Goal: Information Seeking & Learning: Learn about a topic

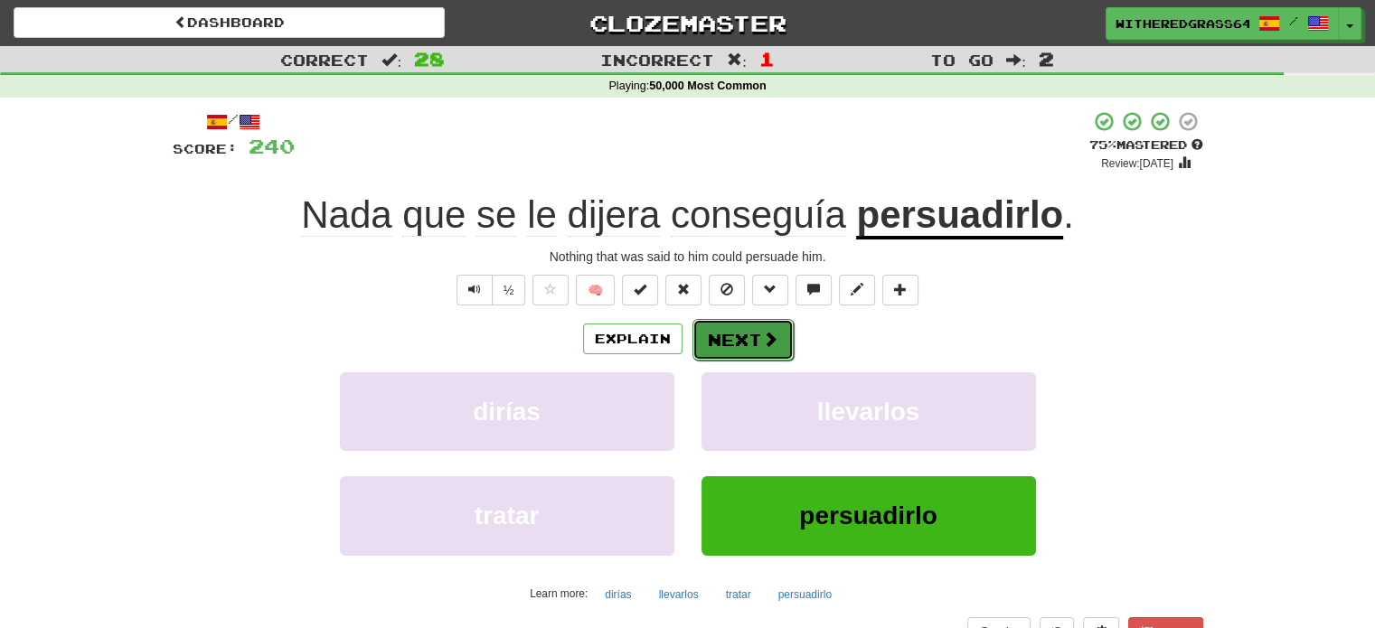
click at [733, 324] on button "Next" at bounding box center [742, 340] width 101 height 42
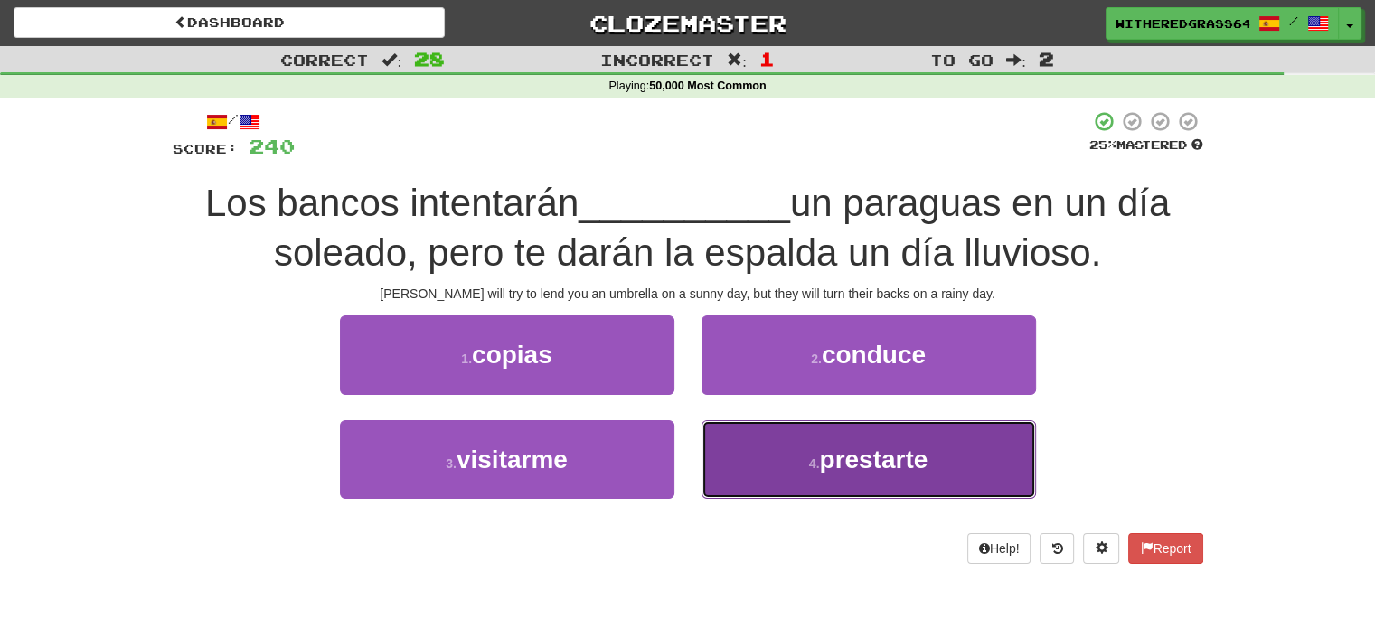
click at [793, 453] on button "4 . prestarte" at bounding box center [868, 459] width 334 height 79
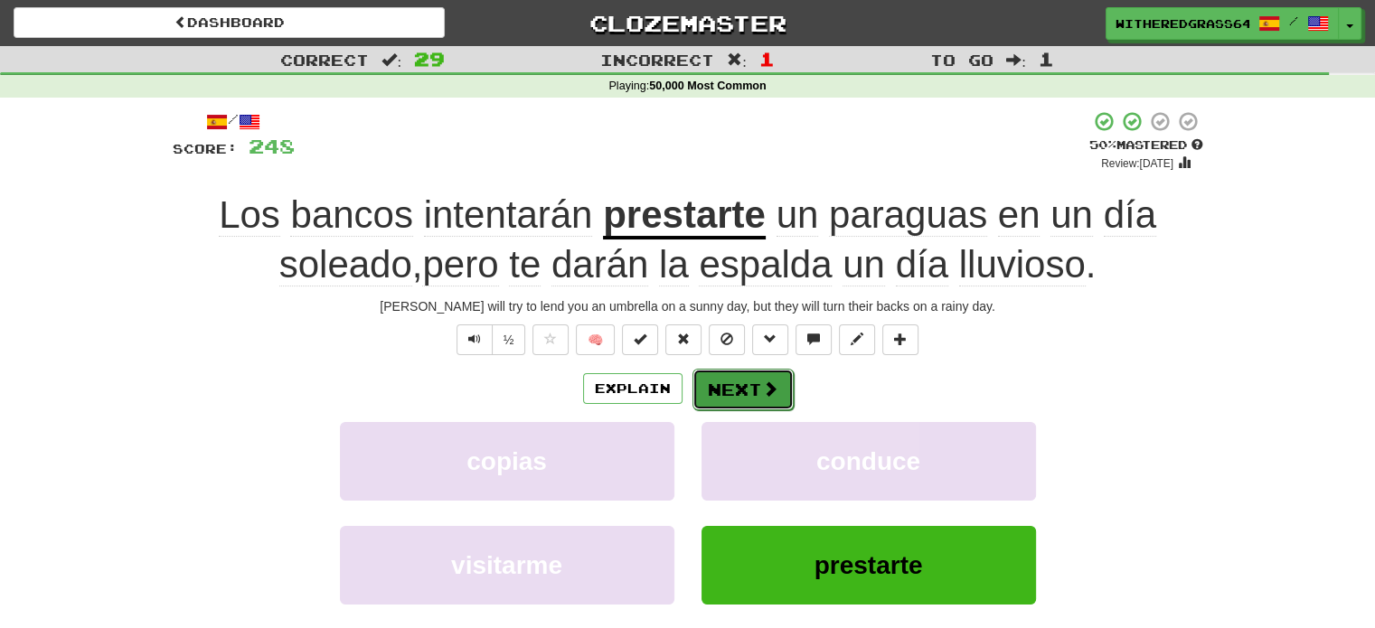
click at [762, 384] on span at bounding box center [770, 388] width 16 height 16
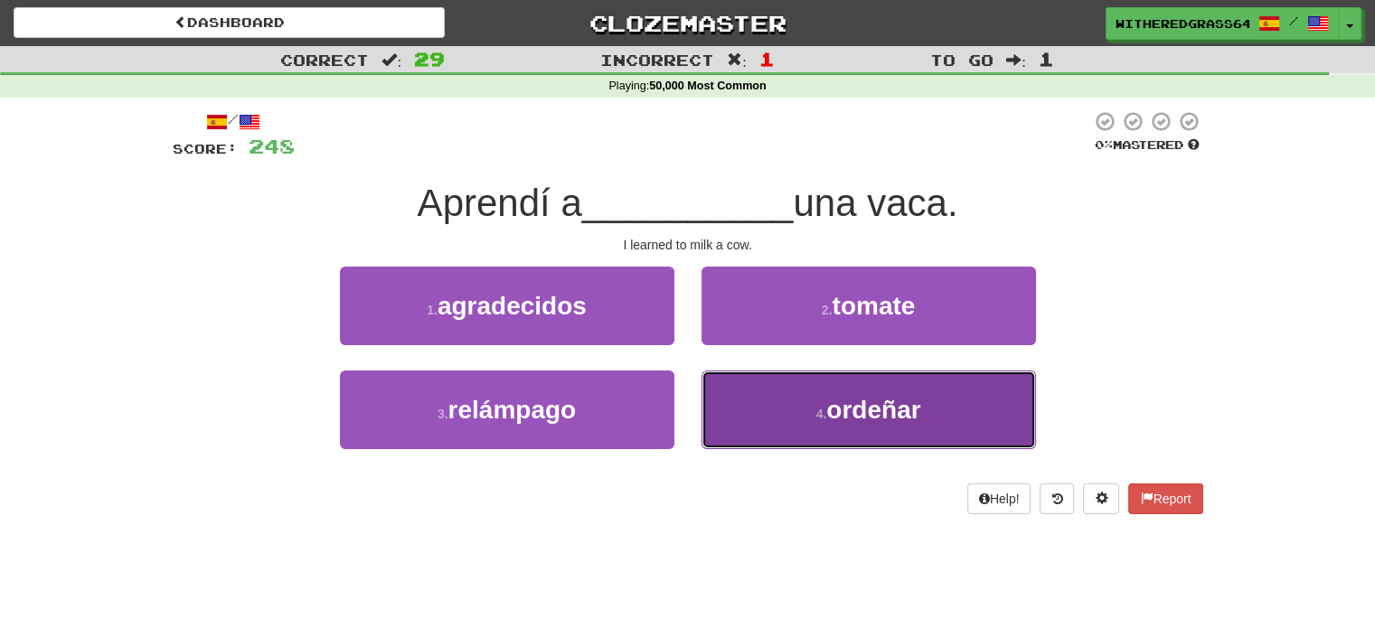
click at [739, 401] on button "4 . ordeñar" at bounding box center [868, 410] width 334 height 79
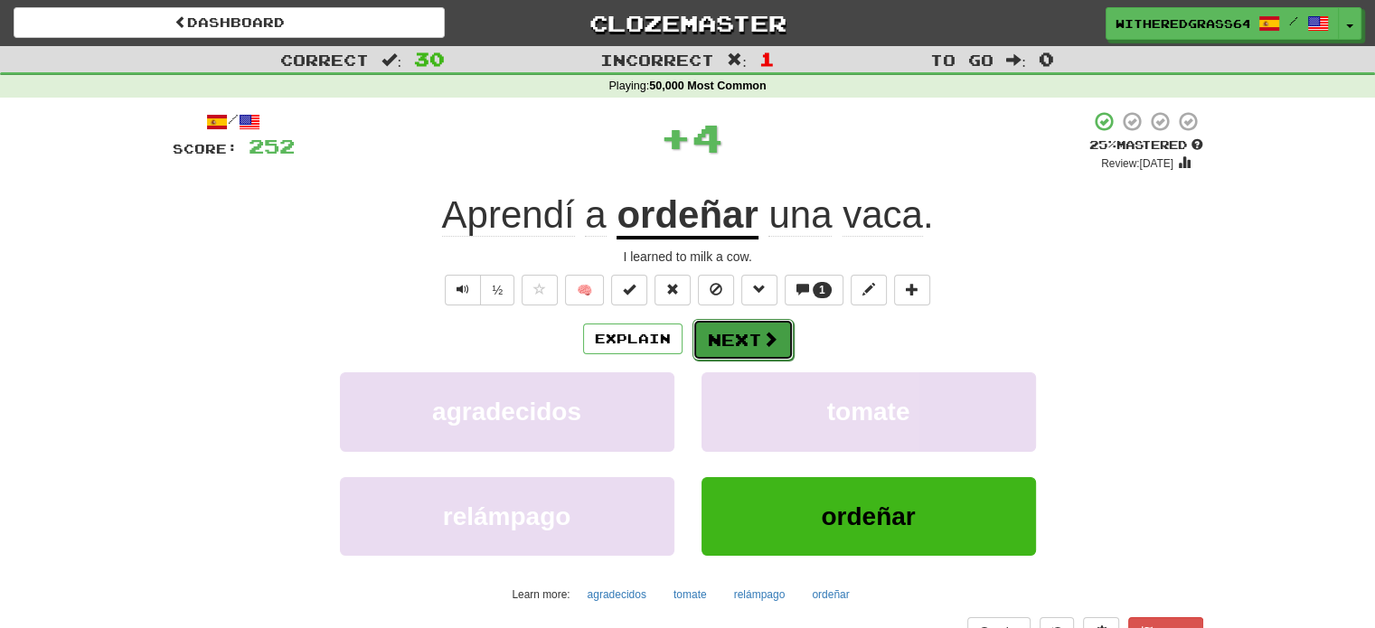
click at [727, 343] on button "Next" at bounding box center [742, 340] width 101 height 42
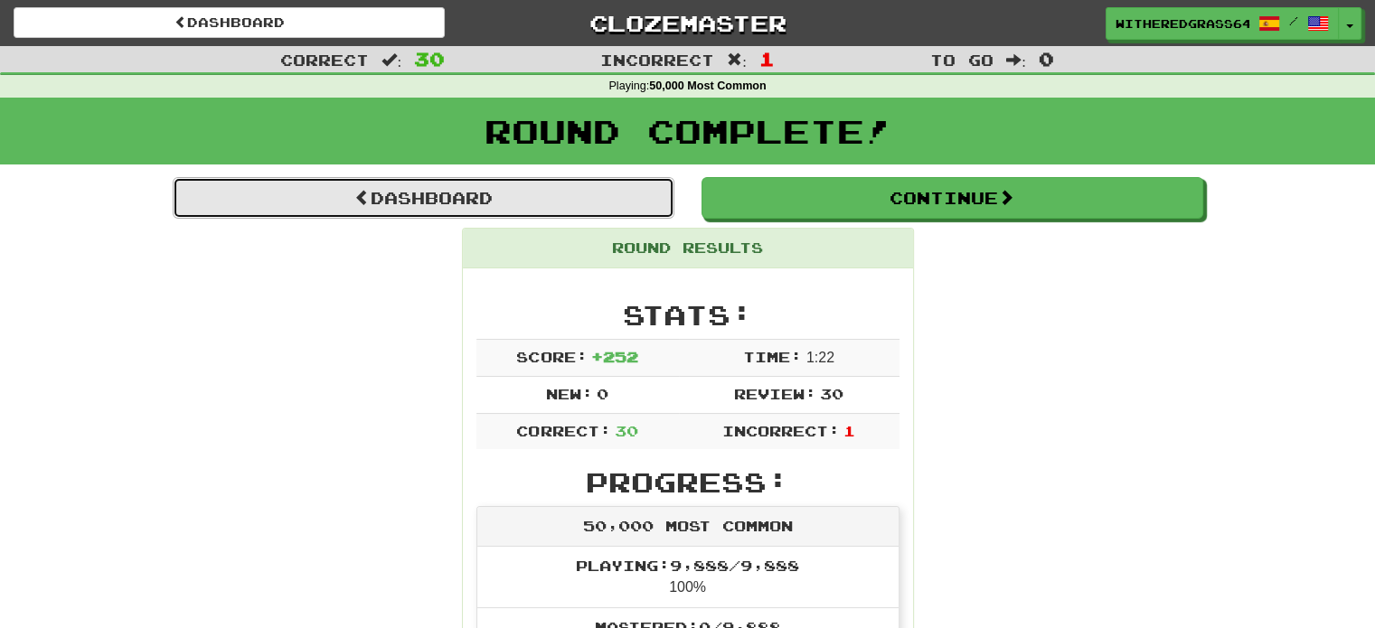
click at [615, 203] on link "Dashboard" at bounding box center [424, 198] width 502 height 42
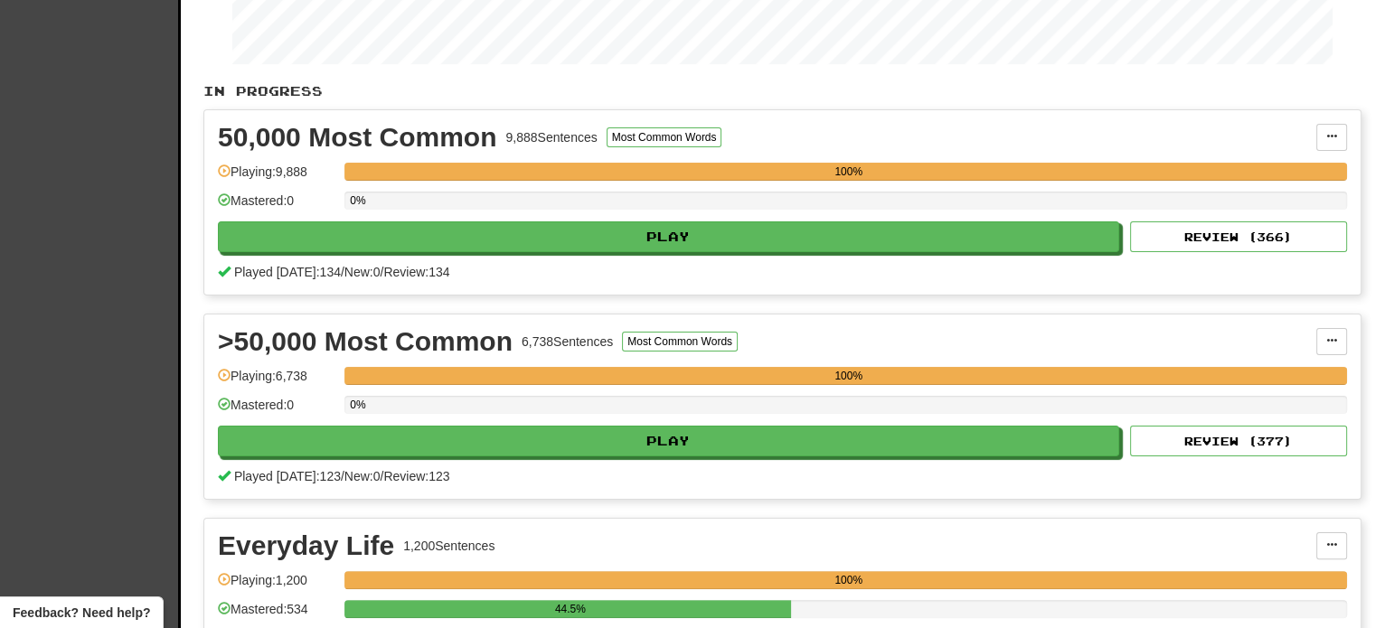
scroll to position [315, 0]
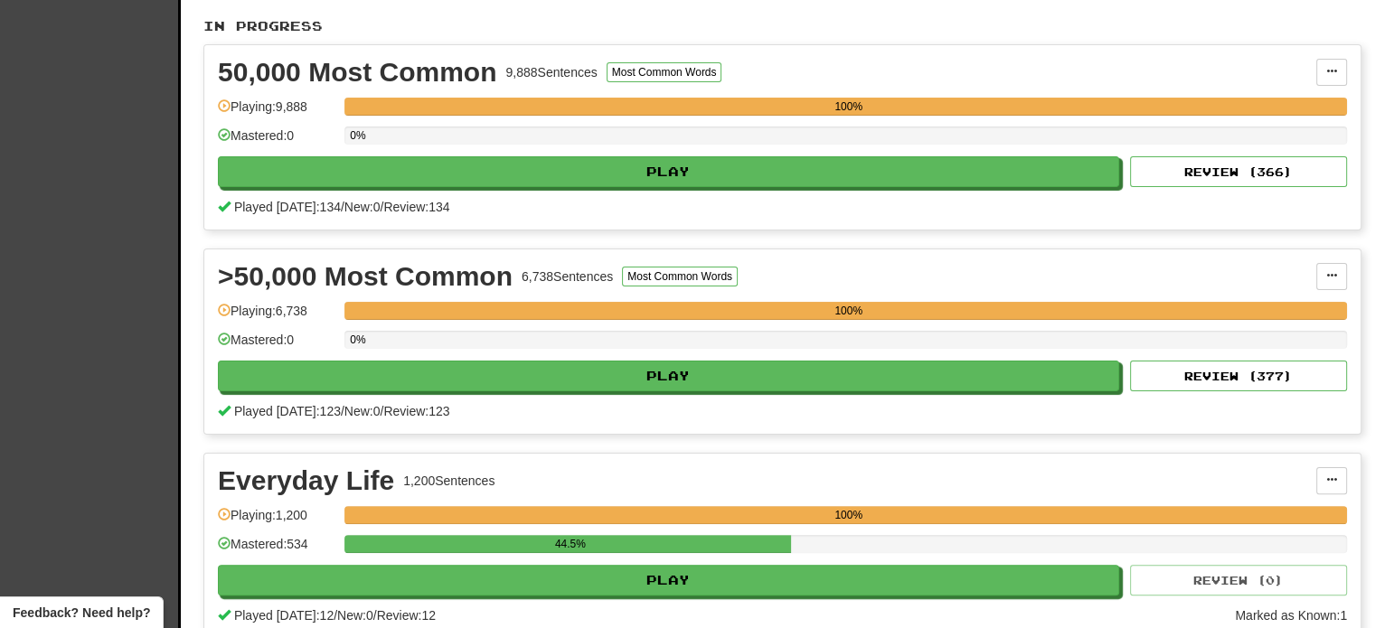
drag, startPoint x: 0, startPoint y: 0, endPoint x: 1387, endPoint y: 208, distance: 1402.8
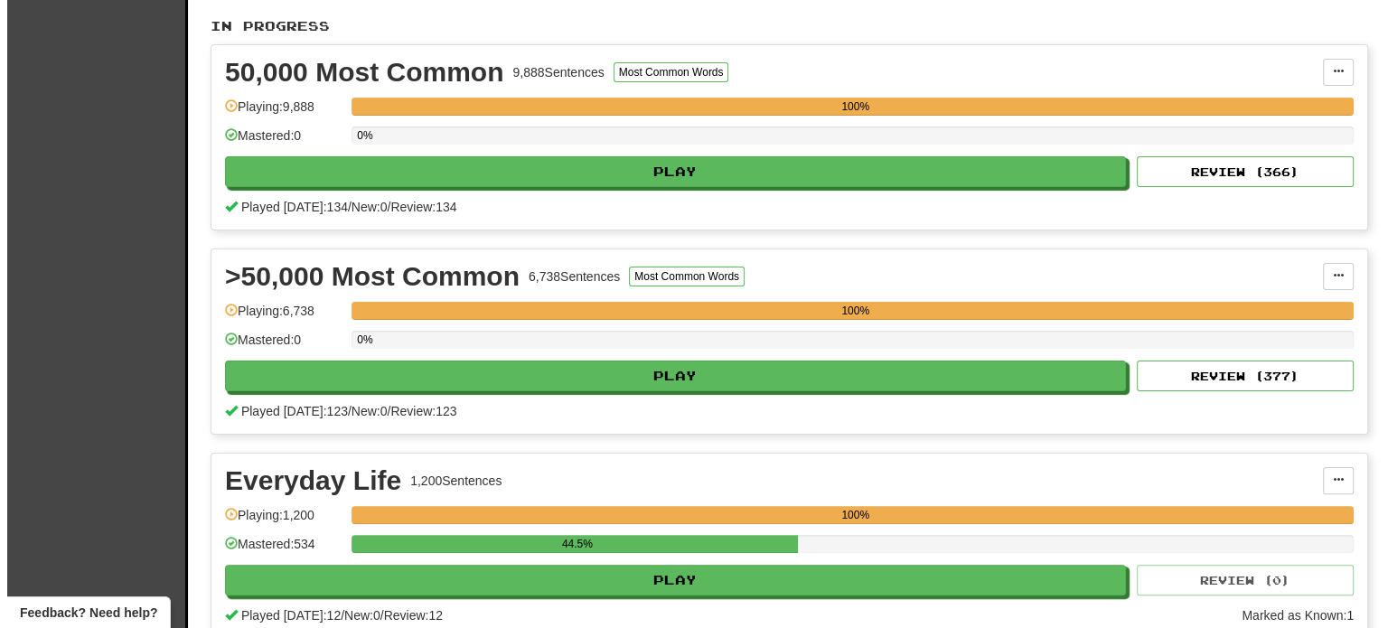
scroll to position [378, 0]
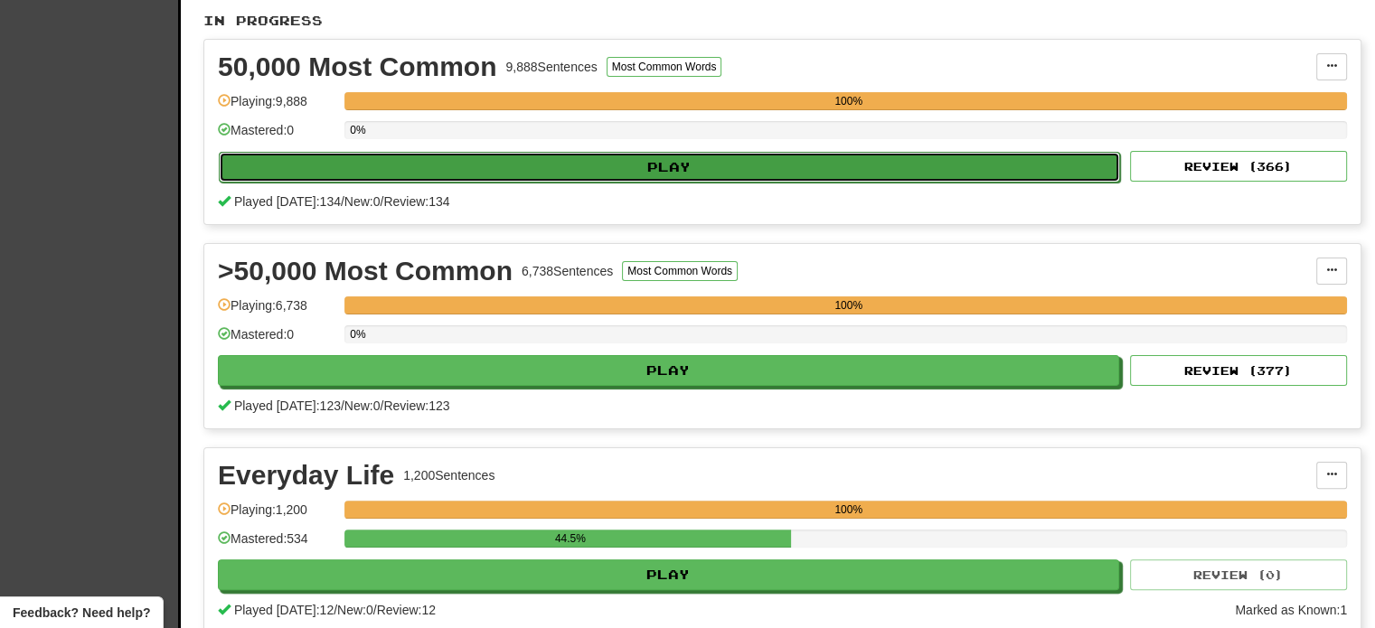
click at [1056, 162] on button "Play" at bounding box center [669, 167] width 901 height 31
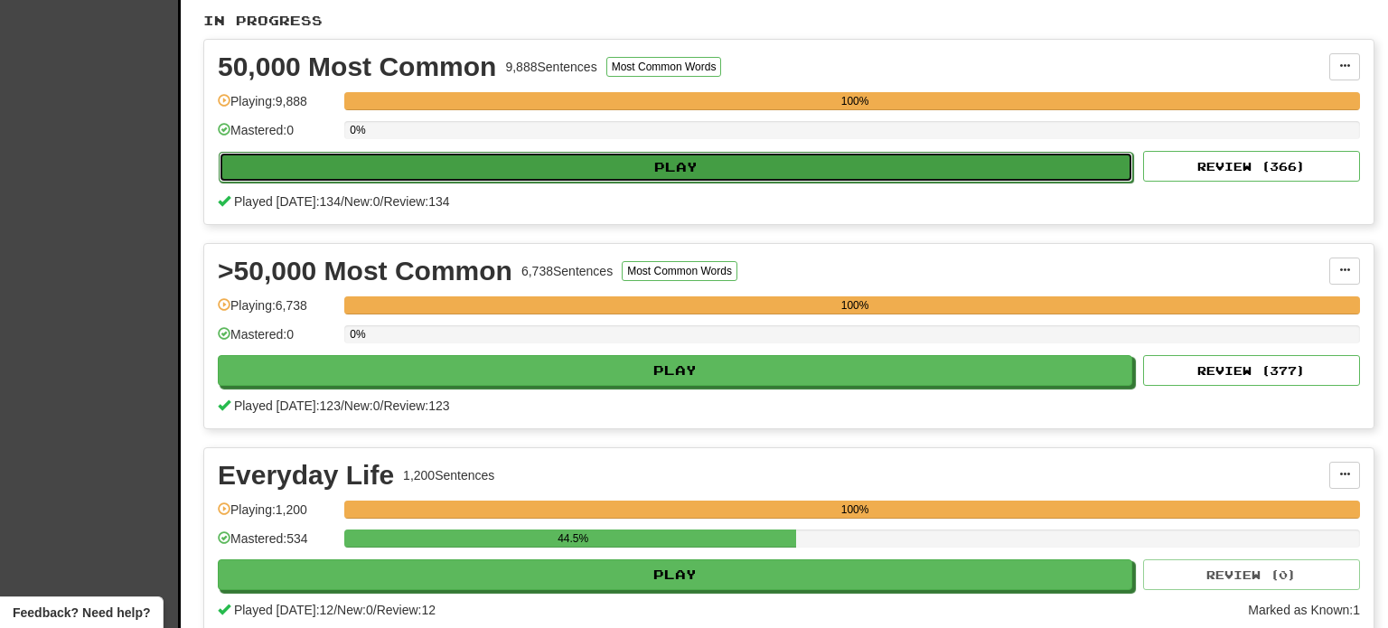
select select "**"
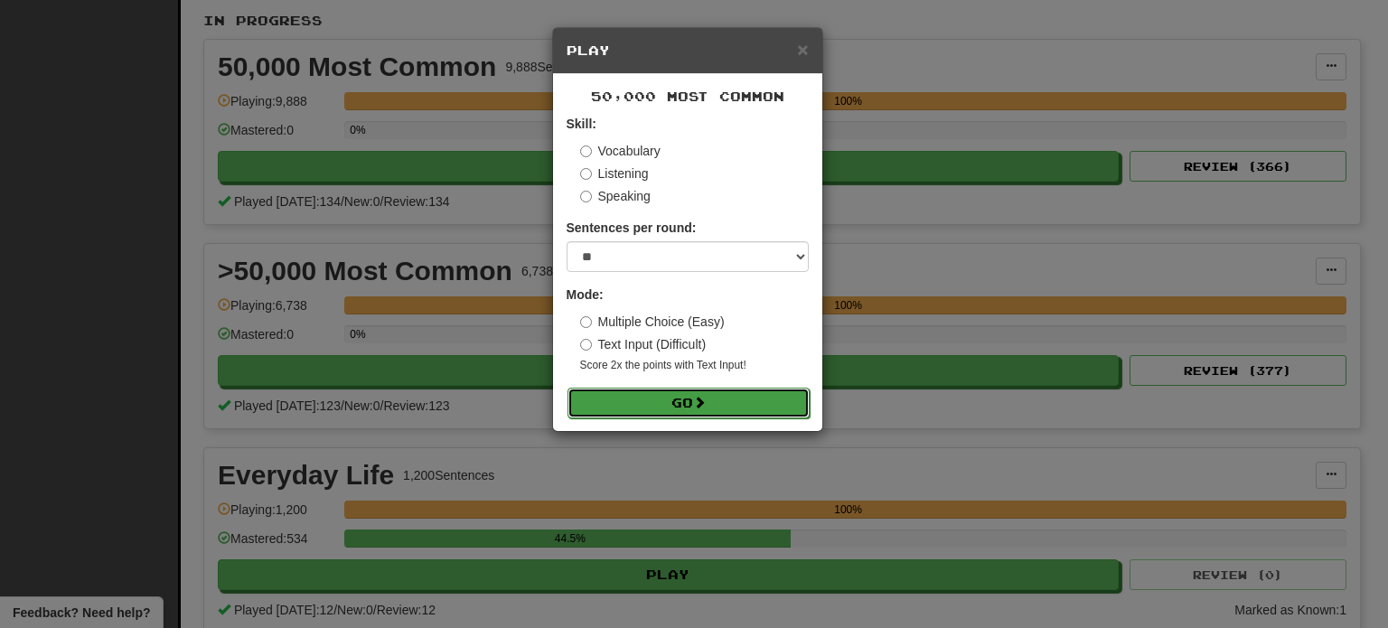
click at [775, 400] on button "Go" at bounding box center [689, 403] width 242 height 31
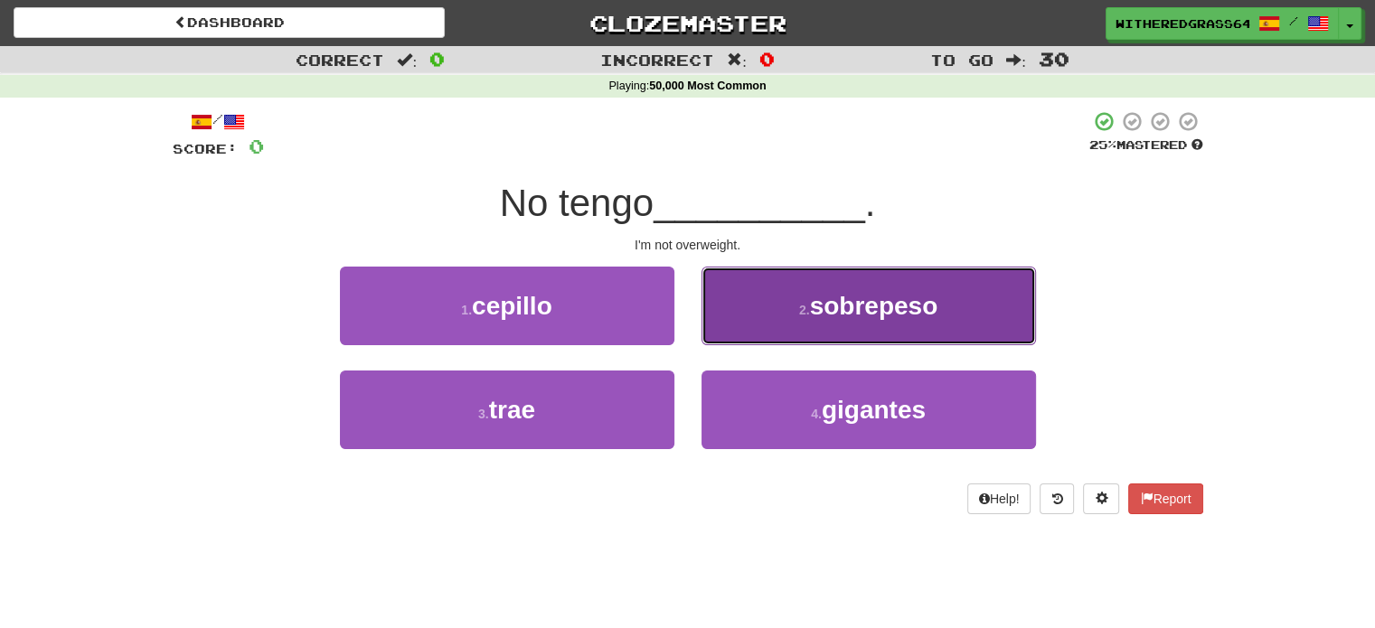
click at [806, 335] on button "2 . sobrepeso" at bounding box center [868, 306] width 334 height 79
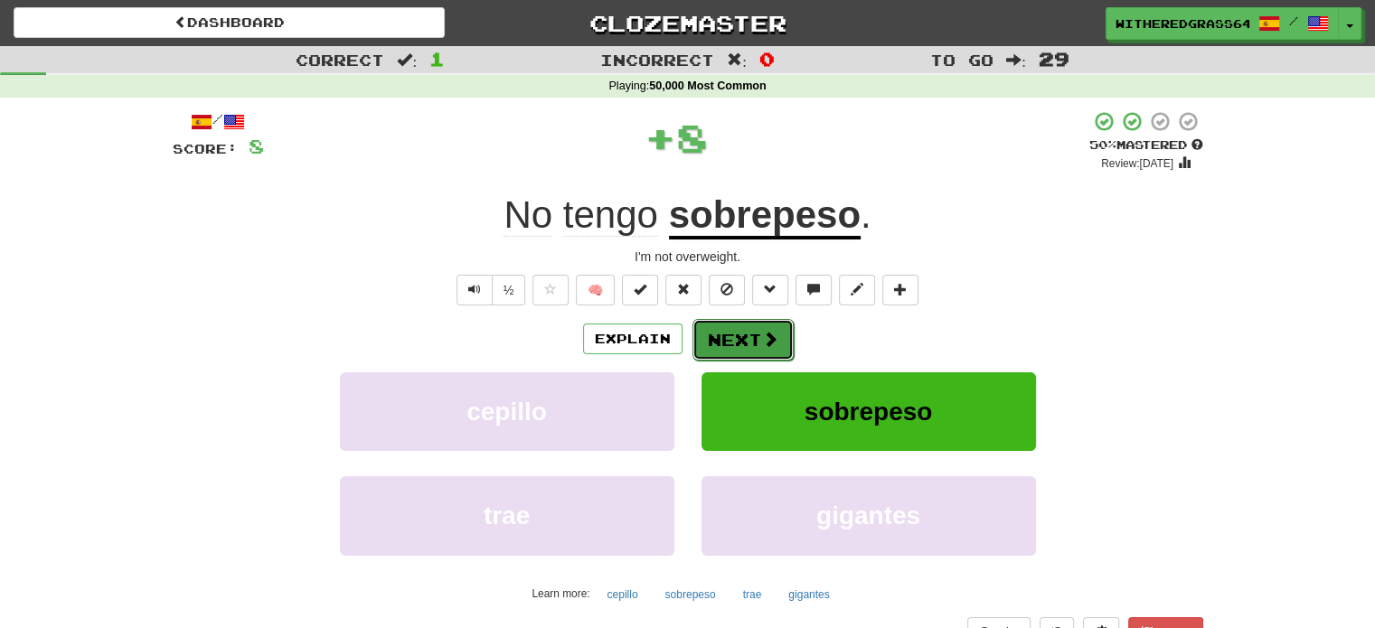
click at [767, 349] on button "Next" at bounding box center [742, 340] width 101 height 42
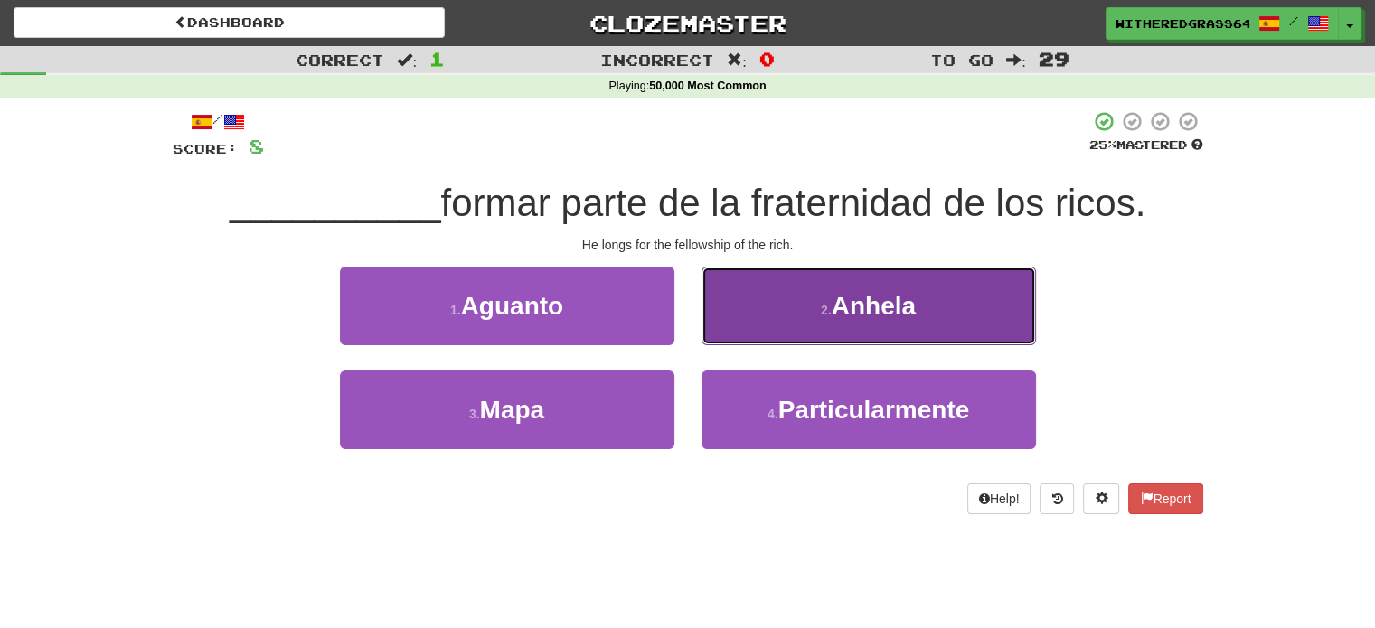
click at [780, 304] on button "2 . [GEOGRAPHIC_DATA]" at bounding box center [868, 306] width 334 height 79
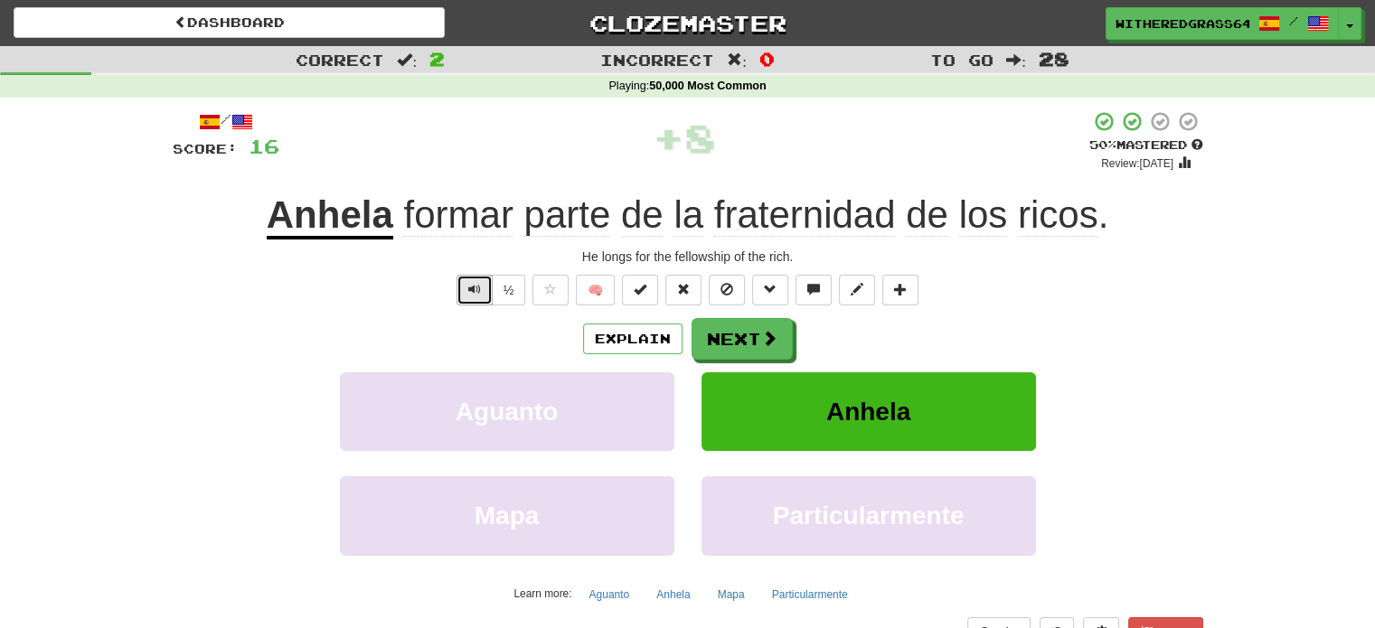
click at [465, 281] on button "Text-to-speech controls" at bounding box center [474, 290] width 36 height 31
click at [707, 343] on button "Next" at bounding box center [742, 340] width 101 height 42
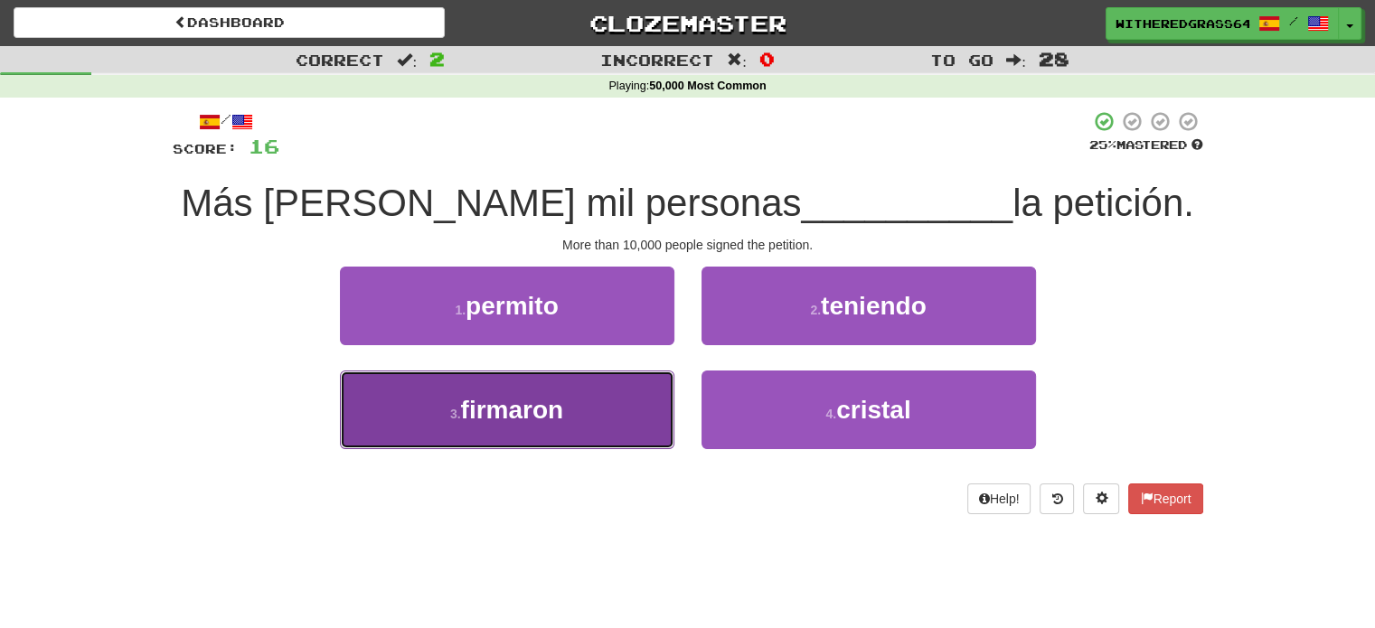
click at [639, 412] on button "3 . firmaron" at bounding box center [507, 410] width 334 height 79
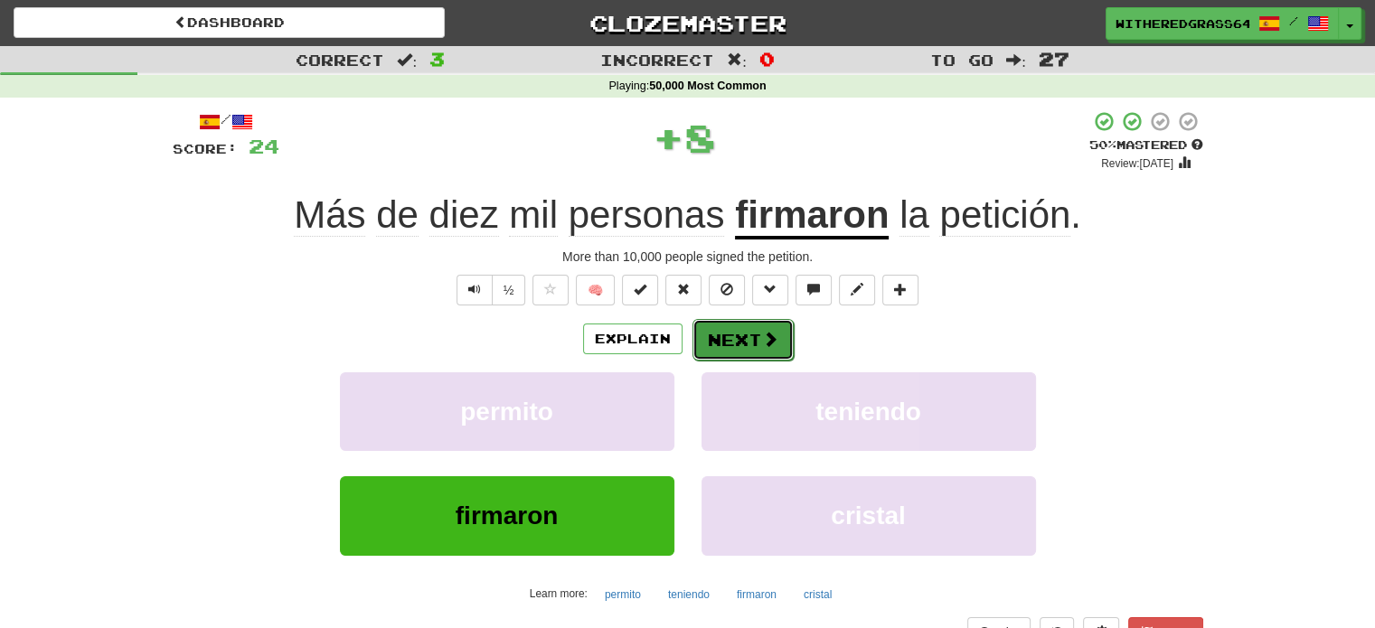
click at [755, 350] on button "Next" at bounding box center [742, 340] width 101 height 42
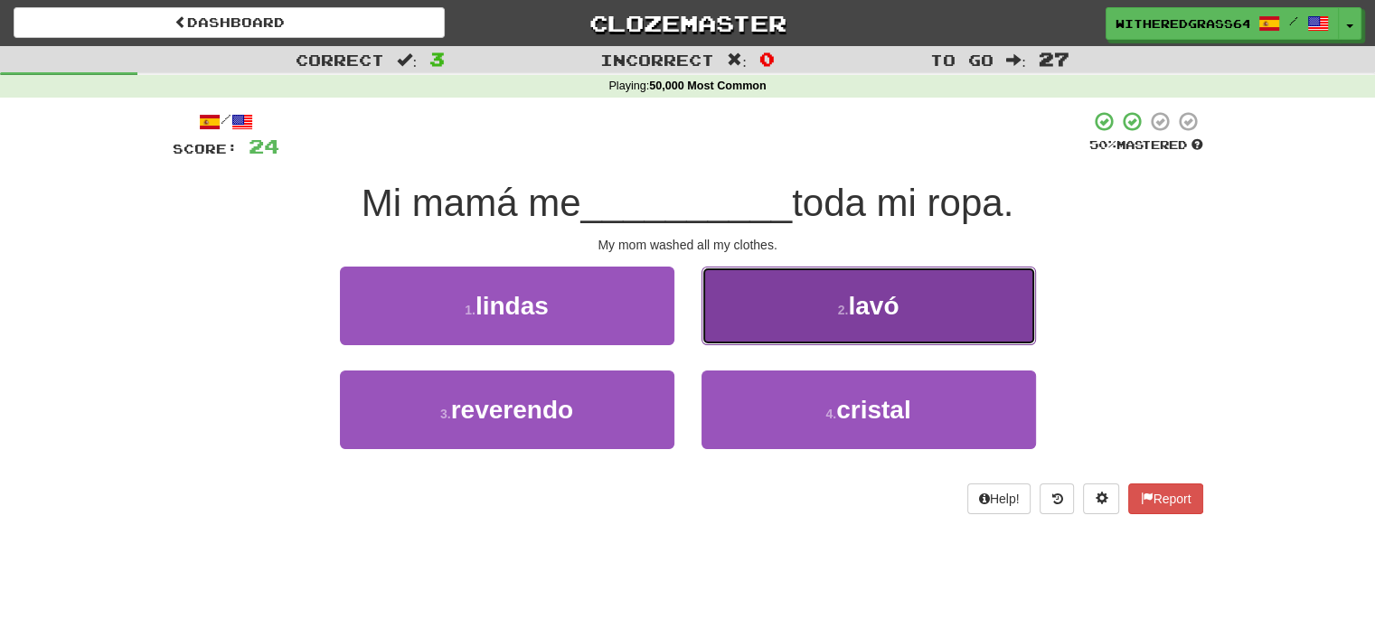
click at [789, 321] on button "2 . [GEOGRAPHIC_DATA]" at bounding box center [868, 306] width 334 height 79
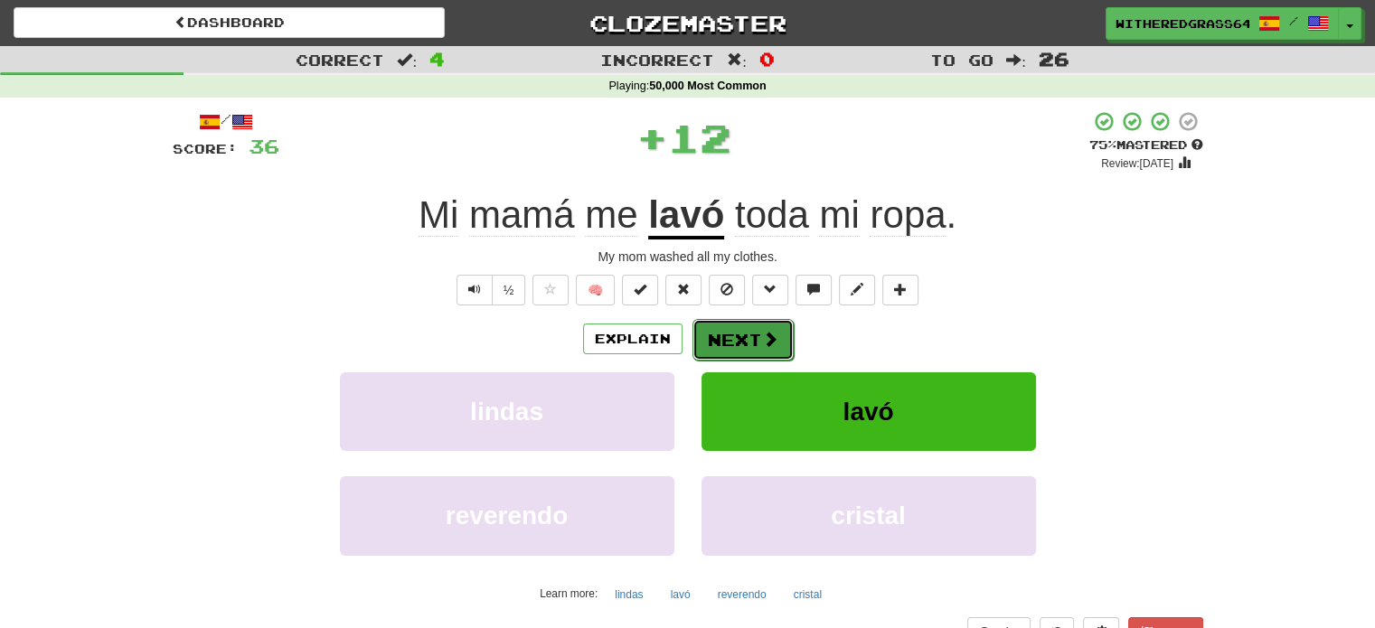
click at [748, 333] on button "Next" at bounding box center [742, 340] width 101 height 42
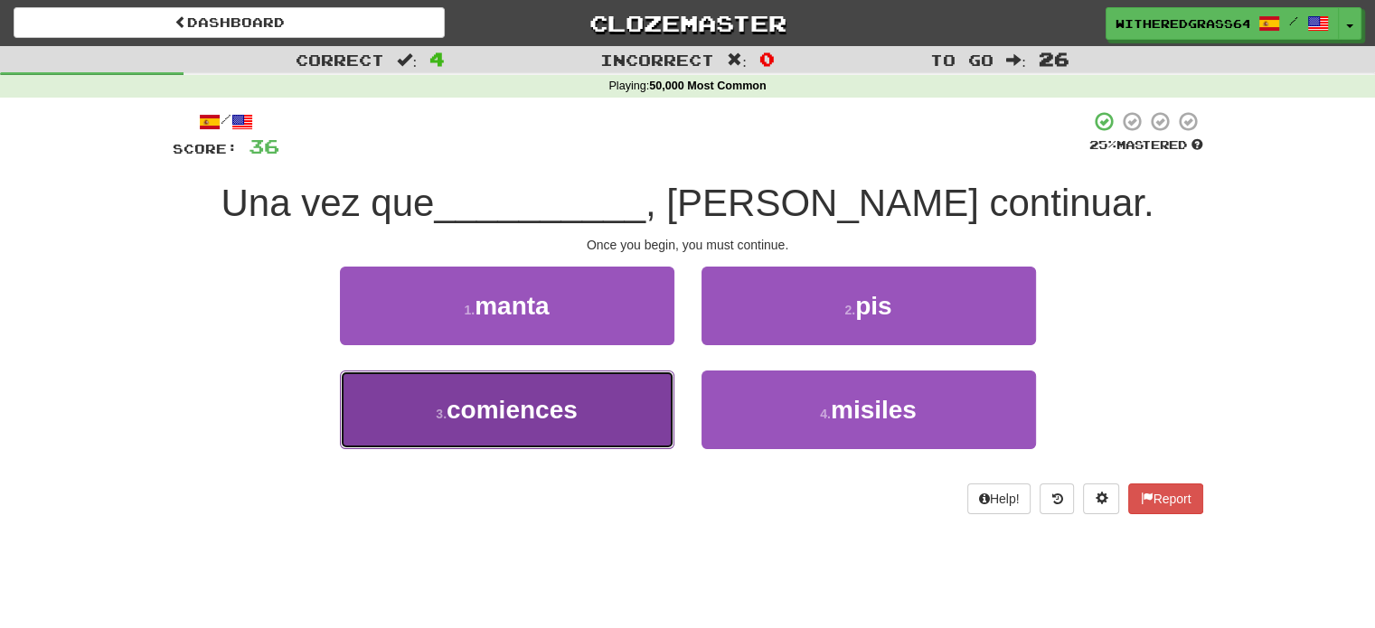
click at [611, 408] on button "3 . comiences" at bounding box center [507, 410] width 334 height 79
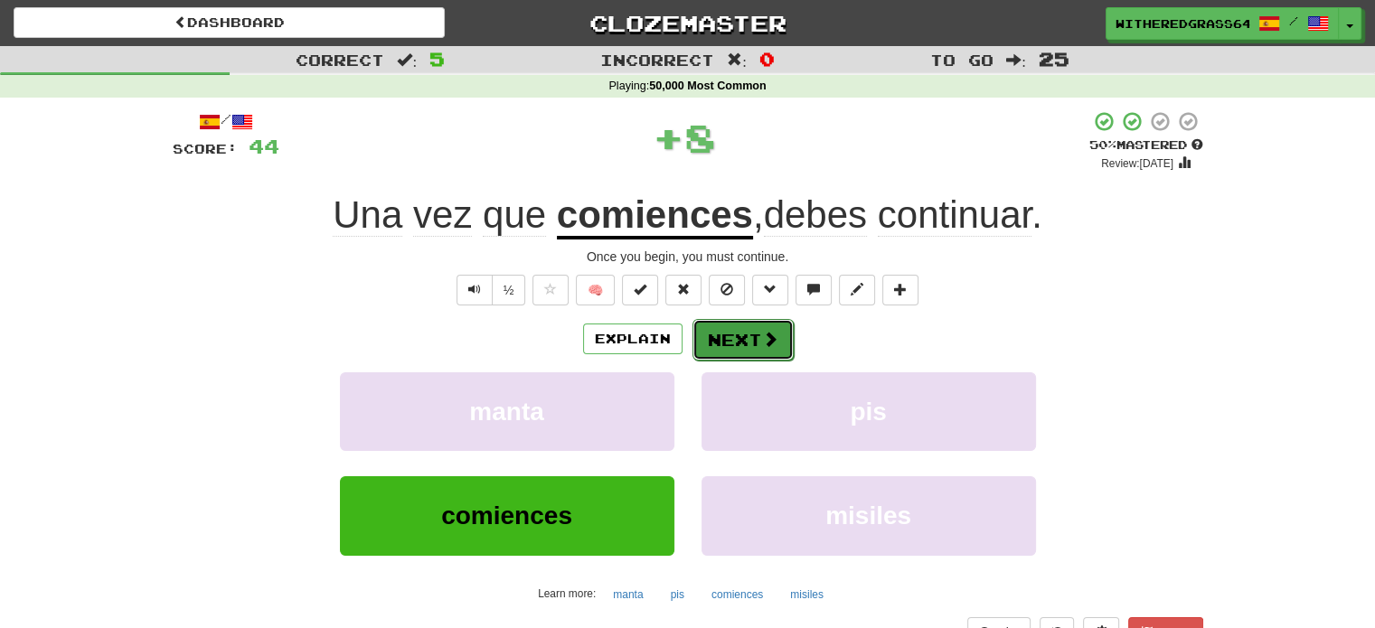
click at [733, 335] on button "Next" at bounding box center [742, 340] width 101 height 42
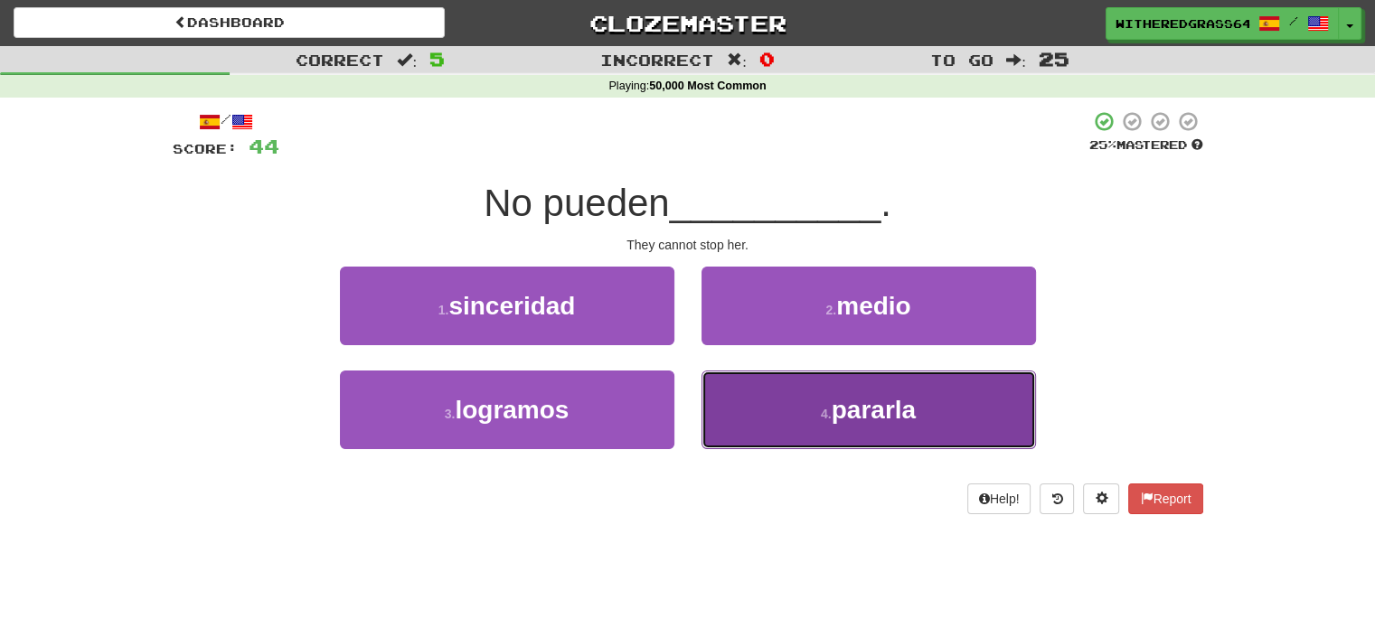
click at [783, 422] on button "4 . pararla" at bounding box center [868, 410] width 334 height 79
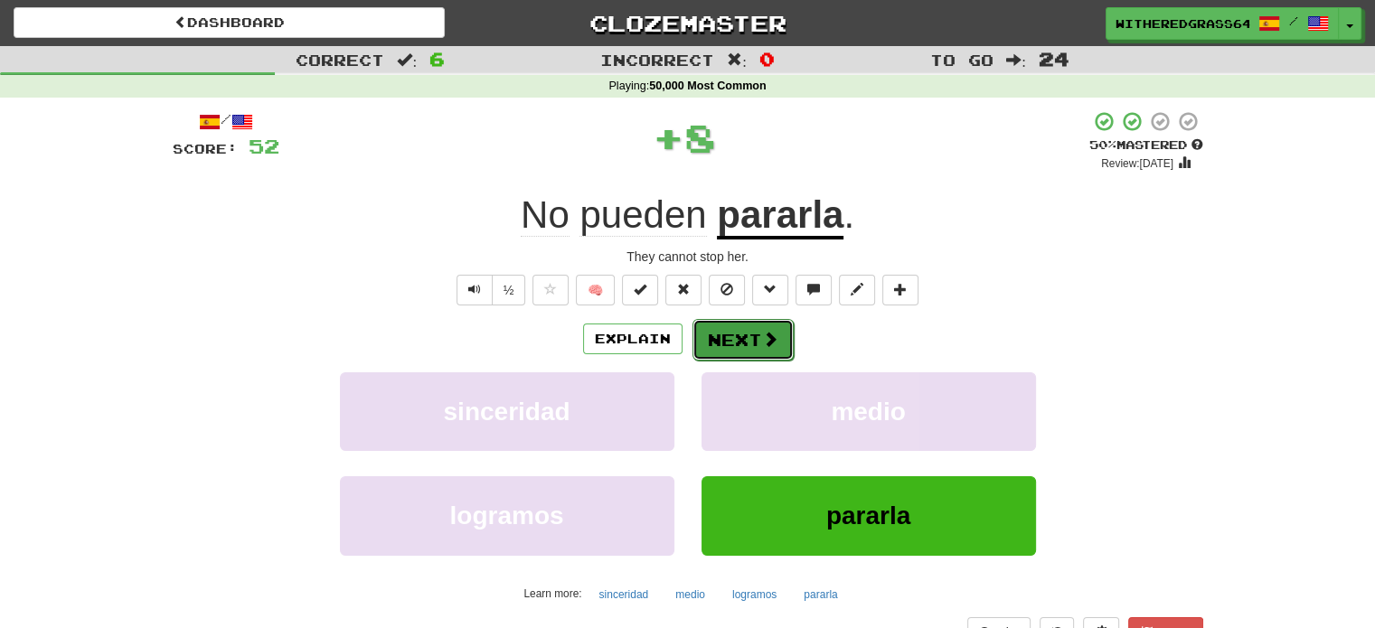
click at [765, 331] on span at bounding box center [770, 339] width 16 height 16
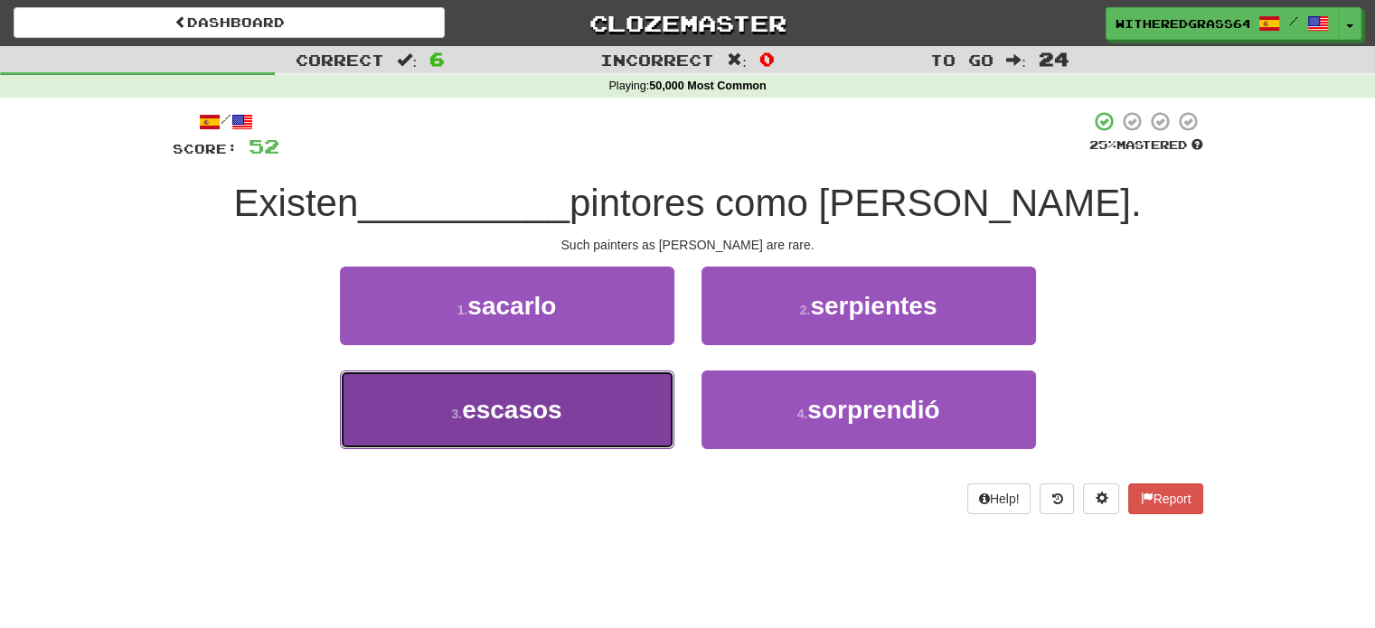
click at [634, 402] on button "3 . escasos" at bounding box center [507, 410] width 334 height 79
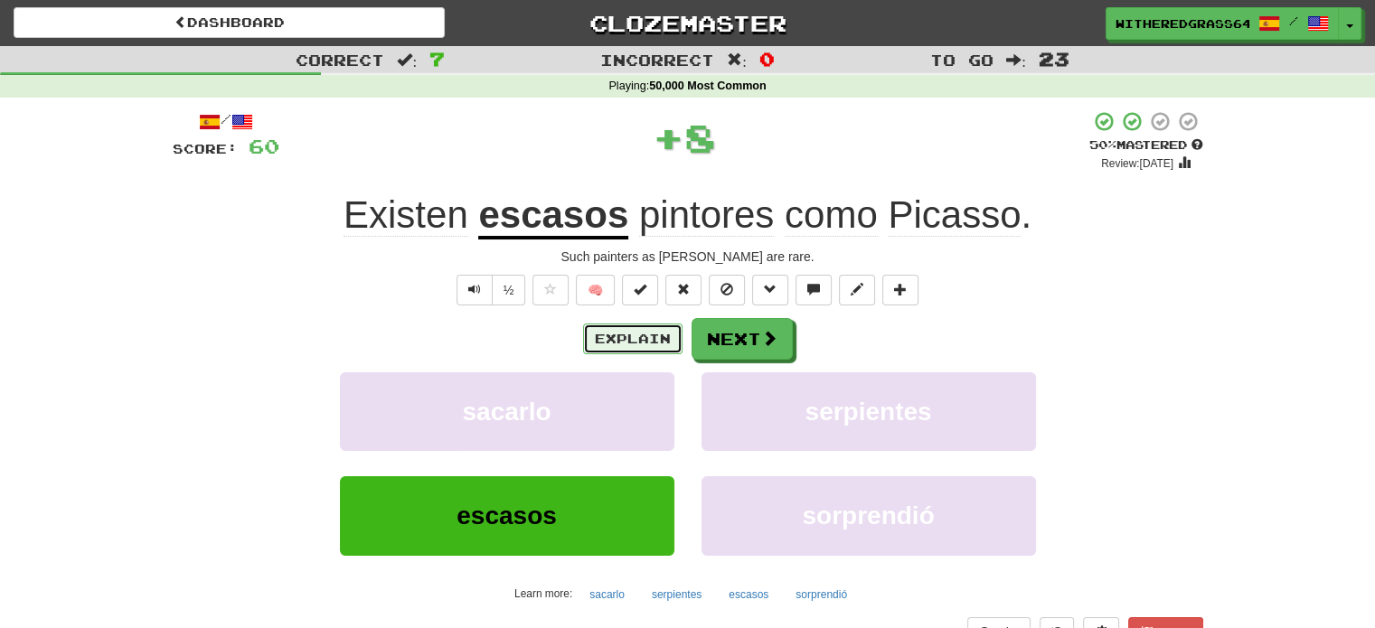
click at [616, 335] on button "Explain" at bounding box center [632, 339] width 99 height 31
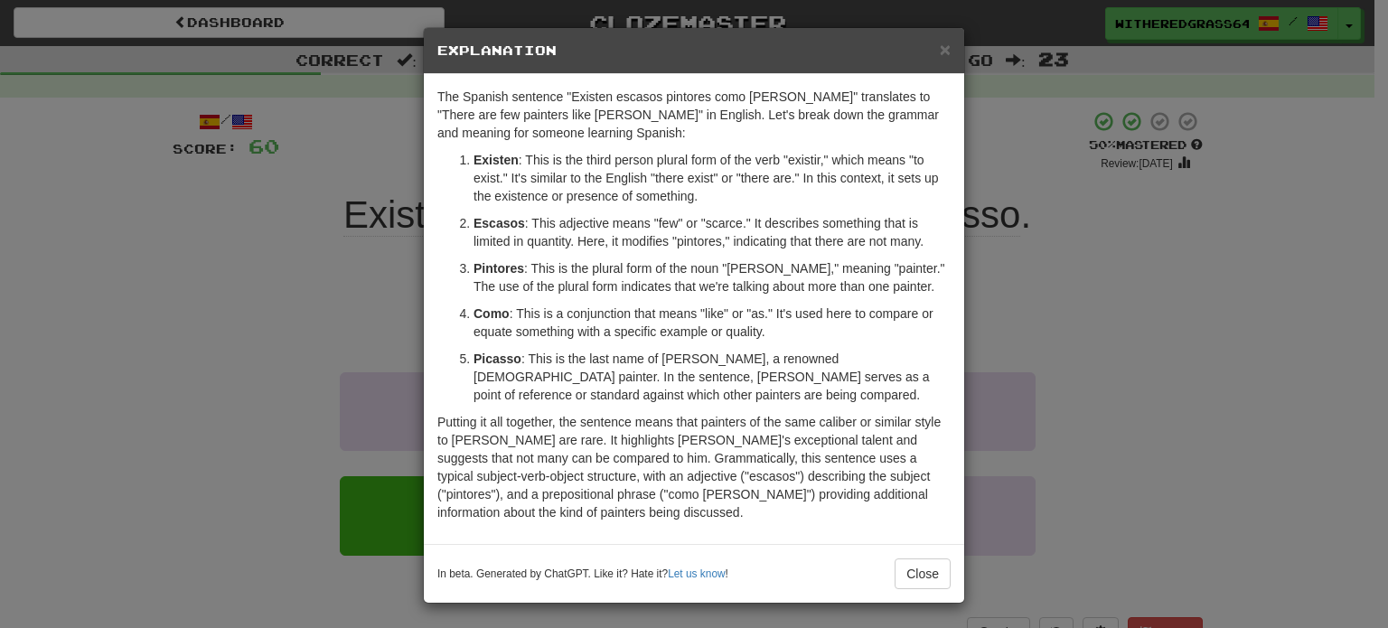
click at [299, 221] on div "× Explanation The Spanish sentence "Existen escasos pintores como Picasso" tran…" at bounding box center [694, 314] width 1388 height 628
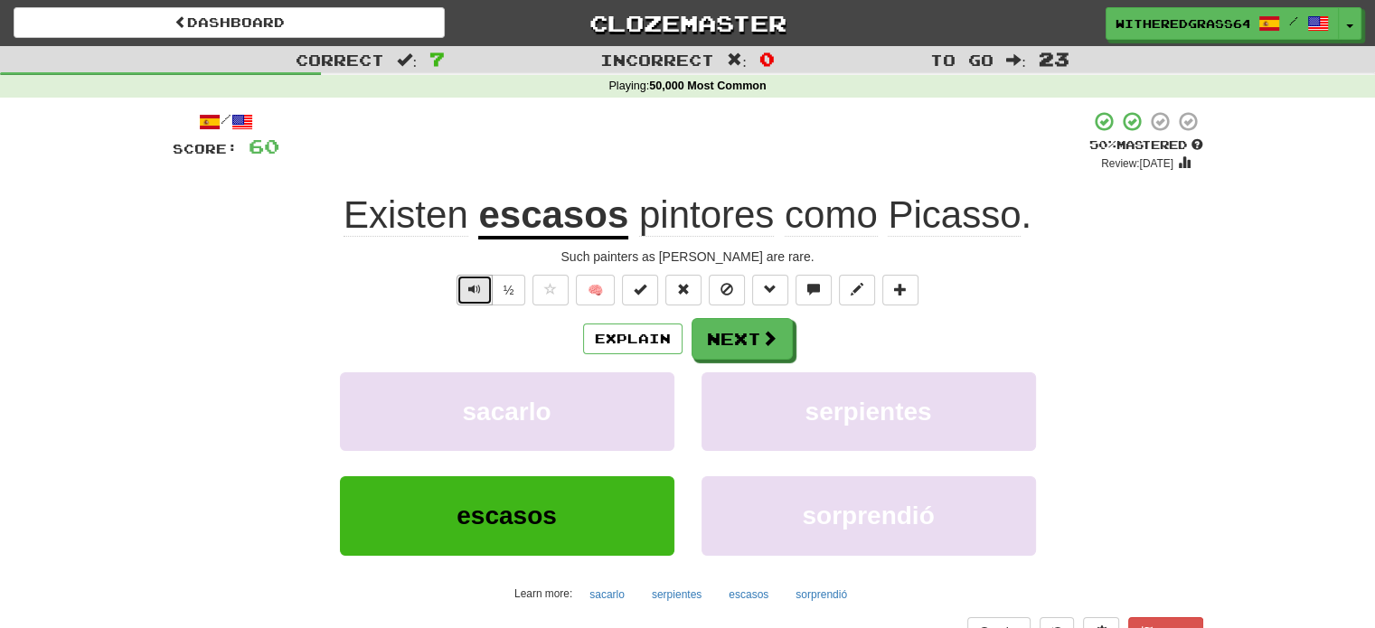
click at [468, 286] on span "Text-to-speech controls" at bounding box center [474, 289] width 13 height 13
click at [741, 349] on button "Next" at bounding box center [742, 340] width 101 height 42
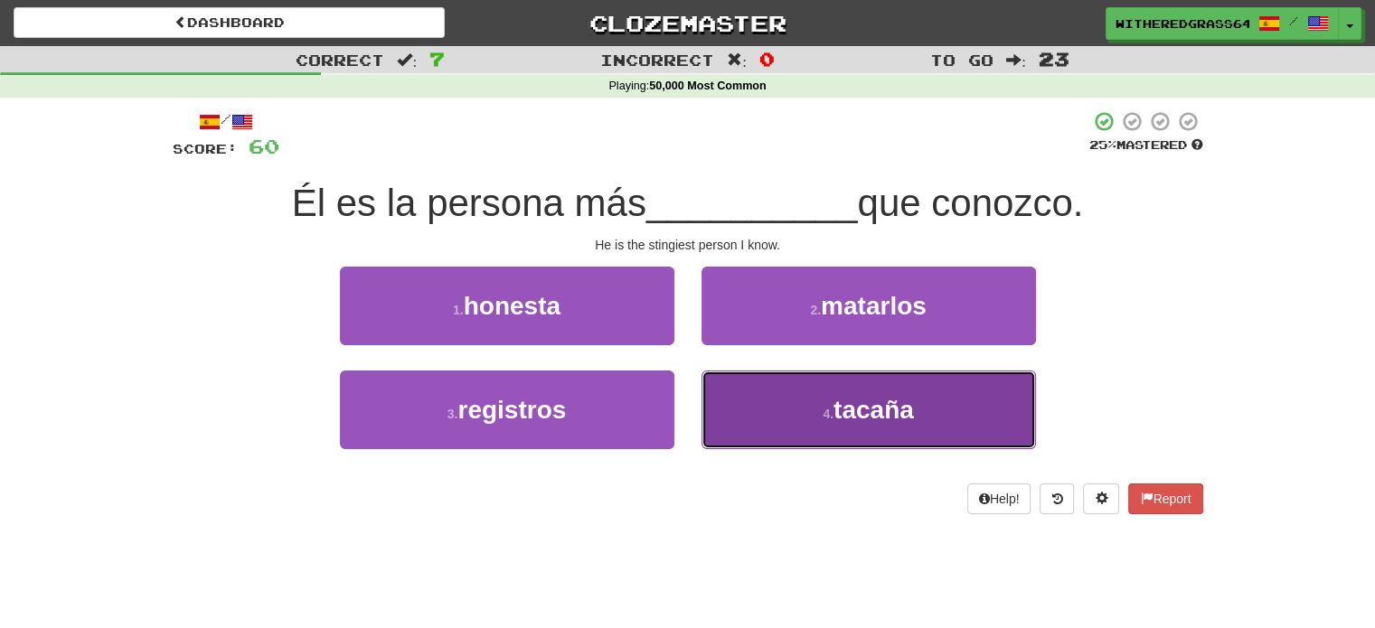
click at [756, 411] on button "4 . tacaña" at bounding box center [868, 410] width 334 height 79
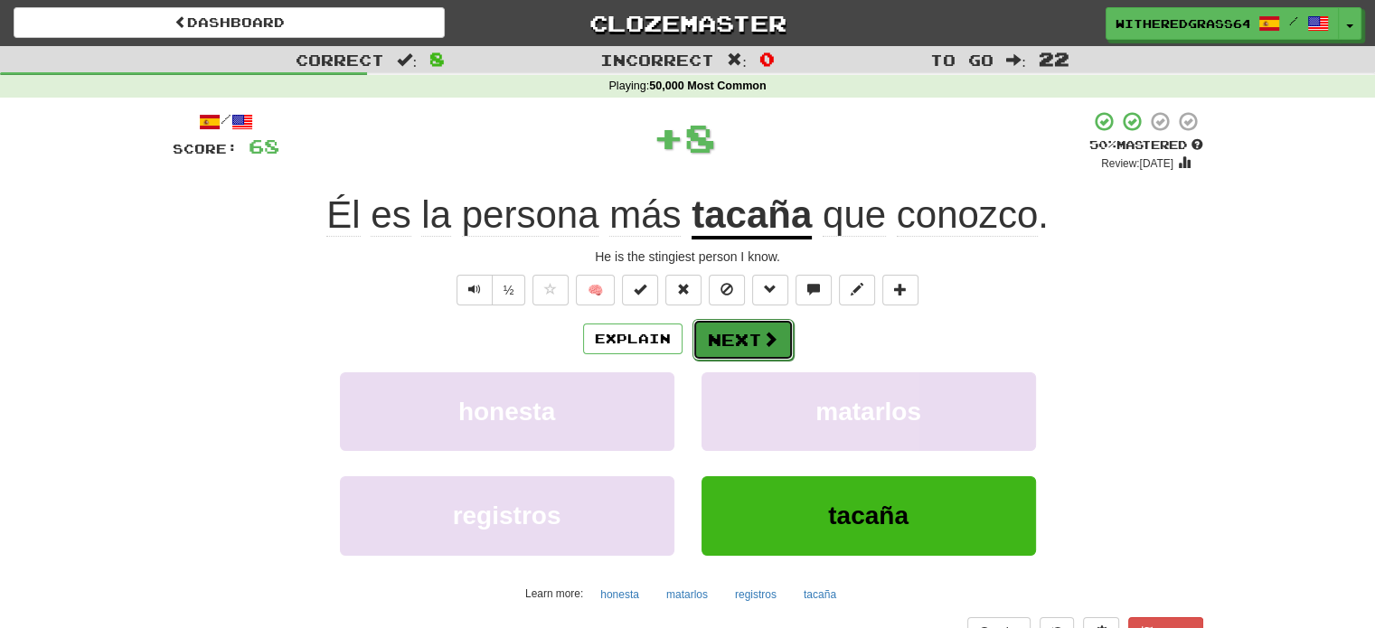
click at [737, 339] on button "Next" at bounding box center [742, 340] width 101 height 42
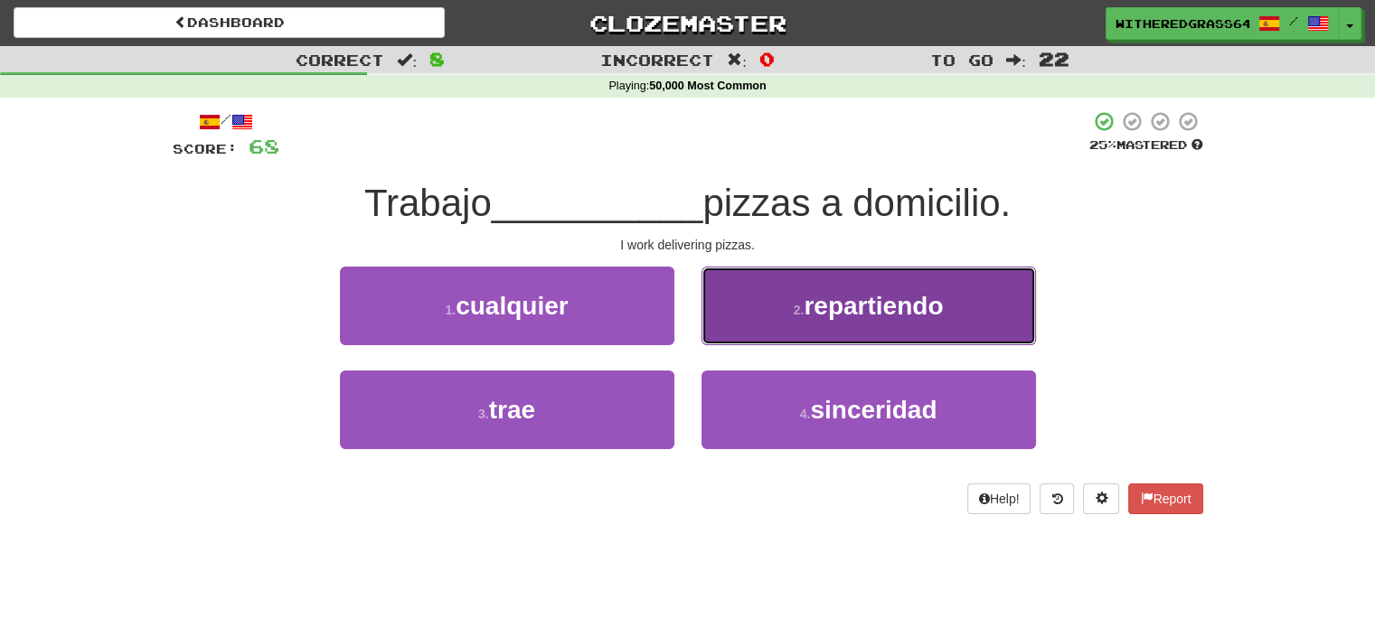
click at [786, 314] on button "2 . repartiendo" at bounding box center [868, 306] width 334 height 79
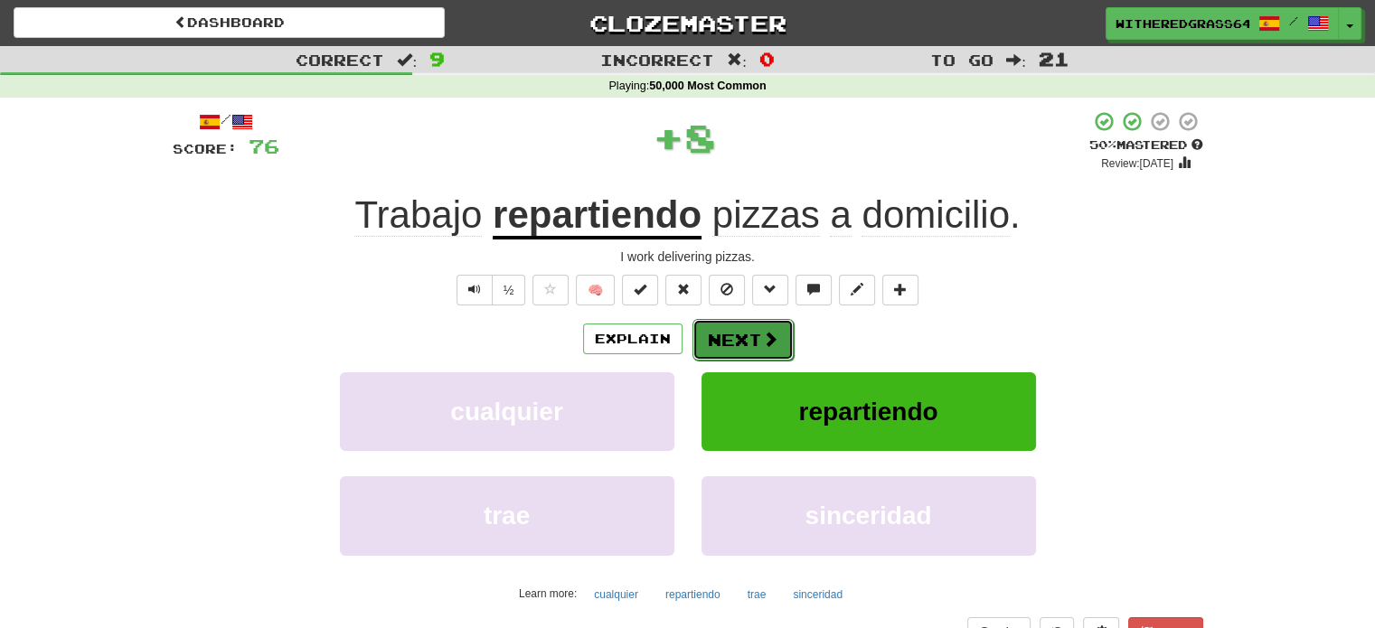
click at [741, 342] on button "Next" at bounding box center [742, 340] width 101 height 42
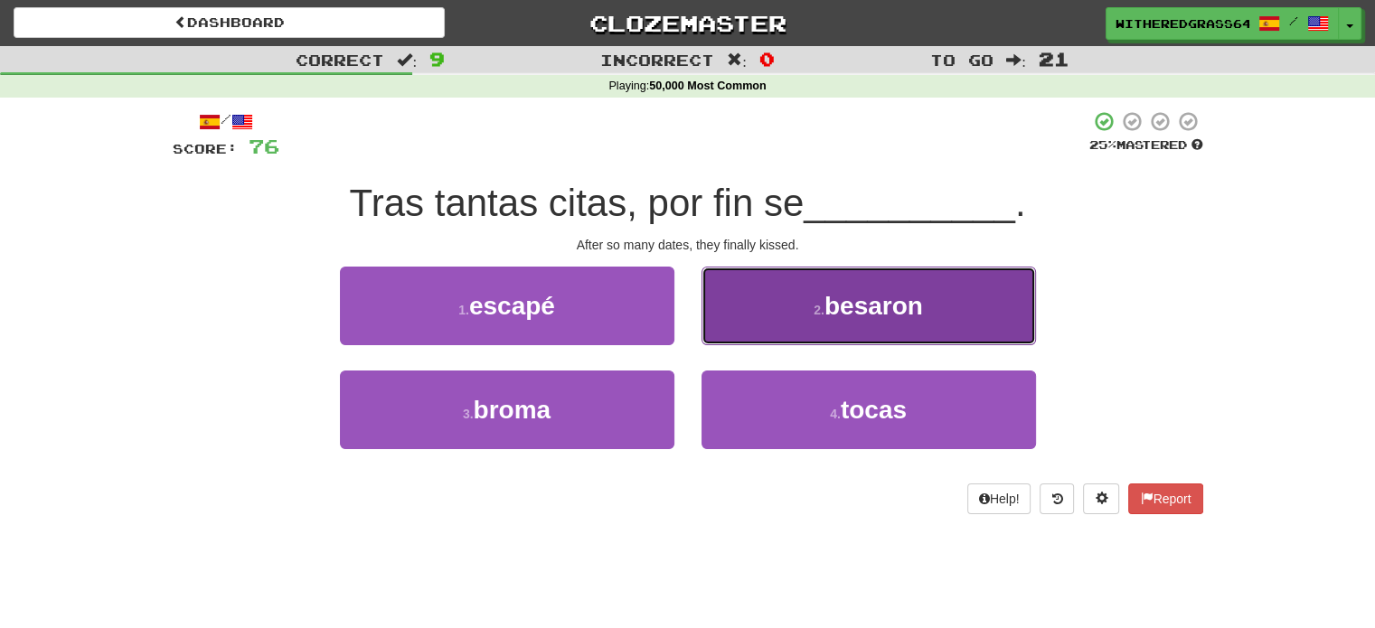
click at [719, 317] on button "2 . besaron" at bounding box center [868, 306] width 334 height 79
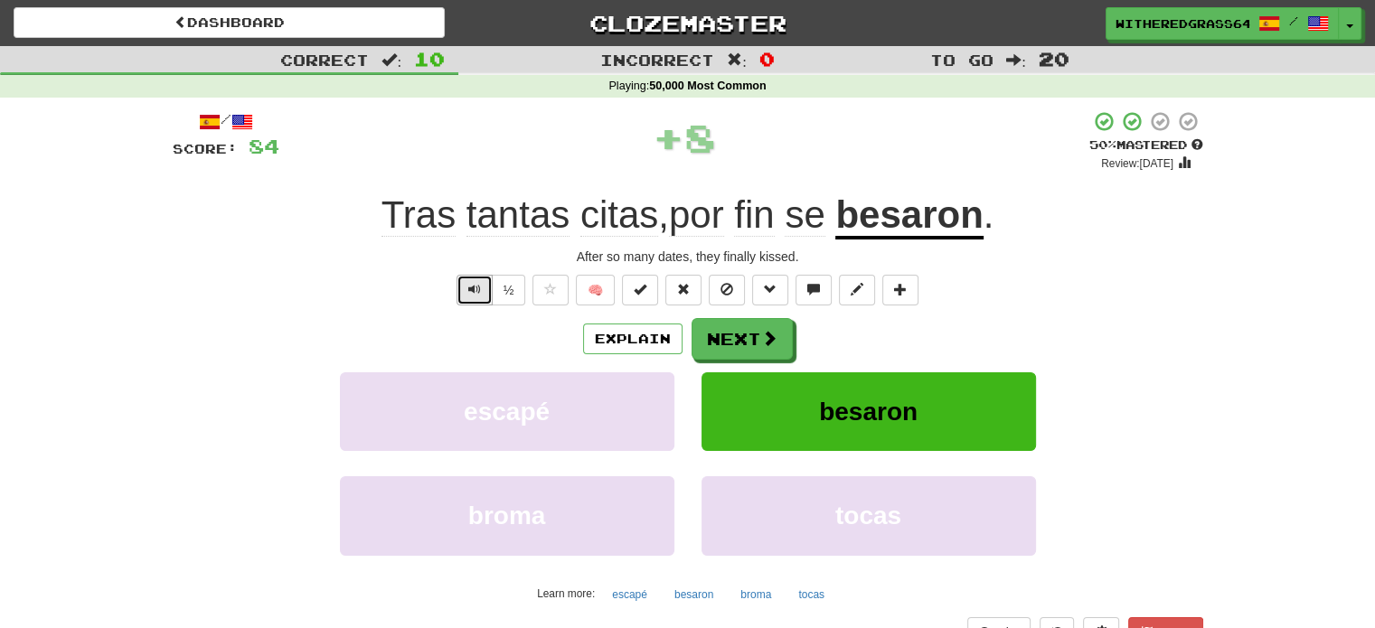
click at [475, 283] on span "Text-to-speech controls" at bounding box center [474, 289] width 13 height 13
click at [719, 350] on button "Next" at bounding box center [742, 340] width 101 height 42
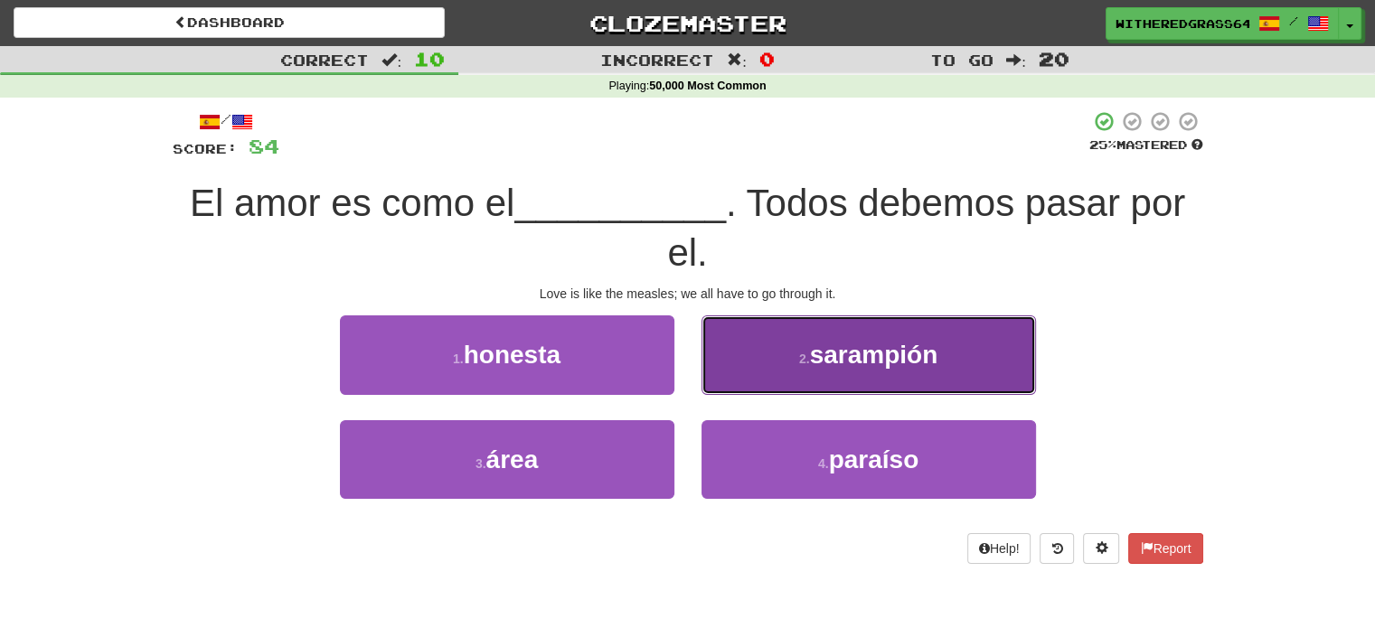
click at [737, 352] on button "2 . sarampión" at bounding box center [868, 354] width 334 height 79
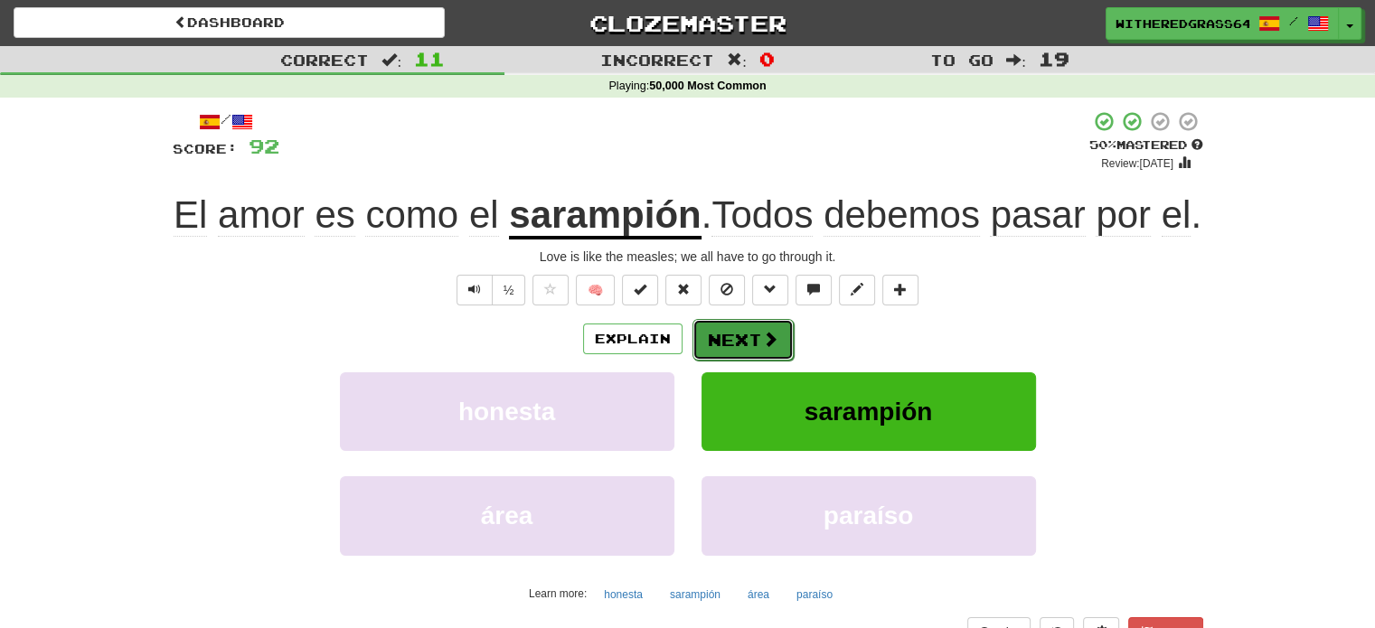
click at [734, 361] on button "Next" at bounding box center [742, 340] width 101 height 42
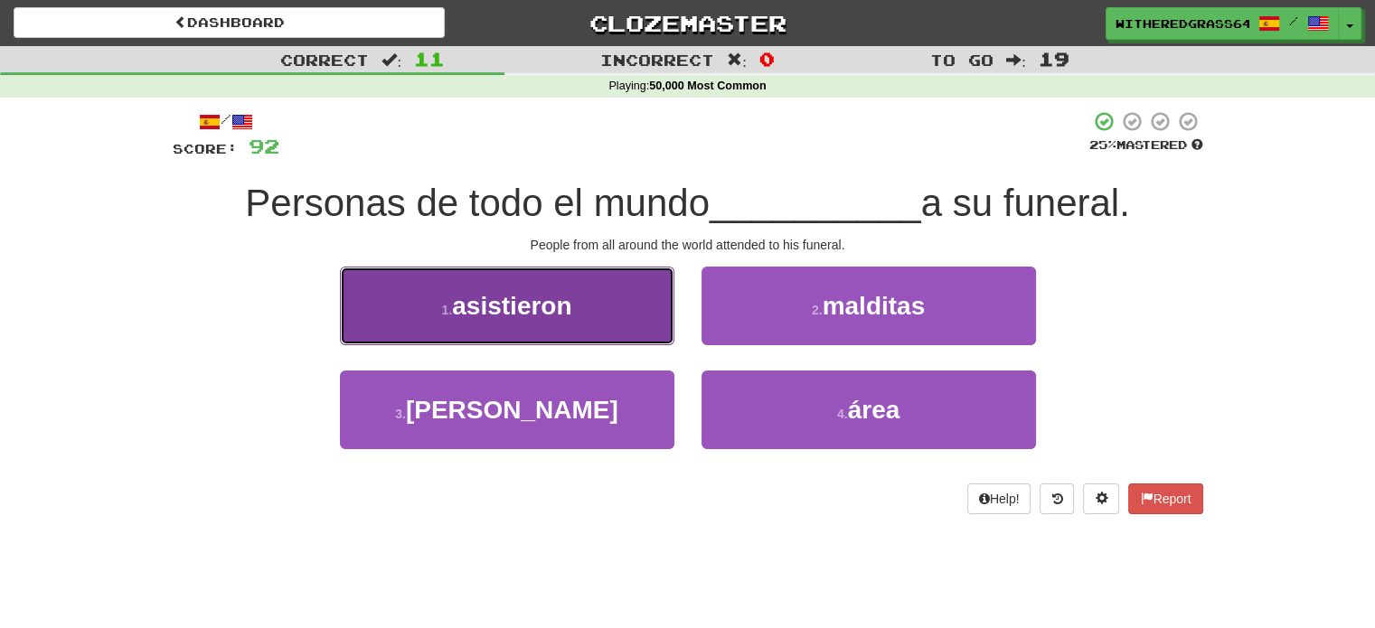
click at [626, 306] on button "1 . asistieron" at bounding box center [507, 306] width 334 height 79
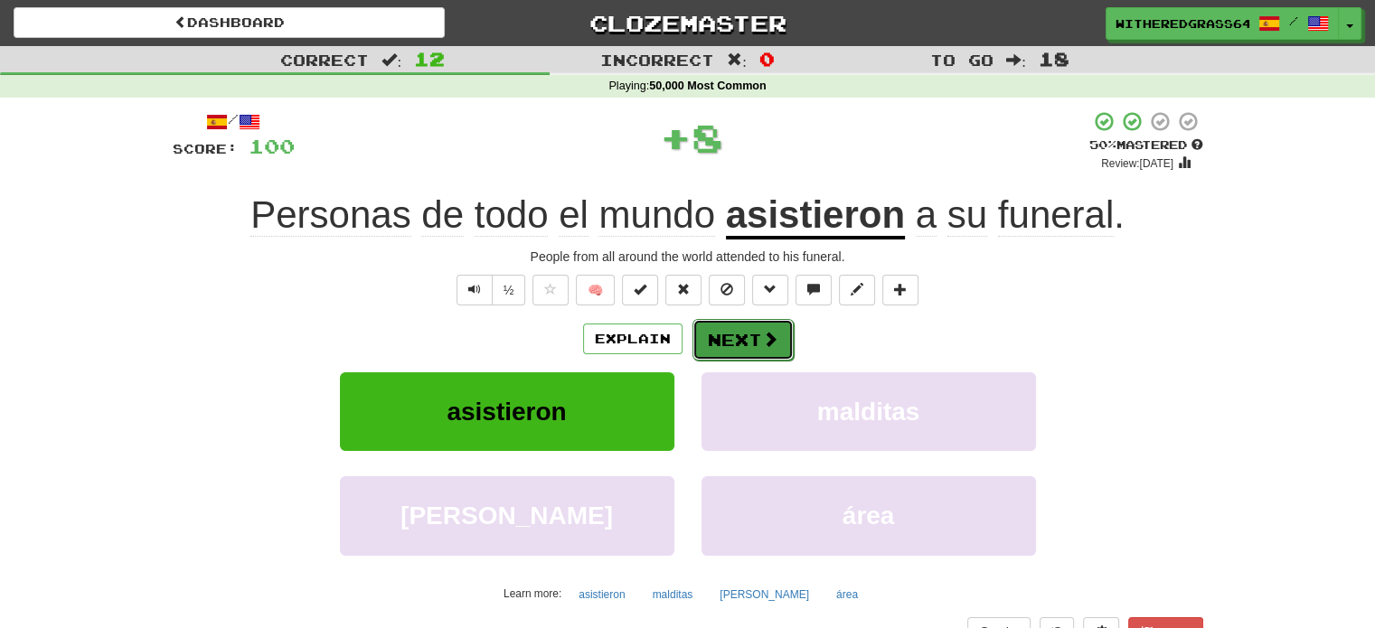
click at [734, 350] on button "Next" at bounding box center [742, 340] width 101 height 42
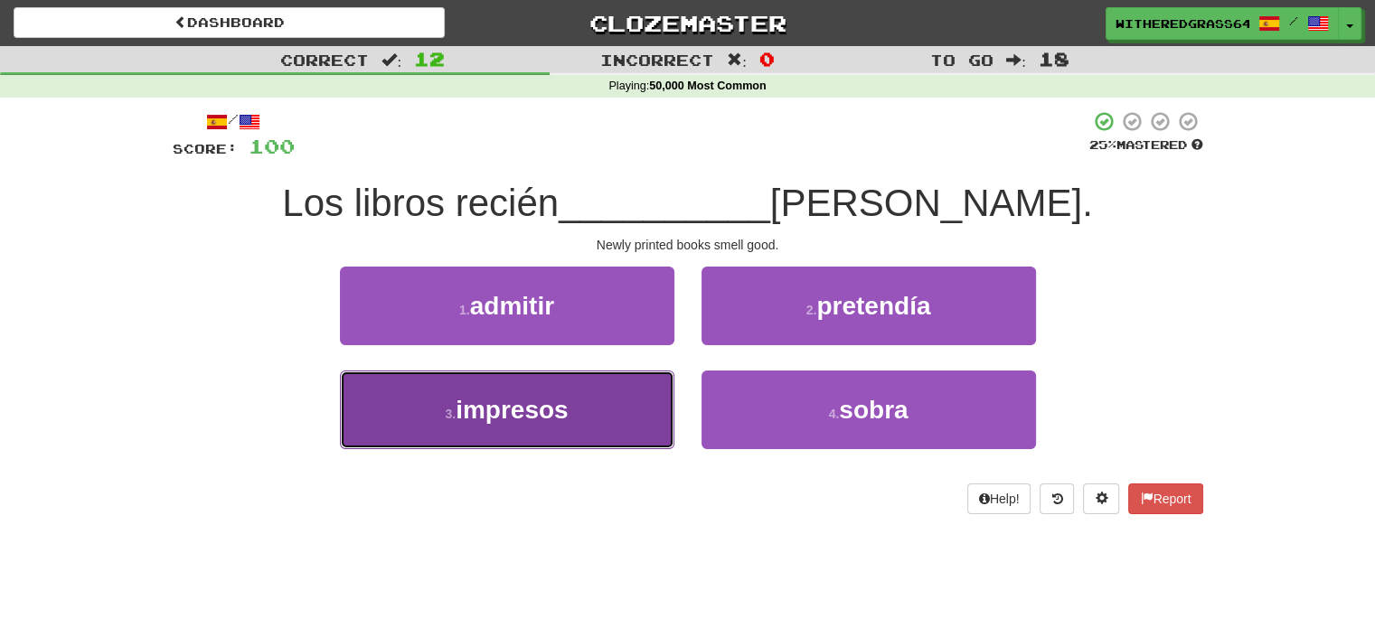
click at [625, 396] on button "3 . impresos" at bounding box center [507, 410] width 334 height 79
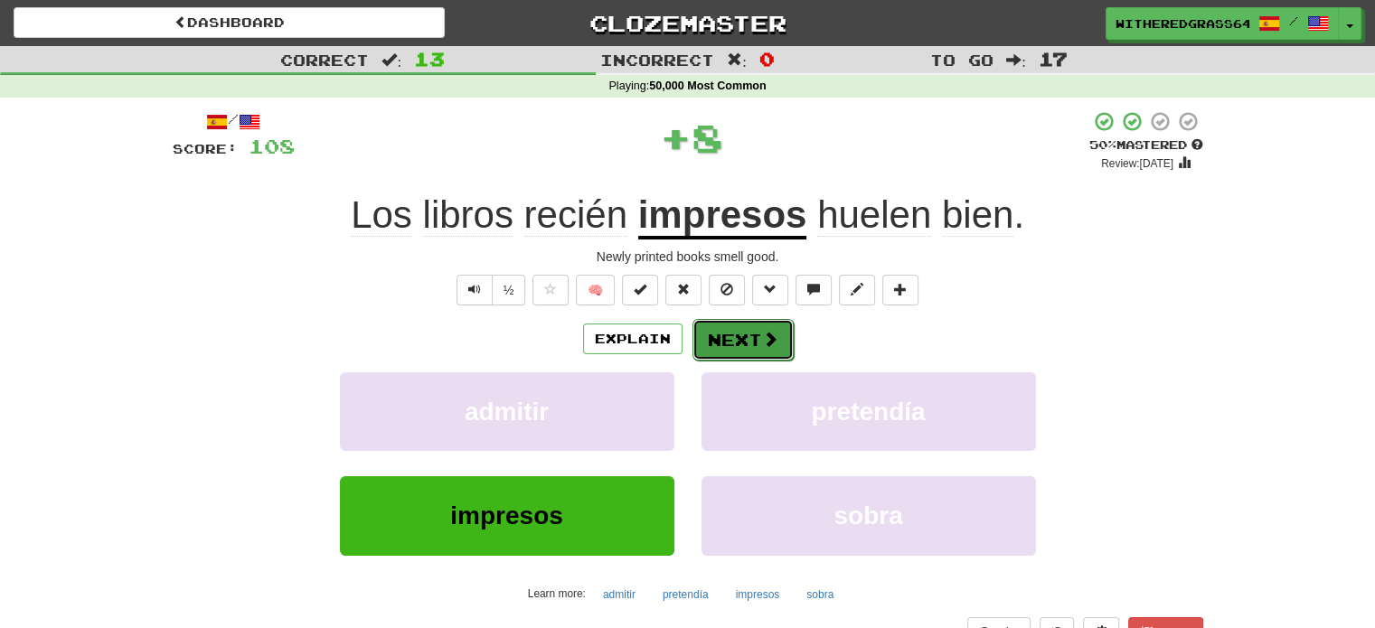
click at [718, 348] on button "Next" at bounding box center [742, 340] width 101 height 42
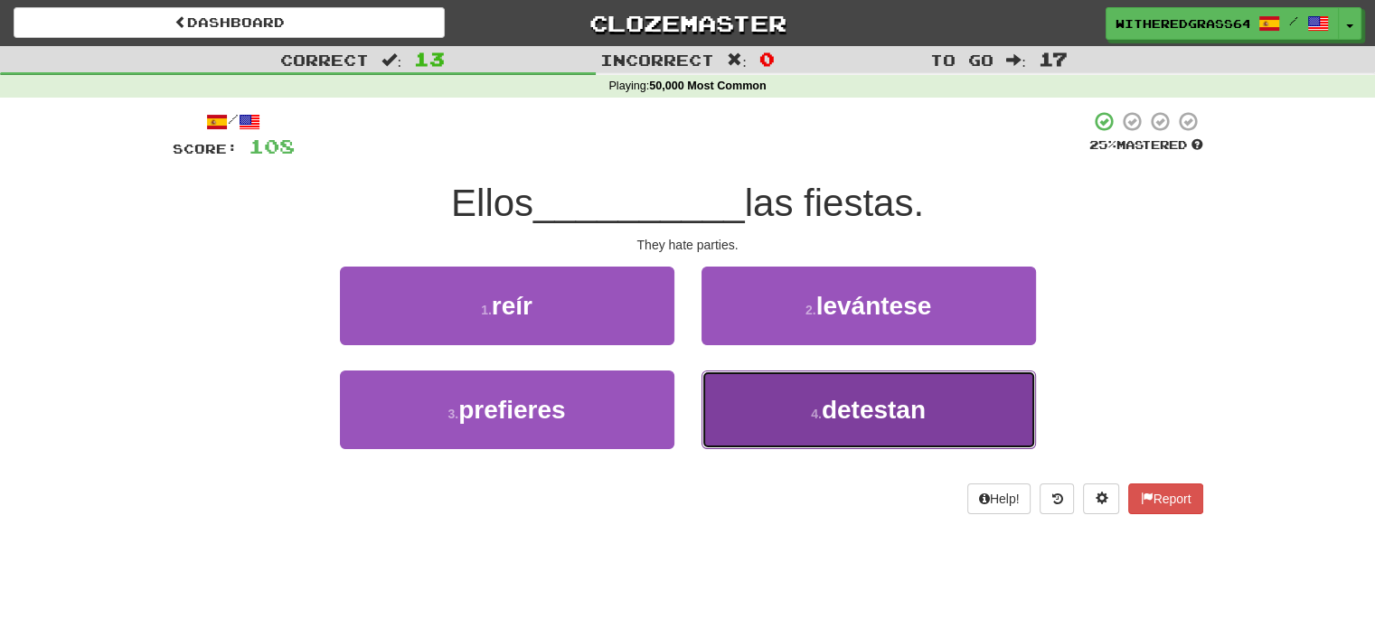
click at [752, 404] on button "4 . detestan" at bounding box center [868, 410] width 334 height 79
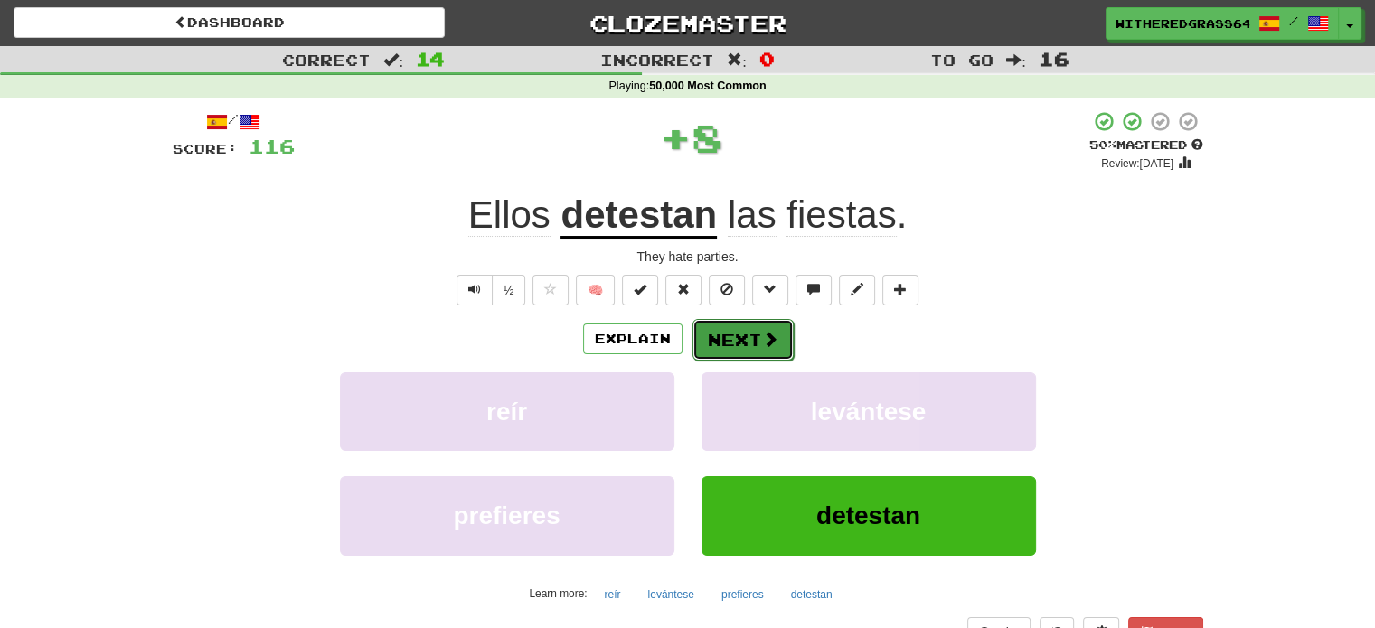
click at [748, 343] on button "Next" at bounding box center [742, 340] width 101 height 42
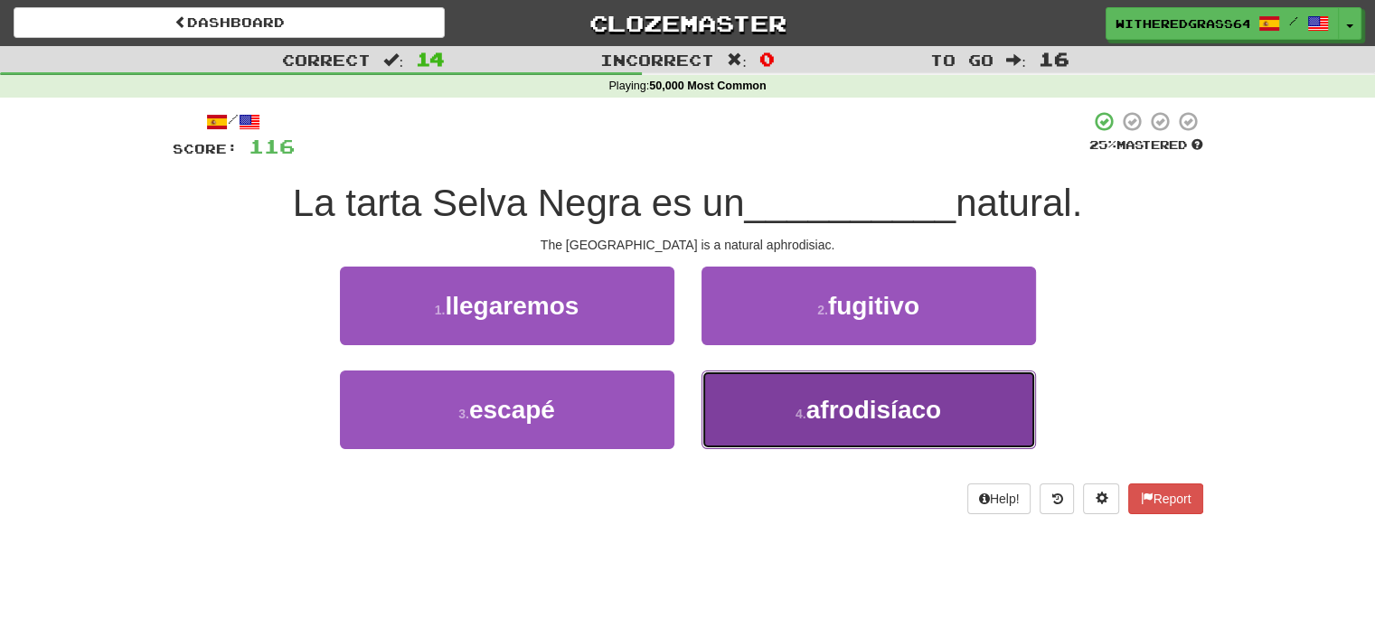
click at [763, 408] on button "4 . afrodisíaco" at bounding box center [868, 410] width 334 height 79
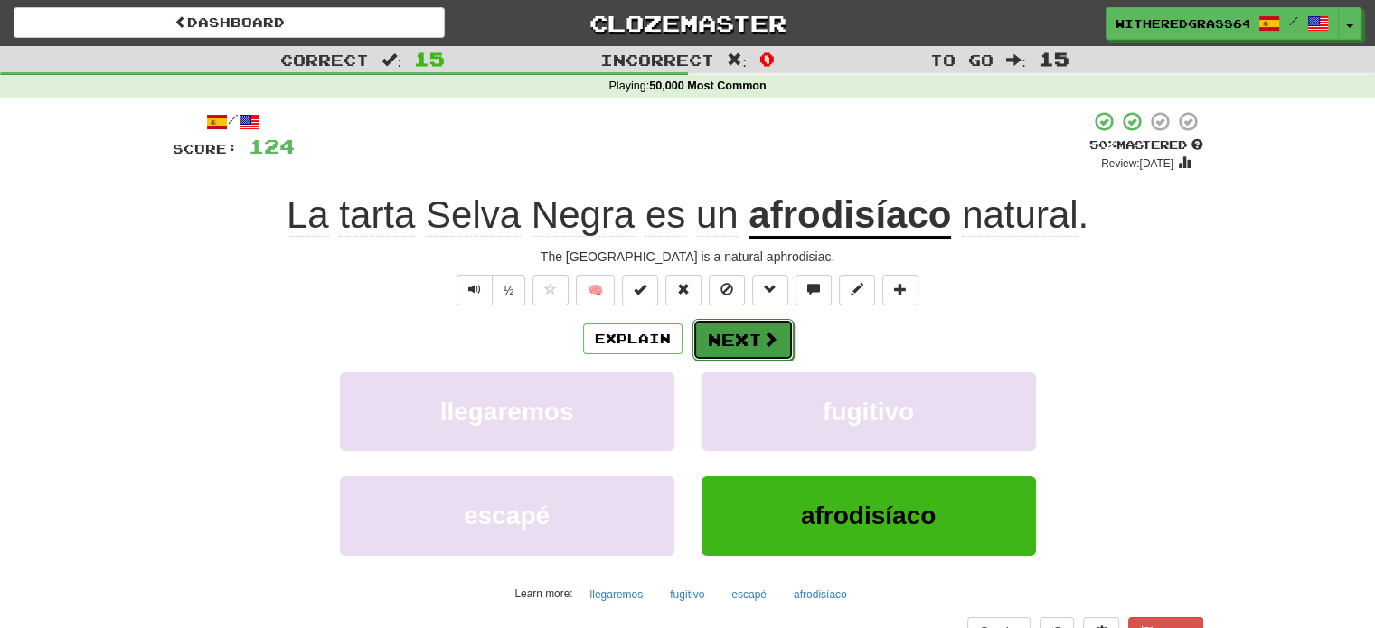
click at [737, 343] on button "Next" at bounding box center [742, 340] width 101 height 42
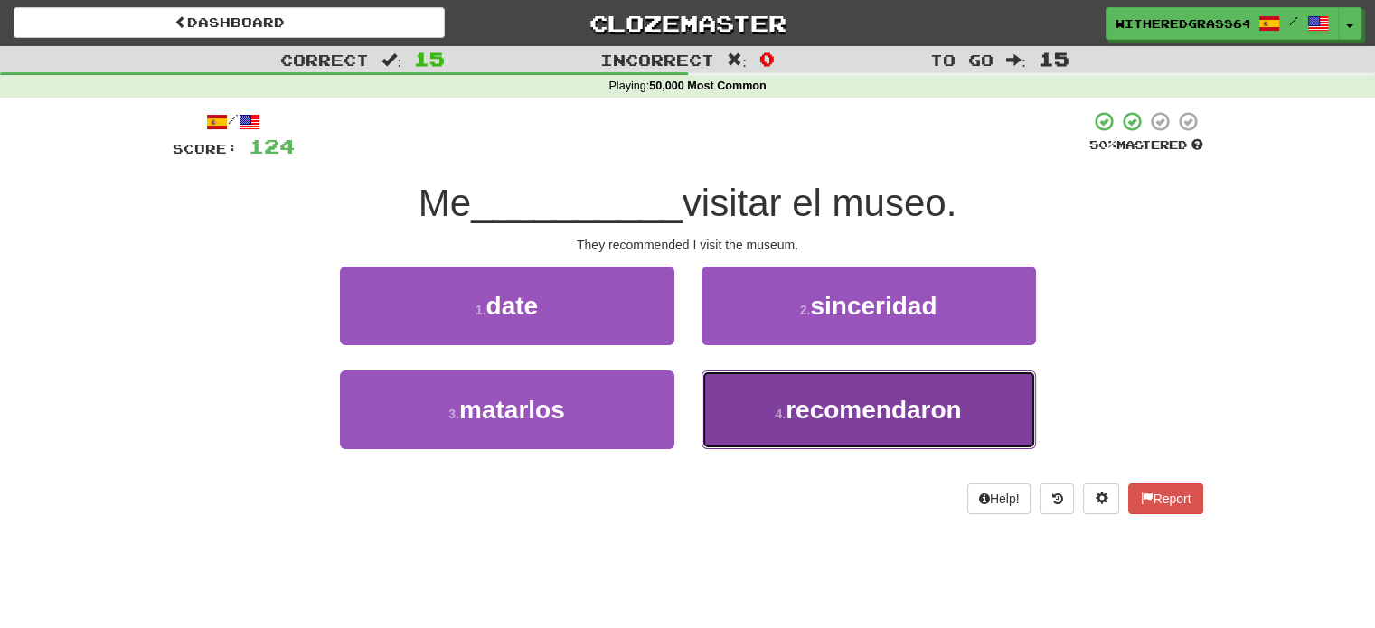
click at [768, 399] on button "4 . recomendaron" at bounding box center [868, 410] width 334 height 79
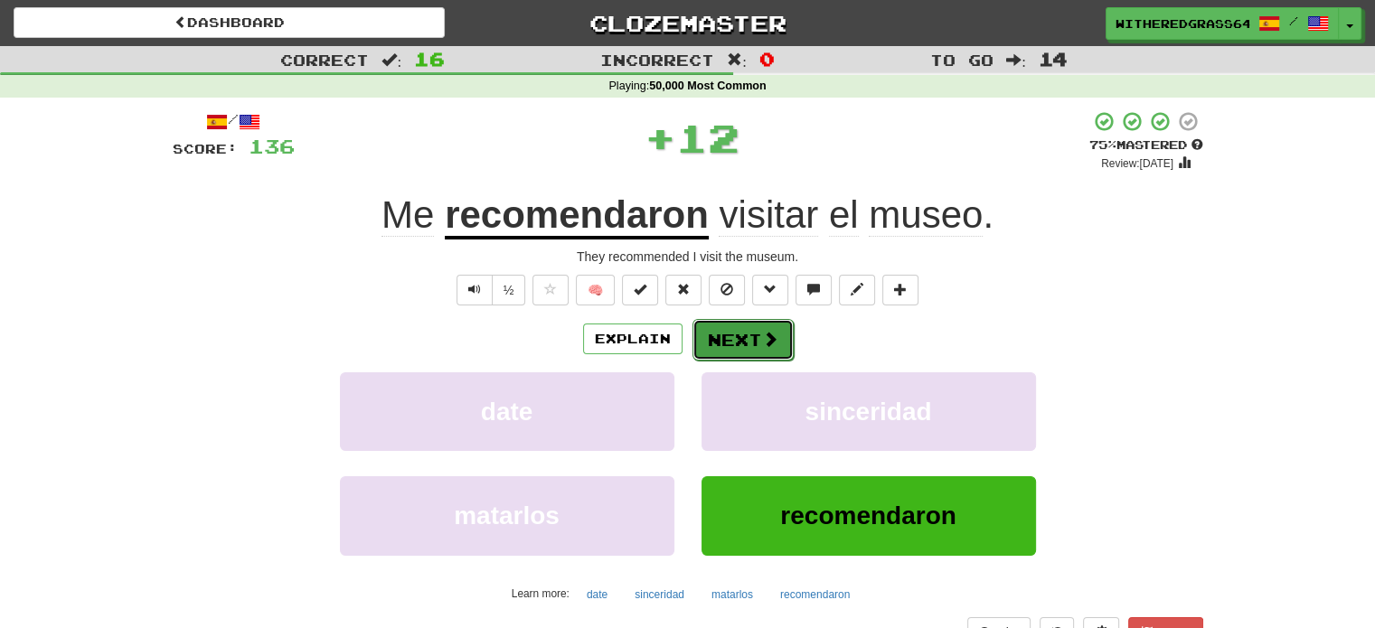
click at [747, 332] on button "Next" at bounding box center [742, 340] width 101 height 42
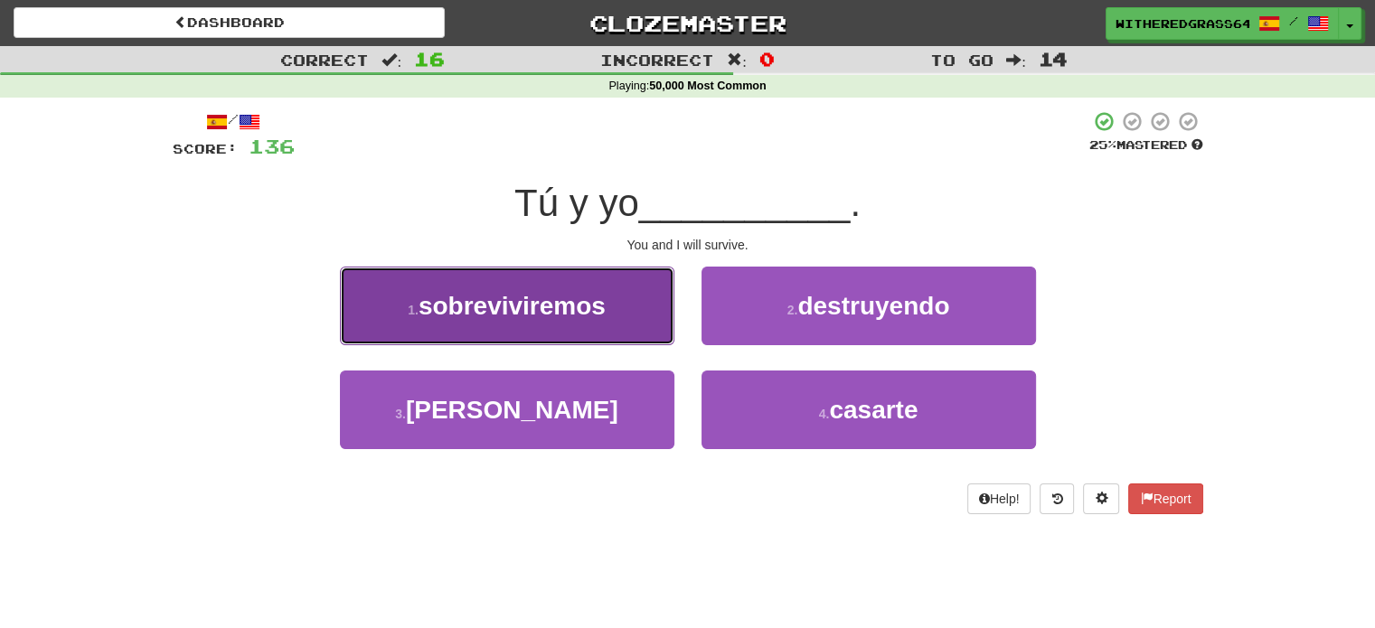
click at [640, 317] on button "1 . sobreviviremos" at bounding box center [507, 306] width 334 height 79
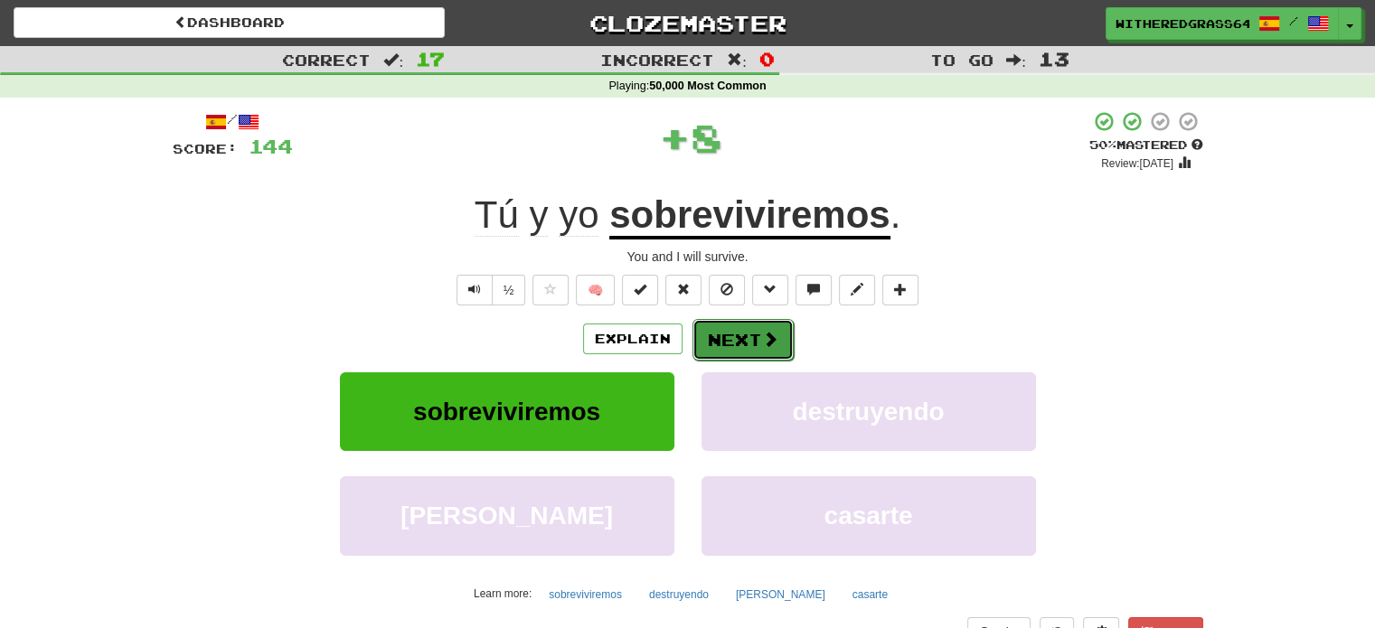
click at [723, 338] on button "Next" at bounding box center [742, 340] width 101 height 42
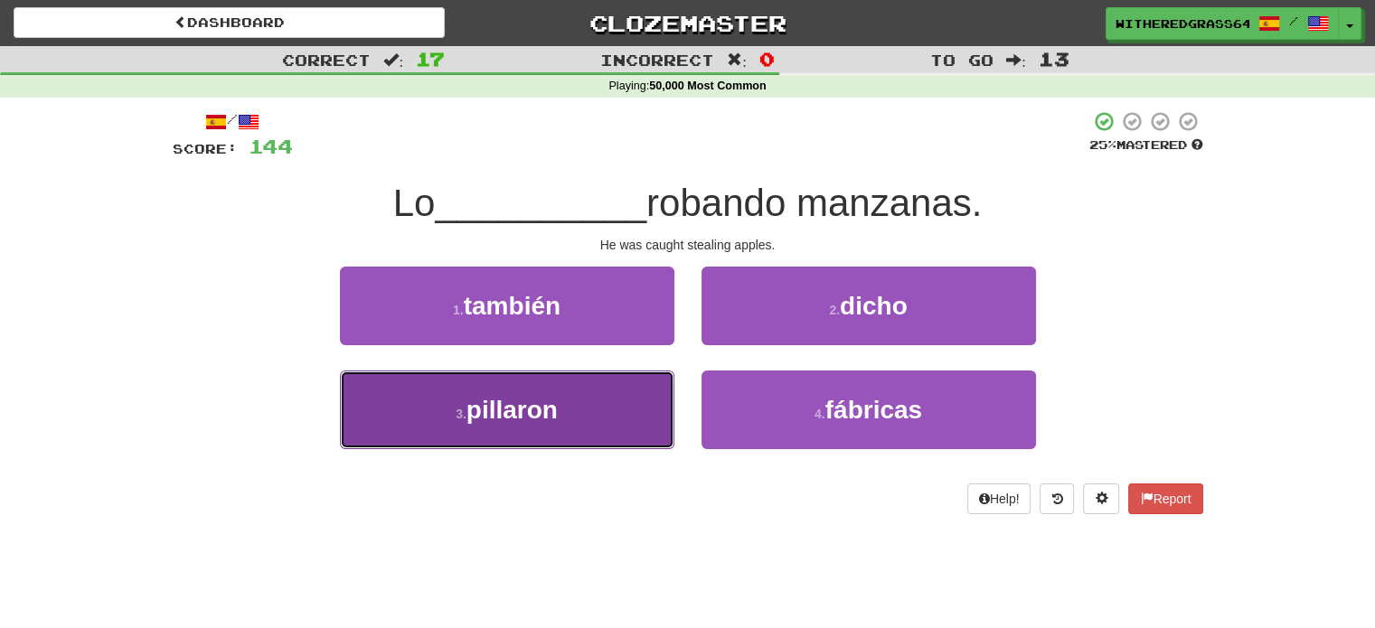
click at [630, 401] on button "3 . pillaron" at bounding box center [507, 410] width 334 height 79
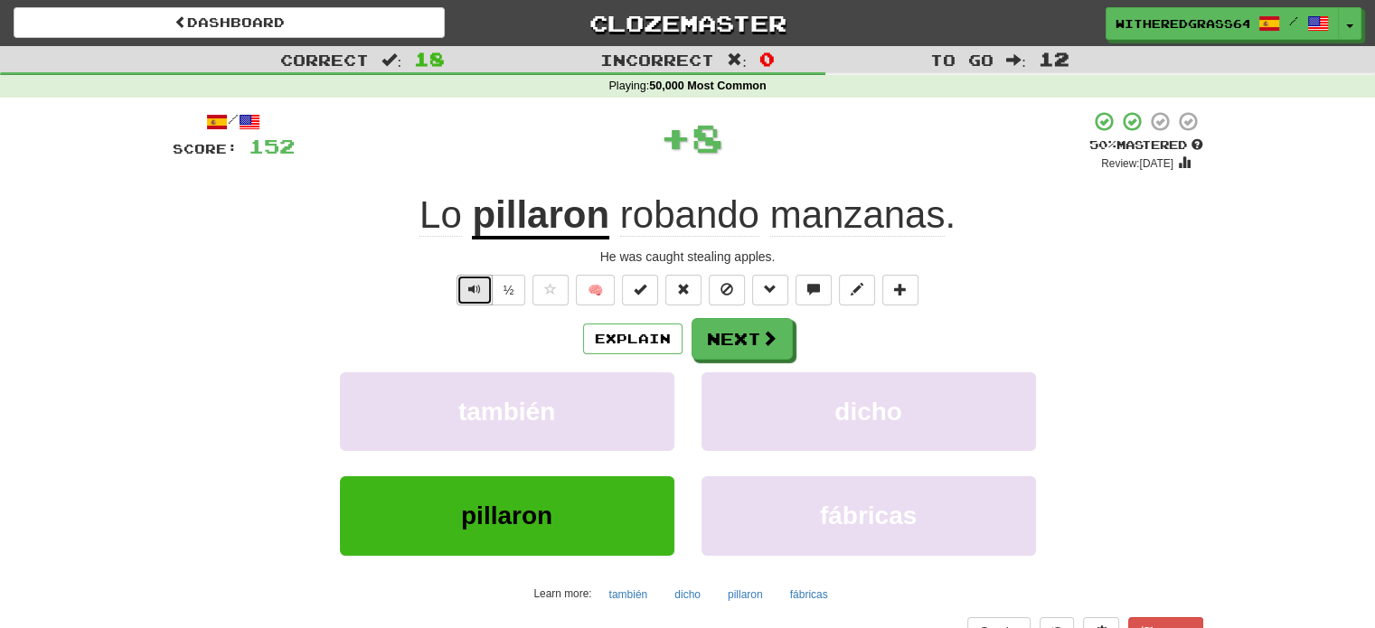
click at [480, 289] on span "Text-to-speech controls" at bounding box center [474, 289] width 13 height 13
click at [626, 352] on button "Explain" at bounding box center [632, 339] width 99 height 31
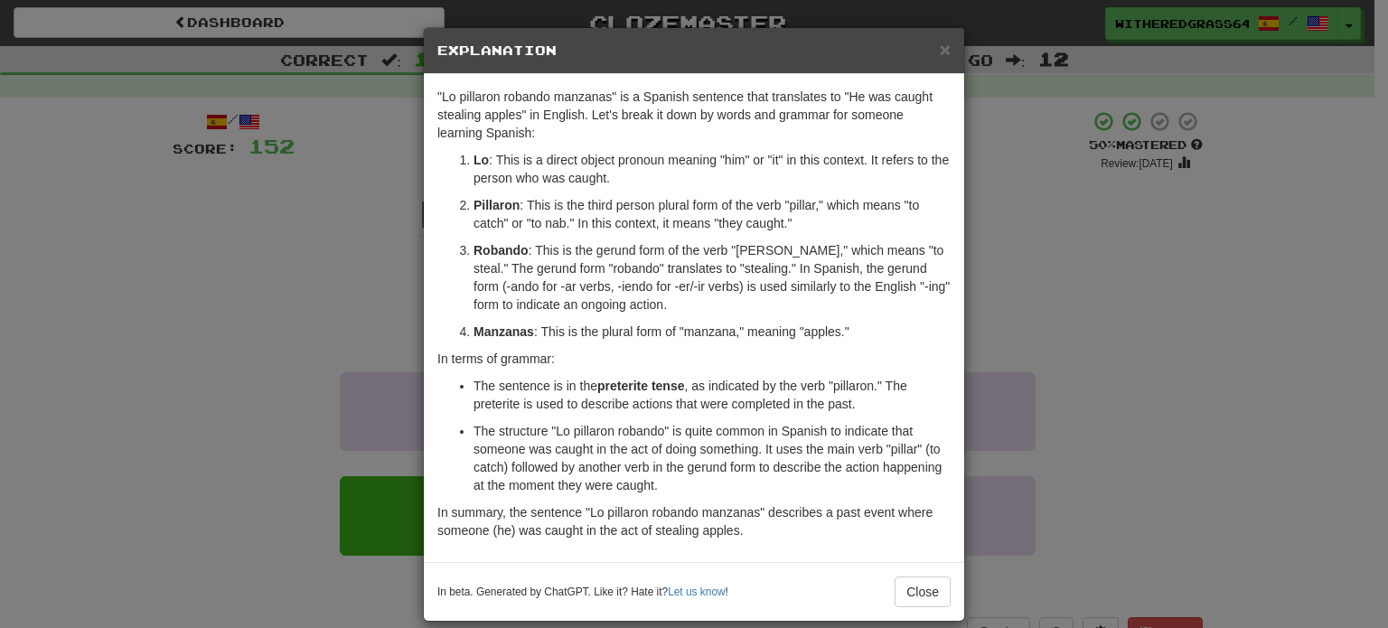
click at [288, 205] on div "× Explanation "Lo pillaron robando manzanas" is a Spanish sentence that transla…" at bounding box center [694, 314] width 1388 height 628
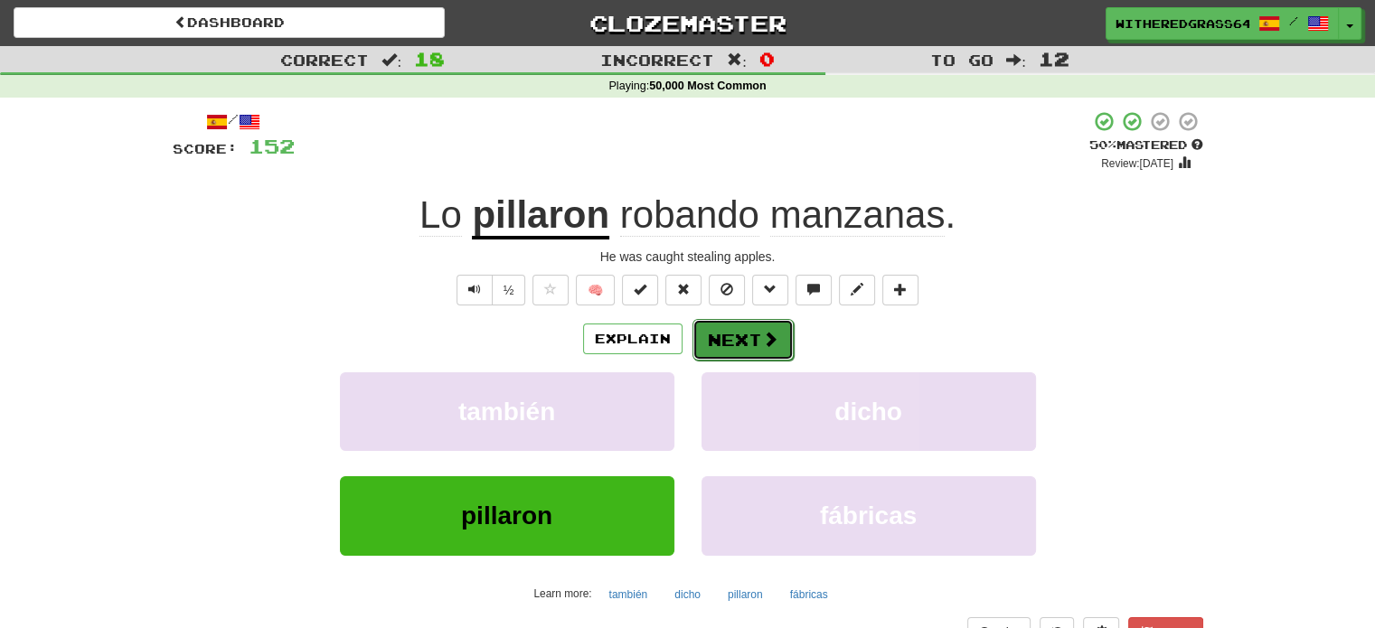
click at [737, 339] on button "Next" at bounding box center [742, 340] width 101 height 42
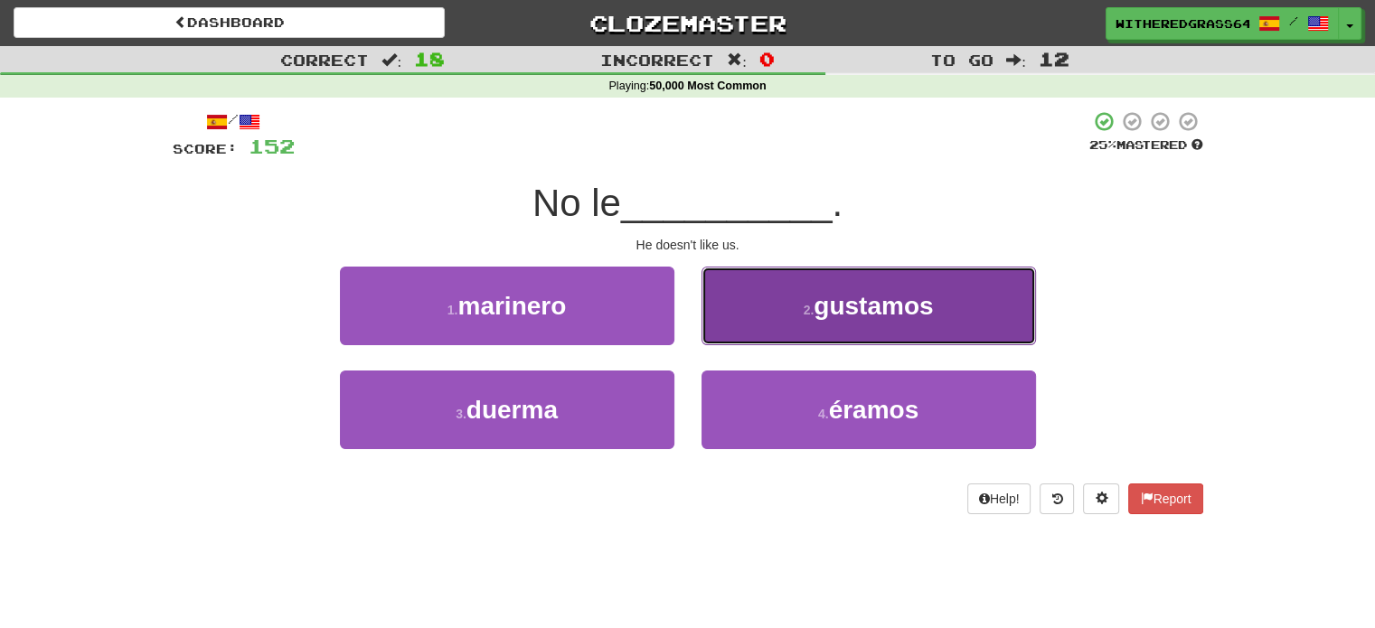
click at [759, 330] on button "2 . gustamos" at bounding box center [868, 306] width 334 height 79
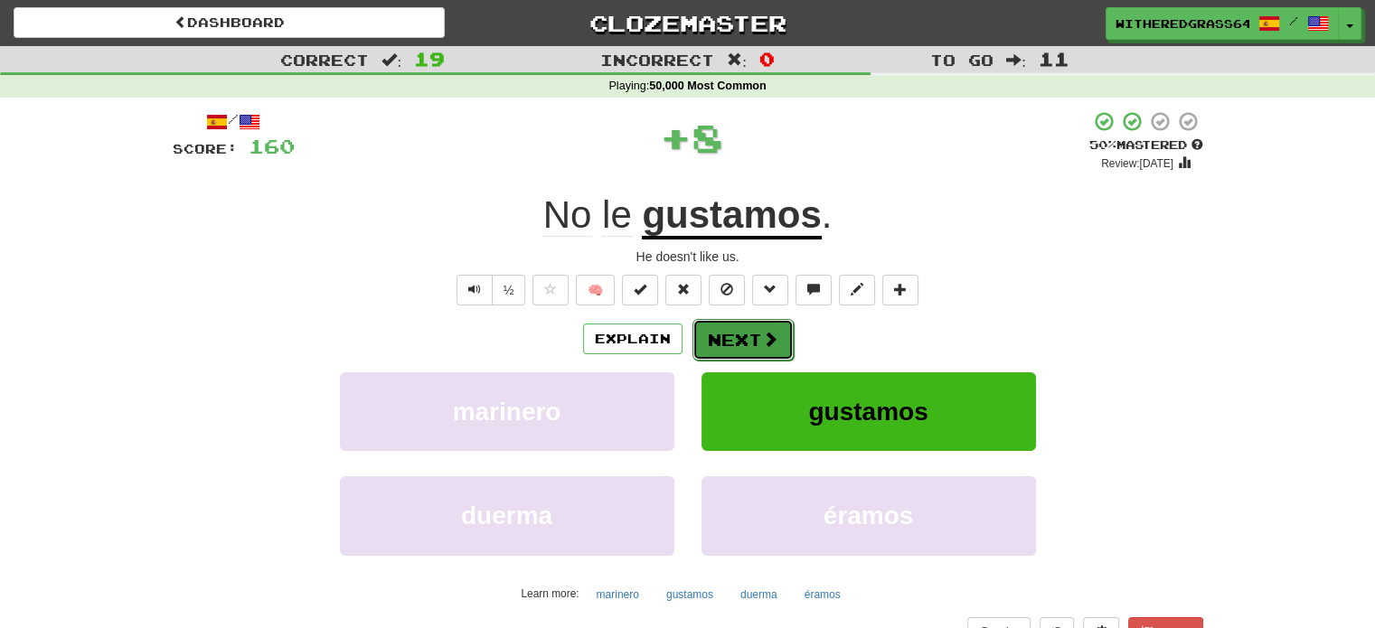
click at [751, 336] on button "Next" at bounding box center [742, 340] width 101 height 42
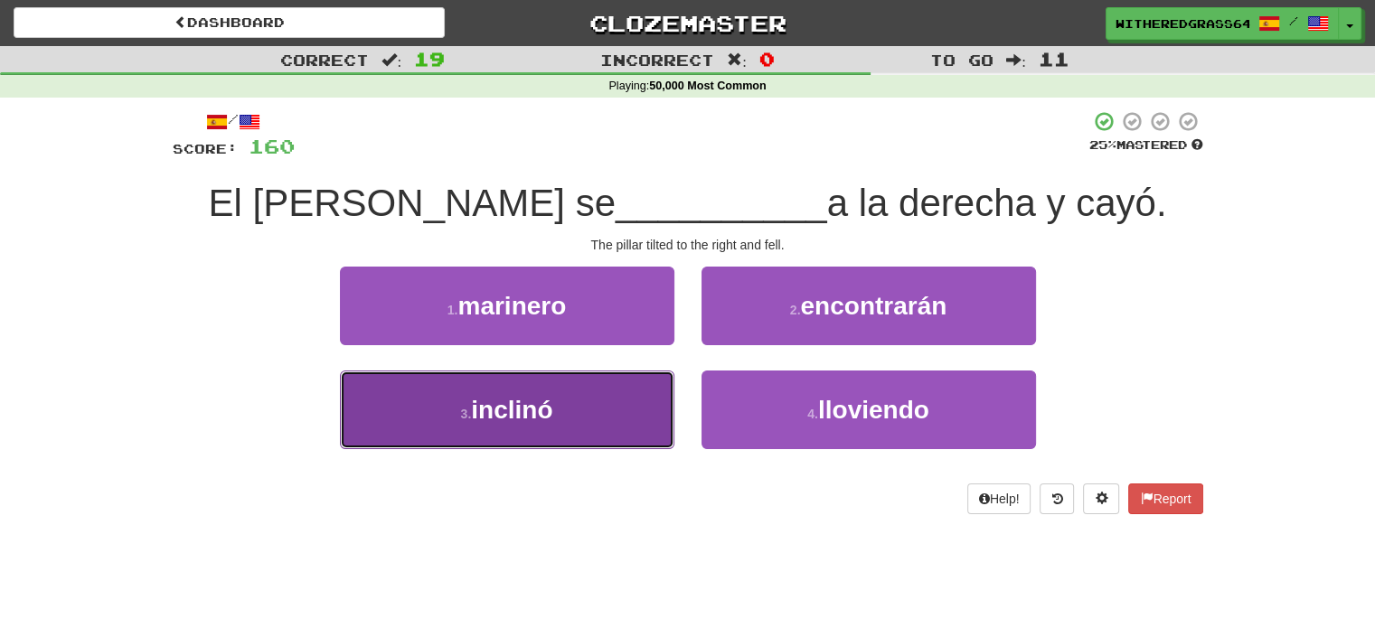
click at [640, 408] on button "3 . inclinó" at bounding box center [507, 410] width 334 height 79
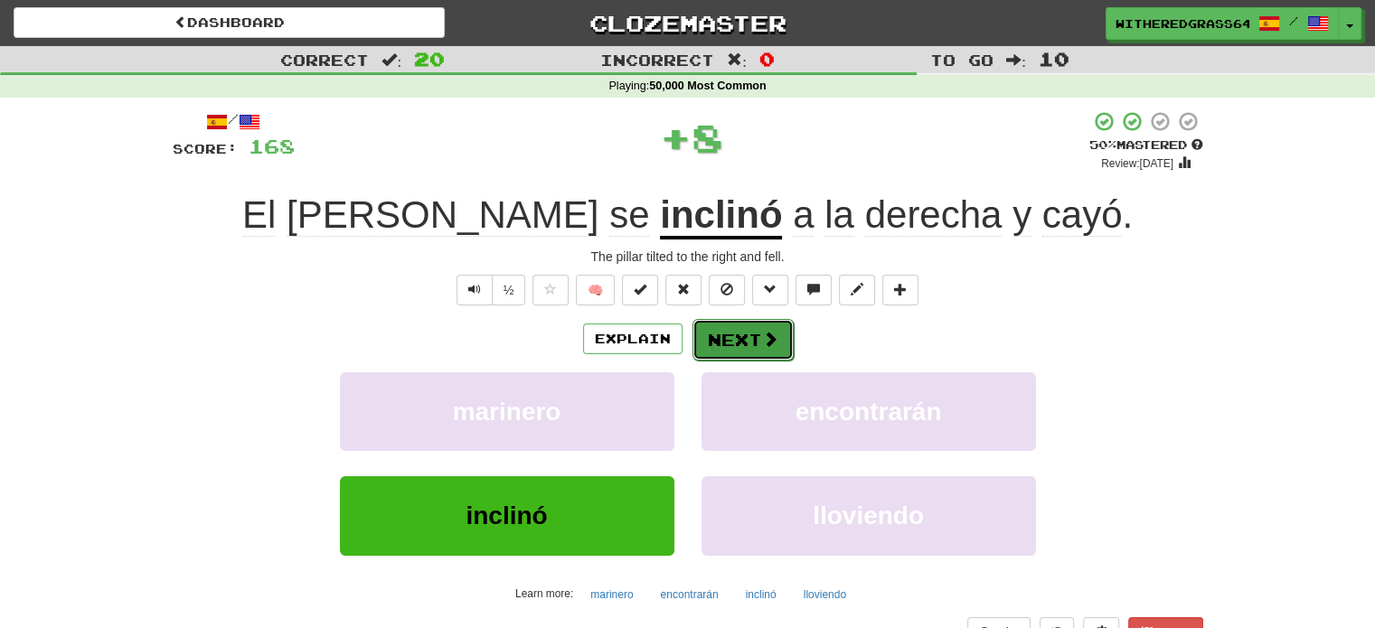
click at [734, 343] on button "Next" at bounding box center [742, 340] width 101 height 42
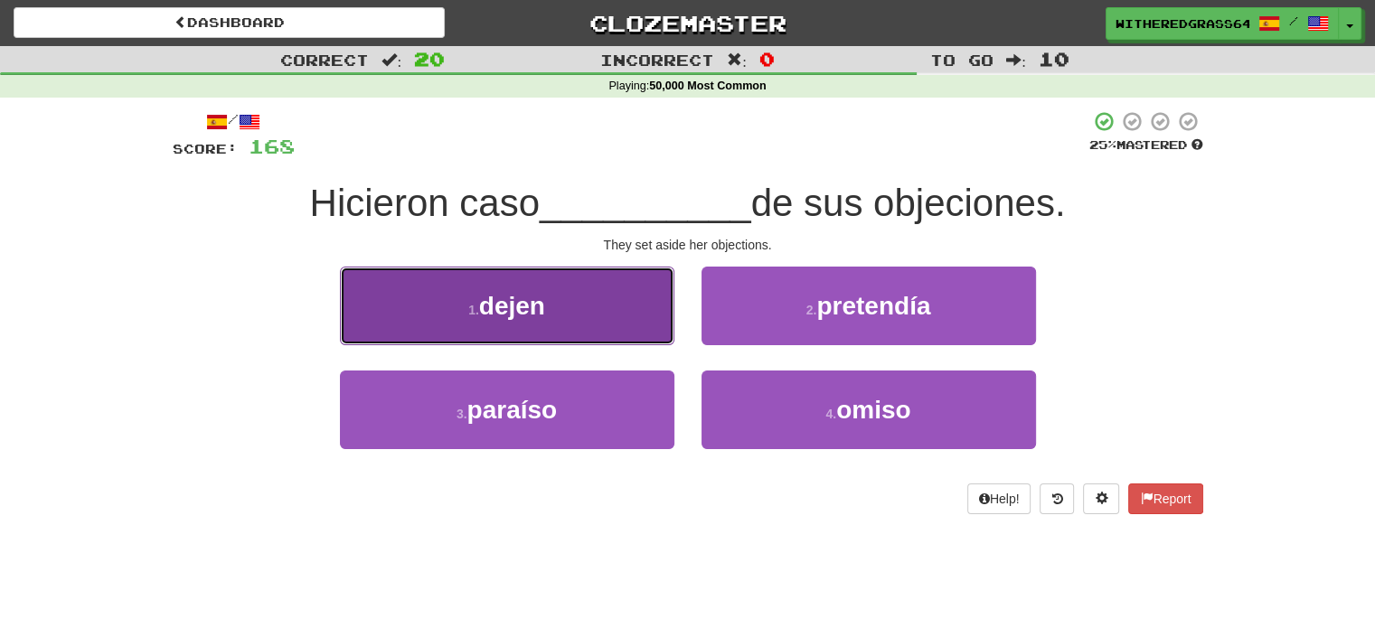
click at [632, 311] on button "1 . dejen" at bounding box center [507, 306] width 334 height 79
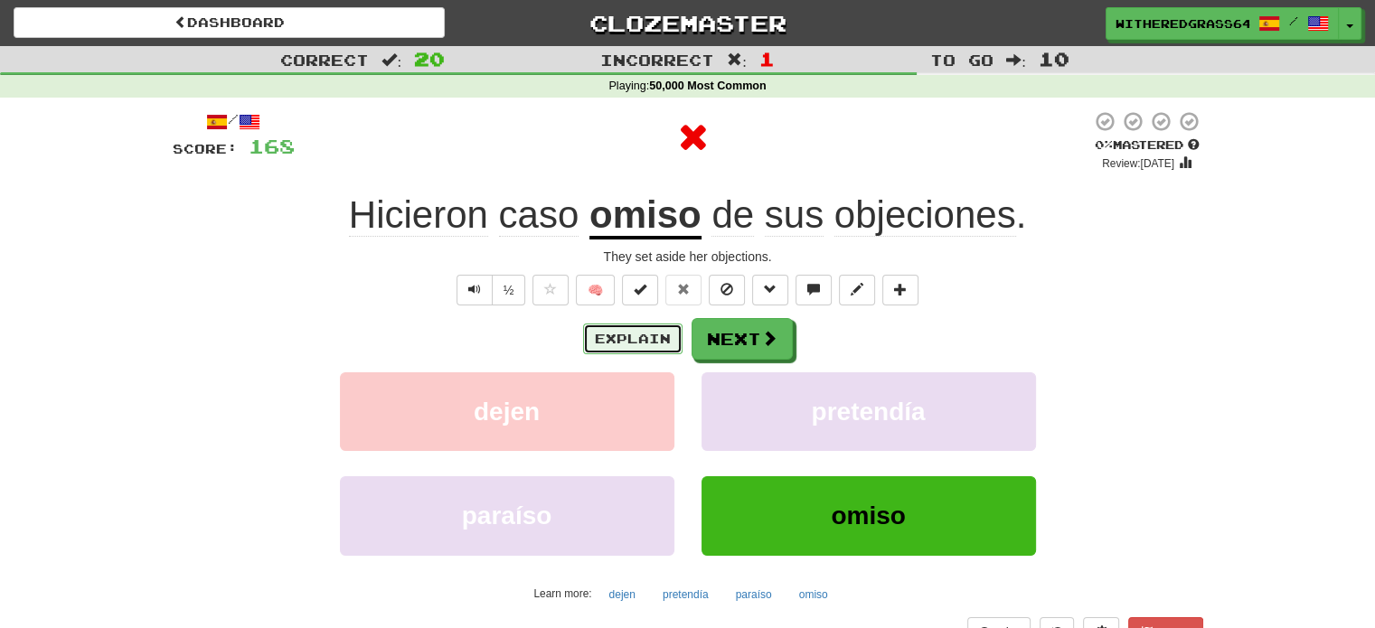
click at [628, 341] on button "Explain" at bounding box center [632, 339] width 99 height 31
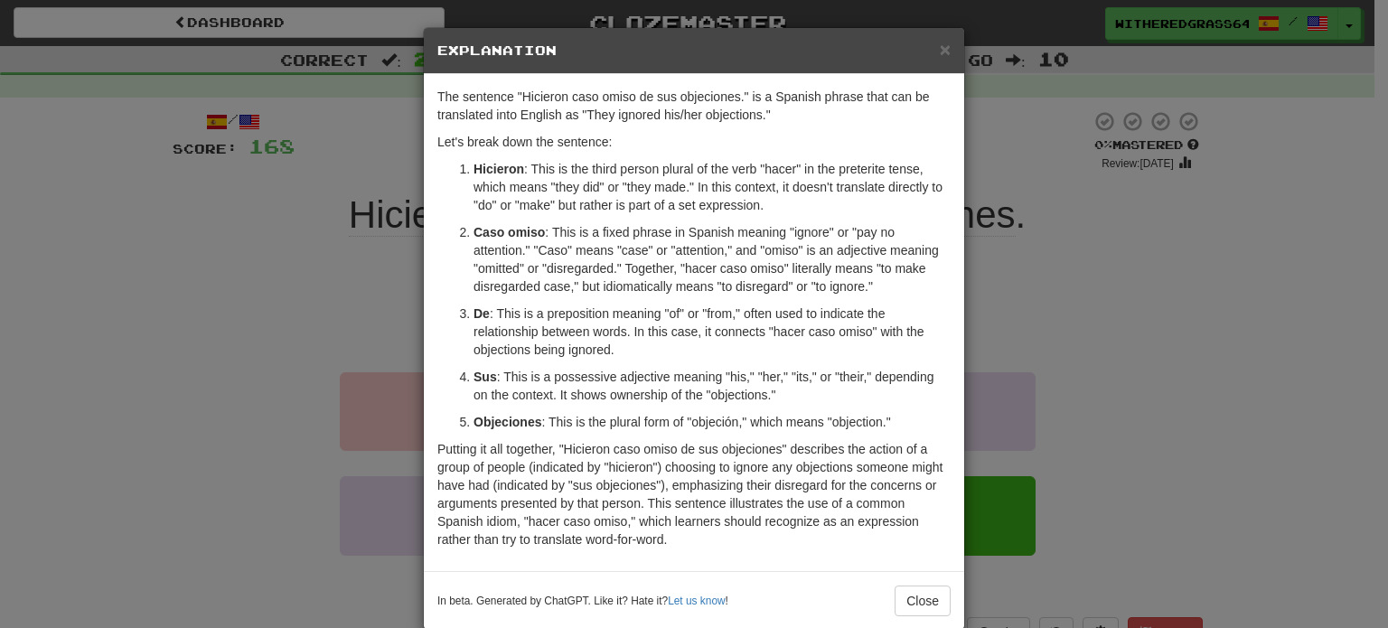
click at [293, 249] on div "× Explanation The sentence "Hicieron caso omiso de sus objeciones." is a Spanis…" at bounding box center [694, 314] width 1388 height 628
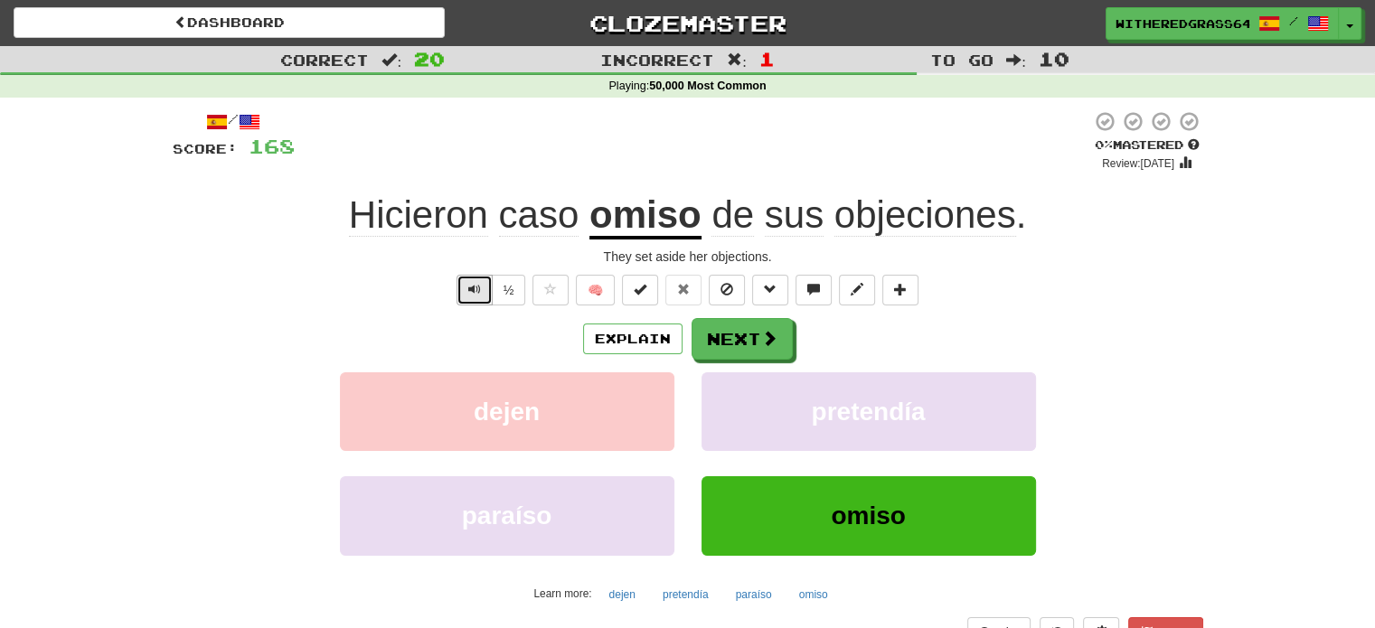
click at [466, 296] on button "Text-to-speech controls" at bounding box center [474, 290] width 36 height 31
click at [723, 350] on button "Next" at bounding box center [742, 340] width 101 height 42
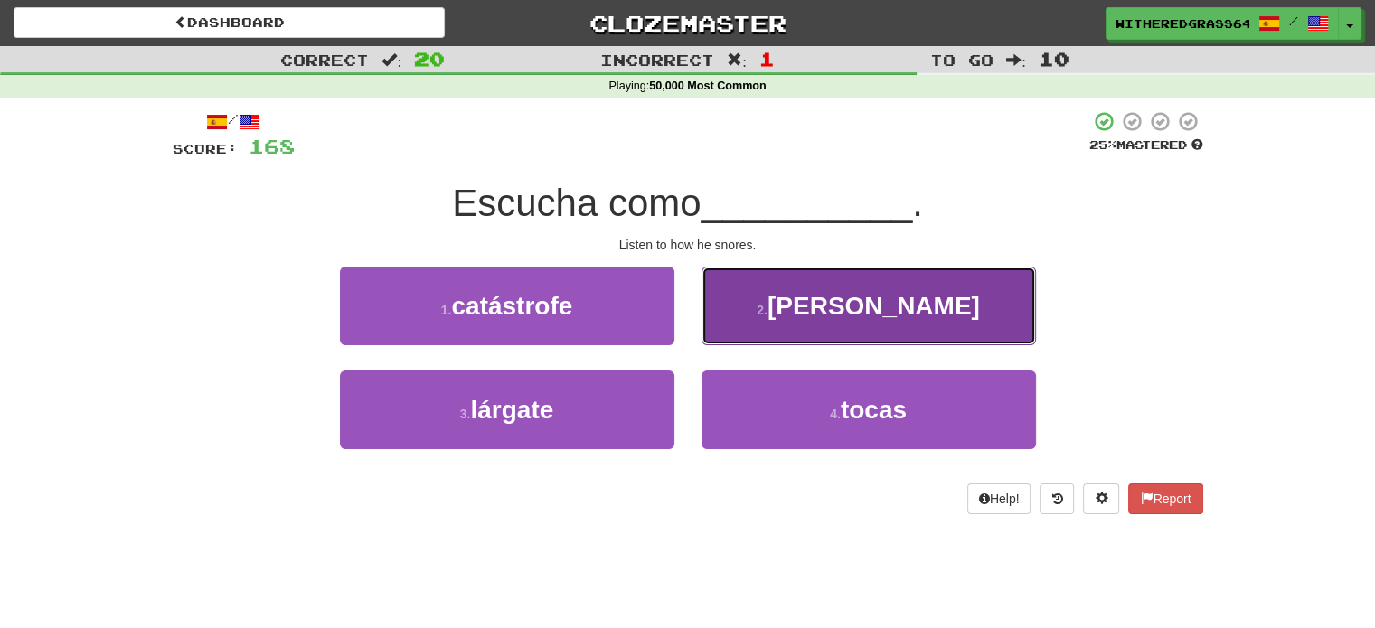
click at [785, 329] on button "2 . ronca" at bounding box center [868, 306] width 334 height 79
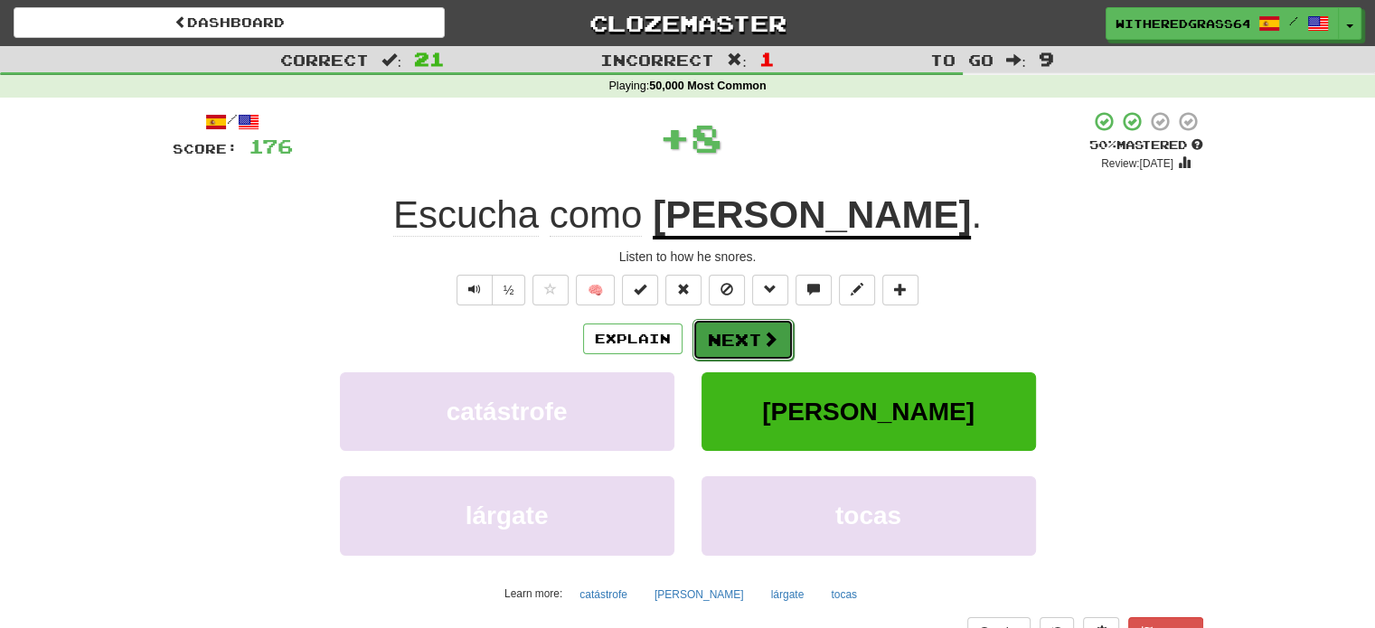
click at [777, 342] on button "Next" at bounding box center [742, 340] width 101 height 42
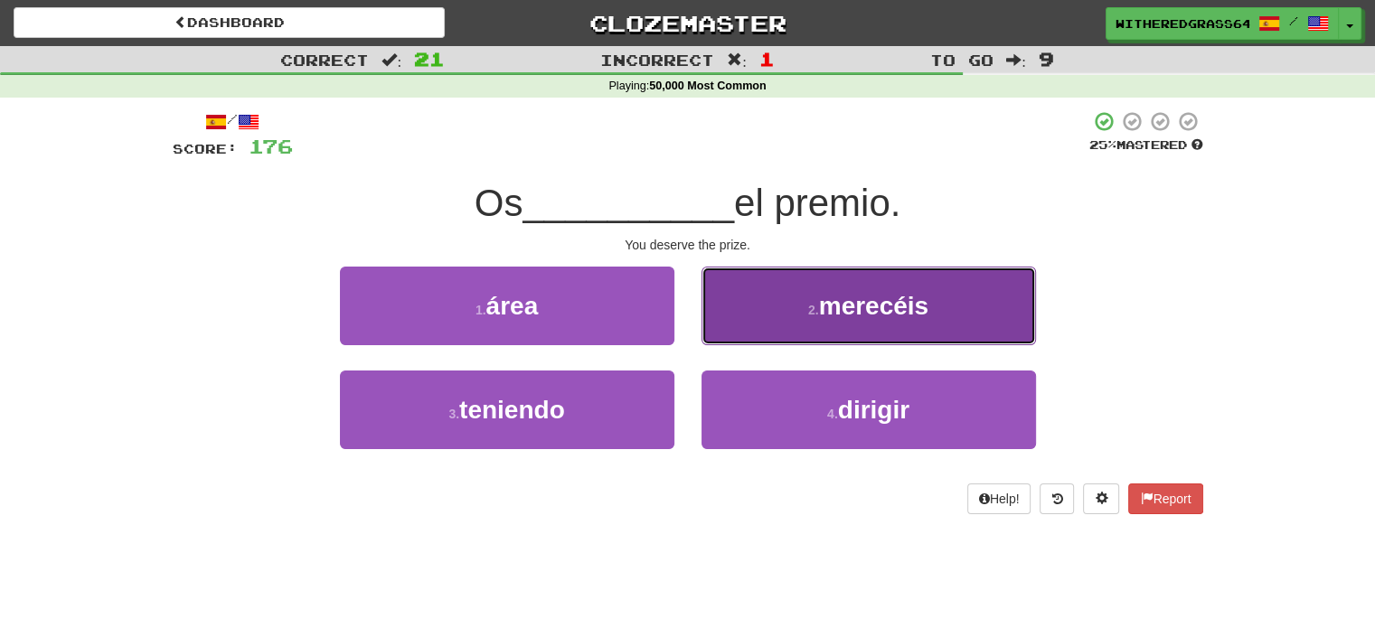
click at [777, 328] on button "2 . merecéis" at bounding box center [868, 306] width 334 height 79
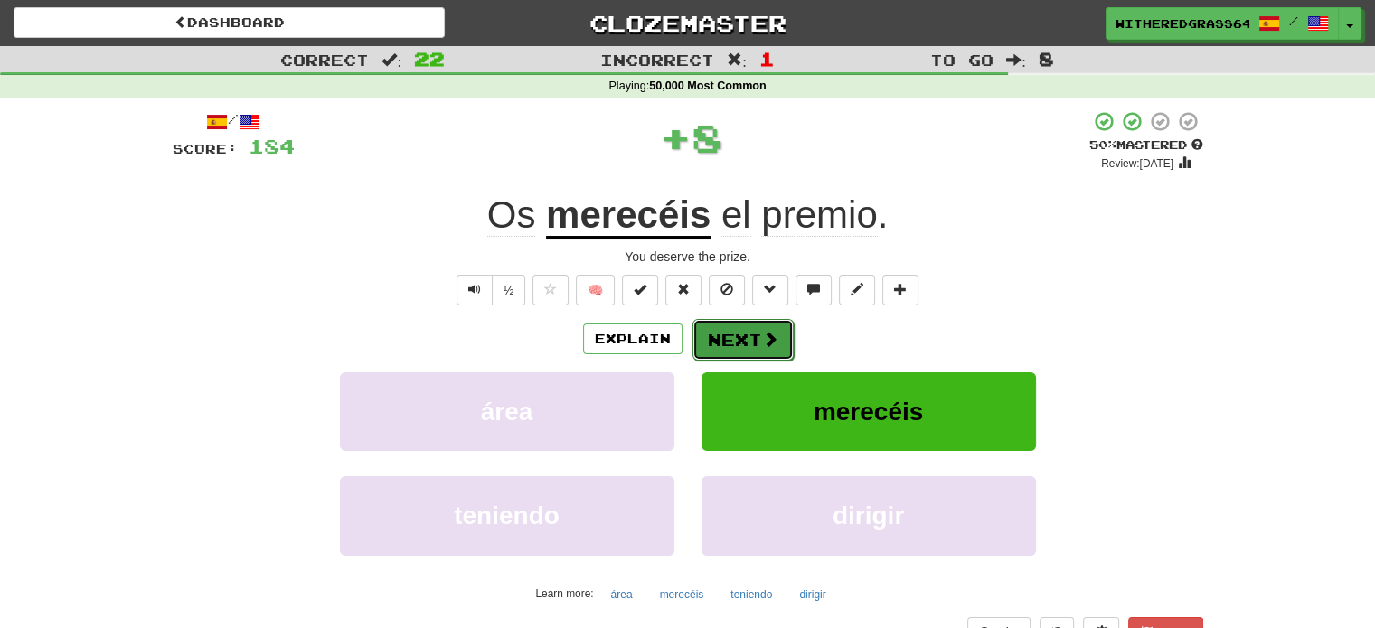
click at [756, 343] on button "Next" at bounding box center [742, 340] width 101 height 42
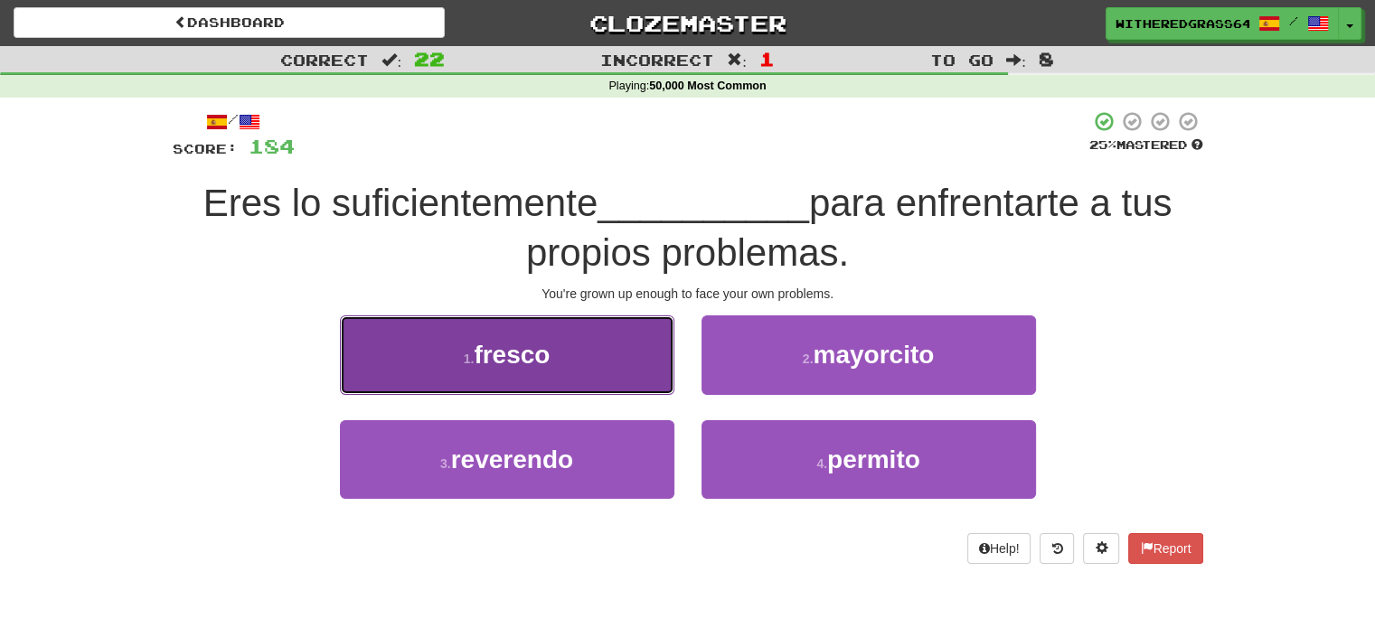
click at [649, 377] on button "1 . fresco" at bounding box center [507, 354] width 334 height 79
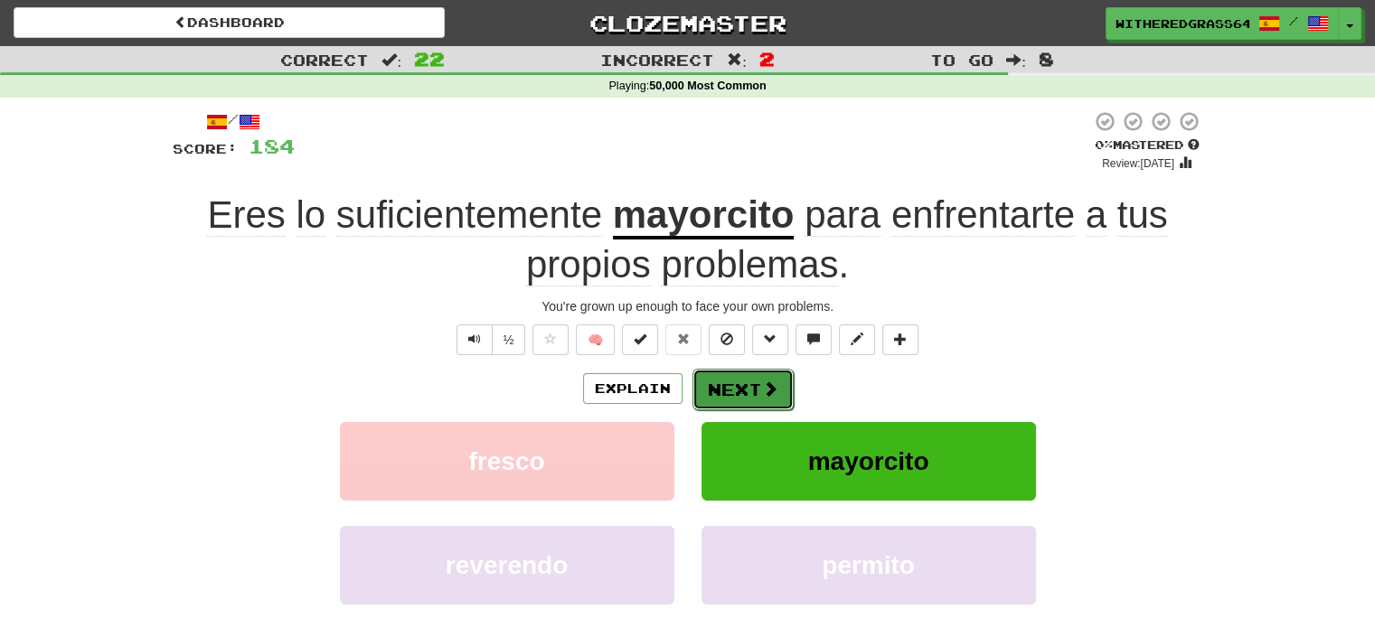
click at [724, 396] on button "Next" at bounding box center [742, 390] width 101 height 42
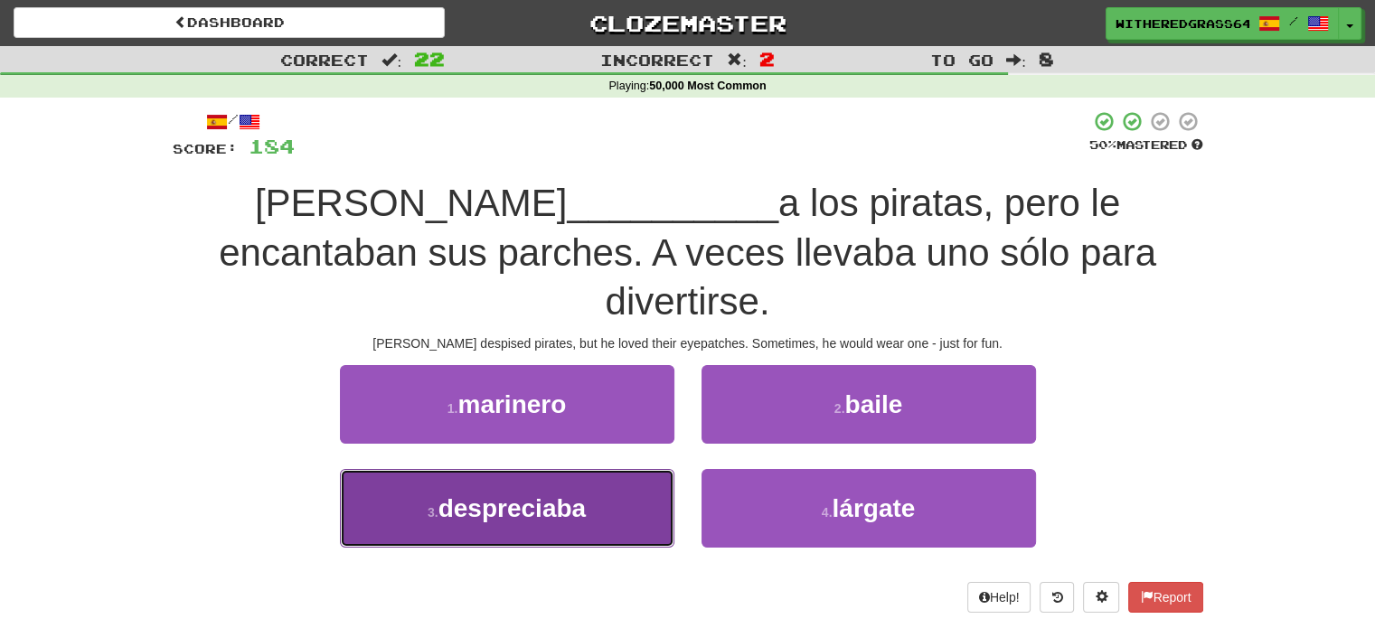
click at [633, 498] on button "3 . despreciaba" at bounding box center [507, 508] width 334 height 79
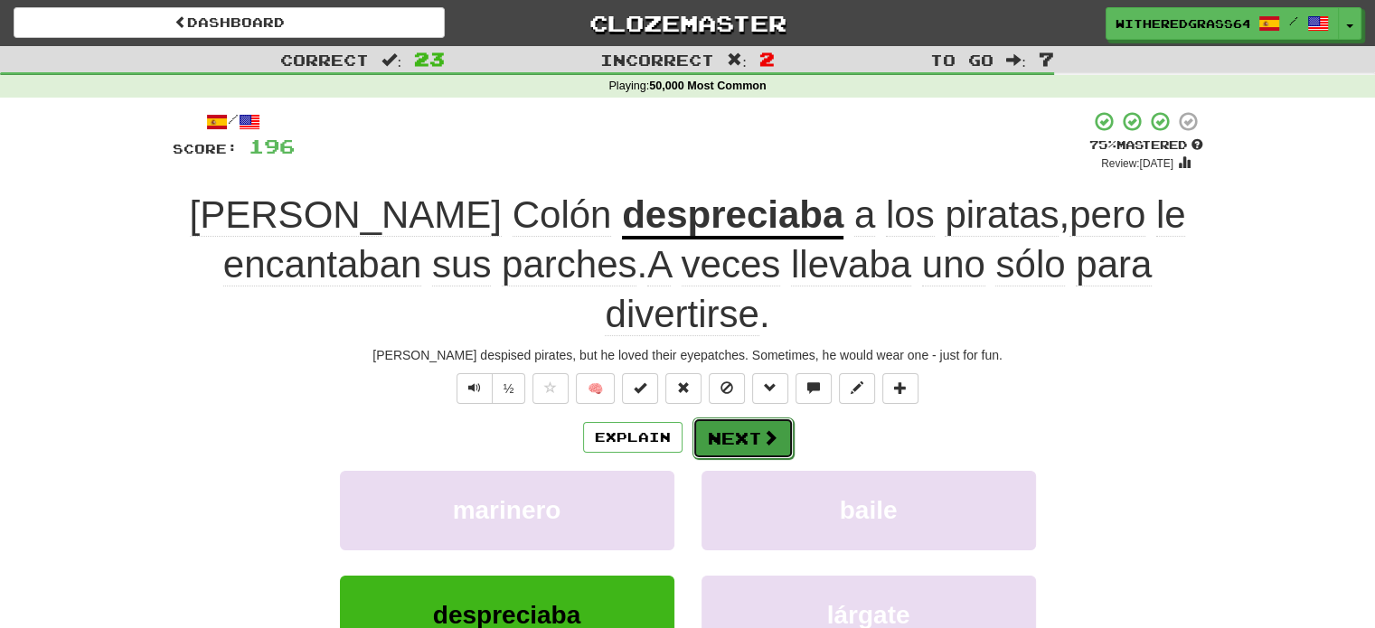
click at [718, 431] on button "Next" at bounding box center [742, 439] width 101 height 42
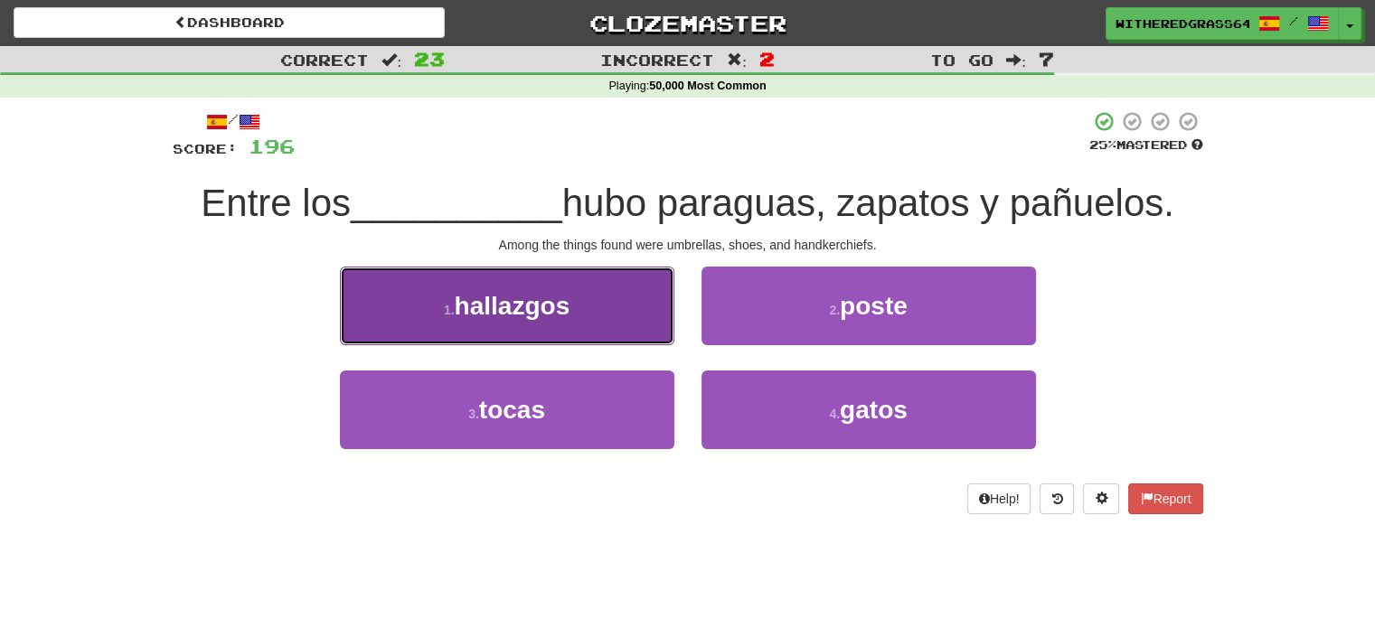
click at [591, 314] on button "1 . hallazgos" at bounding box center [507, 306] width 334 height 79
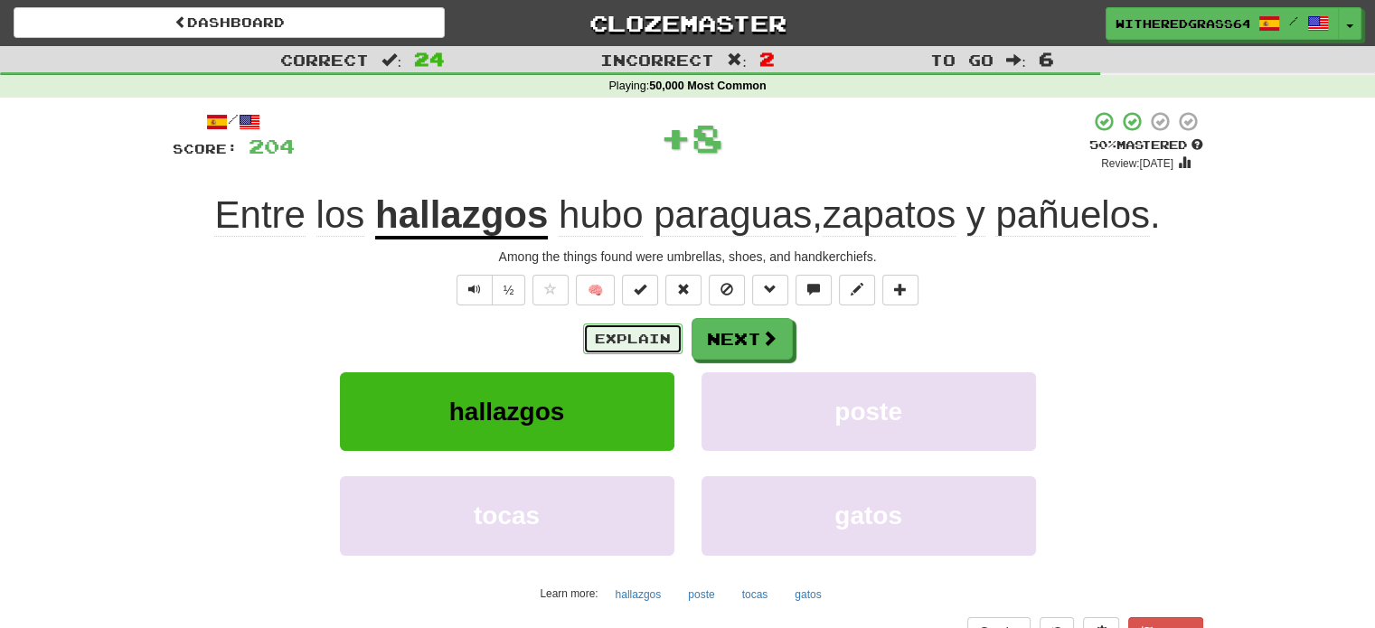
click at [611, 343] on button "Explain" at bounding box center [632, 339] width 99 height 31
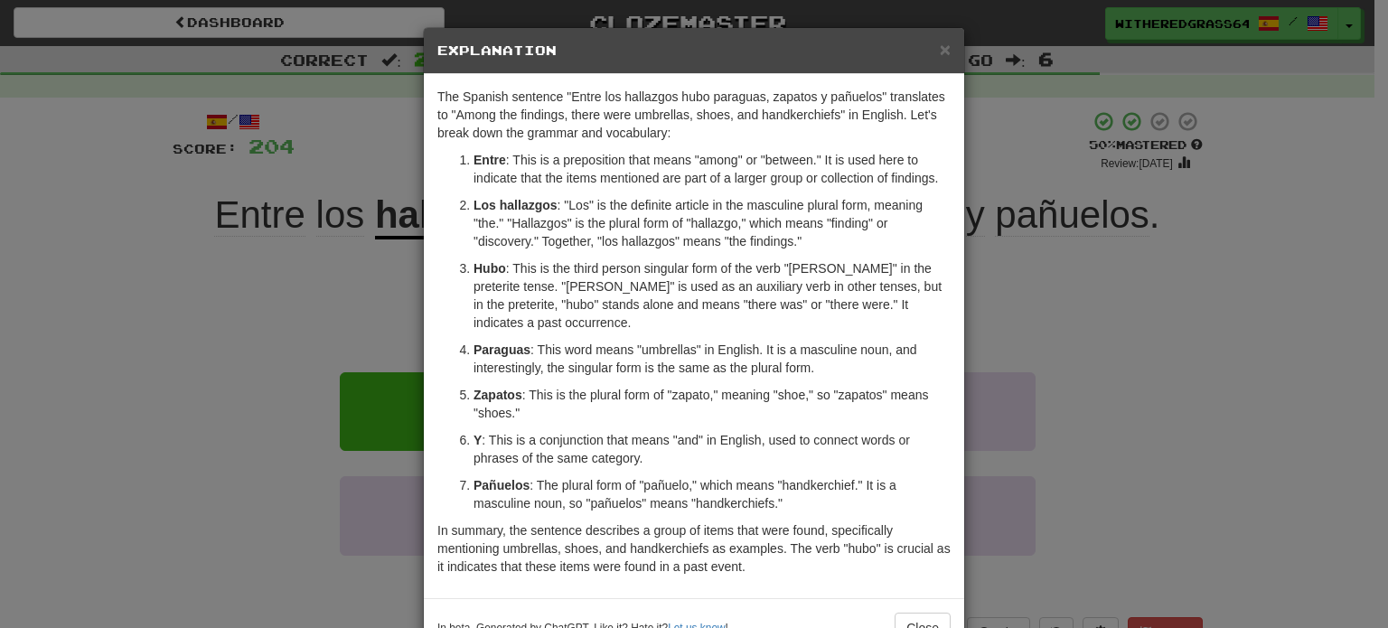
click at [315, 292] on div "× Explanation The Spanish sentence "Entre los hallazgos hubo paraguas, zapatos …" at bounding box center [694, 314] width 1388 height 628
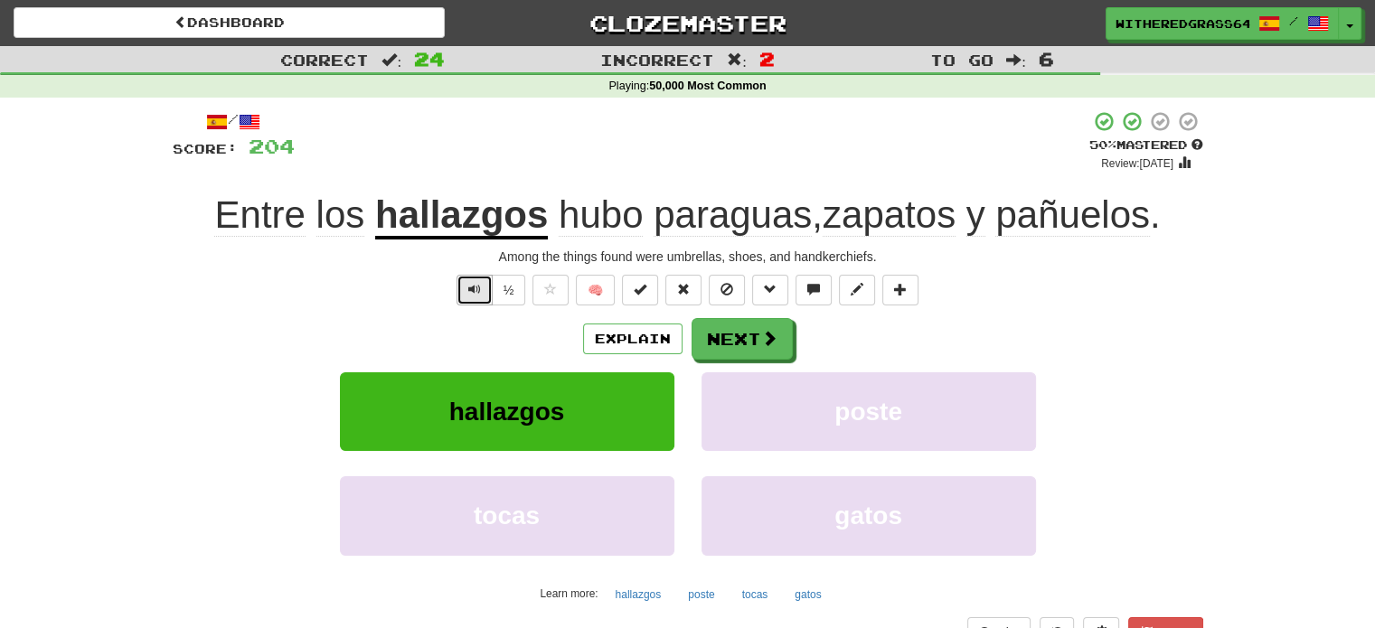
click at [465, 292] on button "Text-to-speech controls" at bounding box center [474, 290] width 36 height 31
click at [738, 352] on button "Next" at bounding box center [742, 340] width 101 height 42
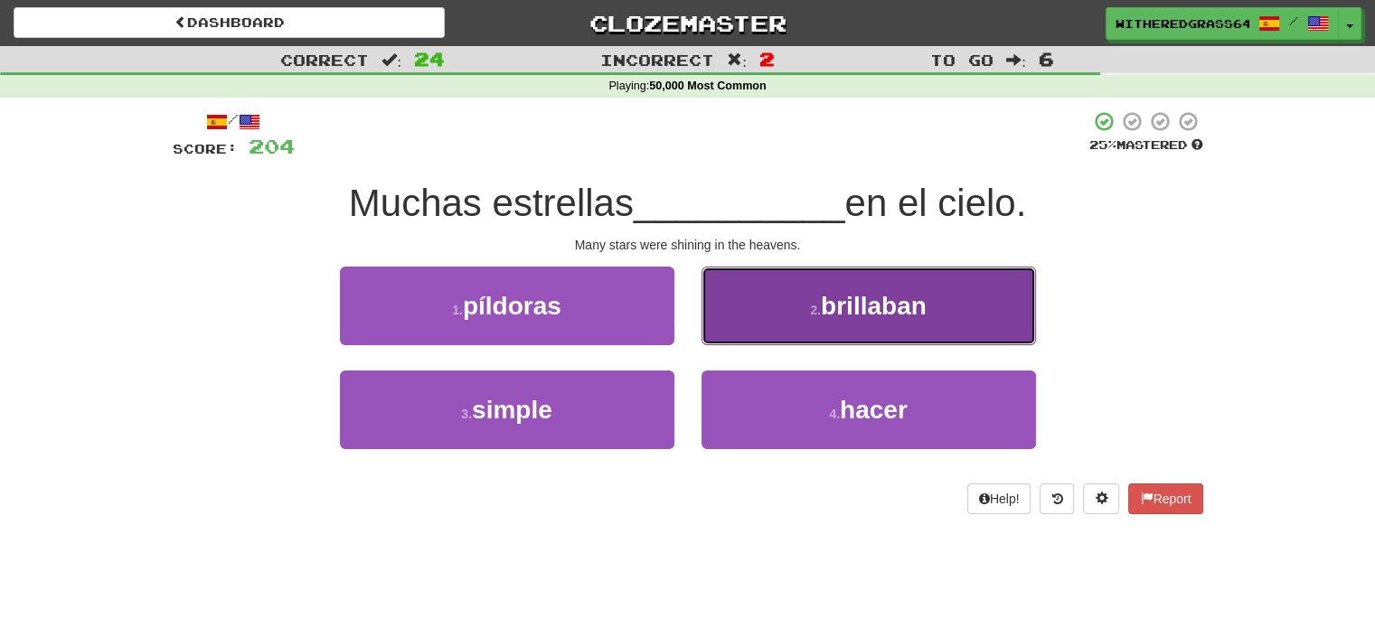
click at [745, 335] on button "2 . brillaban" at bounding box center [868, 306] width 334 height 79
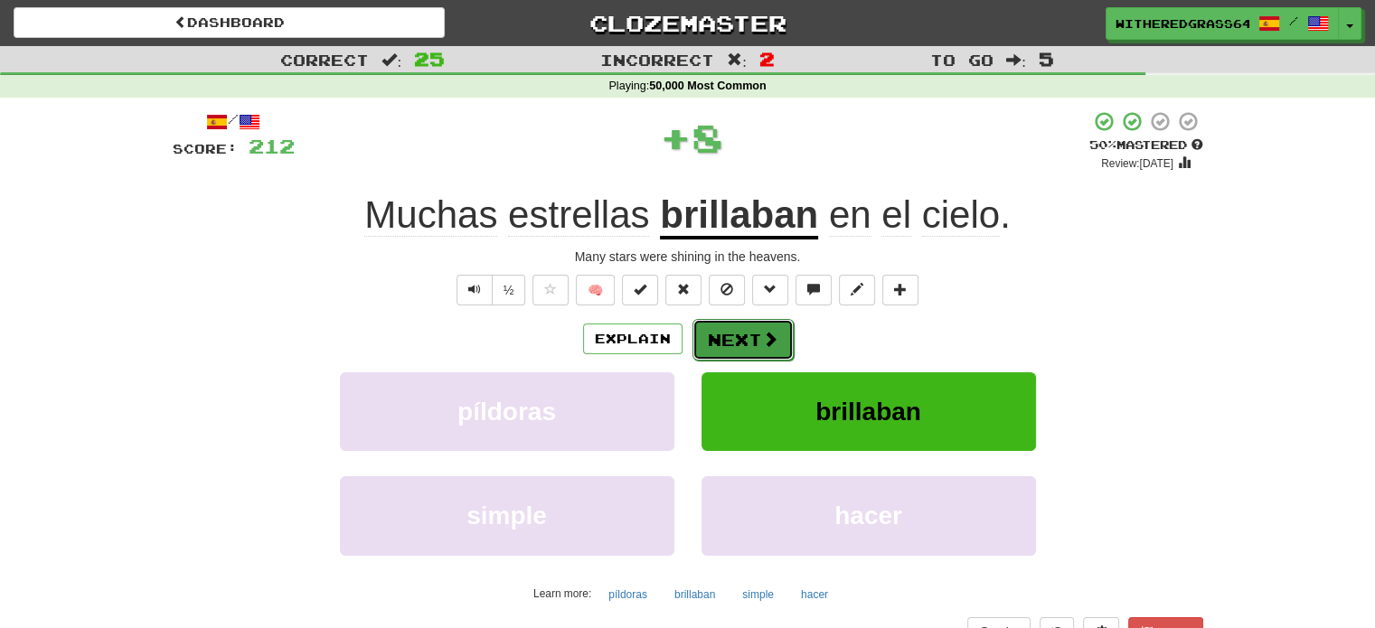
click at [737, 340] on button "Next" at bounding box center [742, 340] width 101 height 42
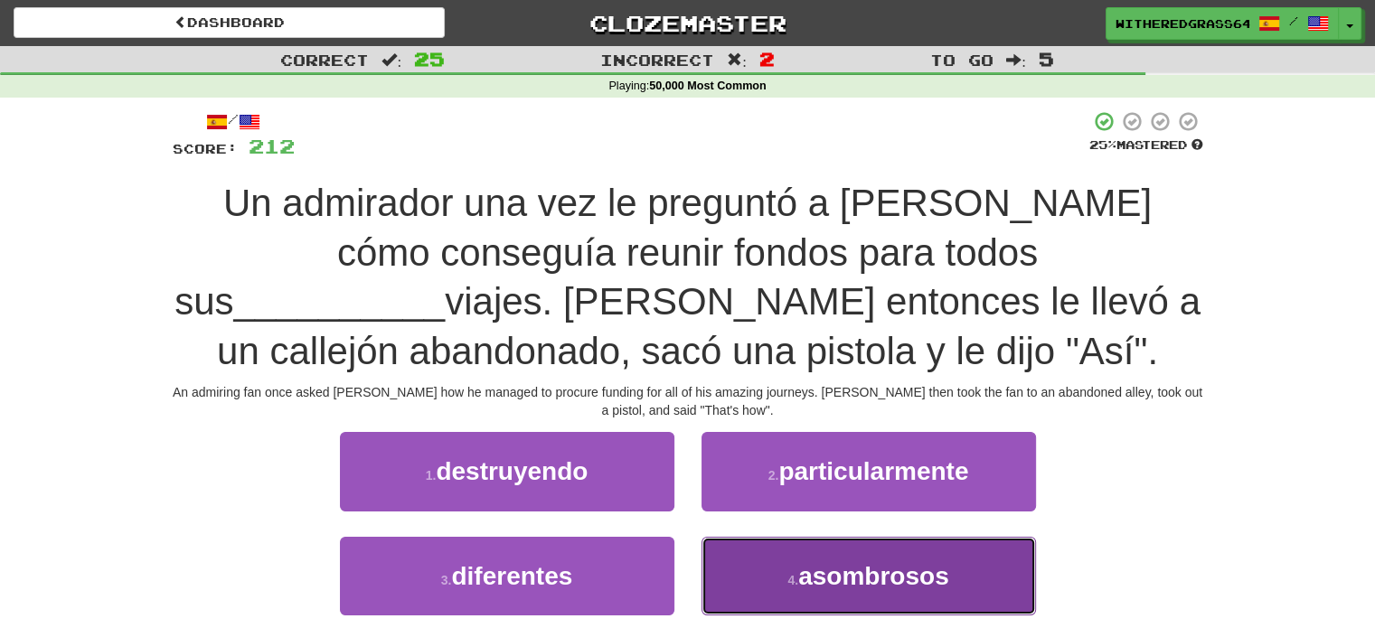
click at [755, 570] on button "4 . asombrosos" at bounding box center [868, 576] width 334 height 79
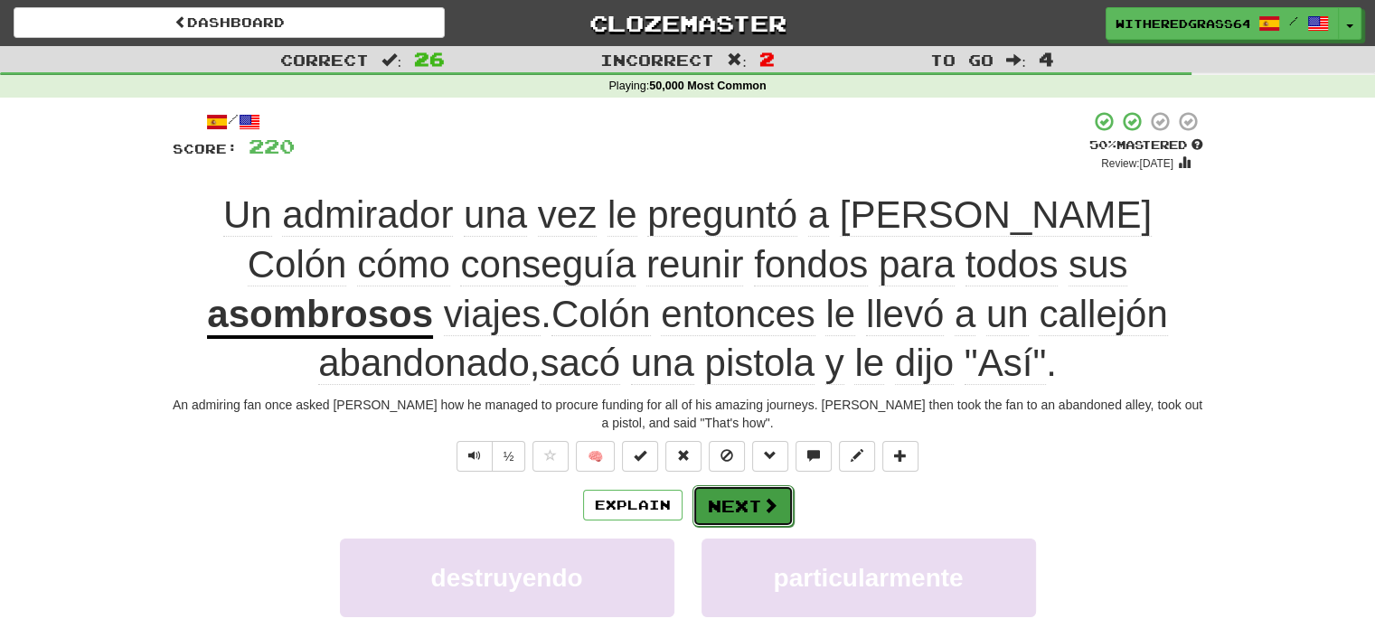
click at [751, 491] on button "Next" at bounding box center [742, 506] width 101 height 42
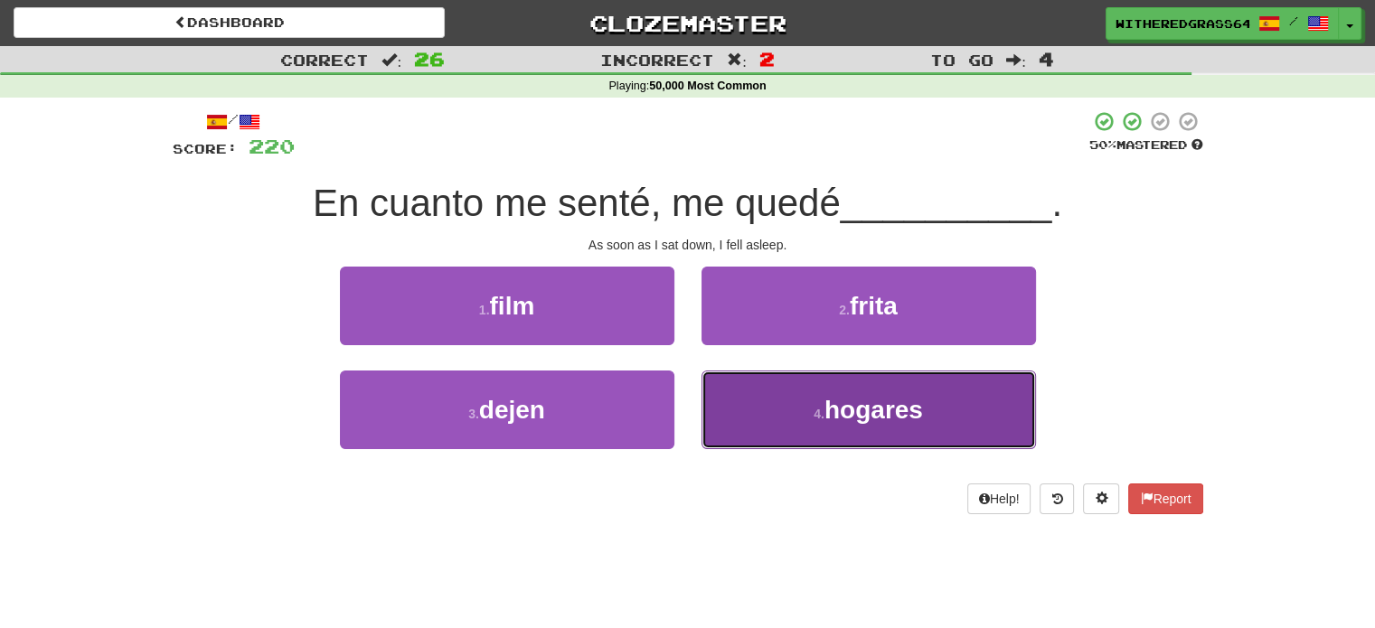
click at [799, 416] on button "4 . hogares" at bounding box center [868, 410] width 334 height 79
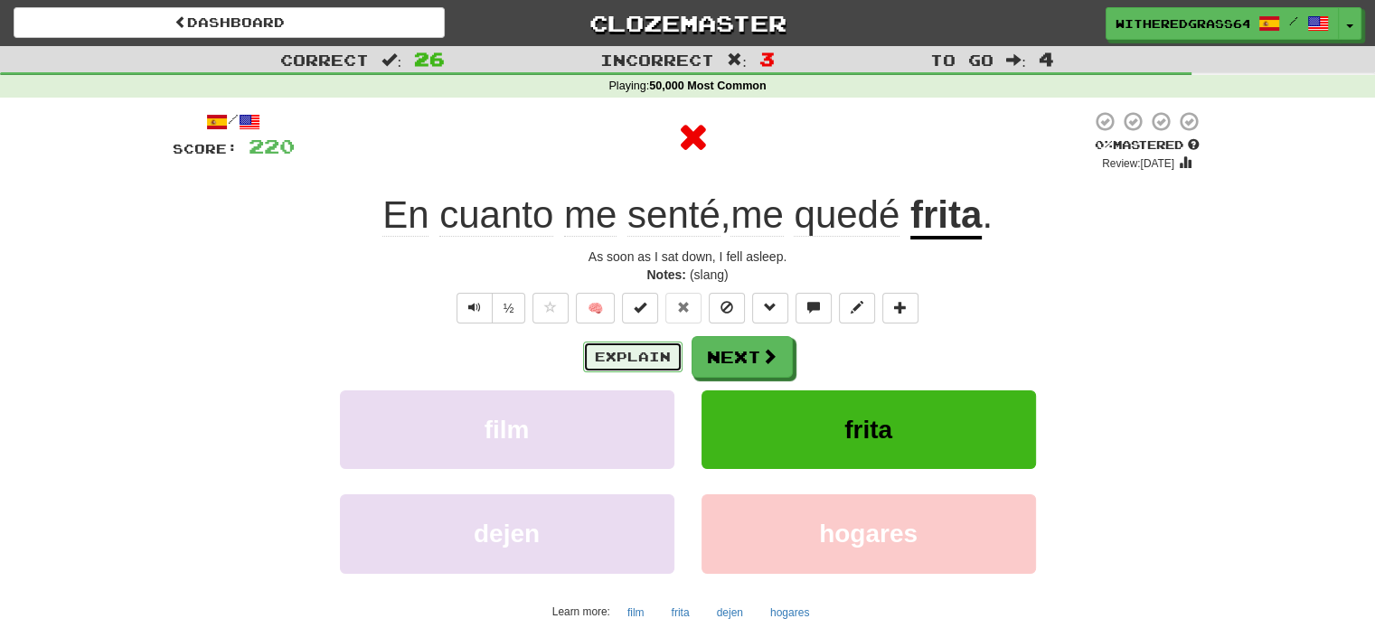
click at [643, 350] on button "Explain" at bounding box center [632, 357] width 99 height 31
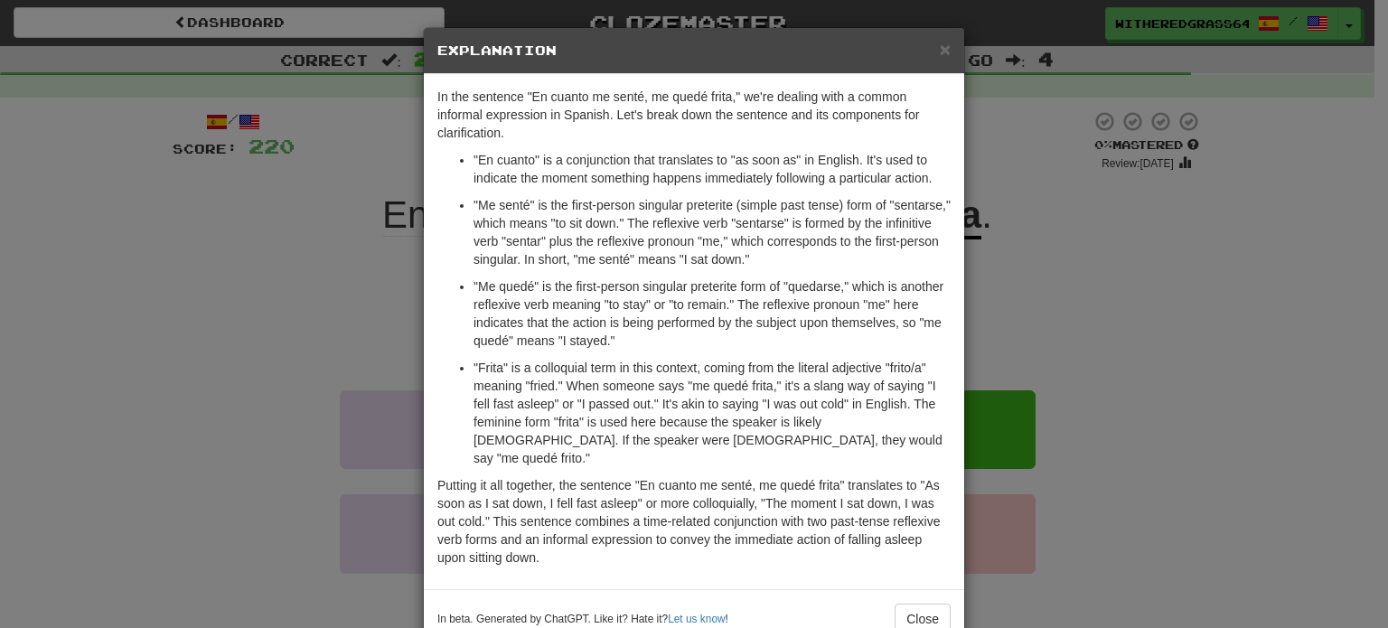
click at [307, 302] on div "× Explanation In the sentence "En cuanto me senté, me quedé frita," we're deali…" at bounding box center [694, 314] width 1388 height 628
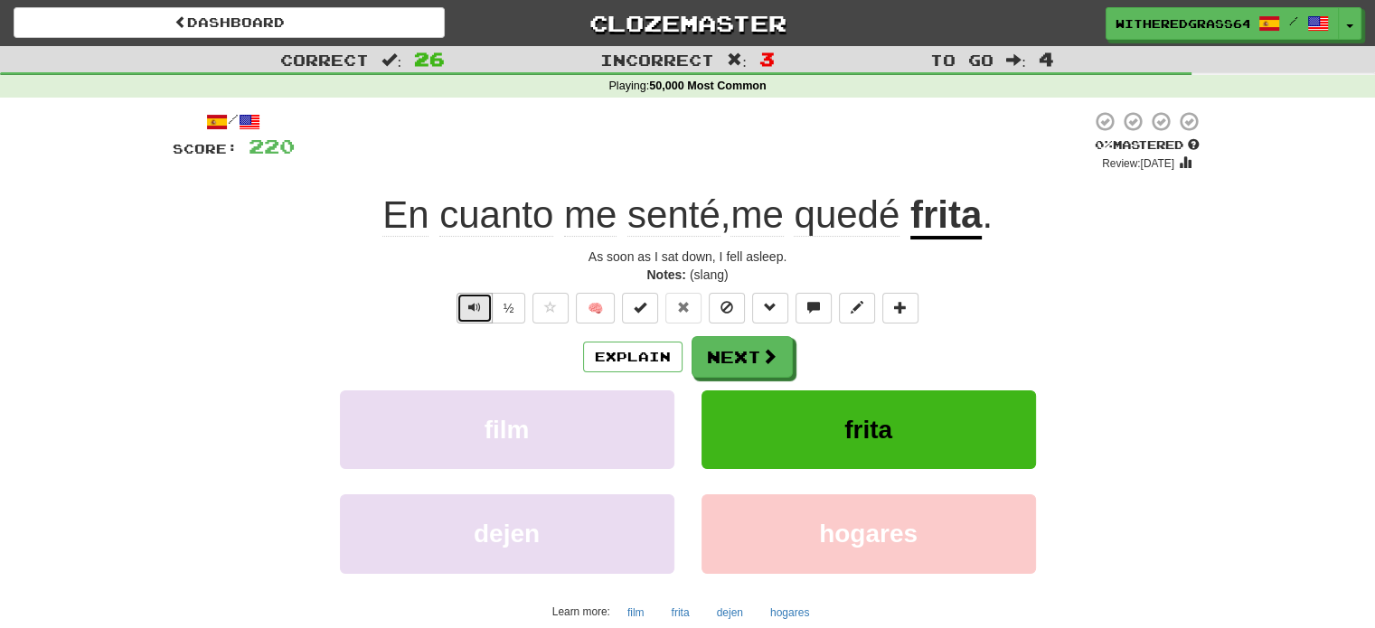
click at [474, 319] on button "Text-to-speech controls" at bounding box center [474, 308] width 36 height 31
click at [727, 367] on button "Next" at bounding box center [742, 358] width 101 height 42
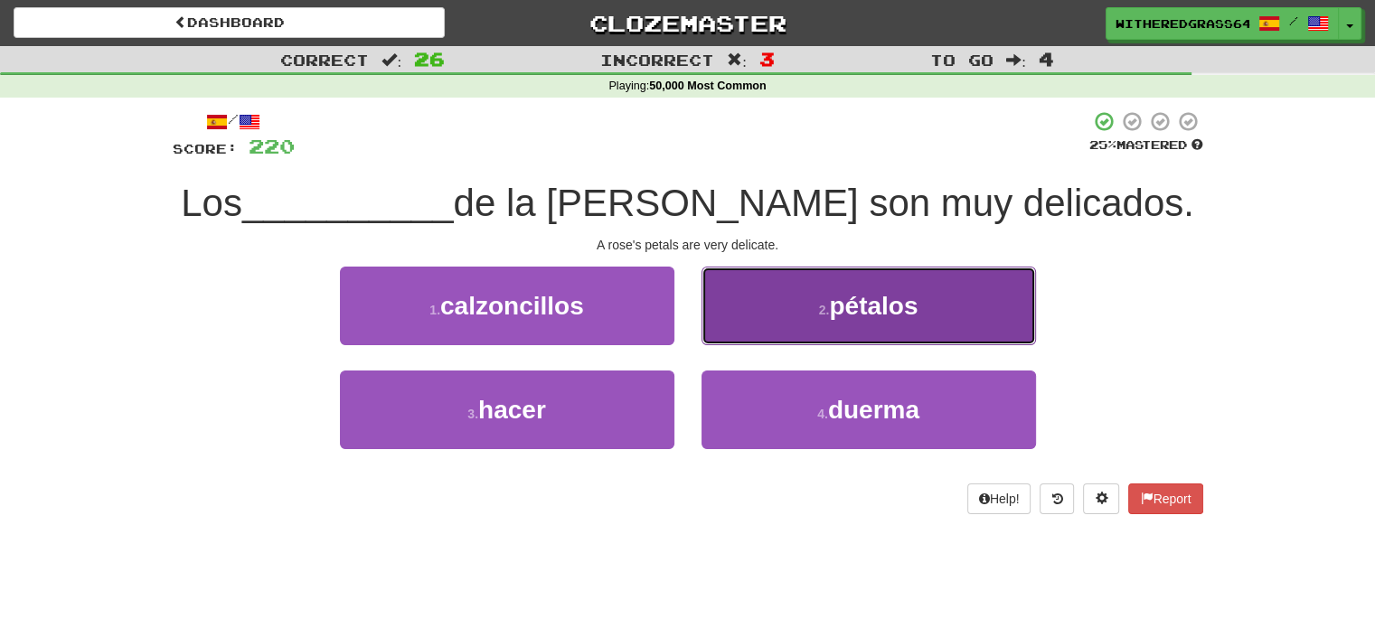
click at [752, 325] on button "2 . pétalos" at bounding box center [868, 306] width 334 height 79
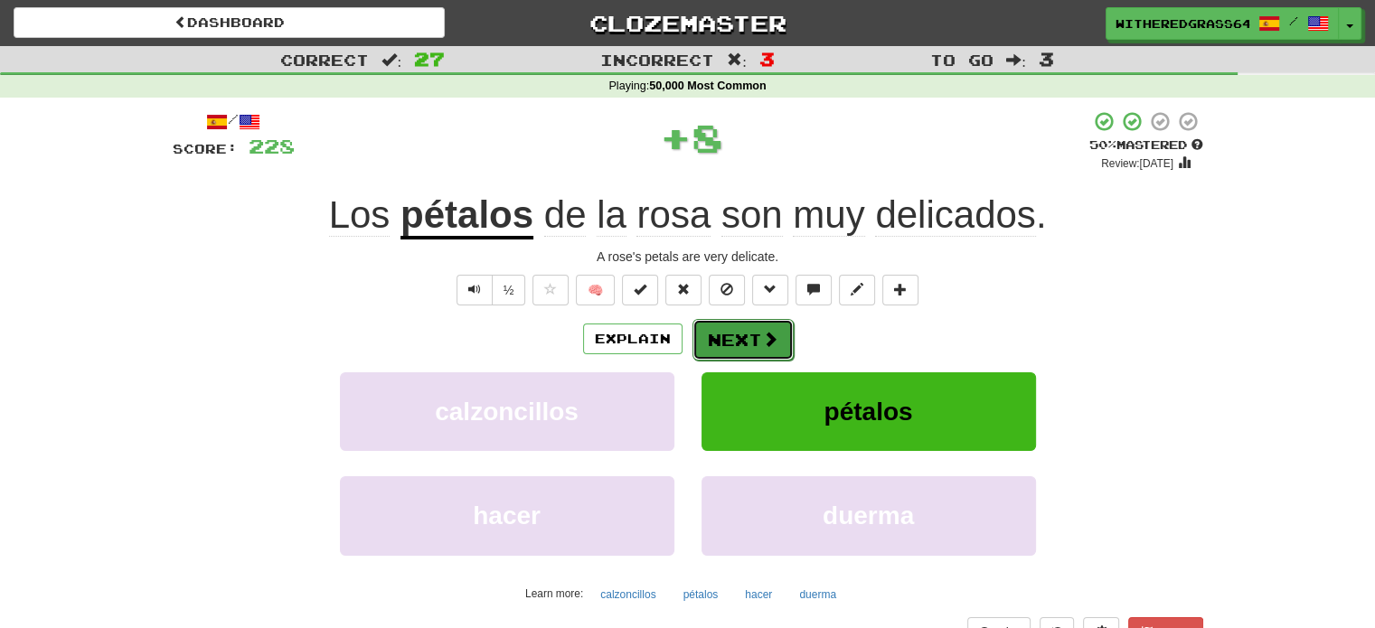
click at [748, 332] on button "Next" at bounding box center [742, 340] width 101 height 42
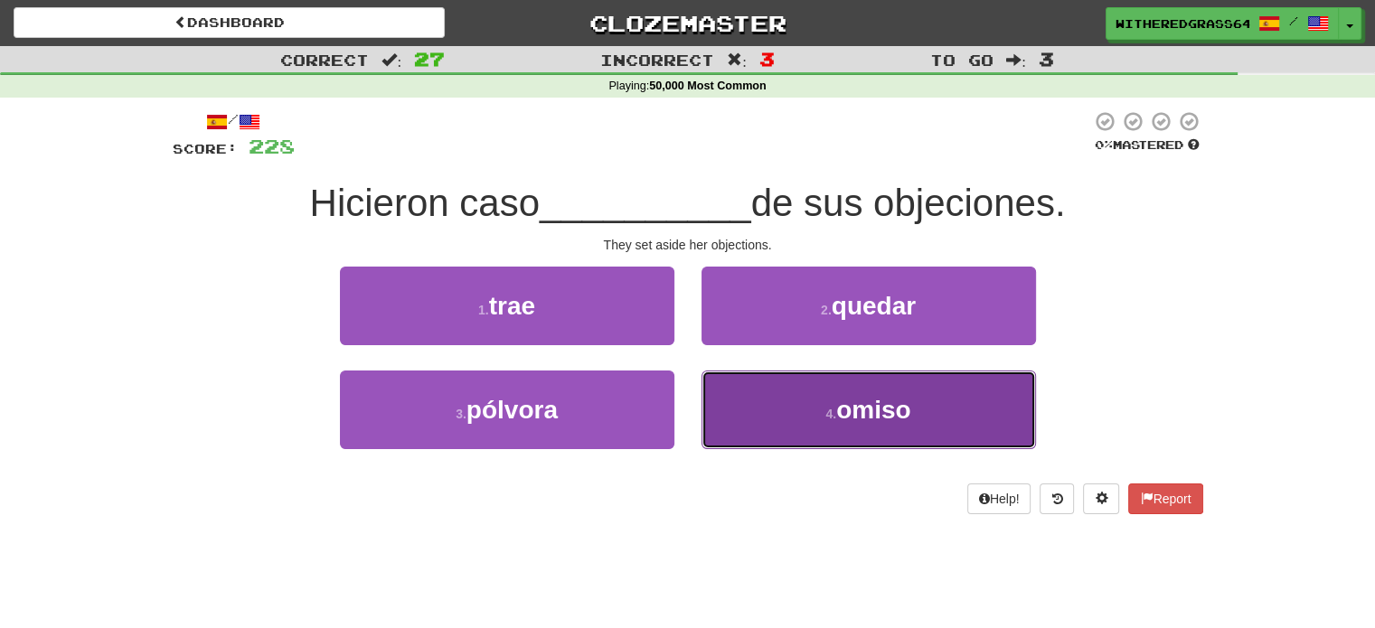
click at [734, 392] on button "4 . omiso" at bounding box center [868, 410] width 334 height 79
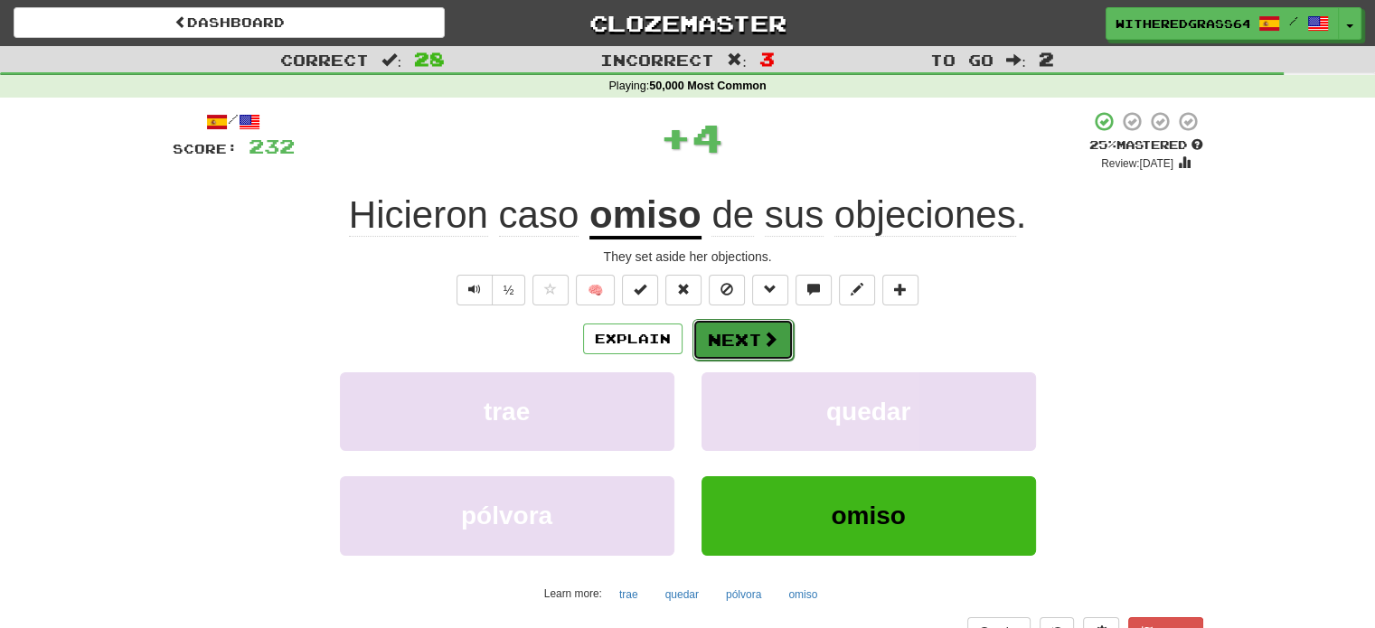
click at [765, 354] on button "Next" at bounding box center [742, 340] width 101 height 42
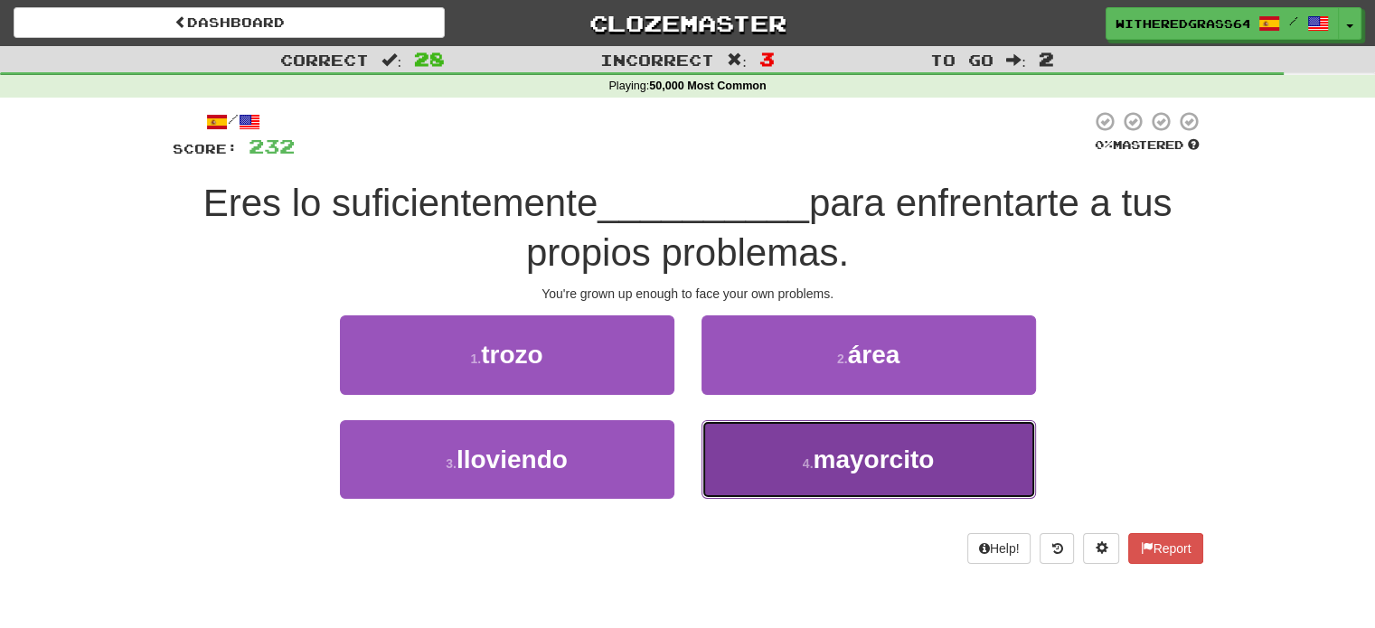
click at [741, 462] on button "4 . mayorcito" at bounding box center [868, 459] width 334 height 79
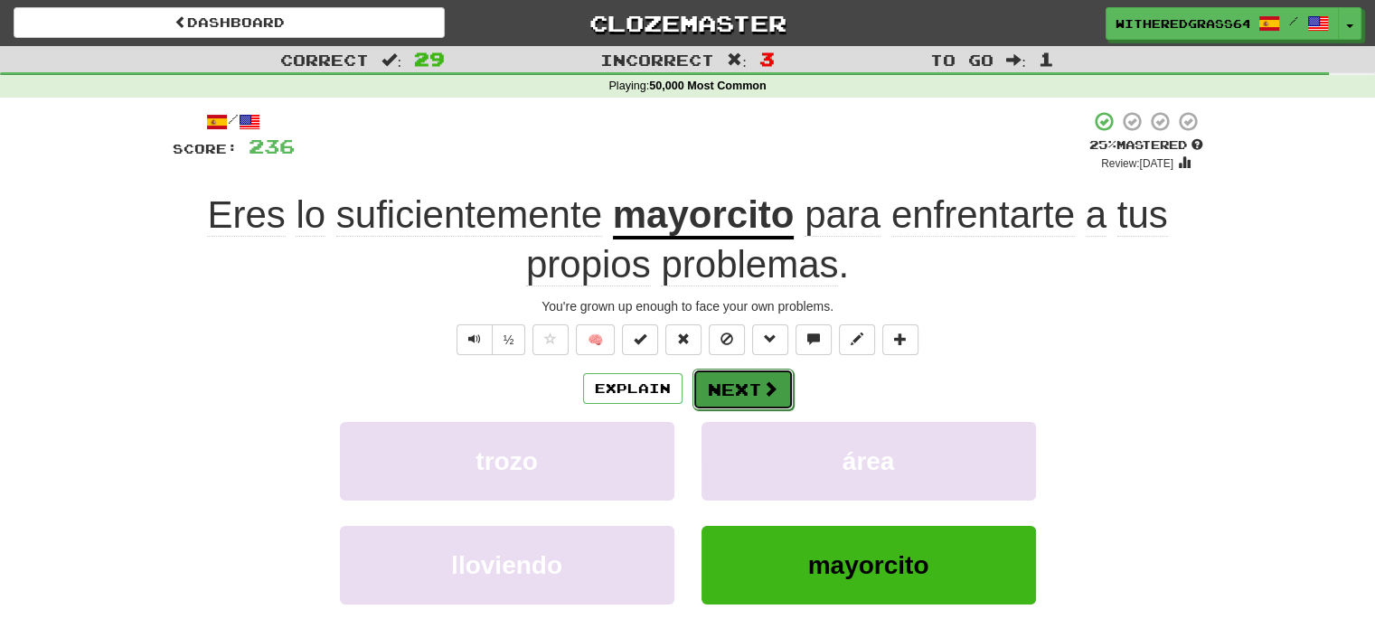
click at [747, 402] on button "Next" at bounding box center [742, 390] width 101 height 42
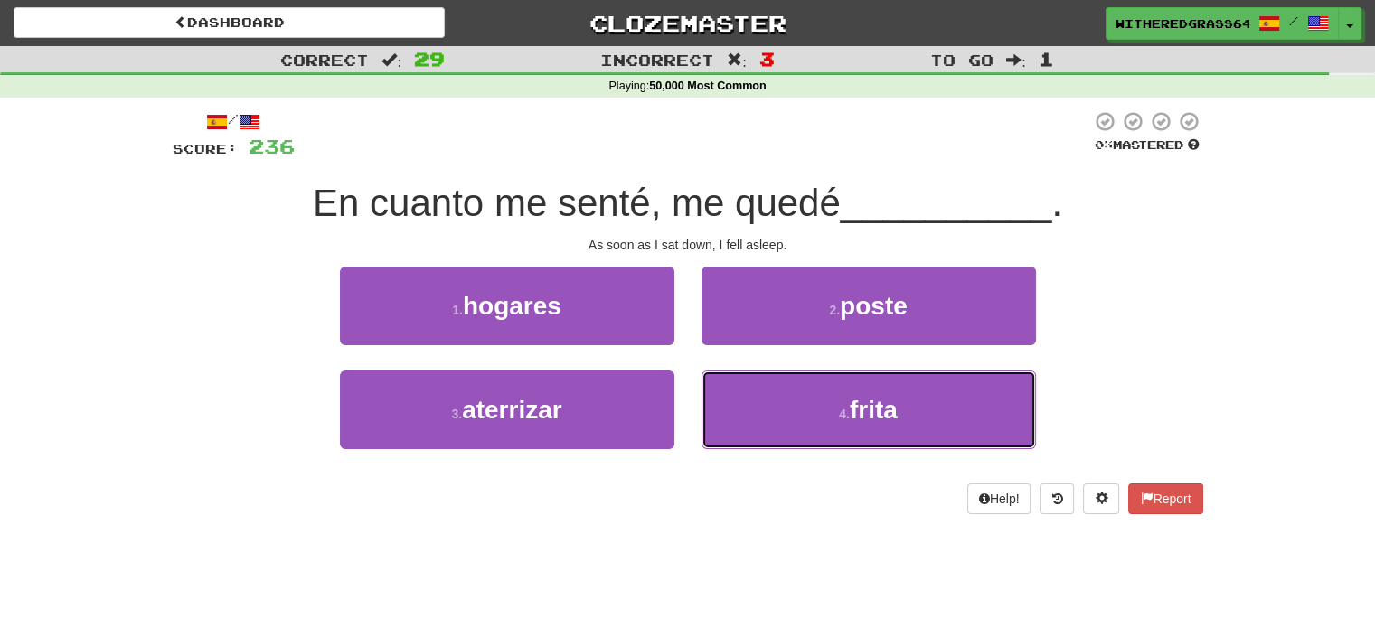
click at [747, 402] on button "4 . frita" at bounding box center [868, 410] width 334 height 79
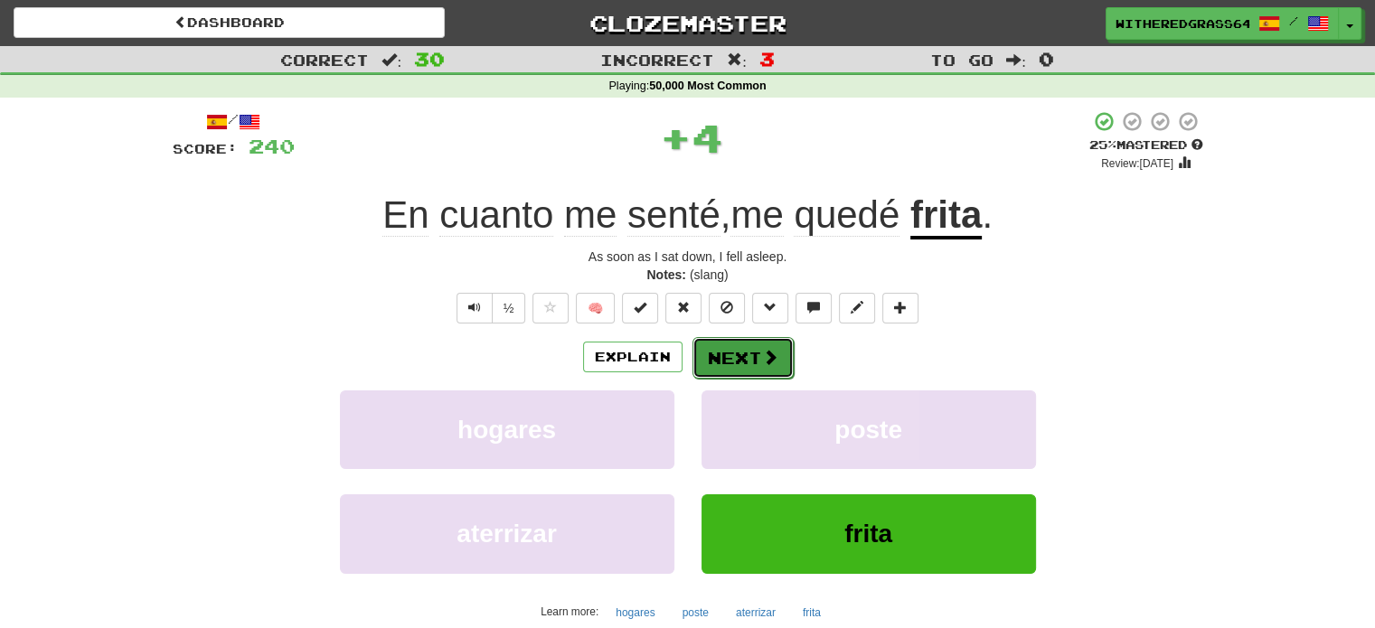
click at [747, 357] on button "Next" at bounding box center [742, 358] width 101 height 42
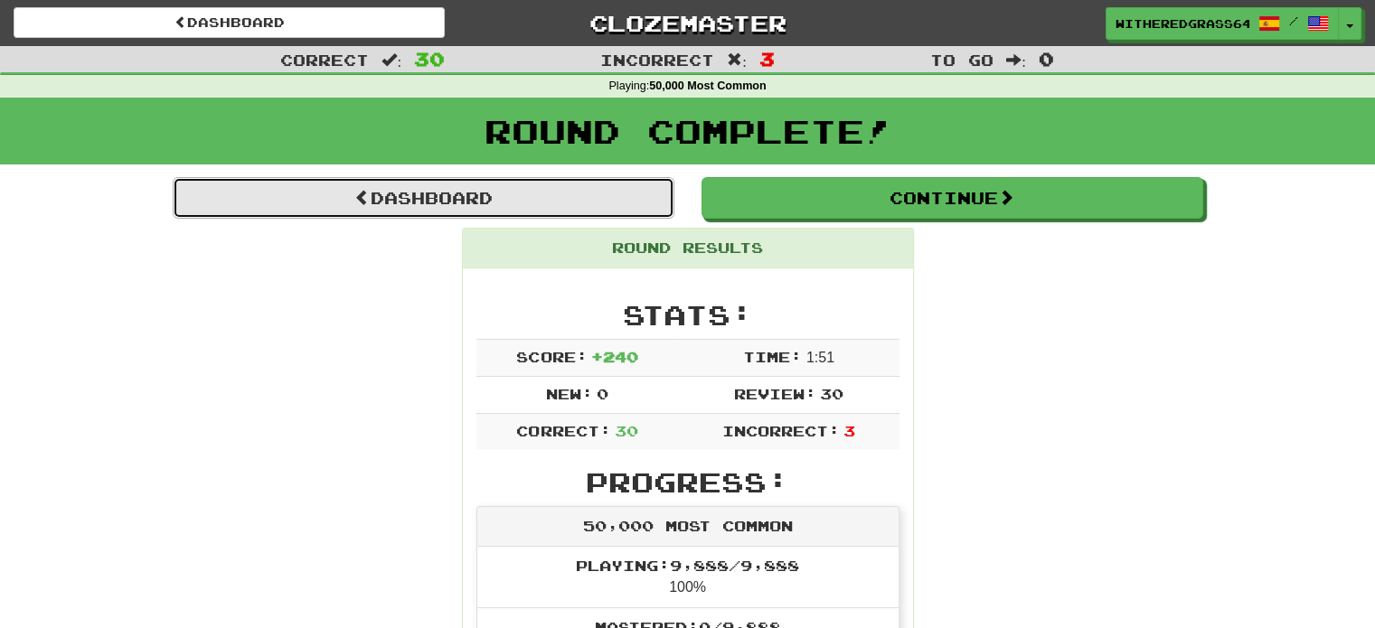
click at [643, 207] on link "Dashboard" at bounding box center [424, 198] width 502 height 42
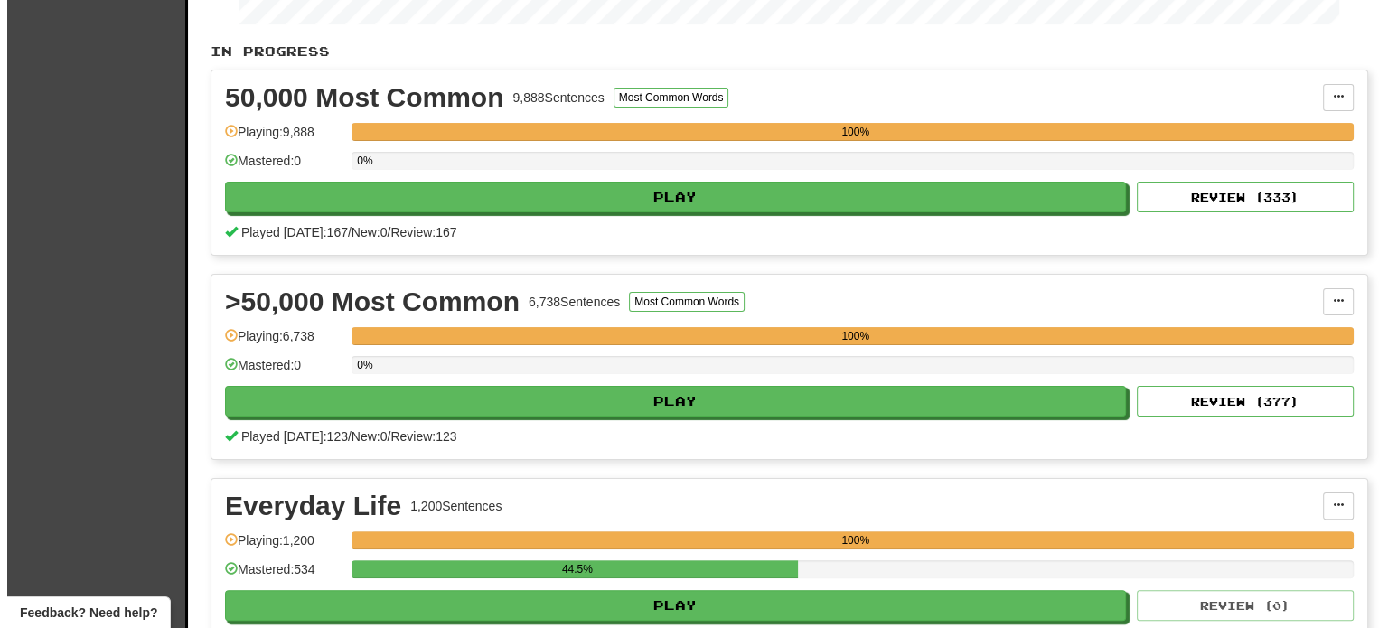
scroll to position [362, 0]
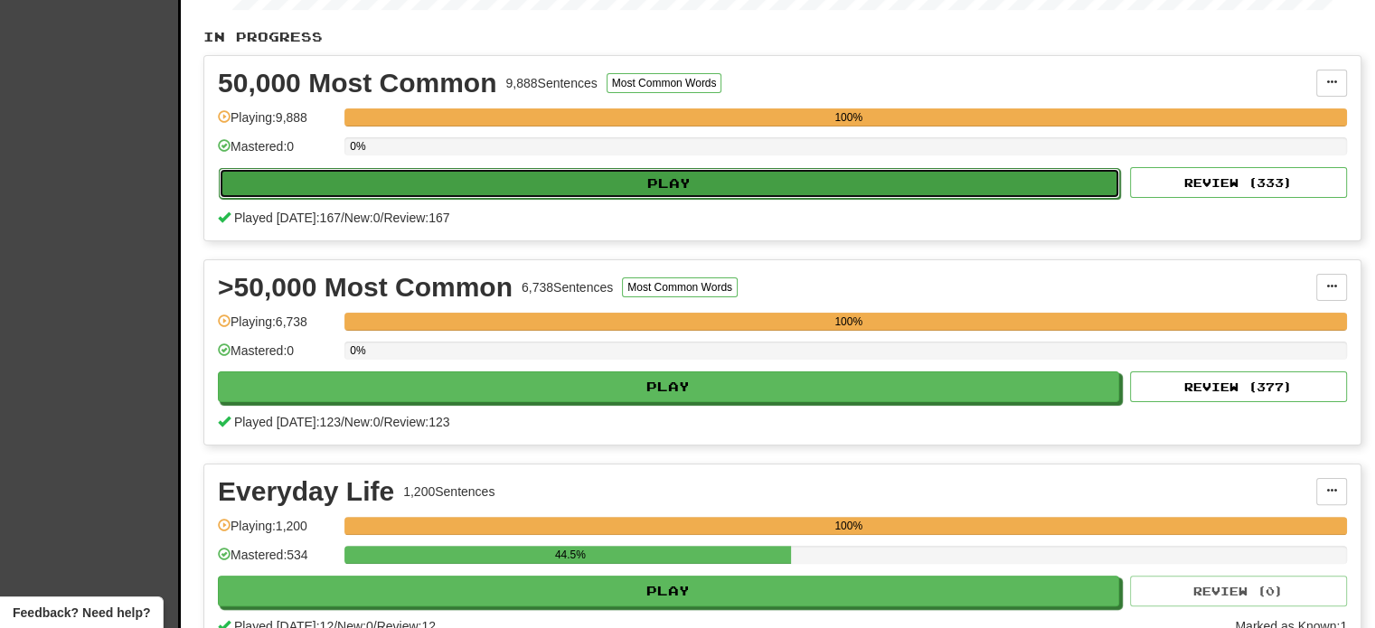
click at [1041, 183] on button "Play" at bounding box center [669, 183] width 901 height 31
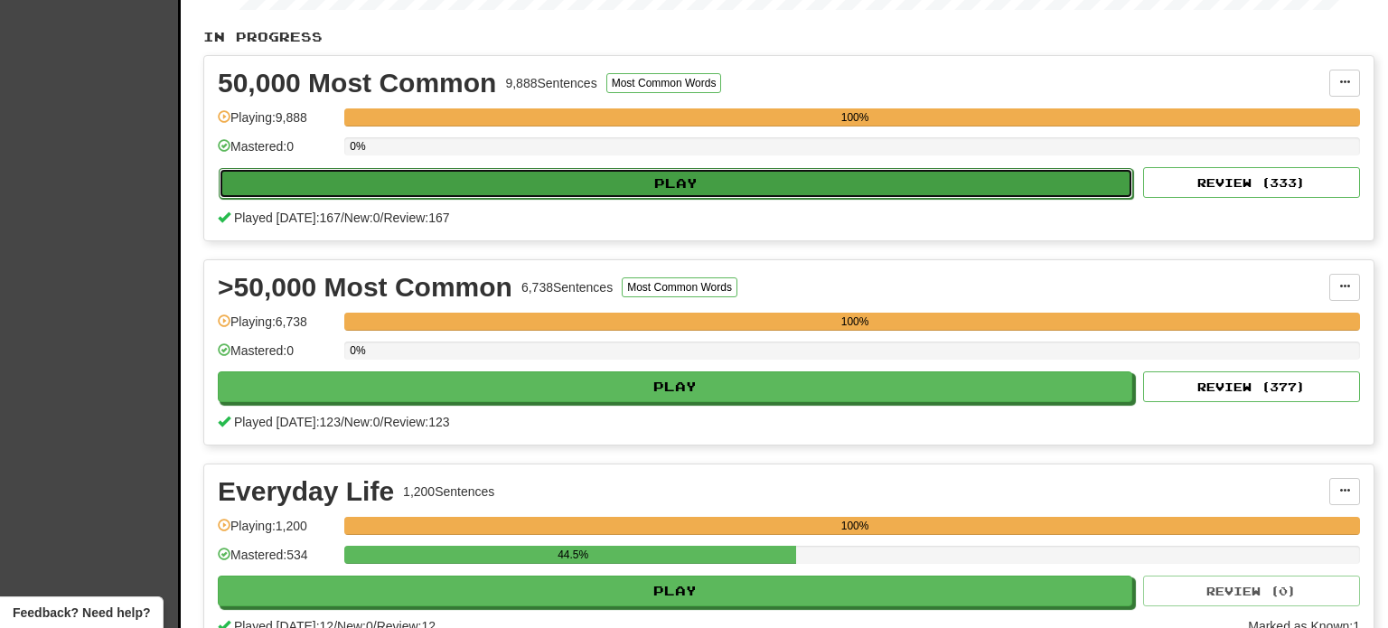
select select "**"
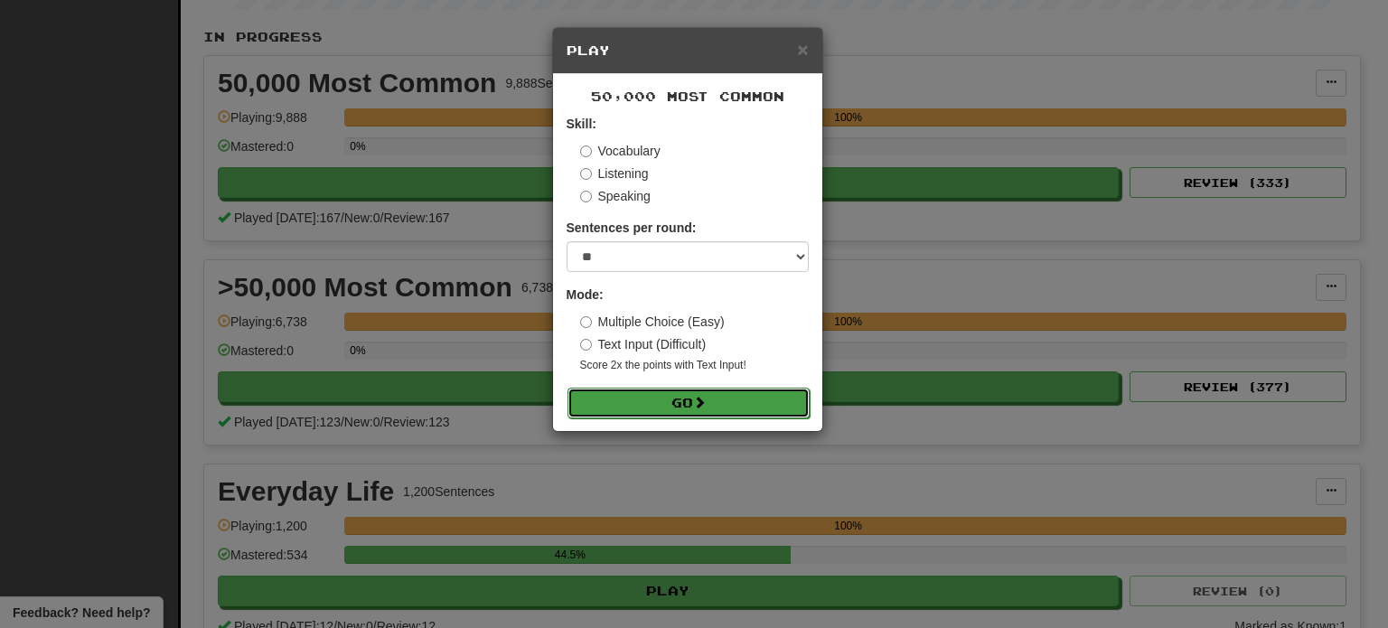
click at [706, 403] on span at bounding box center [699, 402] width 13 height 13
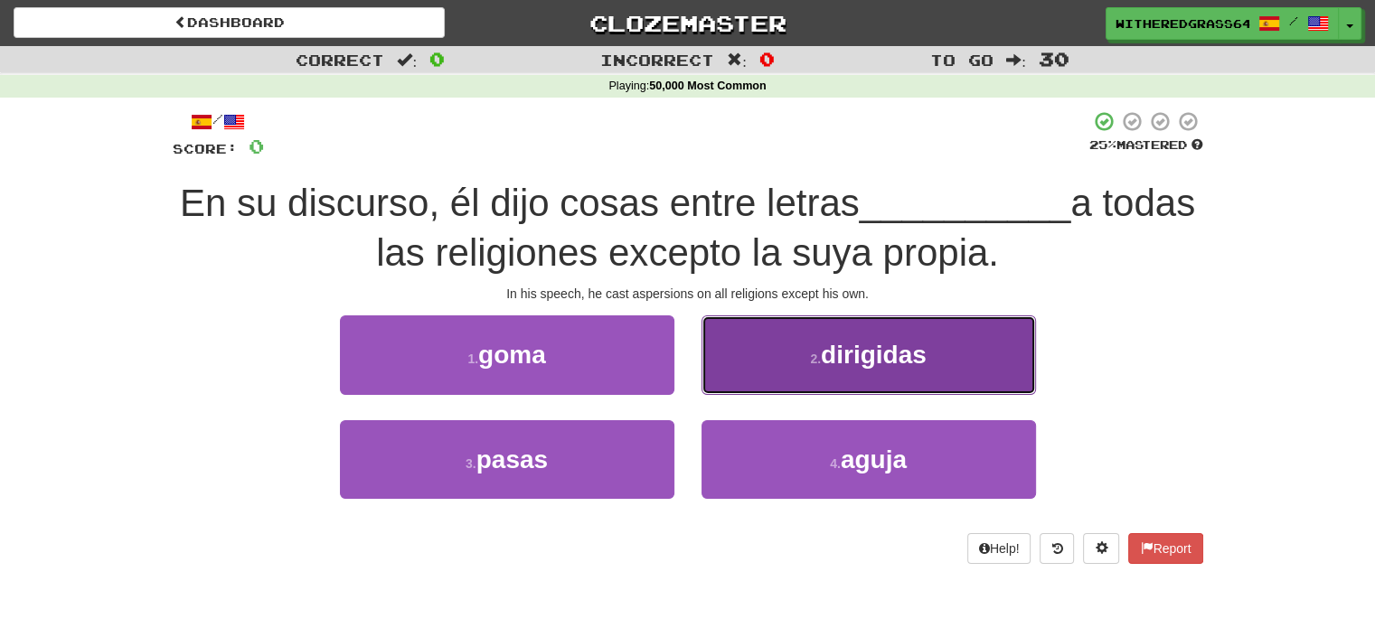
click at [774, 354] on button "2 . dirigidas" at bounding box center [868, 354] width 334 height 79
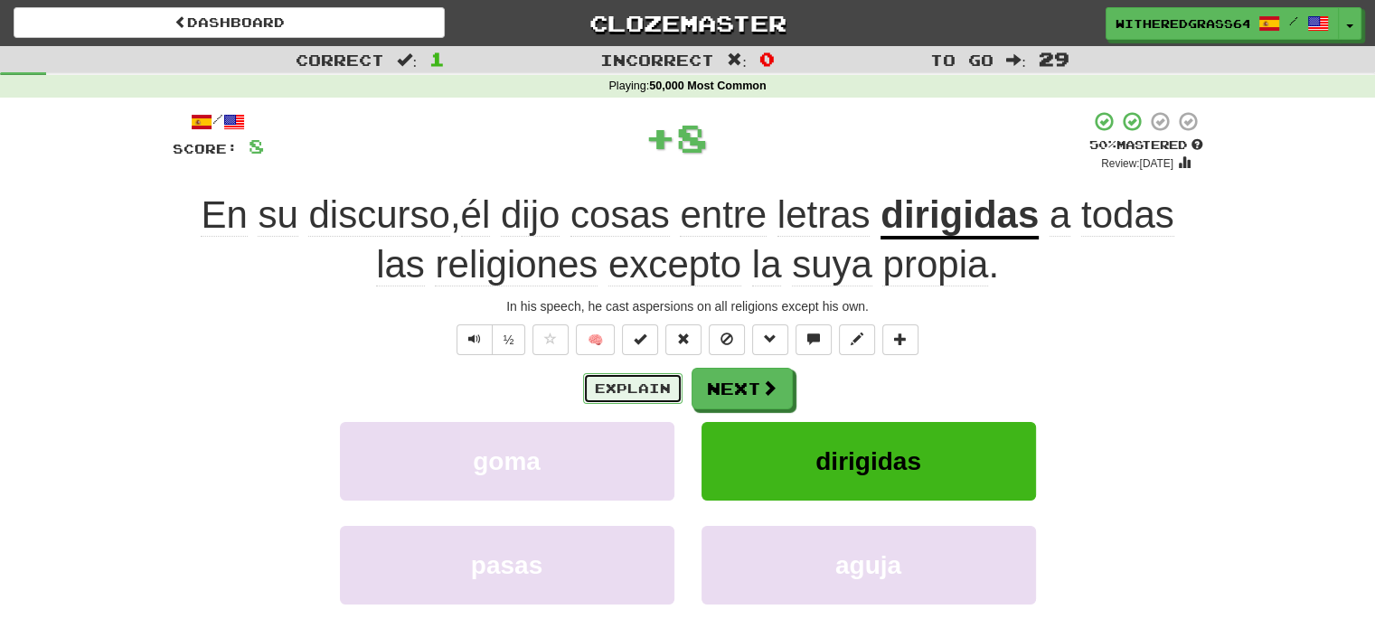
click at [618, 390] on button "Explain" at bounding box center [632, 388] width 99 height 31
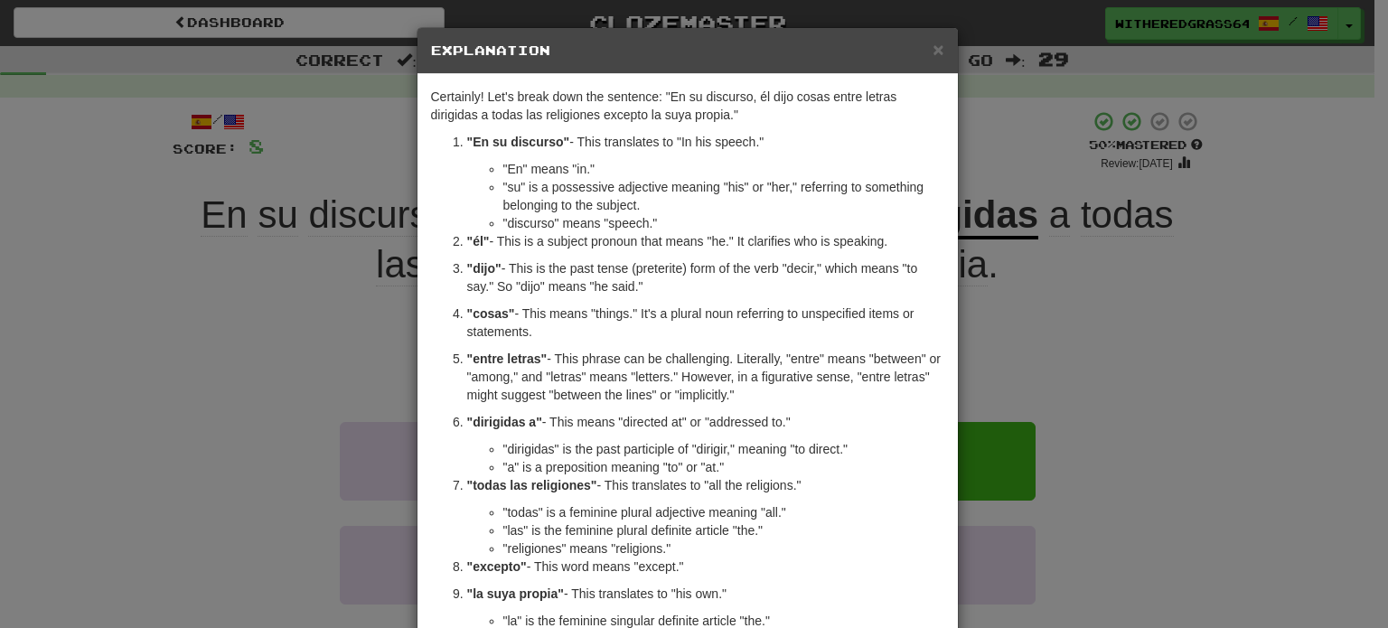
click at [418, 246] on div "Certainly! Let's break down the sentence: "En su discurso, él dijo cosas entre …" at bounding box center [688, 444] width 540 height 741
click at [576, 310] on p ""cosas" - This means "things." It's a plural noun referring to unspecified item…" at bounding box center [705, 323] width 477 height 36
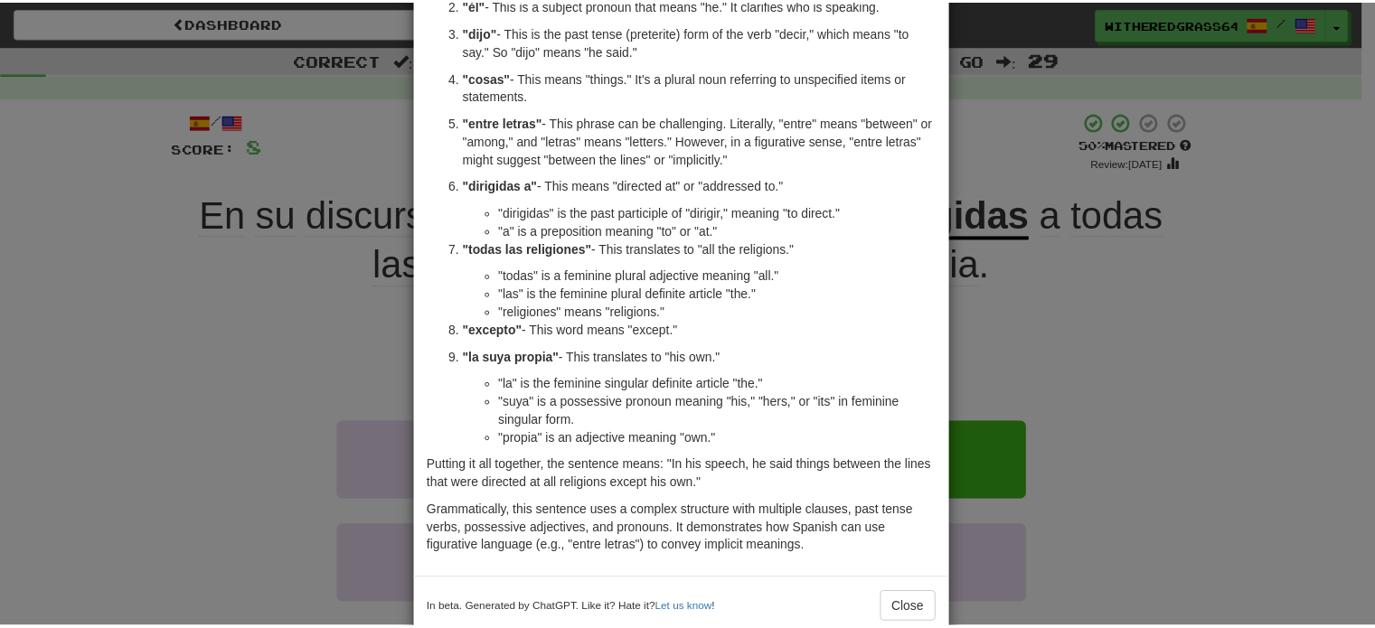
scroll to position [272, 0]
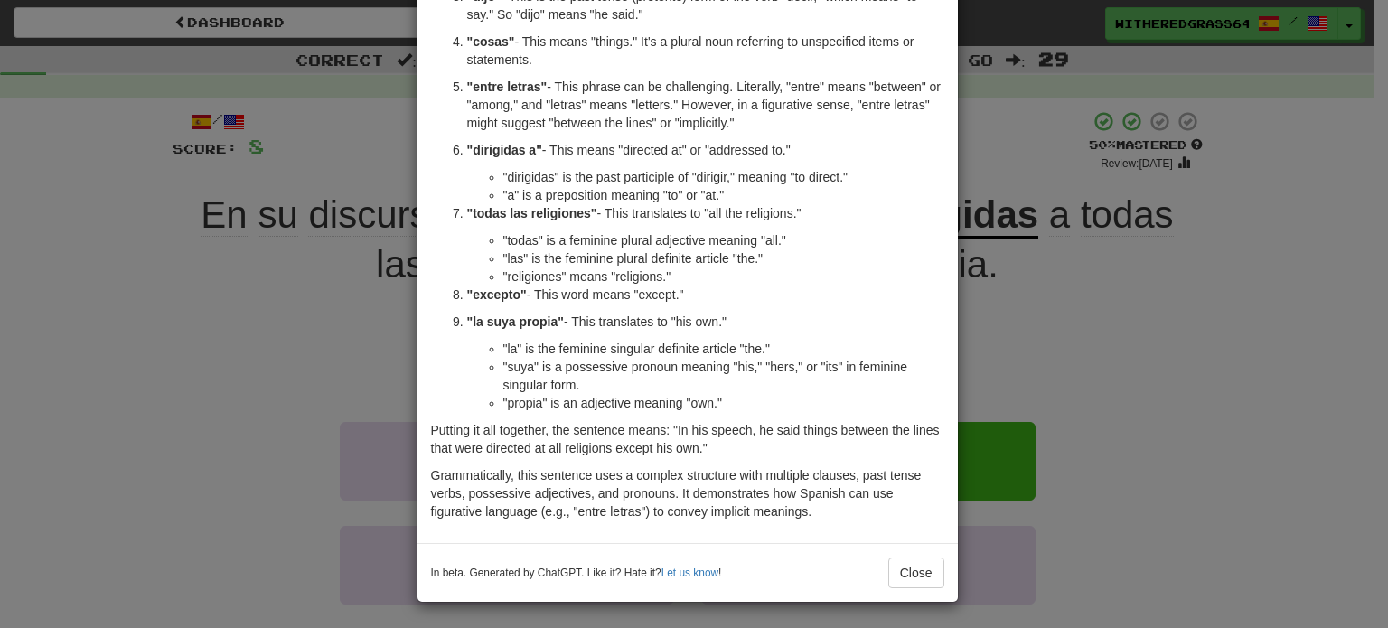
click at [276, 333] on div "× Explanation Certainly! Let's break down the sentence: "En su discurso, él dij…" at bounding box center [694, 314] width 1388 height 628
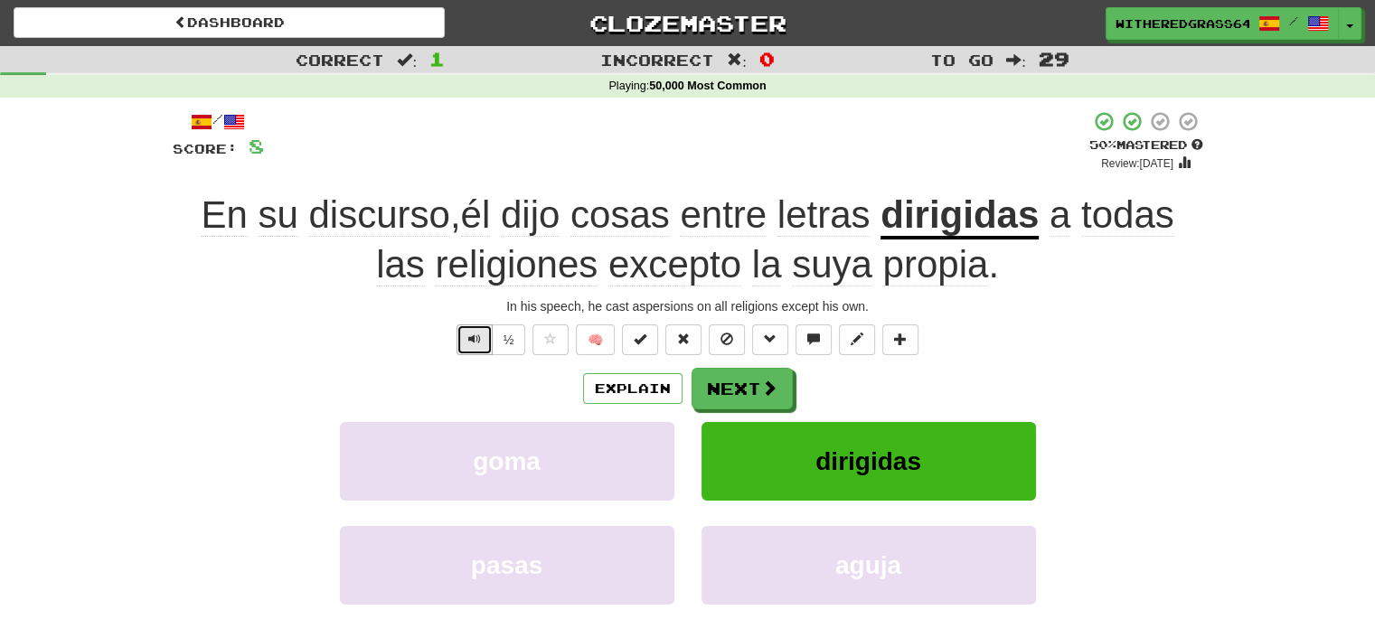
click at [464, 339] on button "Text-to-speech controls" at bounding box center [474, 339] width 36 height 31
click at [762, 393] on span at bounding box center [770, 388] width 16 height 16
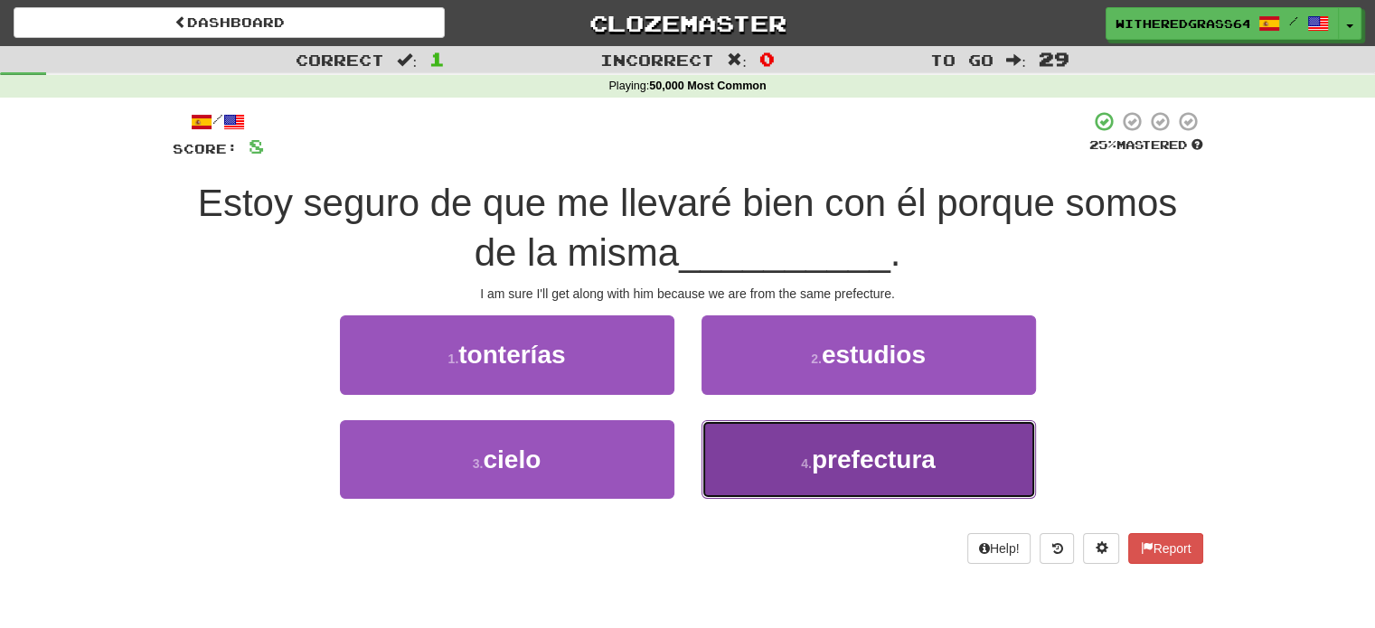
click at [786, 460] on button "4 . prefectura" at bounding box center [868, 459] width 334 height 79
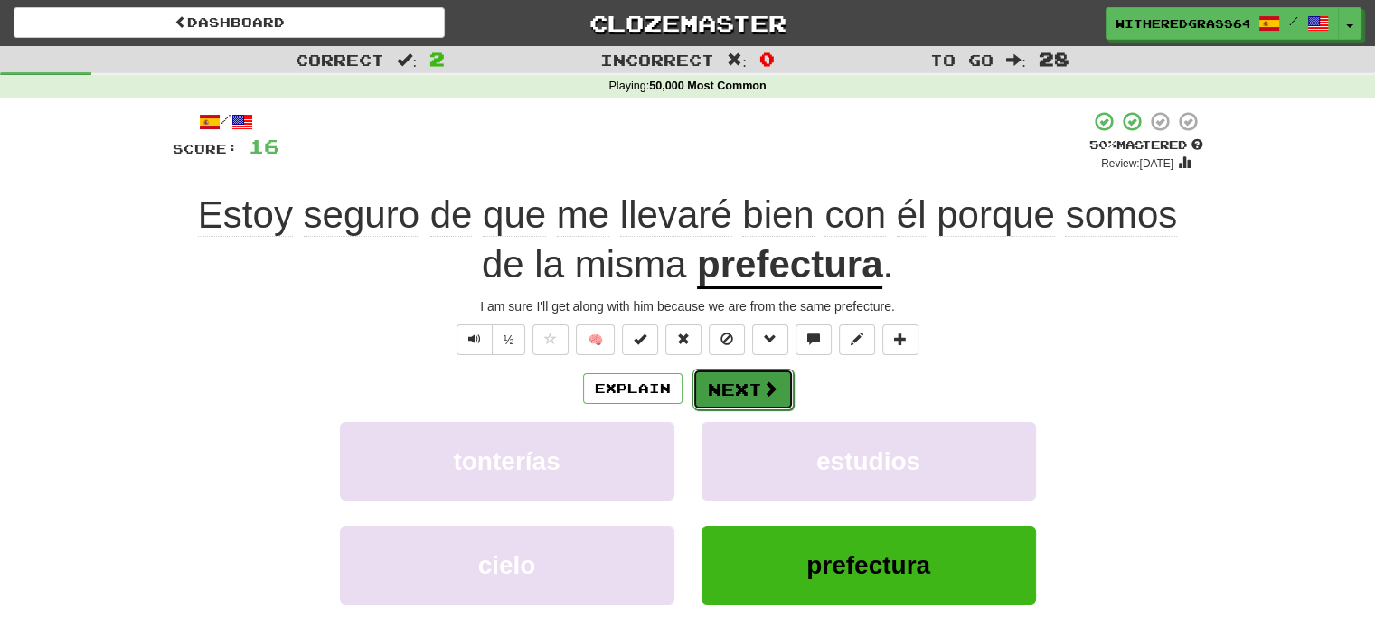
click at [748, 400] on button "Next" at bounding box center [742, 390] width 101 height 42
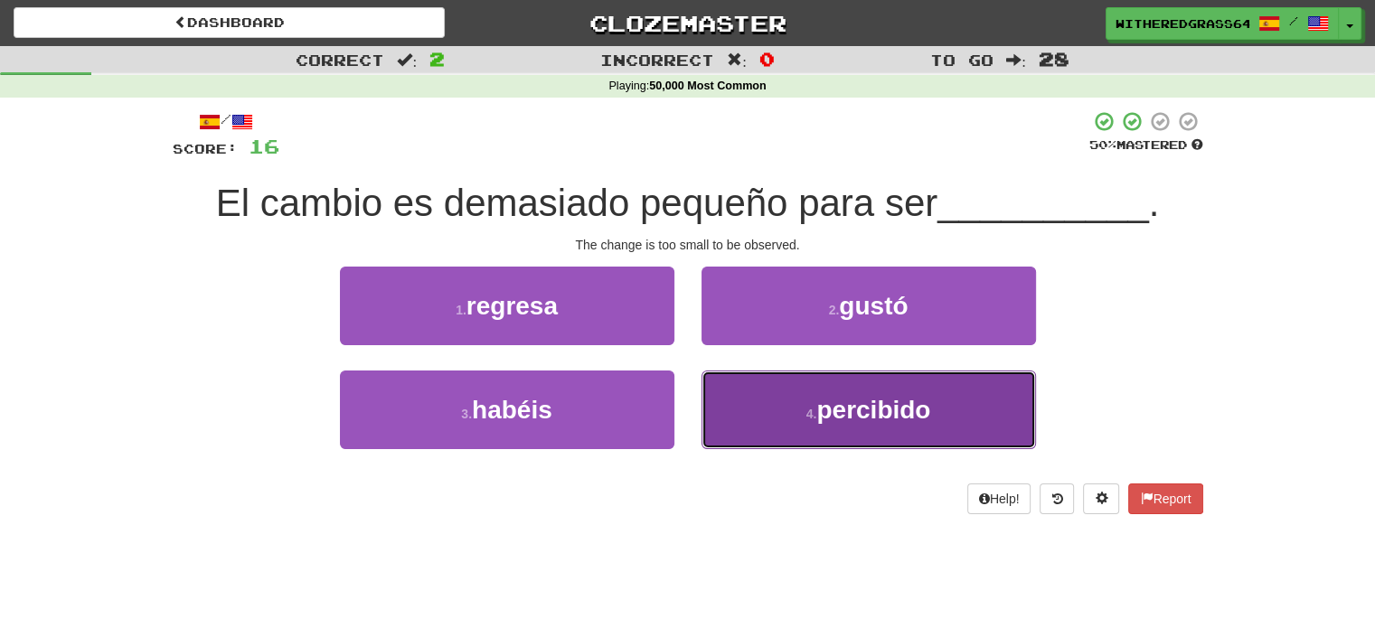
click at [744, 409] on button "4 . percibido" at bounding box center [868, 410] width 334 height 79
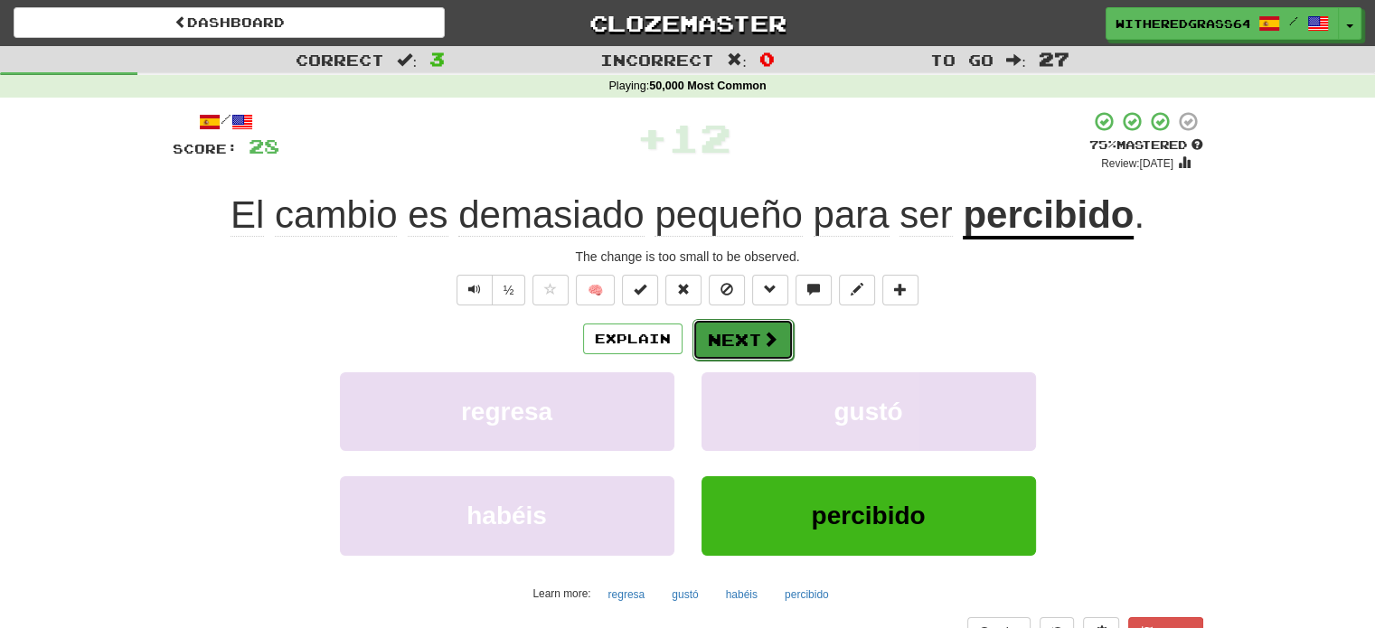
click at [728, 342] on button "Next" at bounding box center [742, 340] width 101 height 42
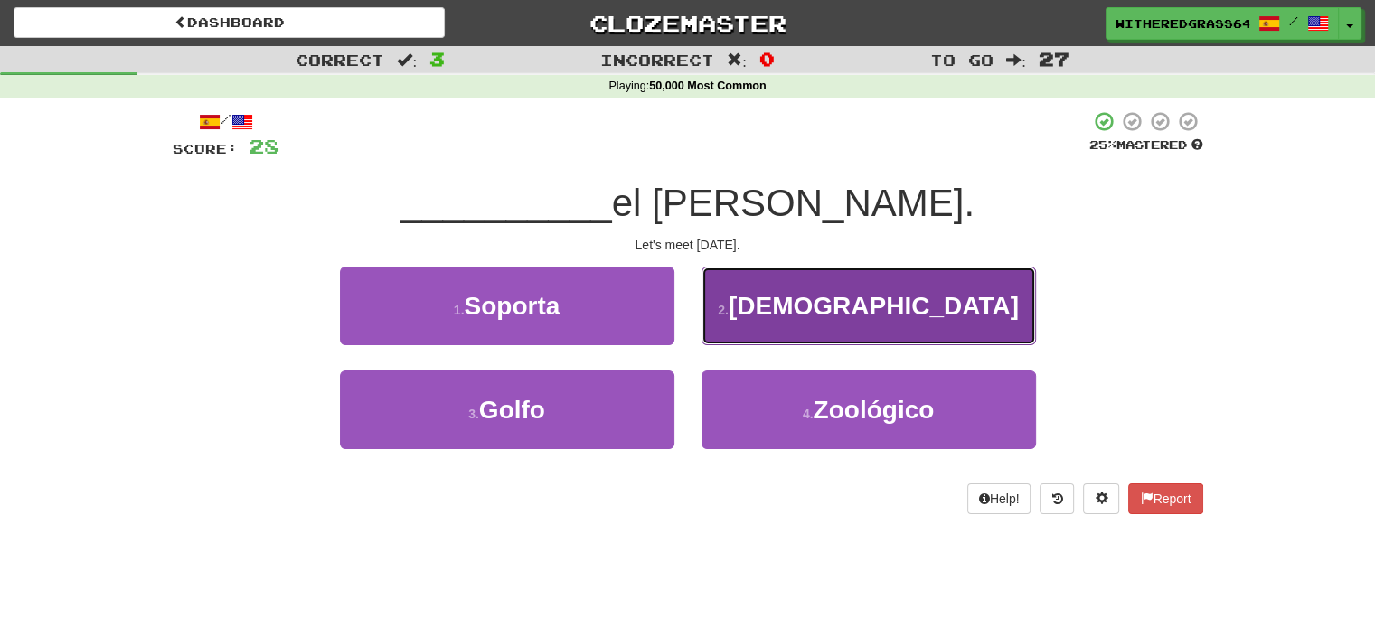
click at [770, 332] on button "2 . Veámonos" at bounding box center [868, 306] width 334 height 79
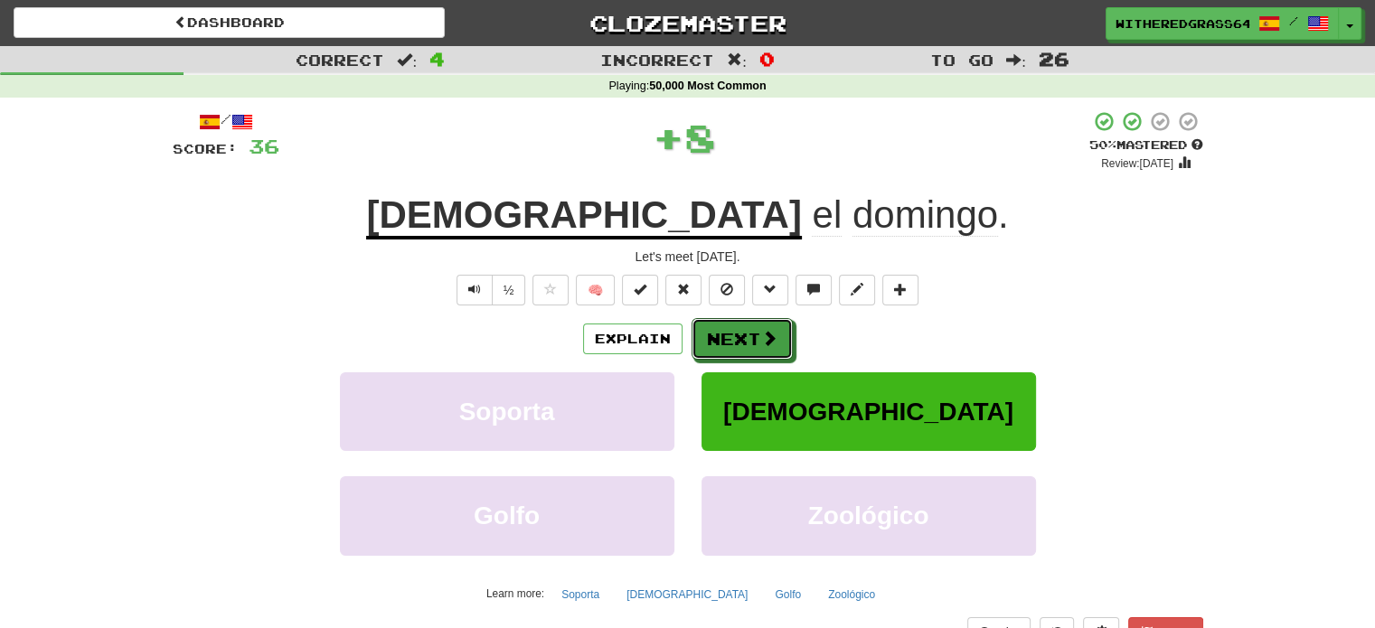
click at [770, 332] on span at bounding box center [769, 338] width 16 height 16
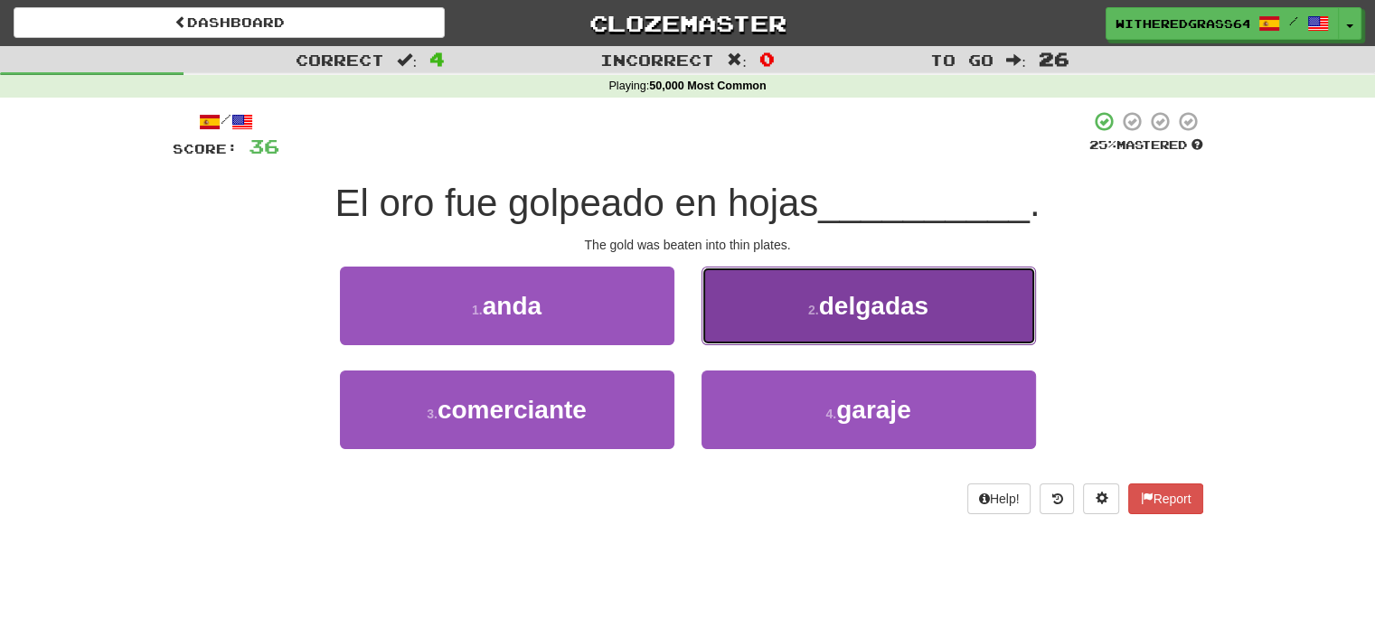
click at [794, 328] on button "2 . delgadas" at bounding box center [868, 306] width 334 height 79
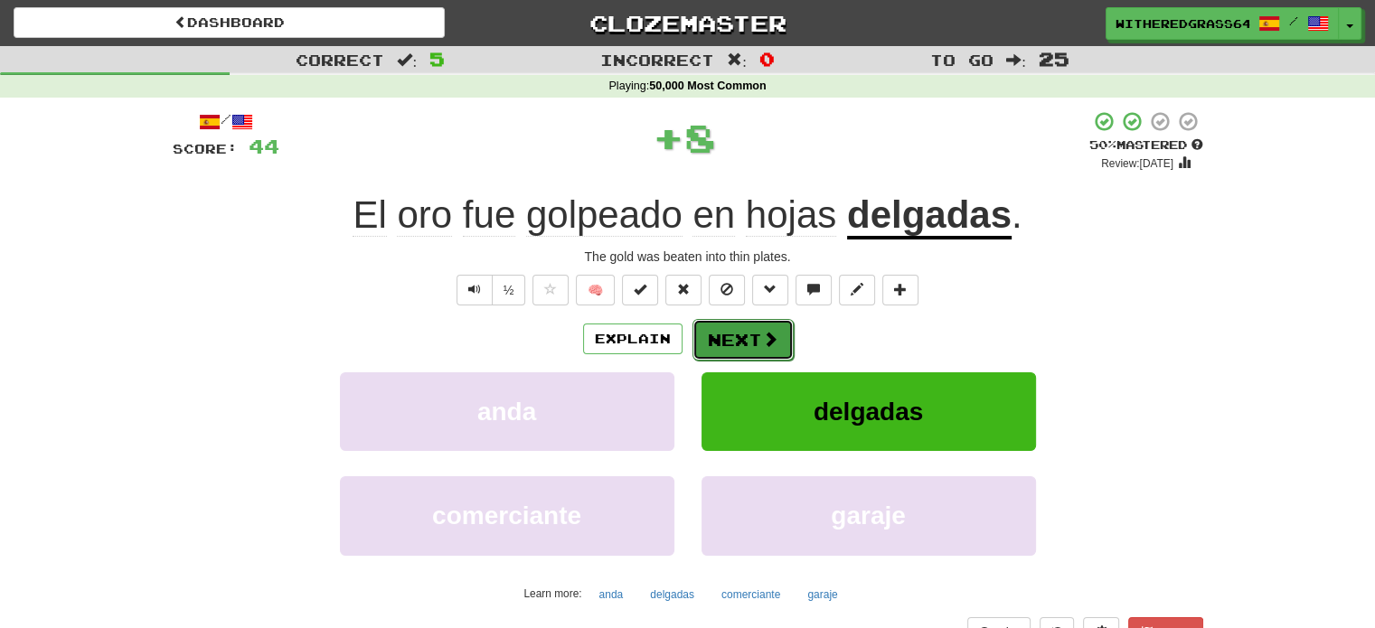
click at [758, 351] on button "Next" at bounding box center [742, 340] width 101 height 42
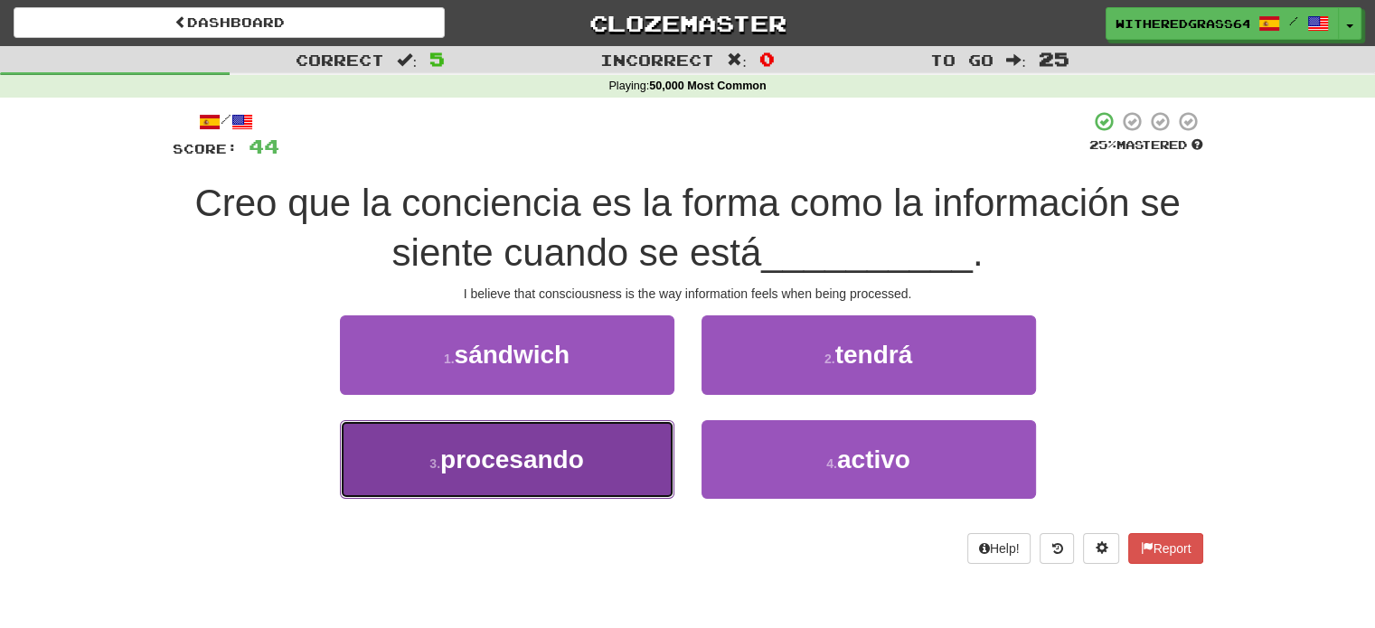
click at [606, 471] on button "3 . procesando" at bounding box center [507, 459] width 334 height 79
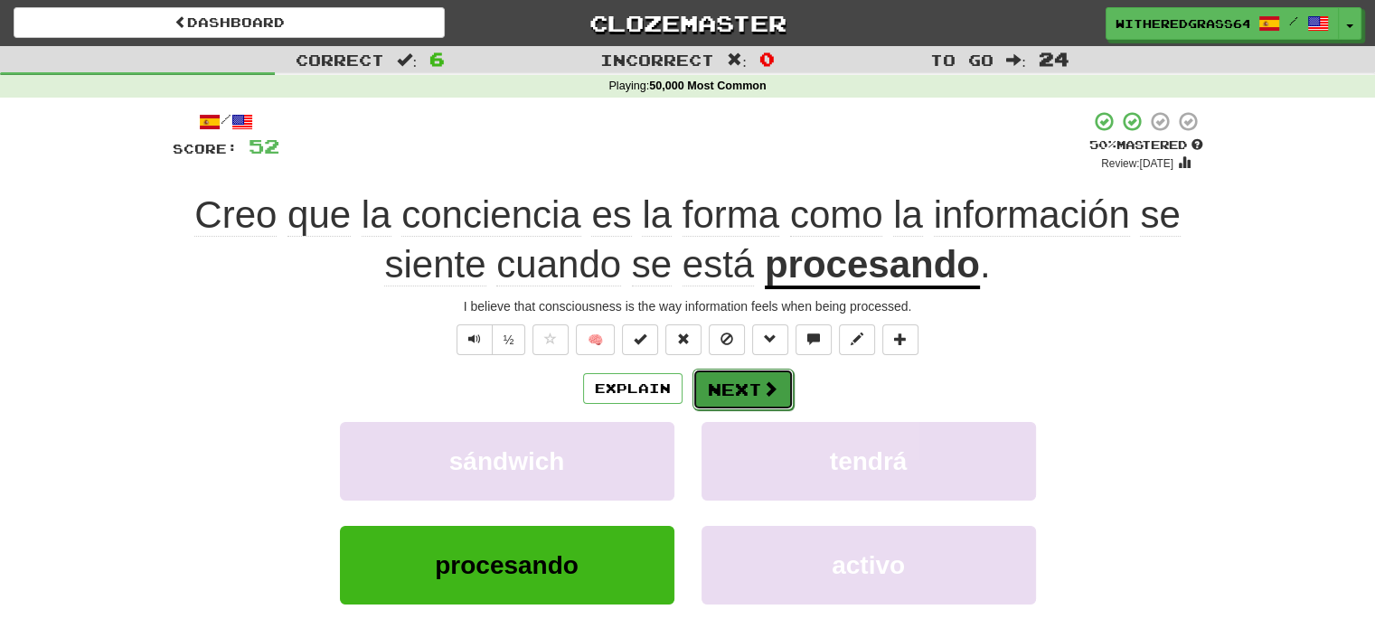
click at [730, 388] on button "Next" at bounding box center [742, 390] width 101 height 42
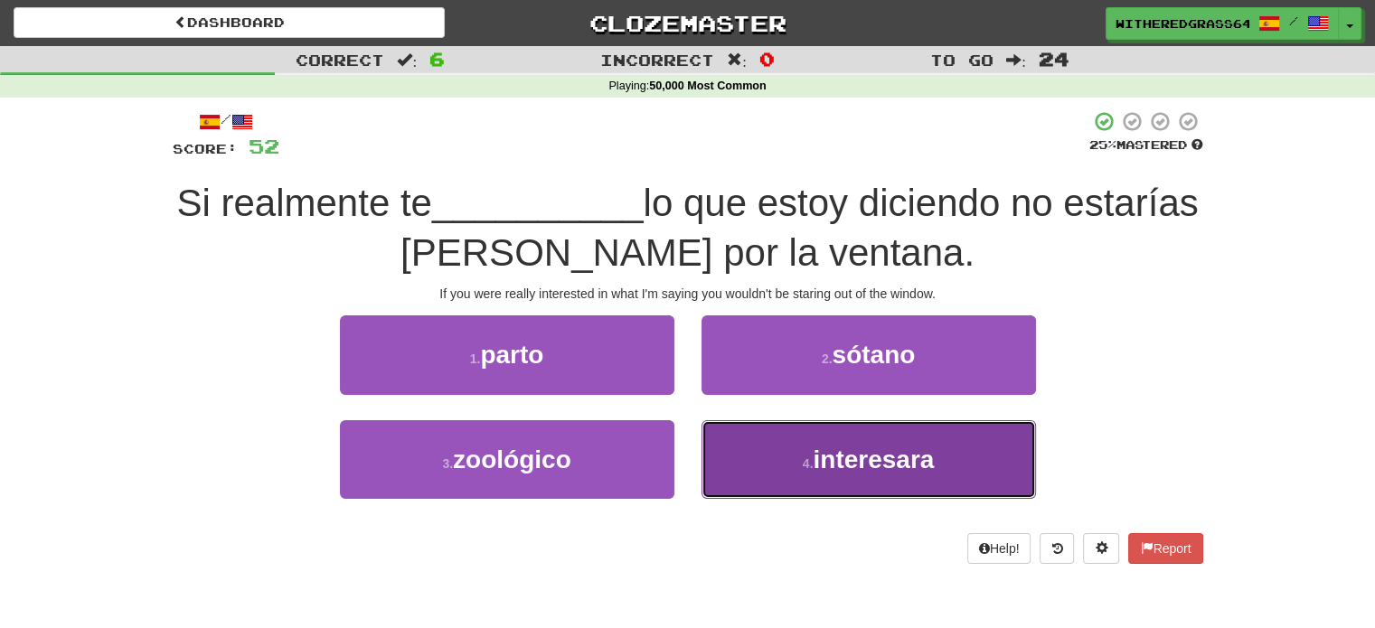
click at [738, 462] on button "4 . interesara" at bounding box center [868, 459] width 334 height 79
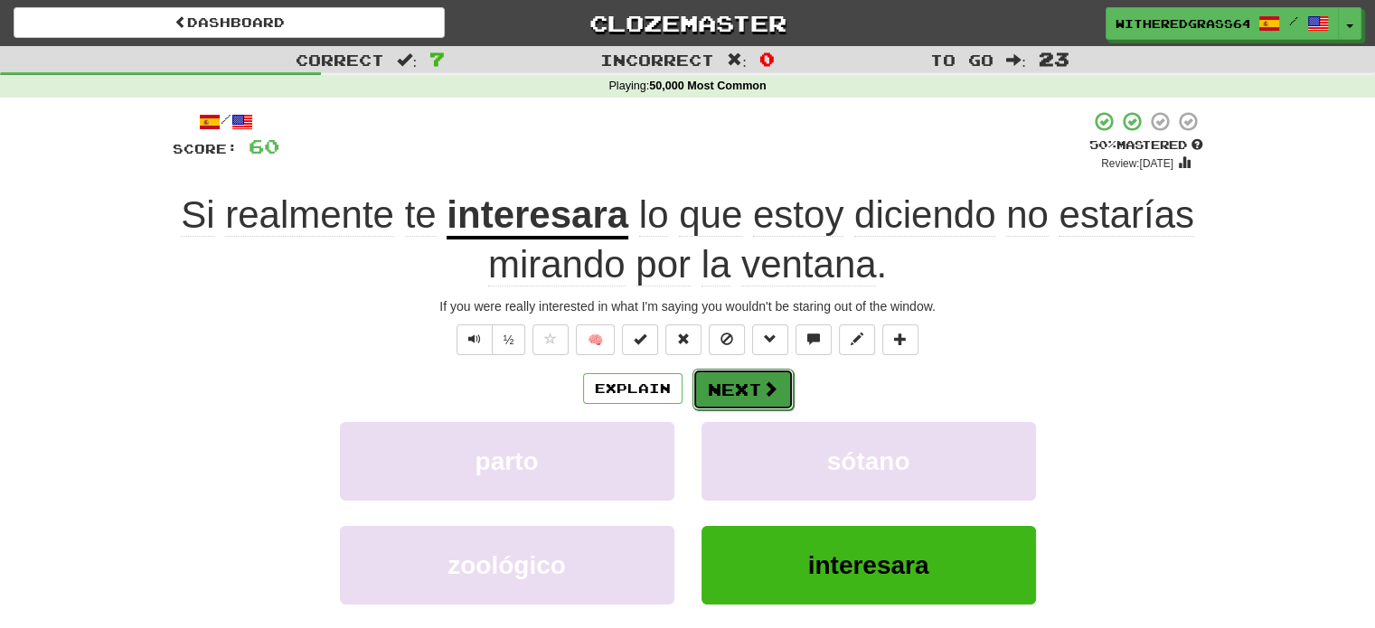
click at [745, 389] on button "Next" at bounding box center [742, 390] width 101 height 42
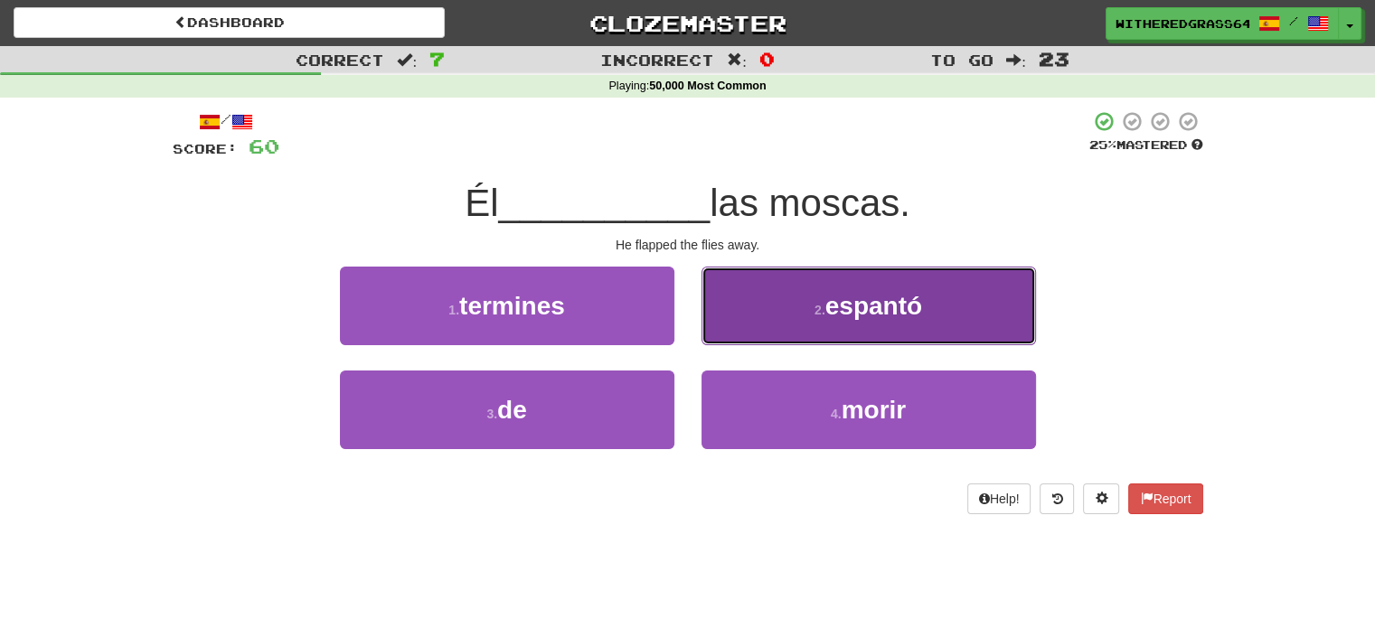
click at [783, 317] on button "2 . espantó" at bounding box center [868, 306] width 334 height 79
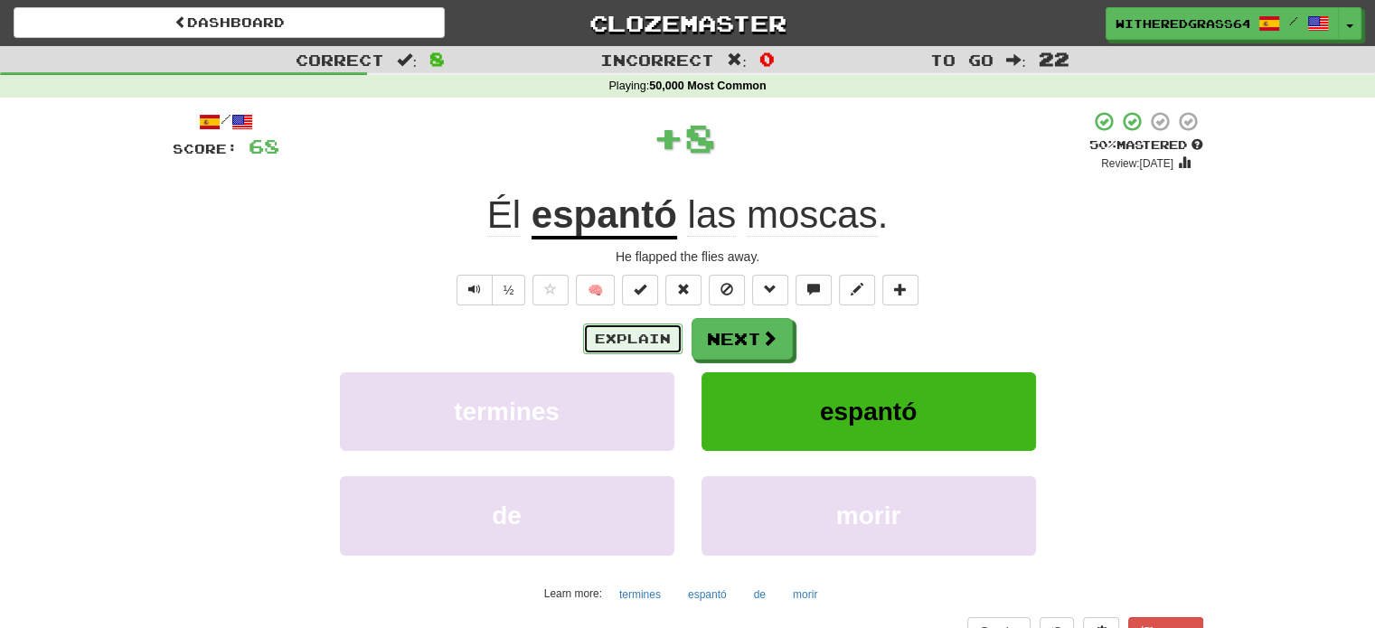
click at [625, 337] on button "Explain" at bounding box center [632, 339] width 99 height 31
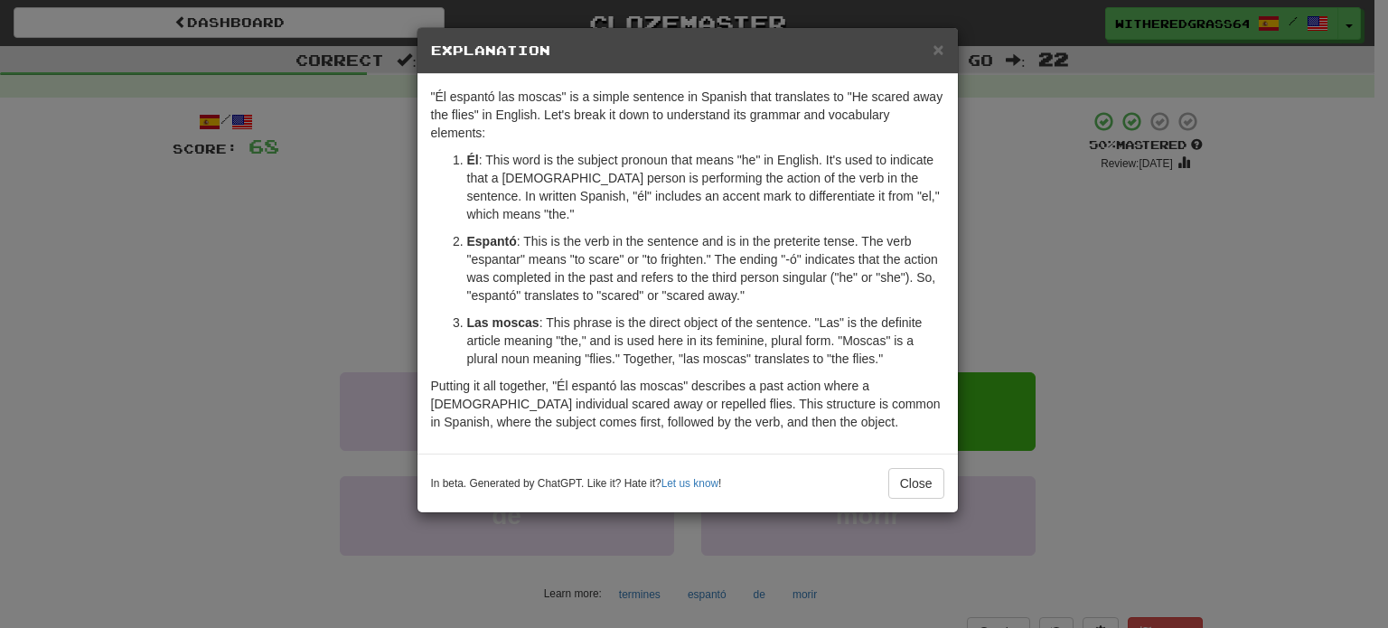
click at [365, 251] on div "× Explanation "Él espantó las moscas" is a simple sentence in Spanish that tran…" at bounding box center [694, 314] width 1388 height 628
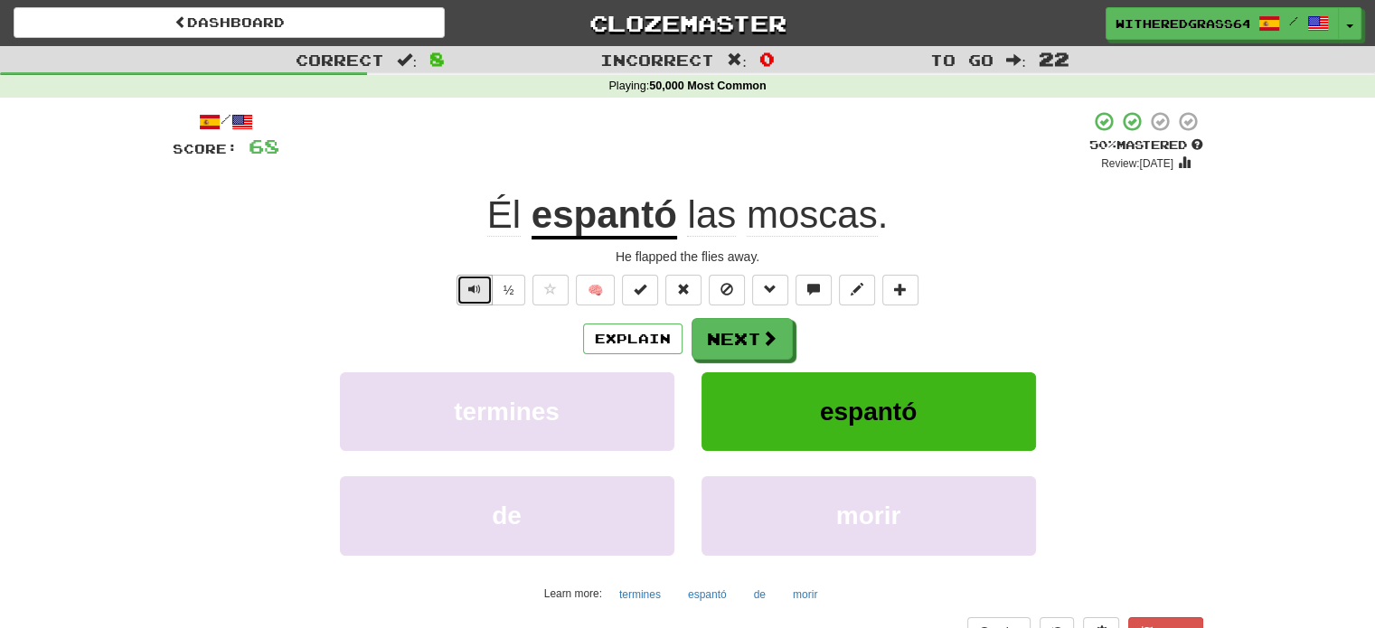
click at [472, 284] on span "Text-to-speech controls" at bounding box center [474, 289] width 13 height 13
click at [729, 339] on button "Next" at bounding box center [742, 340] width 101 height 42
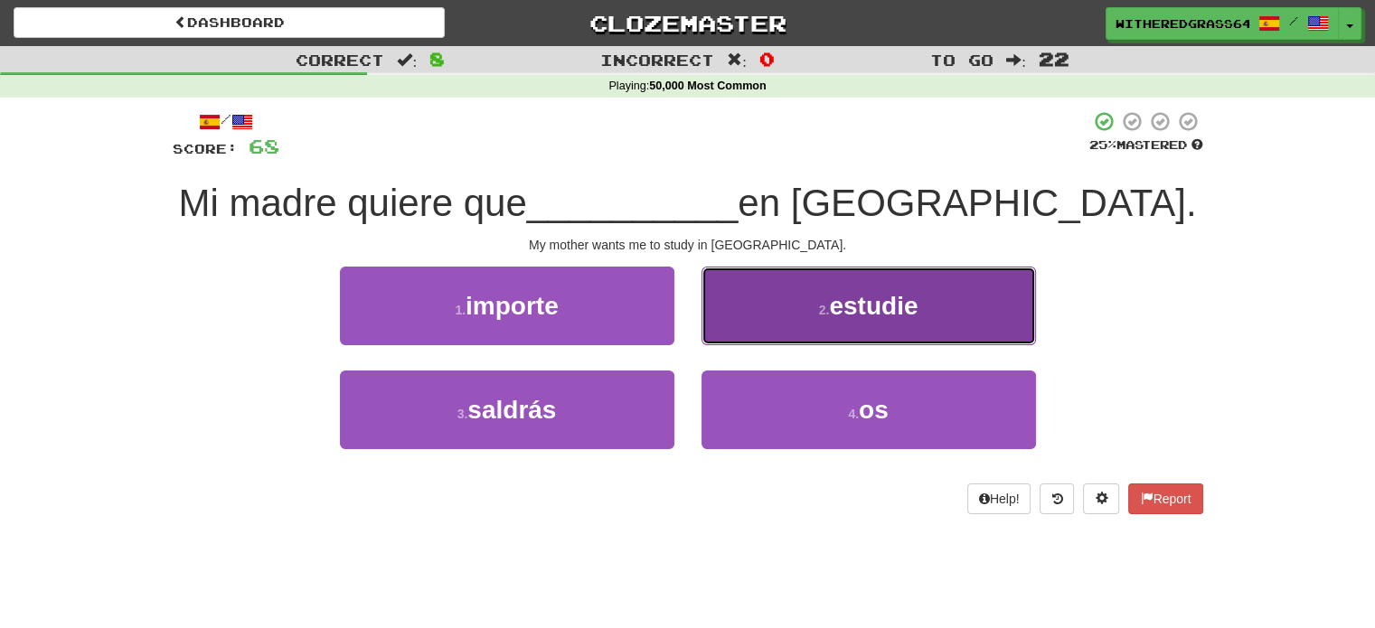
click at [783, 333] on button "2 . estudie" at bounding box center [868, 306] width 334 height 79
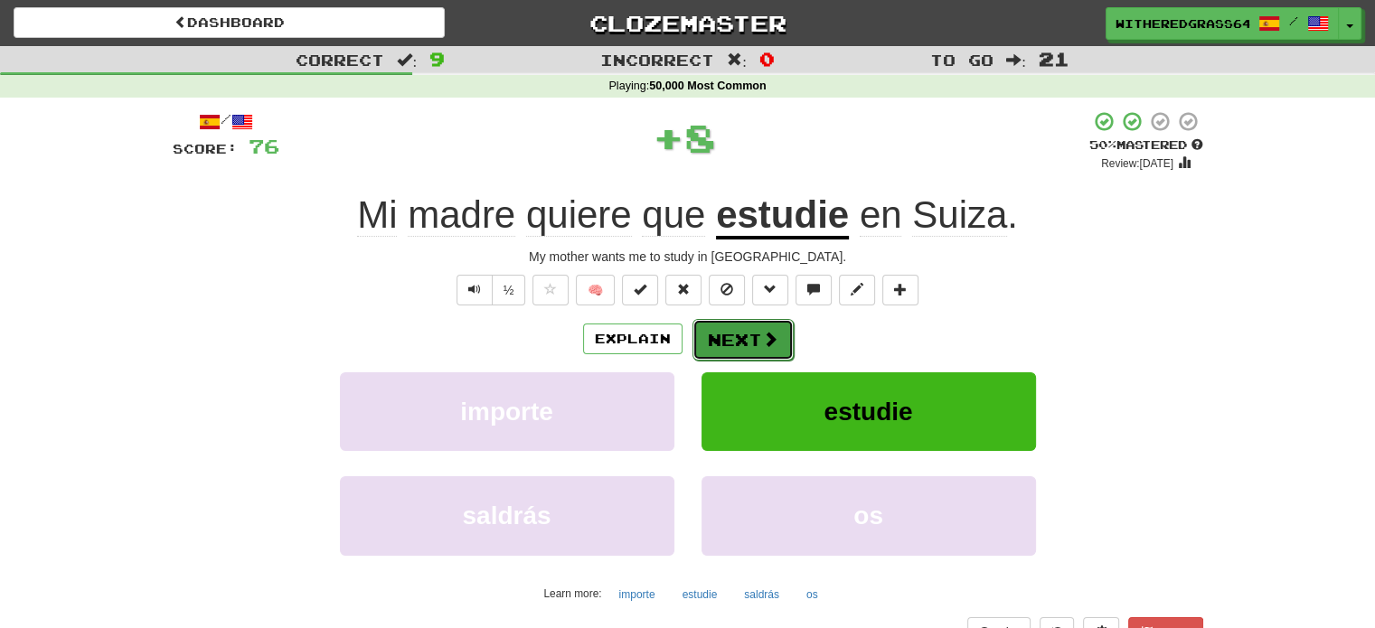
click at [762, 346] on span at bounding box center [770, 339] width 16 height 16
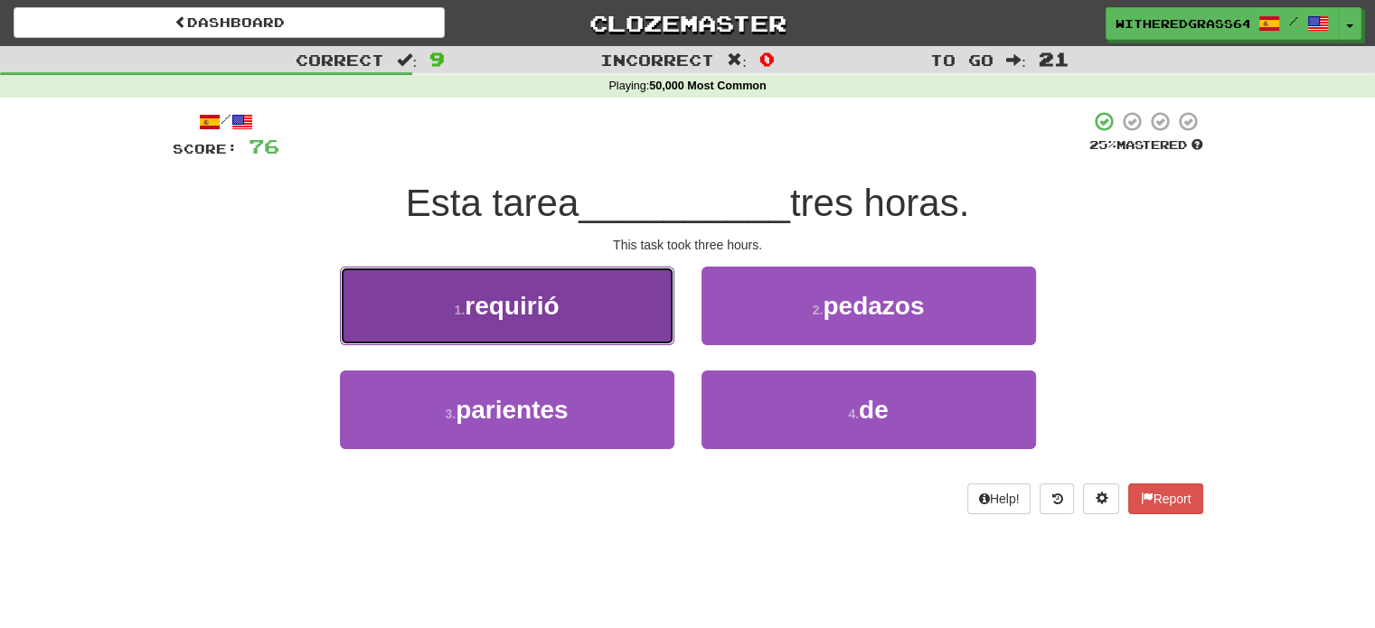
click at [571, 325] on button "1 . requirió" at bounding box center [507, 306] width 334 height 79
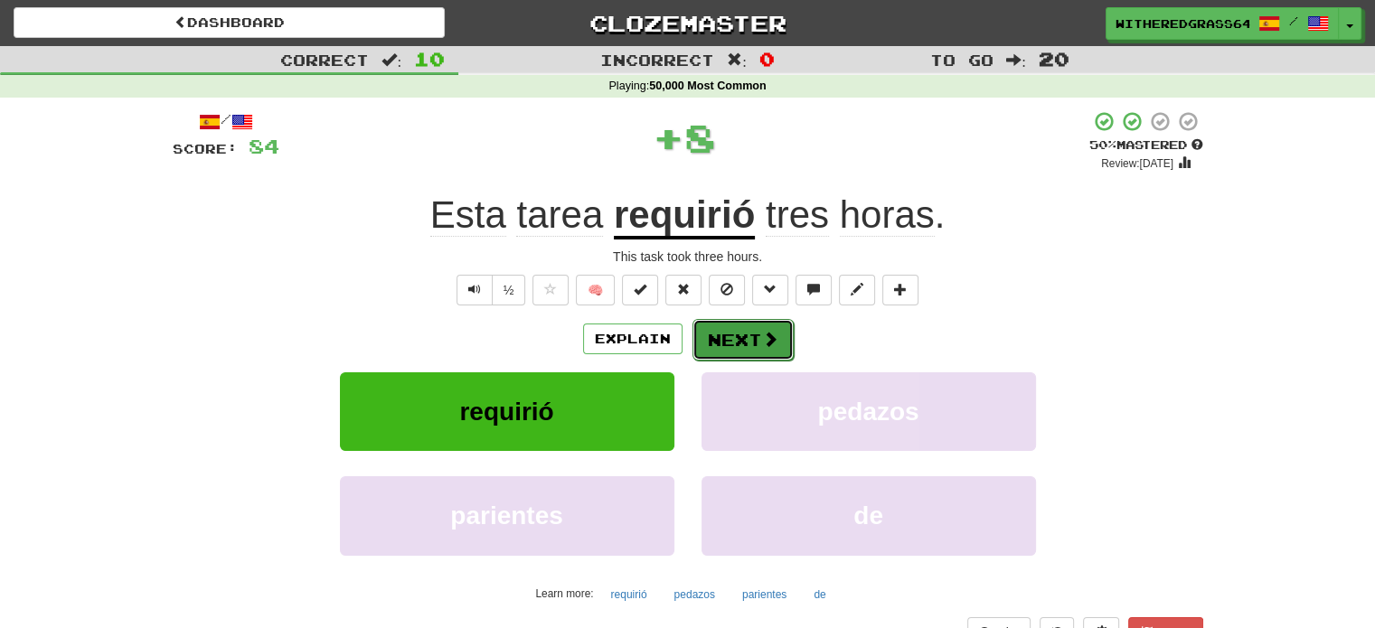
click at [742, 333] on button "Next" at bounding box center [742, 340] width 101 height 42
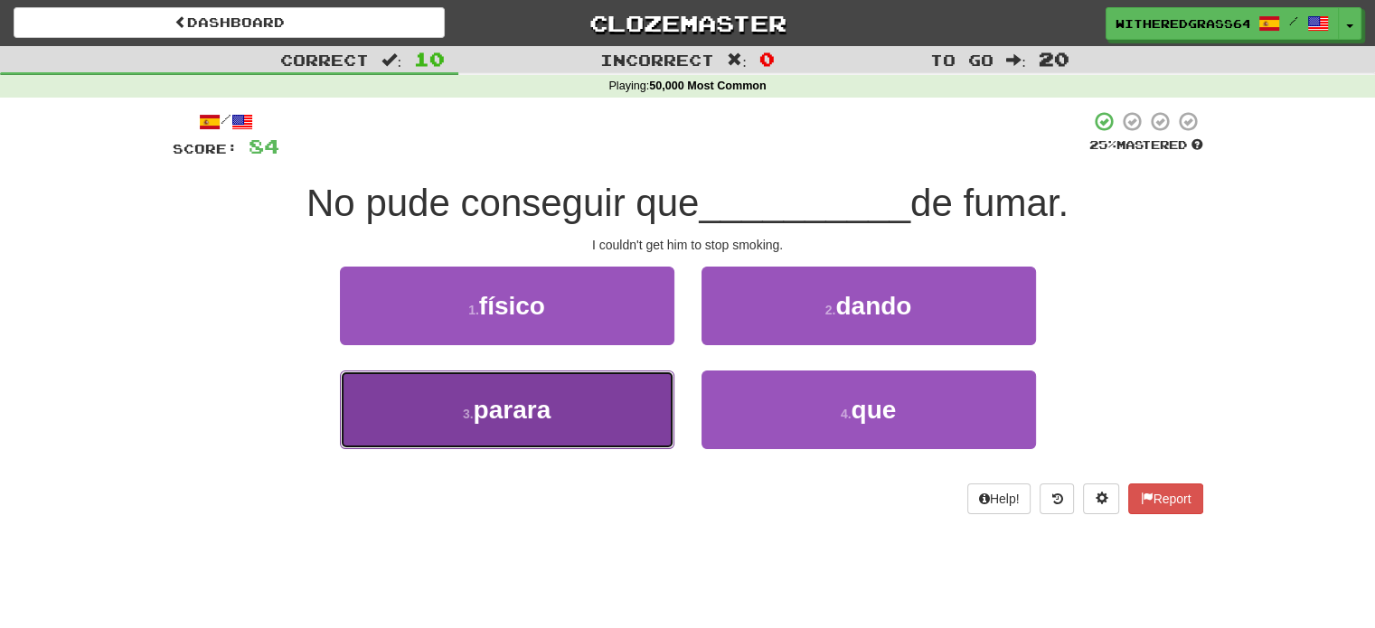
click at [587, 424] on button "3 . parara" at bounding box center [507, 410] width 334 height 79
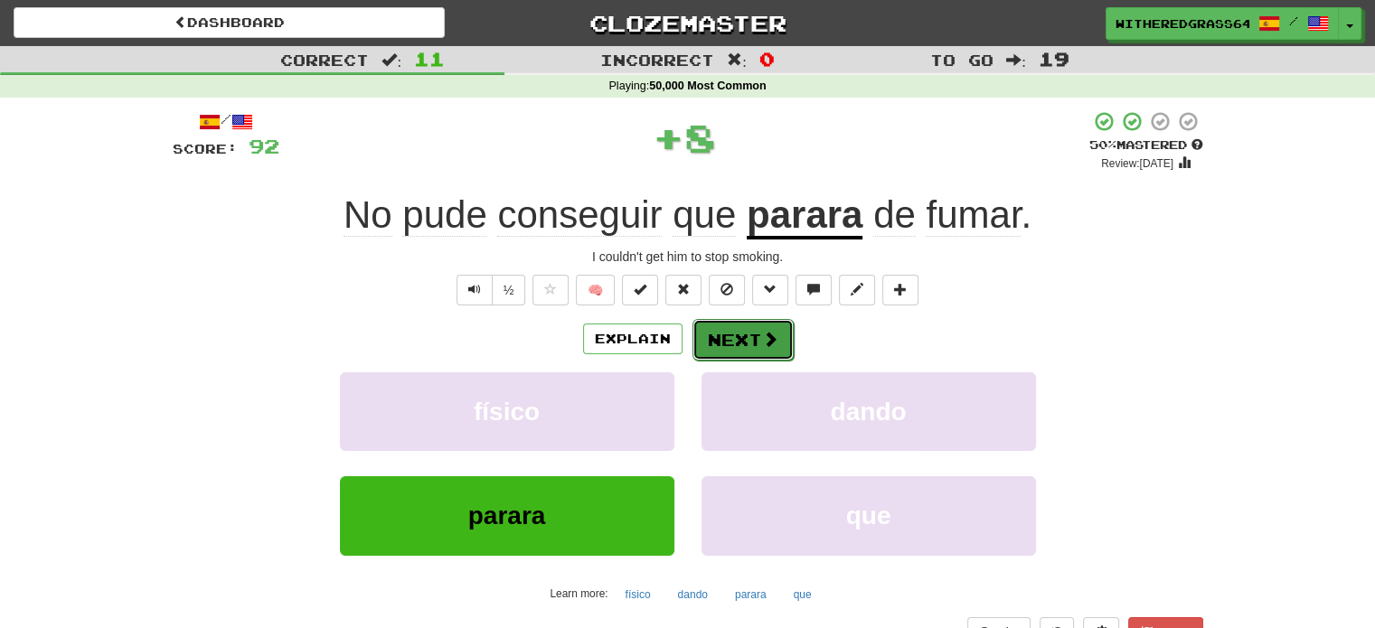
click at [743, 350] on button "Next" at bounding box center [742, 340] width 101 height 42
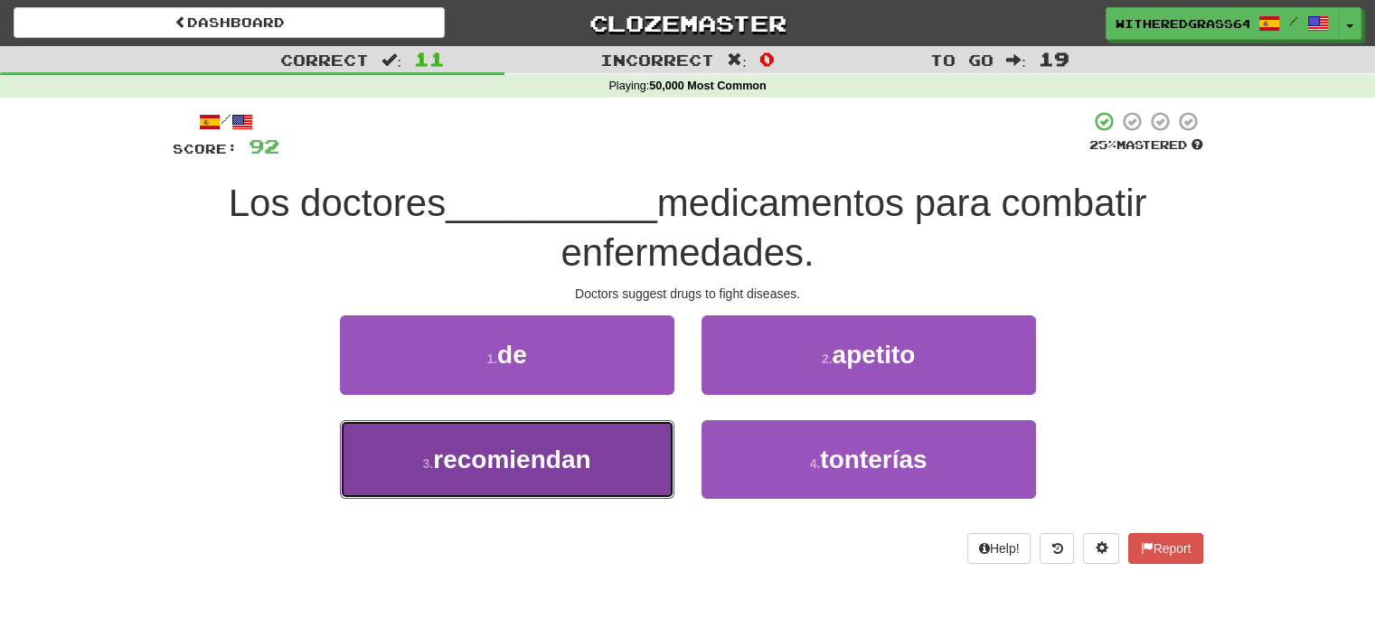
click at [624, 457] on button "3 . recomiendan" at bounding box center [507, 459] width 334 height 79
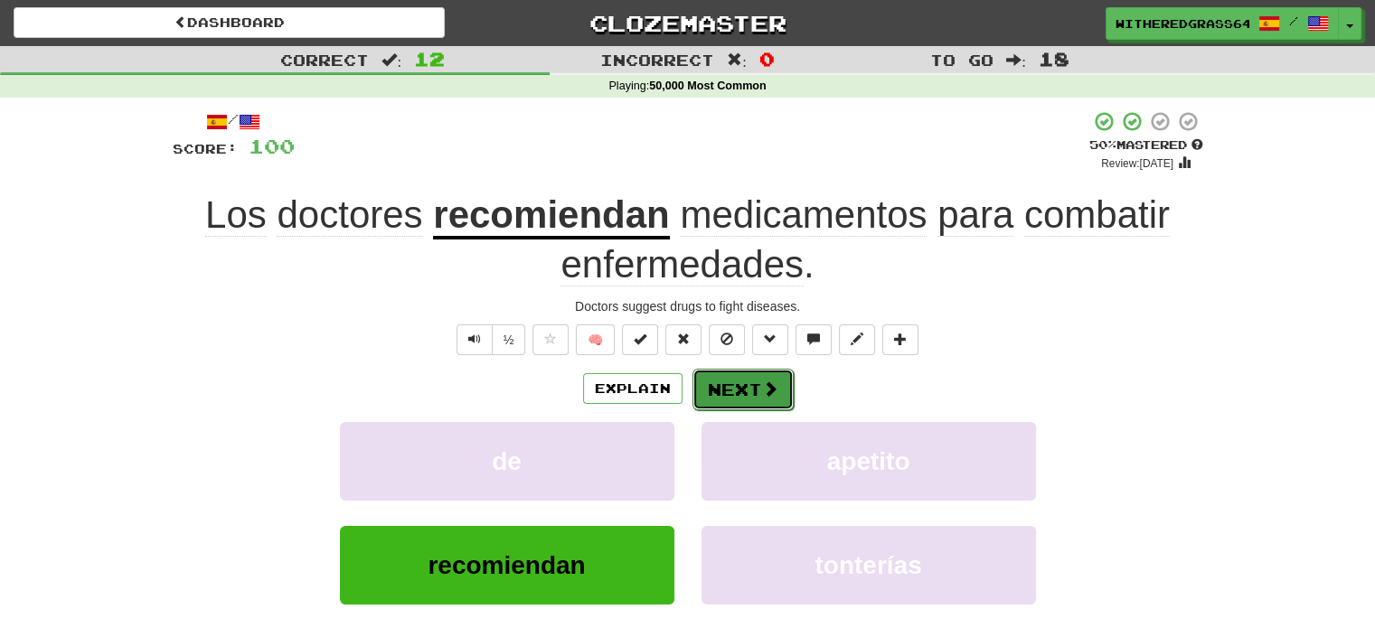
click at [756, 390] on button "Next" at bounding box center [742, 390] width 101 height 42
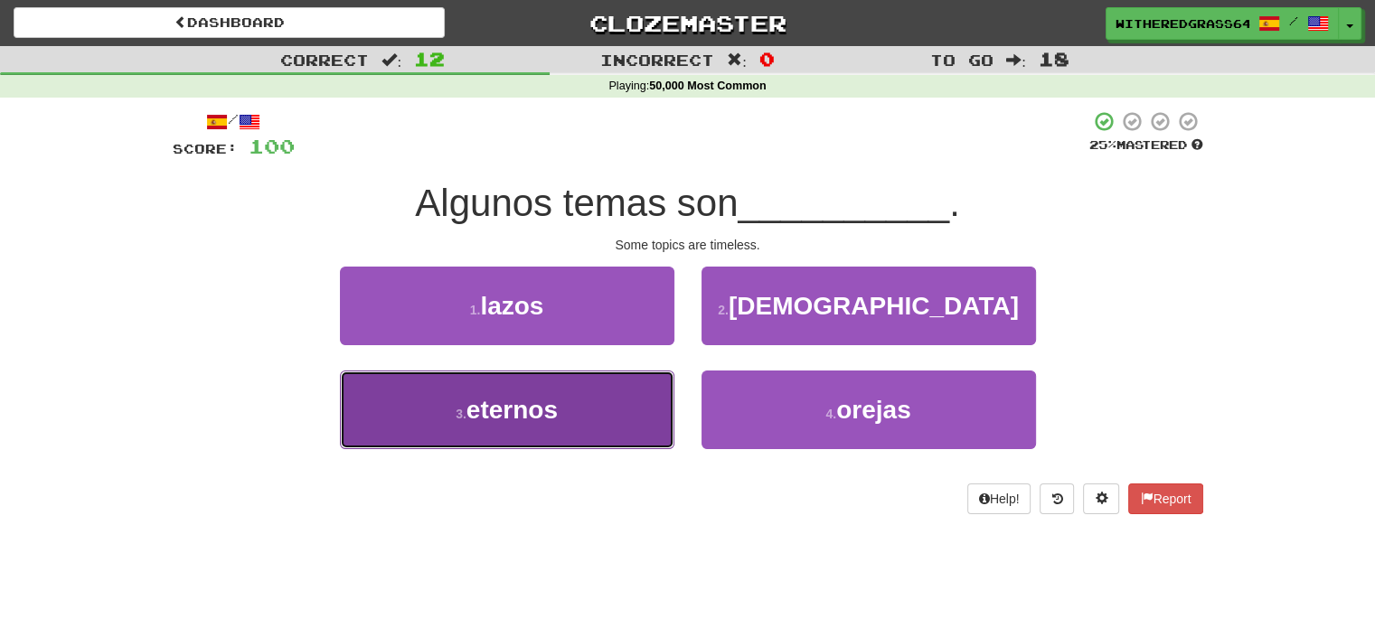
click at [636, 414] on button "3 . eternos" at bounding box center [507, 410] width 334 height 79
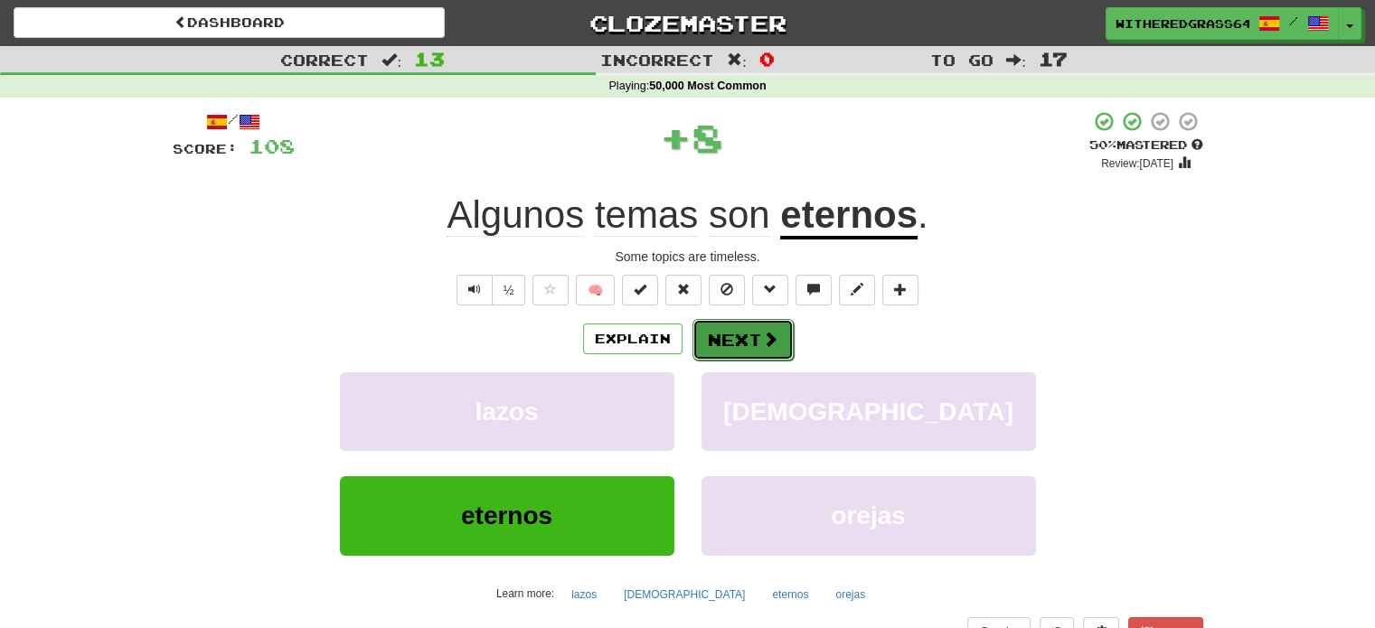
click at [745, 352] on button "Next" at bounding box center [742, 340] width 101 height 42
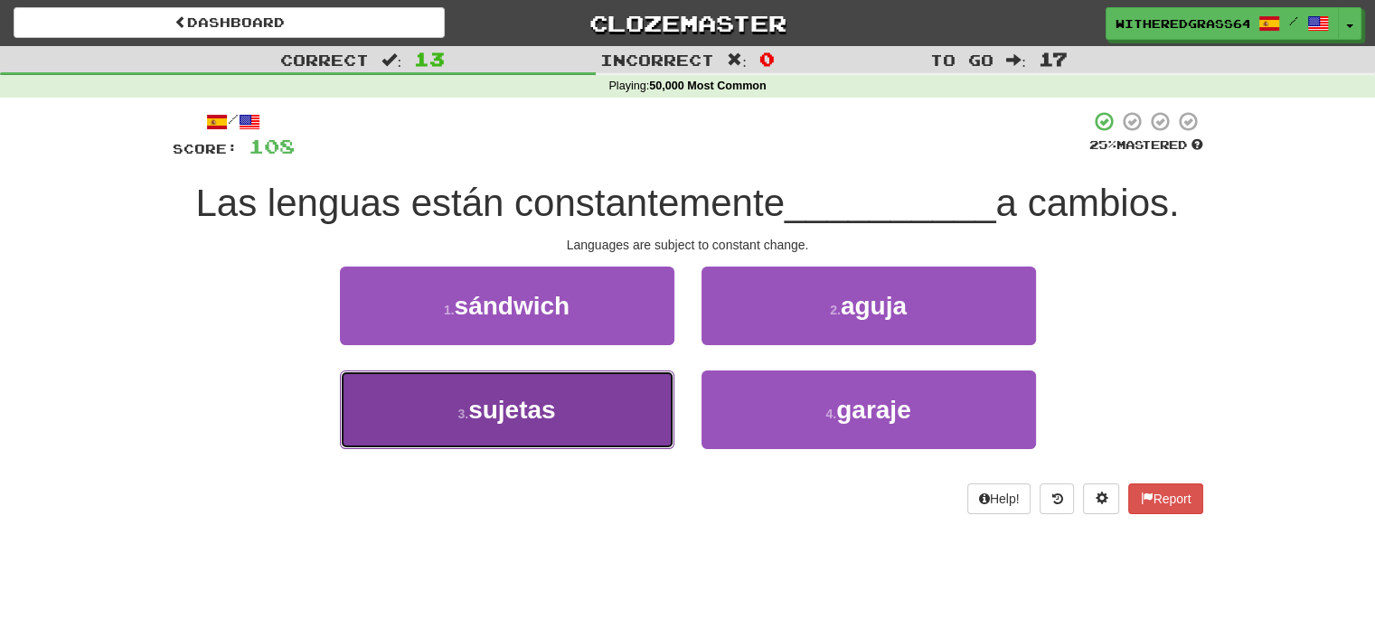
click at [626, 396] on button "3 . sujetas" at bounding box center [507, 410] width 334 height 79
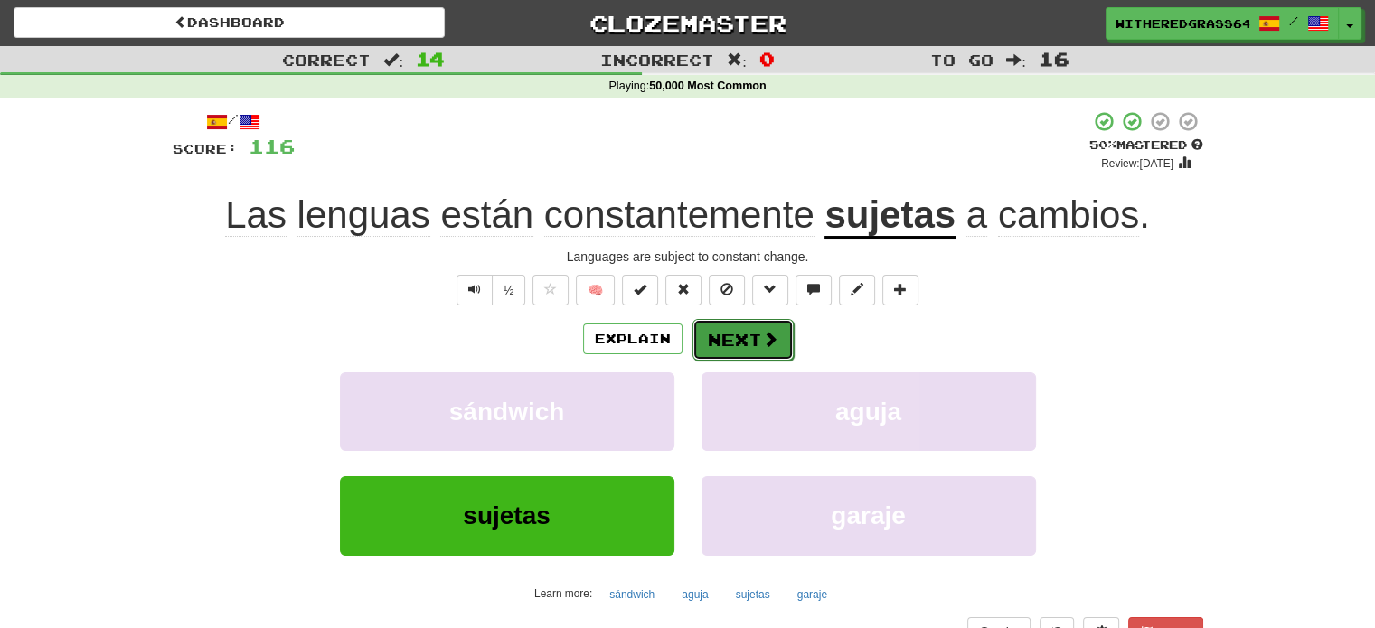
click at [747, 337] on button "Next" at bounding box center [742, 340] width 101 height 42
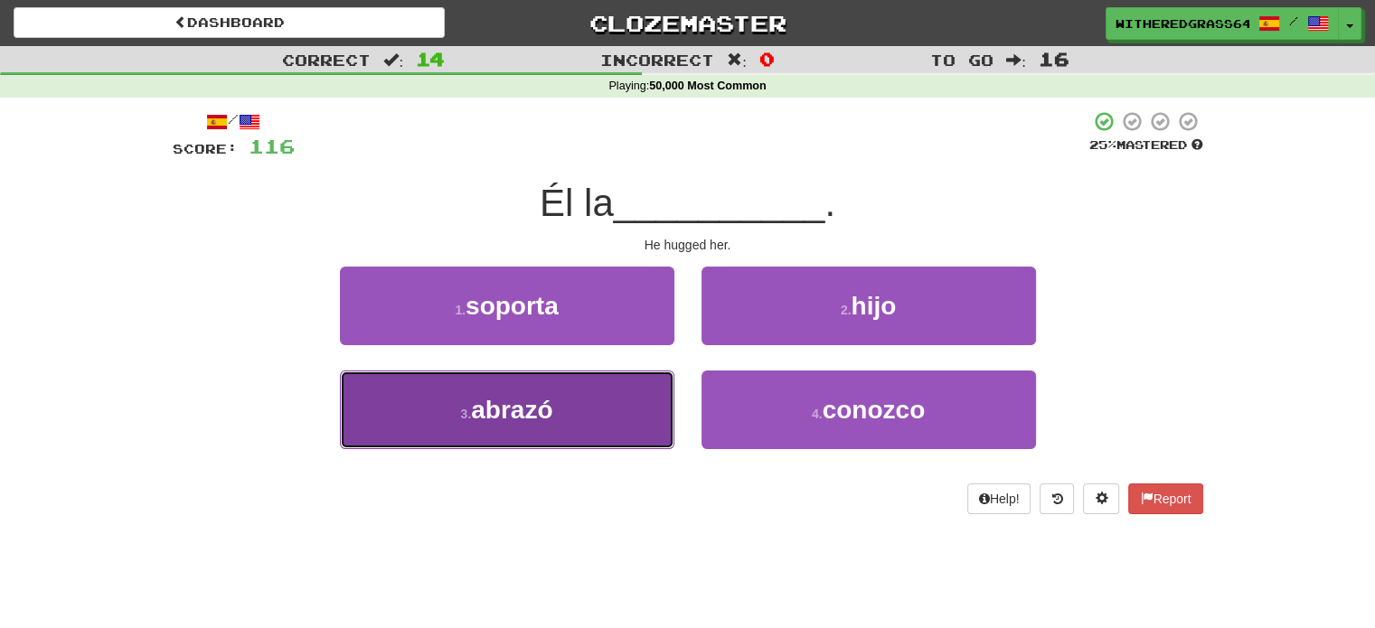
click at [636, 408] on button "3 . abrazó" at bounding box center [507, 410] width 334 height 79
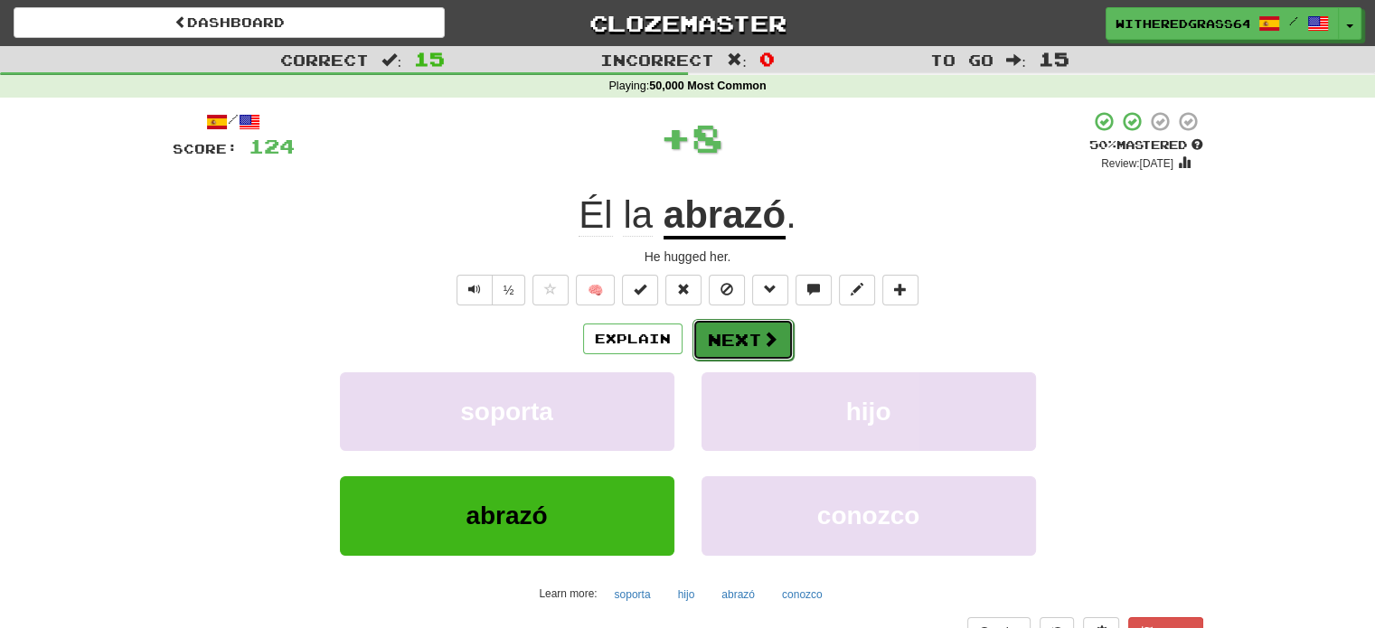
click at [725, 344] on button "Next" at bounding box center [742, 340] width 101 height 42
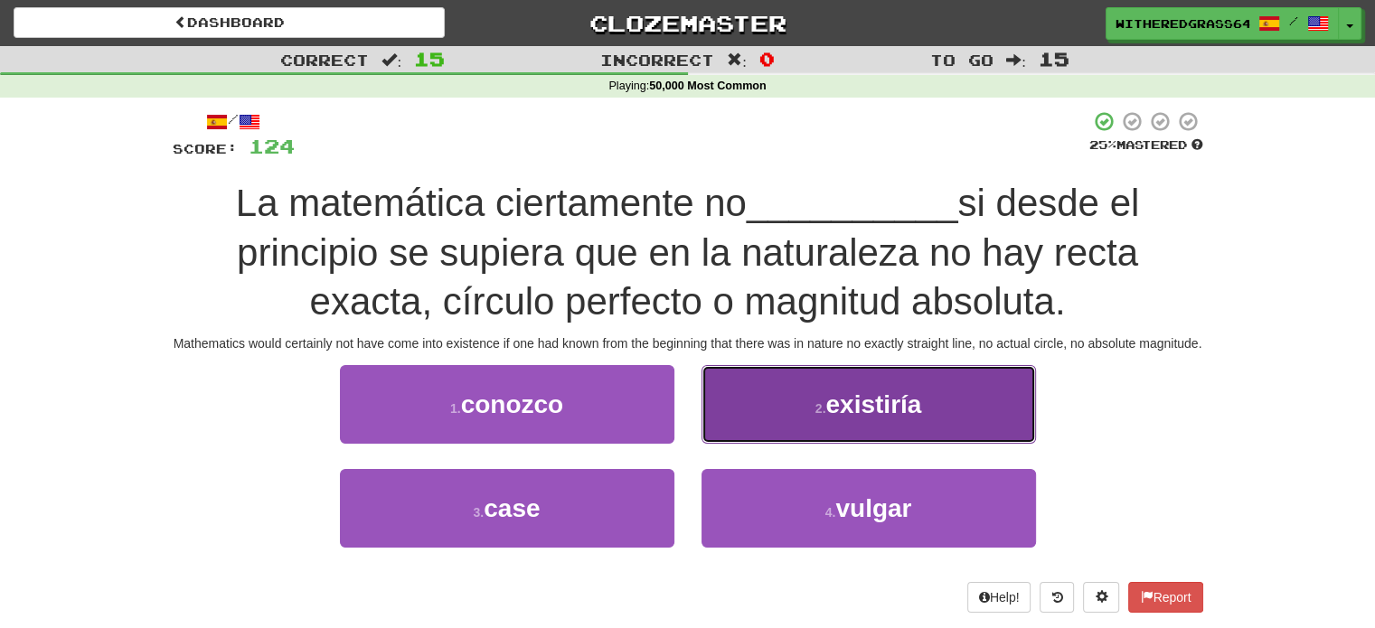
click at [781, 431] on button "2 . existiría" at bounding box center [868, 404] width 334 height 79
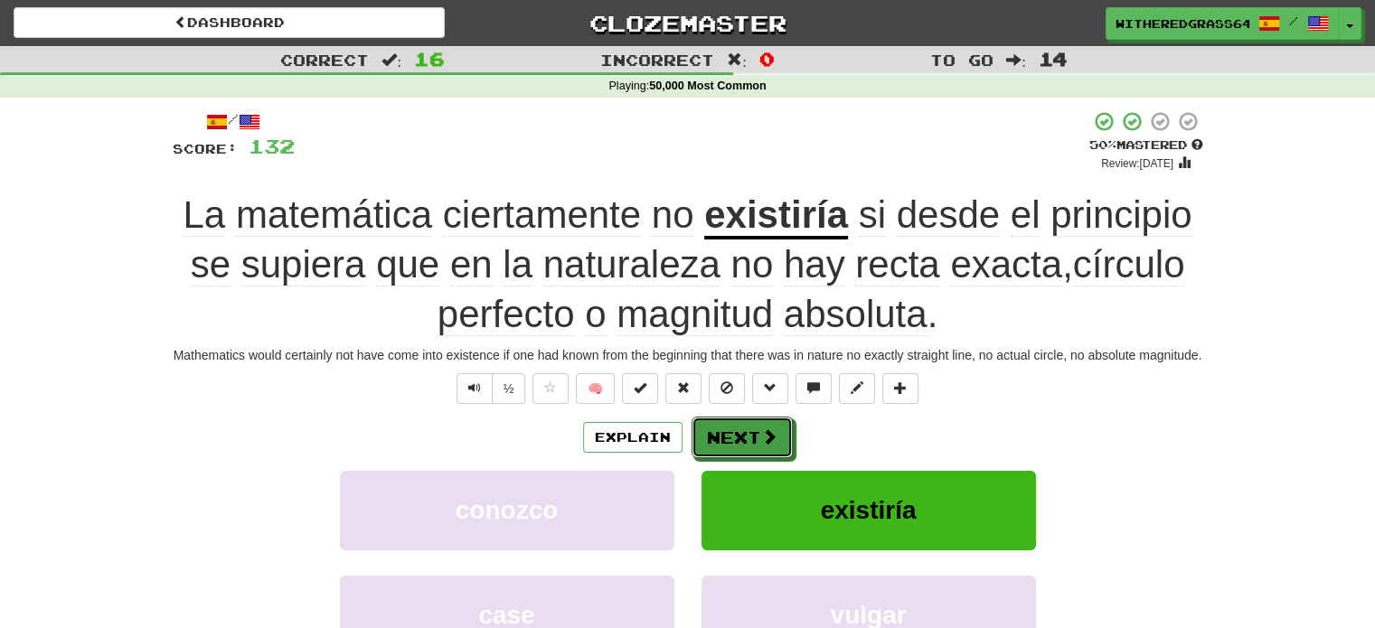
click at [781, 431] on button "Next" at bounding box center [741, 438] width 101 height 42
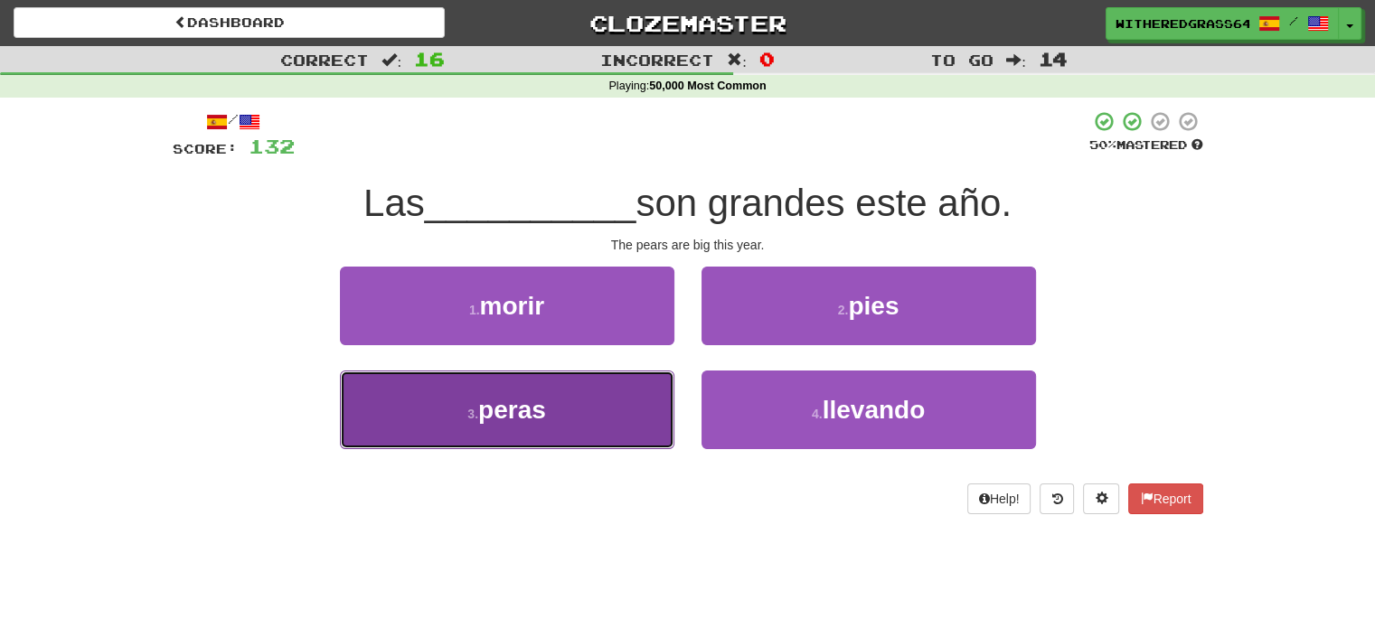
click at [636, 433] on button "3 . peras" at bounding box center [507, 410] width 334 height 79
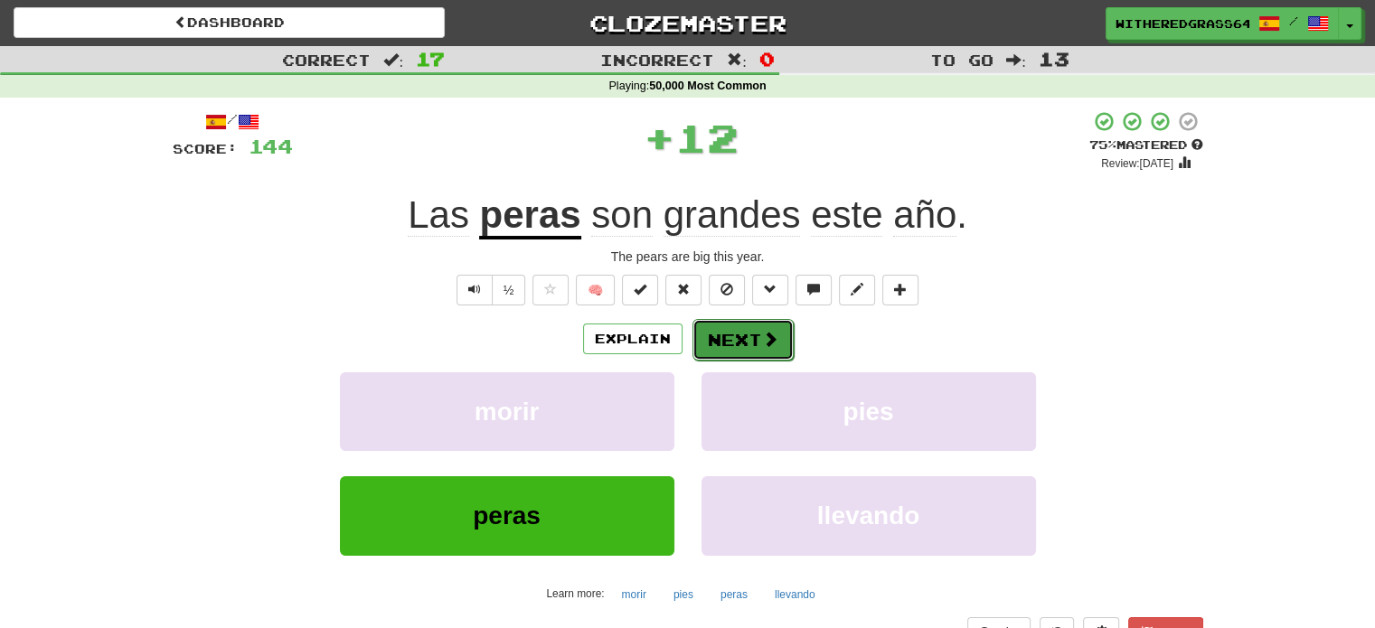
click at [734, 339] on button "Next" at bounding box center [742, 340] width 101 height 42
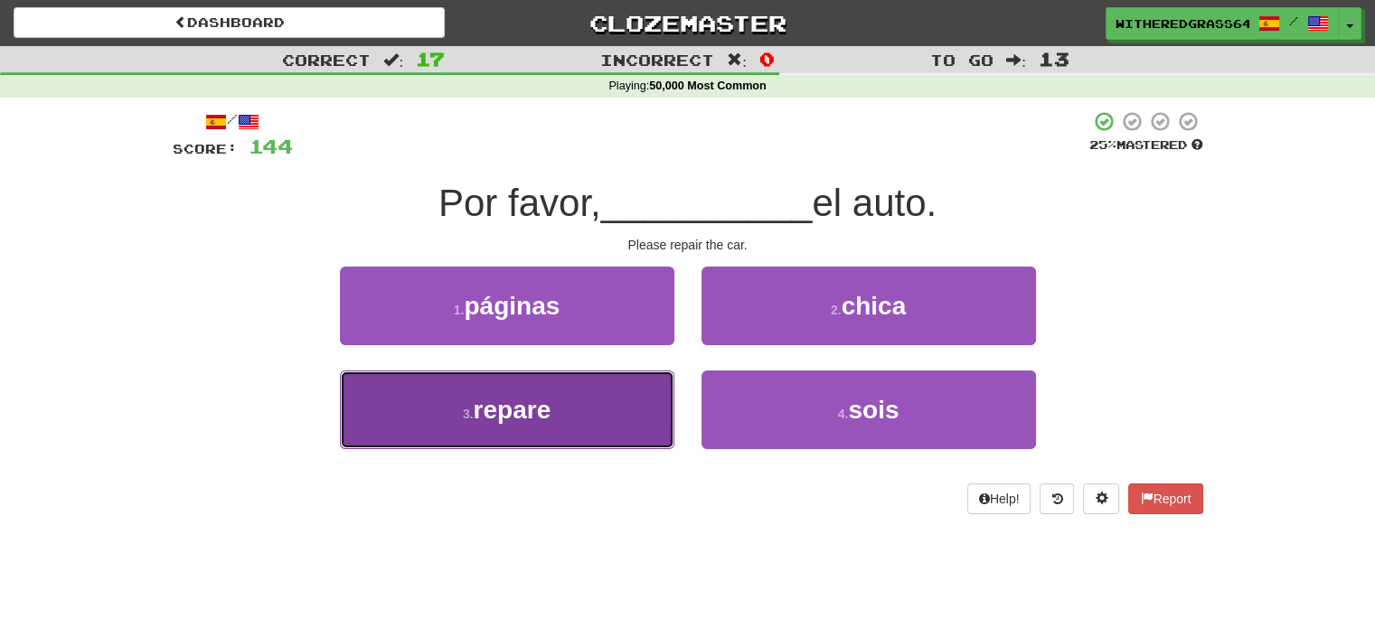
click at [627, 405] on button "3 . repare" at bounding box center [507, 410] width 334 height 79
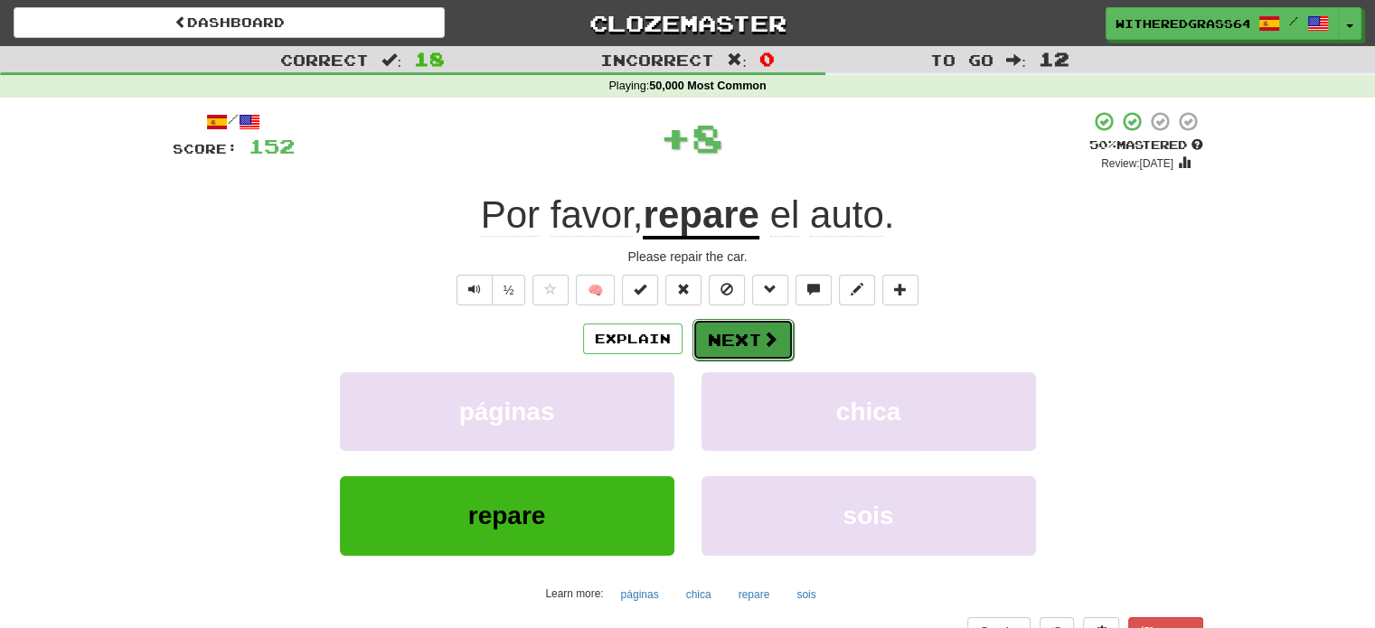
click at [734, 347] on button "Next" at bounding box center [742, 340] width 101 height 42
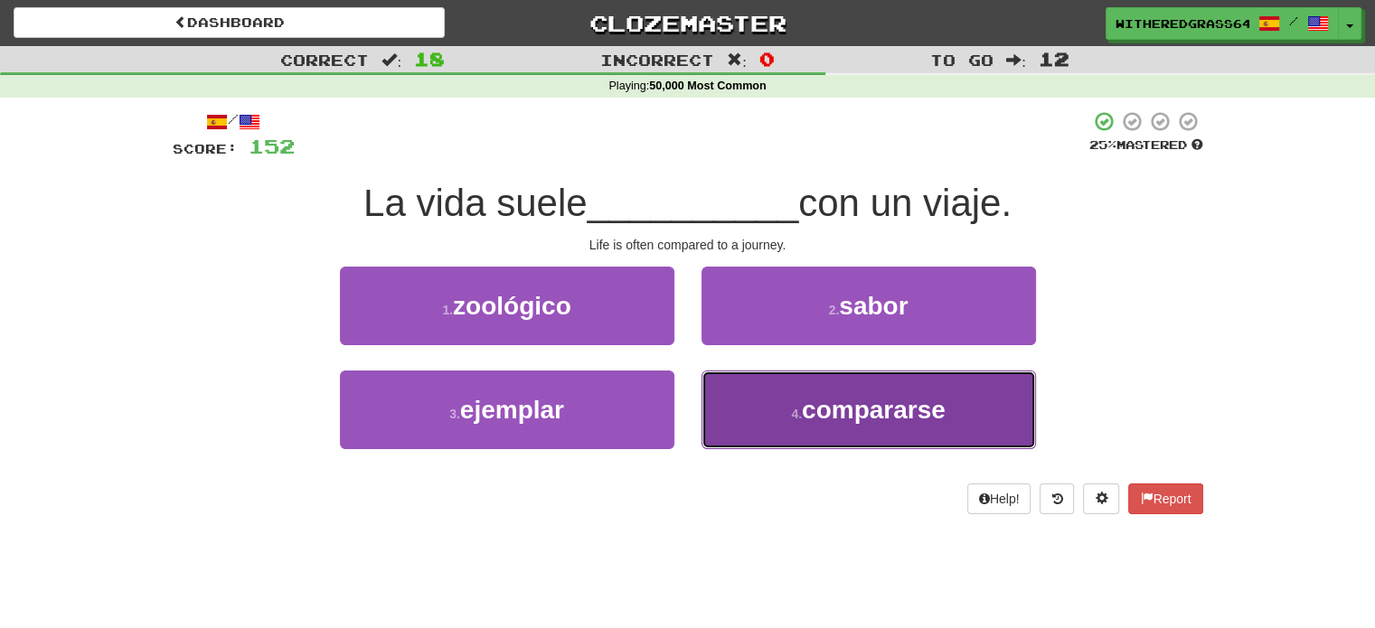
click at [745, 390] on button "4 . compararse" at bounding box center [868, 410] width 334 height 79
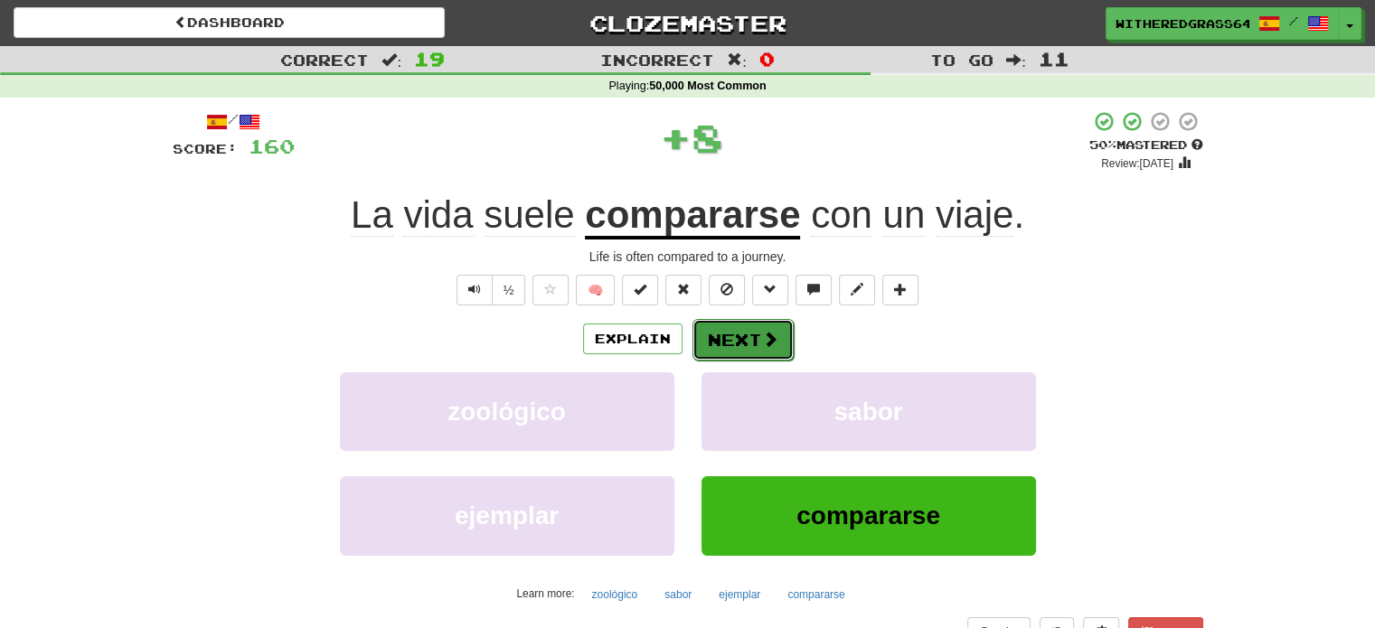
click at [752, 344] on button "Next" at bounding box center [742, 340] width 101 height 42
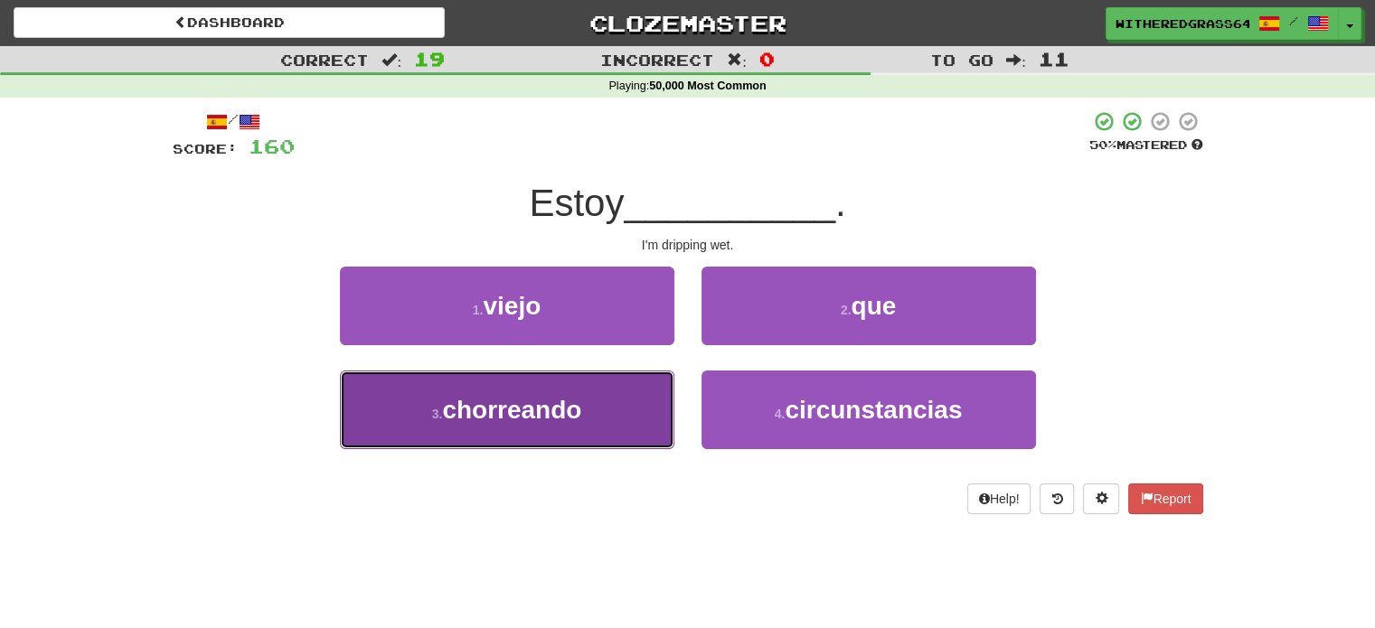
click at [643, 390] on button "3 . chorreando" at bounding box center [507, 410] width 334 height 79
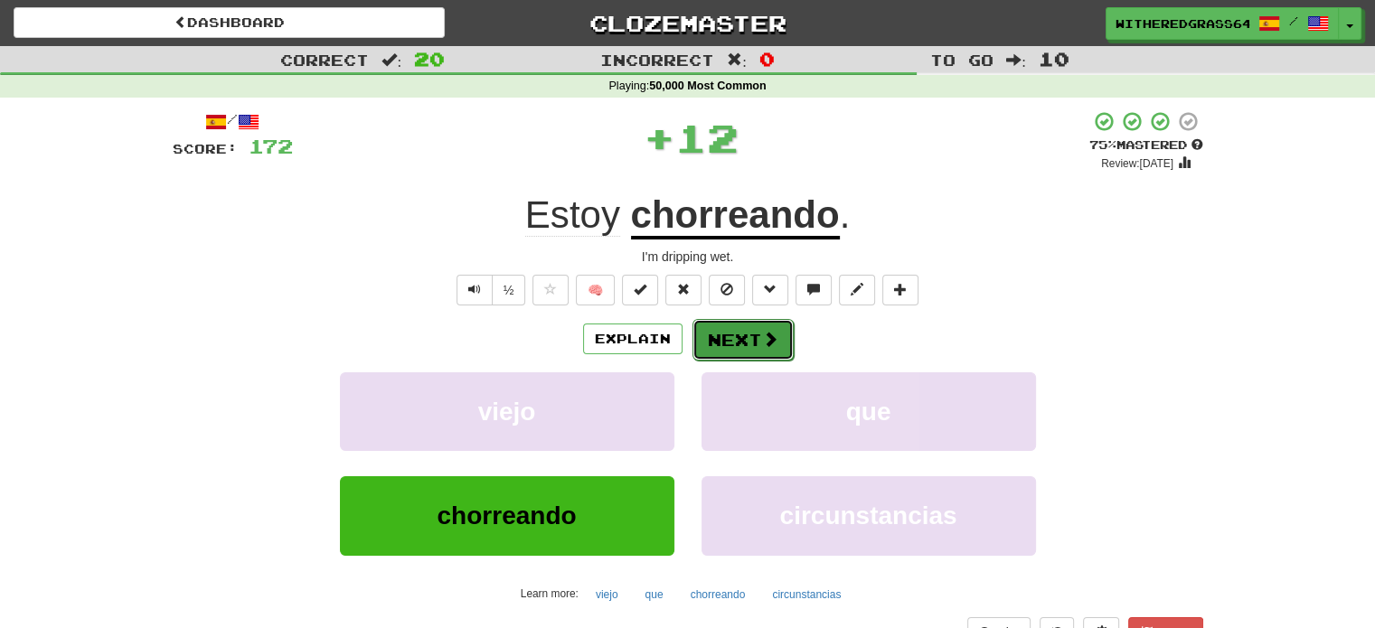
click at [747, 335] on button "Next" at bounding box center [742, 340] width 101 height 42
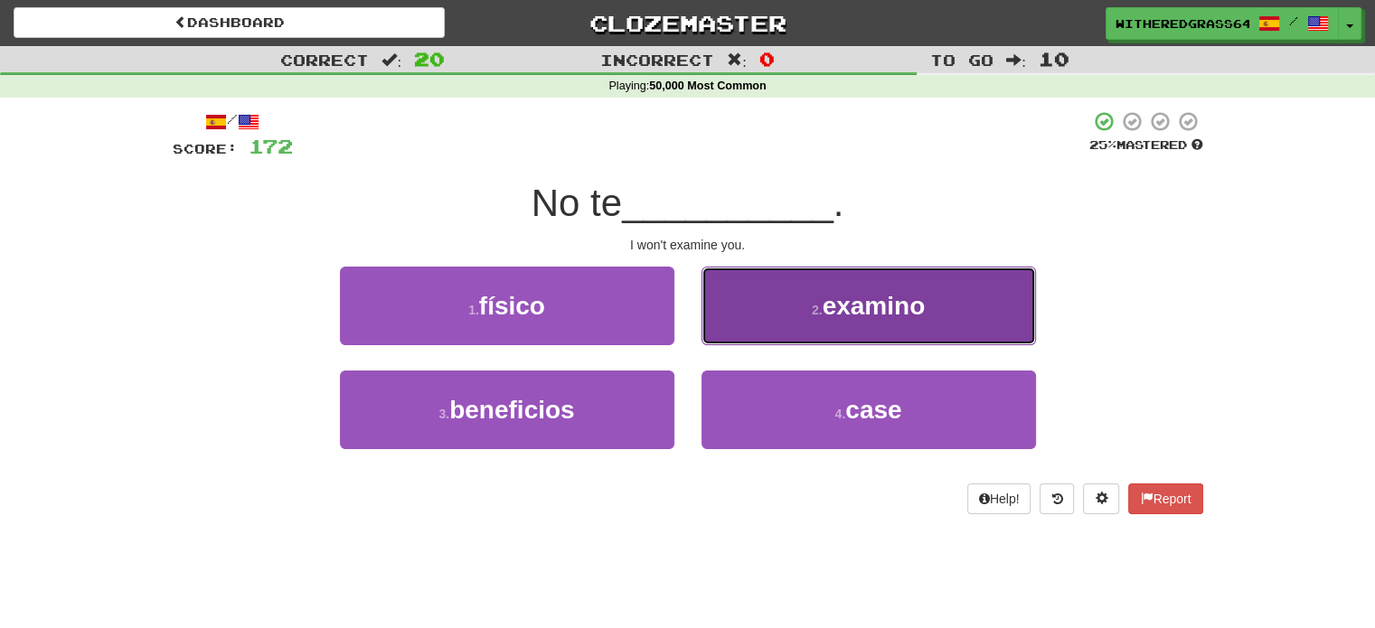
click at [751, 332] on button "2 . examino" at bounding box center [868, 306] width 334 height 79
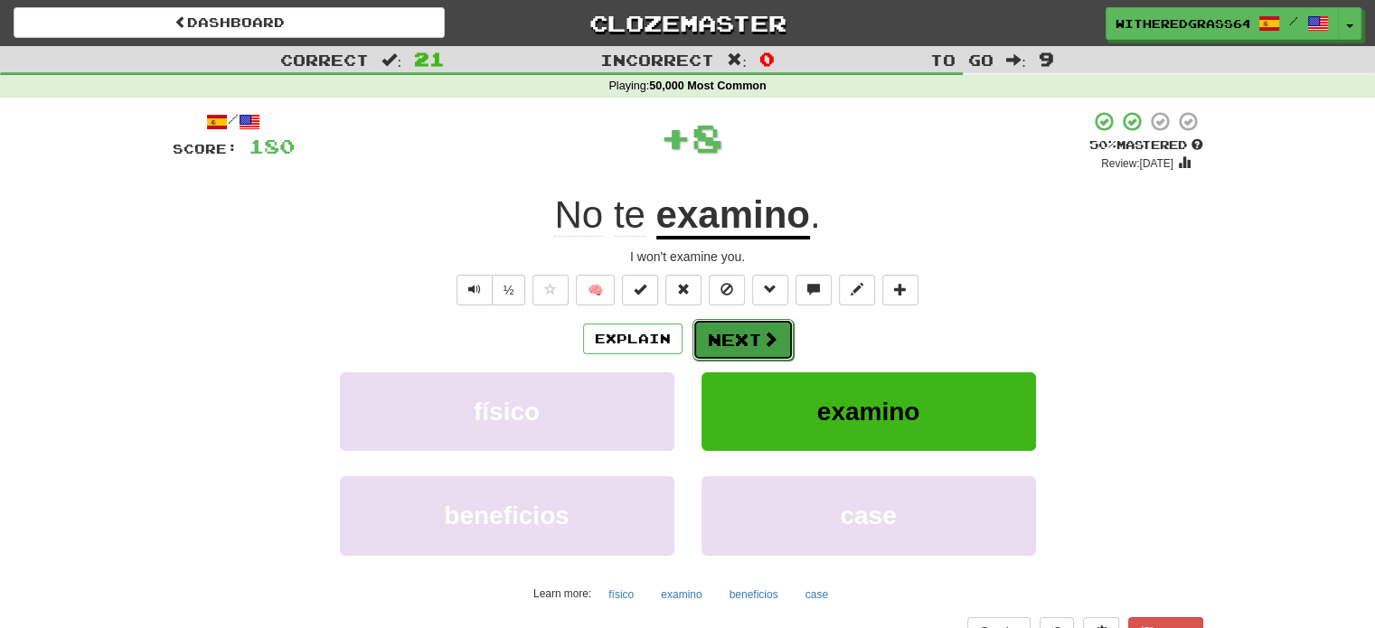
click at [747, 337] on button "Next" at bounding box center [742, 340] width 101 height 42
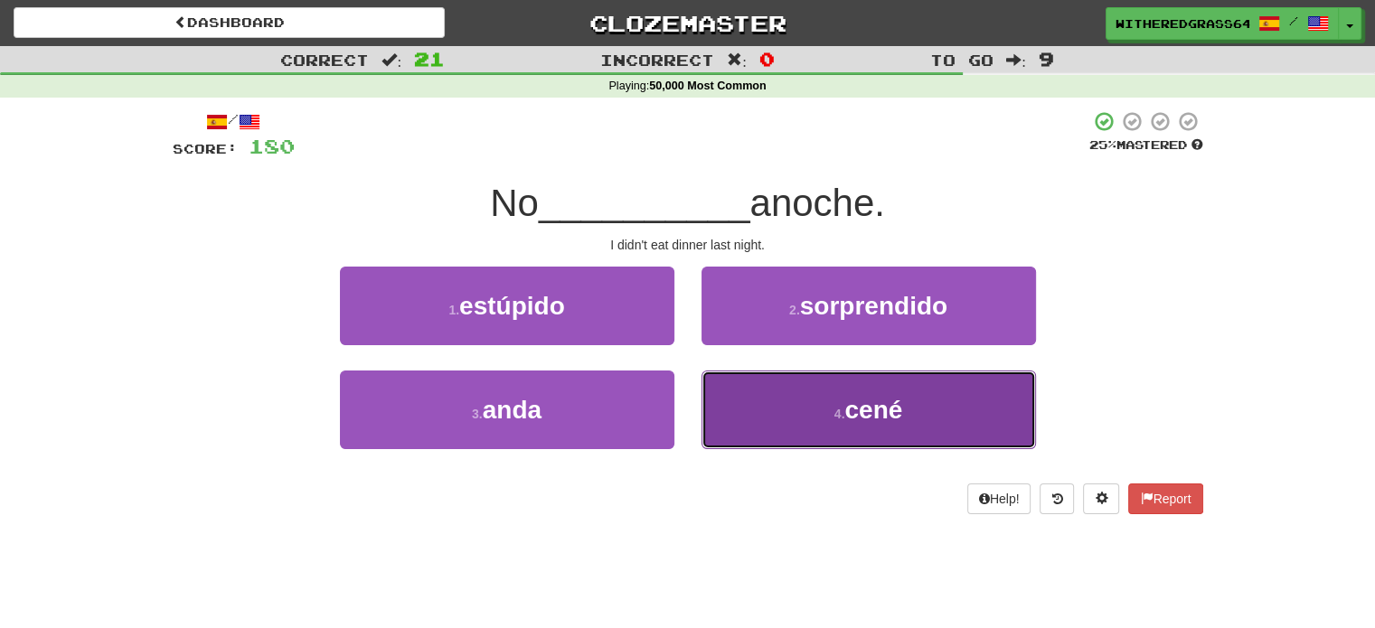
click at [734, 422] on button "4 . cené" at bounding box center [868, 410] width 334 height 79
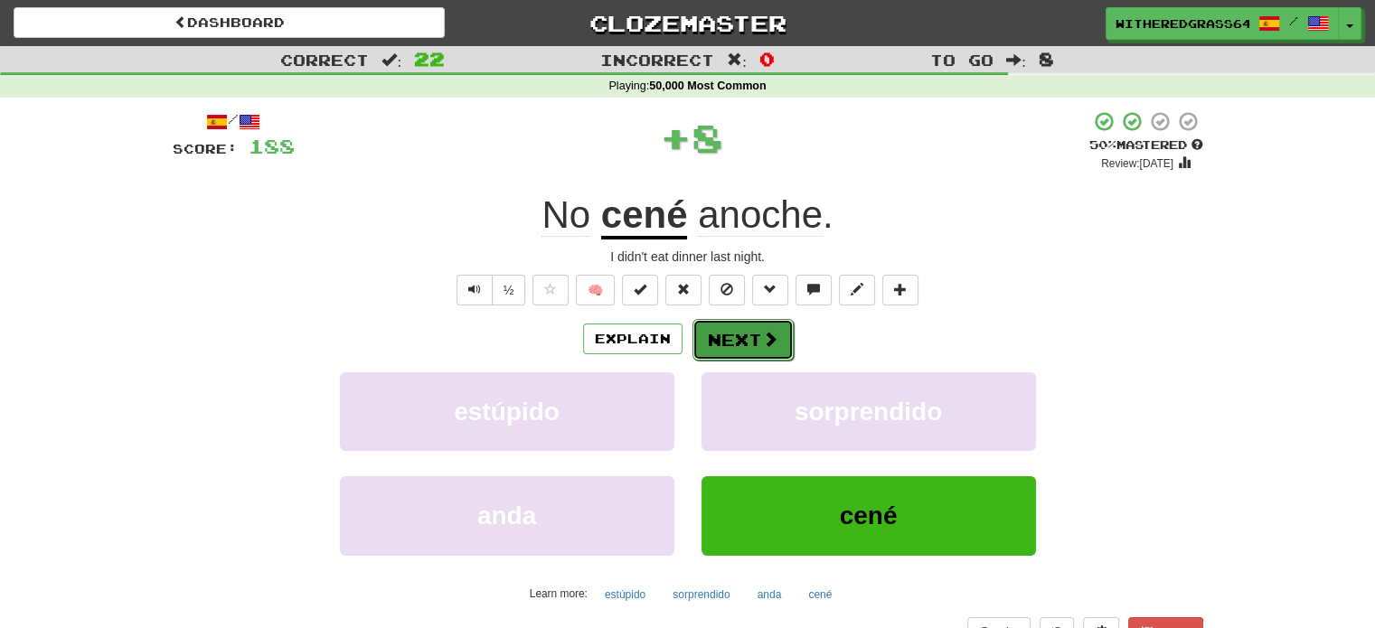
click at [737, 343] on button "Next" at bounding box center [742, 340] width 101 height 42
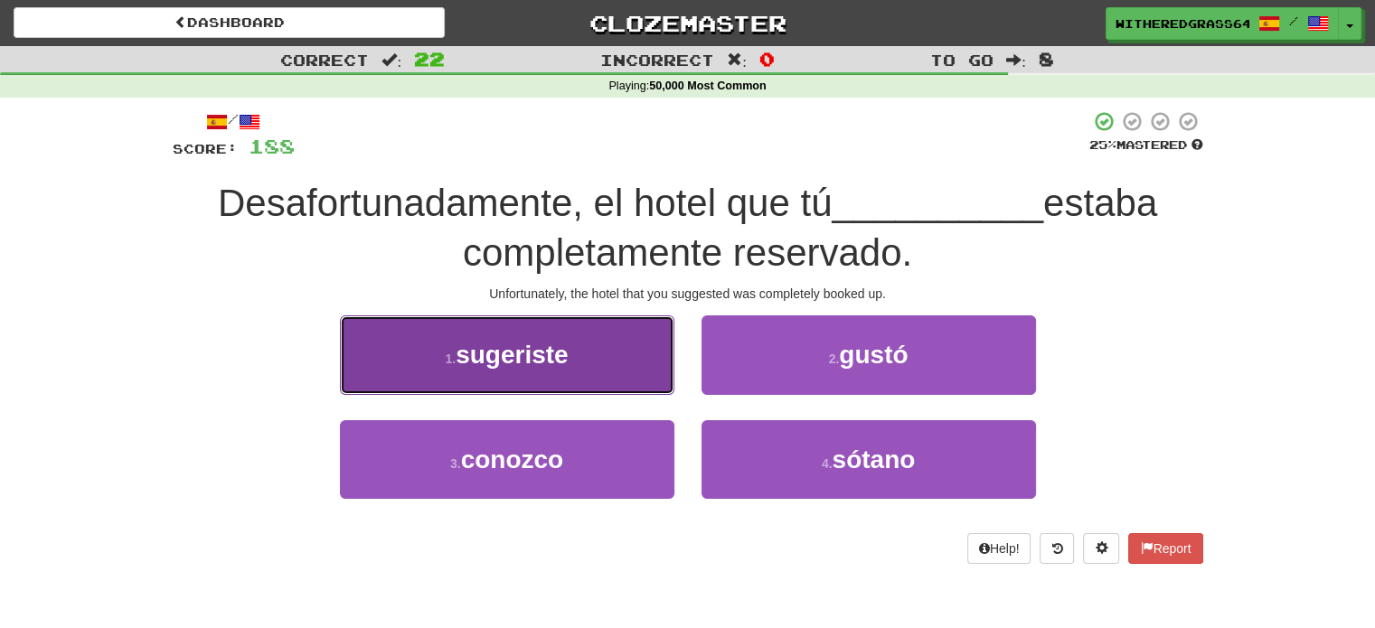
click at [639, 362] on button "1 . sugeriste" at bounding box center [507, 354] width 334 height 79
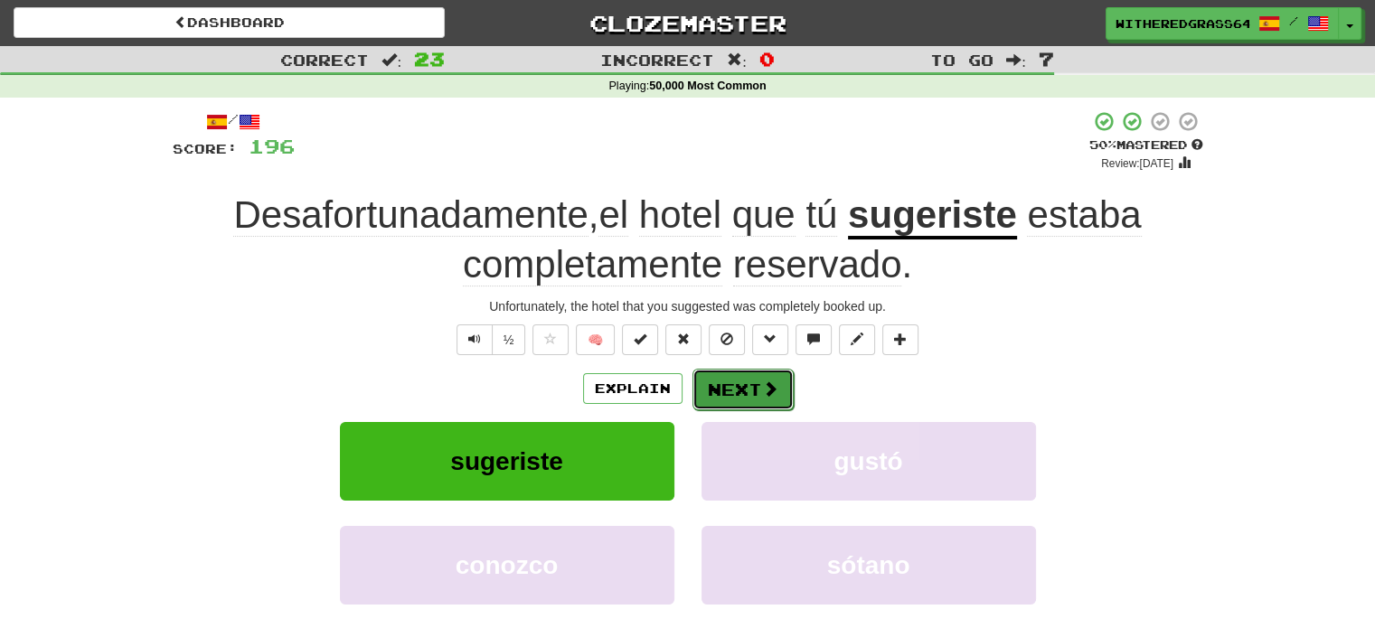
click at [749, 397] on button "Next" at bounding box center [742, 390] width 101 height 42
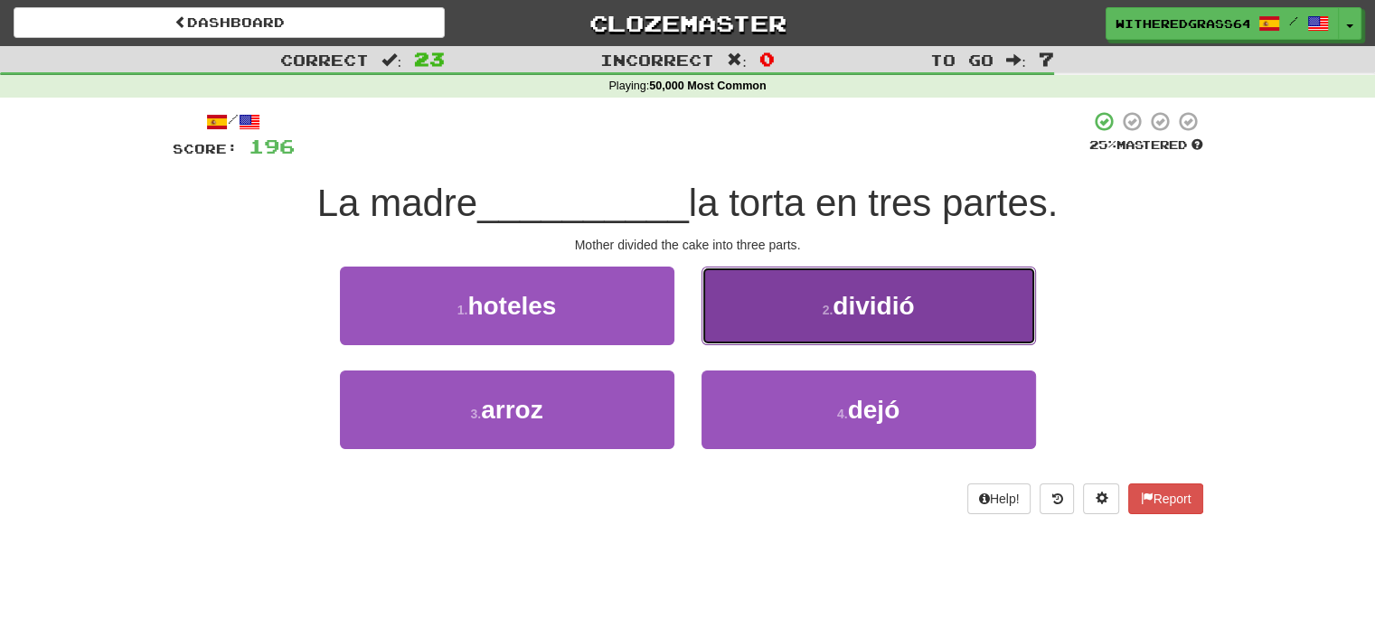
click at [776, 326] on button "2 . dividió" at bounding box center [868, 306] width 334 height 79
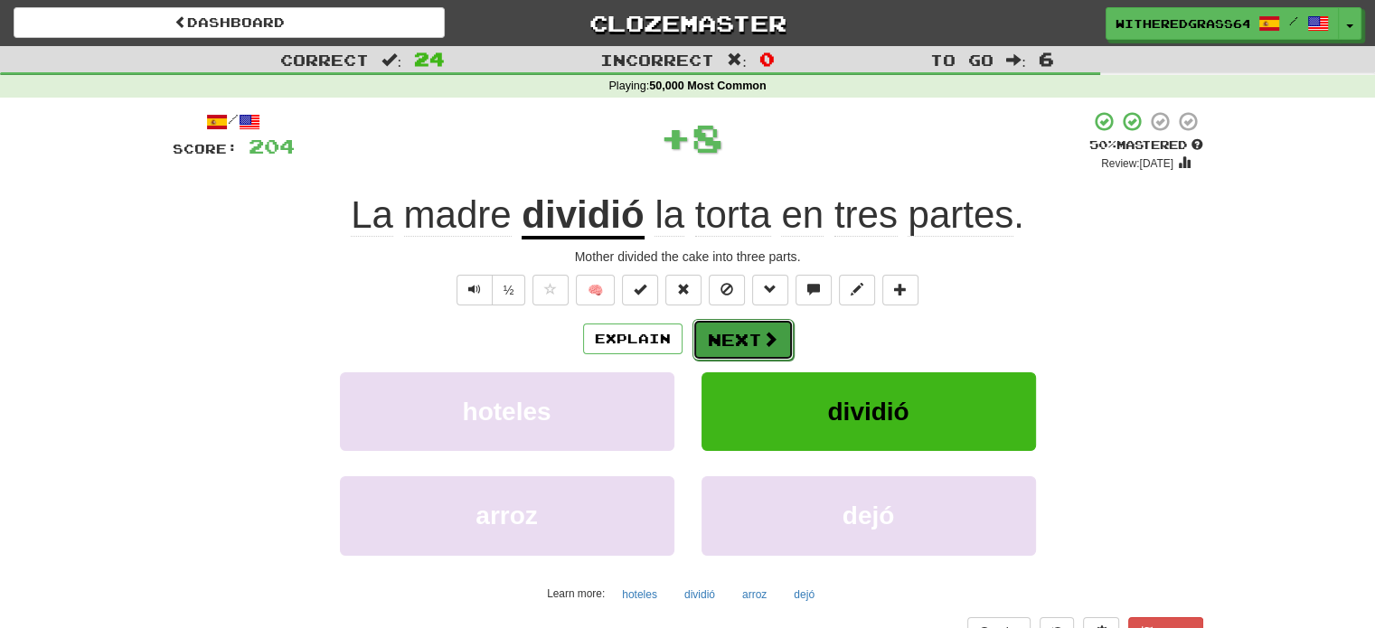
click at [756, 338] on button "Next" at bounding box center [742, 340] width 101 height 42
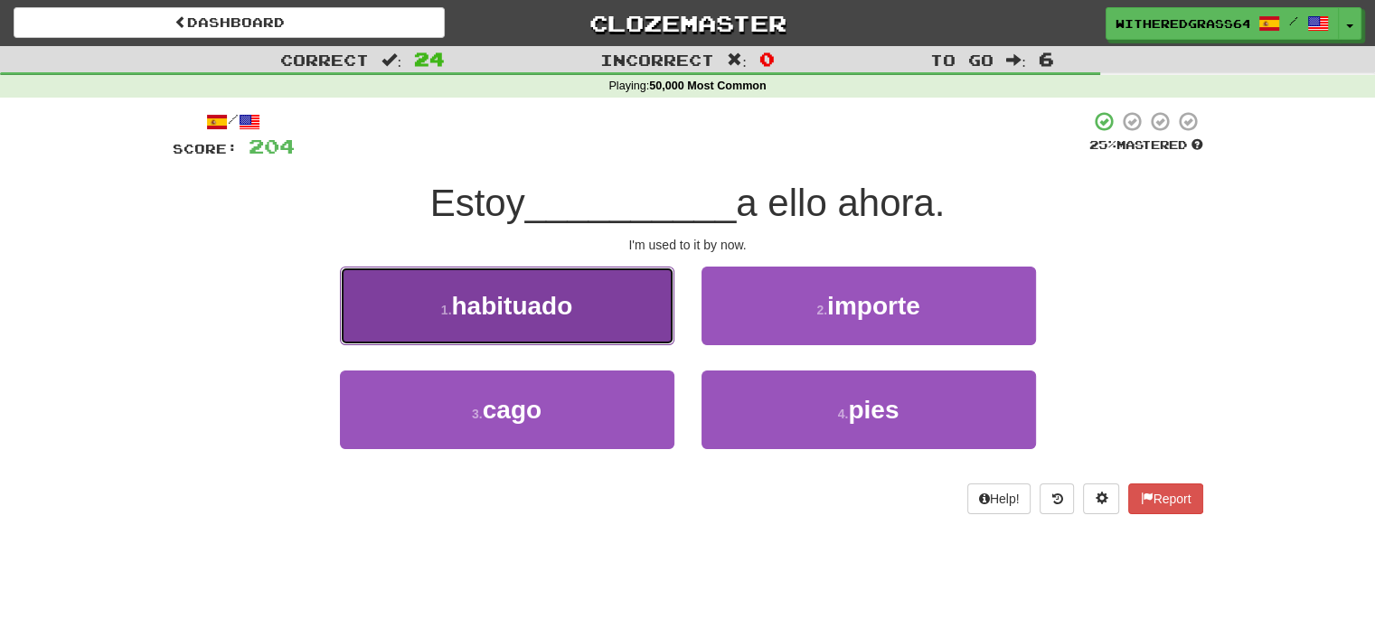
click at [651, 322] on button "1 . habituado" at bounding box center [507, 306] width 334 height 79
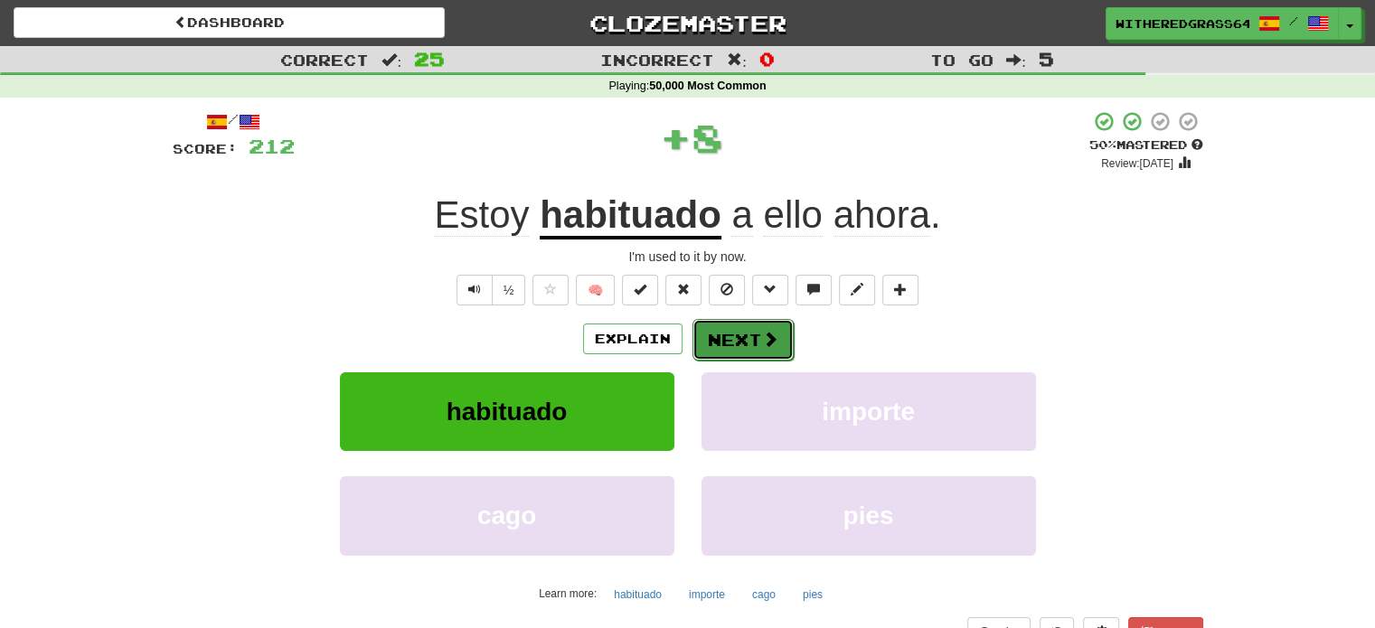
click at [733, 333] on button "Next" at bounding box center [742, 340] width 101 height 42
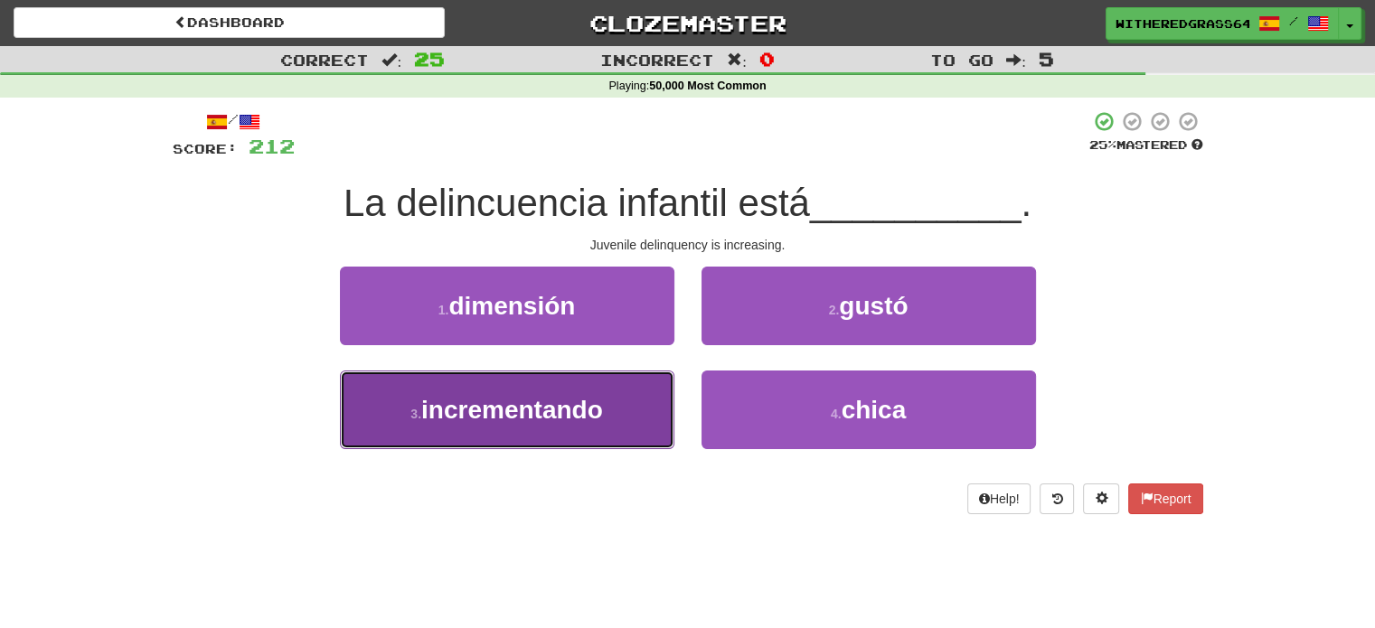
click at [639, 390] on button "3 . incrementando" at bounding box center [507, 410] width 334 height 79
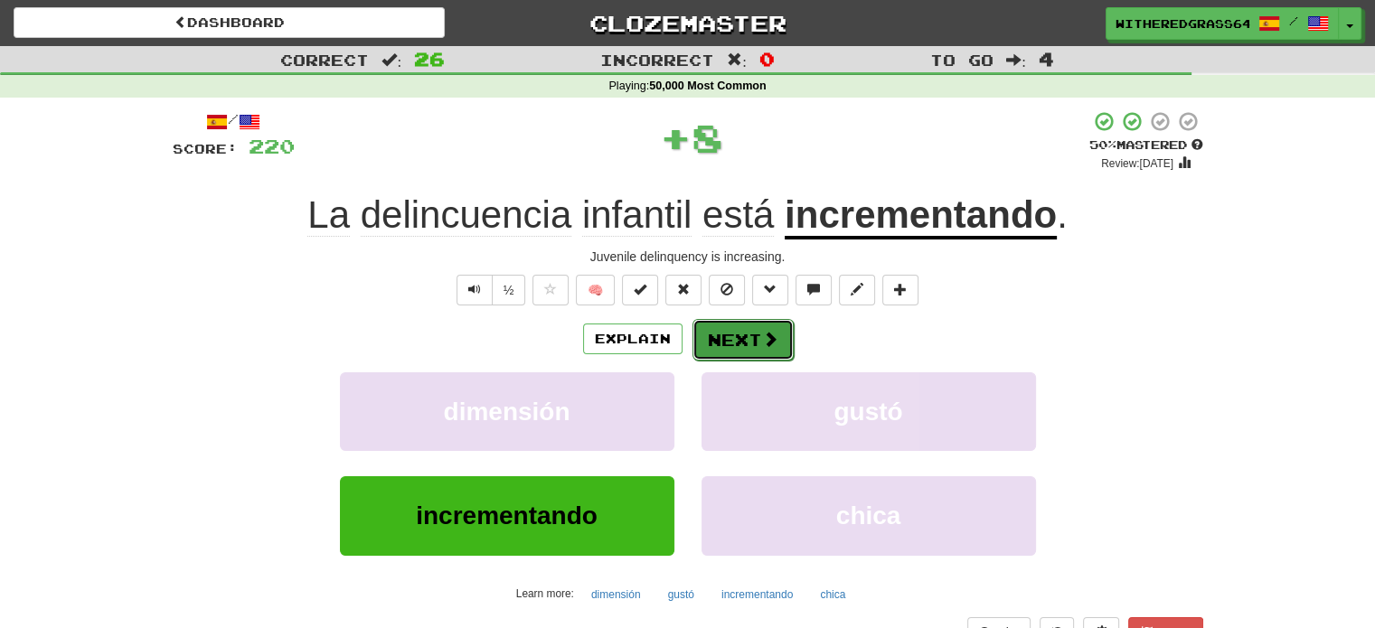
click at [729, 337] on button "Next" at bounding box center [742, 340] width 101 height 42
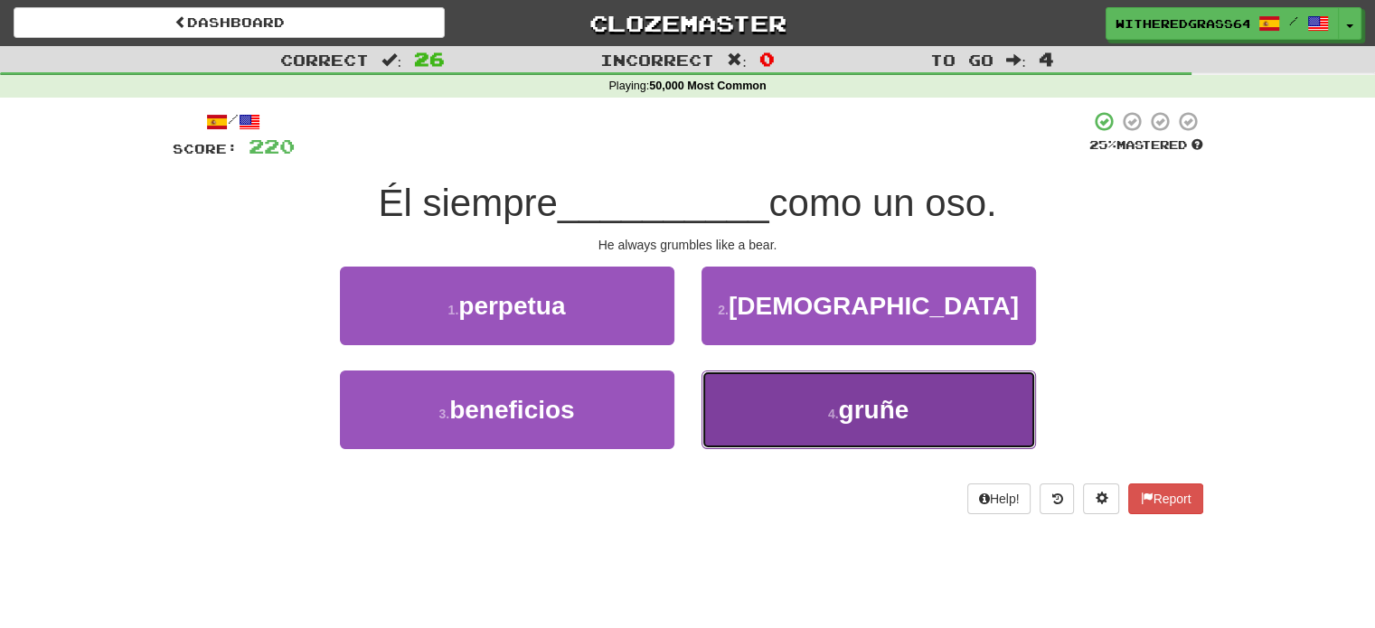
click at [780, 404] on button "4 . gruñe" at bounding box center [868, 410] width 334 height 79
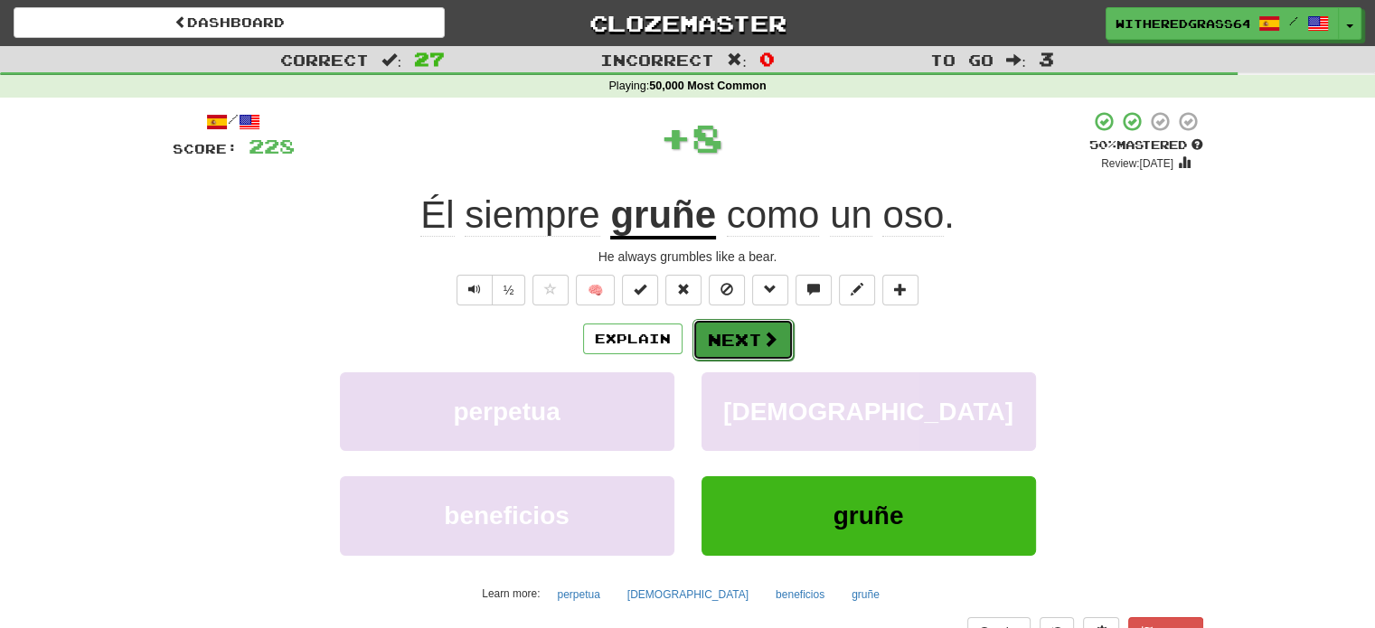
click at [762, 339] on span at bounding box center [770, 339] width 16 height 16
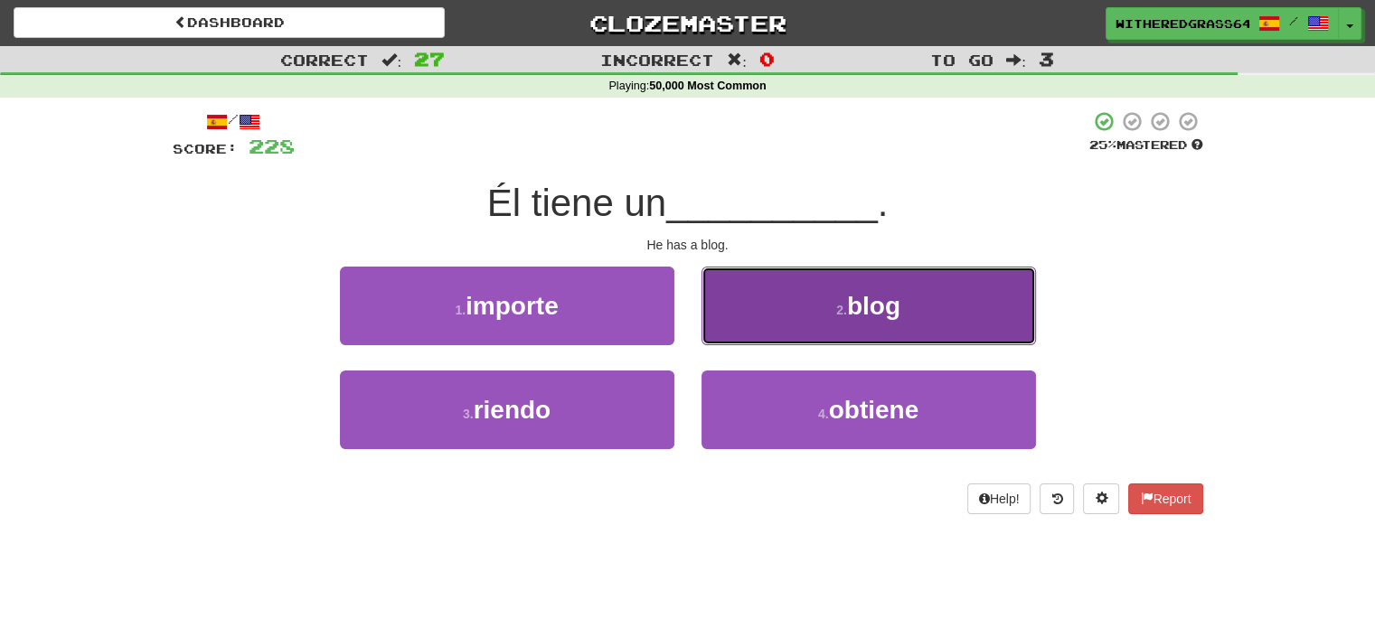
click at [770, 326] on button "2 . blog" at bounding box center [868, 306] width 334 height 79
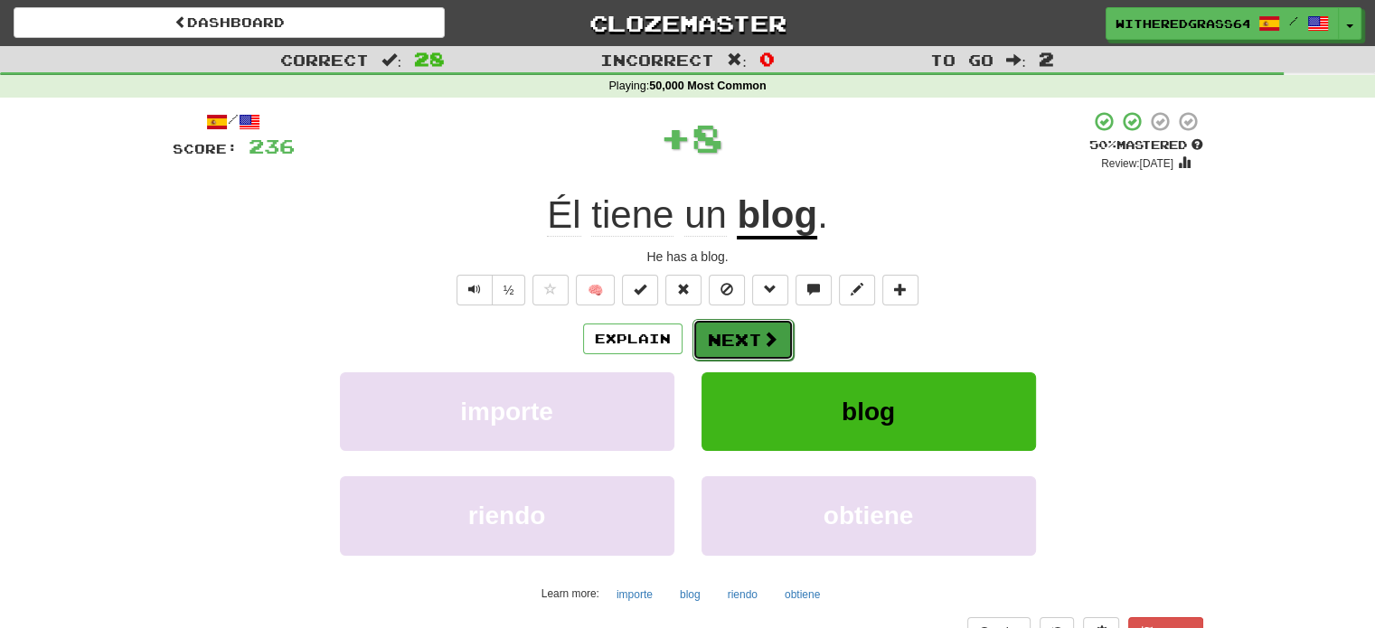
click at [762, 335] on span at bounding box center [770, 339] width 16 height 16
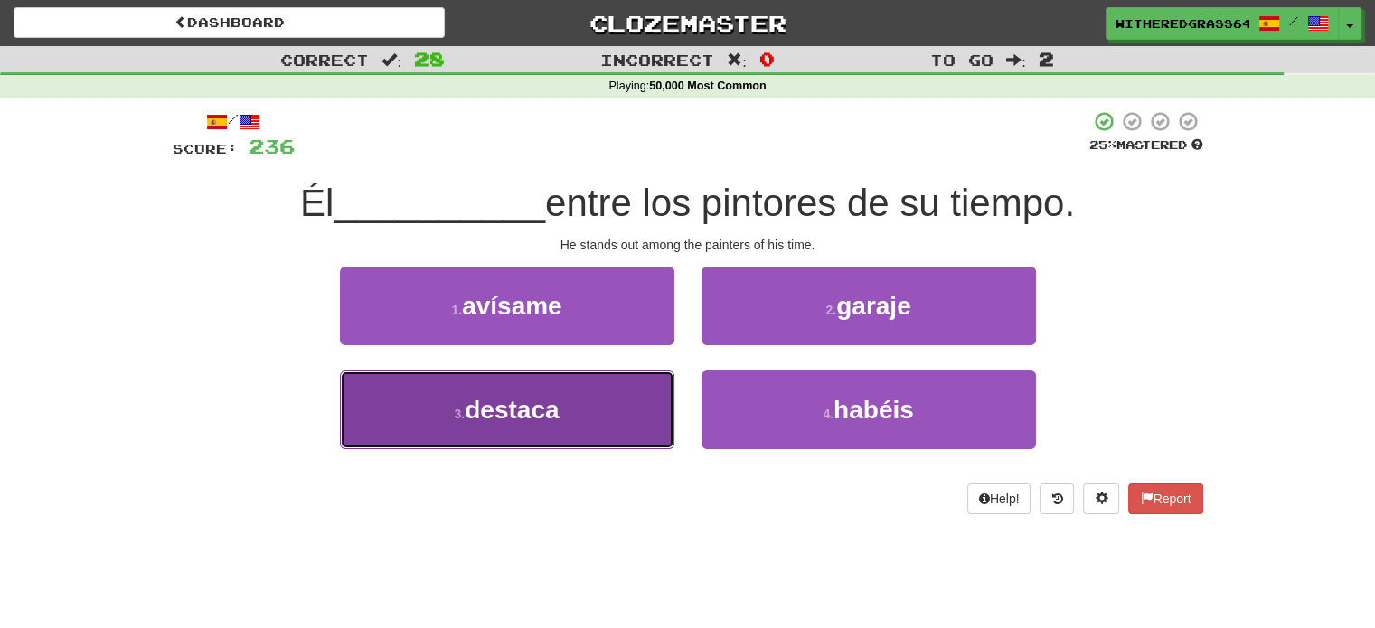
click at [638, 408] on button "3 . destaca" at bounding box center [507, 410] width 334 height 79
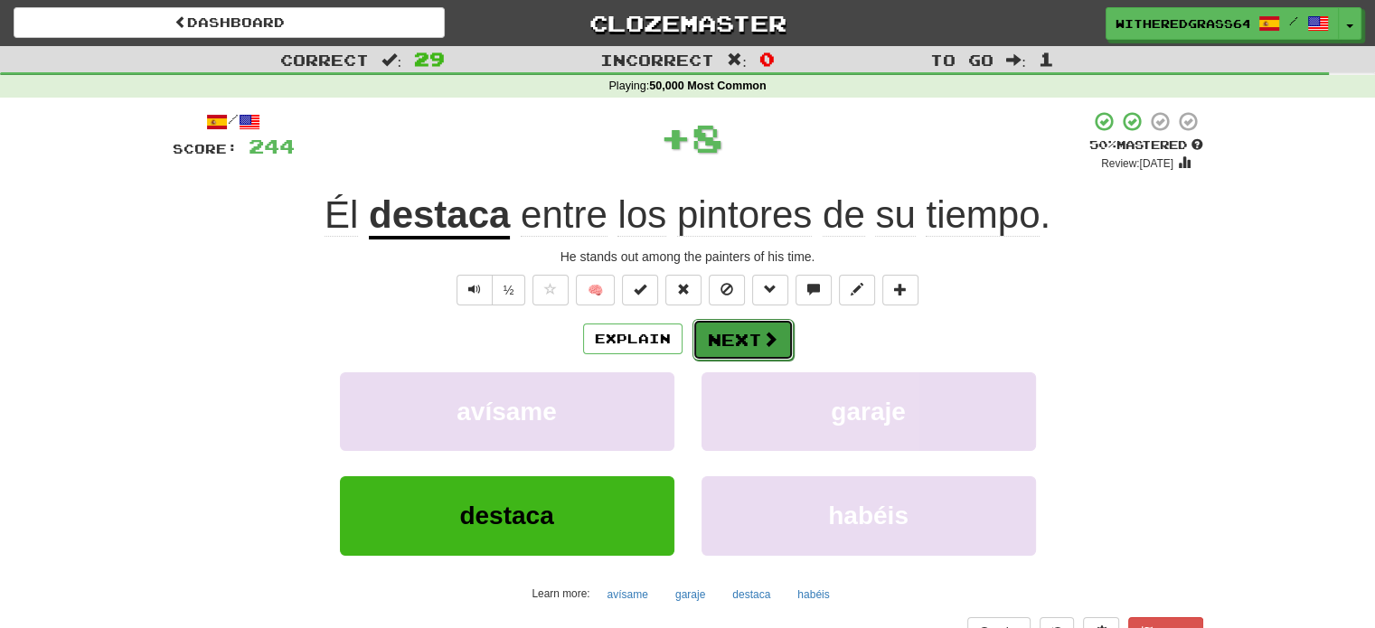
click at [762, 347] on span at bounding box center [770, 339] width 16 height 16
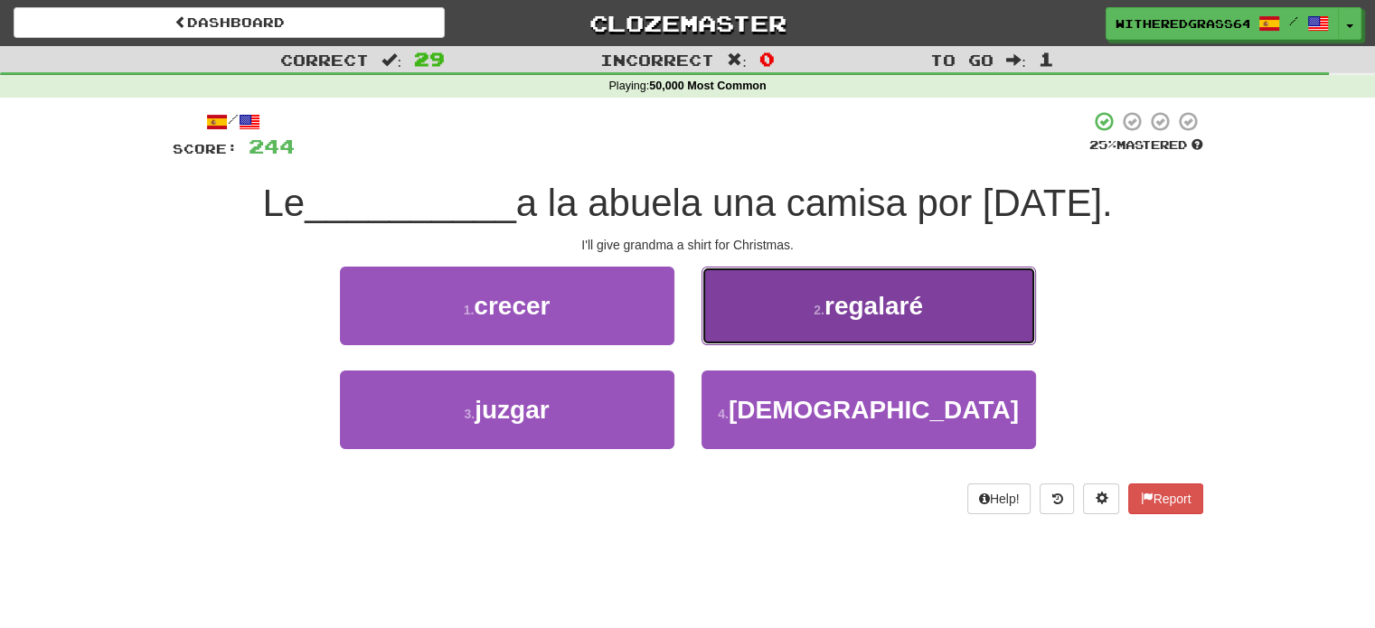
click at [788, 331] on button "2 . regalaré" at bounding box center [868, 306] width 334 height 79
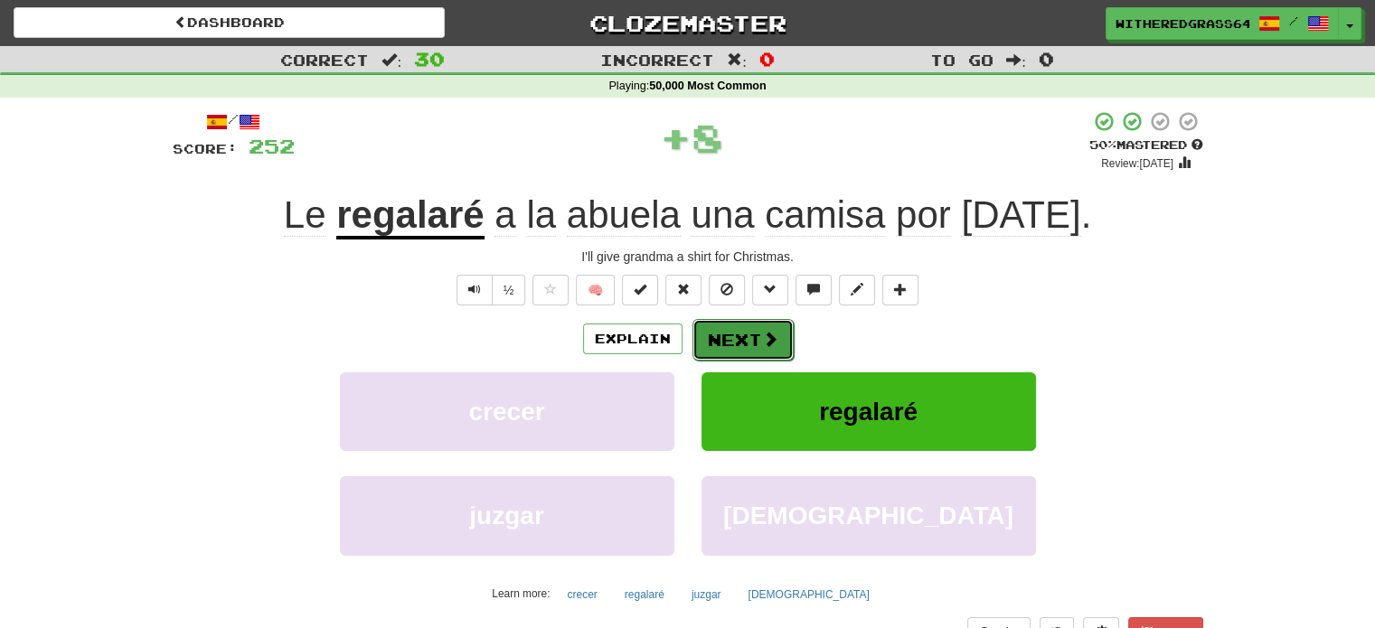
click at [777, 332] on button "Next" at bounding box center [742, 340] width 101 height 42
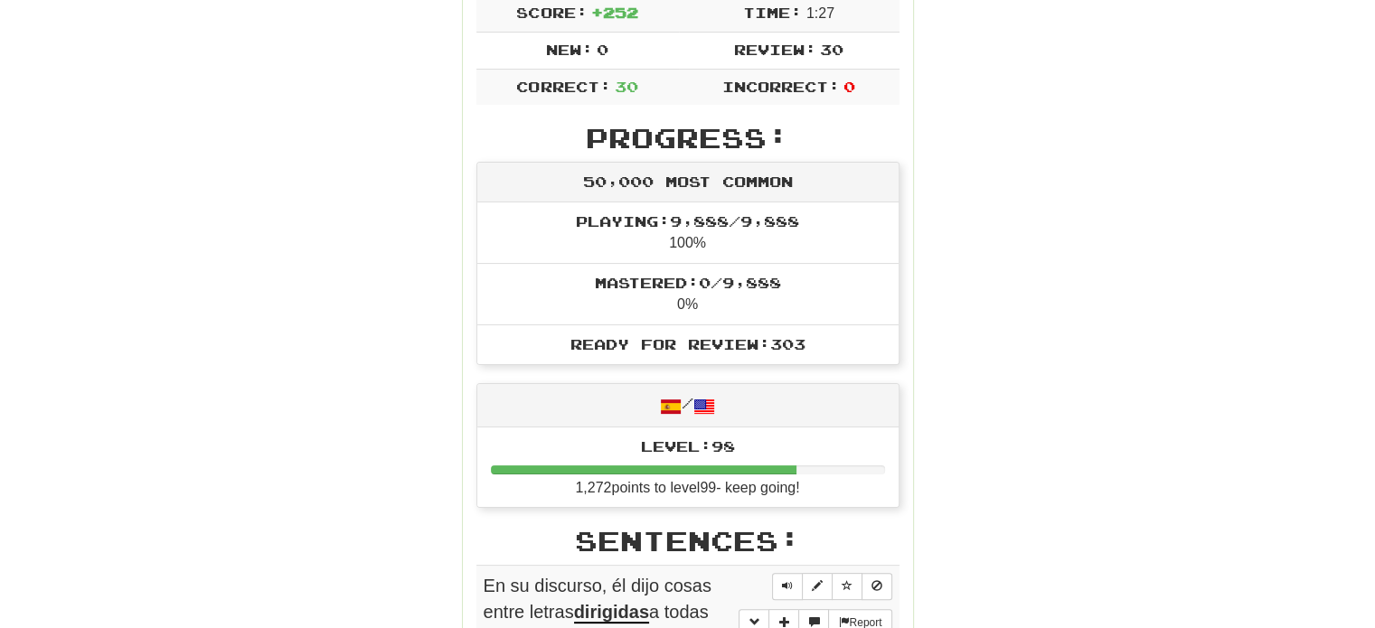
scroll to position [339, 0]
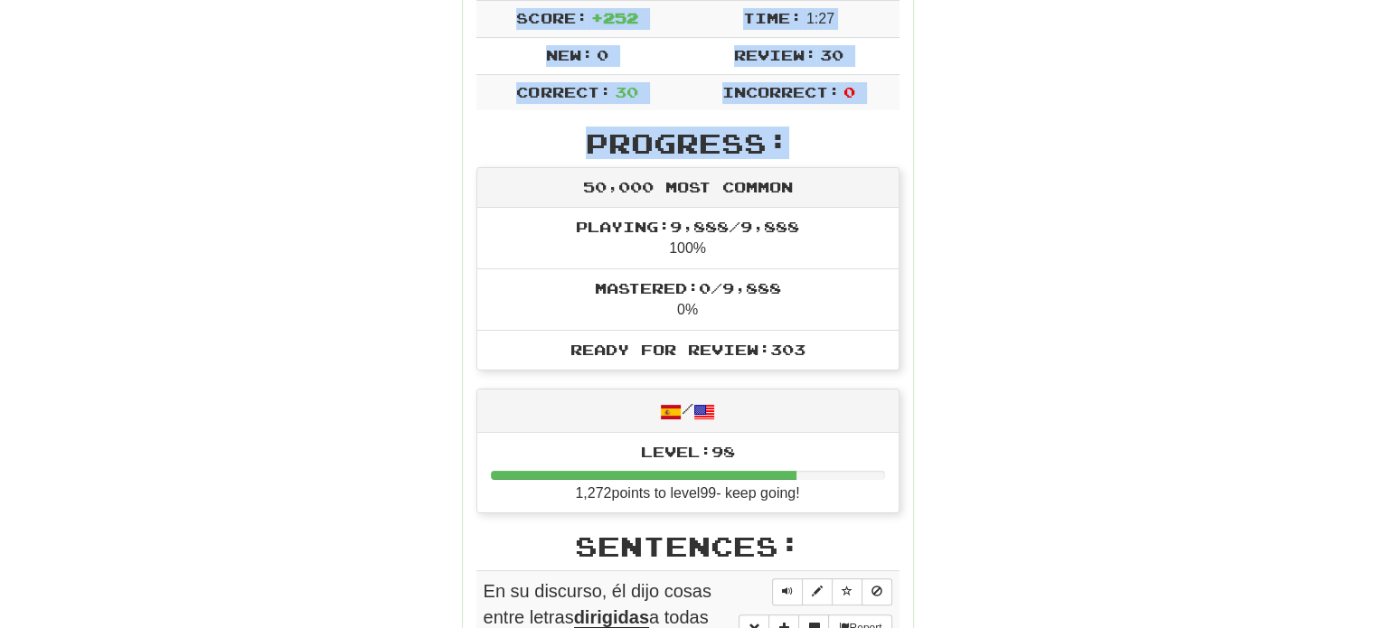
drag, startPoint x: 1367, startPoint y: 135, endPoint x: 1366, endPoint y: 69, distance: 66.0
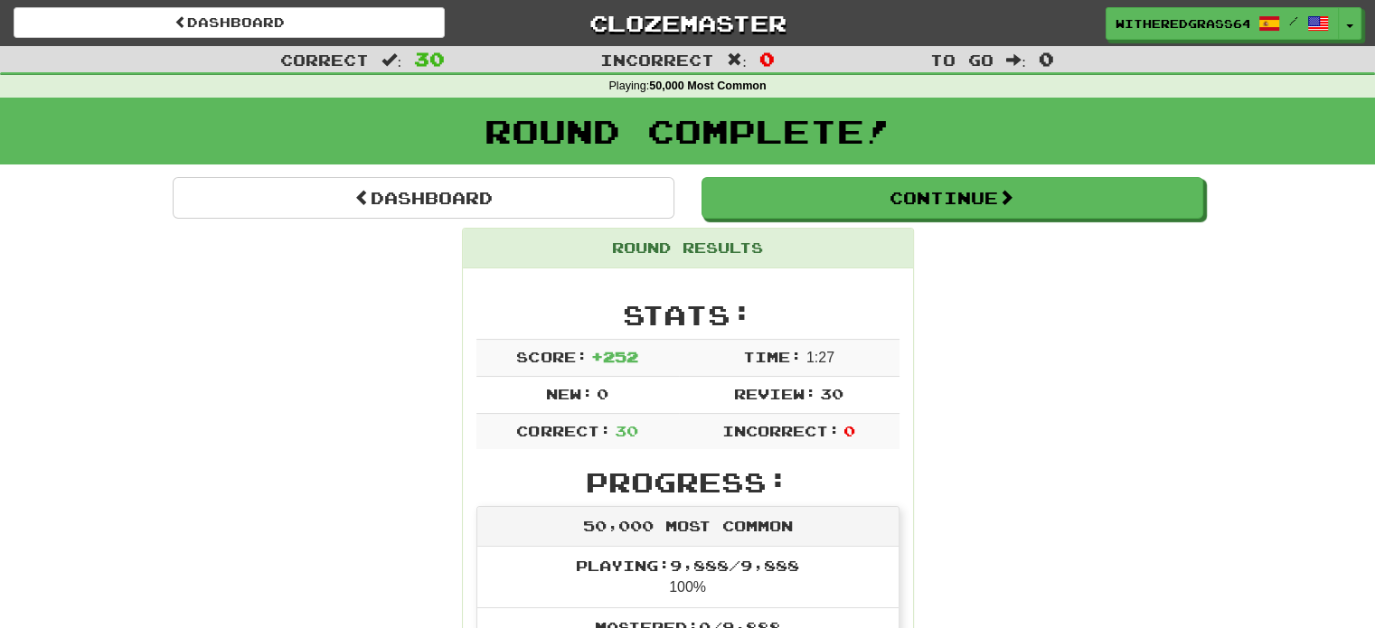
click at [546, 132] on h1 "Round Complete!" at bounding box center [687, 131] width 1362 height 36
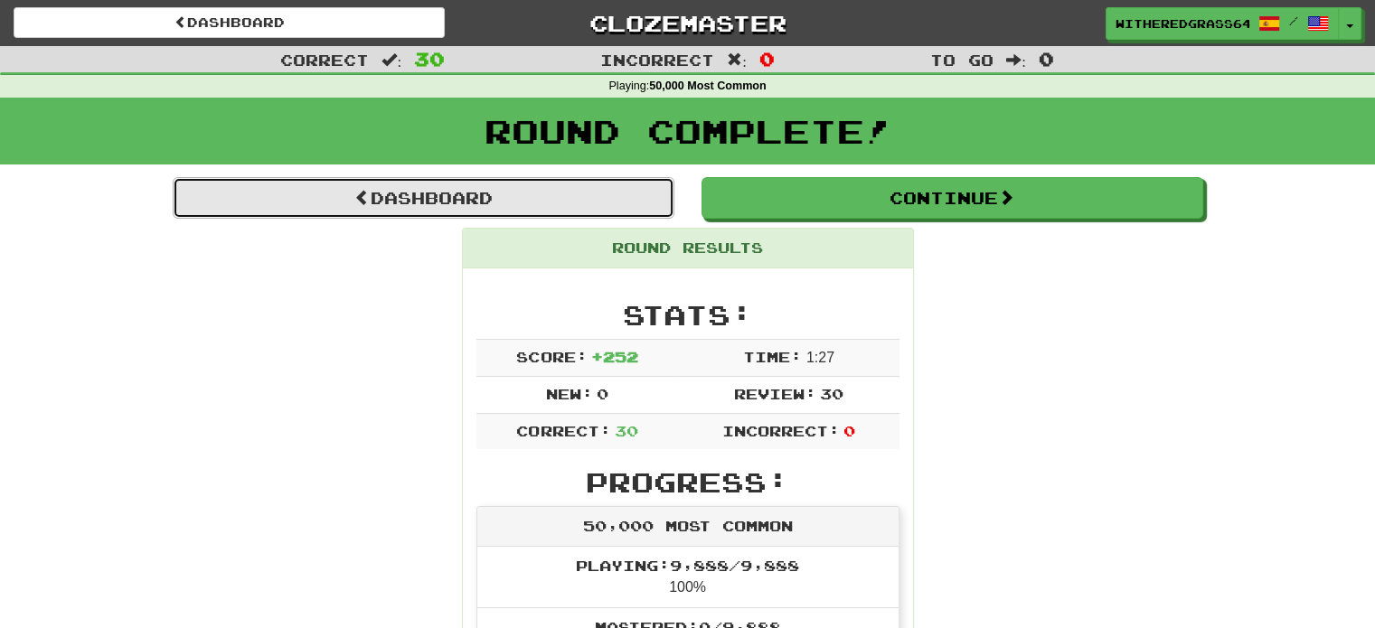
click at [496, 208] on link "Dashboard" at bounding box center [424, 198] width 502 height 42
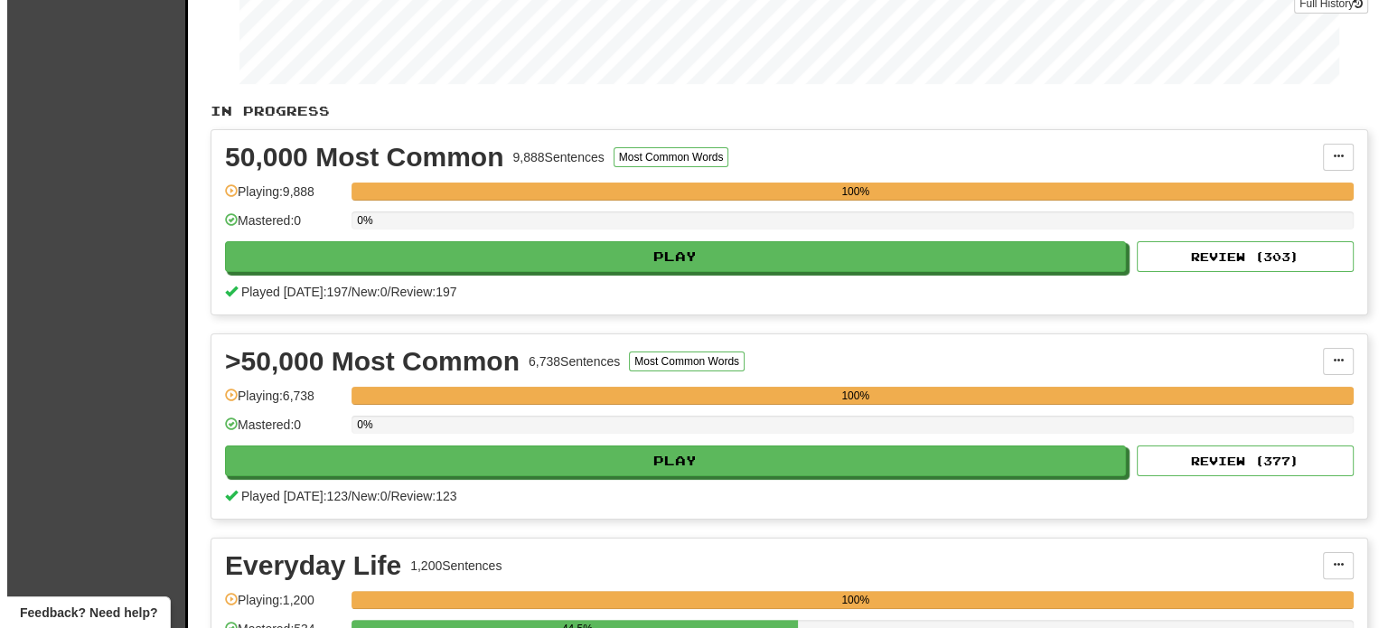
scroll to position [307, 0]
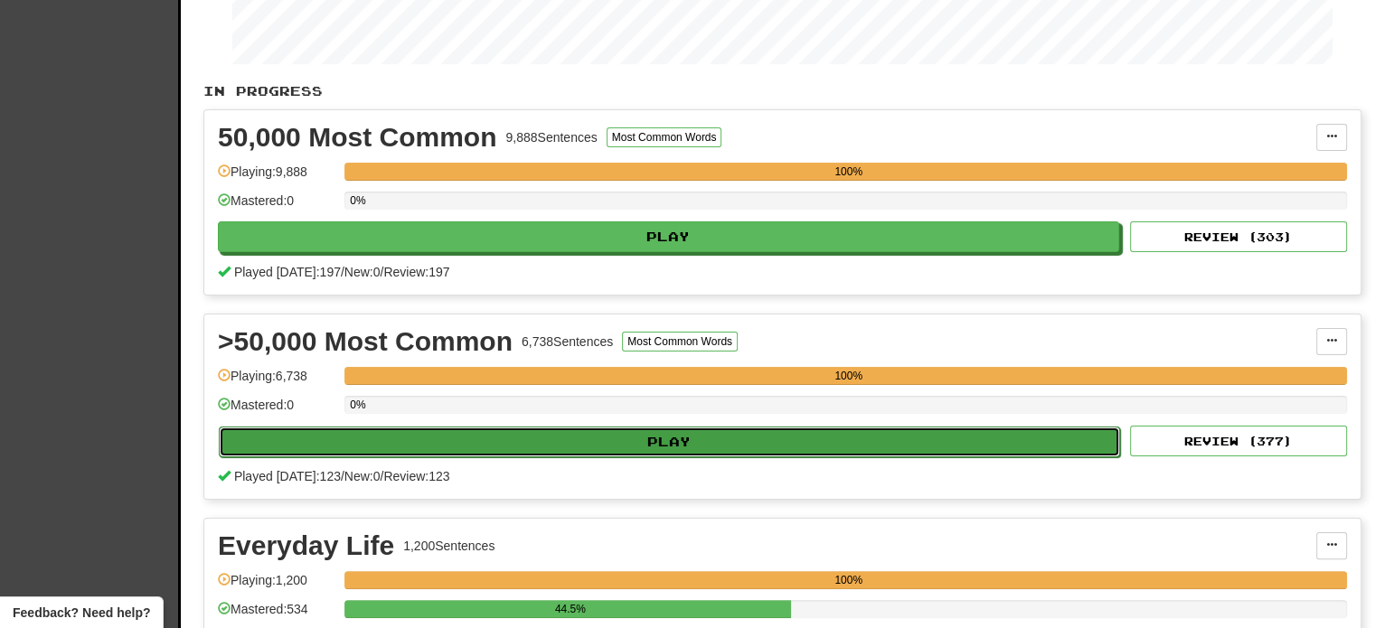
click at [1017, 440] on button "Play" at bounding box center [669, 442] width 901 height 31
select select "**"
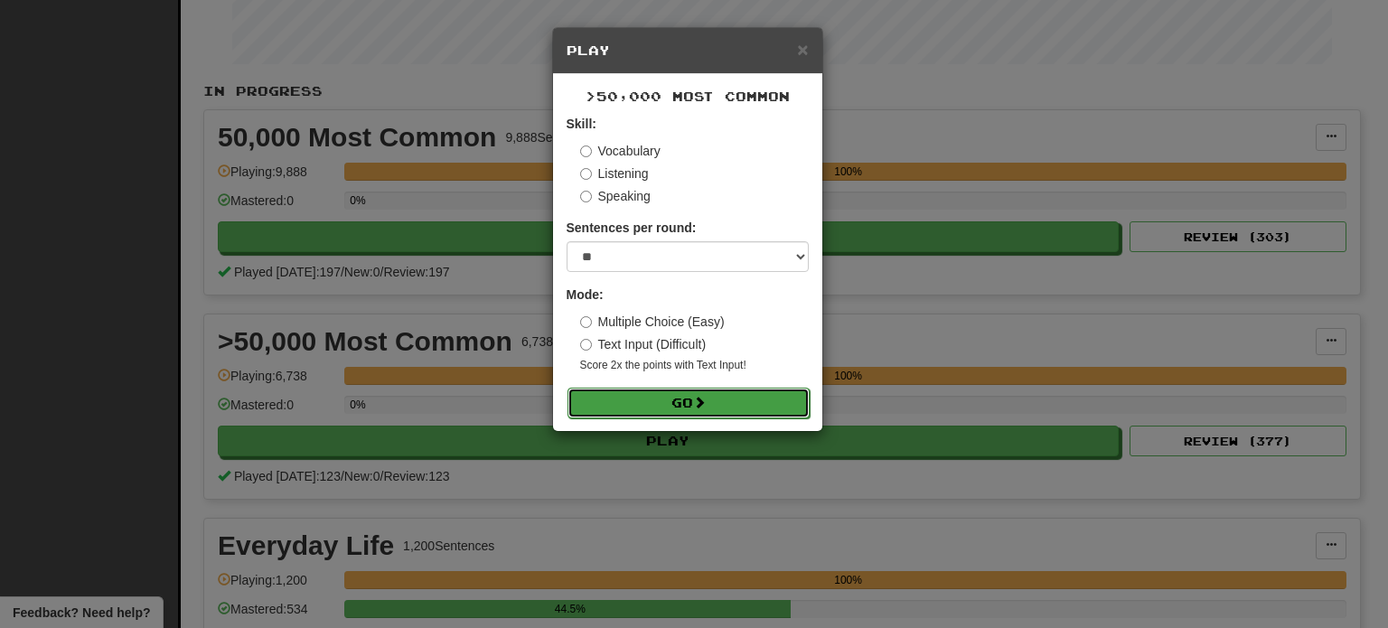
click at [766, 409] on button "Go" at bounding box center [689, 403] width 242 height 31
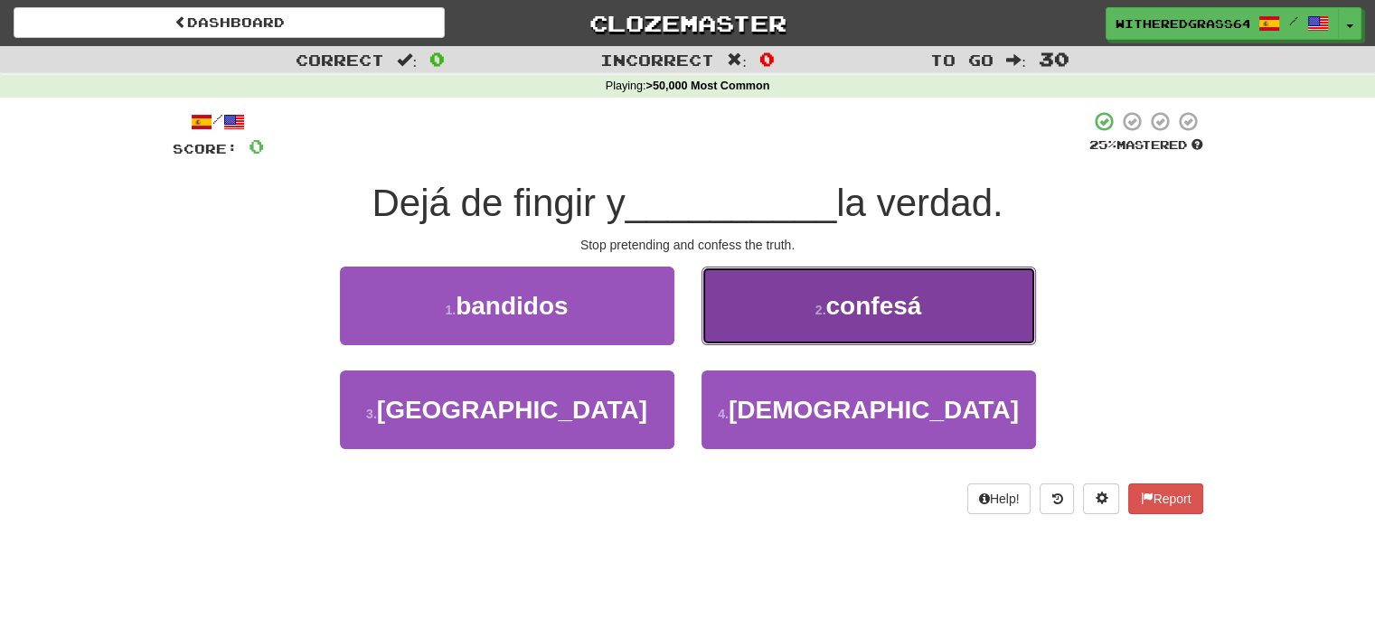
click at [778, 326] on button "2 . [DEMOGRAPHIC_DATA]" at bounding box center [868, 306] width 334 height 79
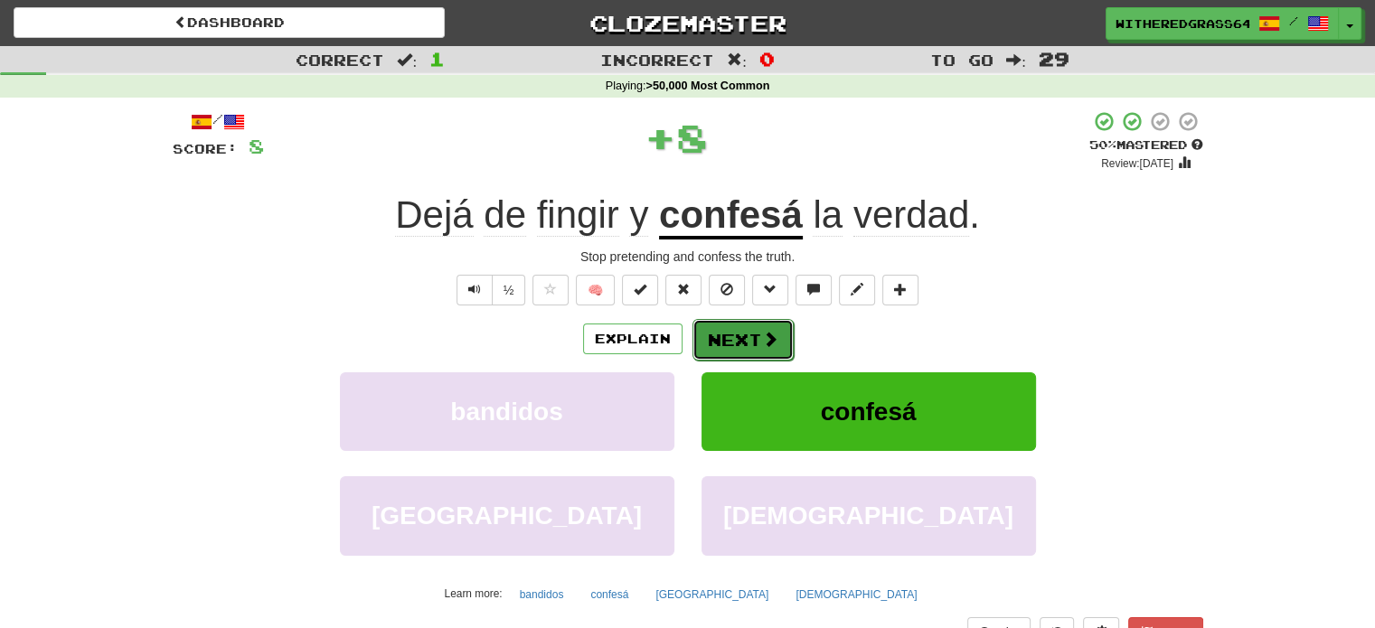
click at [758, 343] on button "Next" at bounding box center [742, 340] width 101 height 42
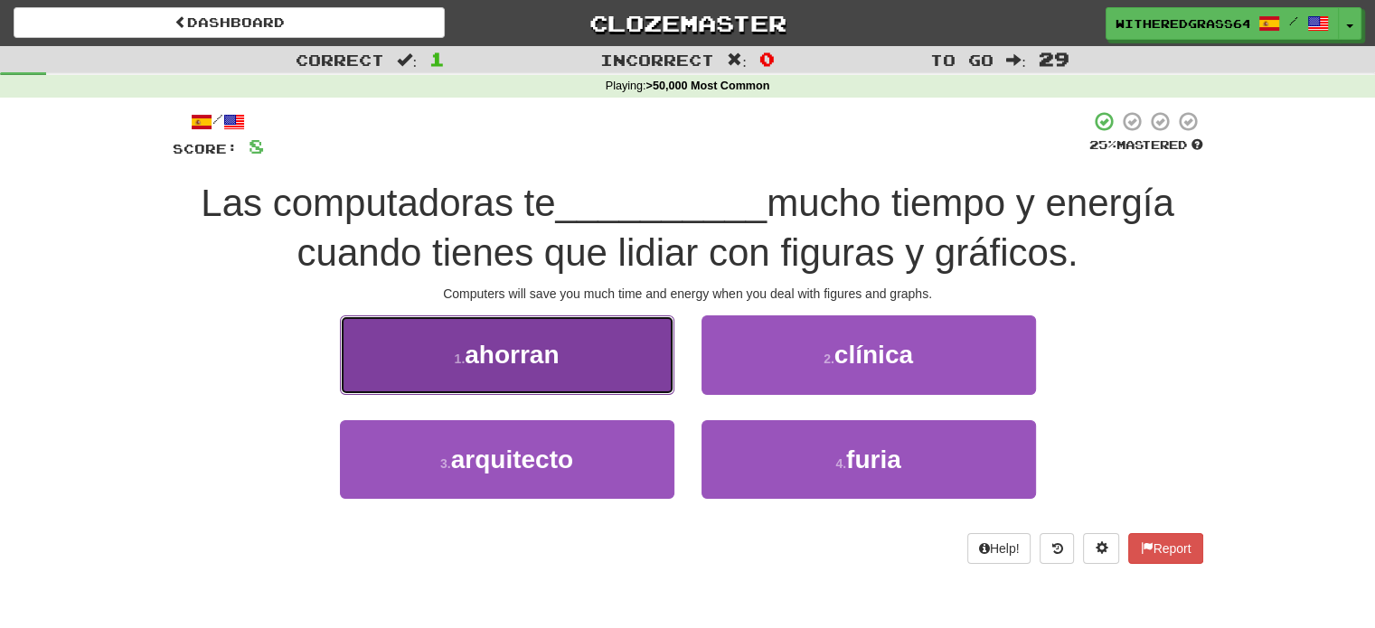
click at [648, 367] on button "1 . ahorran" at bounding box center [507, 354] width 334 height 79
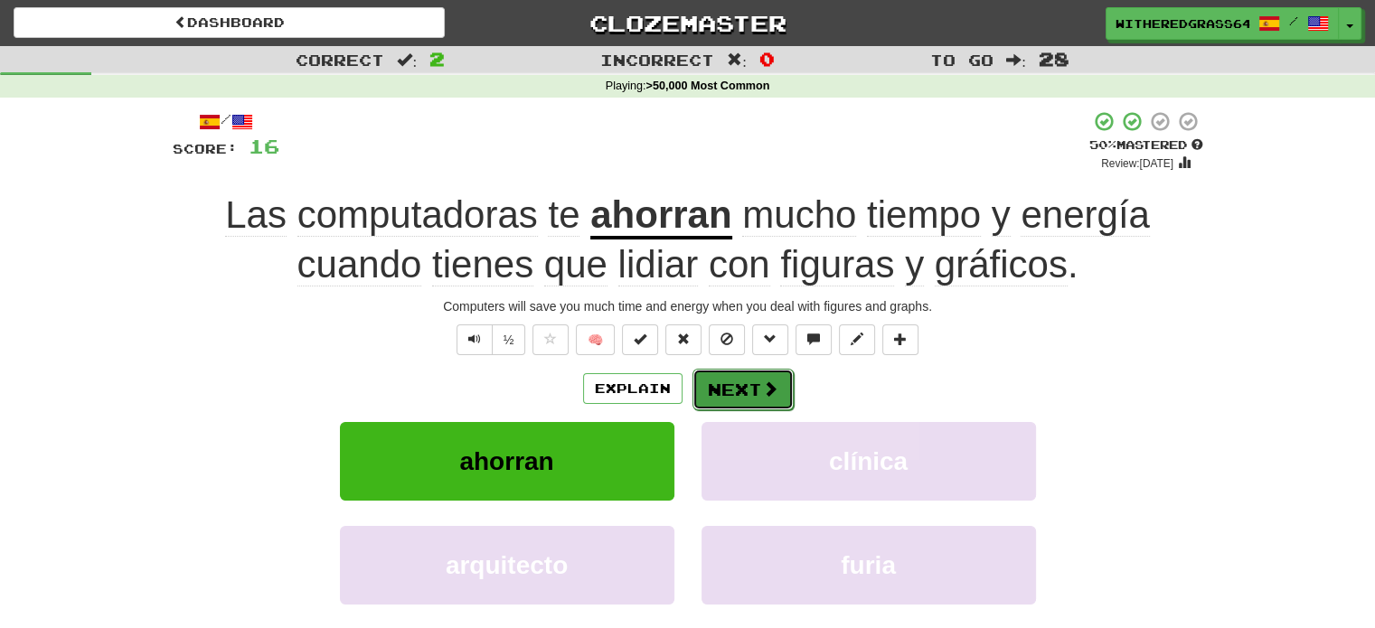
click at [753, 394] on button "Next" at bounding box center [742, 390] width 101 height 42
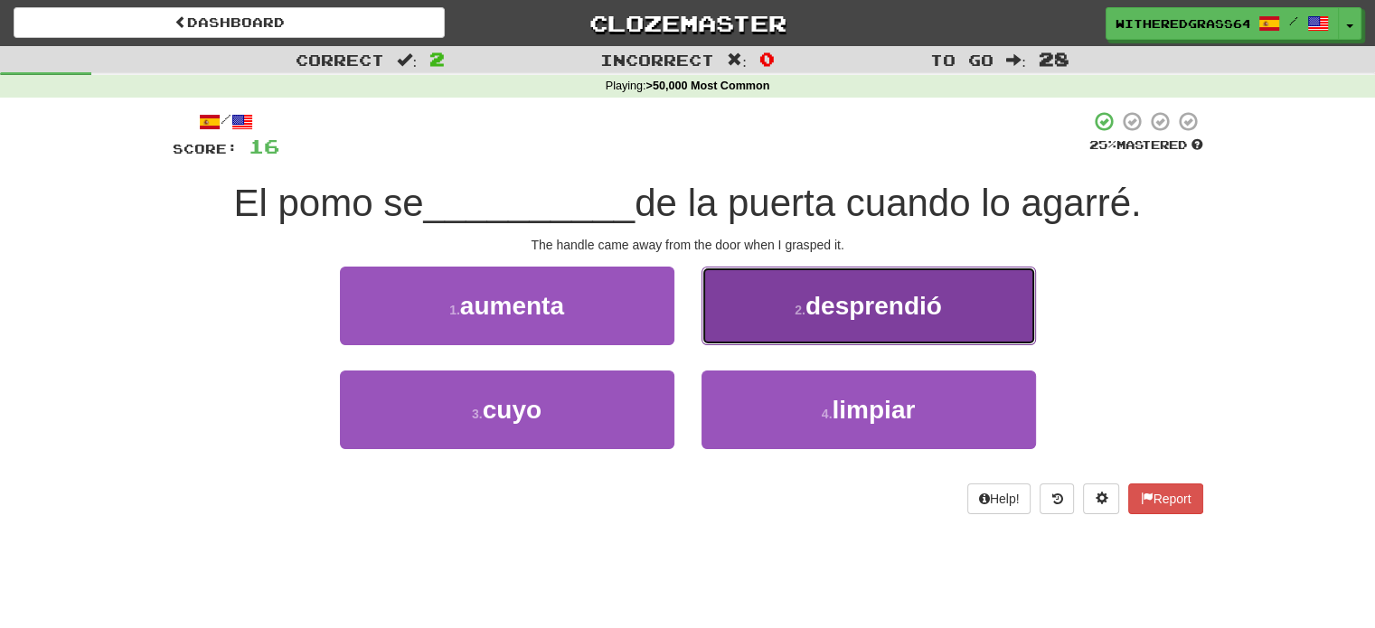
click at [735, 314] on button "2 . desprendió" at bounding box center [868, 306] width 334 height 79
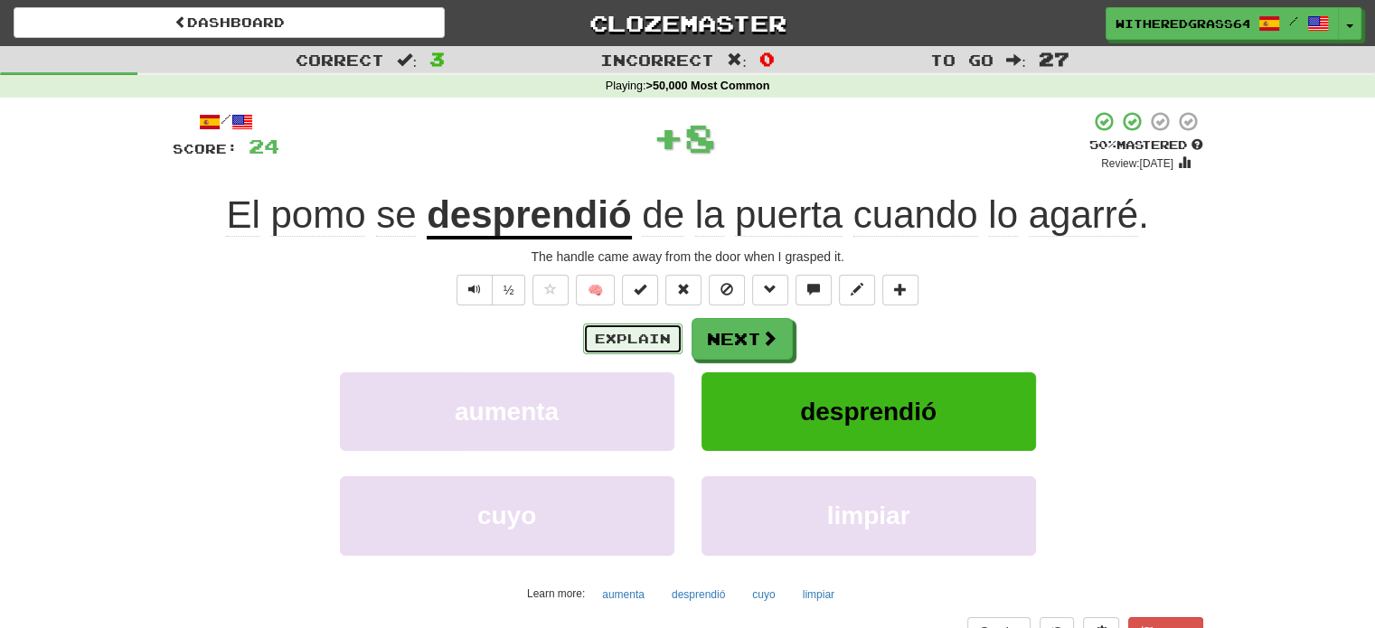
click at [625, 333] on button "Explain" at bounding box center [632, 339] width 99 height 31
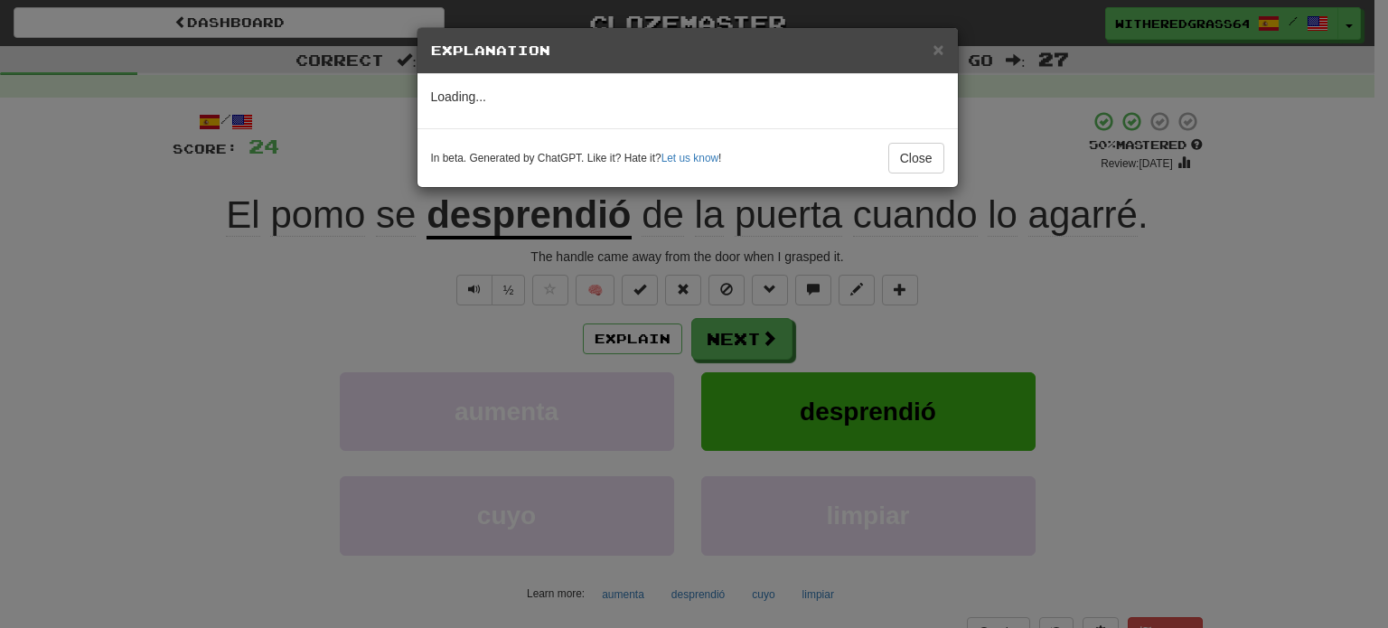
click at [500, 338] on div "× Explanation Loading... In beta. Generated by ChatGPT. Like it? Hate it? Let u…" at bounding box center [694, 314] width 1388 height 628
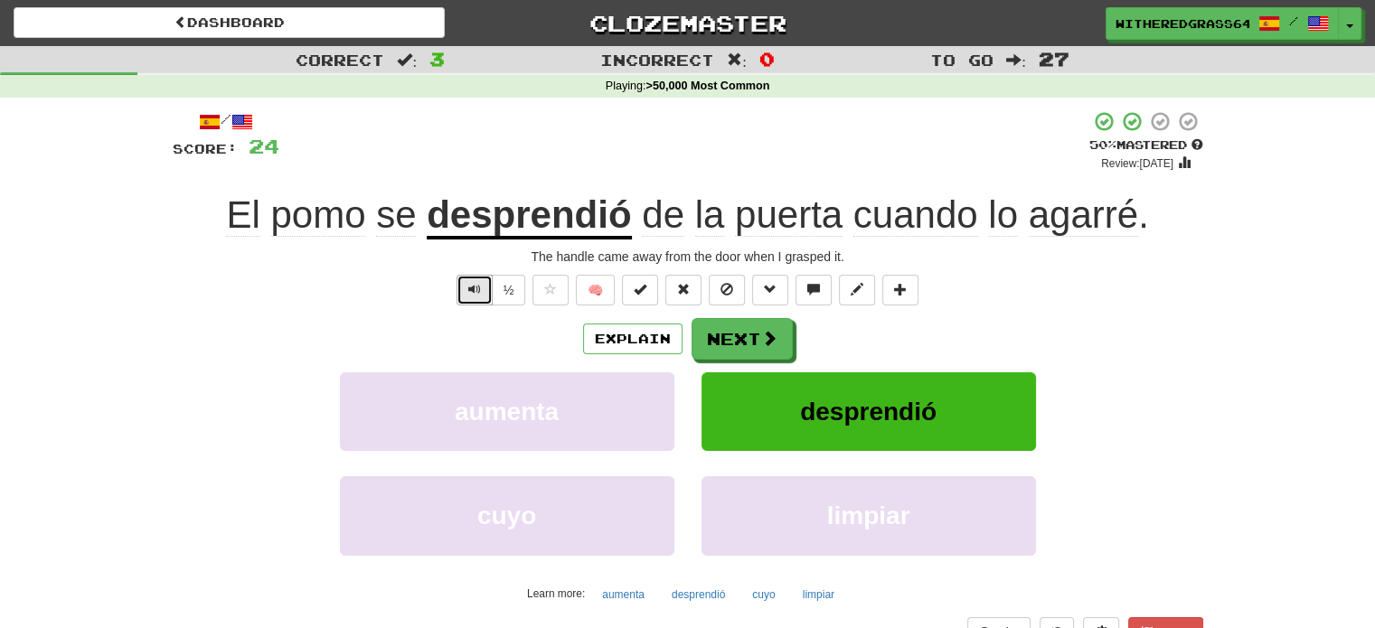
click at [482, 290] on button "Text-to-speech controls" at bounding box center [474, 290] width 36 height 31
click at [607, 344] on button "Explain" at bounding box center [632, 339] width 99 height 31
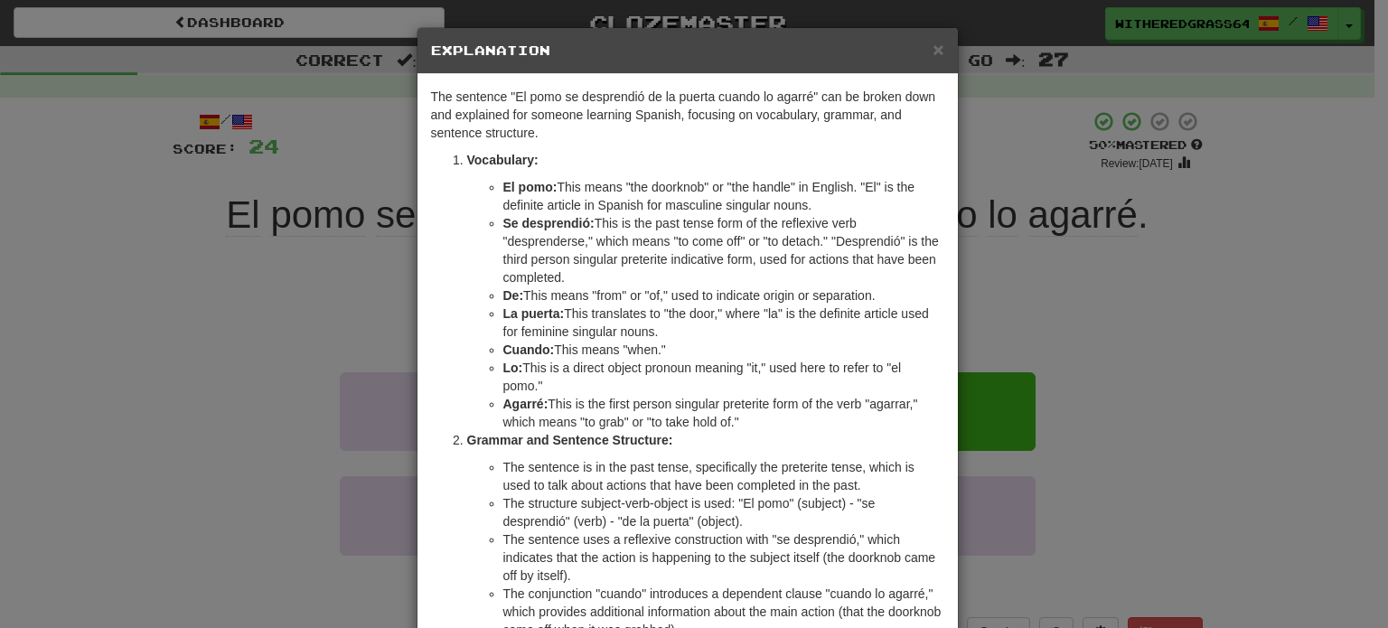
click at [292, 288] on div "× Explanation The sentence "El pomo se desprendió de la puerta cuando lo agarré…" at bounding box center [694, 314] width 1388 height 628
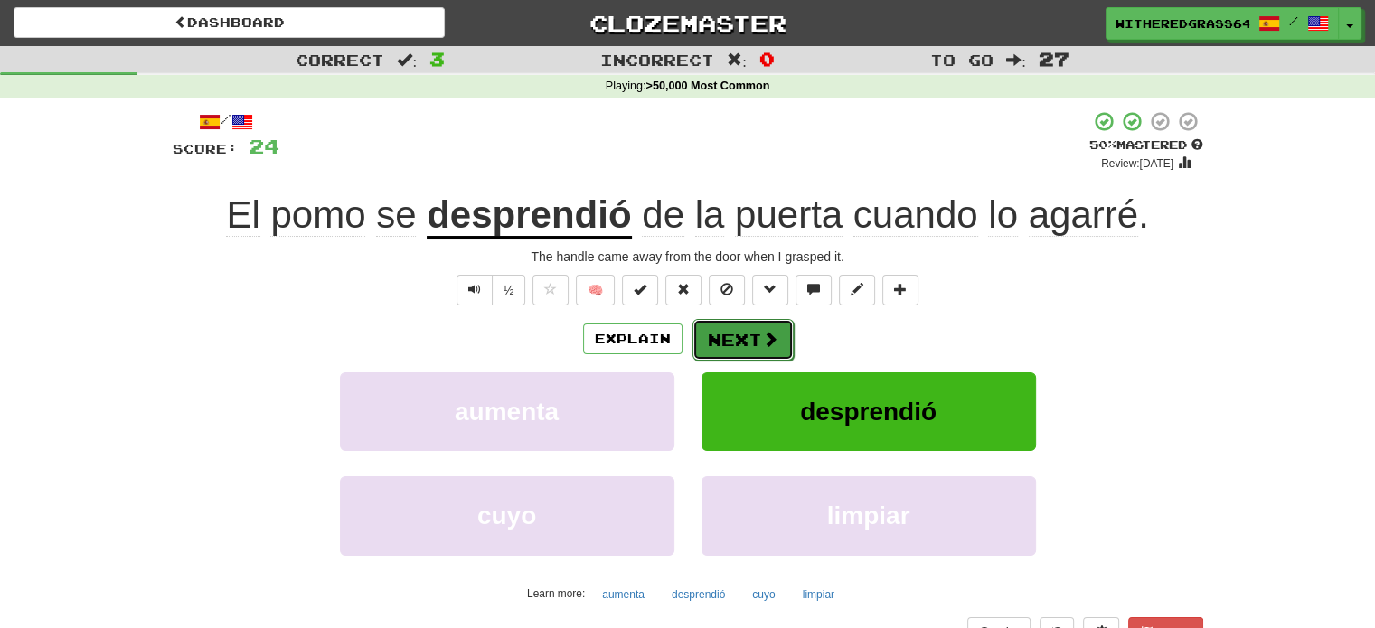
click at [742, 336] on button "Next" at bounding box center [742, 340] width 101 height 42
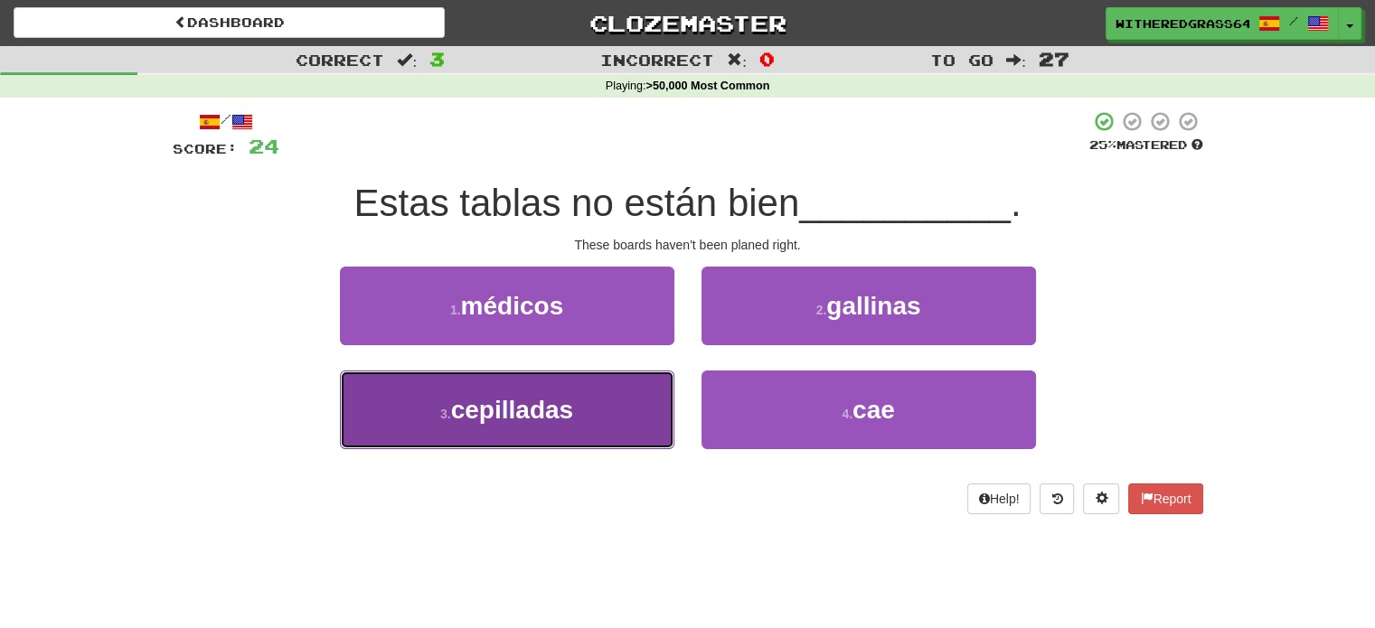
click at [602, 418] on button "3 . cepilladas" at bounding box center [507, 410] width 334 height 79
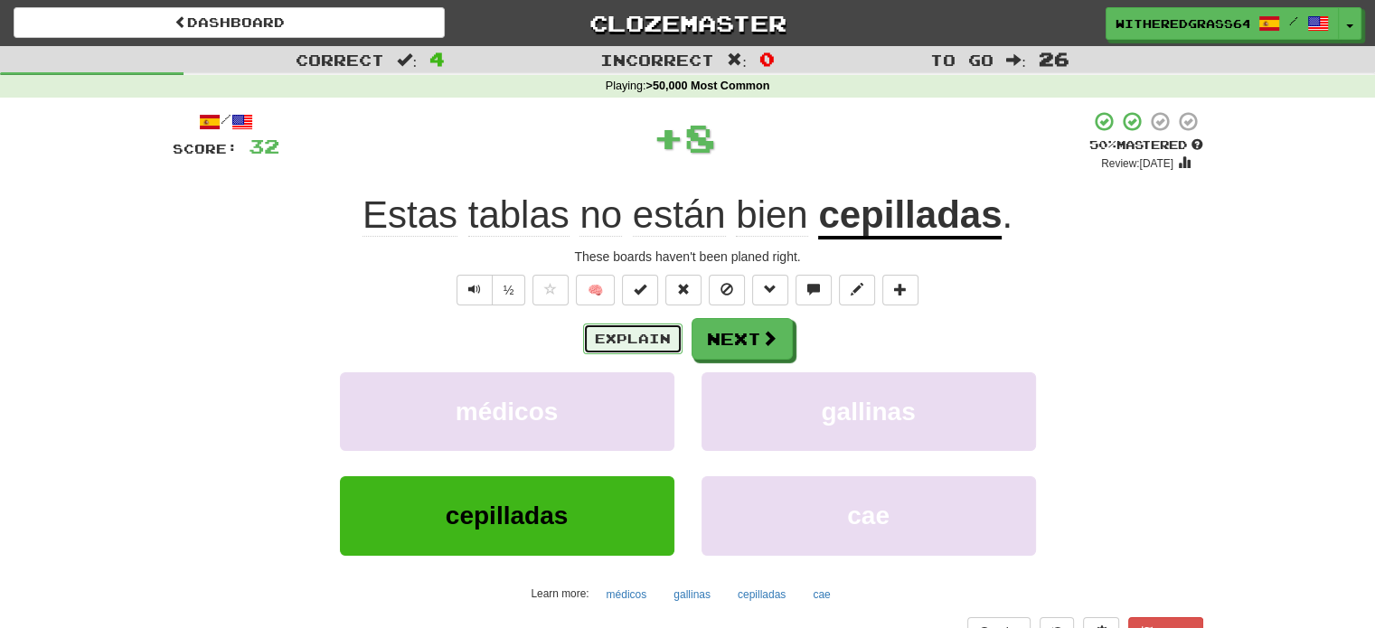
click at [634, 333] on button "Explain" at bounding box center [632, 339] width 99 height 31
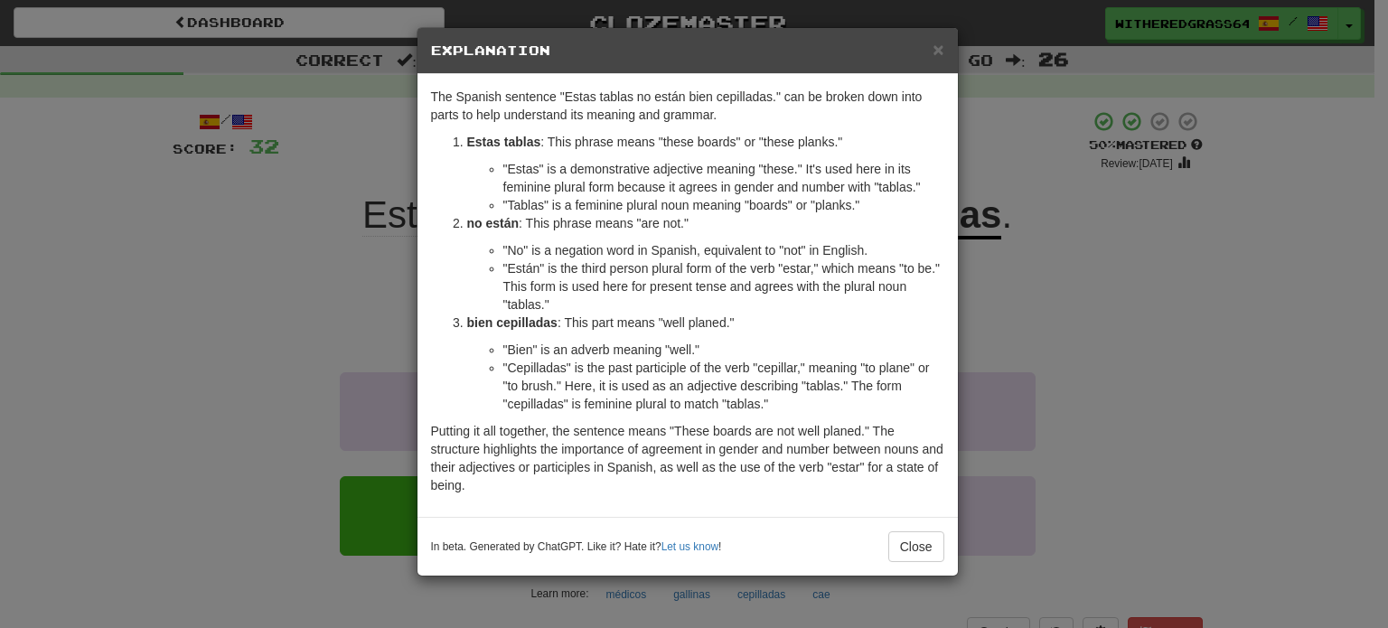
click at [1114, 356] on div "× Explanation The Spanish sentence "Estas tablas no están bien cepilladas." can…" at bounding box center [694, 314] width 1388 height 628
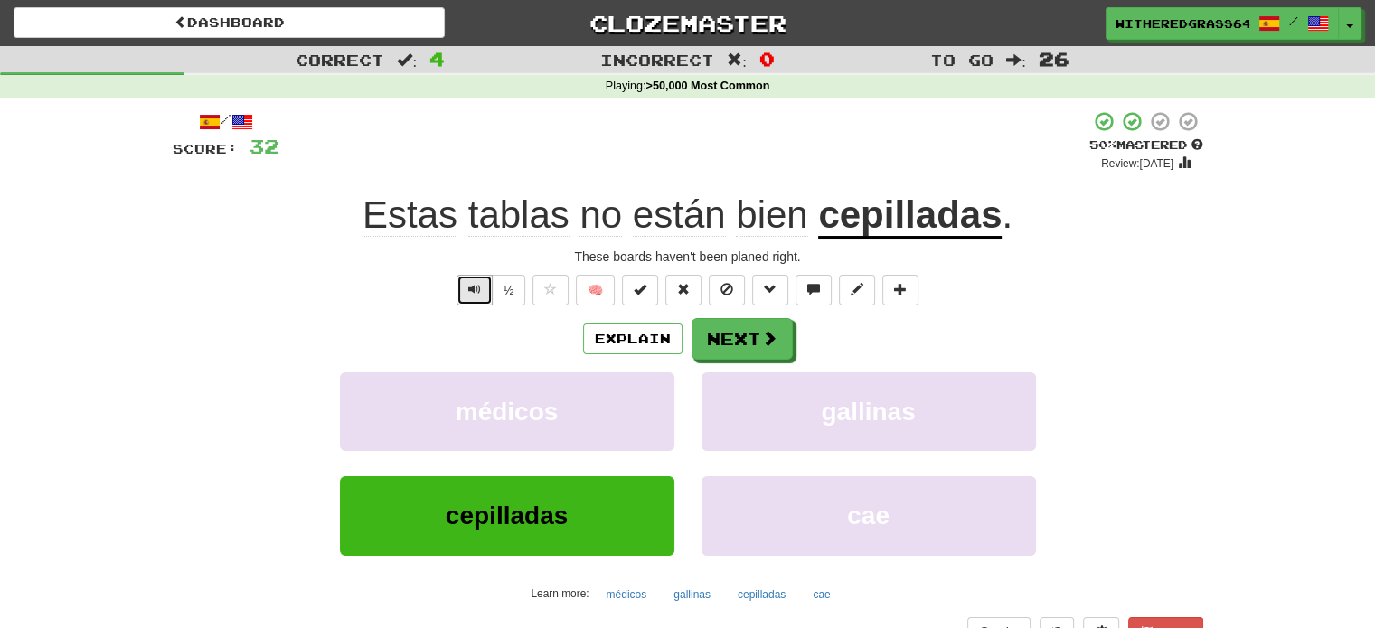
click at [478, 283] on span "Text-to-speech controls" at bounding box center [474, 289] width 13 height 13
click at [766, 337] on span at bounding box center [770, 339] width 16 height 16
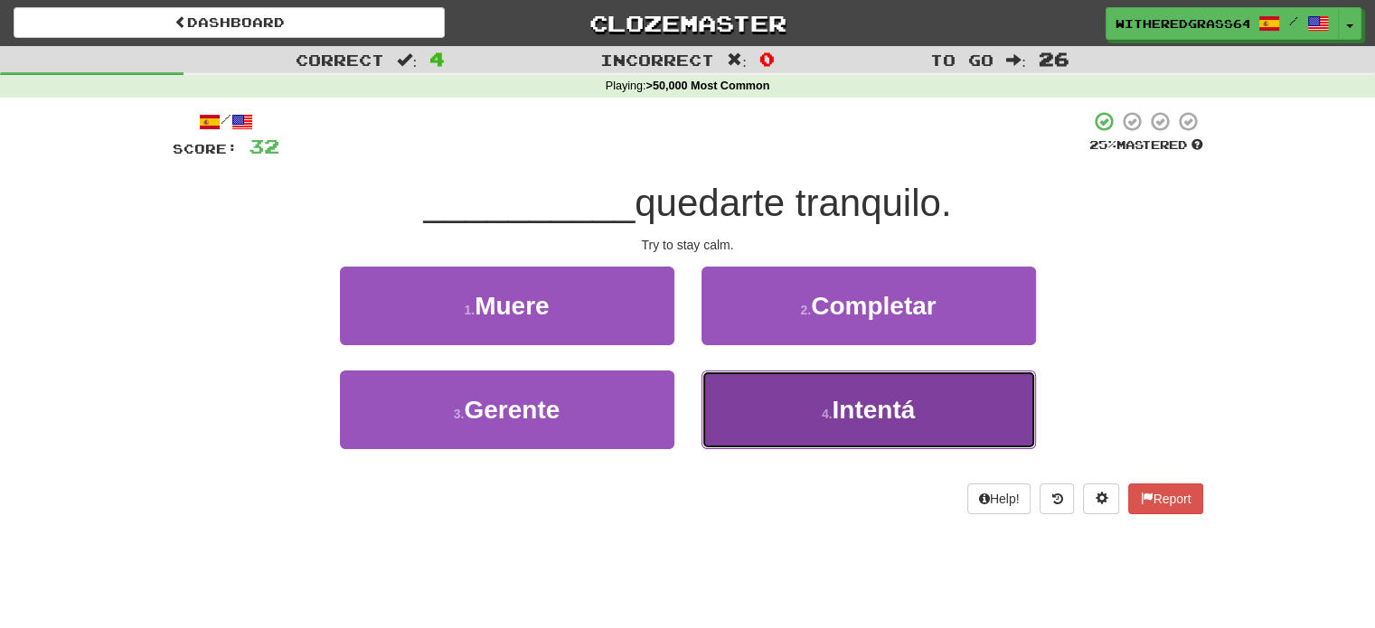
click at [781, 402] on button "4 . Intentá" at bounding box center [868, 410] width 334 height 79
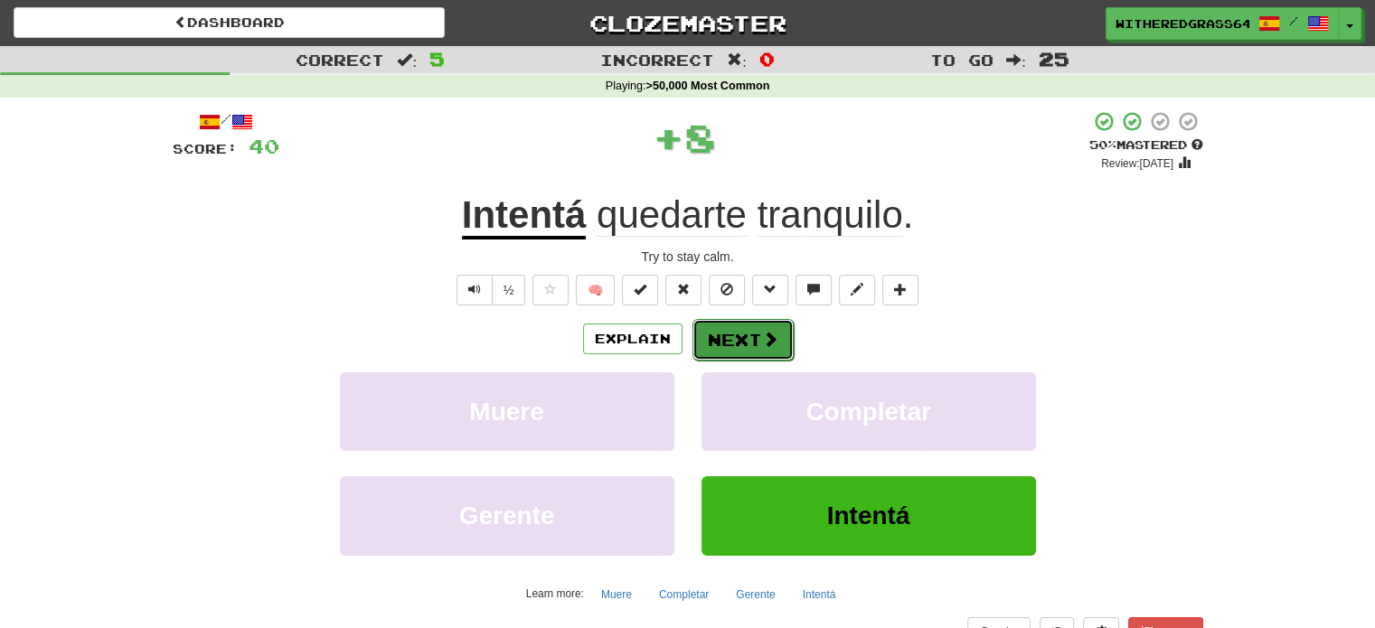
click at [756, 341] on button "Next" at bounding box center [742, 340] width 101 height 42
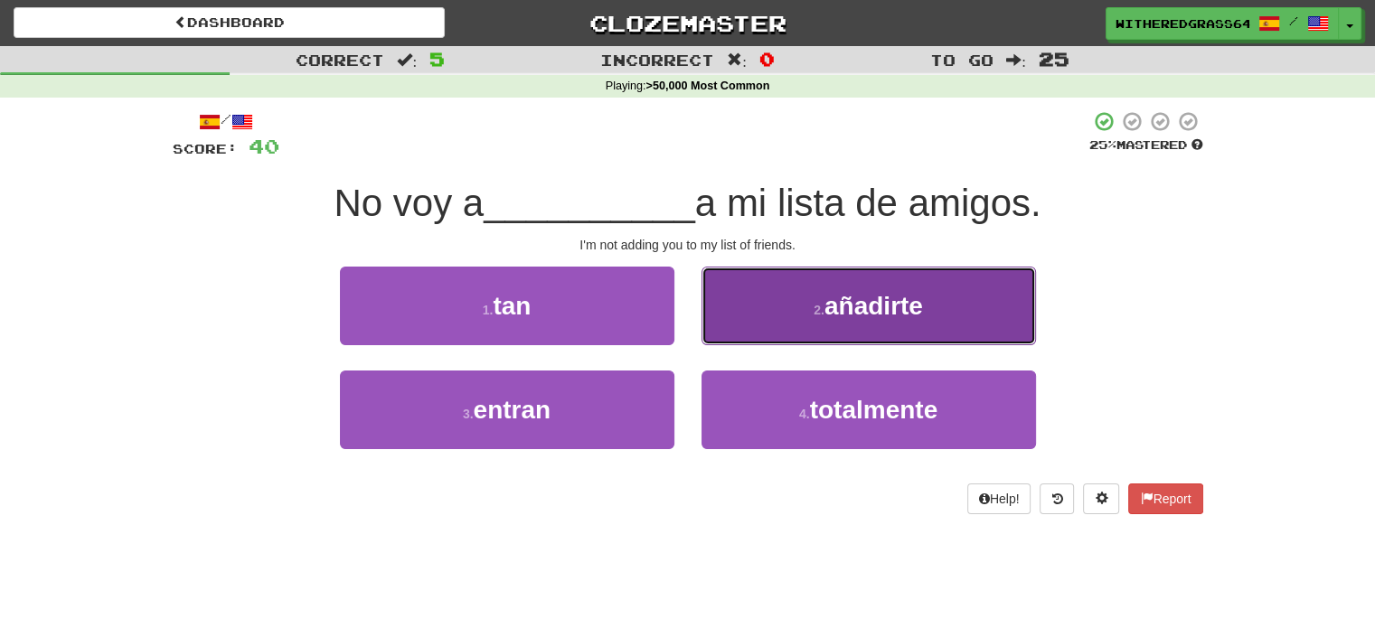
click at [809, 319] on button "2 . añadirte" at bounding box center [868, 306] width 334 height 79
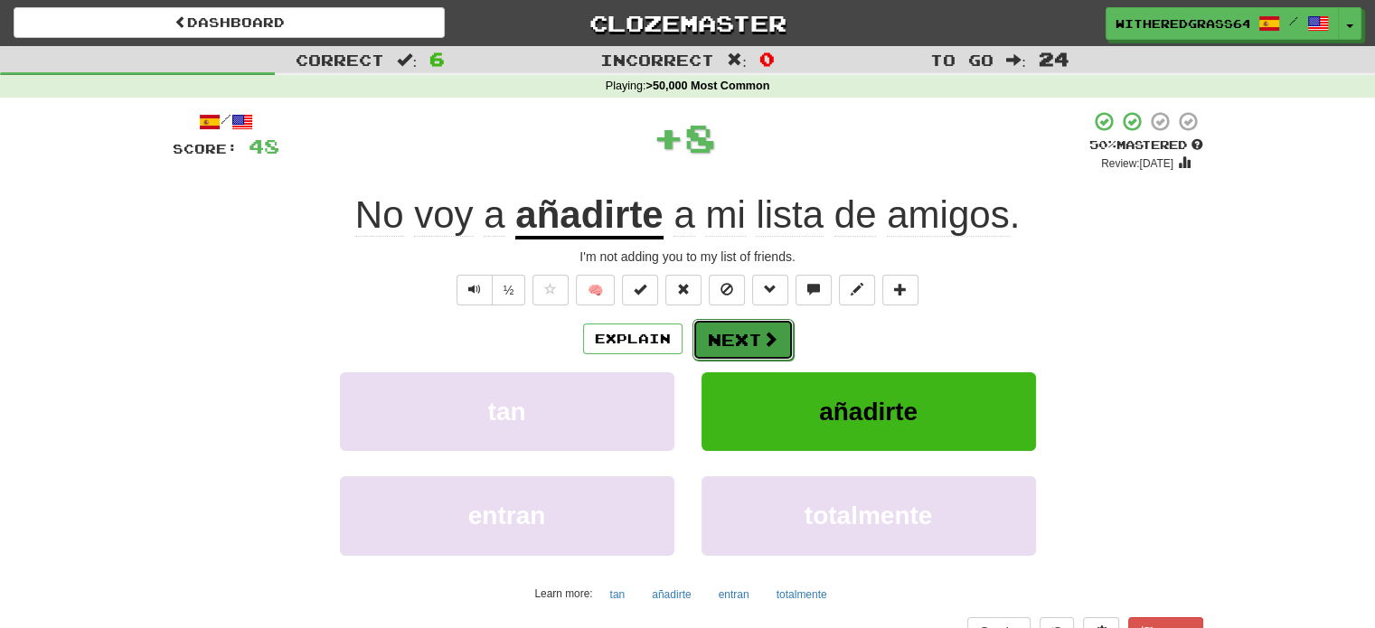
click at [726, 338] on button "Next" at bounding box center [742, 340] width 101 height 42
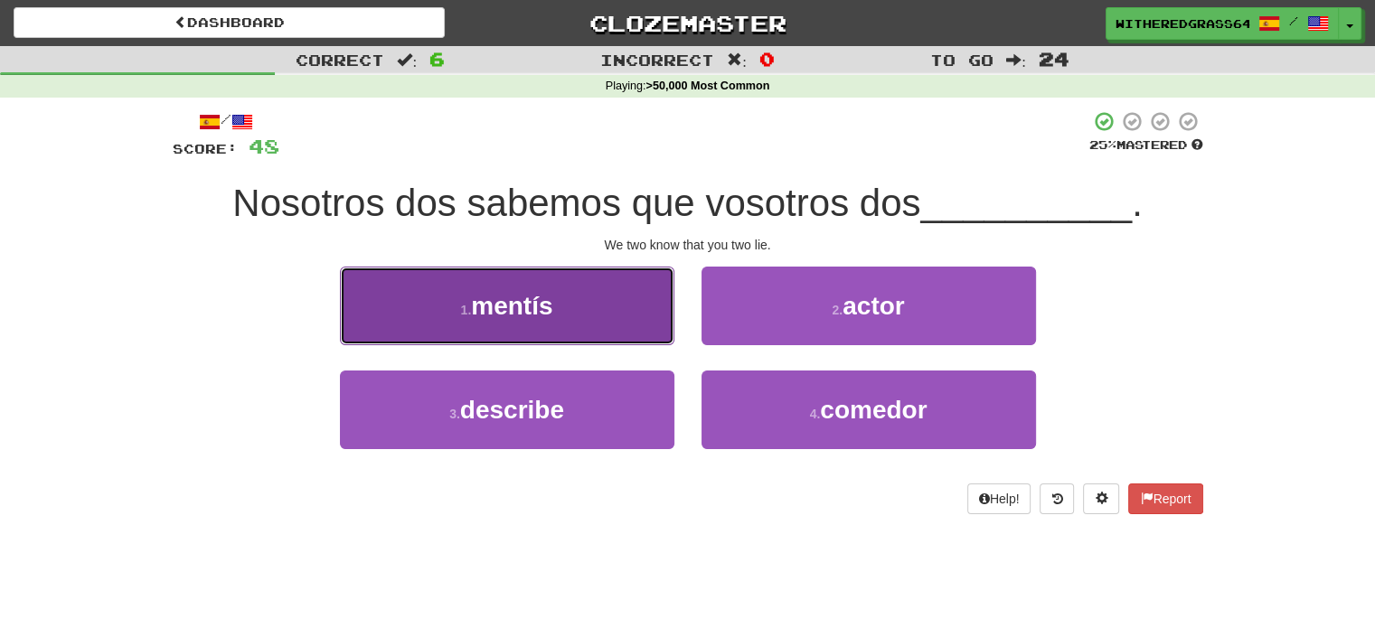
click at [633, 323] on button "1 . mentís" at bounding box center [507, 306] width 334 height 79
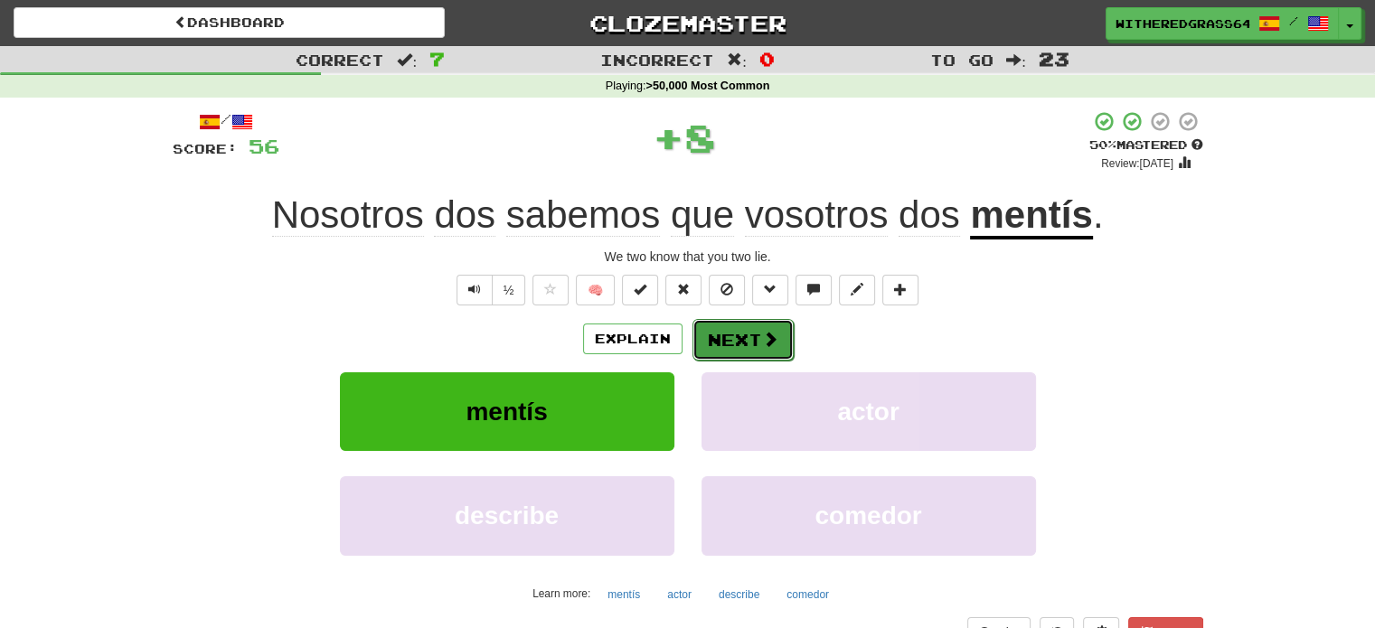
click at [709, 341] on button "Next" at bounding box center [742, 340] width 101 height 42
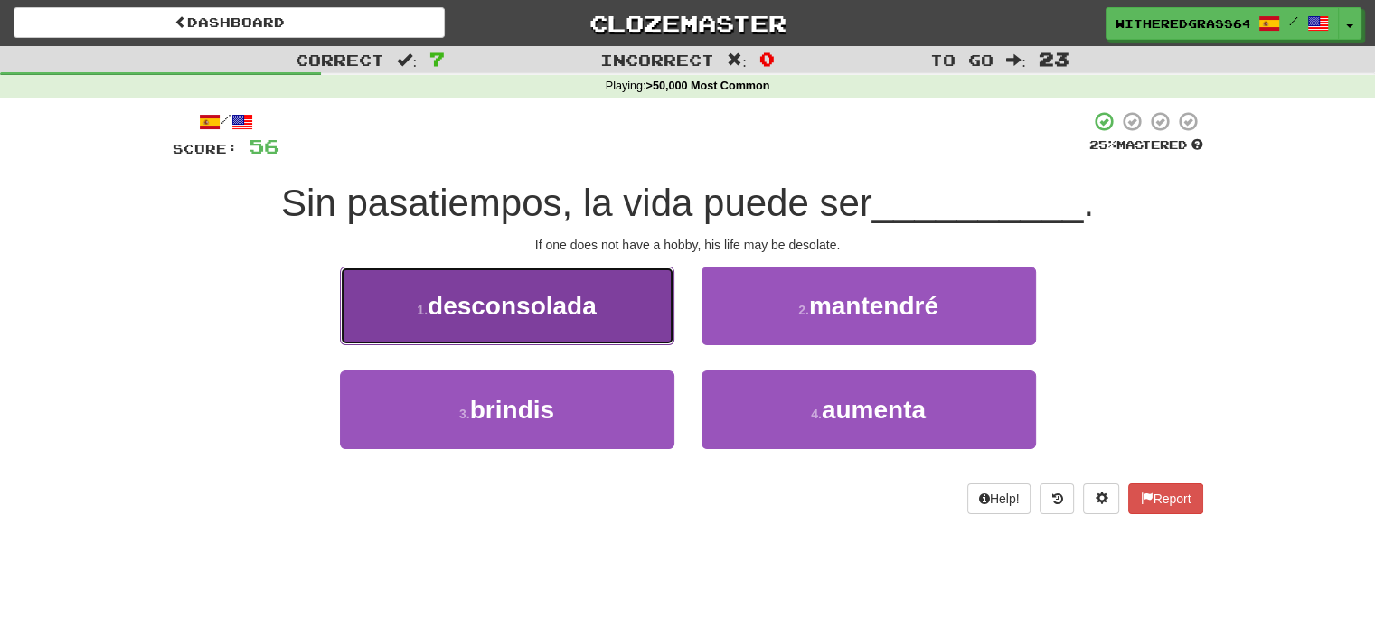
click at [640, 306] on button "1 . desconsolada" at bounding box center [507, 306] width 334 height 79
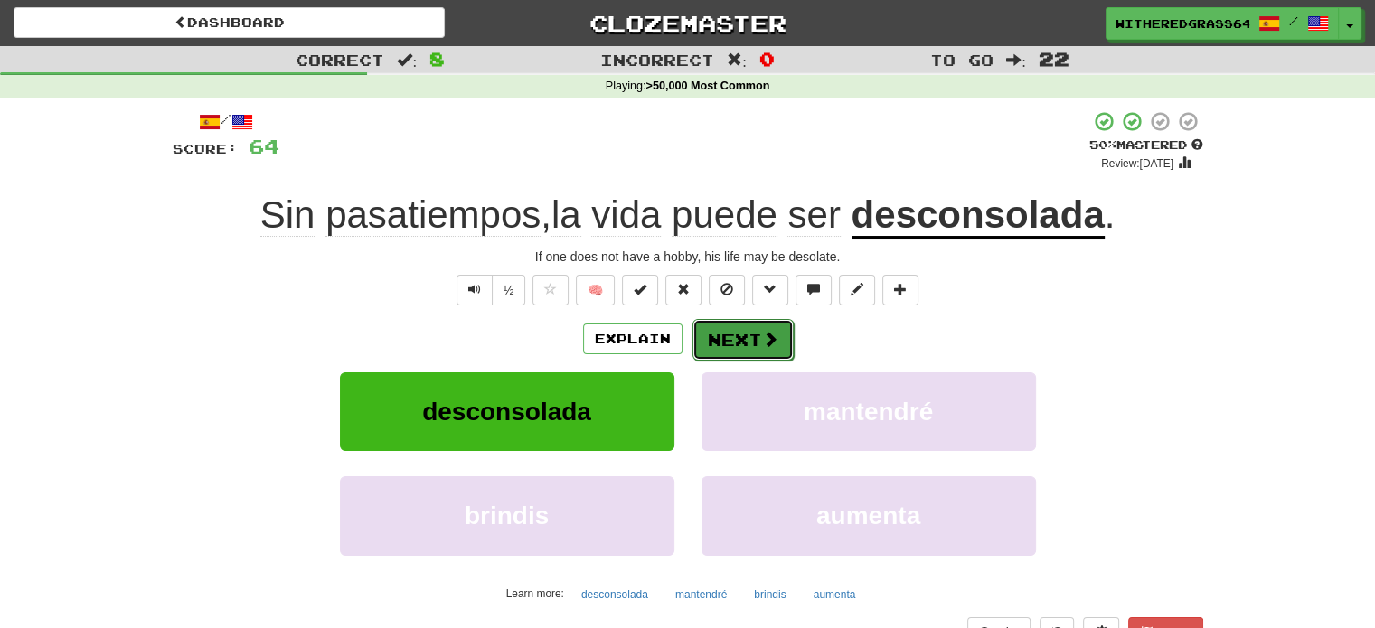
click at [747, 333] on button "Next" at bounding box center [742, 340] width 101 height 42
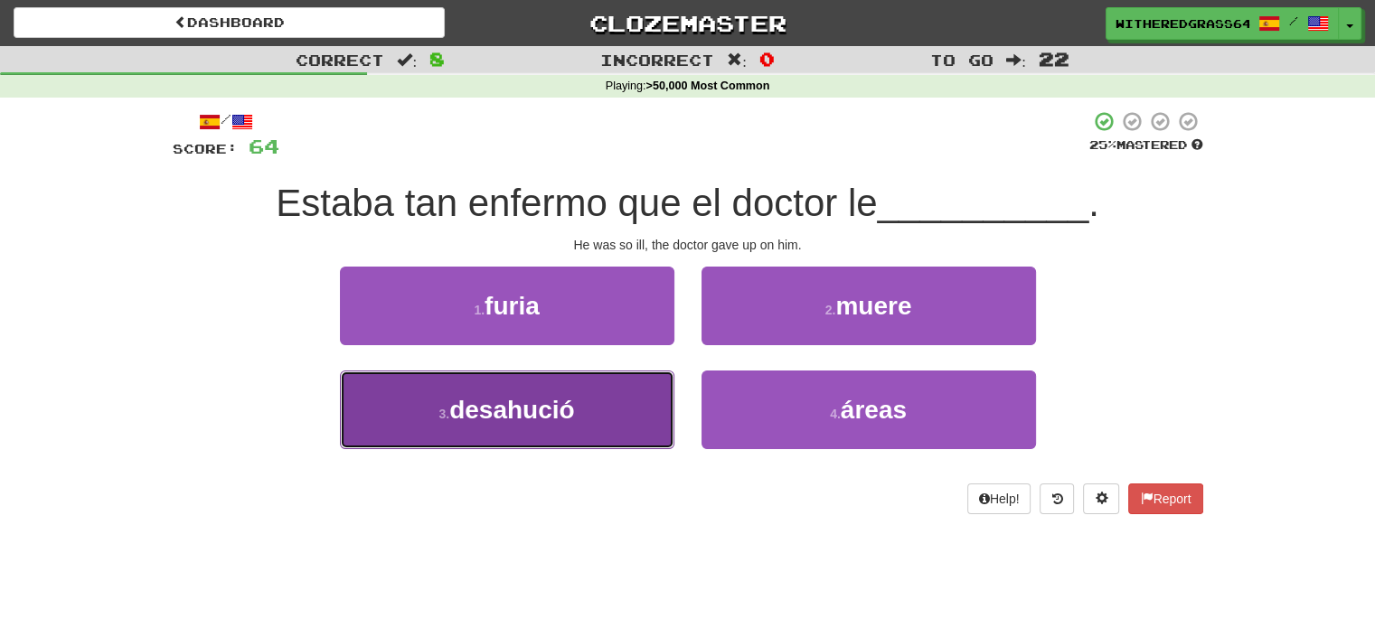
click at [623, 407] on button "3 . desahució" at bounding box center [507, 410] width 334 height 79
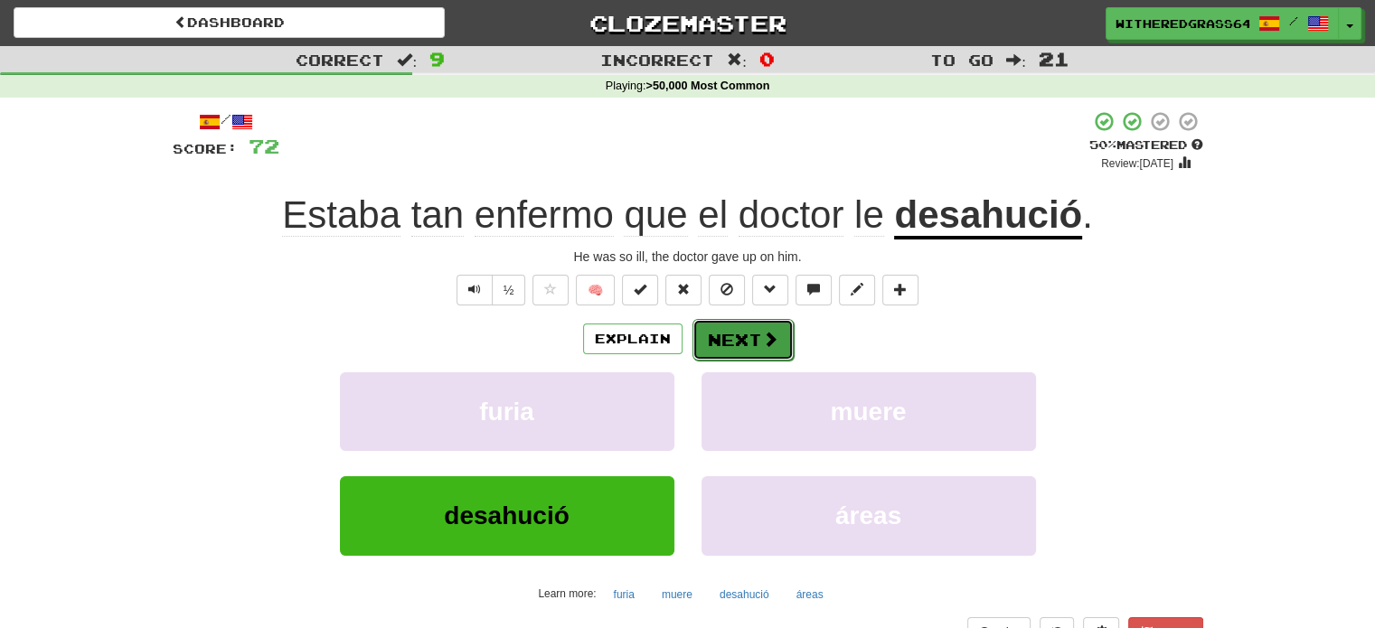
click at [732, 343] on button "Next" at bounding box center [742, 340] width 101 height 42
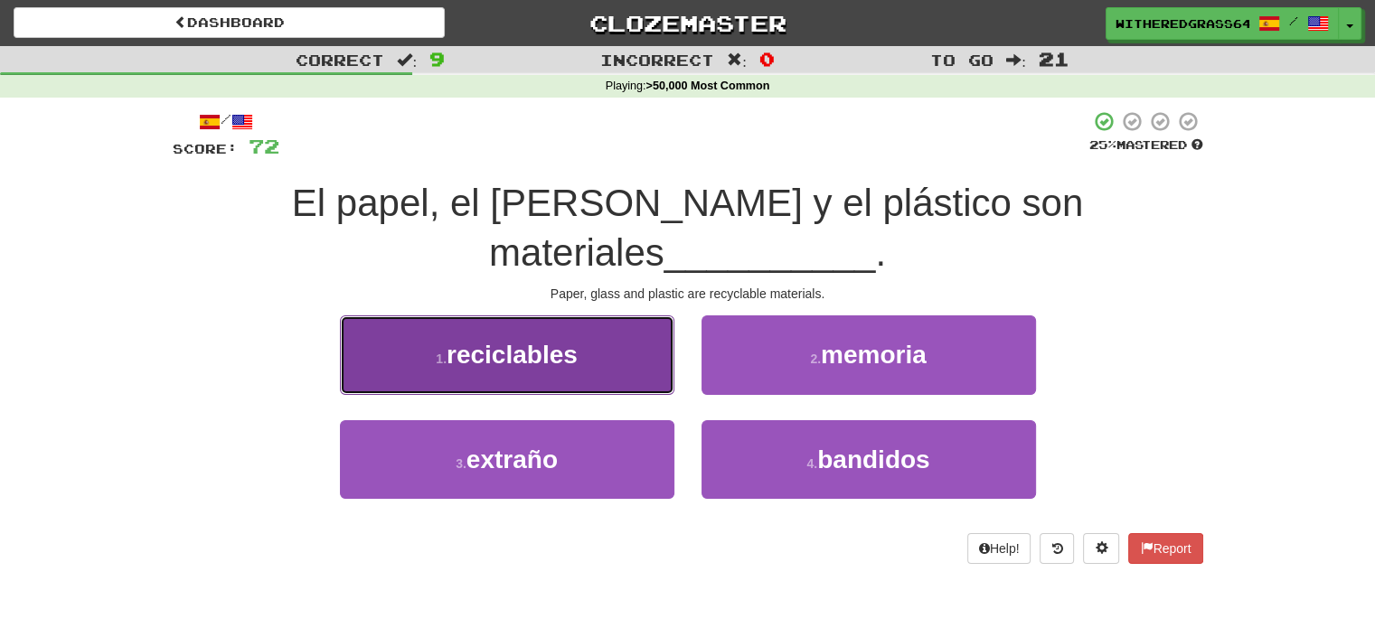
click at [620, 315] on button "1 . reciclables" at bounding box center [507, 354] width 334 height 79
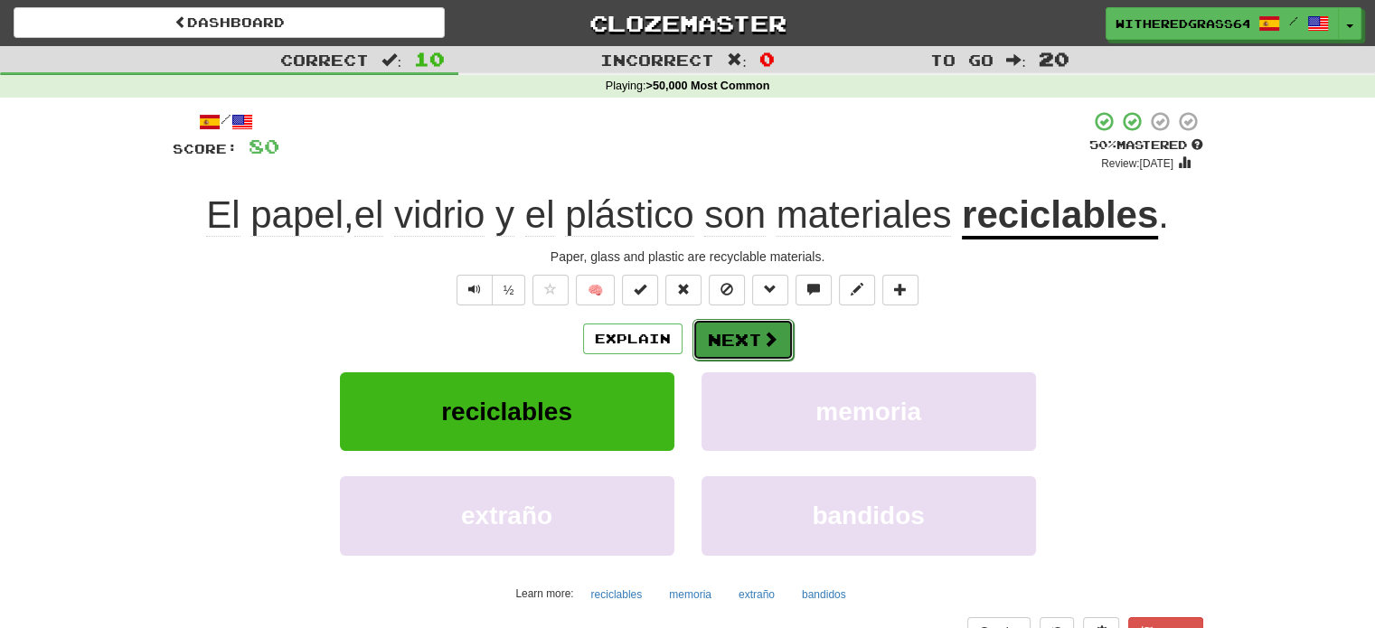
click at [719, 325] on button "Next" at bounding box center [742, 340] width 101 height 42
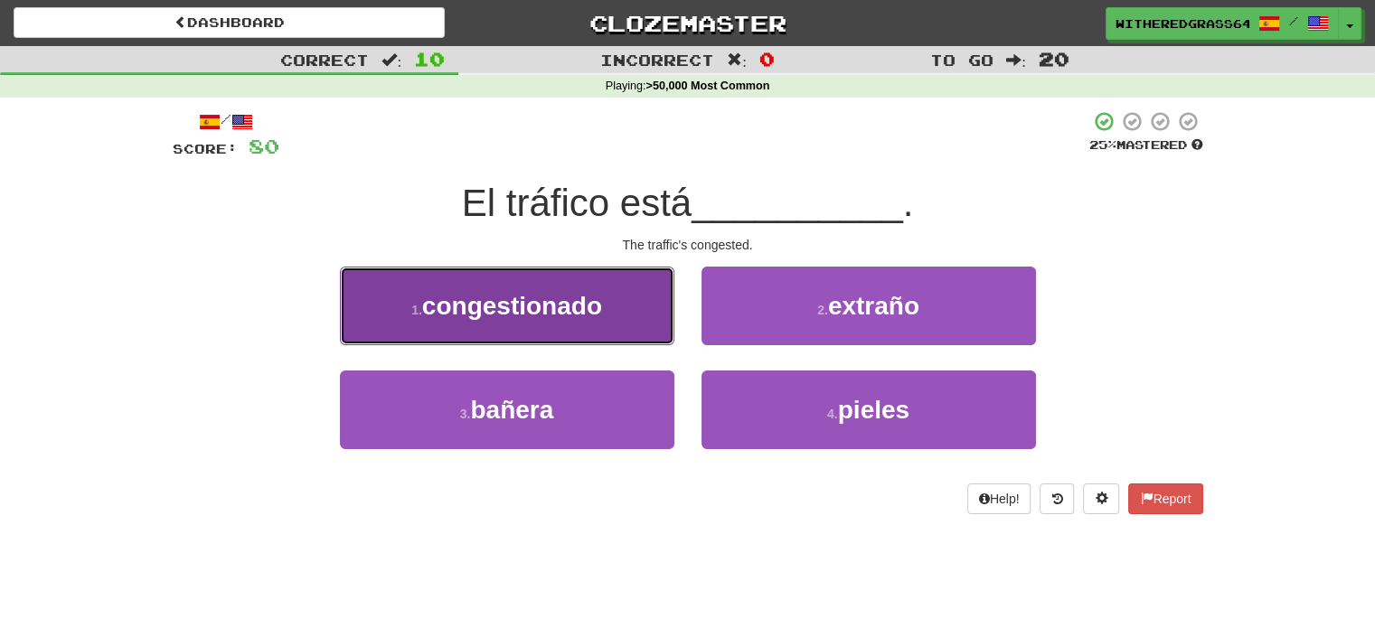
click at [648, 319] on button "1 . congestionado" at bounding box center [507, 306] width 334 height 79
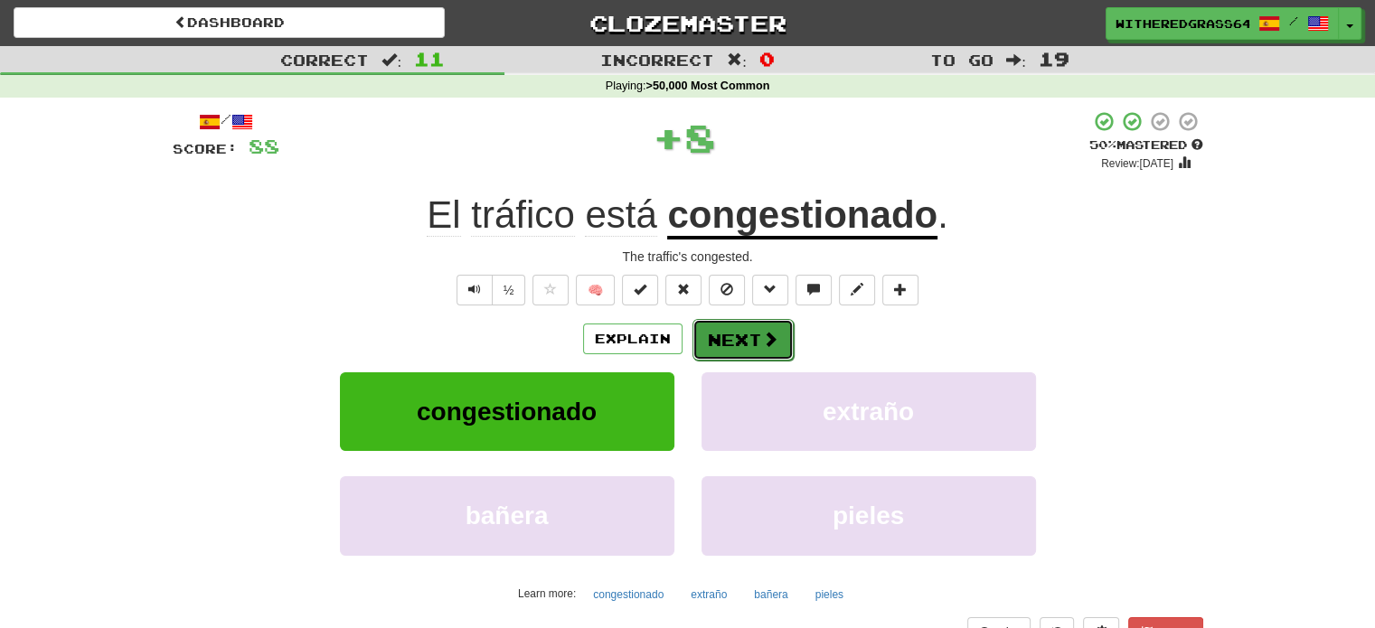
click at [745, 341] on button "Next" at bounding box center [742, 340] width 101 height 42
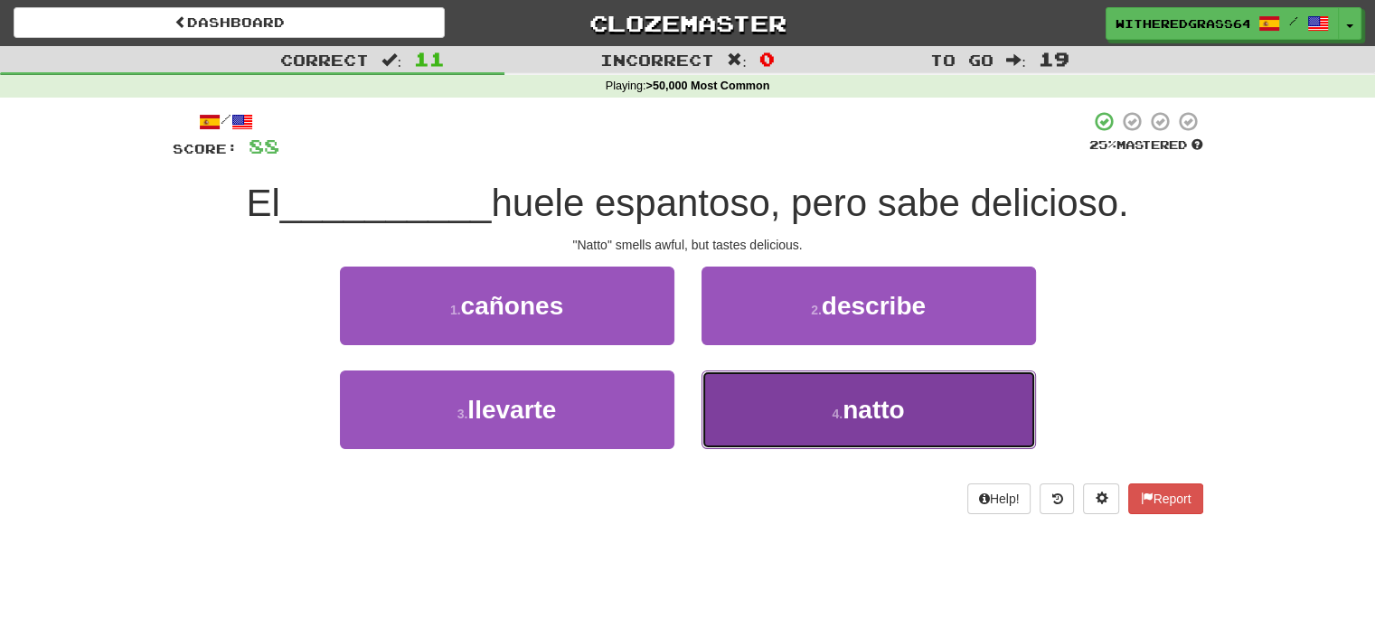
click at [728, 420] on button "4 . natto" at bounding box center [868, 410] width 334 height 79
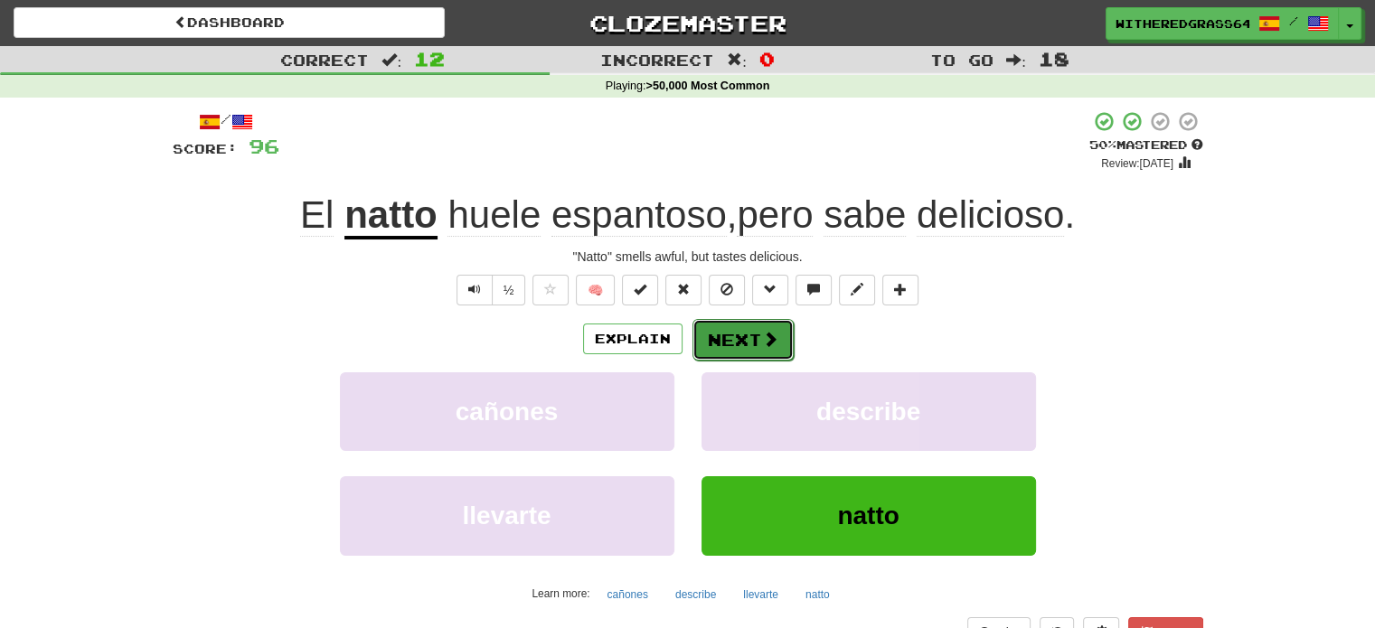
click at [739, 348] on button "Next" at bounding box center [742, 340] width 101 height 42
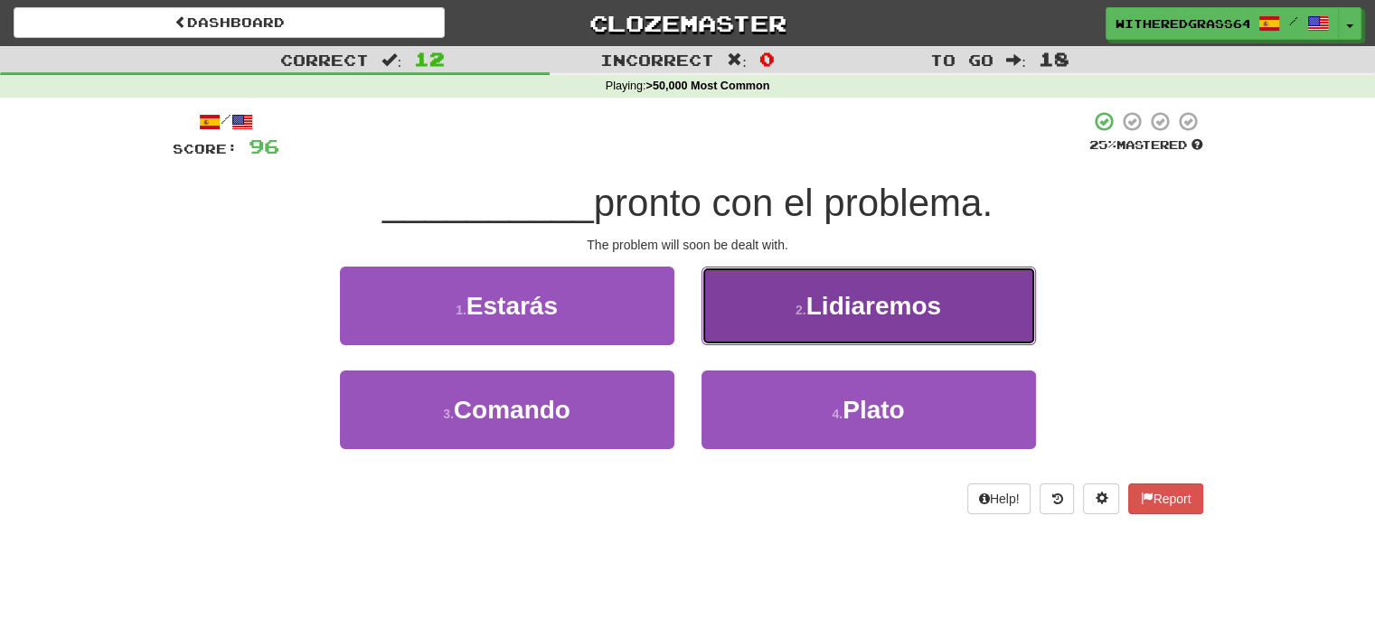
click at [770, 322] on button "2 . Lidiaremos" at bounding box center [868, 306] width 334 height 79
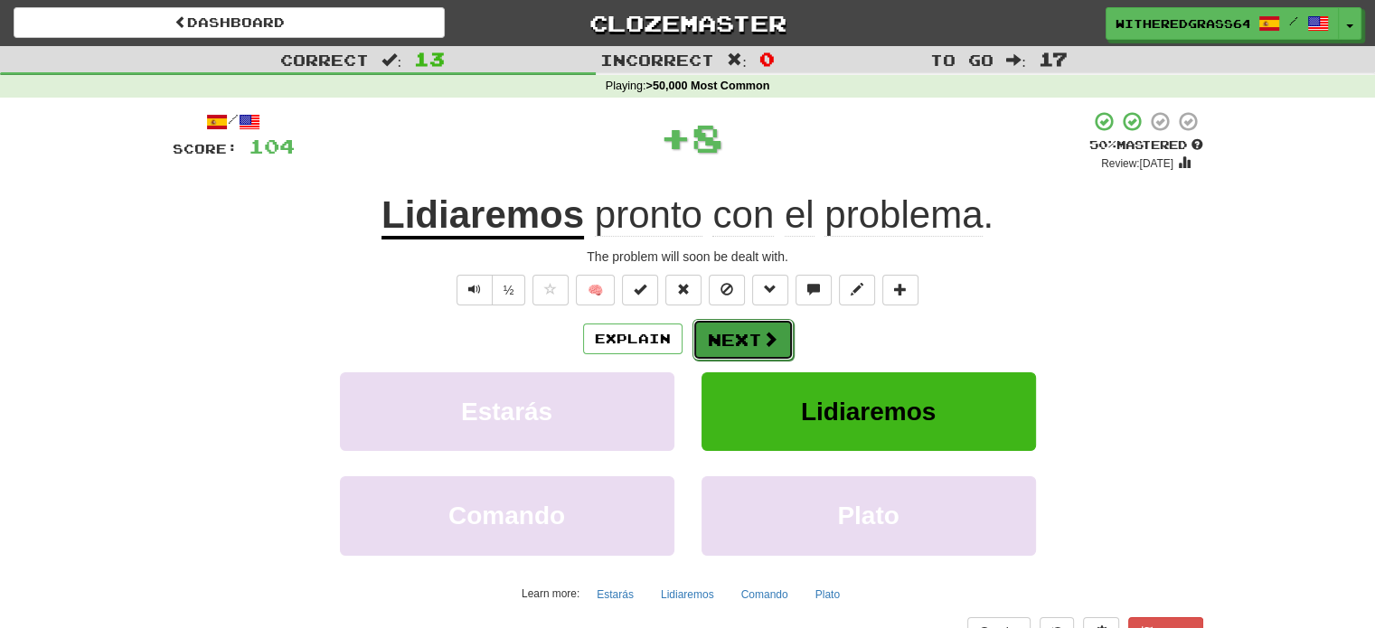
click at [756, 340] on button "Next" at bounding box center [742, 340] width 101 height 42
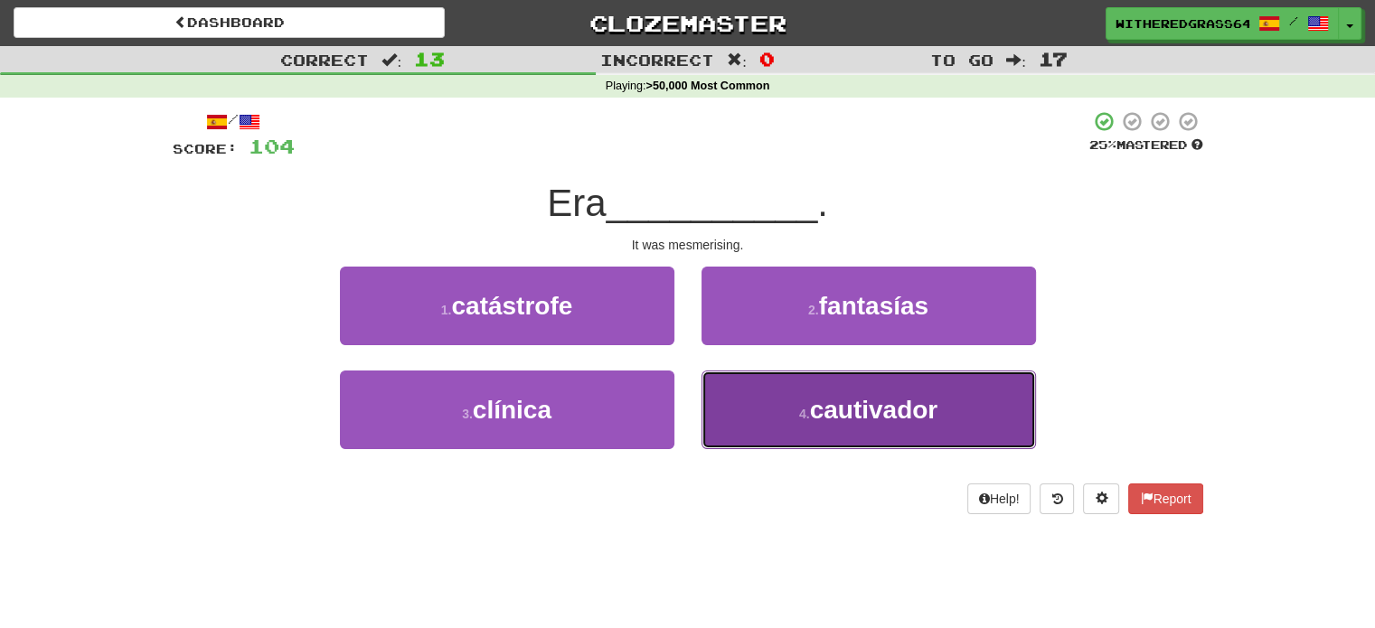
click at [761, 418] on button "4 . cautivador" at bounding box center [868, 410] width 334 height 79
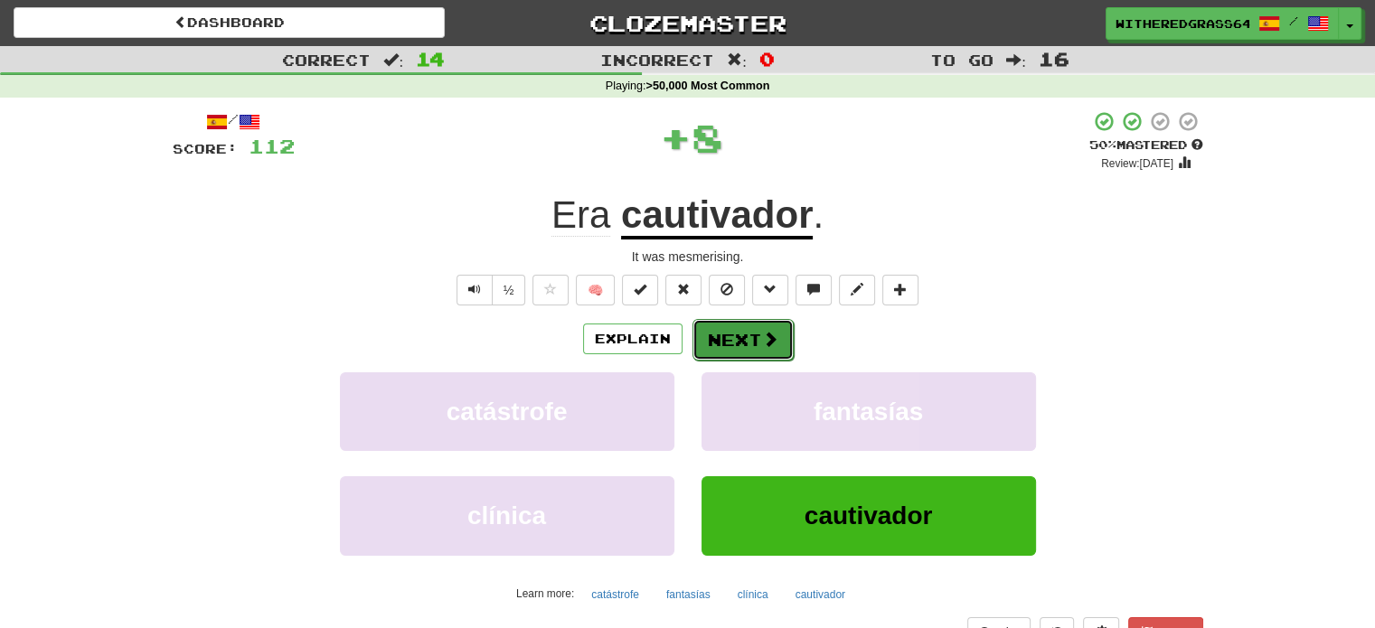
click at [742, 335] on button "Next" at bounding box center [742, 340] width 101 height 42
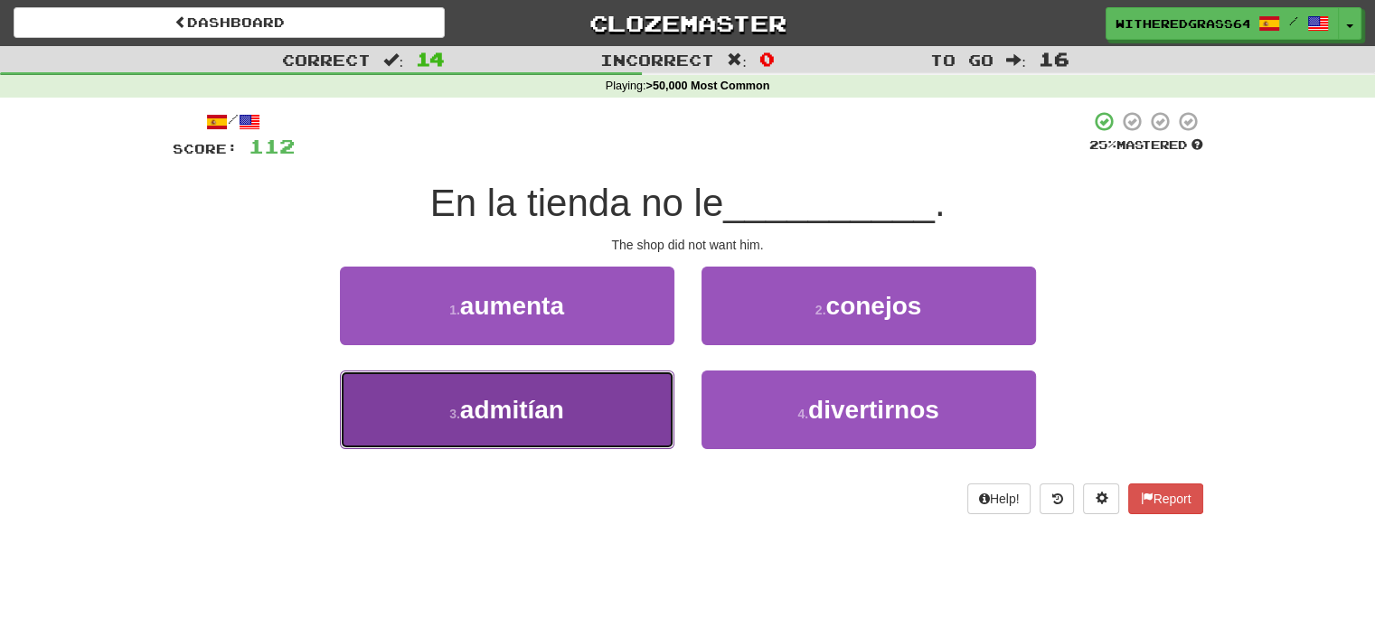
click at [606, 392] on button "3 . admitían" at bounding box center [507, 410] width 334 height 79
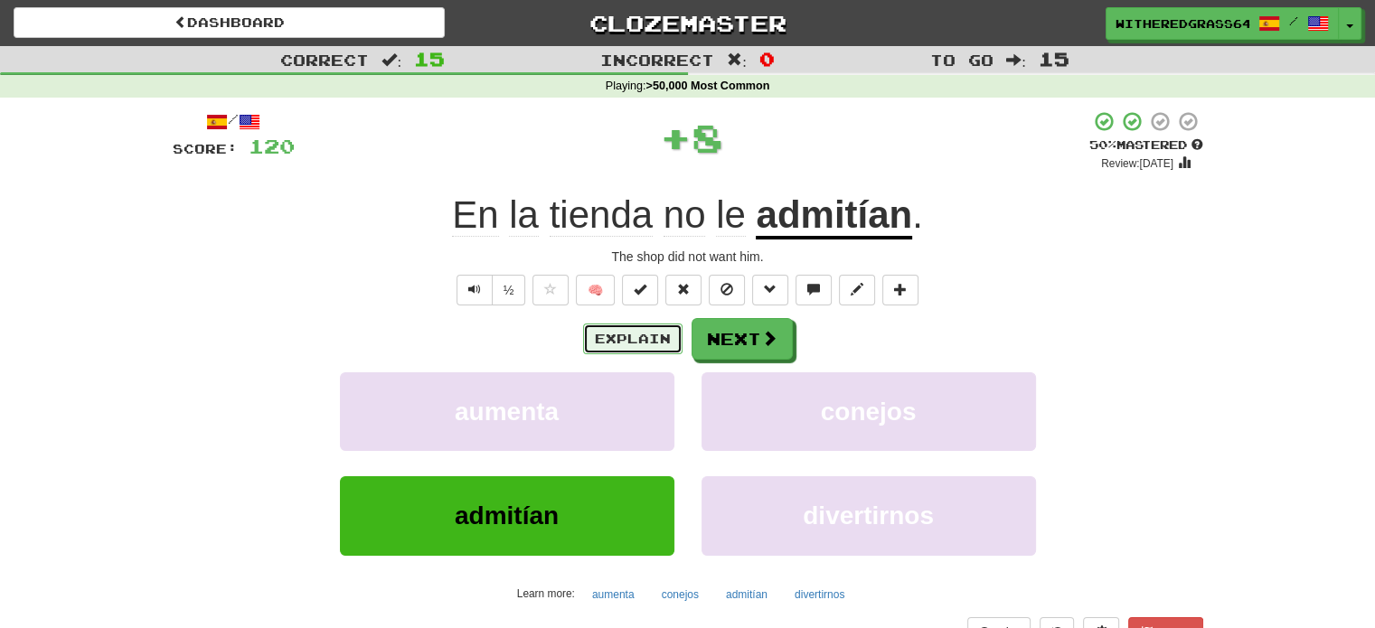
click at [625, 333] on button "Explain" at bounding box center [632, 339] width 99 height 31
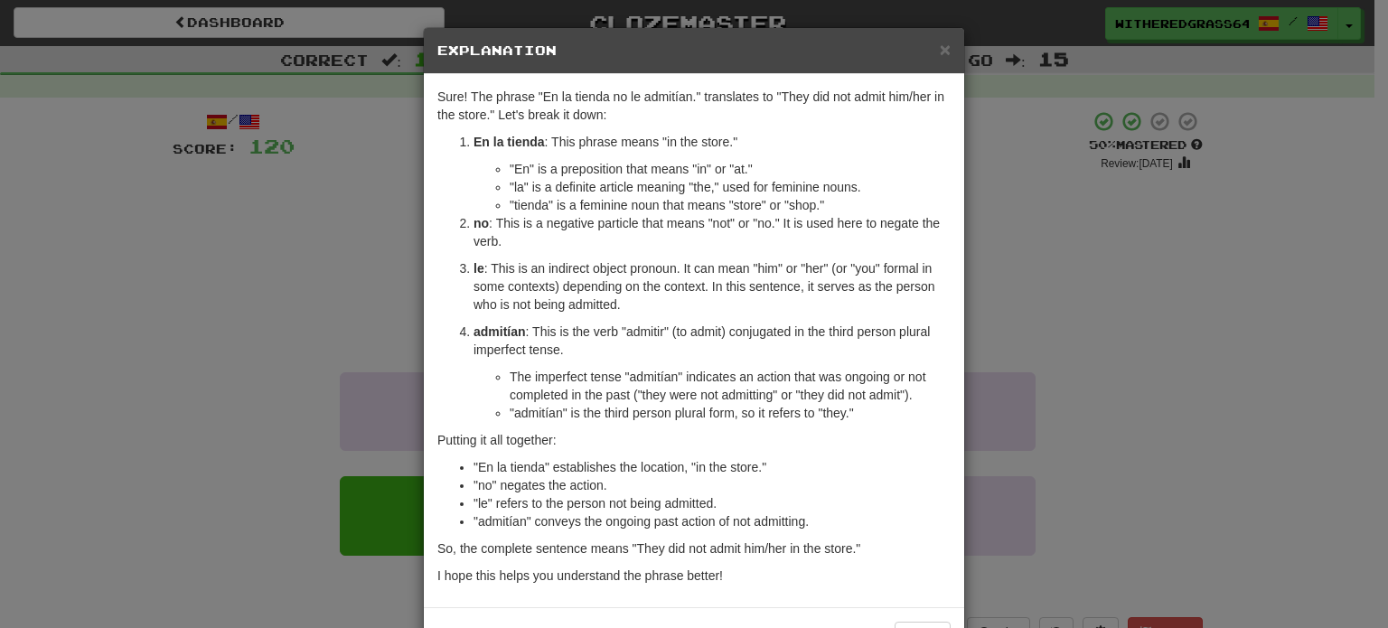
click at [193, 358] on div "× Explanation Sure! The phrase "En la tienda no le admitían." translates to "Th…" at bounding box center [694, 314] width 1388 height 628
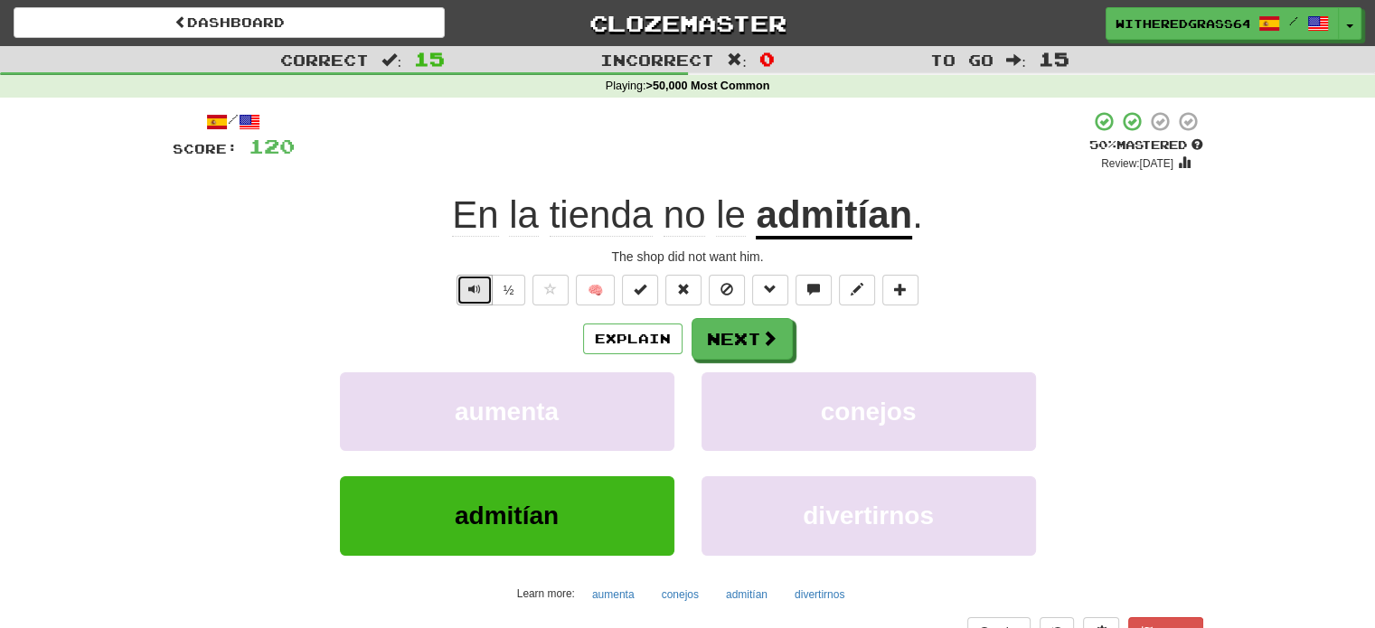
click at [485, 296] on button "Text-to-speech controls" at bounding box center [474, 290] width 36 height 31
click at [735, 346] on button "Next" at bounding box center [742, 340] width 101 height 42
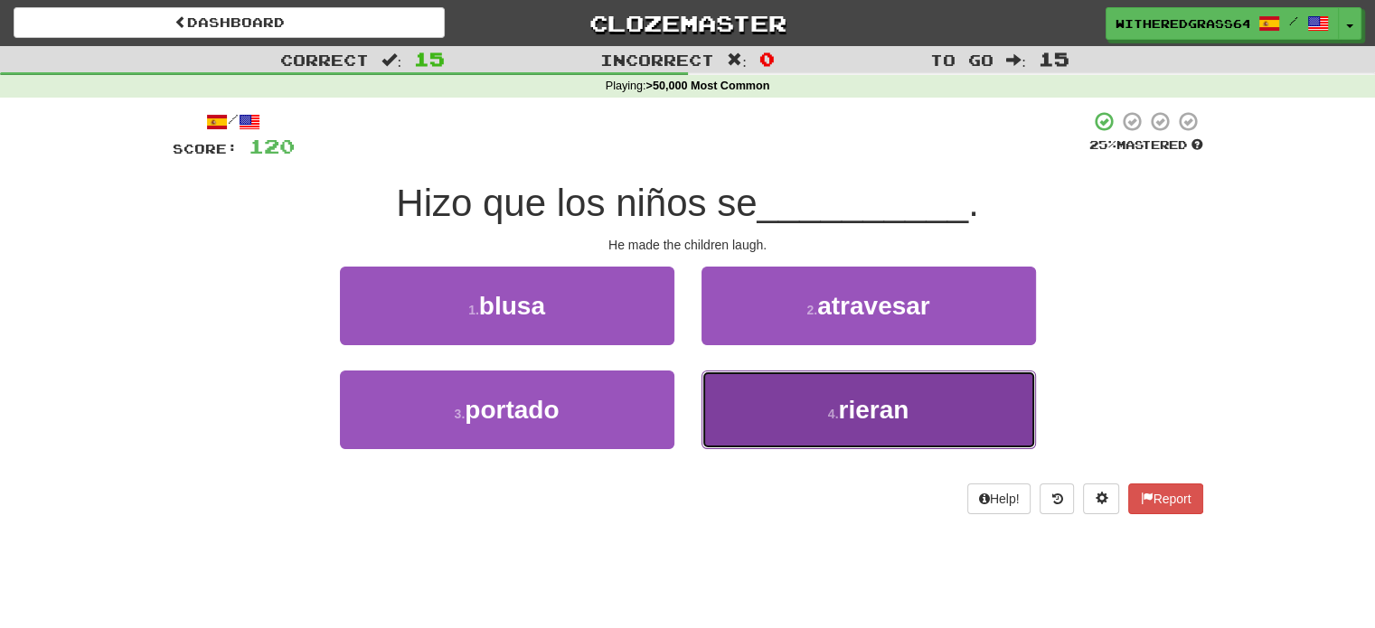
click at [772, 404] on button "4 . rieran" at bounding box center [868, 410] width 334 height 79
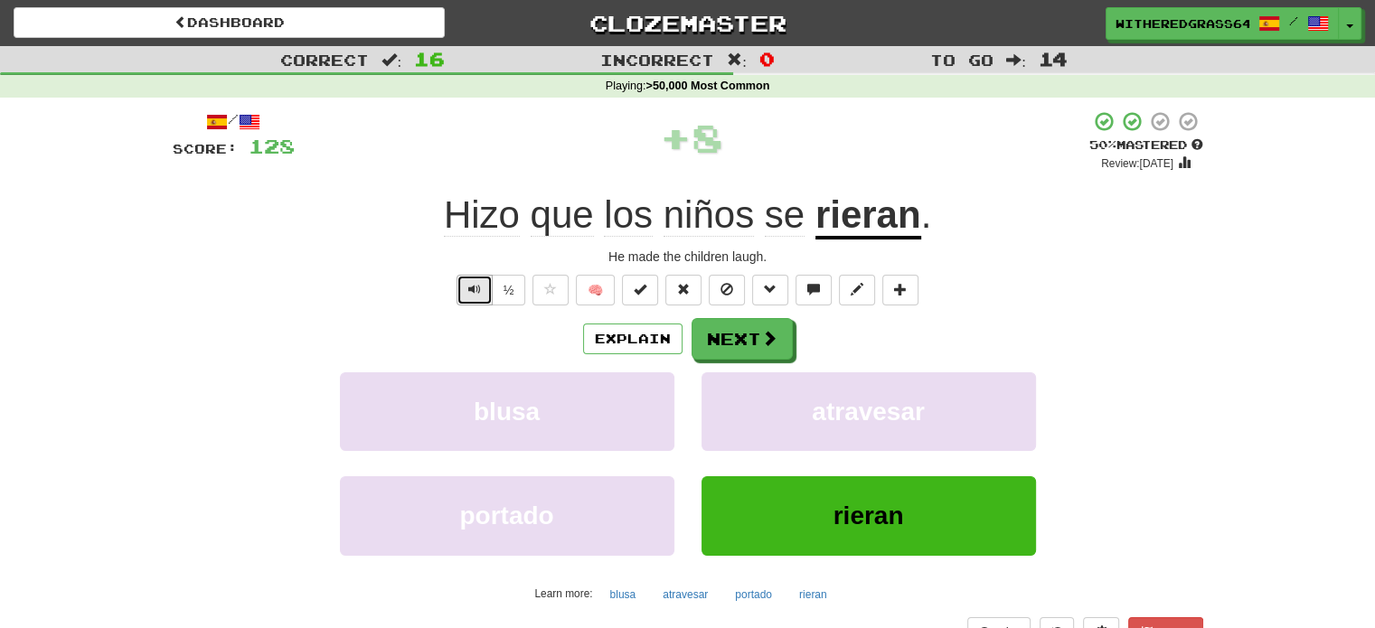
click at [474, 283] on span "Text-to-speech controls" at bounding box center [474, 289] width 13 height 13
click at [742, 326] on button "Next" at bounding box center [742, 340] width 101 height 42
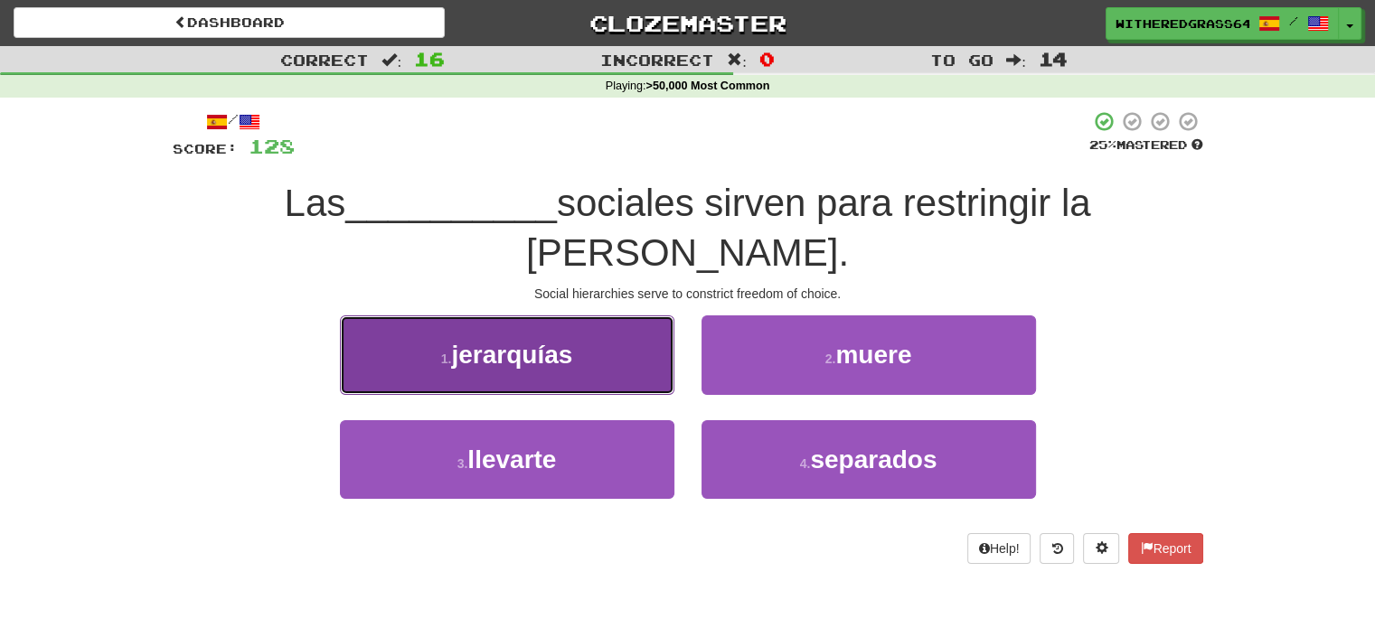
click at [626, 354] on button "1 . jerarquías" at bounding box center [507, 354] width 334 height 79
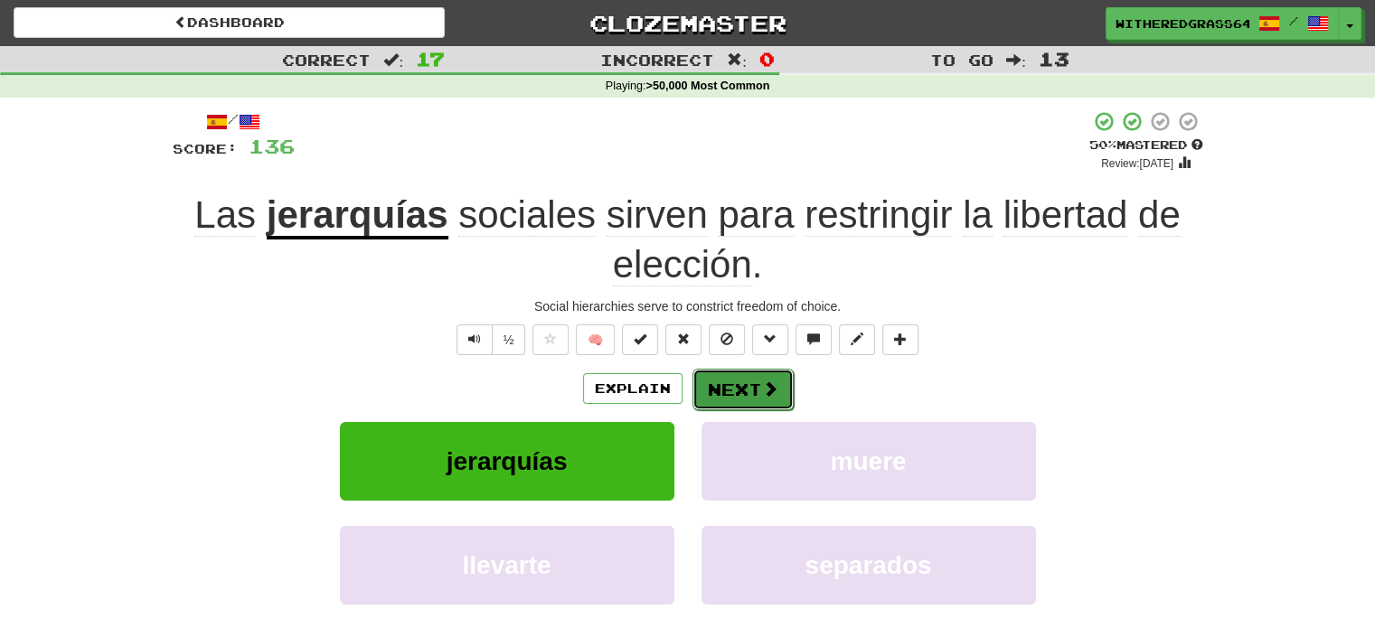
click at [762, 393] on span at bounding box center [770, 388] width 16 height 16
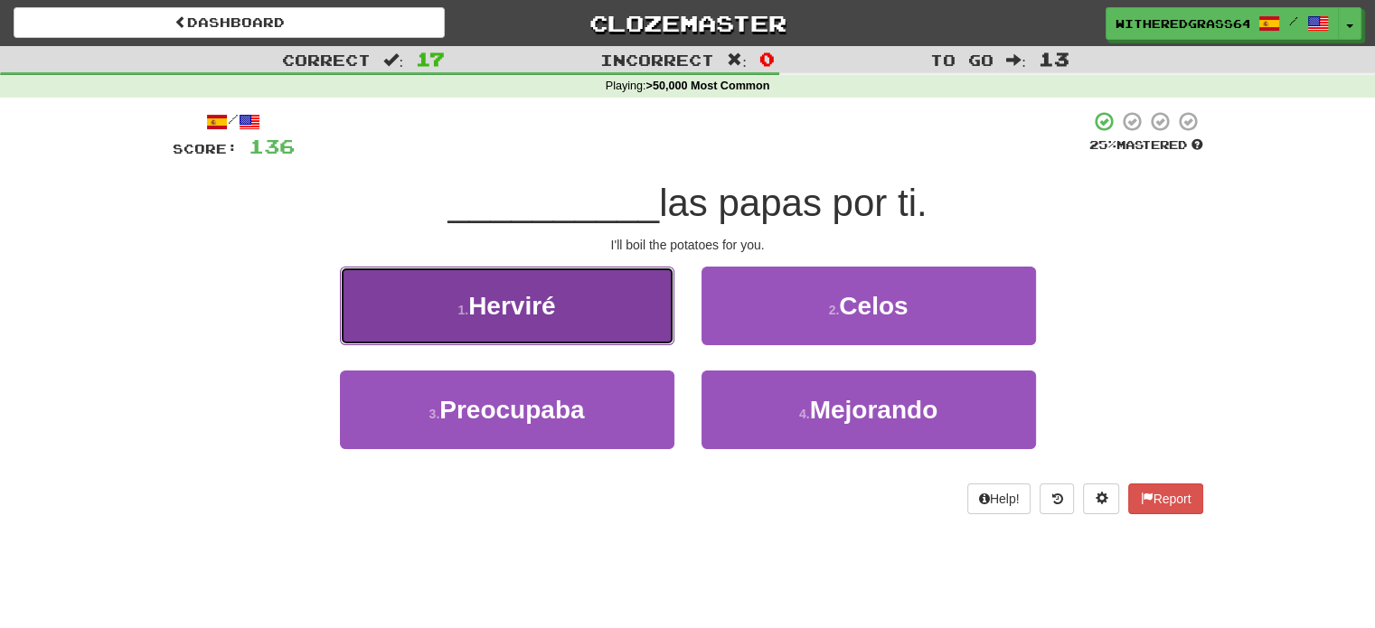
click at [640, 316] on button "1 . Herviré" at bounding box center [507, 306] width 334 height 79
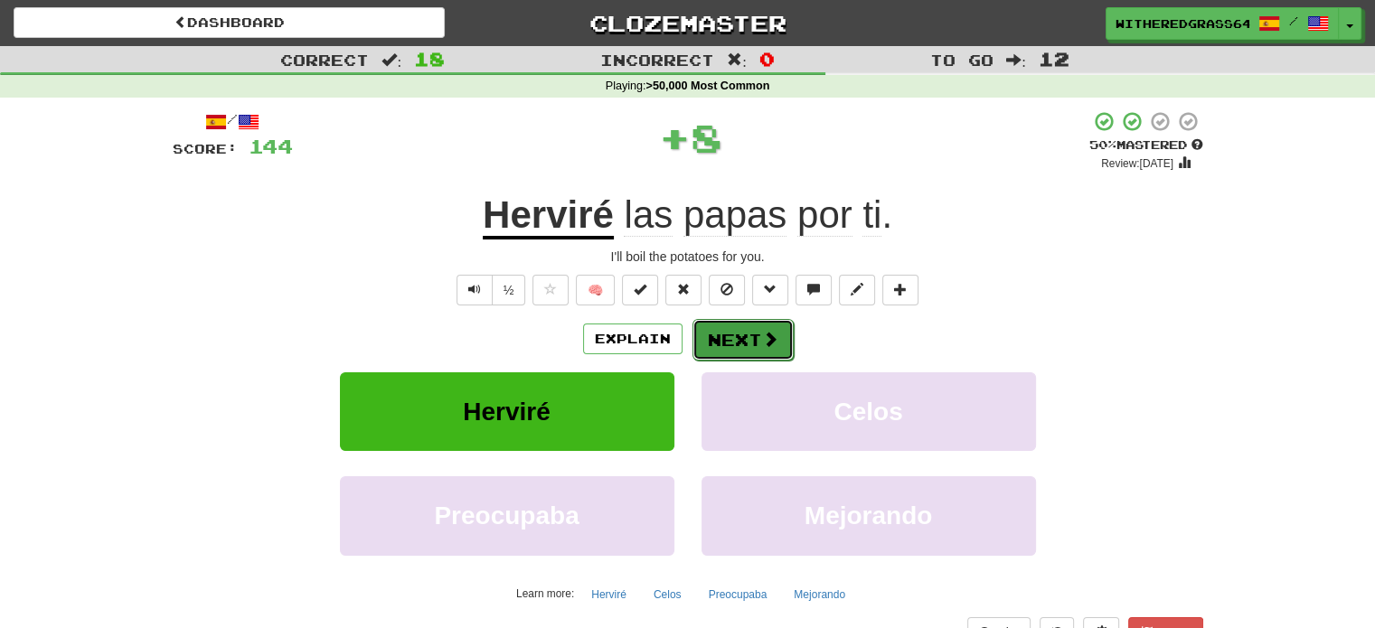
click at [716, 342] on button "Next" at bounding box center [742, 340] width 101 height 42
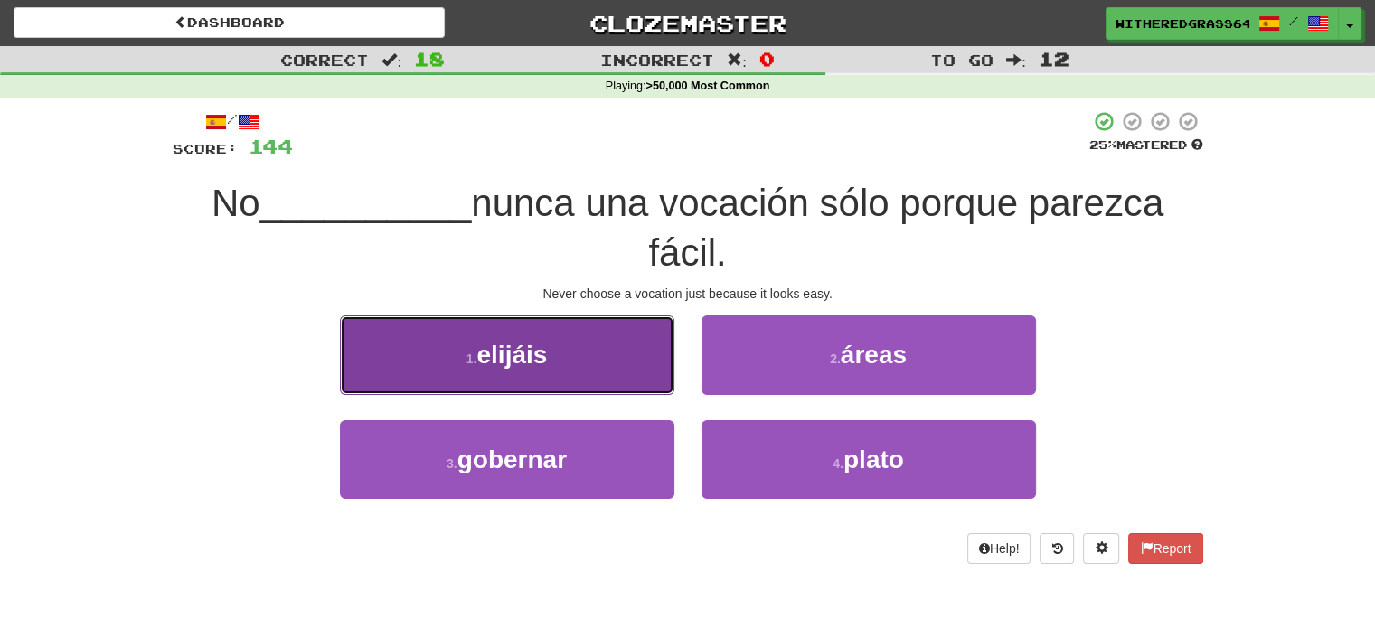
click at [624, 362] on button "1 . elijáis" at bounding box center [507, 354] width 334 height 79
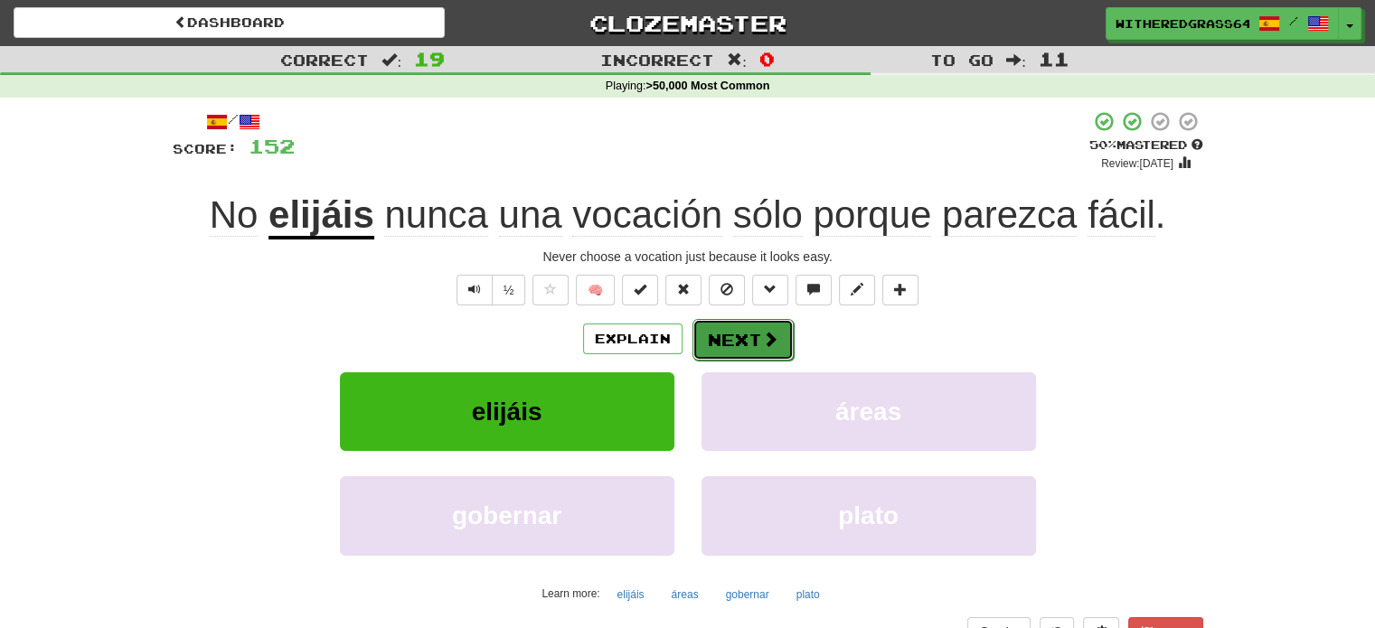
click at [733, 333] on button "Next" at bounding box center [742, 340] width 101 height 42
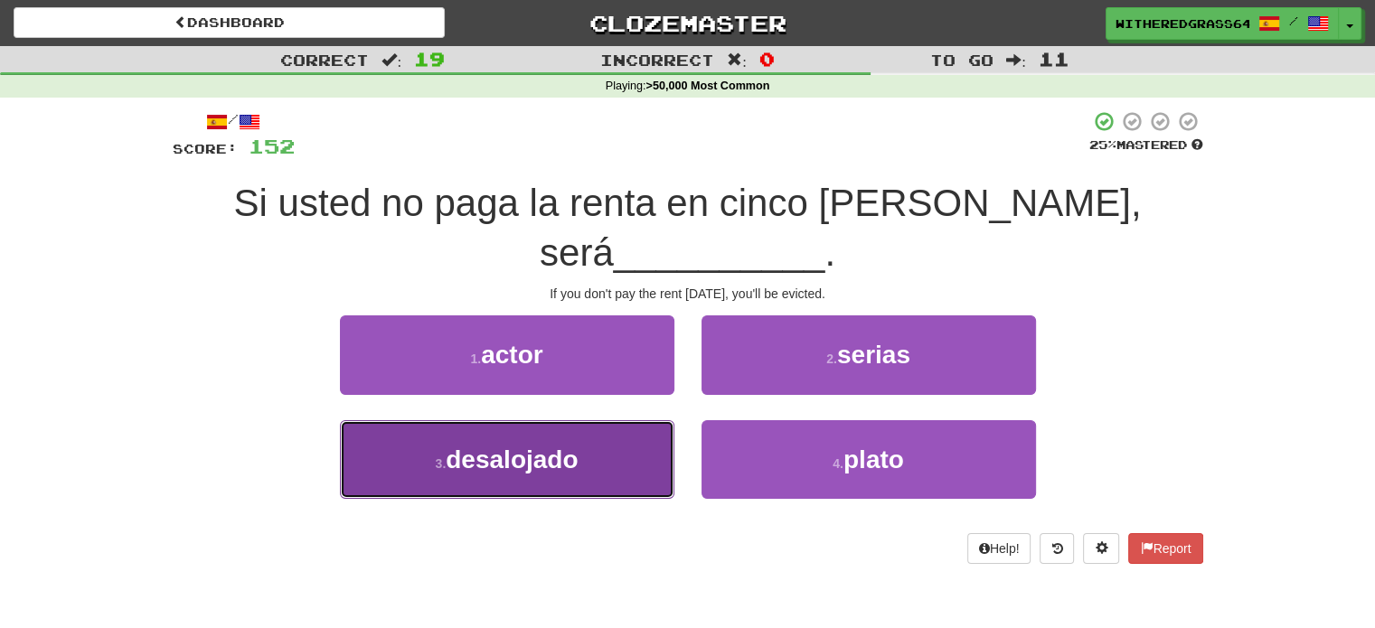
click at [607, 420] on button "3 . desalojado" at bounding box center [507, 459] width 334 height 79
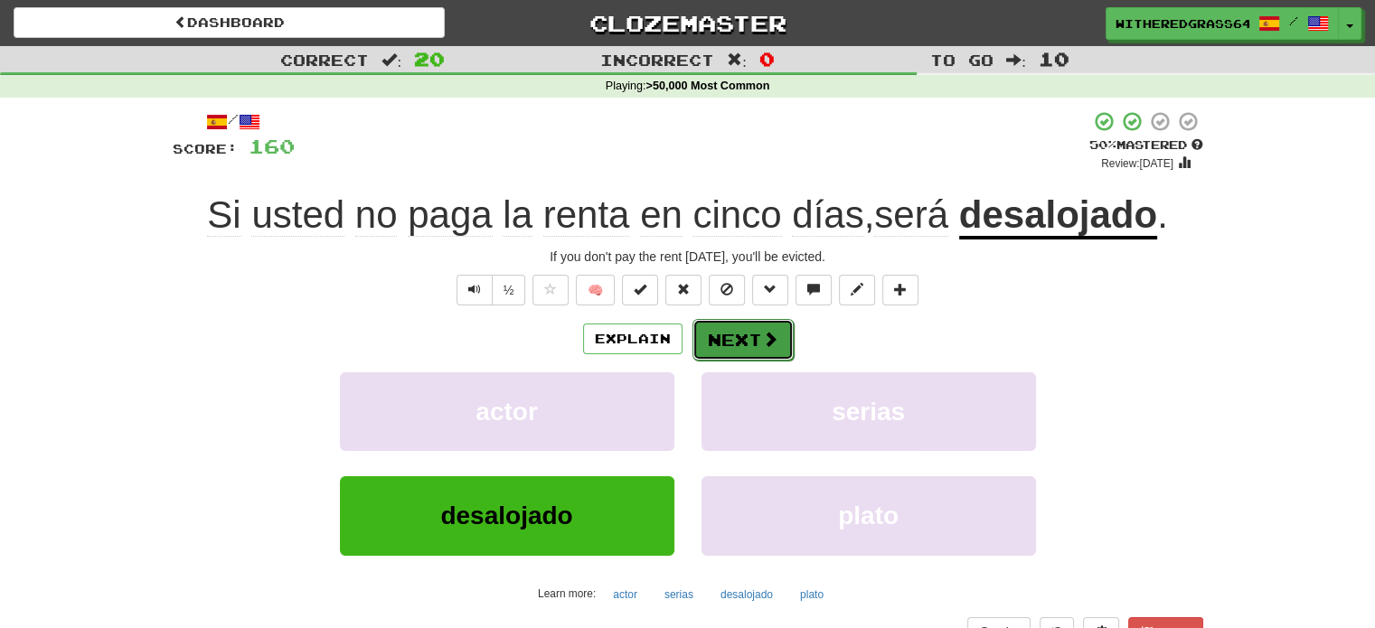
click at [736, 336] on button "Next" at bounding box center [742, 340] width 101 height 42
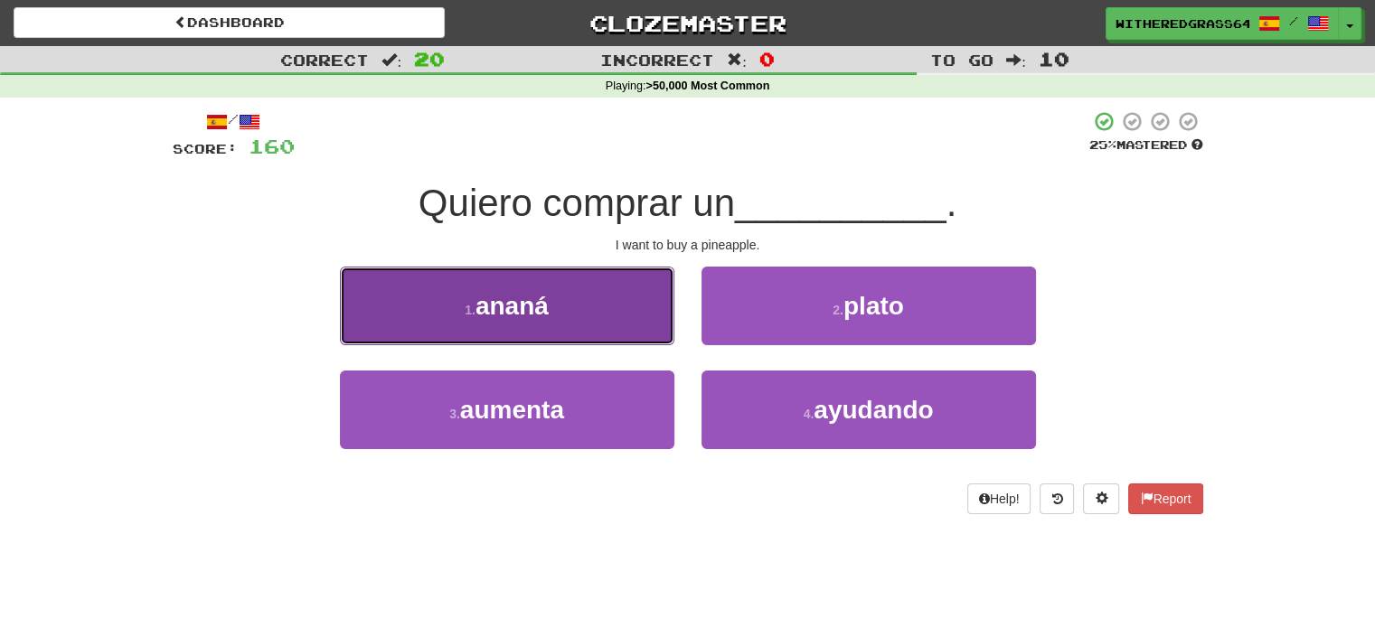
click at [619, 321] on button "1 . ananá" at bounding box center [507, 306] width 334 height 79
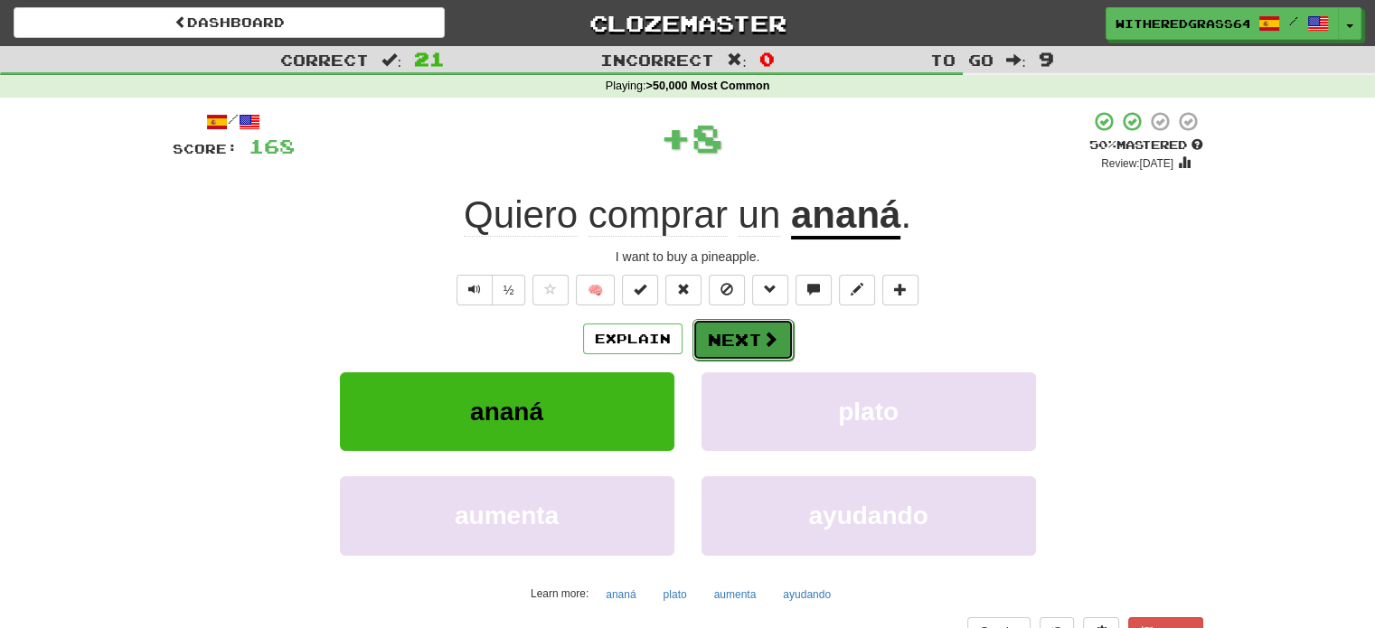
click at [722, 343] on button "Next" at bounding box center [742, 340] width 101 height 42
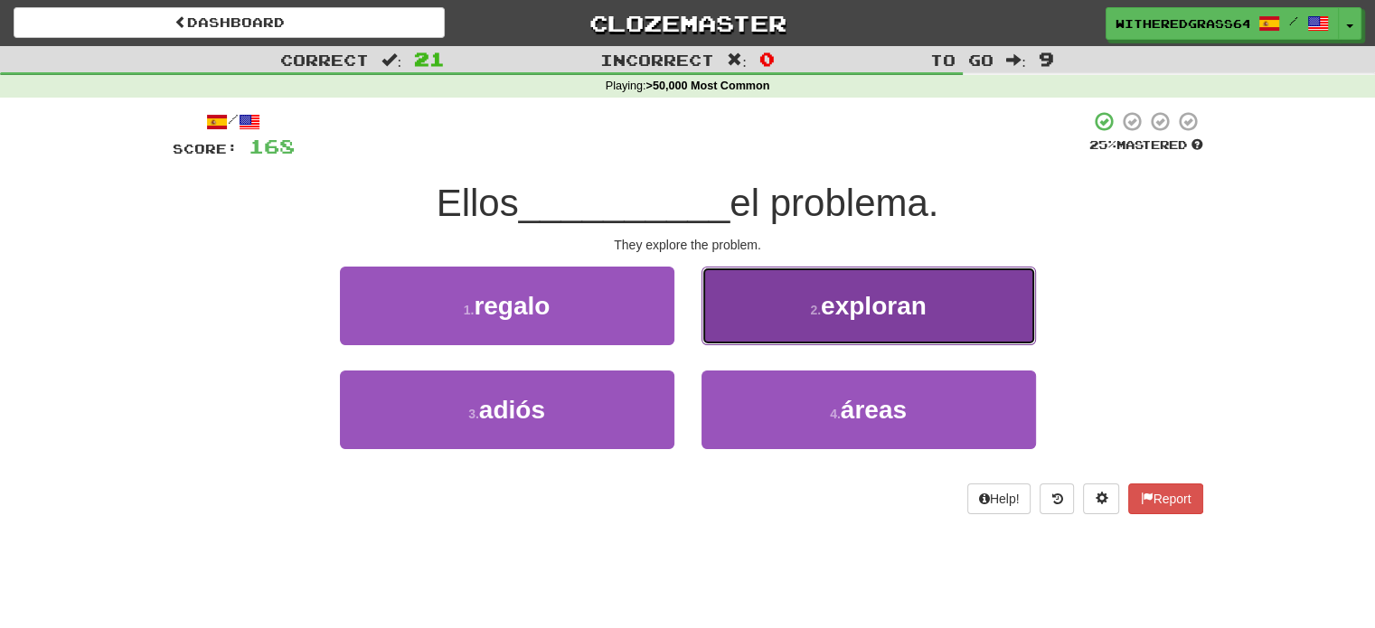
click at [777, 335] on button "2 . exploran" at bounding box center [868, 306] width 334 height 79
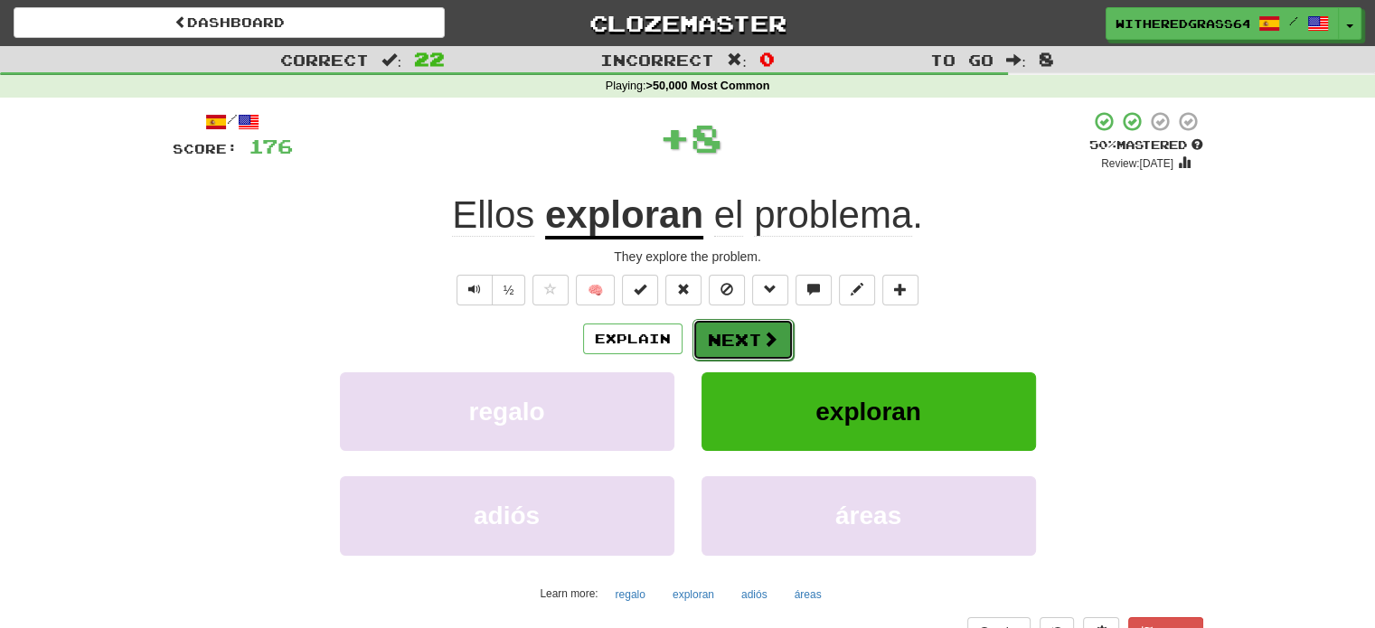
click at [751, 348] on button "Next" at bounding box center [742, 340] width 101 height 42
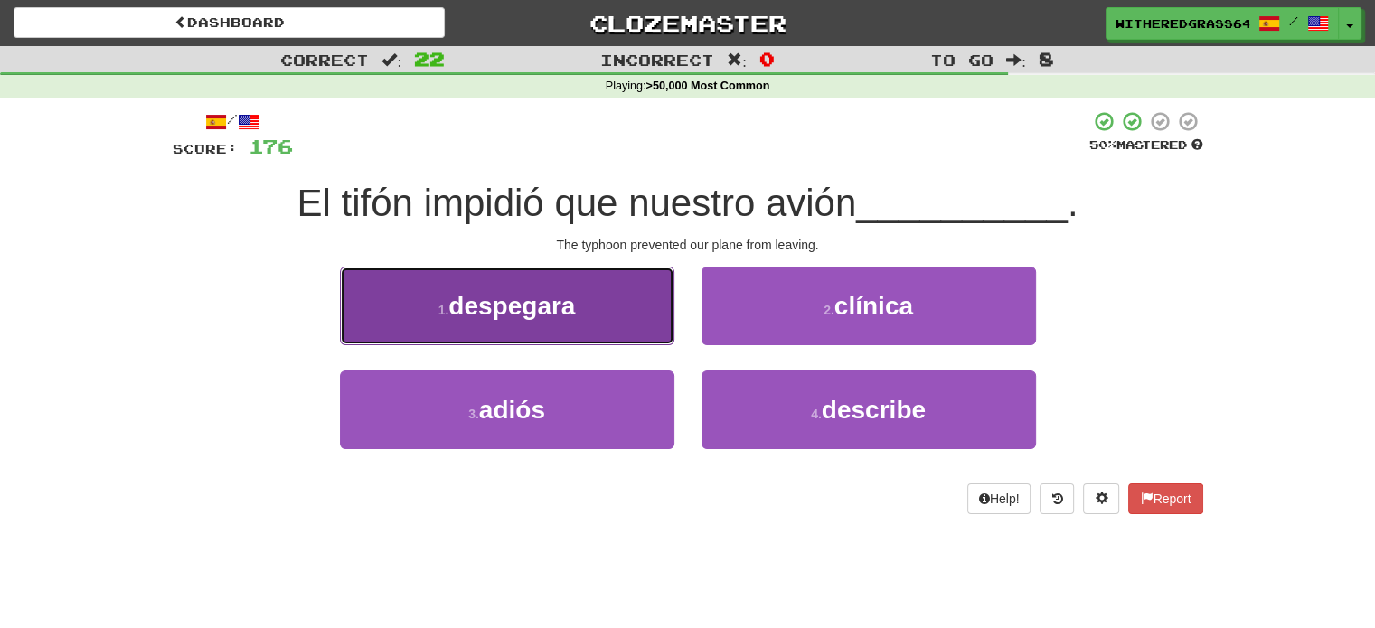
click at [661, 324] on button "1 . despegara" at bounding box center [507, 306] width 334 height 79
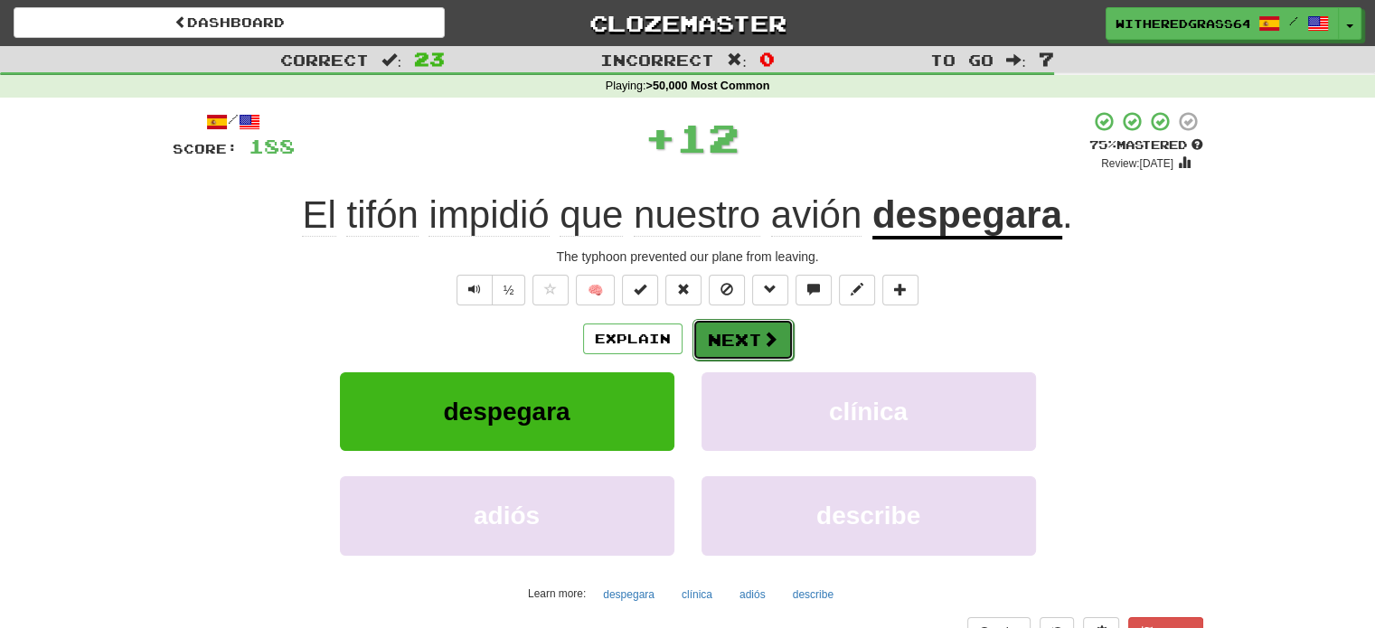
click at [763, 346] on span at bounding box center [770, 339] width 16 height 16
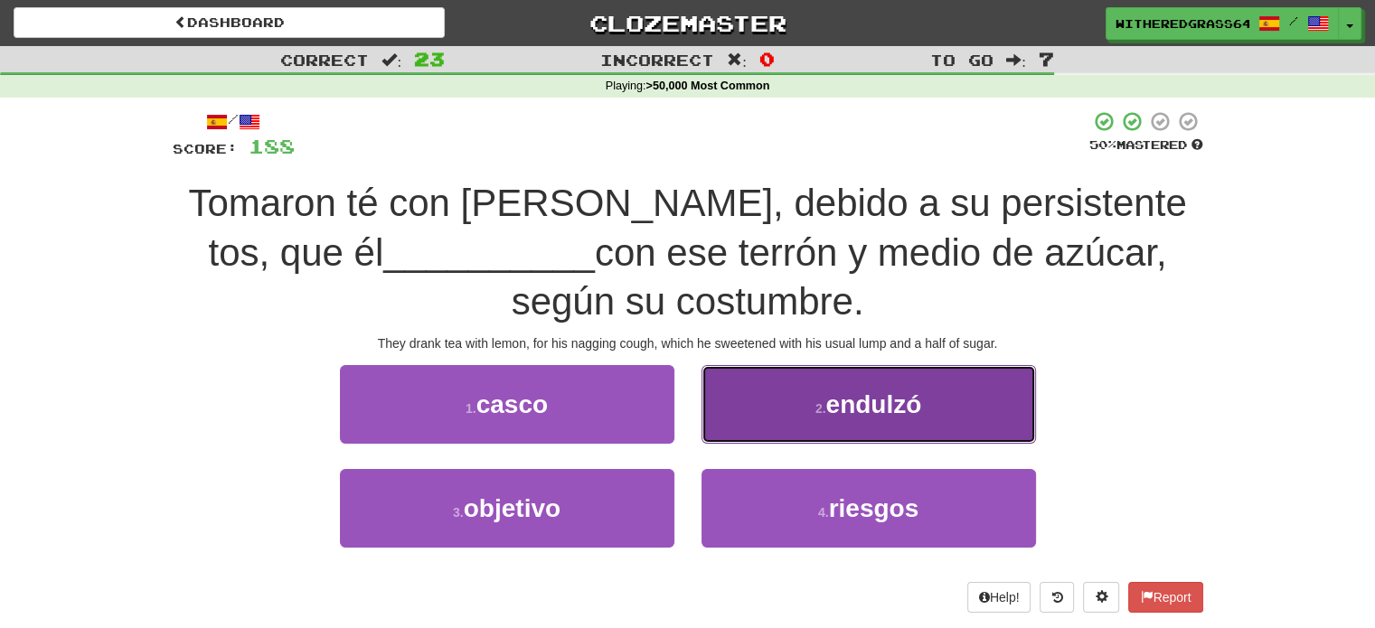
click at [900, 434] on button "2 . endulzó" at bounding box center [868, 404] width 334 height 79
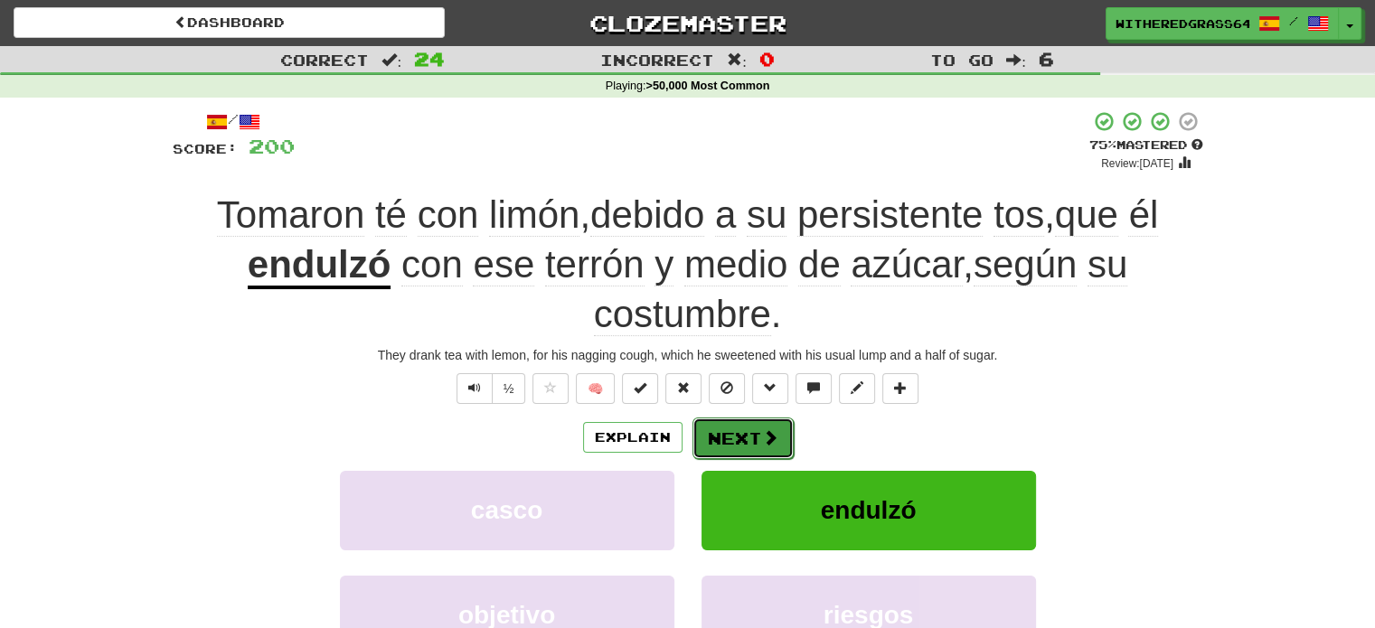
click at [756, 451] on button "Next" at bounding box center [742, 439] width 101 height 42
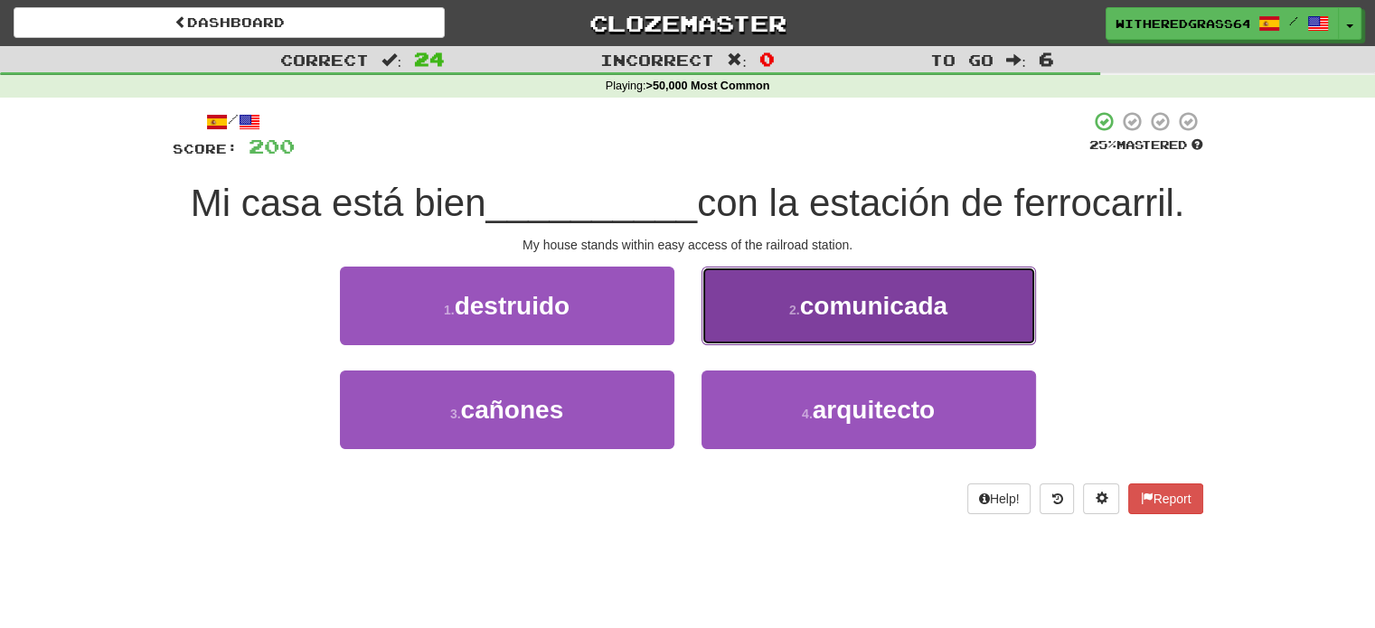
click at [751, 328] on button "2 . comunicada" at bounding box center [868, 306] width 334 height 79
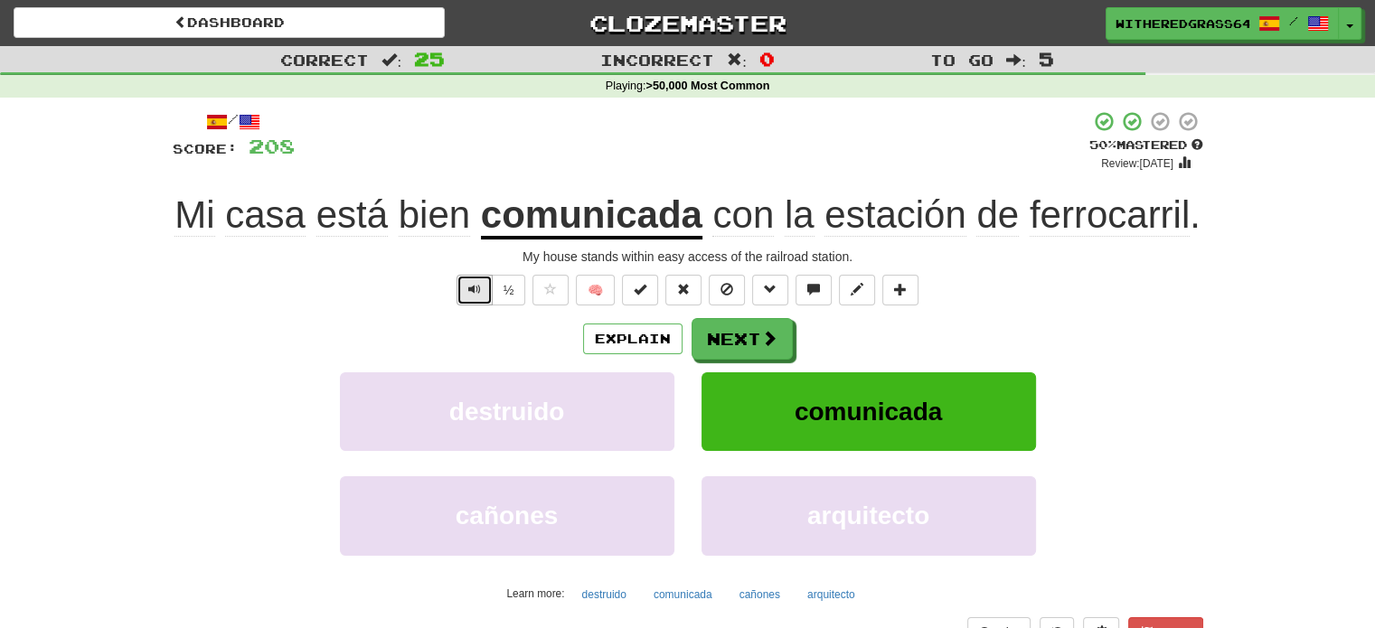
click at [458, 293] on button "Text-to-speech controls" at bounding box center [474, 290] width 36 height 31
click at [747, 347] on button "Next" at bounding box center [742, 340] width 101 height 42
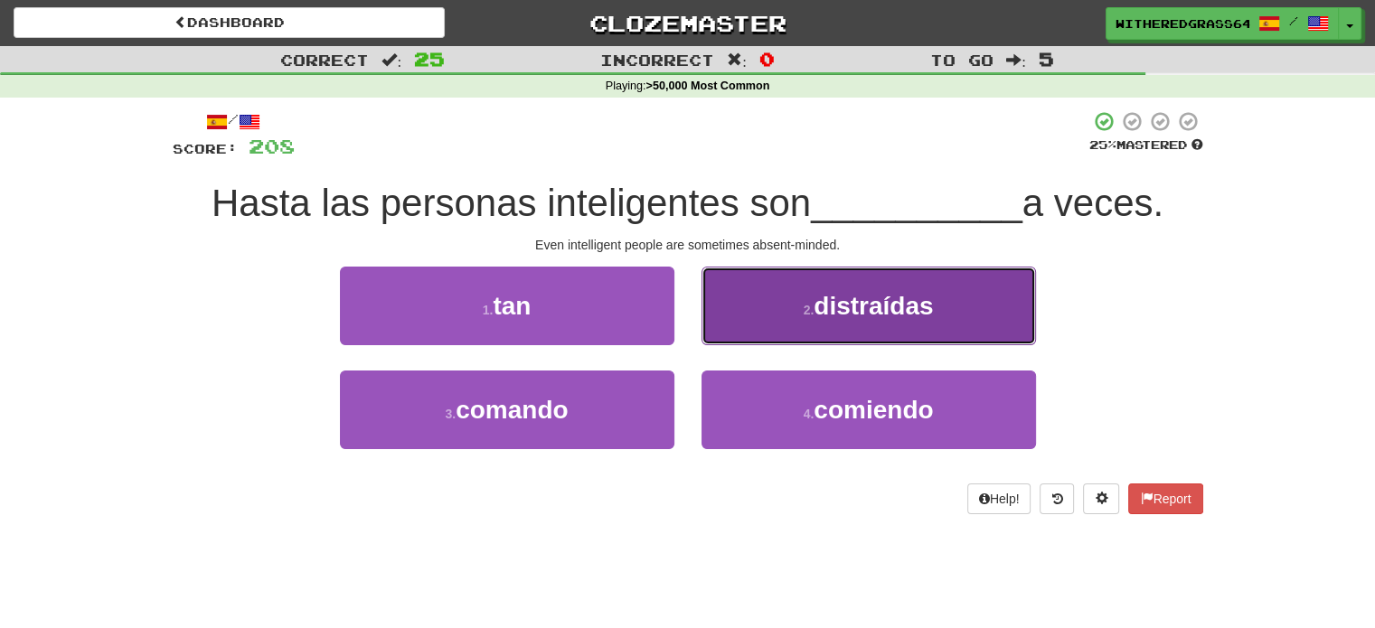
click at [788, 321] on button "2 . distraídas" at bounding box center [868, 306] width 334 height 79
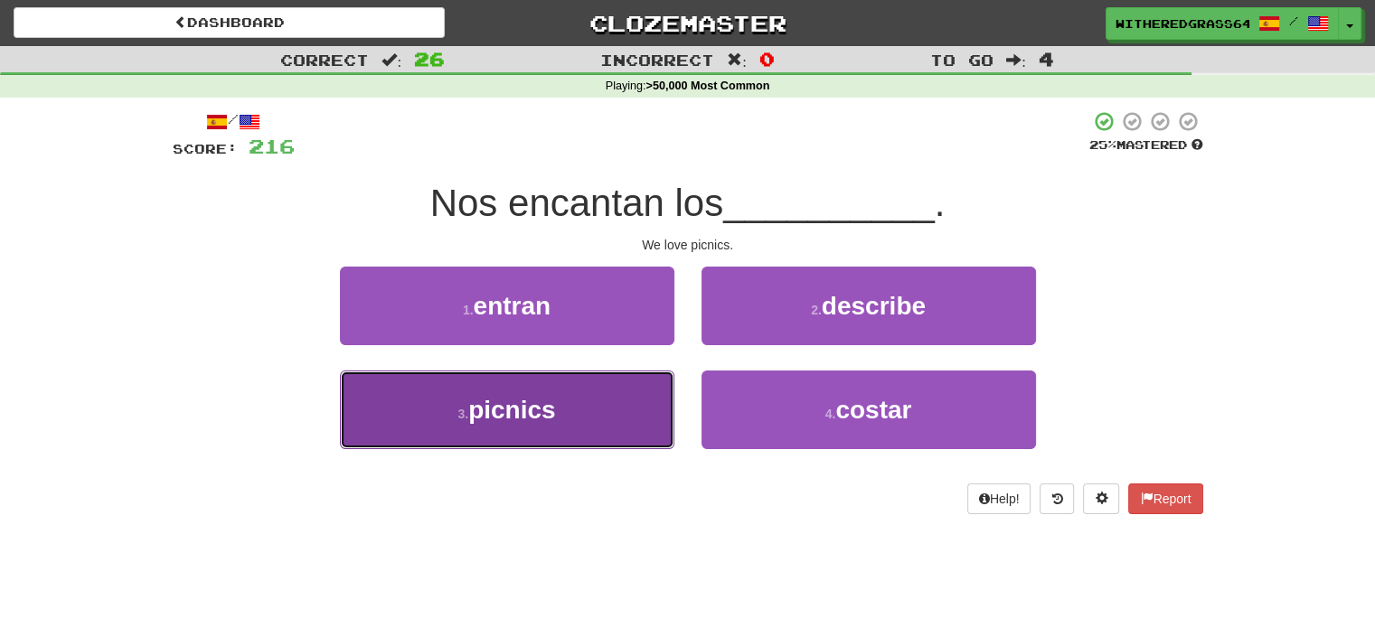
click at [601, 399] on button "3 . picnics" at bounding box center [507, 410] width 334 height 79
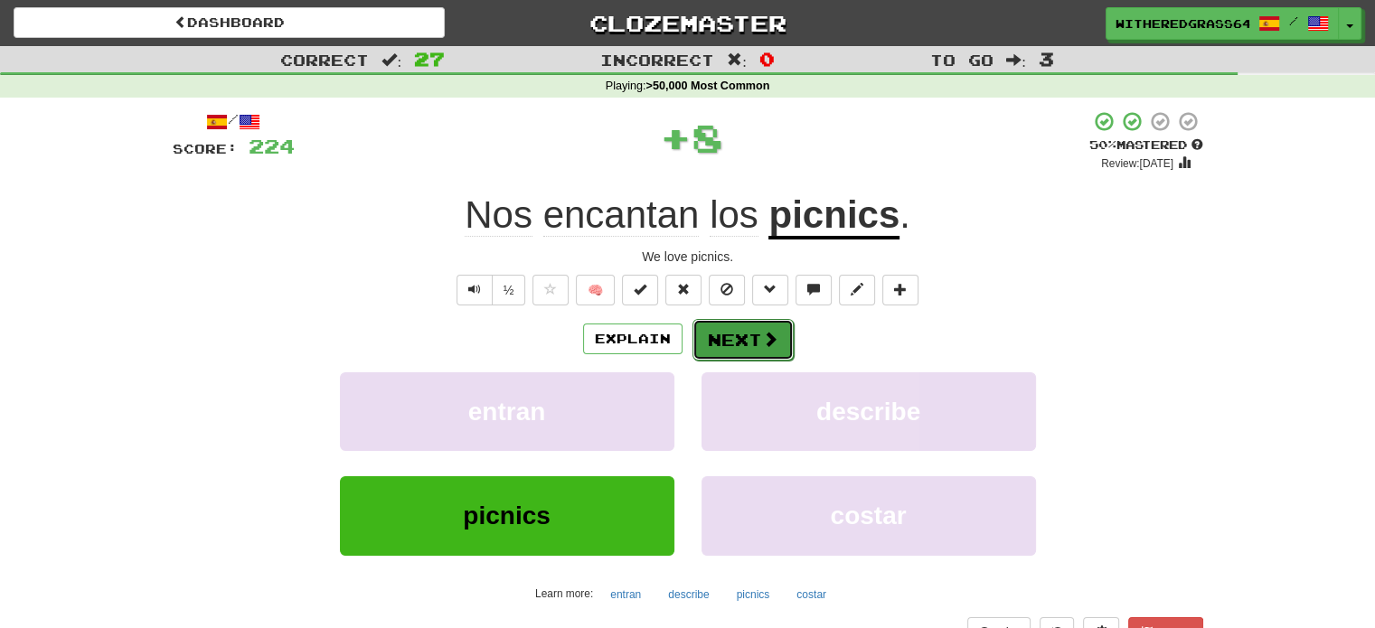
click at [772, 343] on span at bounding box center [770, 339] width 16 height 16
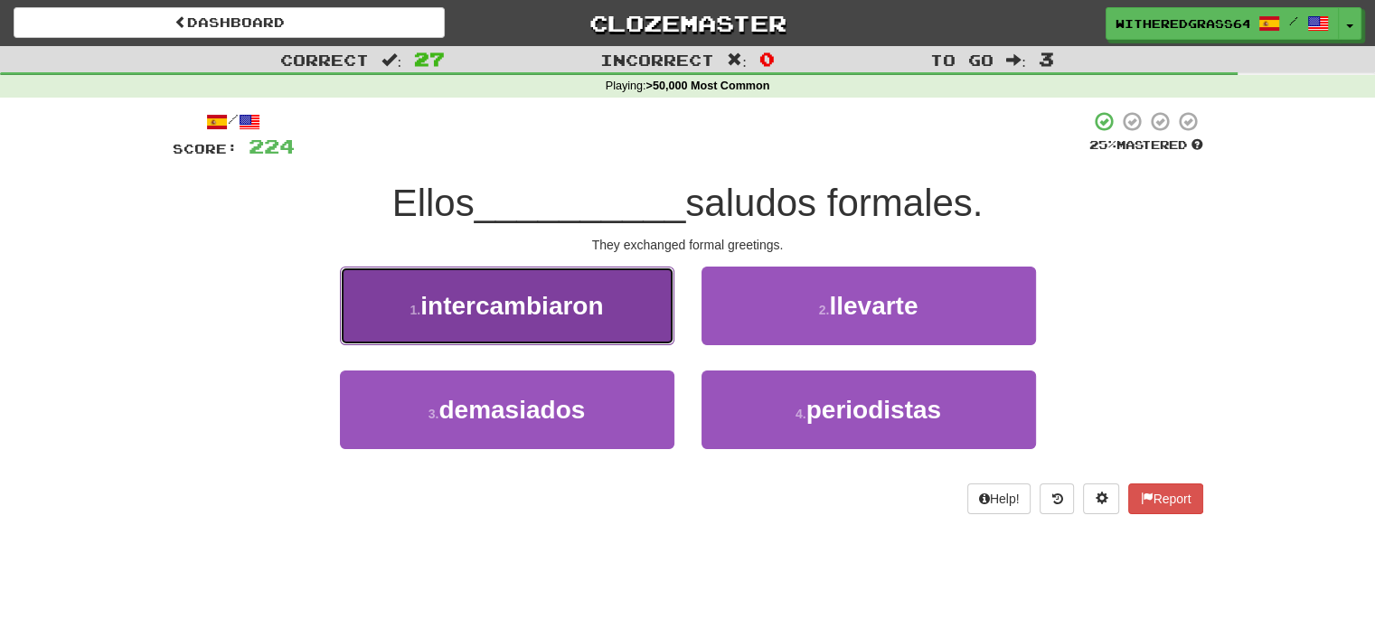
click at [598, 323] on button "1 . intercambiaron" at bounding box center [507, 306] width 334 height 79
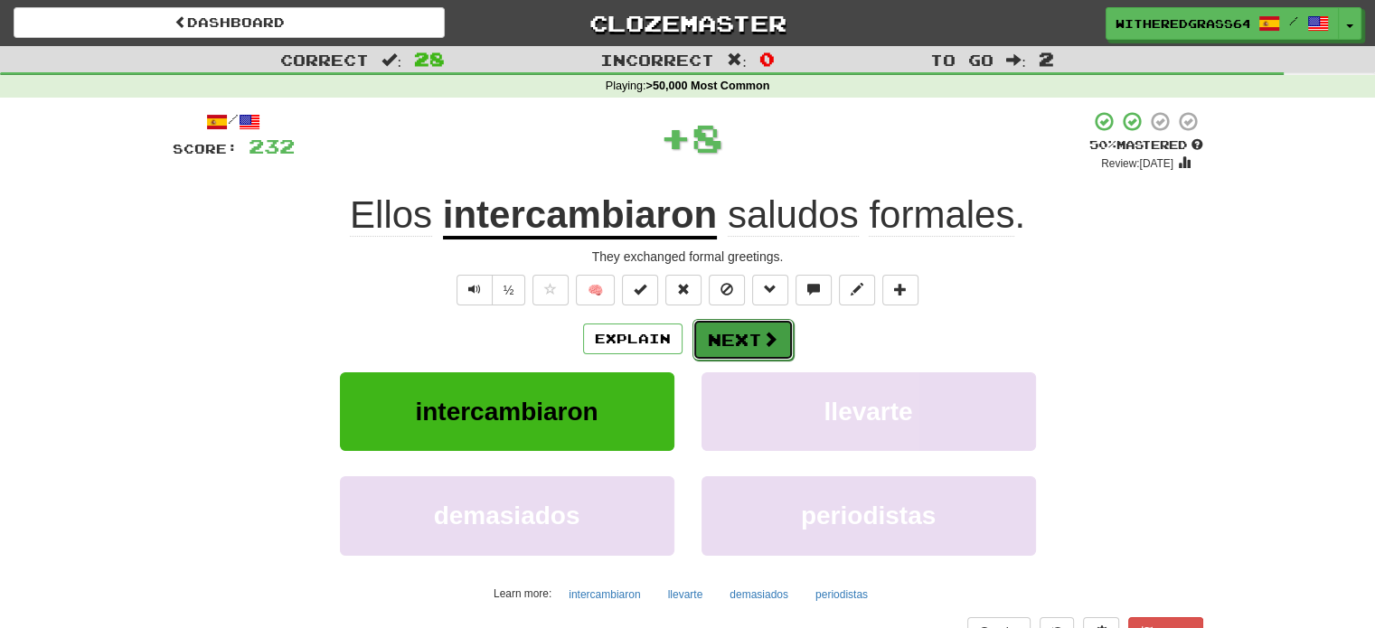
click at [717, 336] on button "Next" at bounding box center [742, 340] width 101 height 42
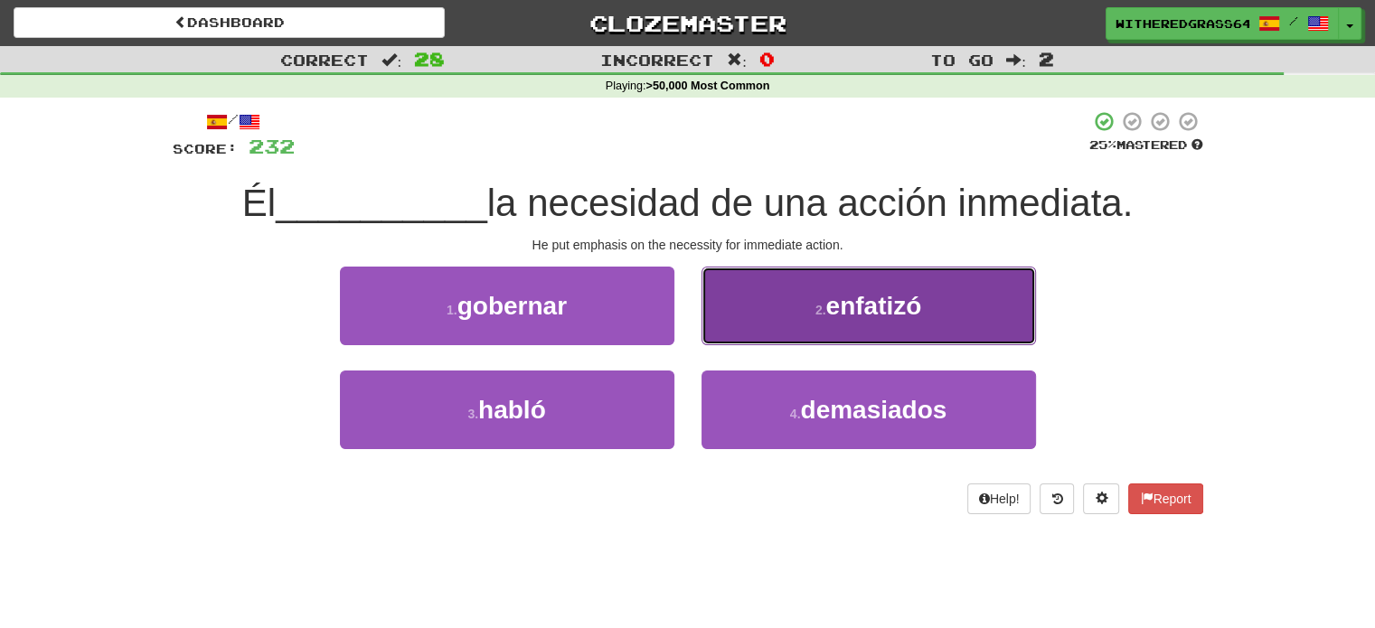
click at [836, 294] on span "enfatizó" at bounding box center [873, 306] width 96 height 28
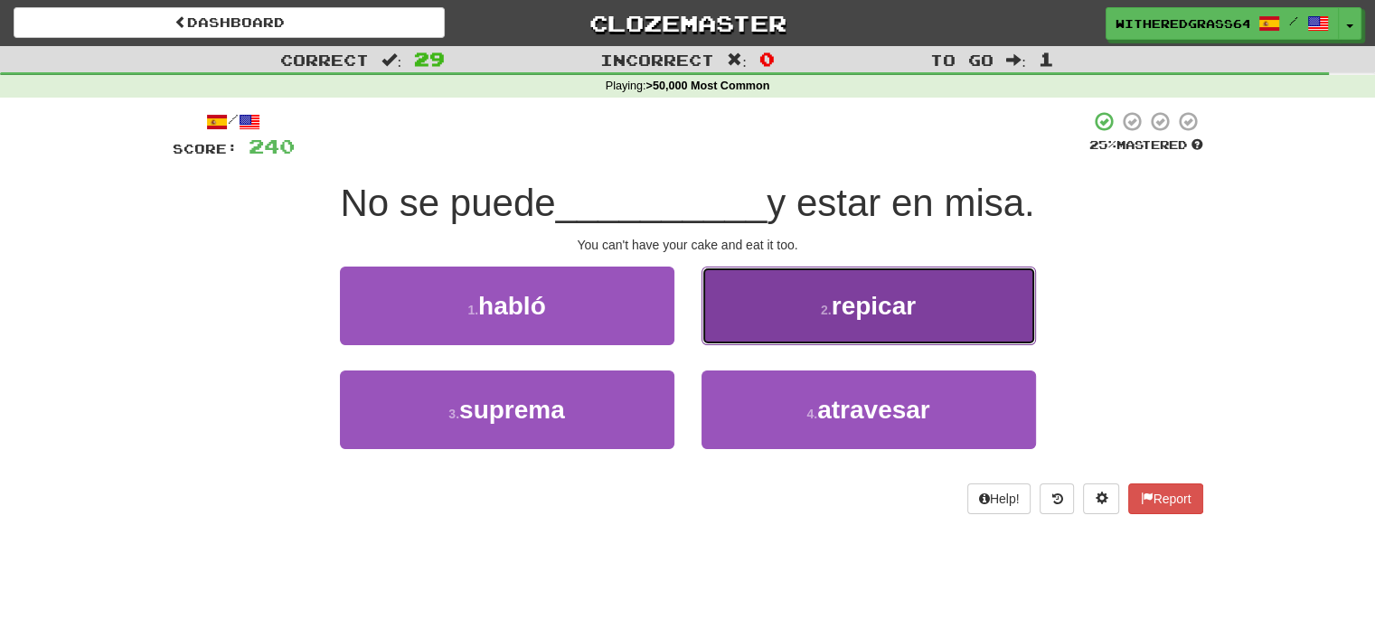
click at [755, 304] on button "2 . repicar" at bounding box center [868, 306] width 334 height 79
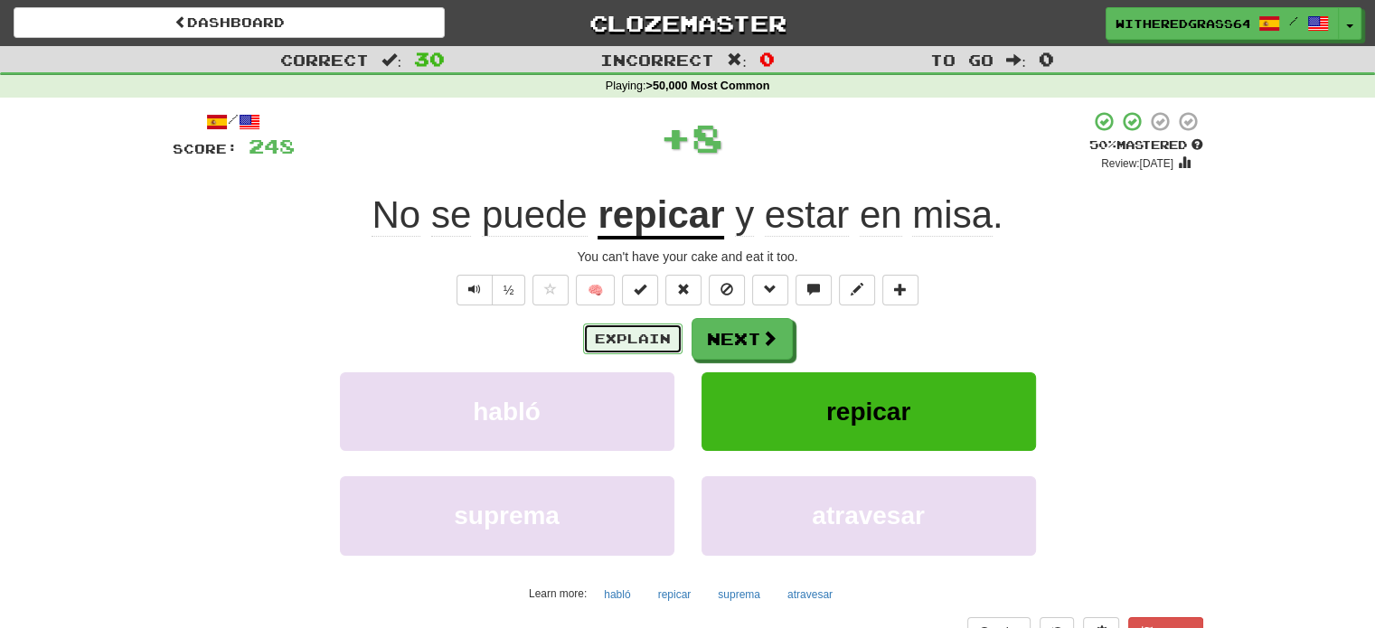
click at [662, 327] on button "Explain" at bounding box center [632, 339] width 99 height 31
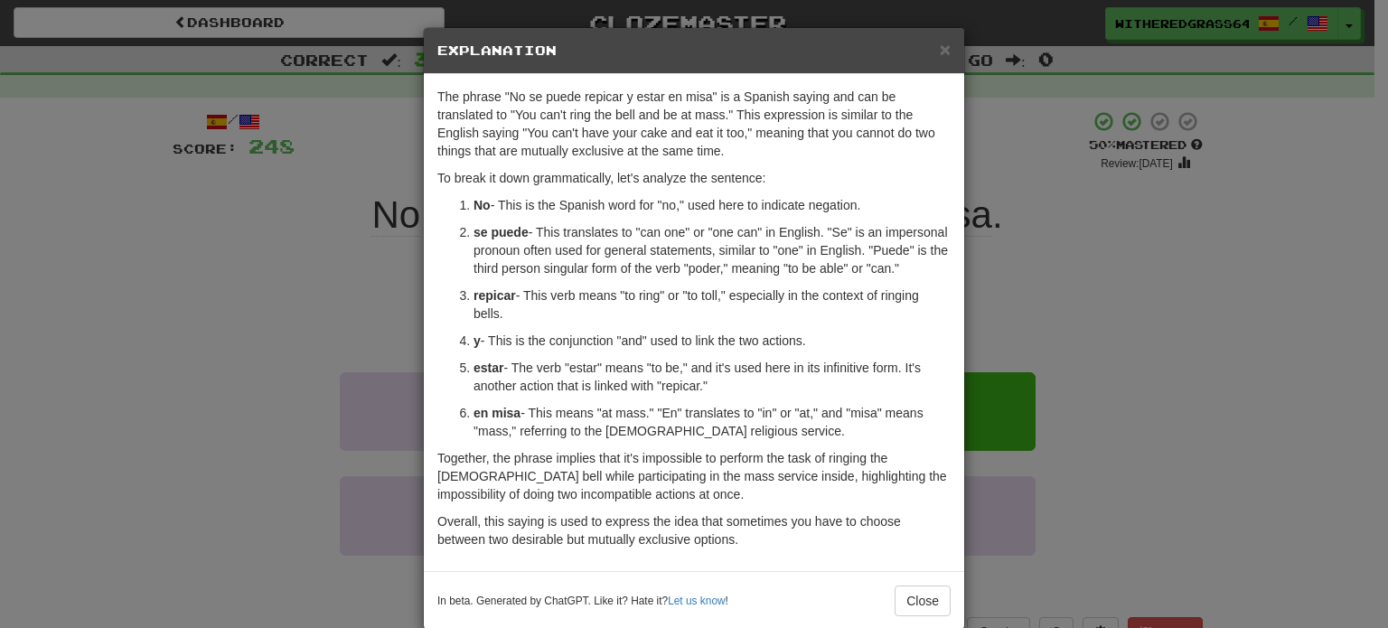
click at [340, 256] on div "× Explanation The phrase "No se puede repicar y estar en misa" is a Spanish say…" at bounding box center [694, 314] width 1388 height 628
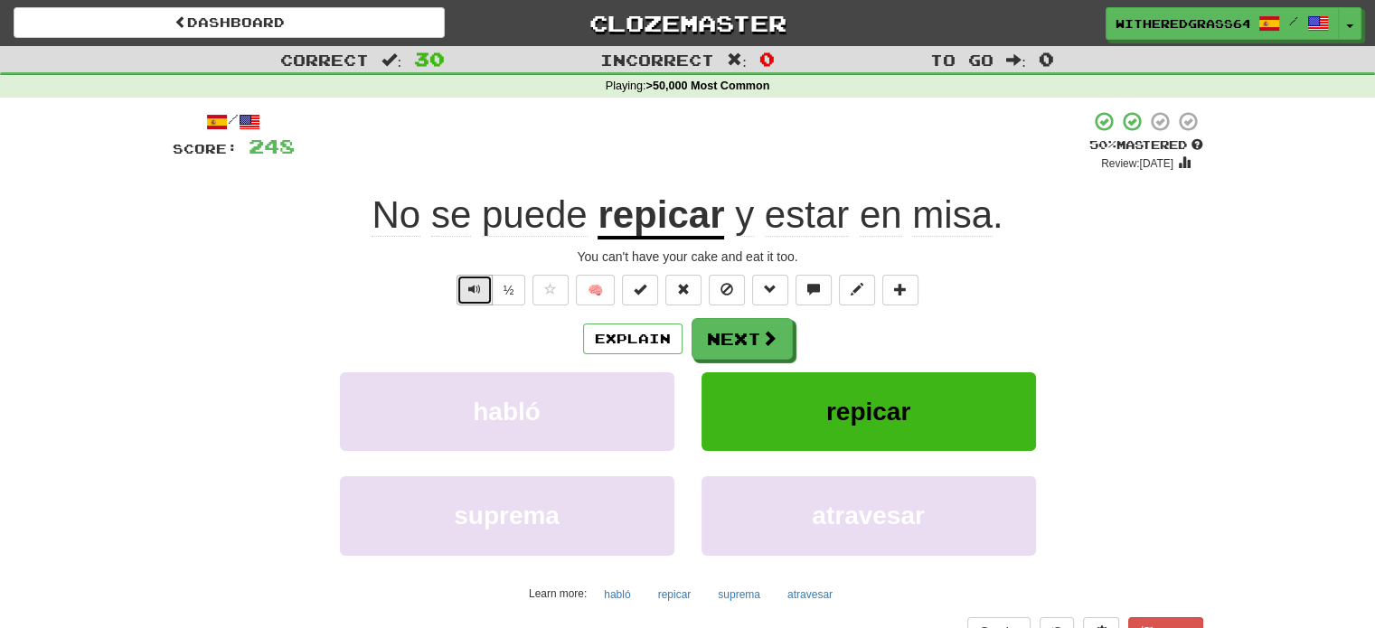
click at [475, 296] on span "Text-to-speech controls" at bounding box center [474, 289] width 13 height 13
click at [713, 333] on button "Next" at bounding box center [742, 340] width 101 height 42
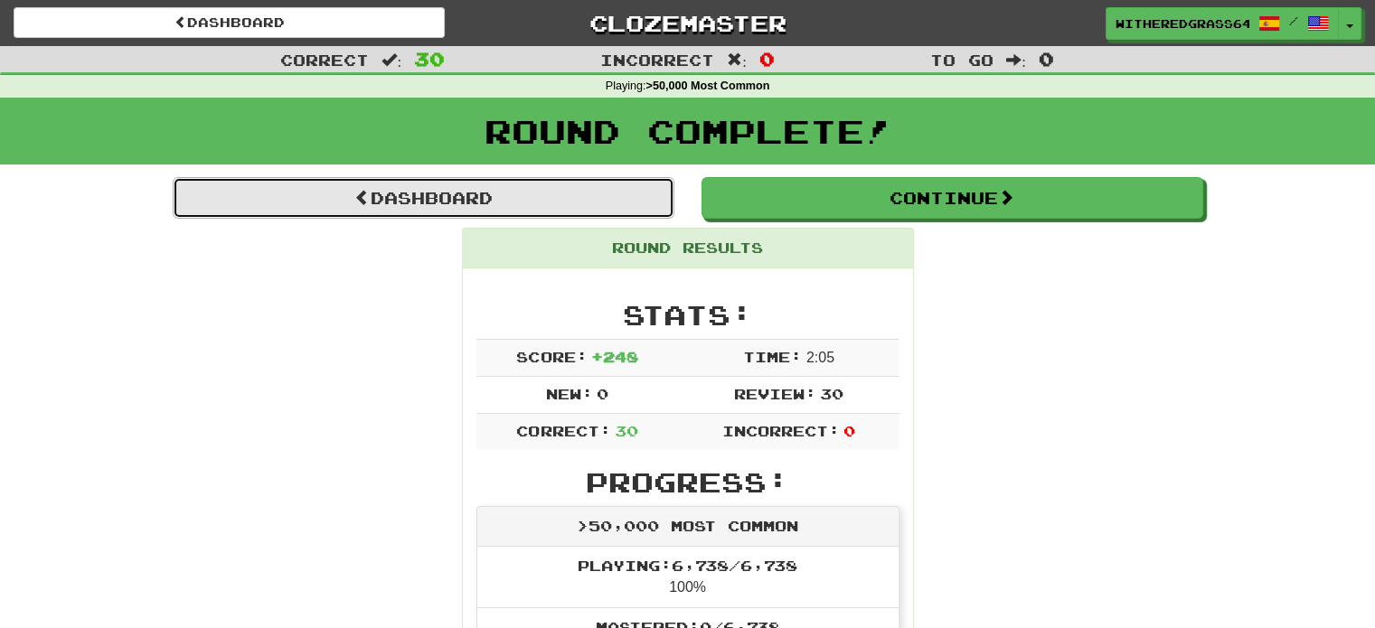
click at [622, 200] on link "Dashboard" at bounding box center [424, 198] width 502 height 42
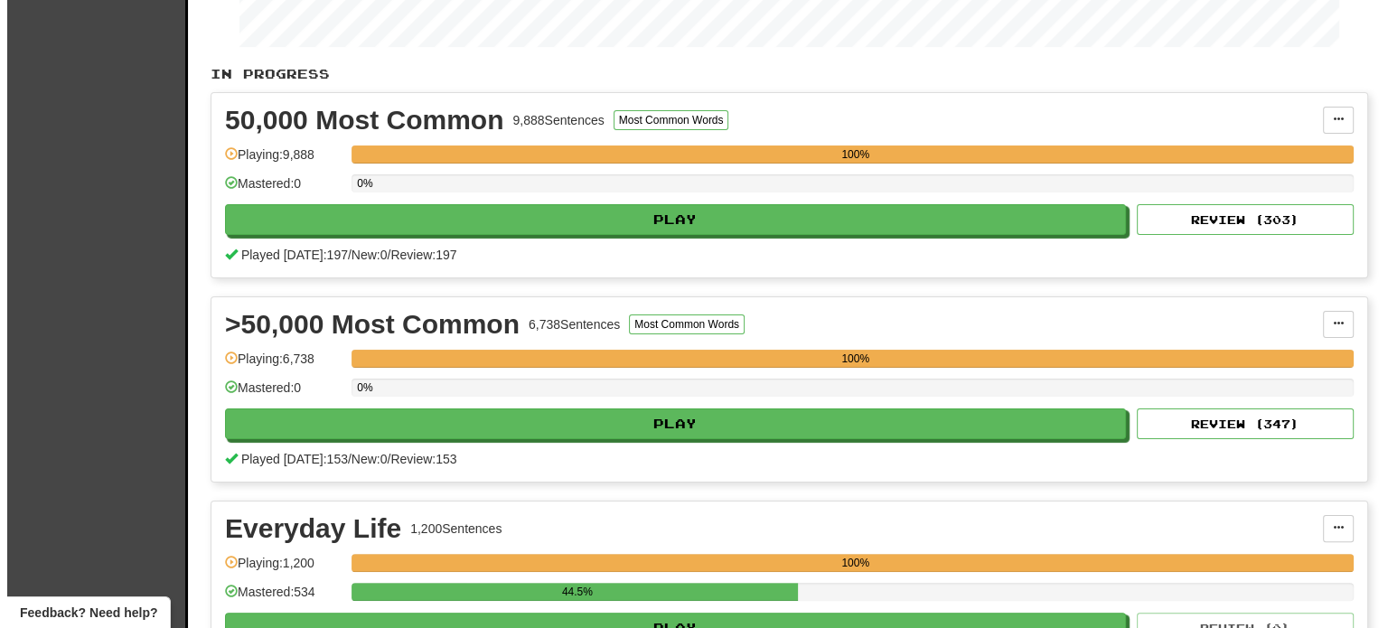
scroll to position [325, 0]
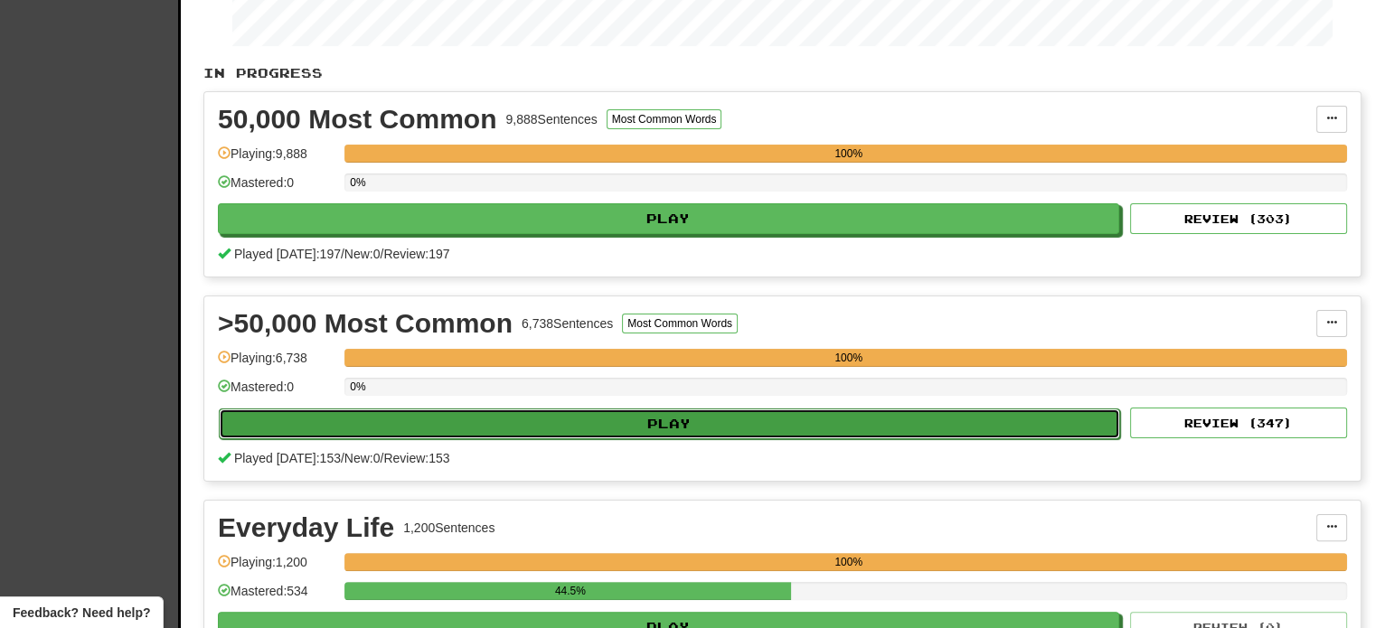
click at [815, 429] on button "Play" at bounding box center [669, 424] width 901 height 31
select select "**"
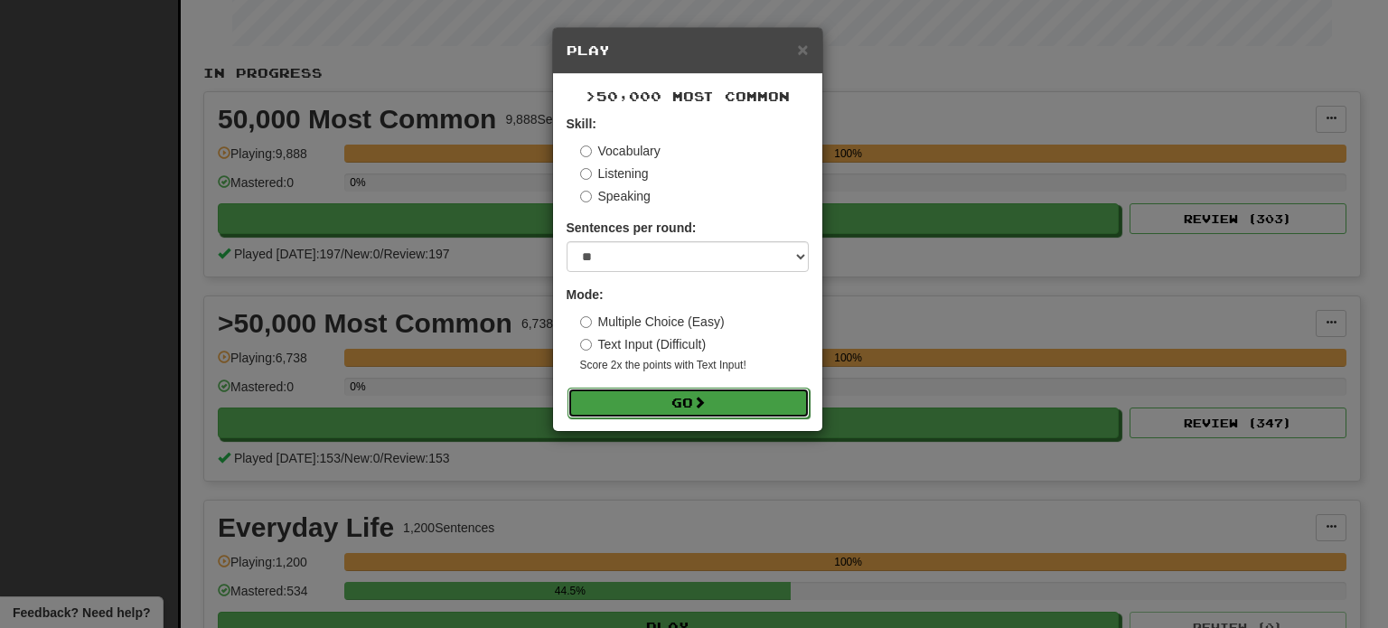
click at [687, 402] on button "Go" at bounding box center [689, 403] width 242 height 31
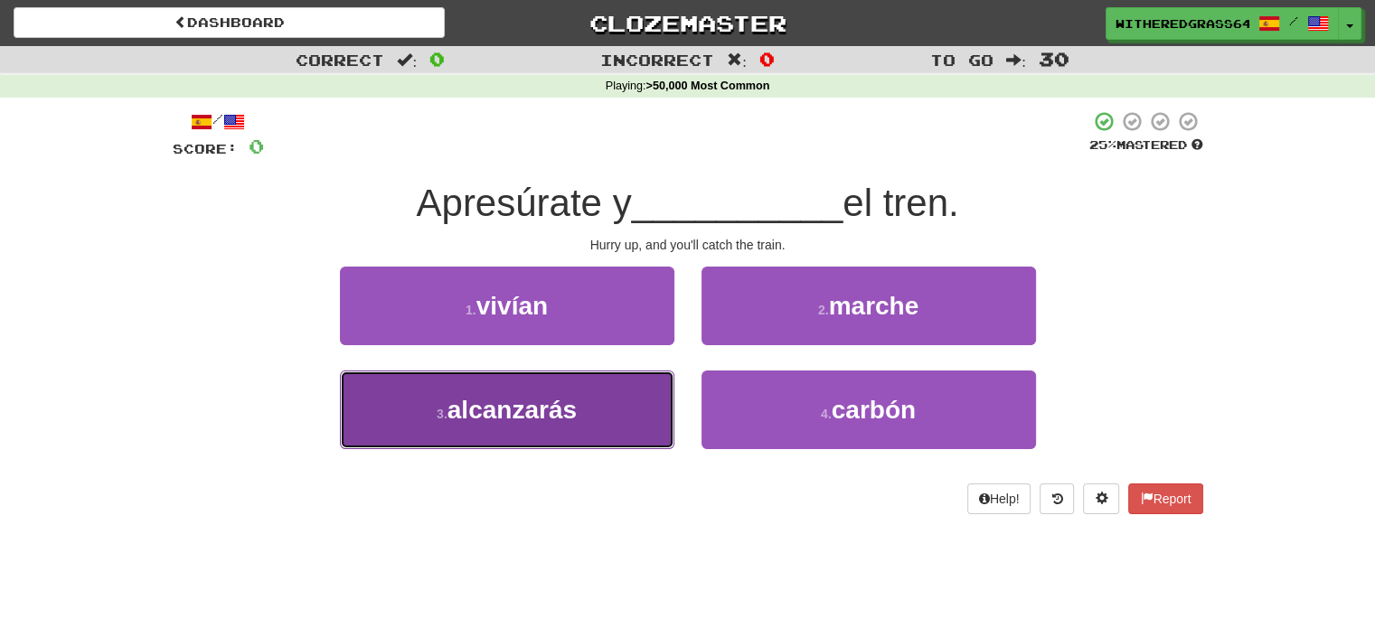
click at [631, 415] on button "3 . alcanzarás" at bounding box center [507, 410] width 334 height 79
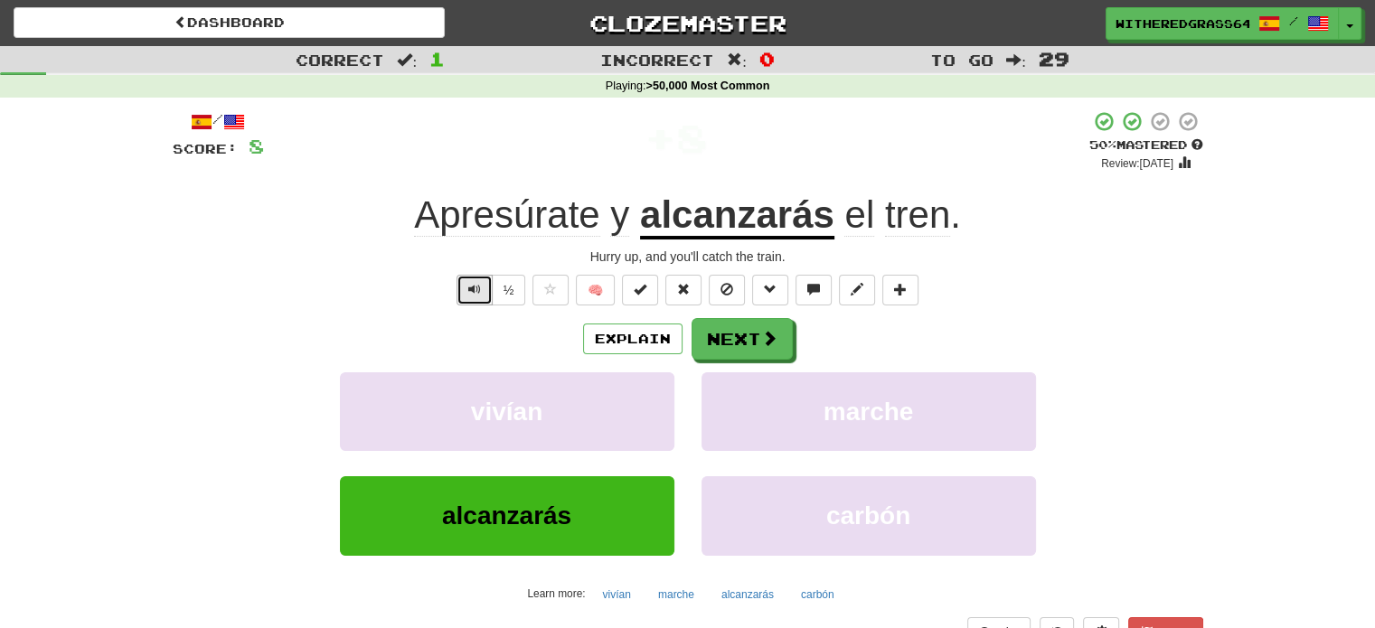
click at [474, 296] on span "Text-to-speech controls" at bounding box center [474, 289] width 13 height 13
click at [708, 345] on button "Next" at bounding box center [742, 340] width 101 height 42
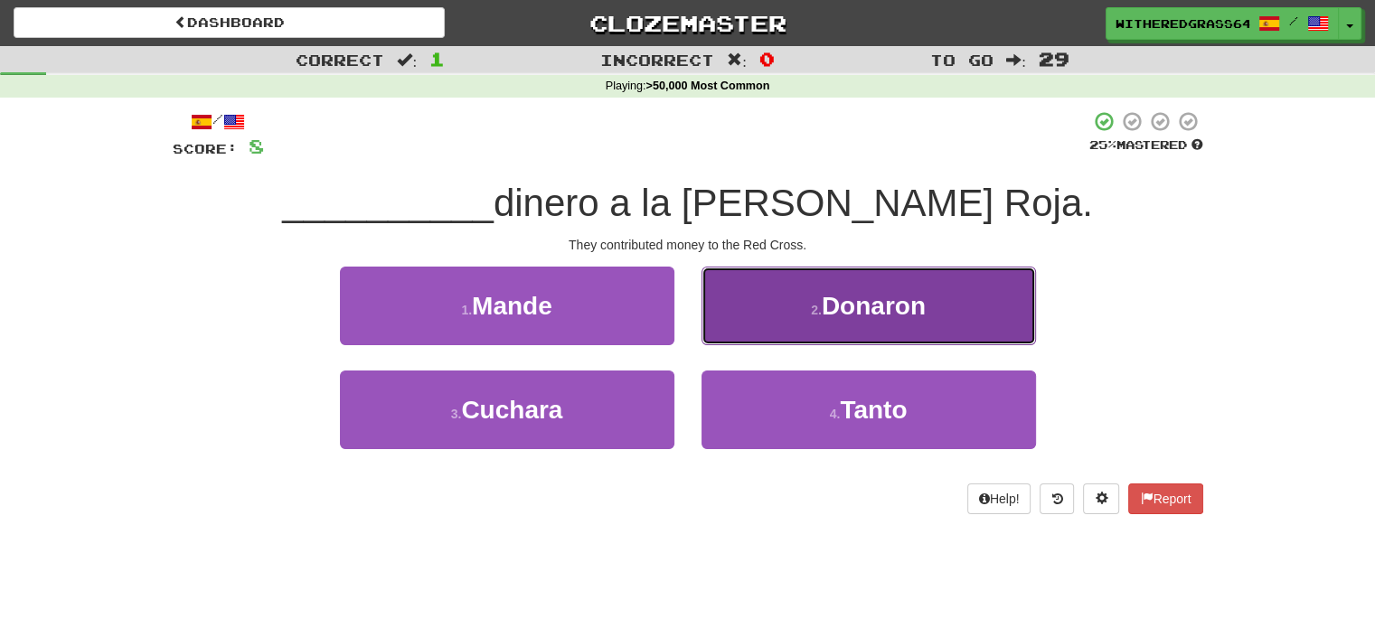
click at [782, 321] on button "2 . Donaron" at bounding box center [868, 306] width 334 height 79
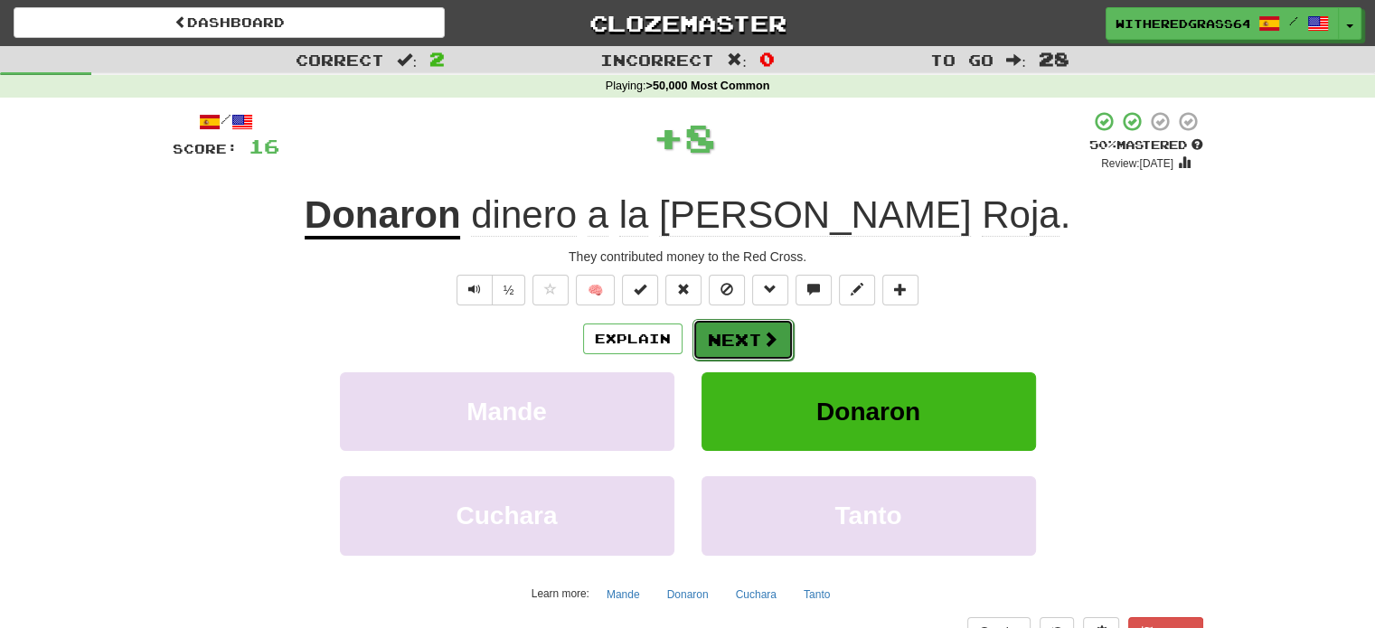
click at [747, 350] on button "Next" at bounding box center [742, 340] width 101 height 42
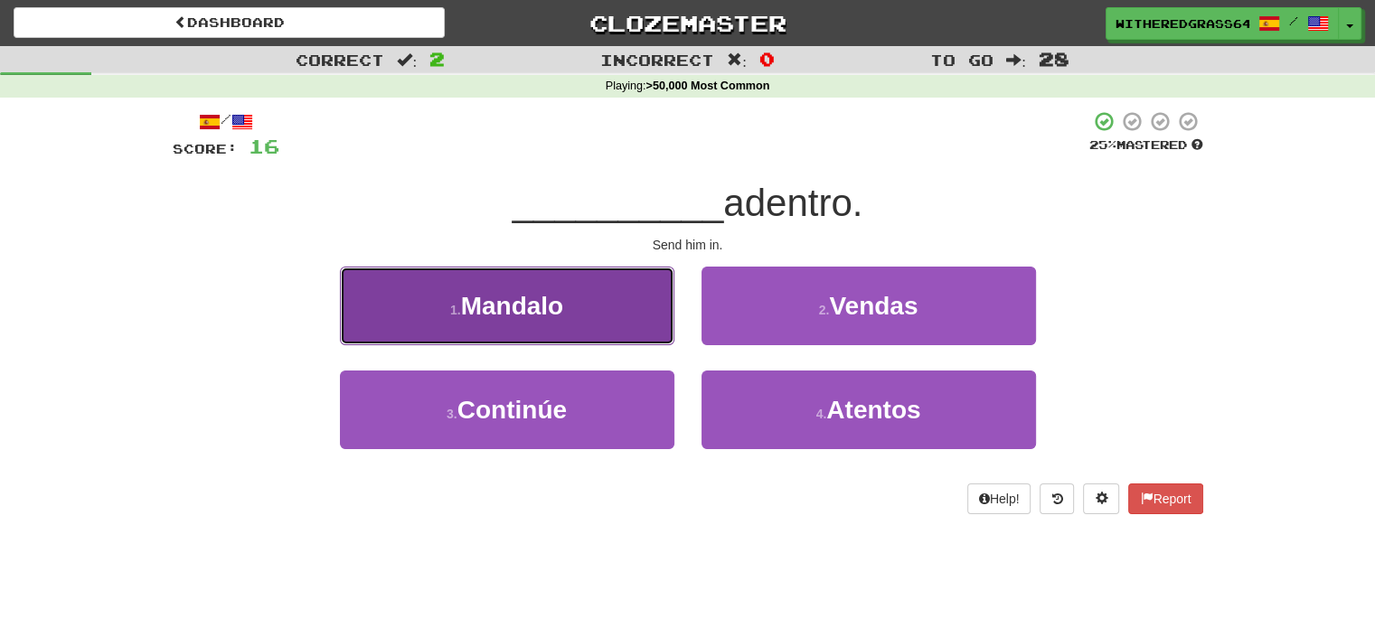
click at [623, 318] on button "1 . [GEOGRAPHIC_DATA]" at bounding box center [507, 306] width 334 height 79
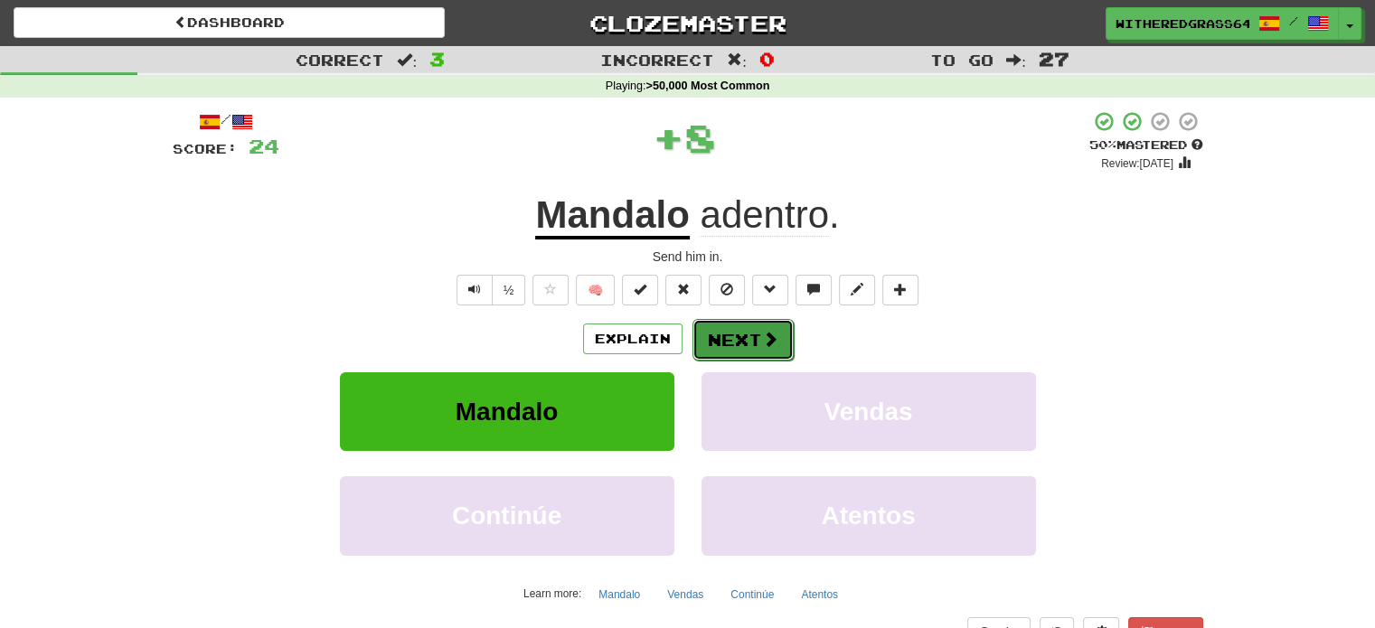
click at [728, 335] on button "Next" at bounding box center [742, 340] width 101 height 42
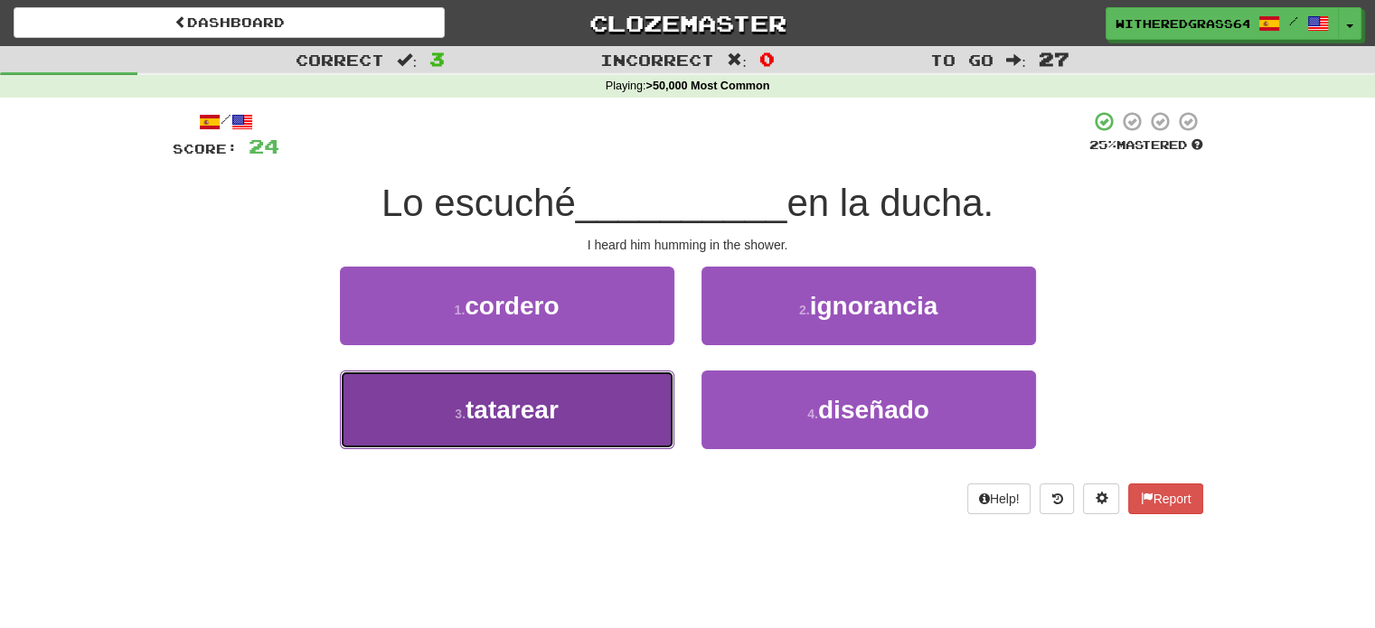
click at [643, 422] on button "3 . tatarear" at bounding box center [507, 410] width 334 height 79
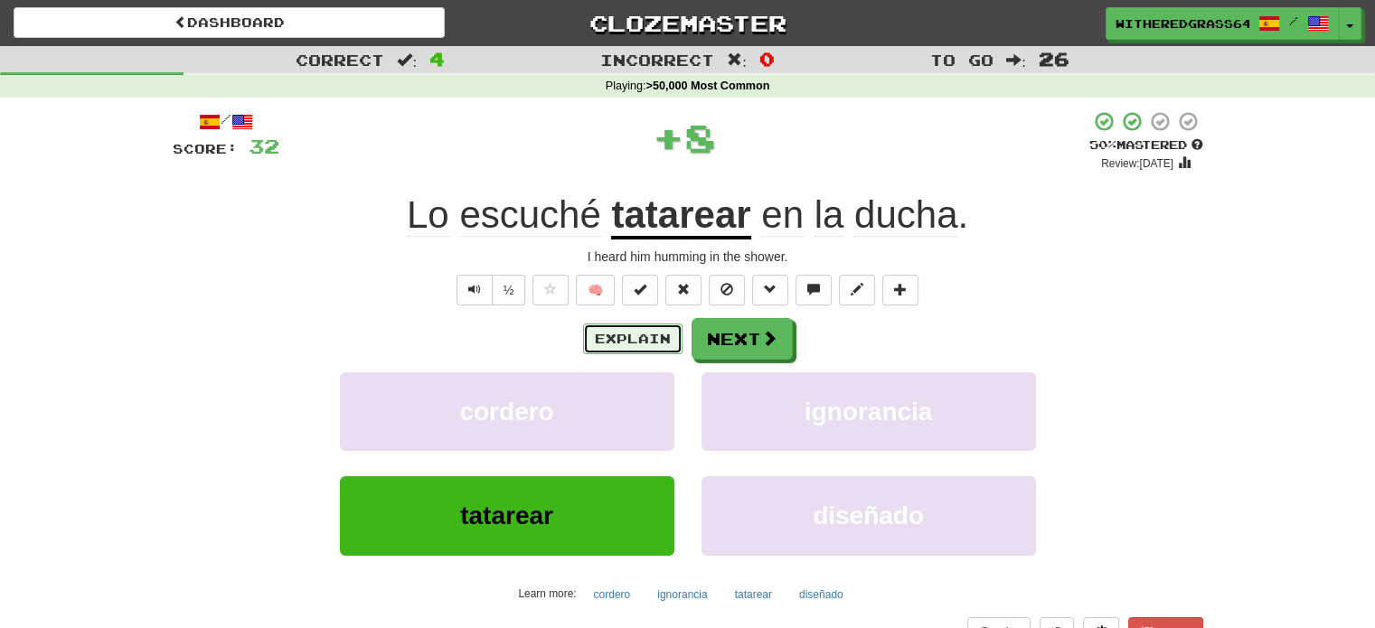
click at [648, 352] on button "Explain" at bounding box center [632, 339] width 99 height 31
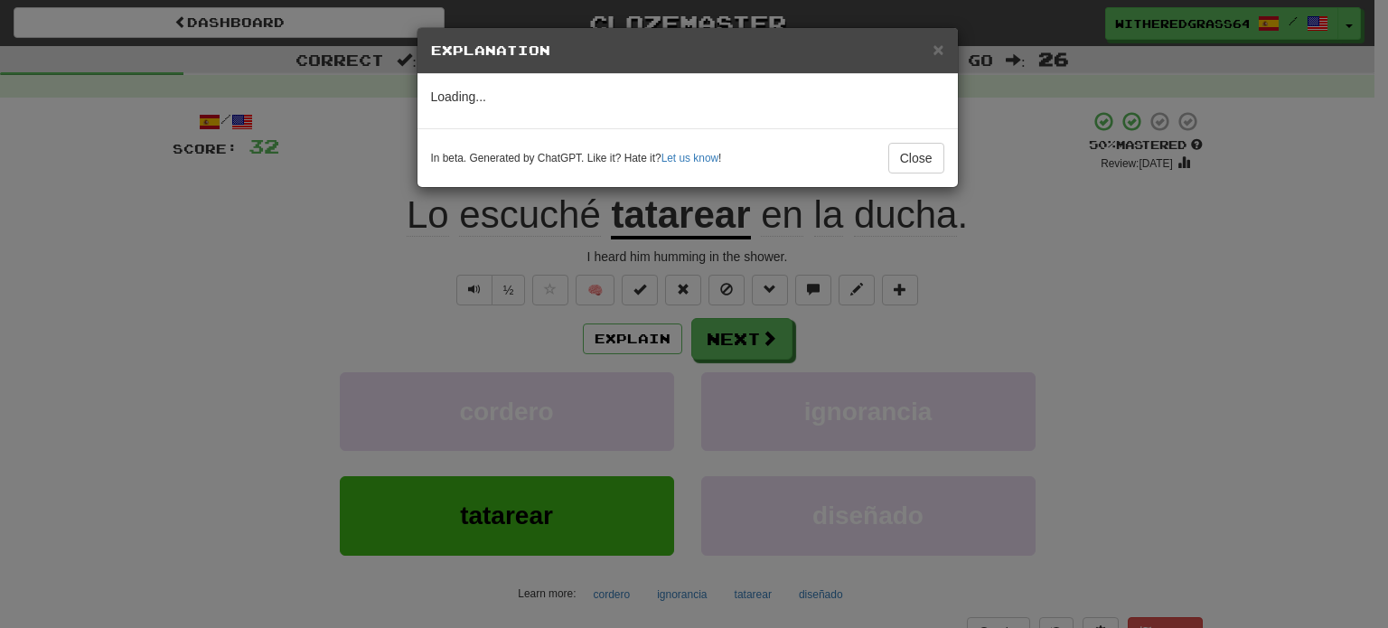
click at [490, 325] on div "× Explanation Loading... In beta. Generated by ChatGPT. Like it? Hate it? Let u…" at bounding box center [694, 314] width 1388 height 628
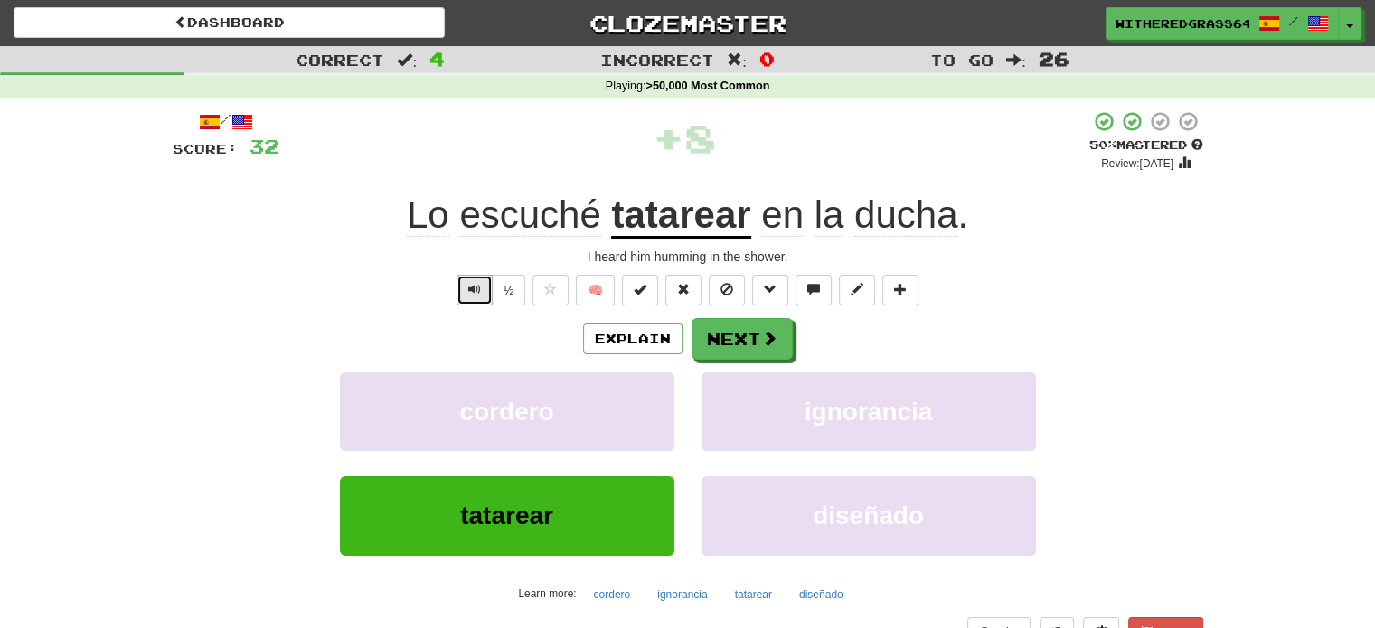
click at [477, 294] on span "Text-to-speech controls" at bounding box center [474, 289] width 13 height 13
click at [626, 340] on button "Explain" at bounding box center [632, 339] width 99 height 31
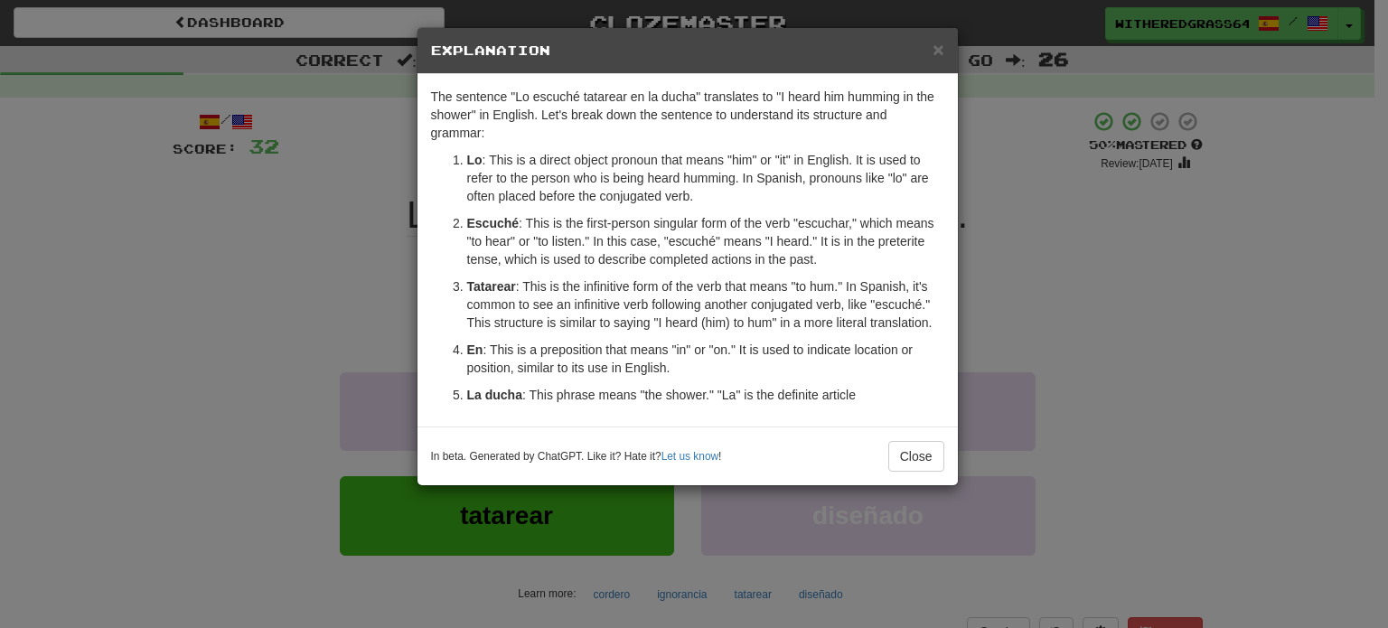
click at [206, 220] on div "× Explanation The sentence "Lo escuché tatarear en la ducha" translates to "I h…" at bounding box center [694, 314] width 1388 height 628
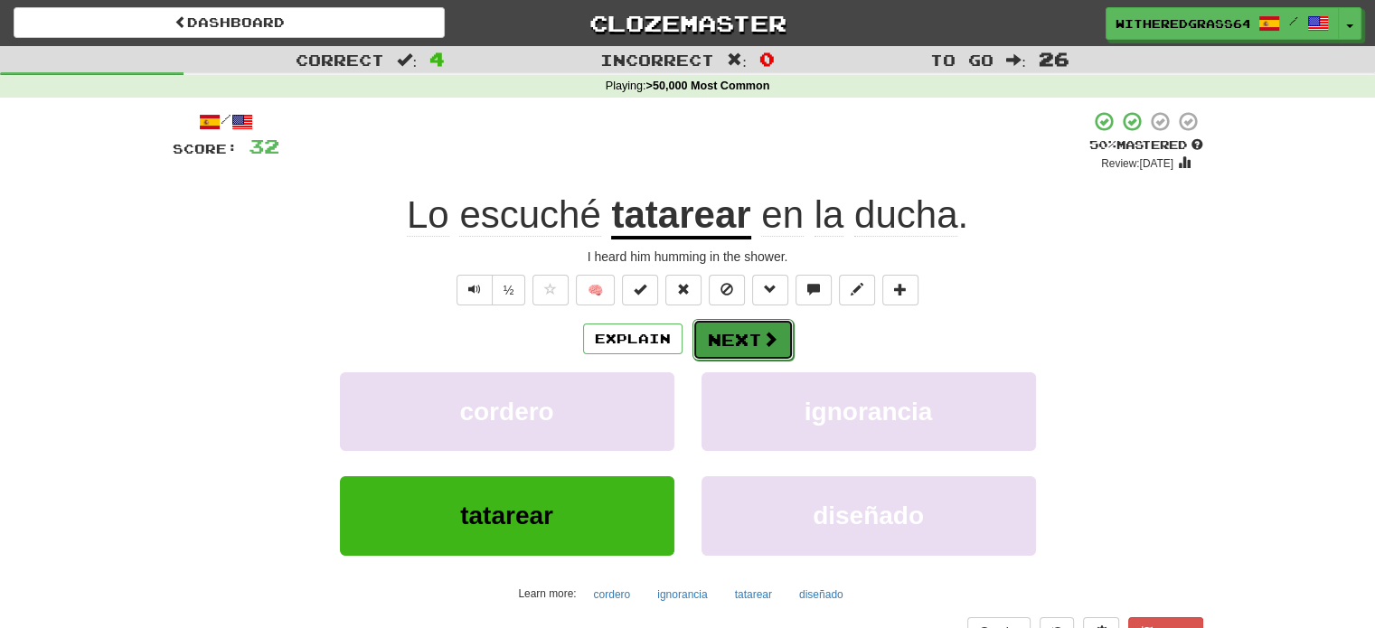
click at [755, 335] on button "Next" at bounding box center [742, 340] width 101 height 42
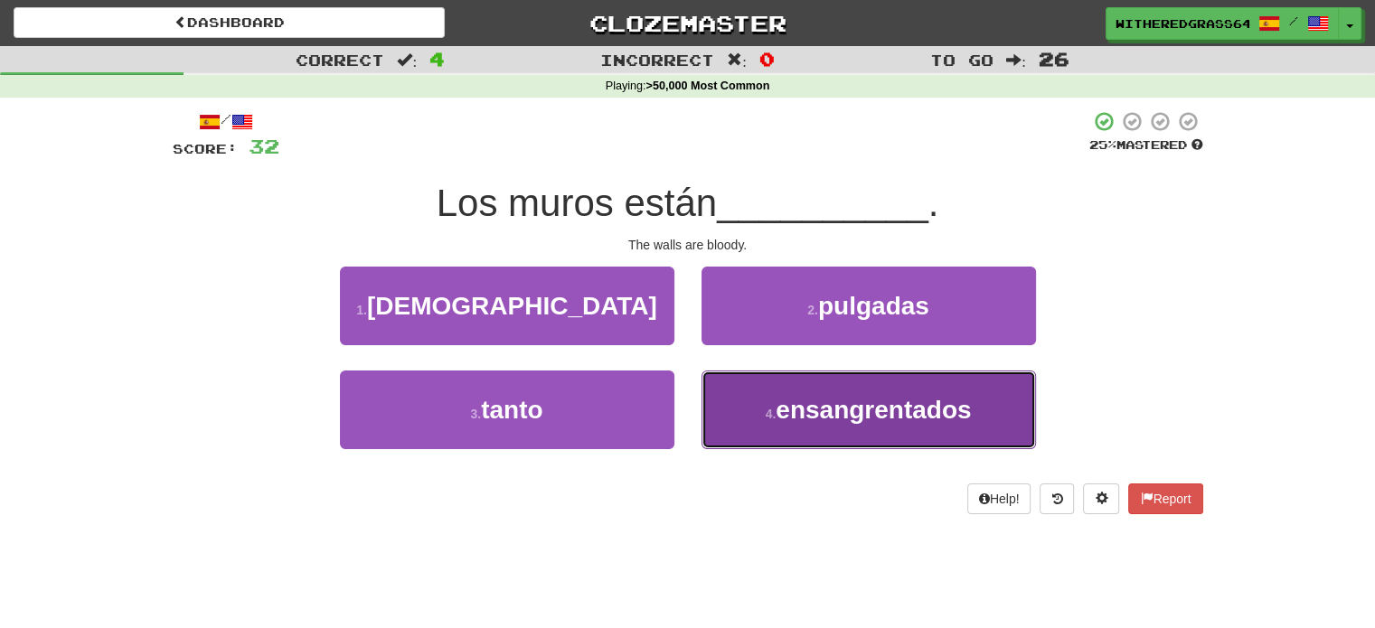
click at [791, 399] on span "ensangrentados" at bounding box center [872, 410] width 195 height 28
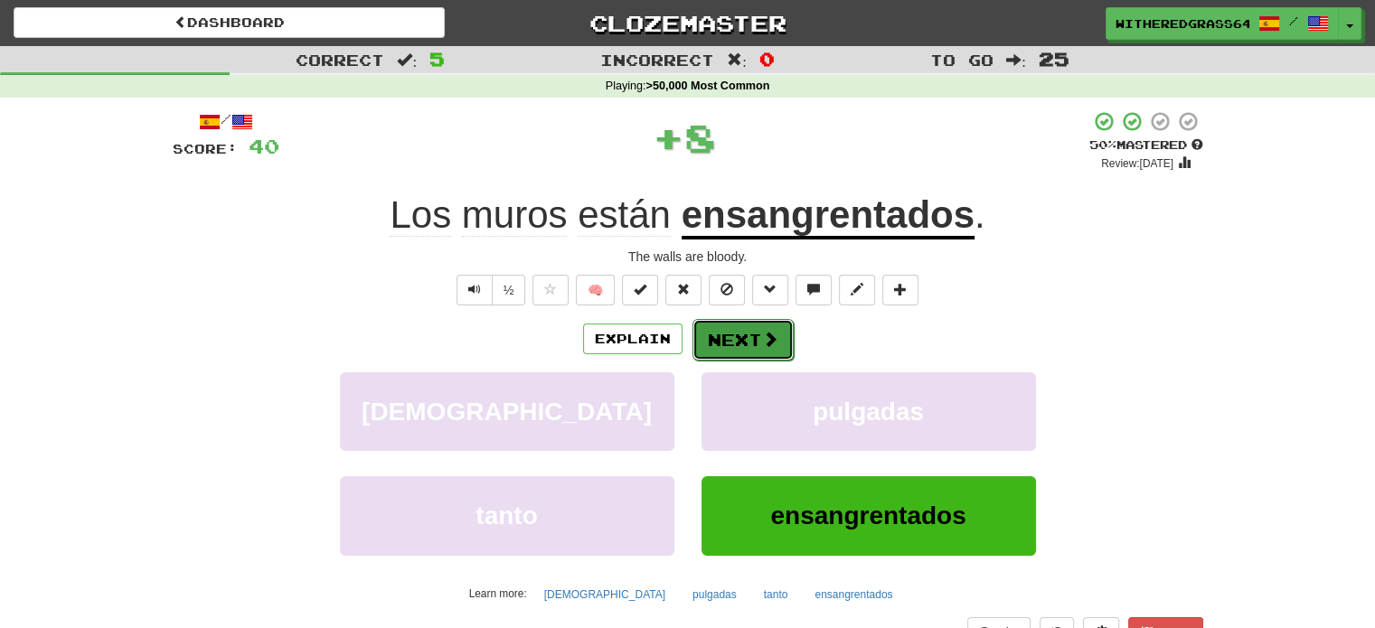
click at [775, 346] on span at bounding box center [770, 339] width 16 height 16
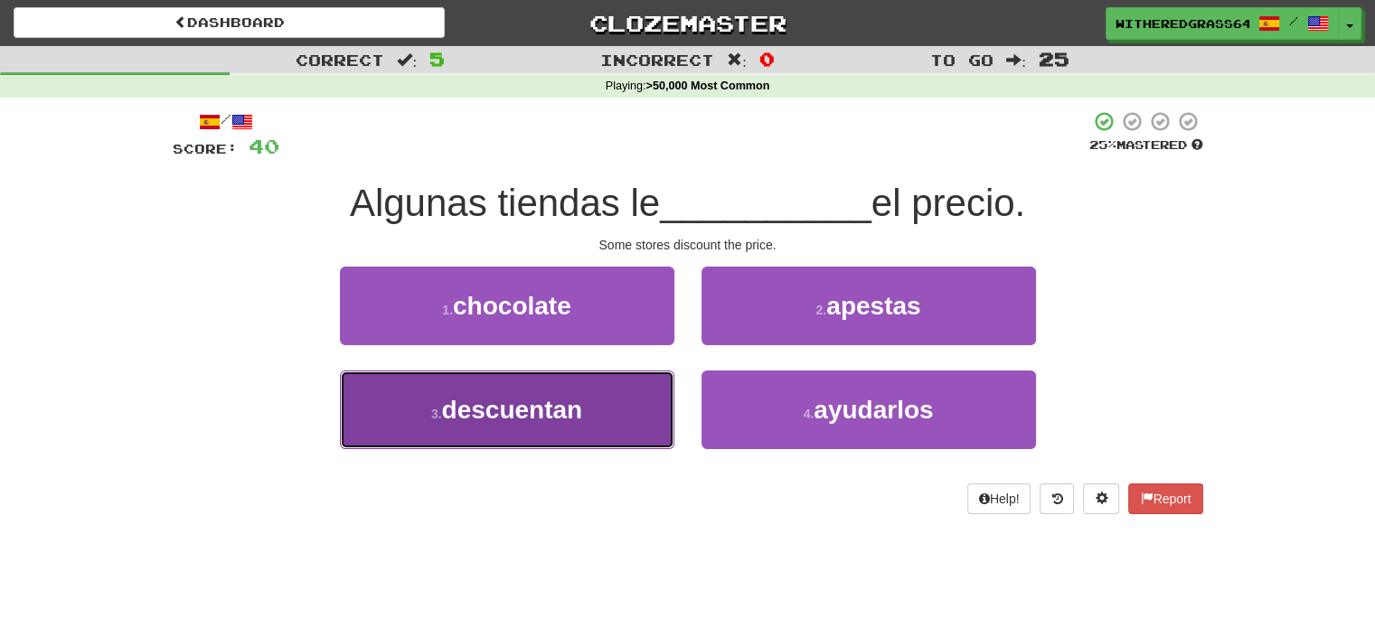
click at [607, 409] on button "3 . descuentan" at bounding box center [507, 410] width 334 height 79
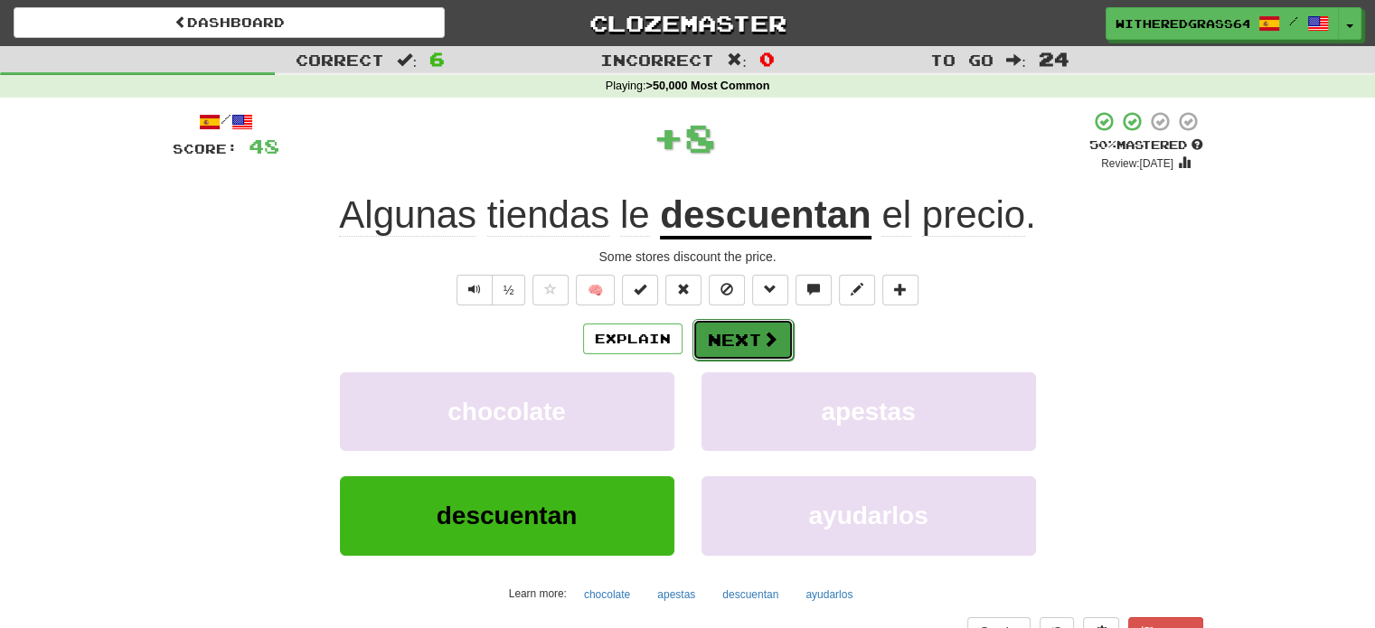
click at [740, 338] on button "Next" at bounding box center [742, 340] width 101 height 42
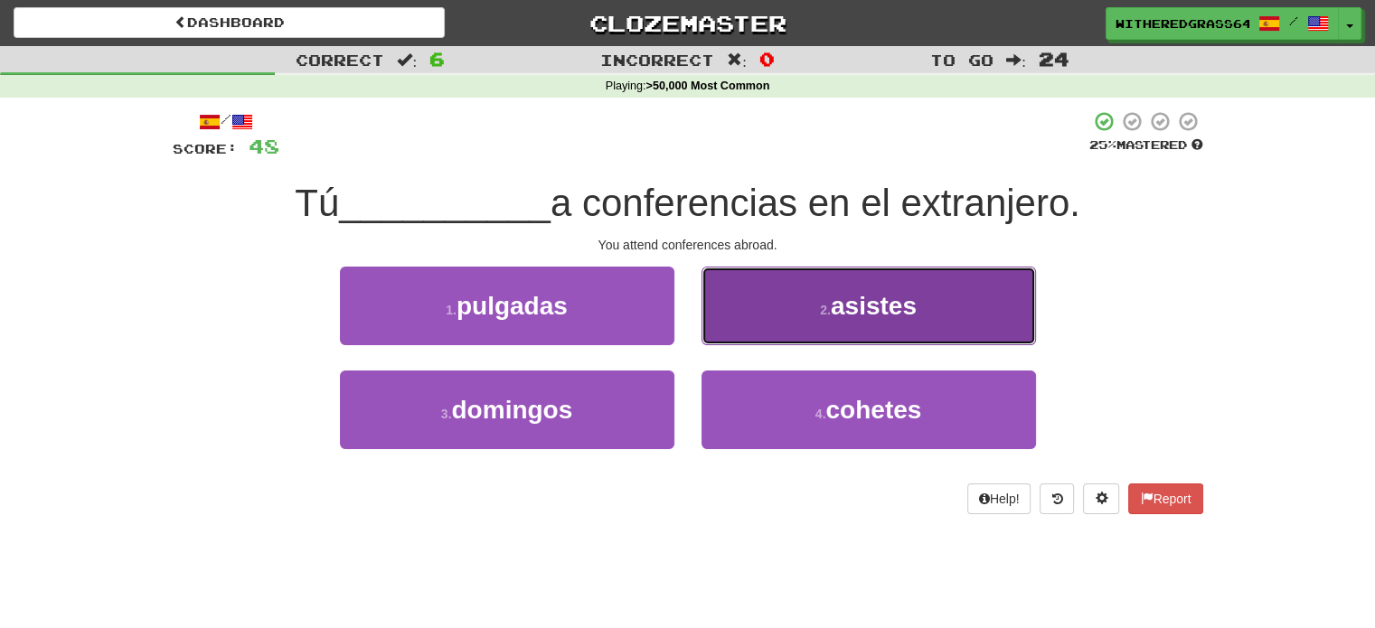
click at [774, 303] on button "2 . asistes" at bounding box center [868, 306] width 334 height 79
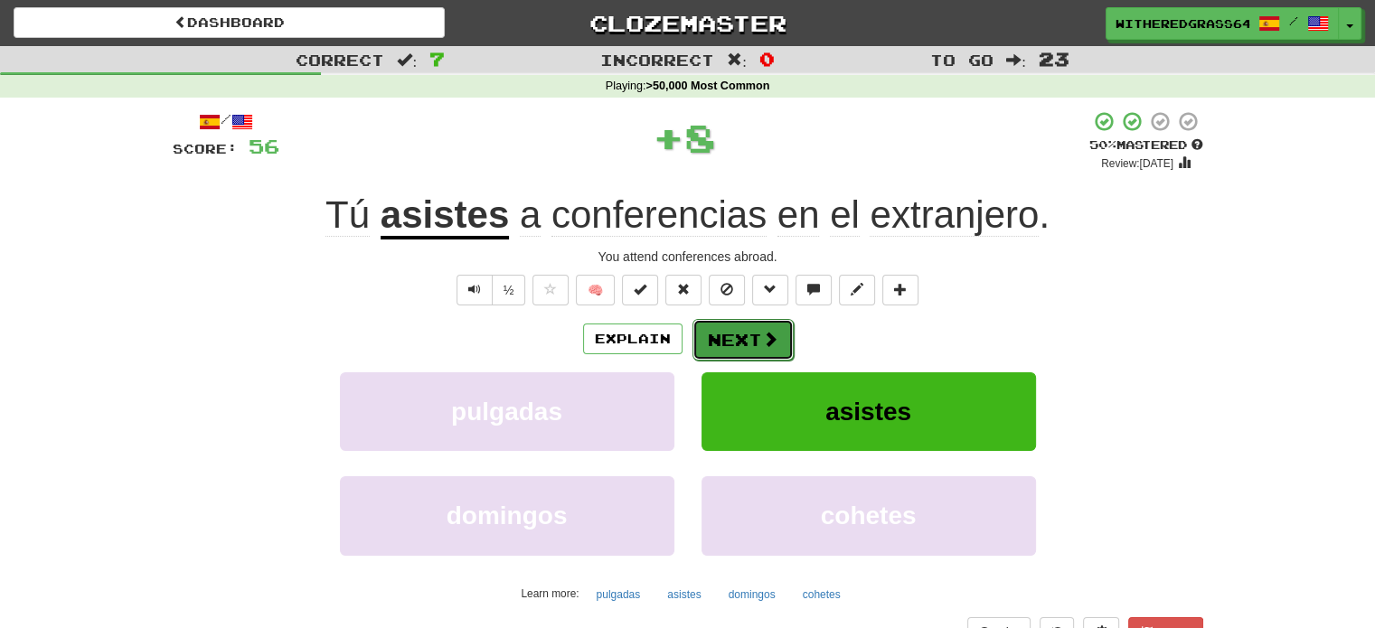
click at [743, 346] on button "Next" at bounding box center [742, 340] width 101 height 42
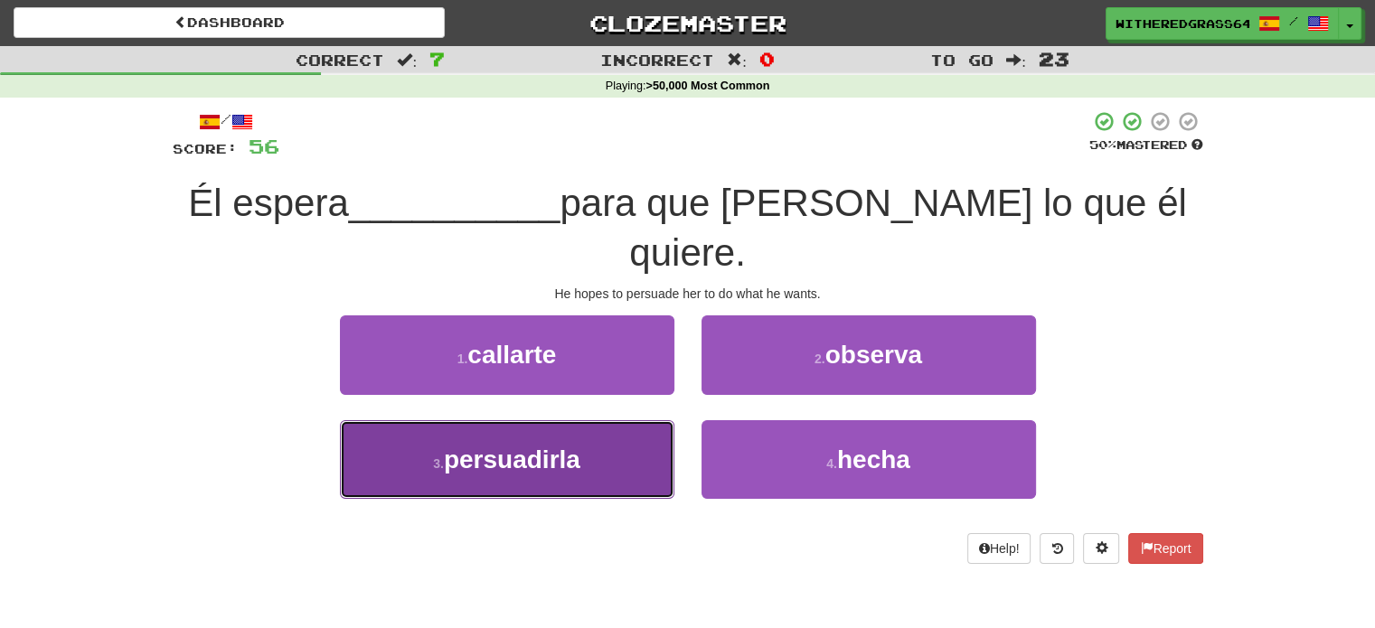
click at [621, 420] on button "3 . persuadirla" at bounding box center [507, 459] width 334 height 79
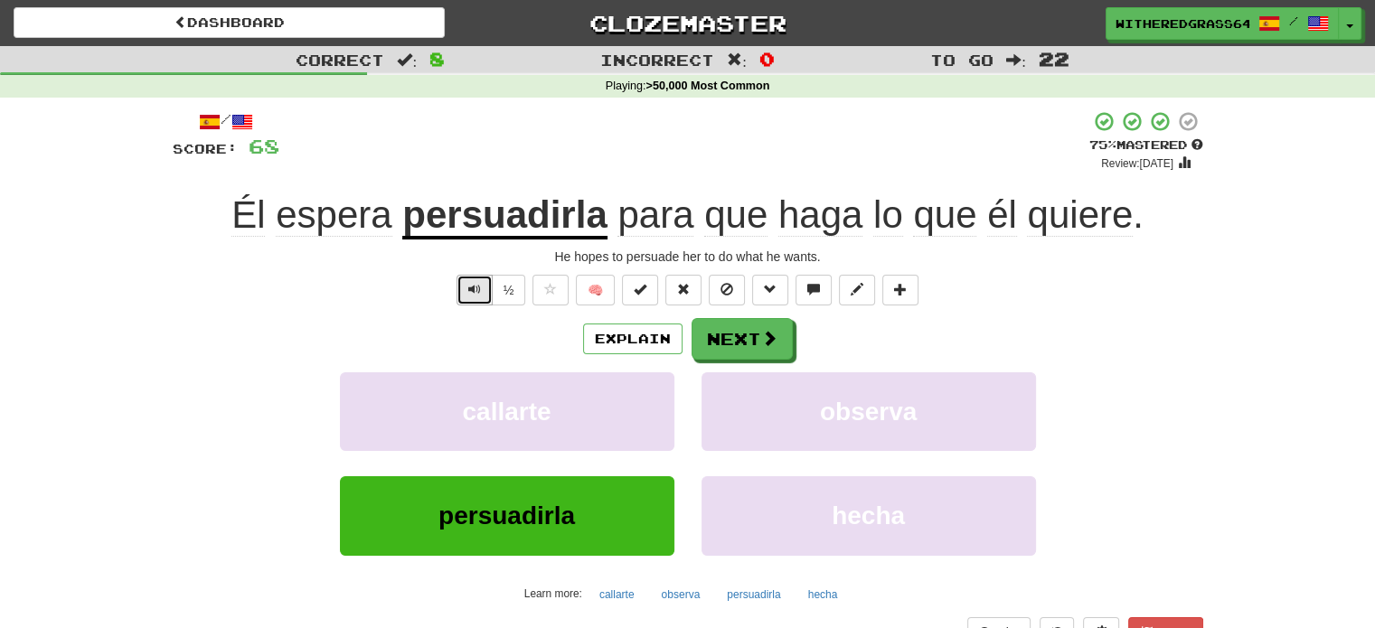
click at [474, 297] on button "Text-to-speech controls" at bounding box center [474, 290] width 36 height 31
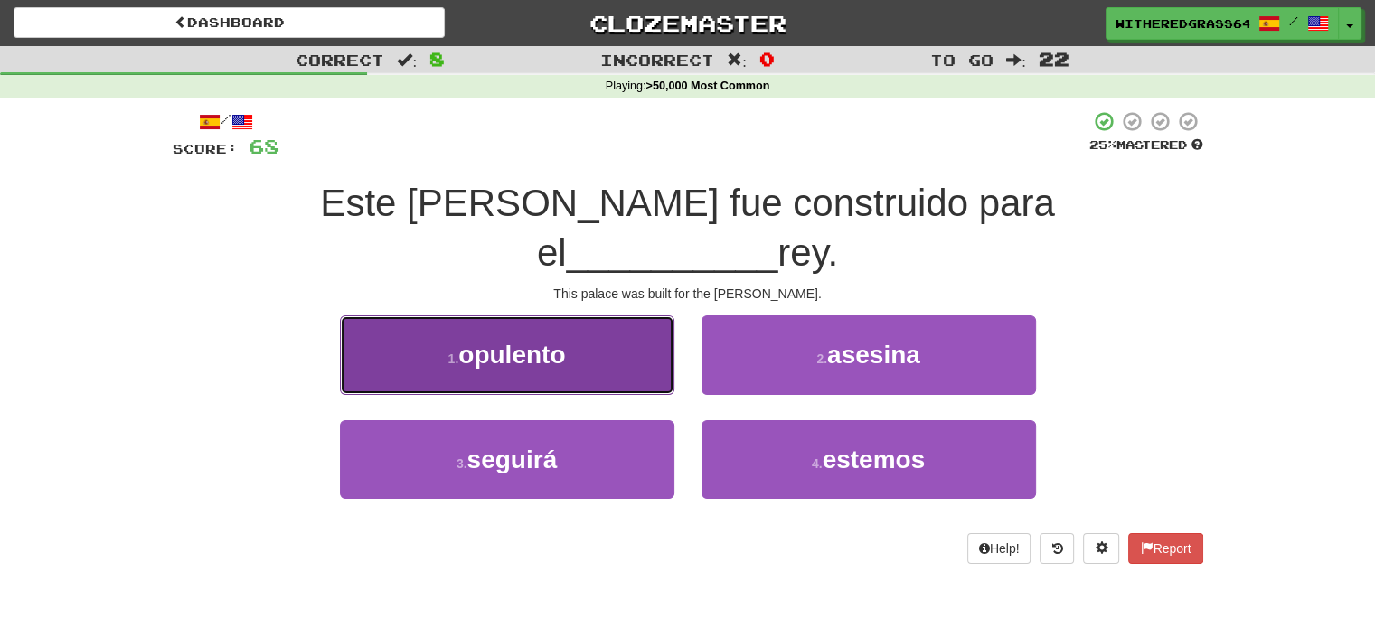
click at [582, 315] on button "1 . opulento" at bounding box center [507, 354] width 334 height 79
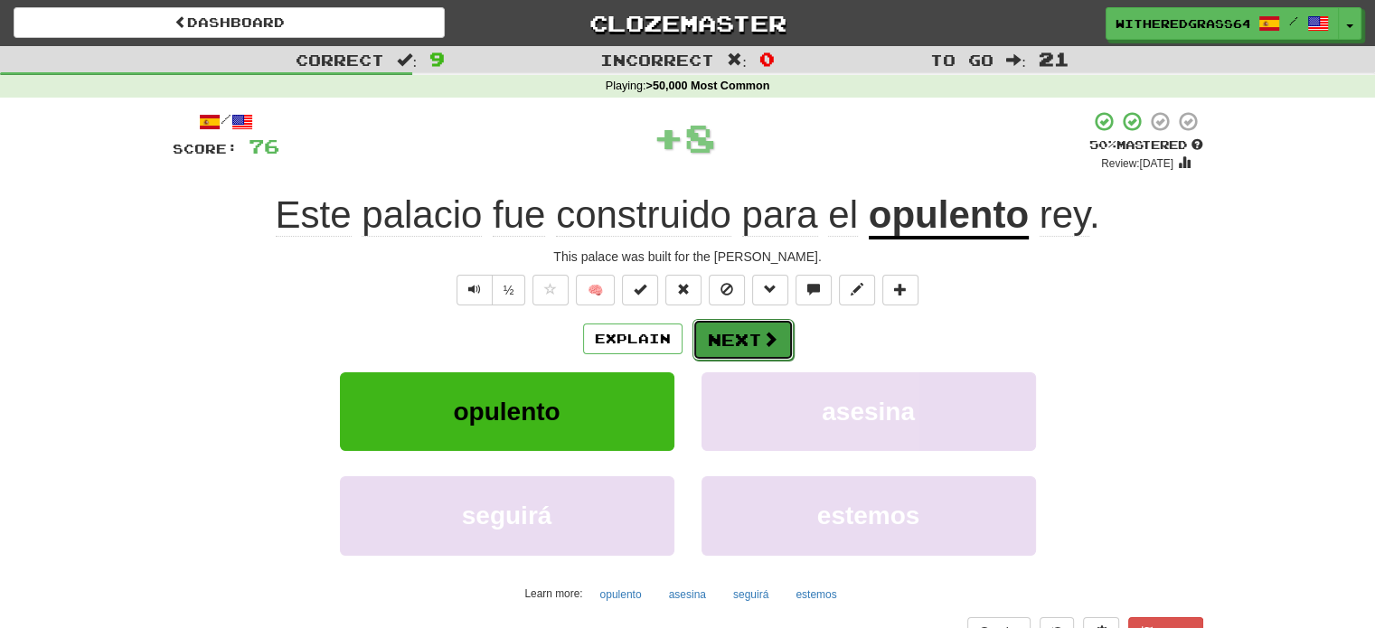
click at [732, 341] on button "Next" at bounding box center [742, 340] width 101 height 42
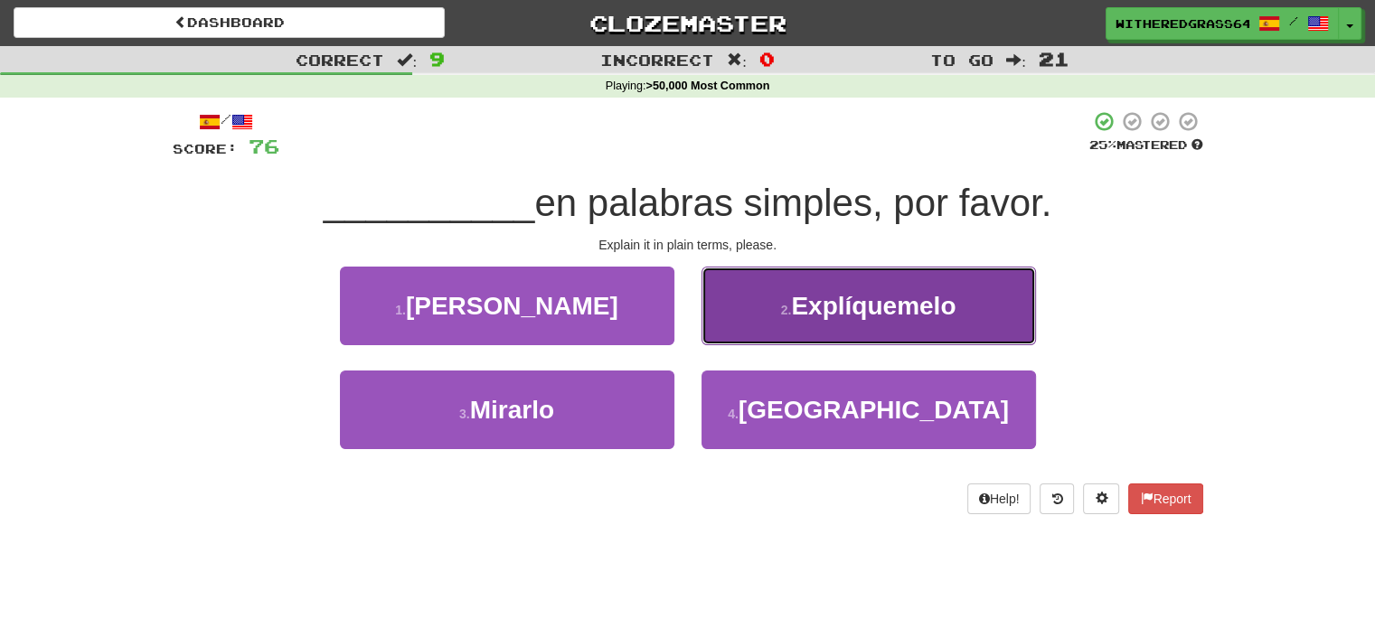
click at [758, 325] on button "2 . Explíquemelo" at bounding box center [868, 306] width 334 height 79
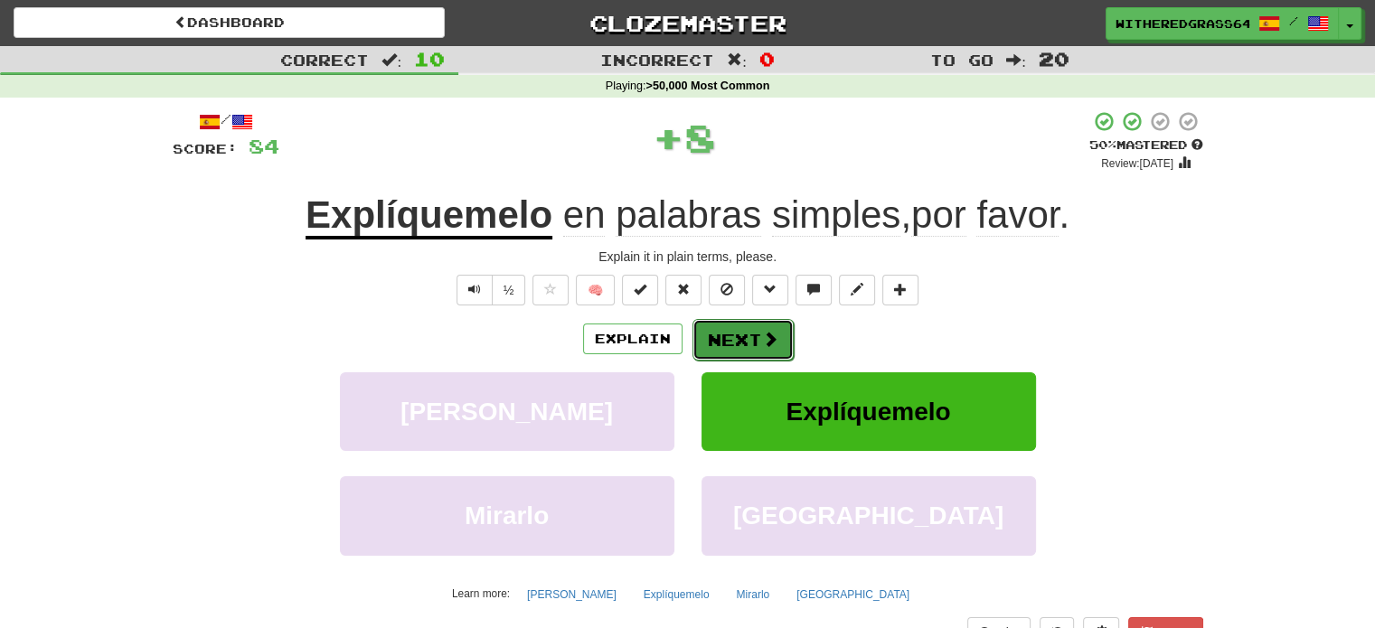
click at [740, 336] on button "Next" at bounding box center [742, 340] width 101 height 42
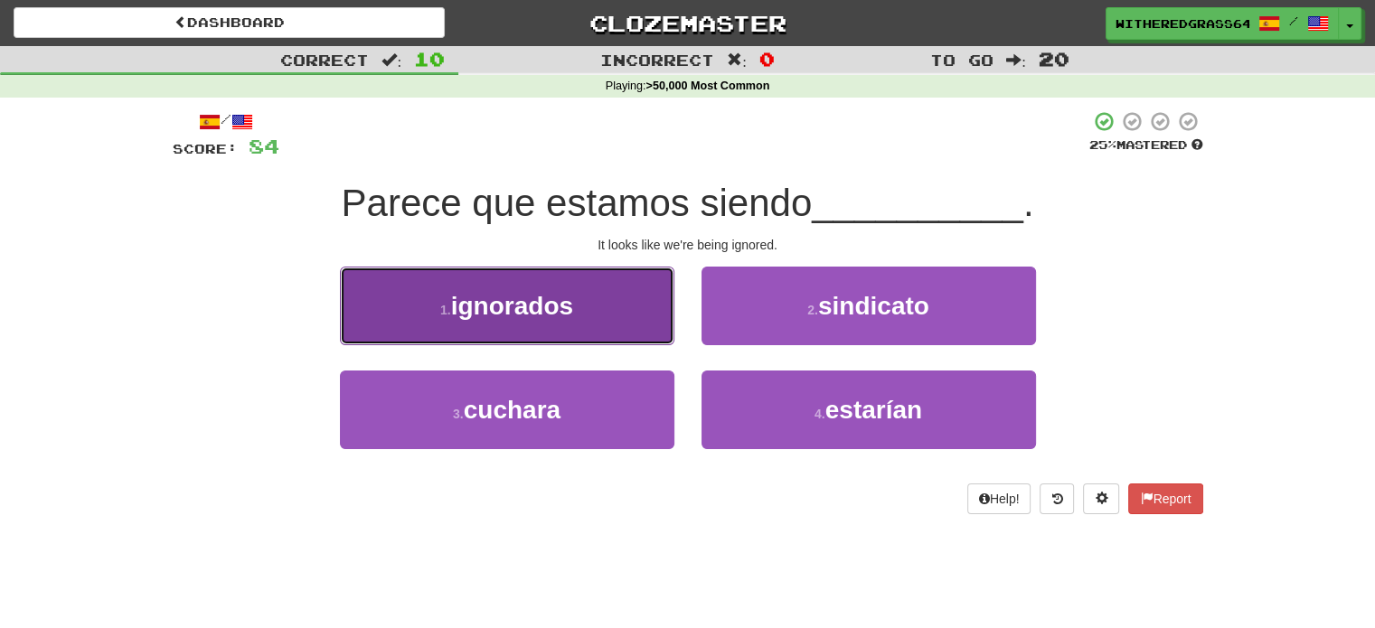
click at [653, 314] on button "1 . ignorados" at bounding box center [507, 306] width 334 height 79
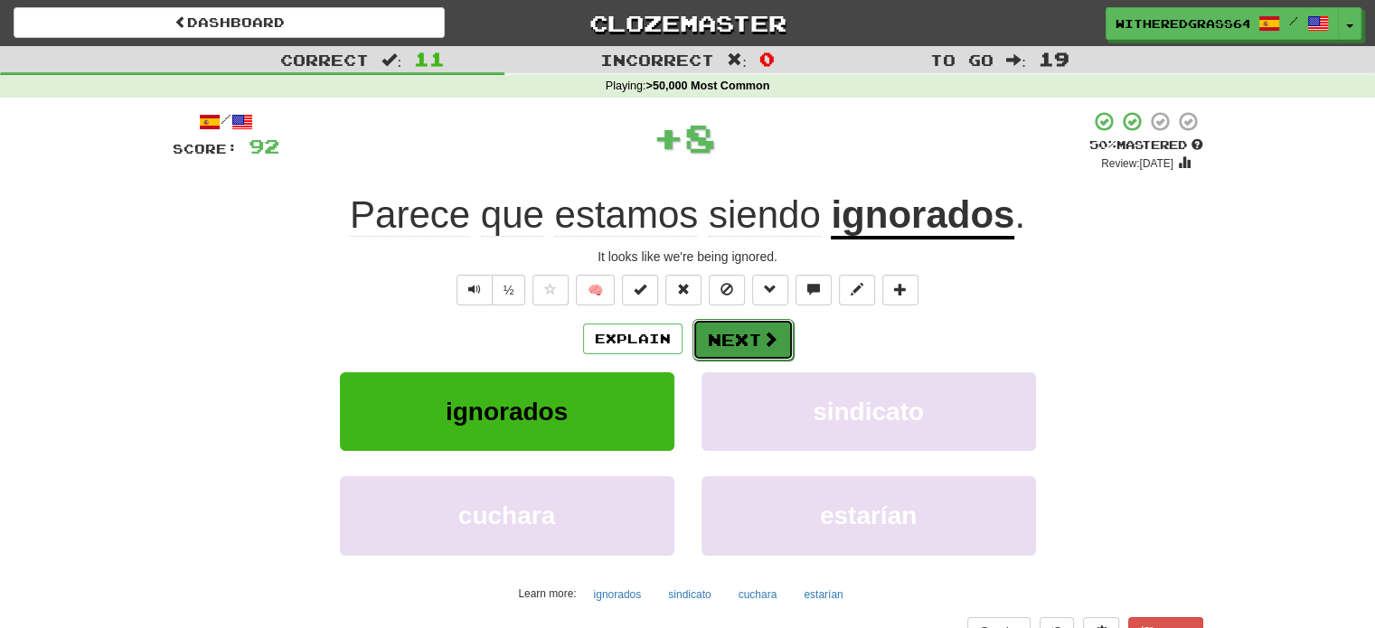
click at [756, 343] on button "Next" at bounding box center [742, 340] width 101 height 42
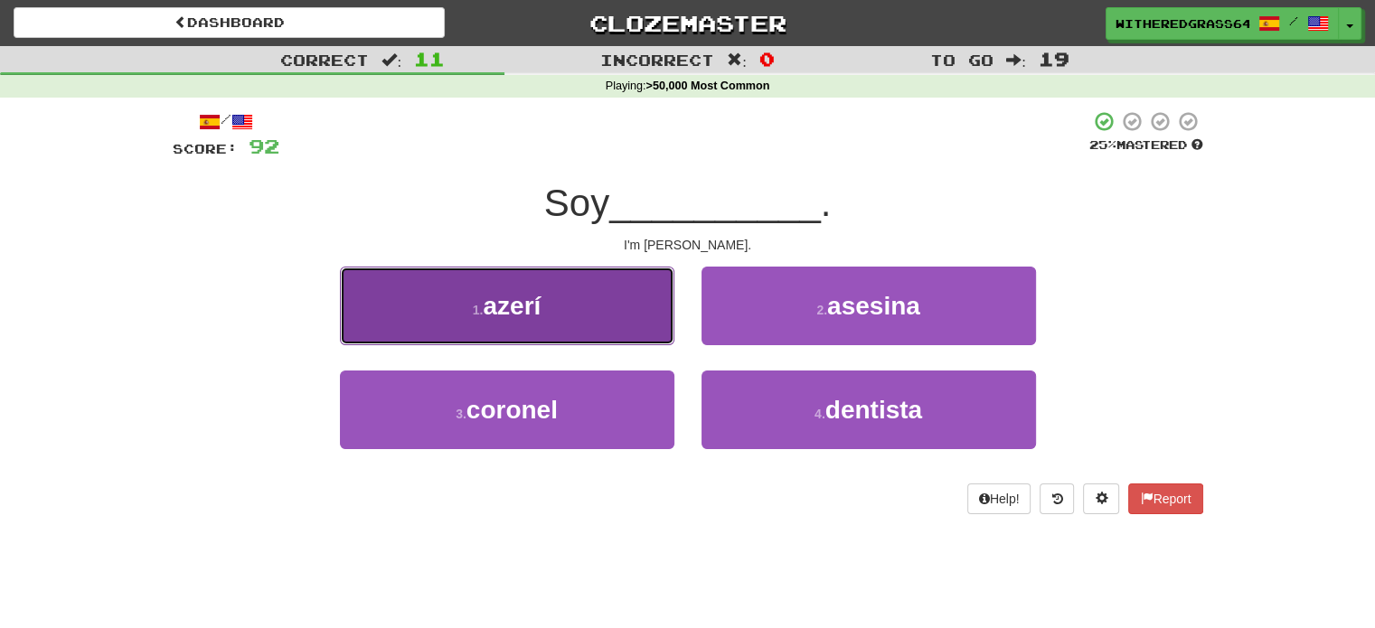
click at [642, 303] on button "1 . azerí" at bounding box center [507, 306] width 334 height 79
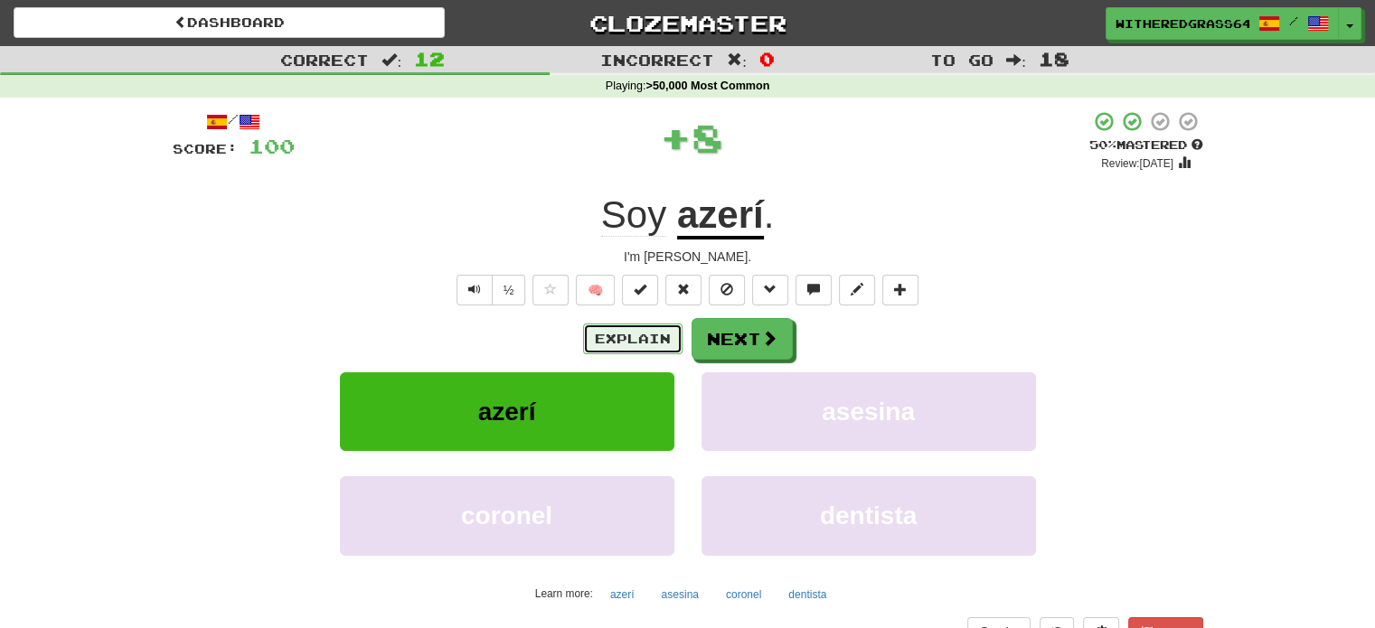
click at [632, 333] on button "Explain" at bounding box center [632, 339] width 99 height 31
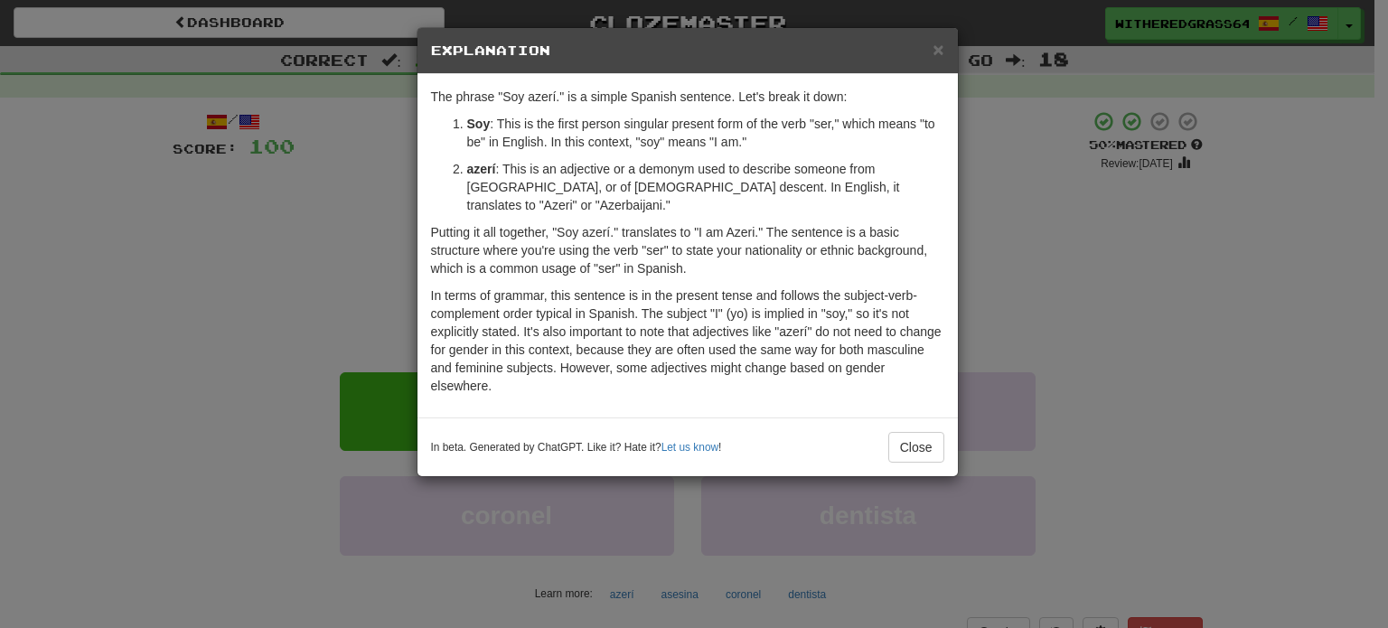
click at [286, 234] on div "× Explanation The phrase "Soy azerí." is a simple Spanish sentence. Let's break…" at bounding box center [694, 314] width 1388 height 628
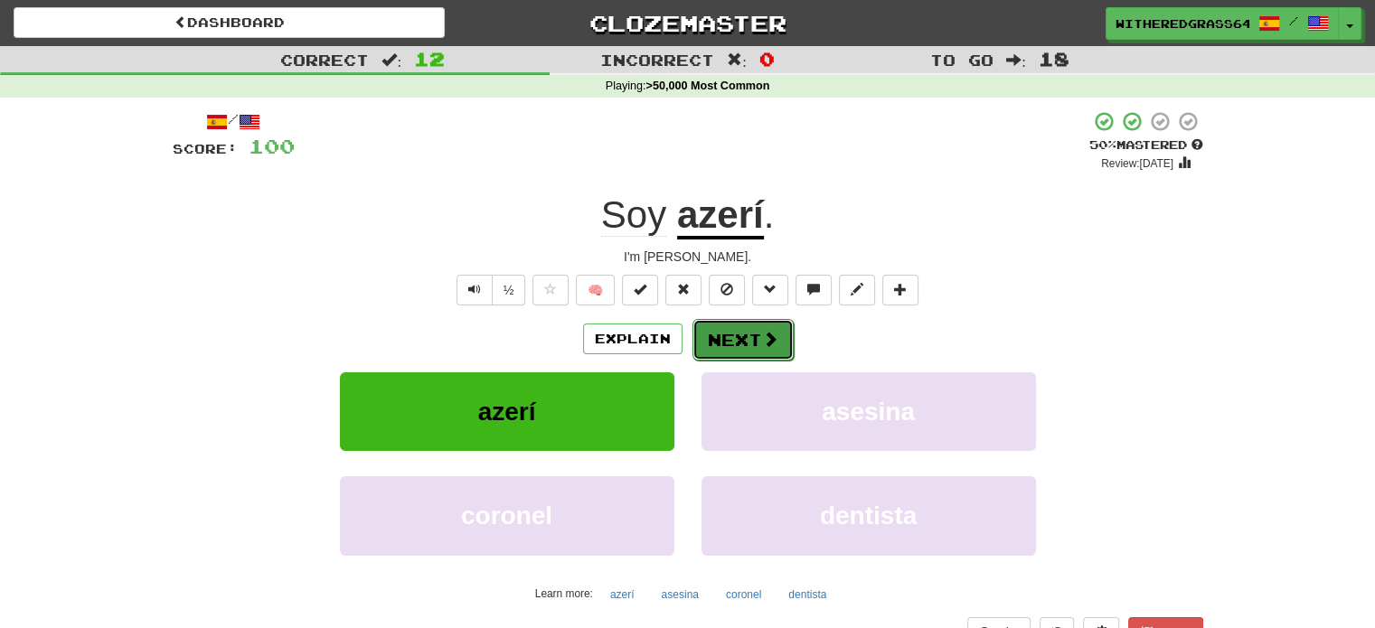
click at [726, 343] on button "Next" at bounding box center [742, 340] width 101 height 42
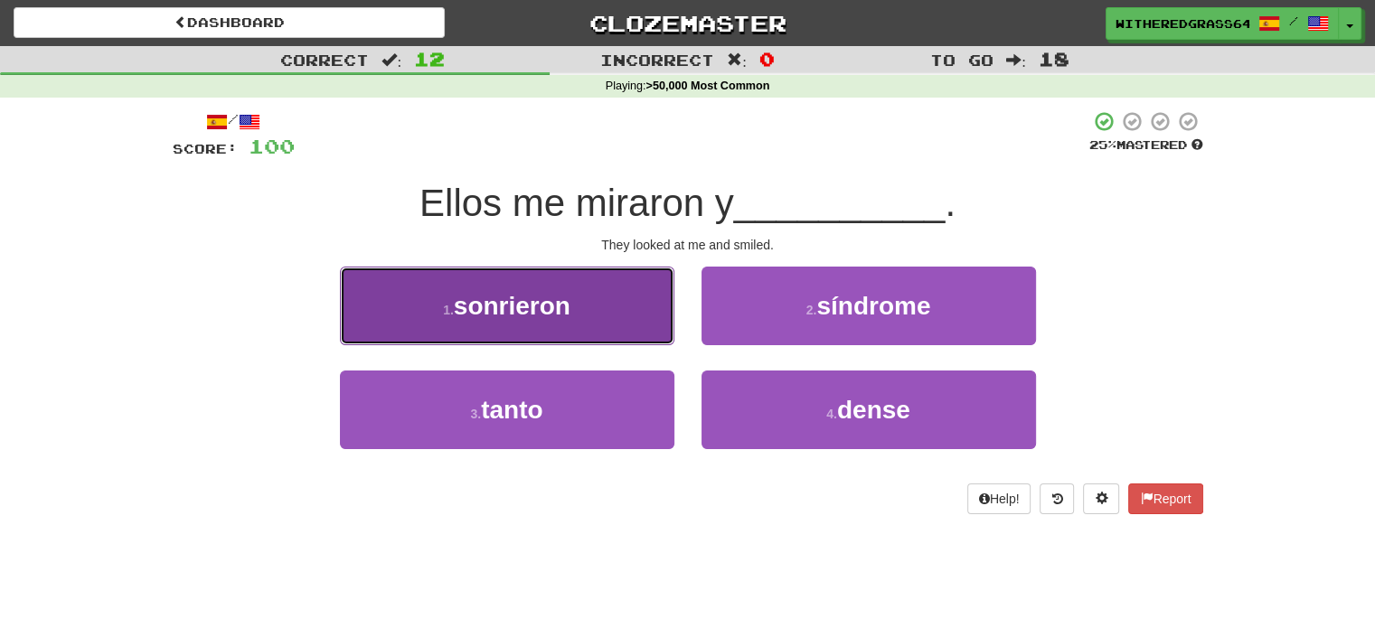
click at [649, 317] on button "1 . sonrieron" at bounding box center [507, 306] width 334 height 79
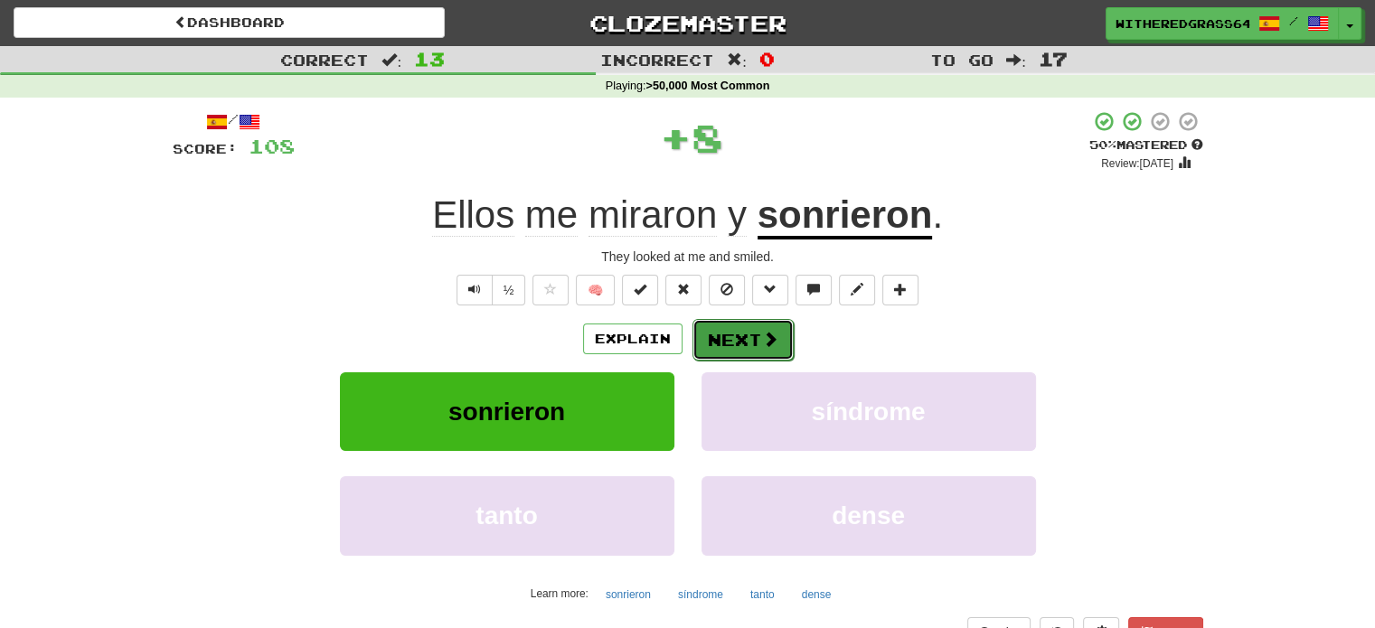
click at [756, 343] on button "Next" at bounding box center [742, 340] width 101 height 42
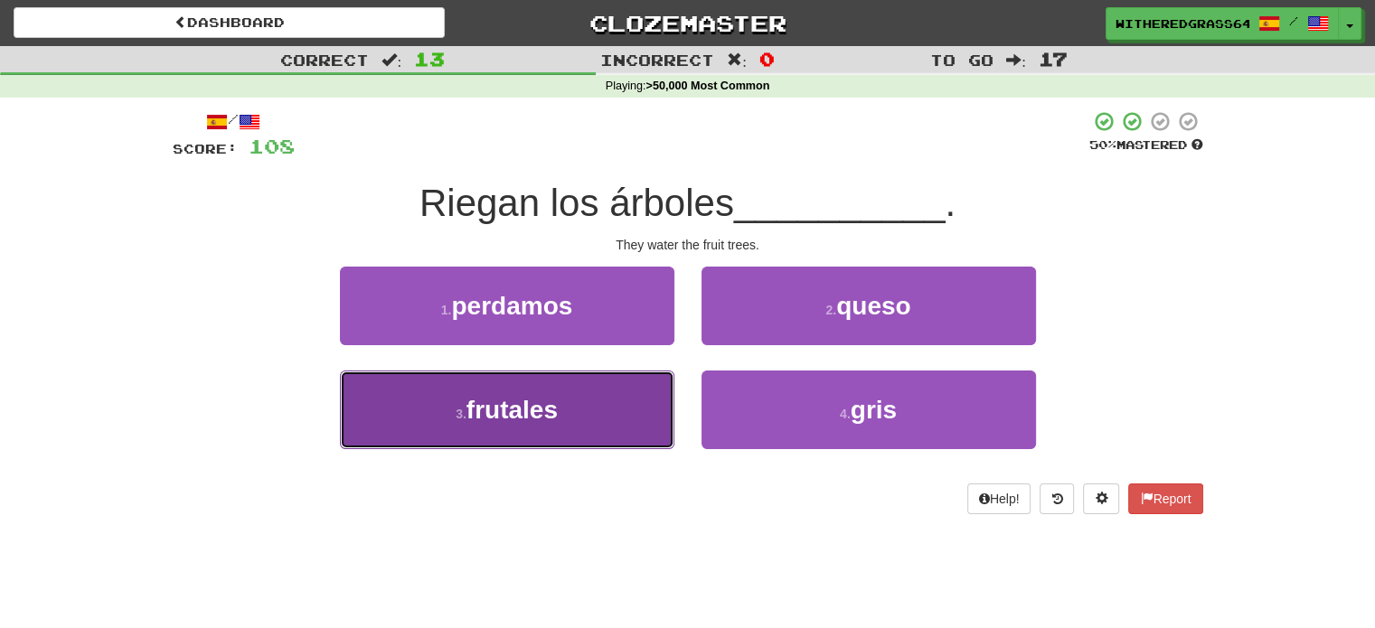
click at [607, 406] on button "3 . frutales" at bounding box center [507, 410] width 334 height 79
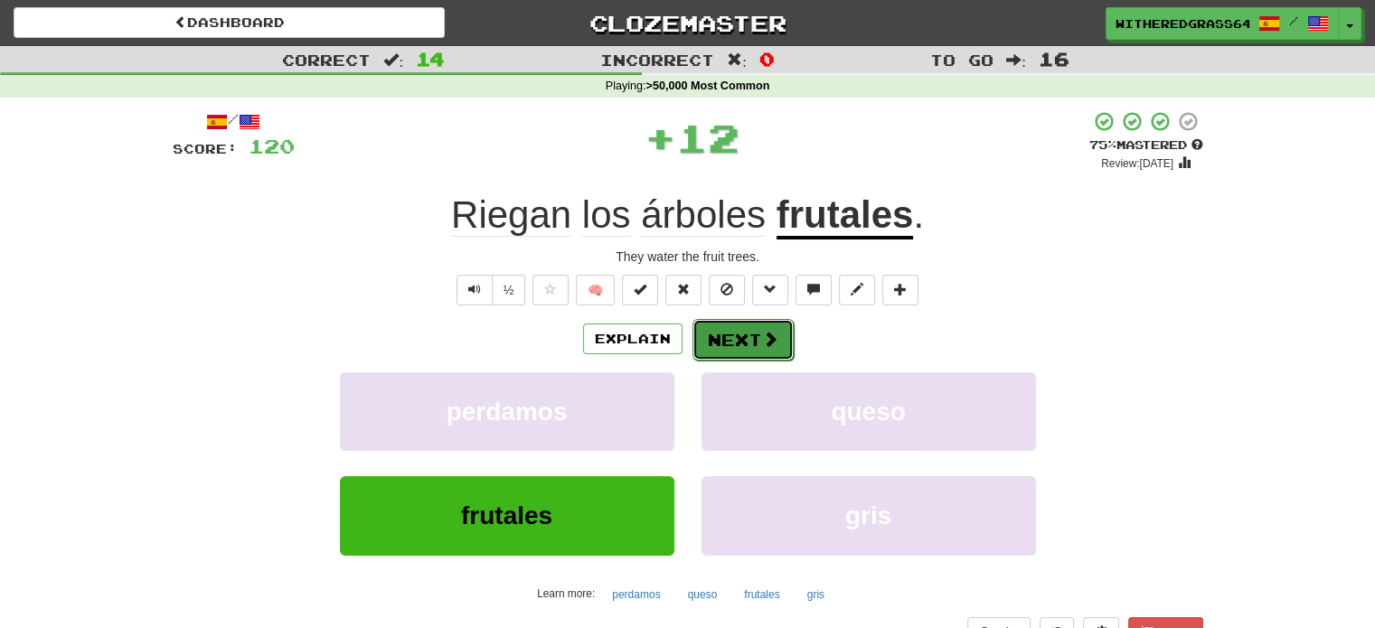
click at [756, 349] on button "Next" at bounding box center [742, 340] width 101 height 42
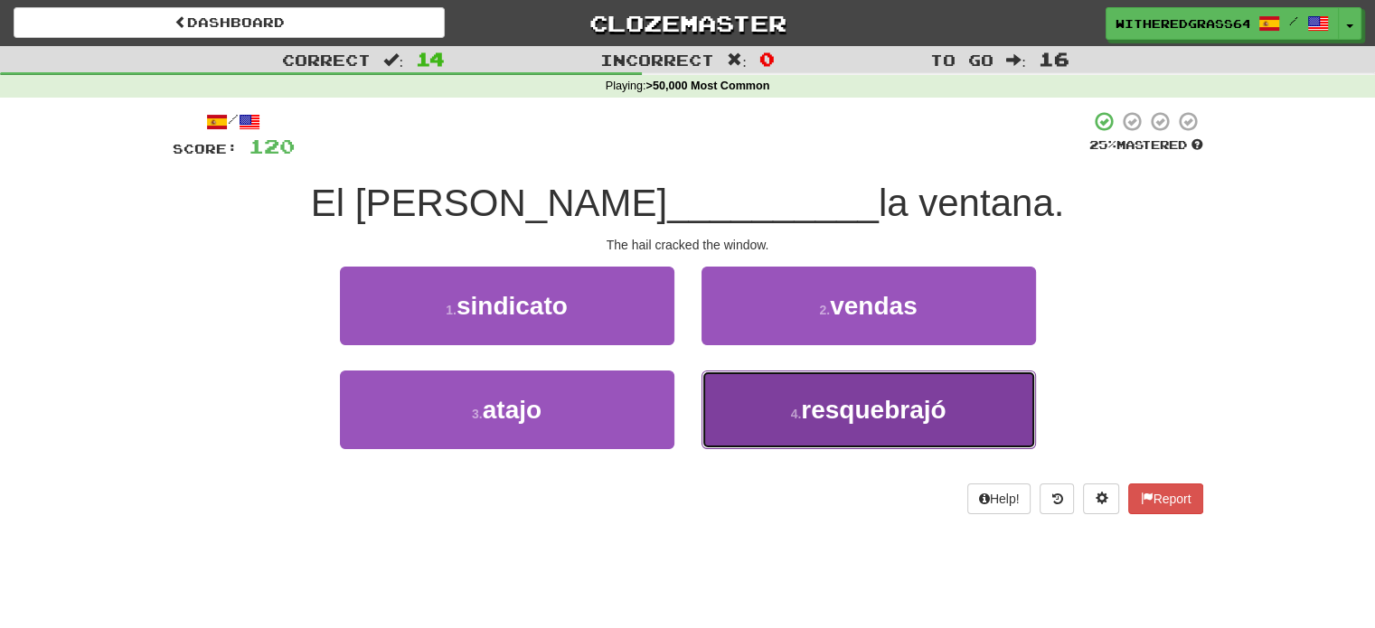
click at [770, 409] on button "4 . resquebrajó" at bounding box center [868, 410] width 334 height 79
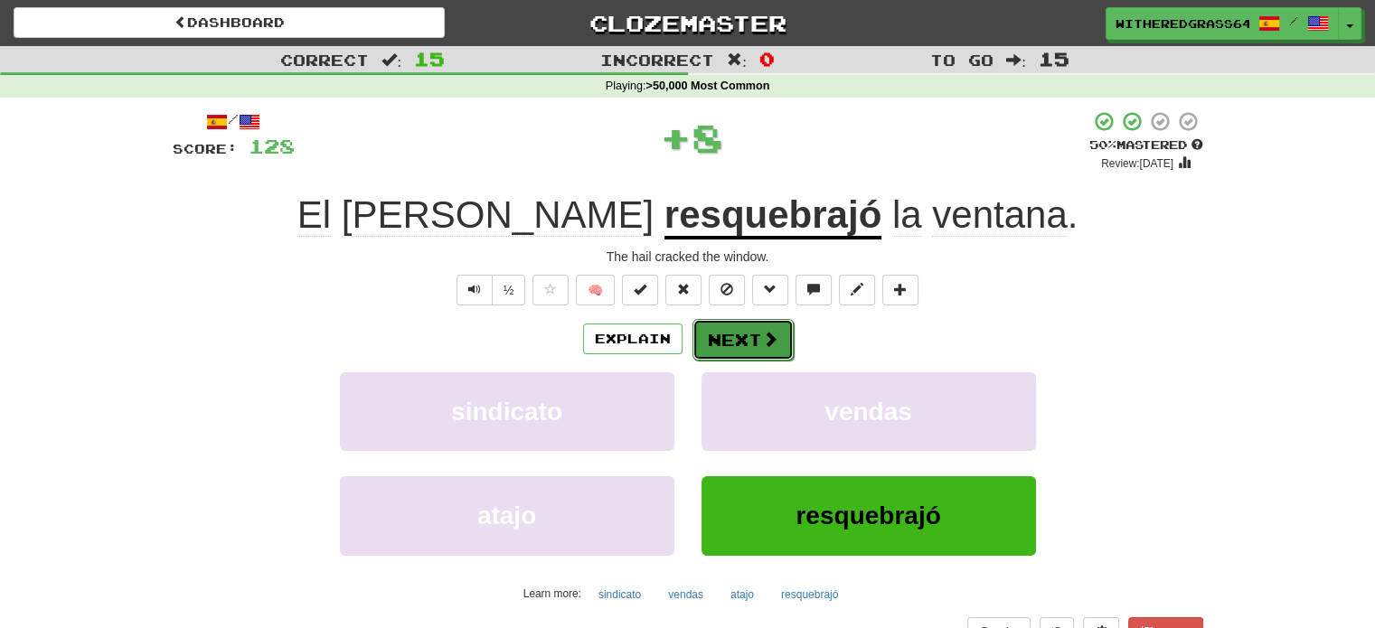
click at [749, 343] on button "Next" at bounding box center [742, 340] width 101 height 42
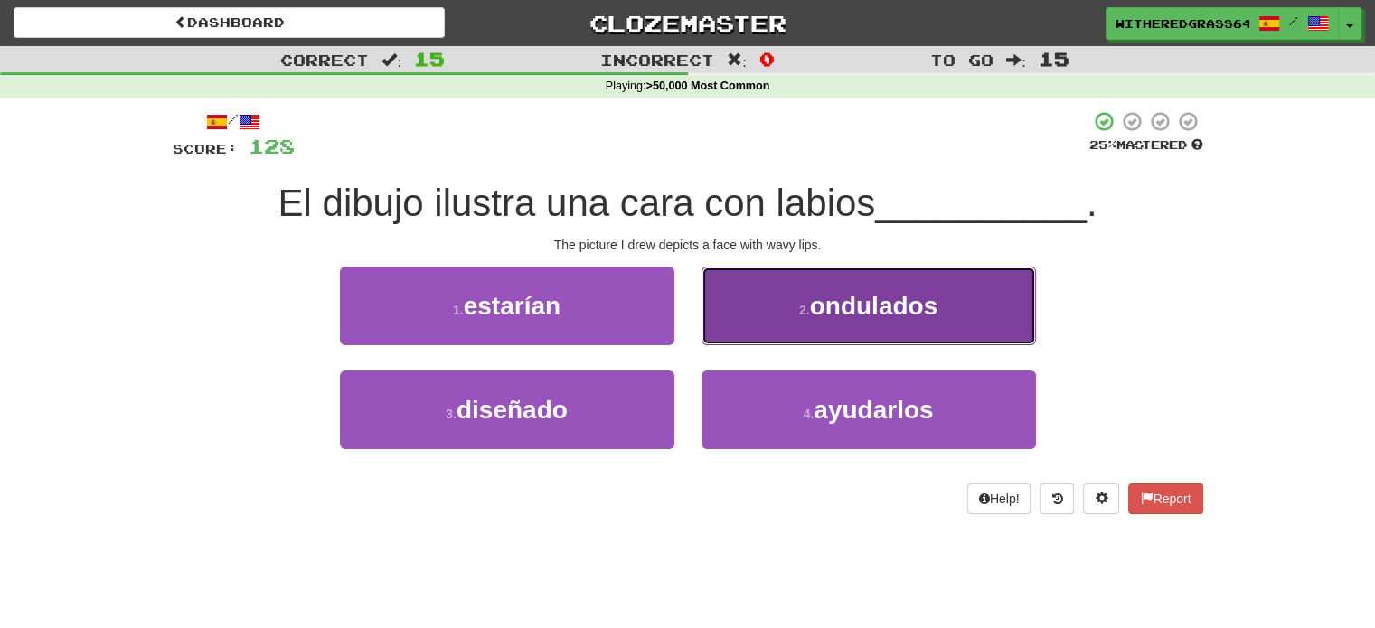
click at [787, 299] on button "2 . ondulados" at bounding box center [868, 306] width 334 height 79
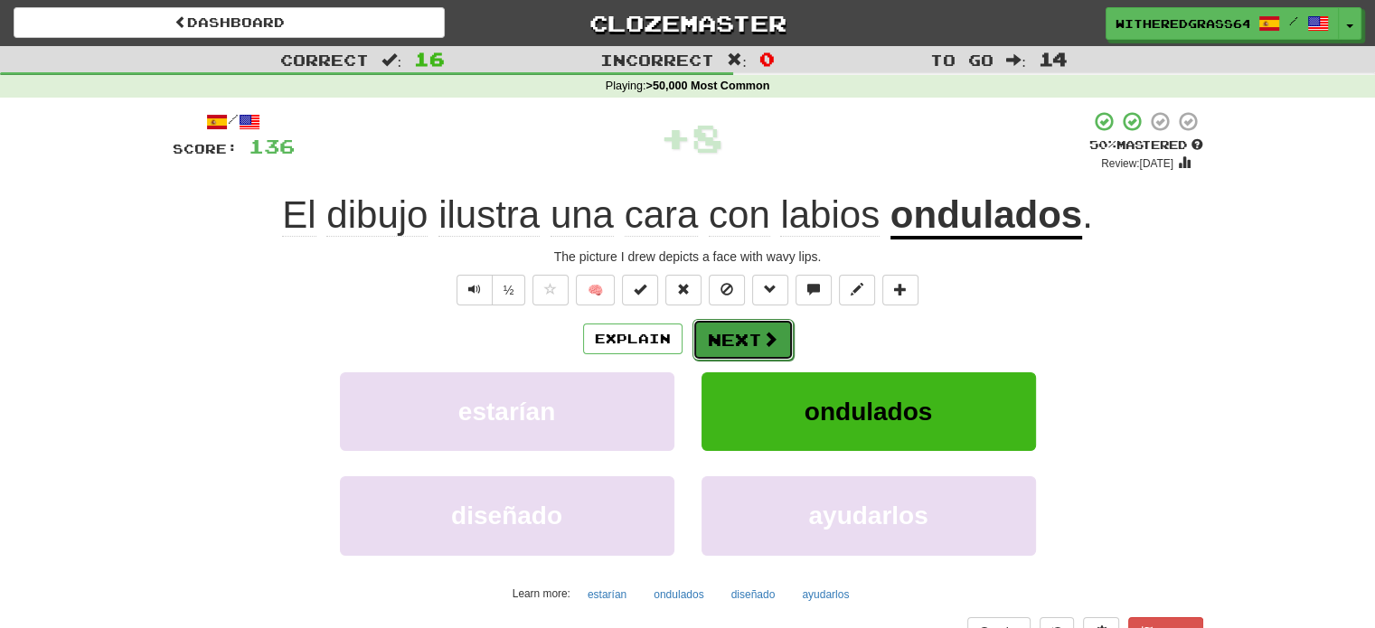
click at [751, 332] on button "Next" at bounding box center [742, 340] width 101 height 42
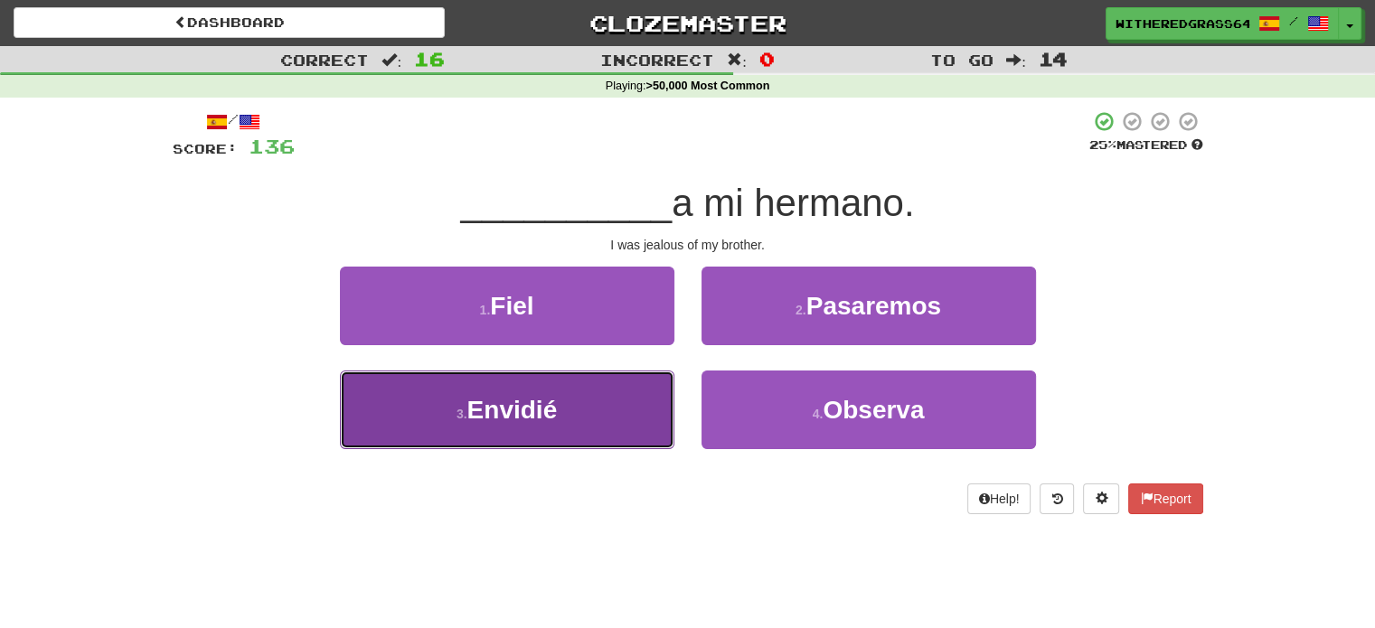
click at [615, 420] on button "3 . Envidié" at bounding box center [507, 410] width 334 height 79
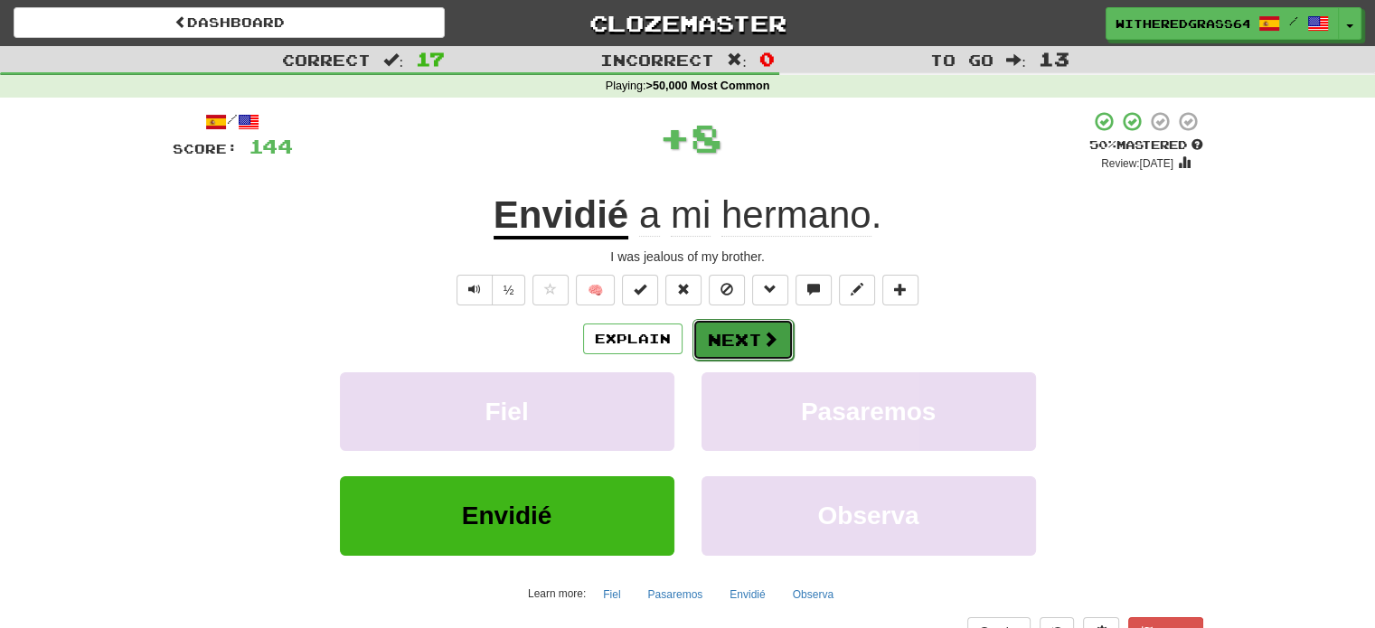
click at [727, 336] on button "Next" at bounding box center [742, 340] width 101 height 42
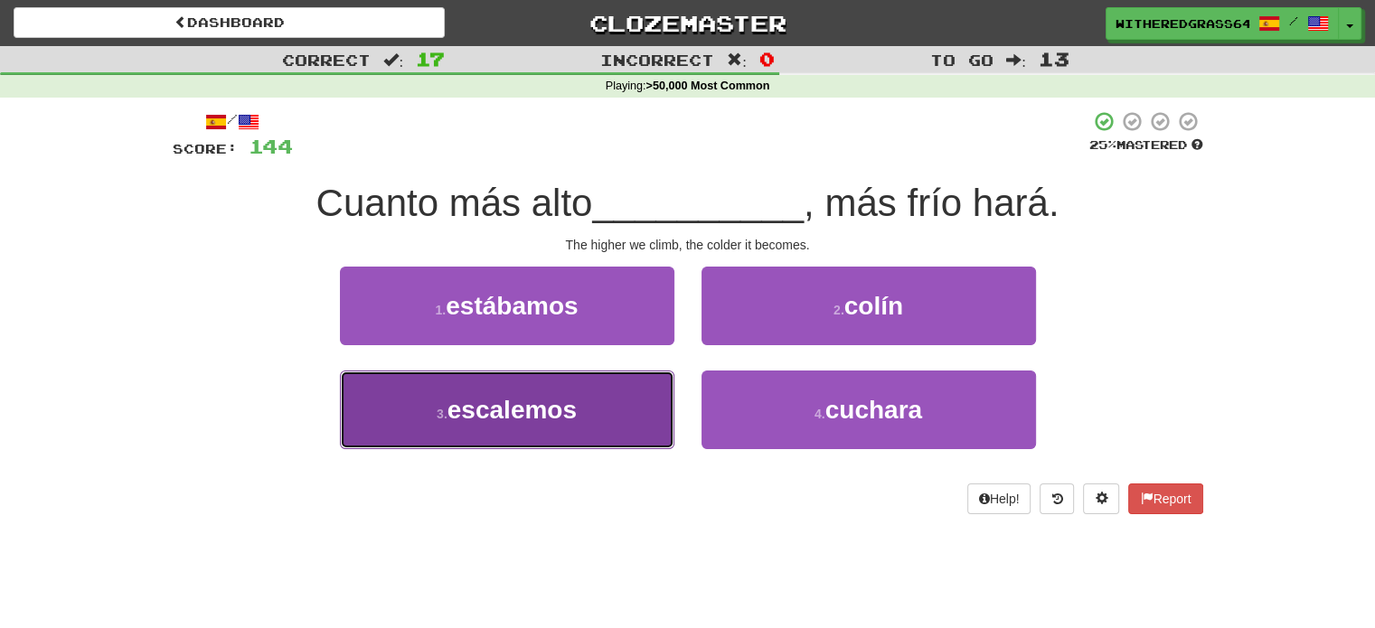
click at [629, 411] on button "3 . escalemos" at bounding box center [507, 410] width 334 height 79
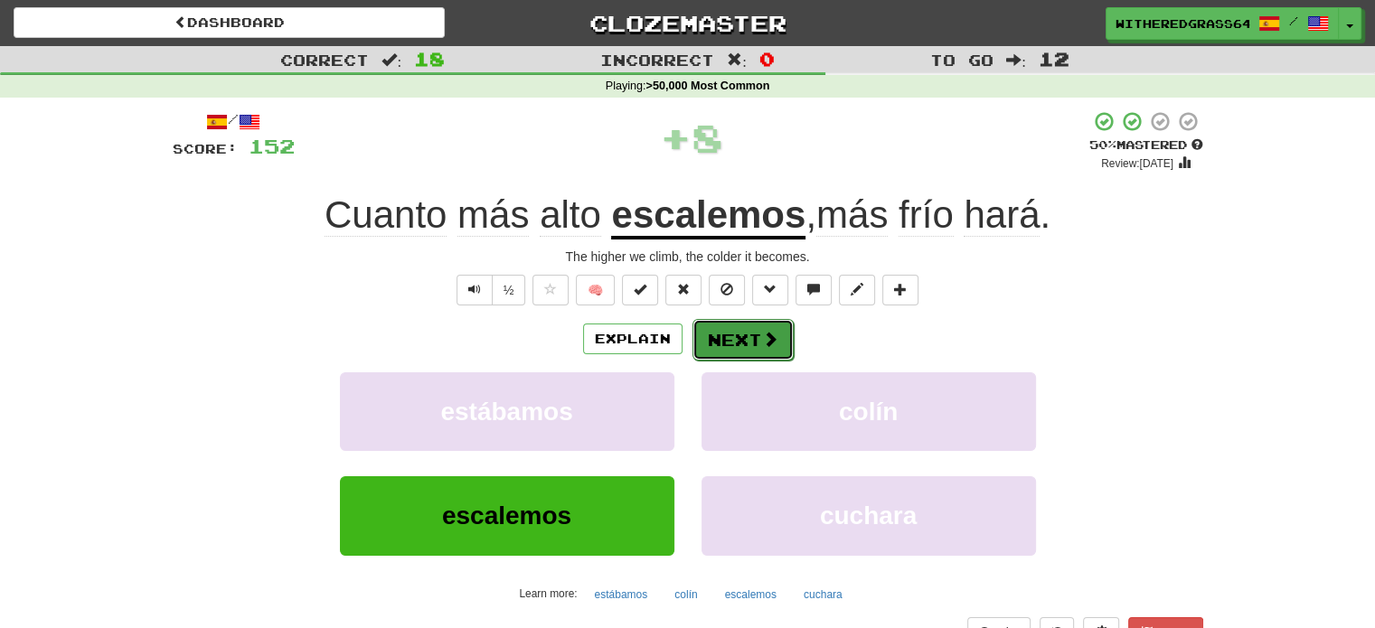
click at [734, 343] on button "Next" at bounding box center [742, 340] width 101 height 42
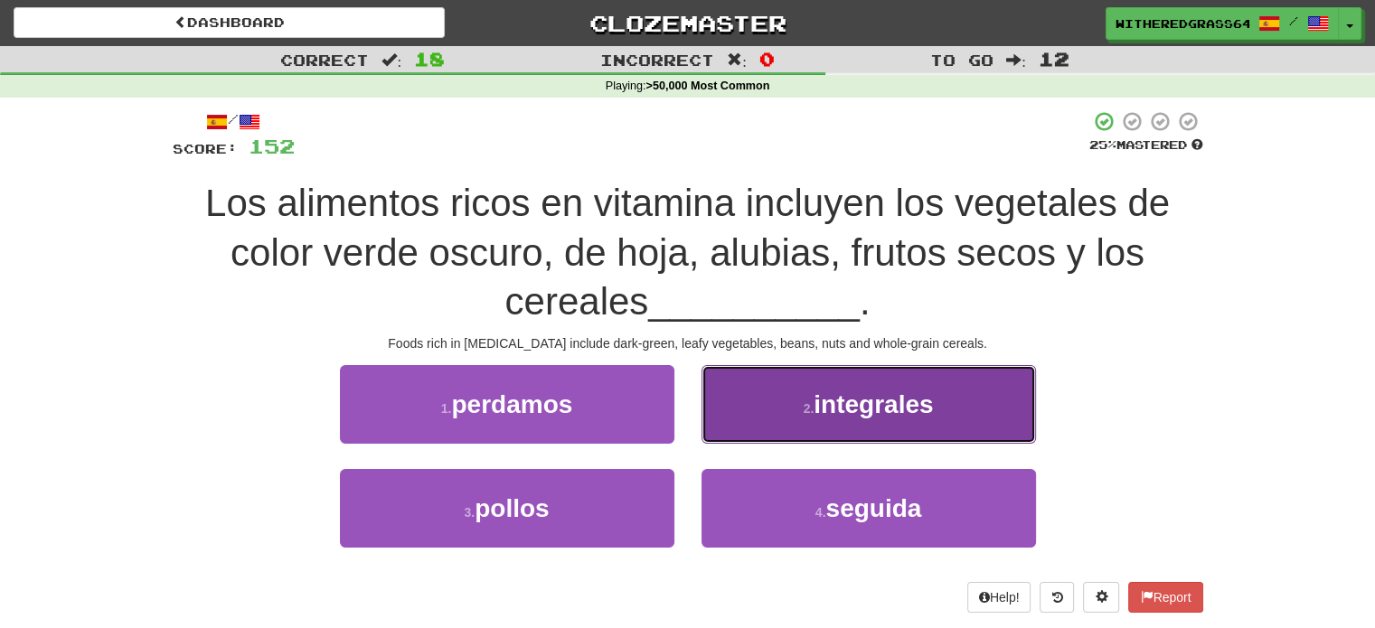
click at [783, 401] on button "2 . integrales" at bounding box center [868, 404] width 334 height 79
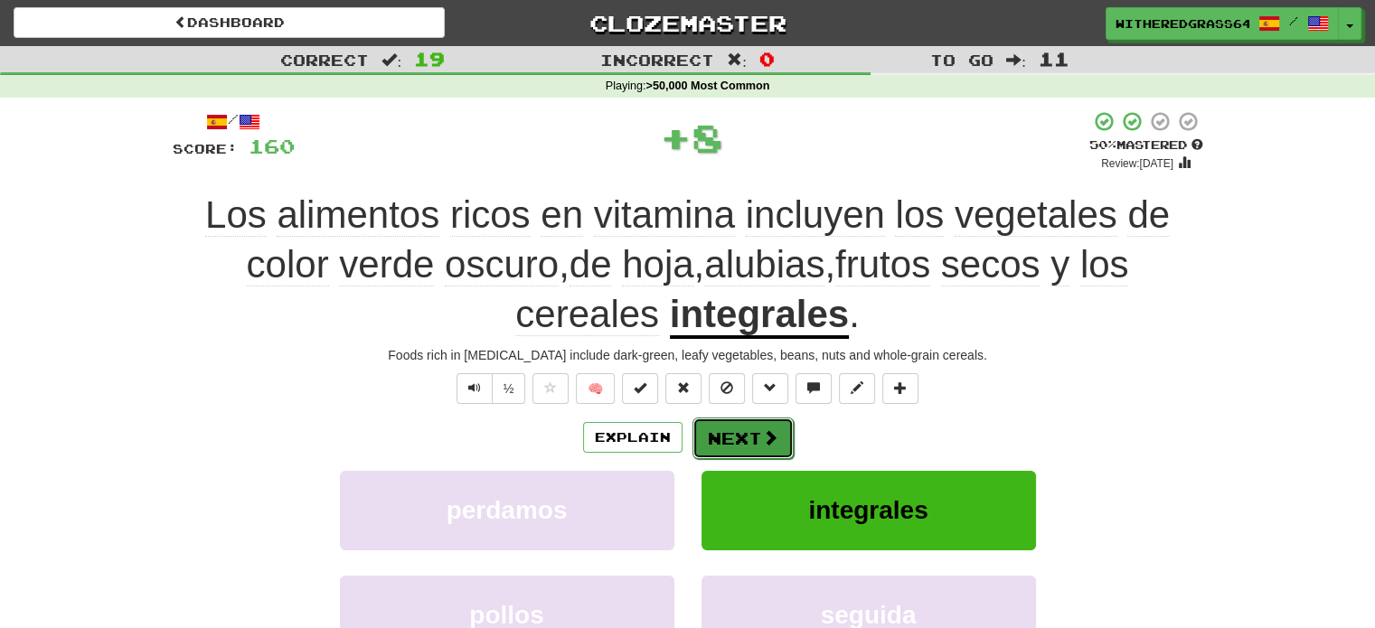
click at [749, 433] on button "Next" at bounding box center [742, 439] width 101 height 42
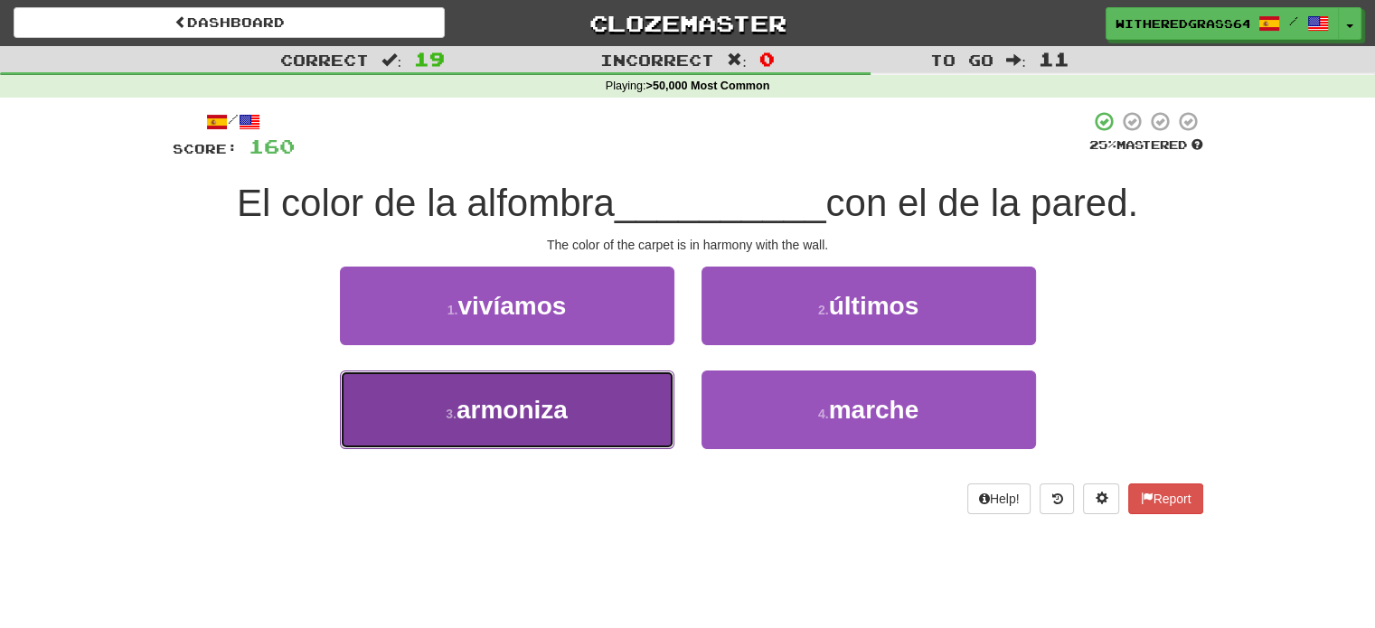
click at [647, 409] on button "3 . armoniza" at bounding box center [507, 410] width 334 height 79
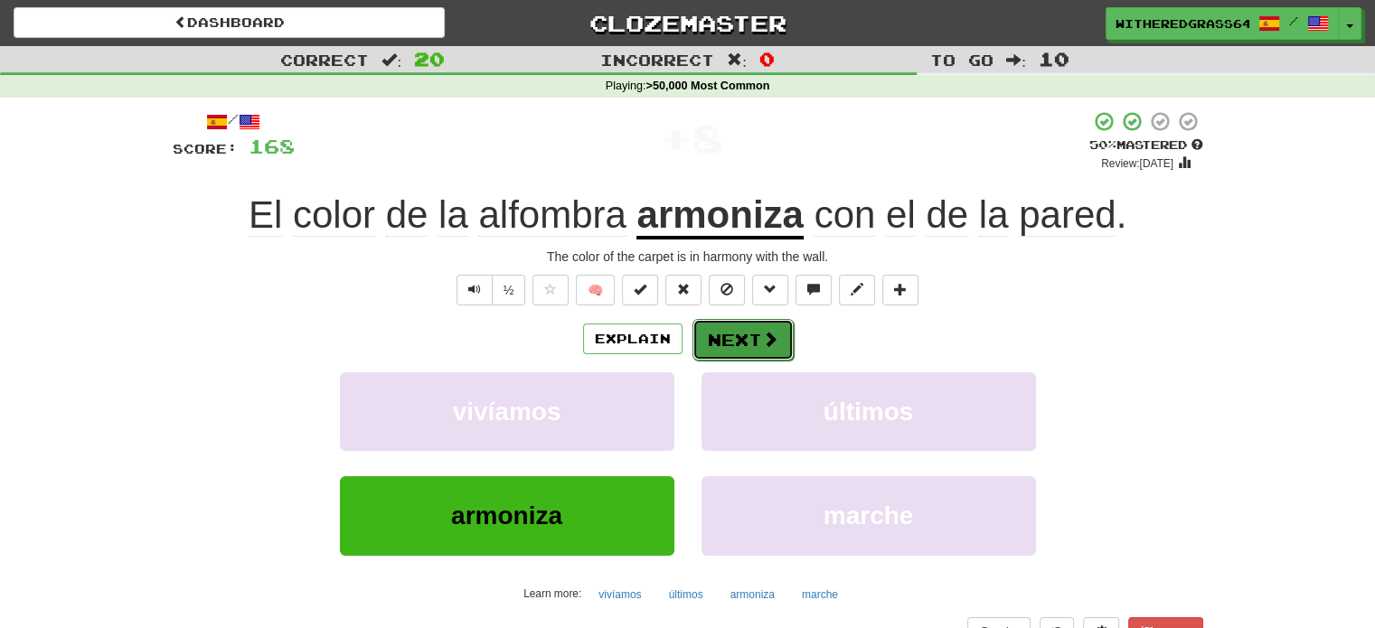
click at [724, 352] on button "Next" at bounding box center [742, 340] width 101 height 42
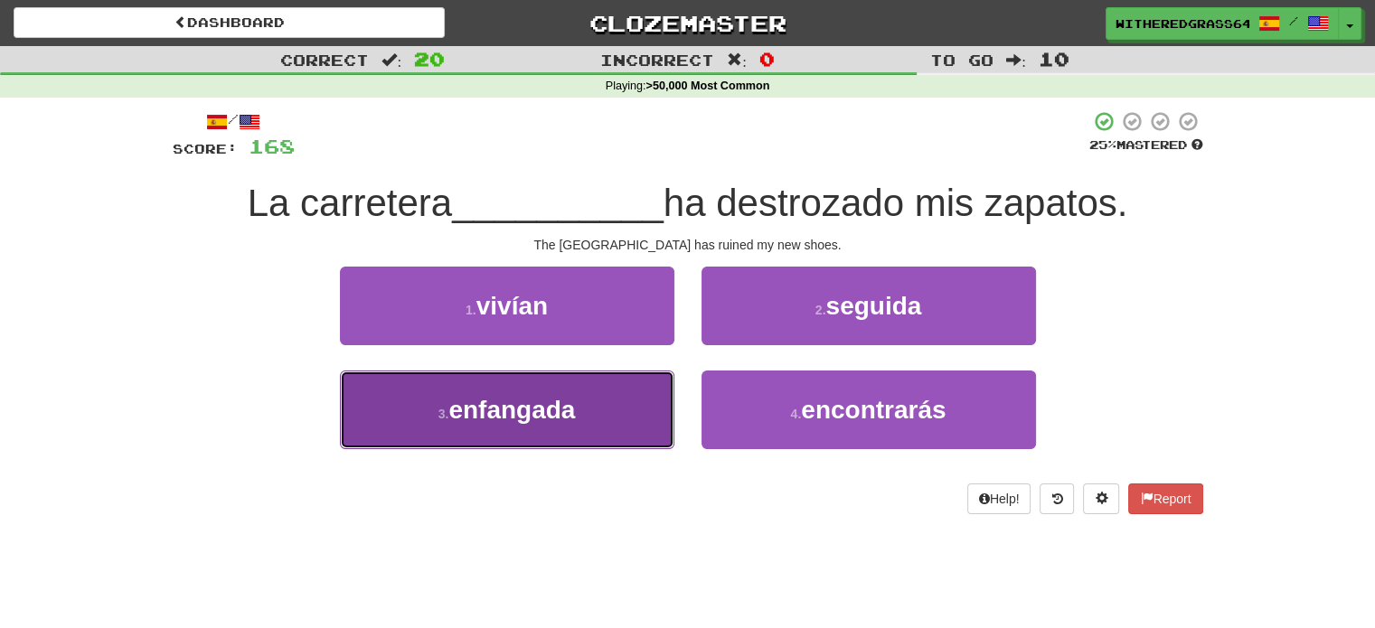
click at [587, 386] on button "3 . enfangada" at bounding box center [507, 410] width 334 height 79
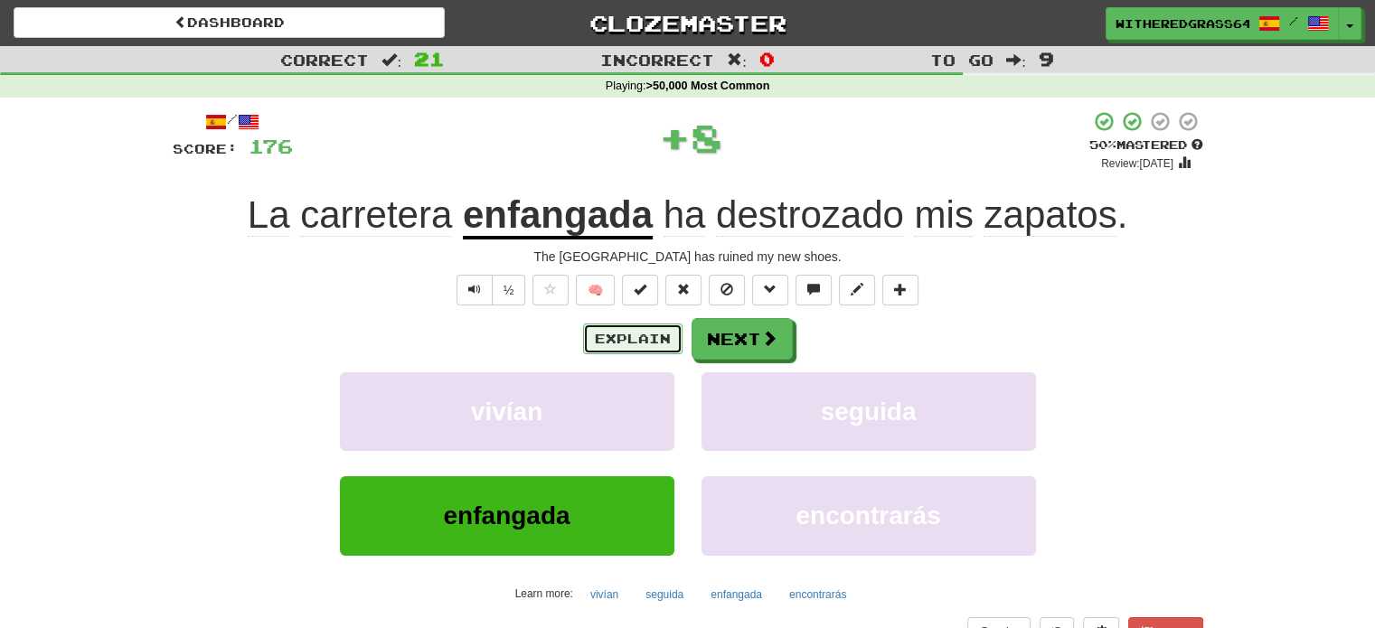
click at [606, 335] on button "Explain" at bounding box center [632, 339] width 99 height 31
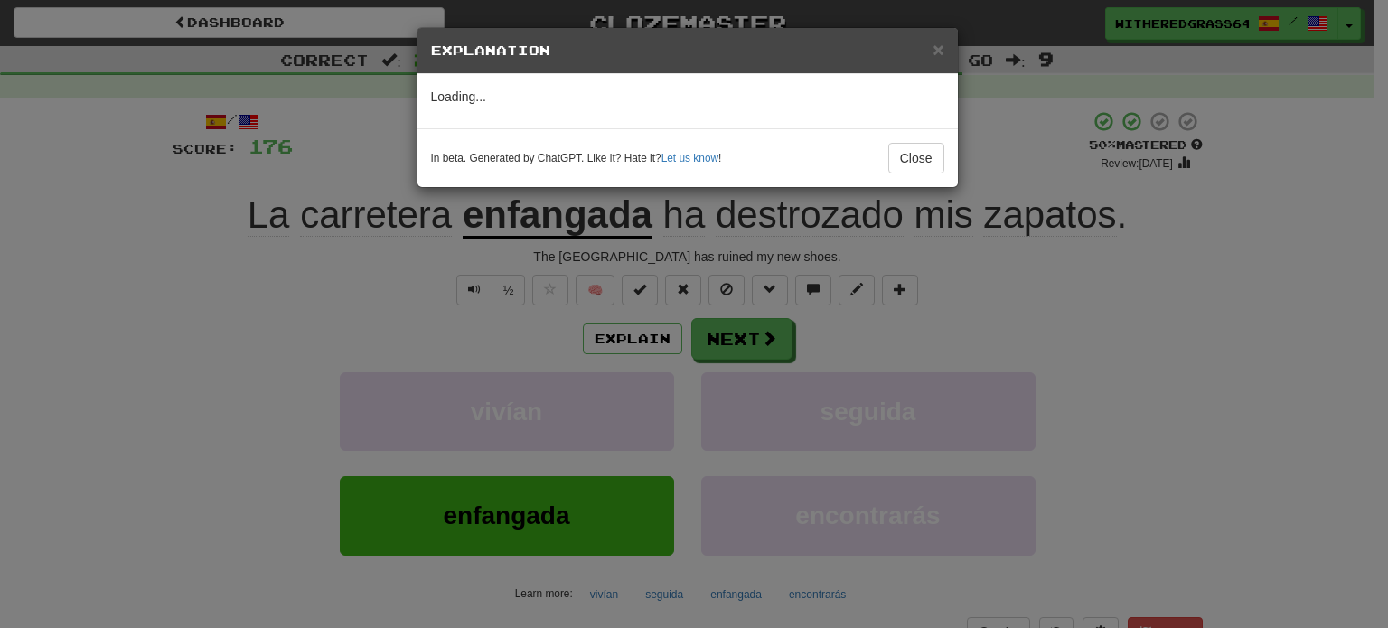
click at [492, 330] on div "× Explanation Loading... In beta. Generated by ChatGPT. Like it? Hate it? Let u…" at bounding box center [694, 314] width 1388 height 628
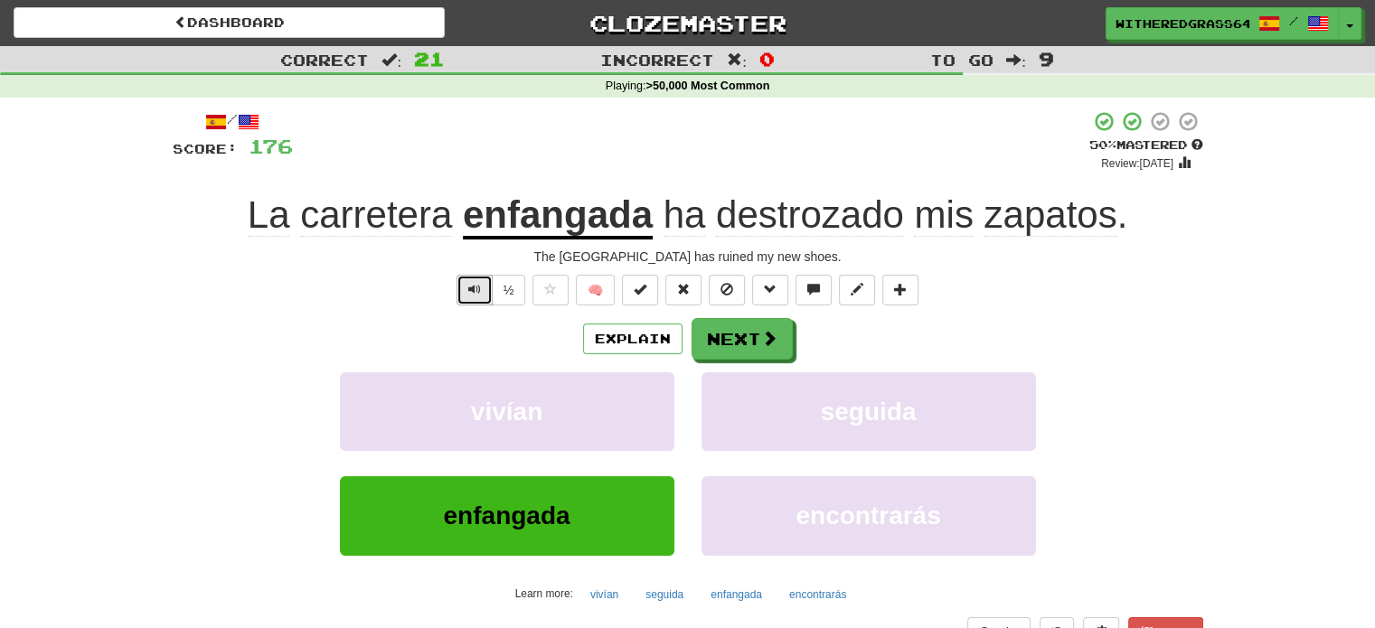
click at [484, 301] on button "Text-to-speech controls" at bounding box center [474, 290] width 36 height 31
click at [648, 351] on button "Explain" at bounding box center [632, 339] width 99 height 31
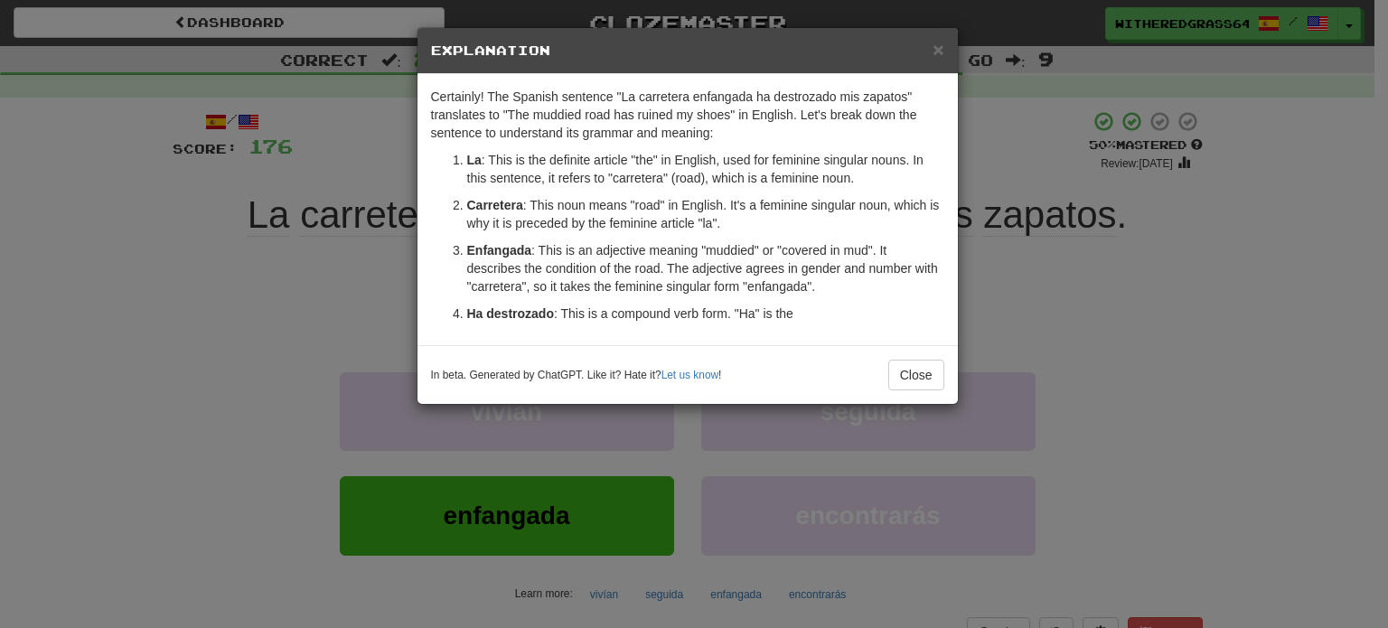
click at [268, 264] on div "× Explanation Certainly! The Spanish sentence "La carretera enfangada ha destro…" at bounding box center [694, 314] width 1388 height 628
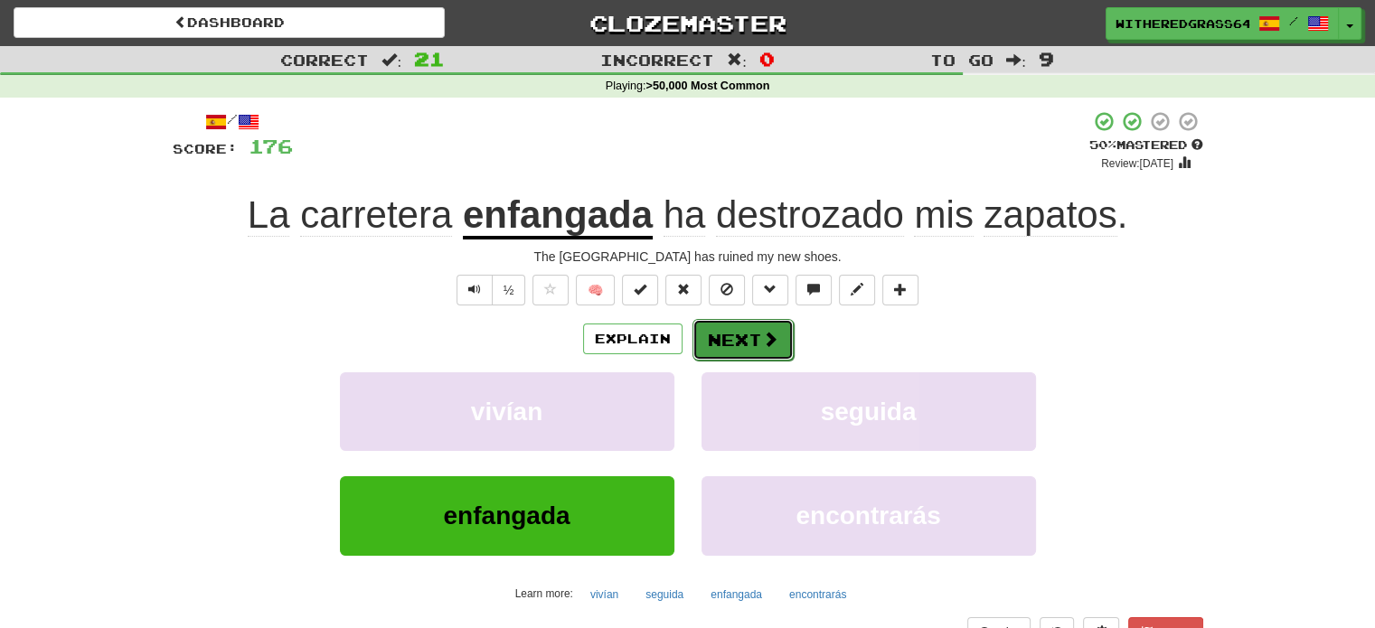
click at [728, 335] on button "Next" at bounding box center [742, 340] width 101 height 42
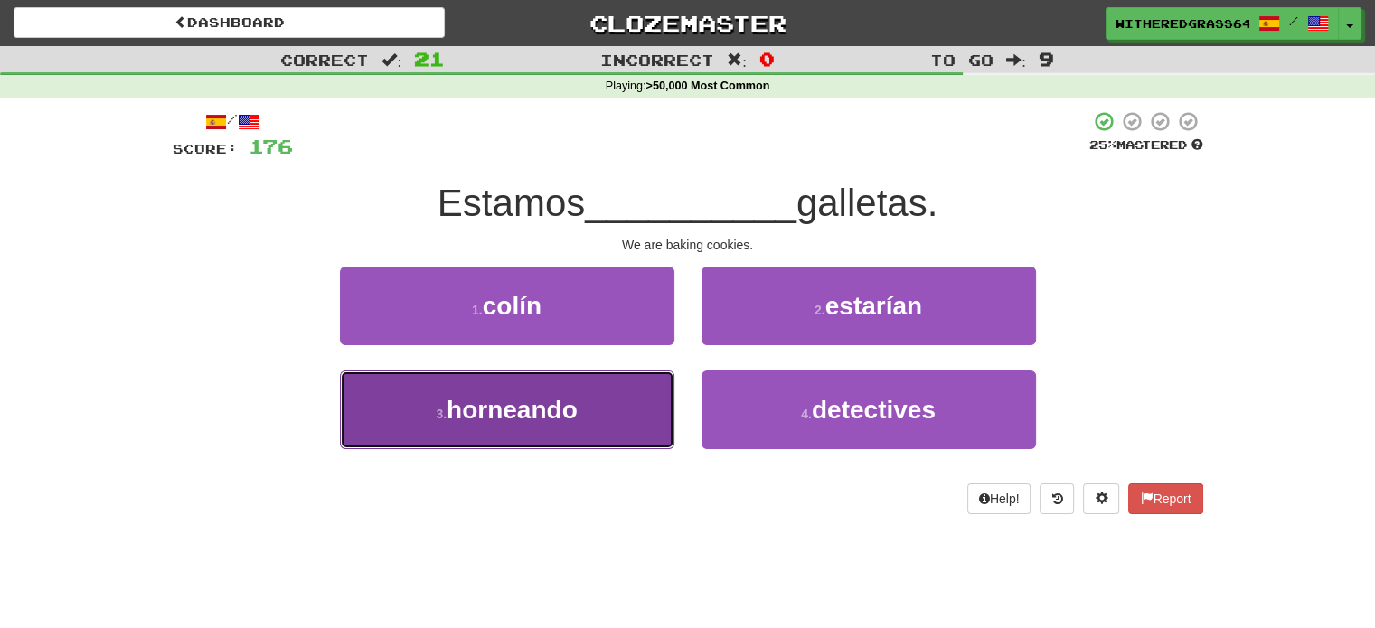
click at [620, 401] on button "3 . horneando" at bounding box center [507, 410] width 334 height 79
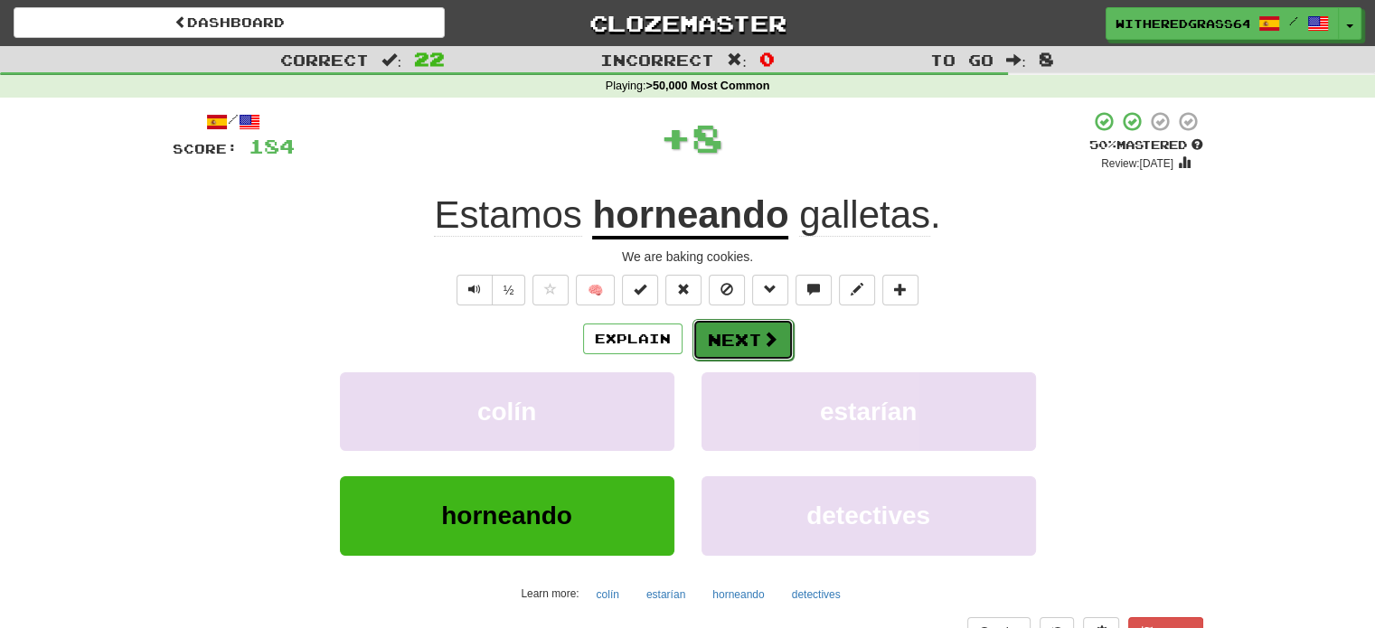
click at [751, 343] on button "Next" at bounding box center [742, 340] width 101 height 42
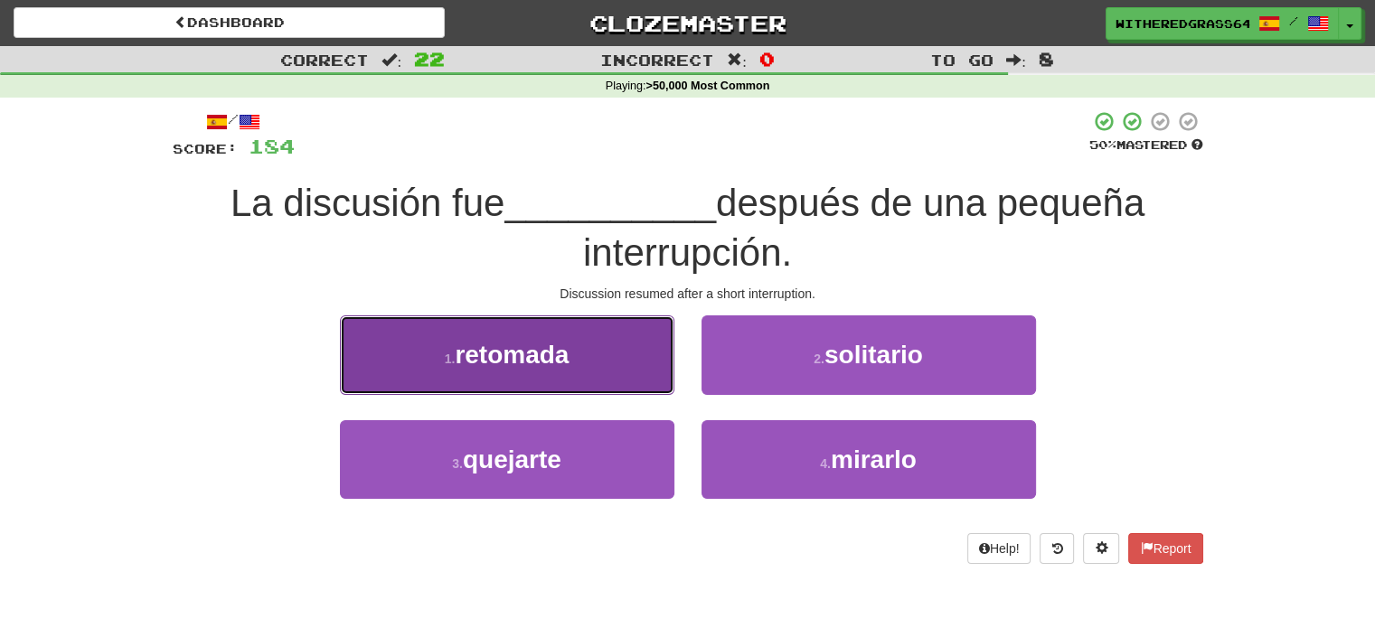
click at [631, 370] on button "1 . retomada" at bounding box center [507, 354] width 334 height 79
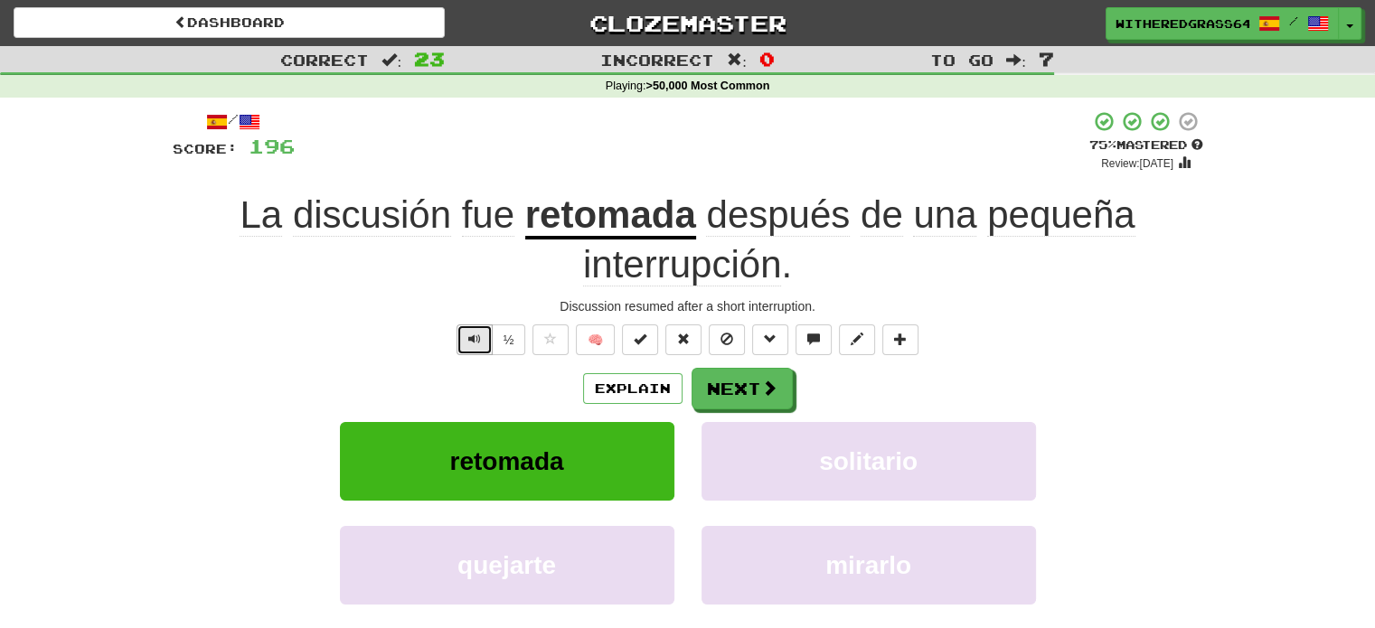
click at [482, 329] on button "Text-to-speech controls" at bounding box center [474, 339] width 36 height 31
click at [710, 399] on button "Next" at bounding box center [742, 390] width 101 height 42
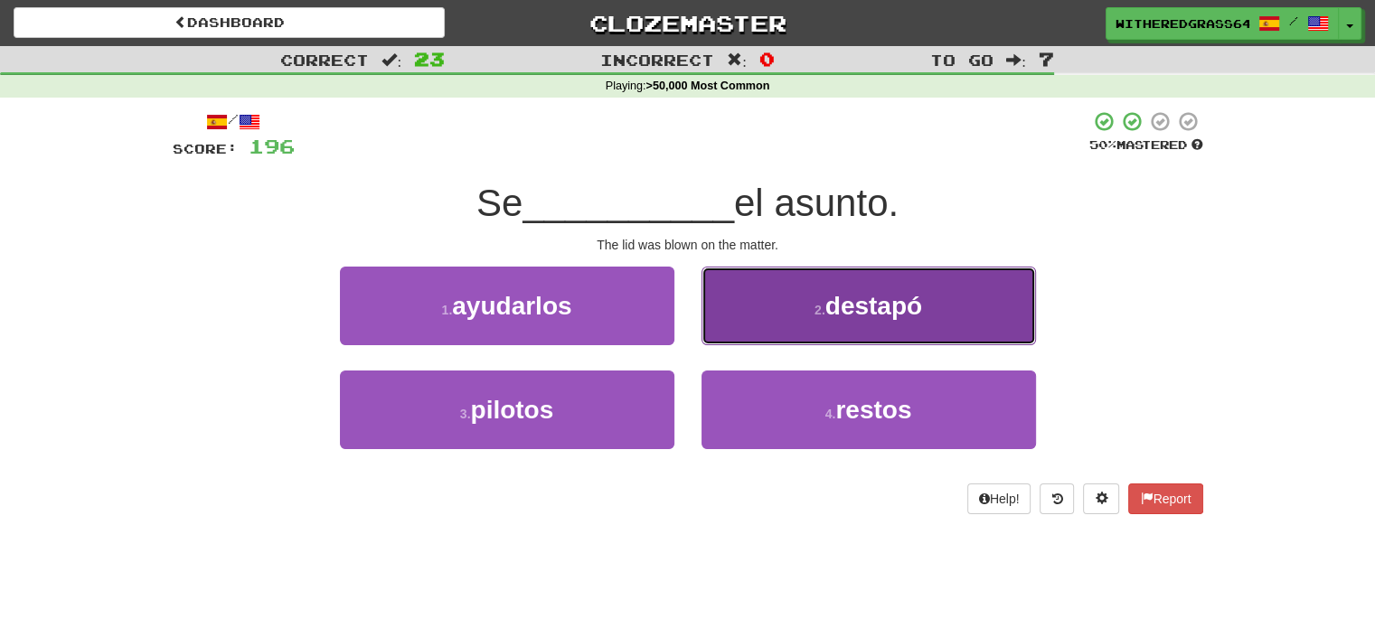
click at [817, 317] on button "2 . destapó" at bounding box center [868, 306] width 334 height 79
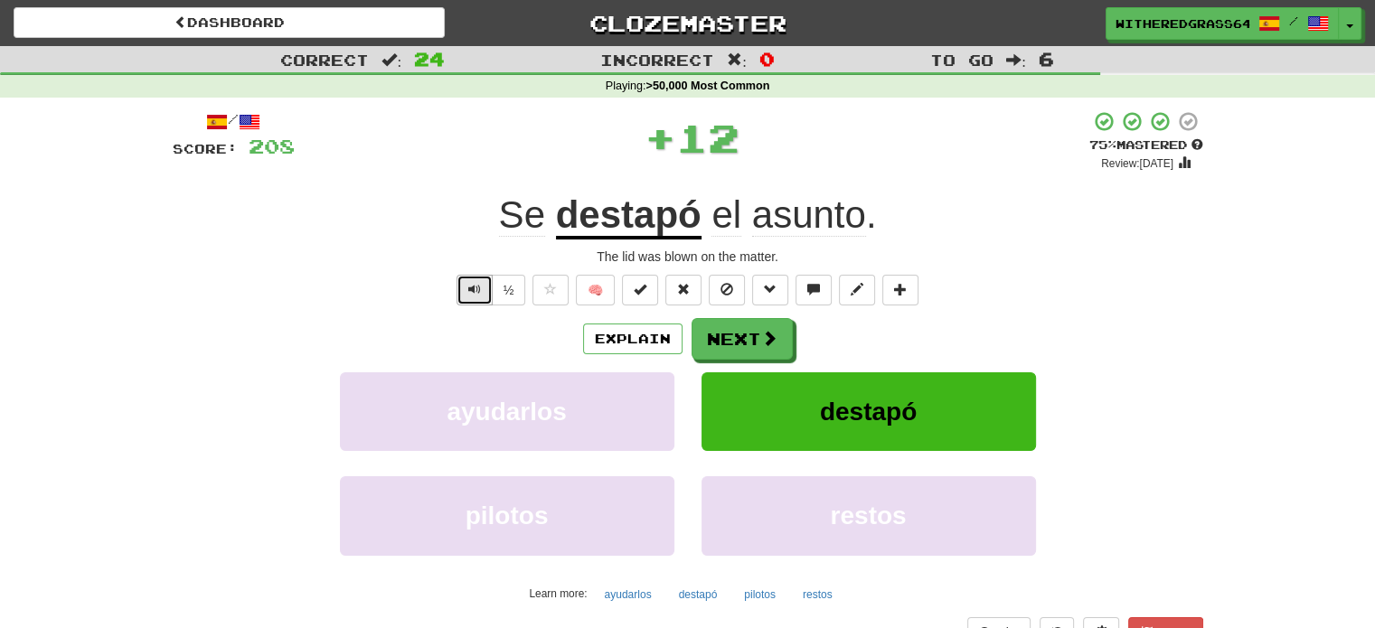
click at [488, 293] on button "Text-to-speech controls" at bounding box center [474, 290] width 36 height 31
click at [632, 344] on button "Explain" at bounding box center [632, 339] width 99 height 31
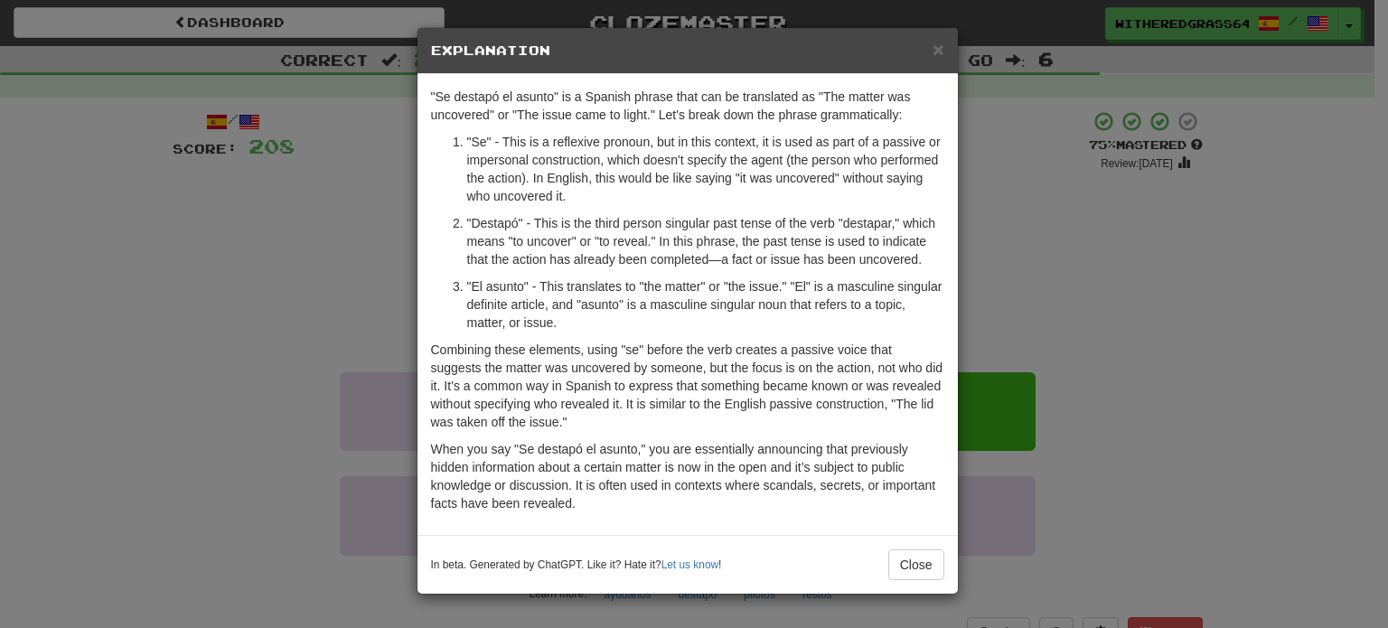
click at [371, 294] on div "× Explanation "Se destapó el asunto" is a Spanish phrase that can be translated…" at bounding box center [694, 314] width 1388 height 628
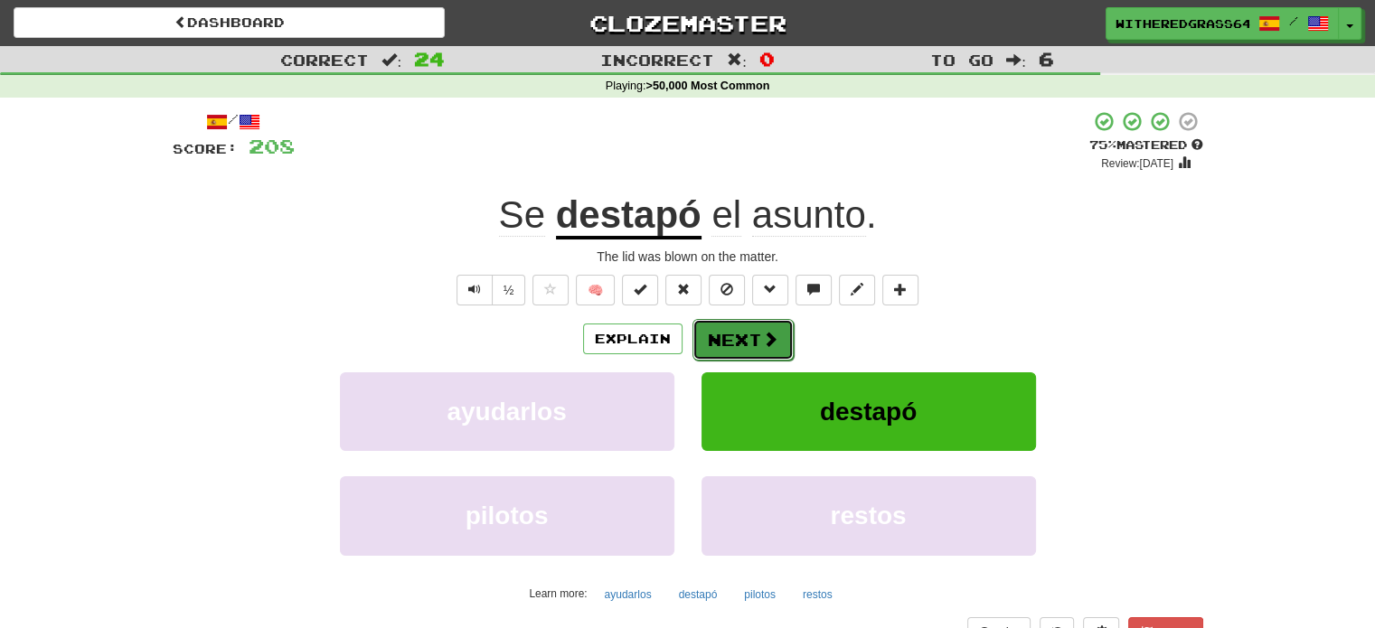
click at [716, 334] on button "Next" at bounding box center [742, 340] width 101 height 42
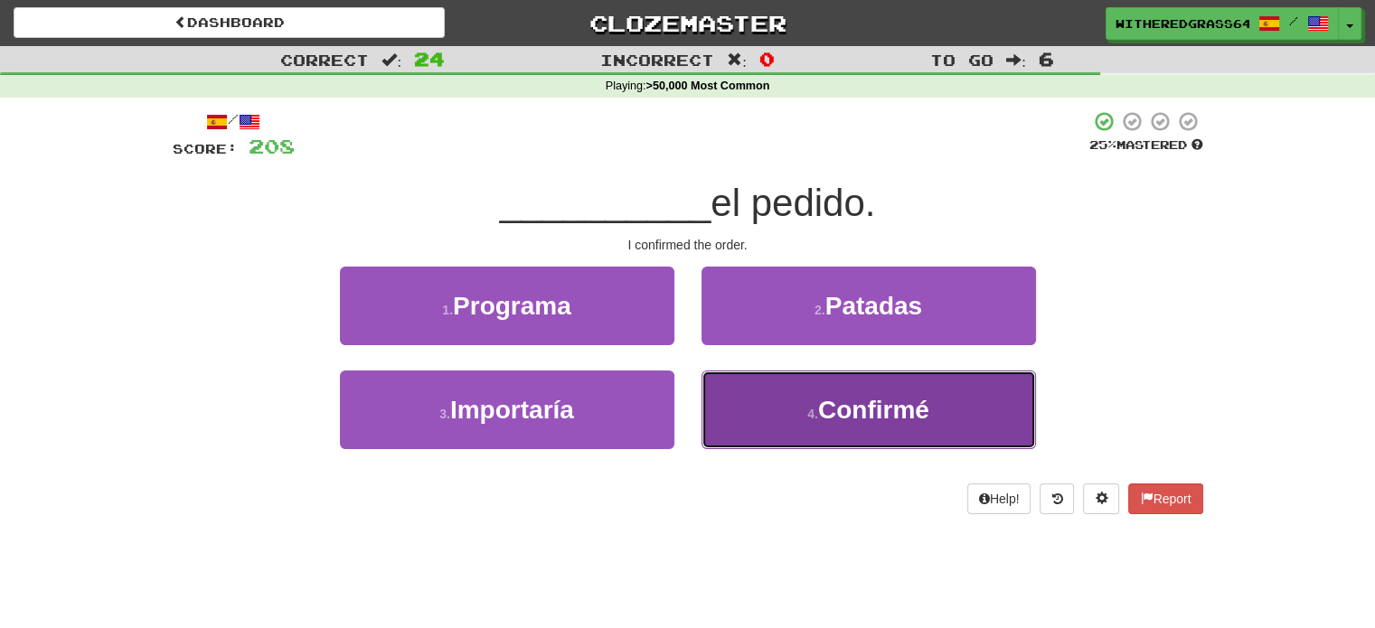
click at [747, 395] on button "4 . Confirmé" at bounding box center [868, 410] width 334 height 79
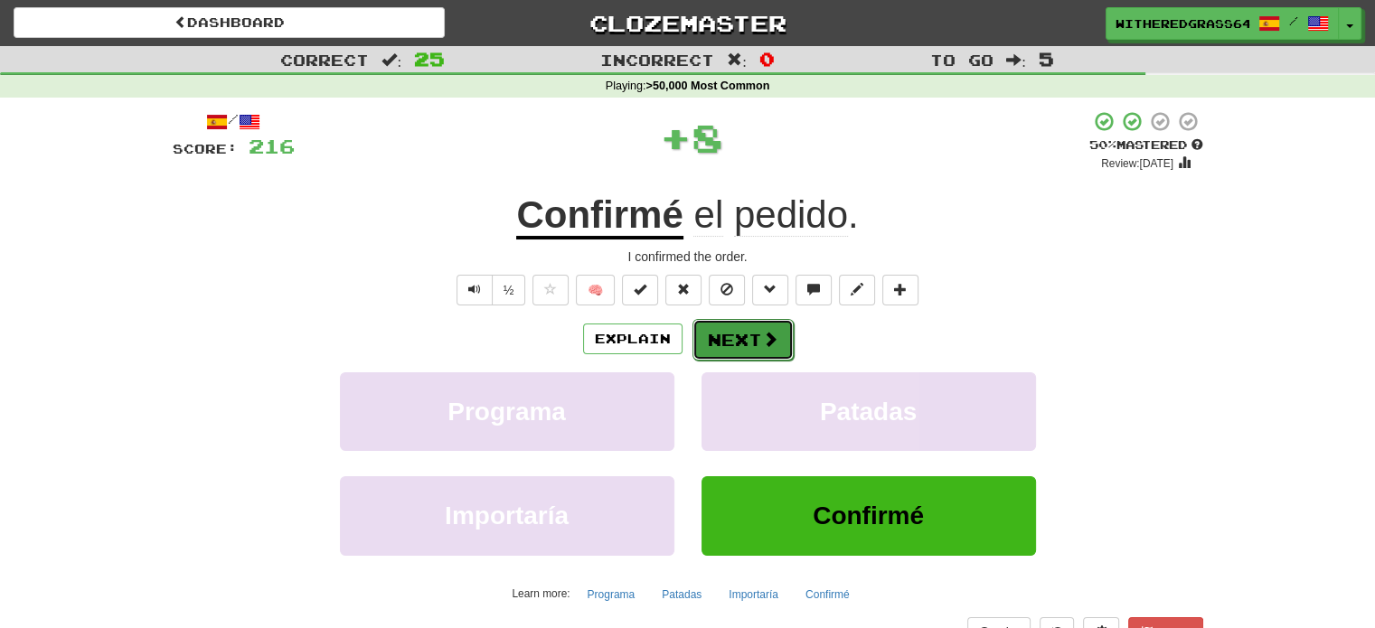
click at [755, 334] on button "Next" at bounding box center [742, 340] width 101 height 42
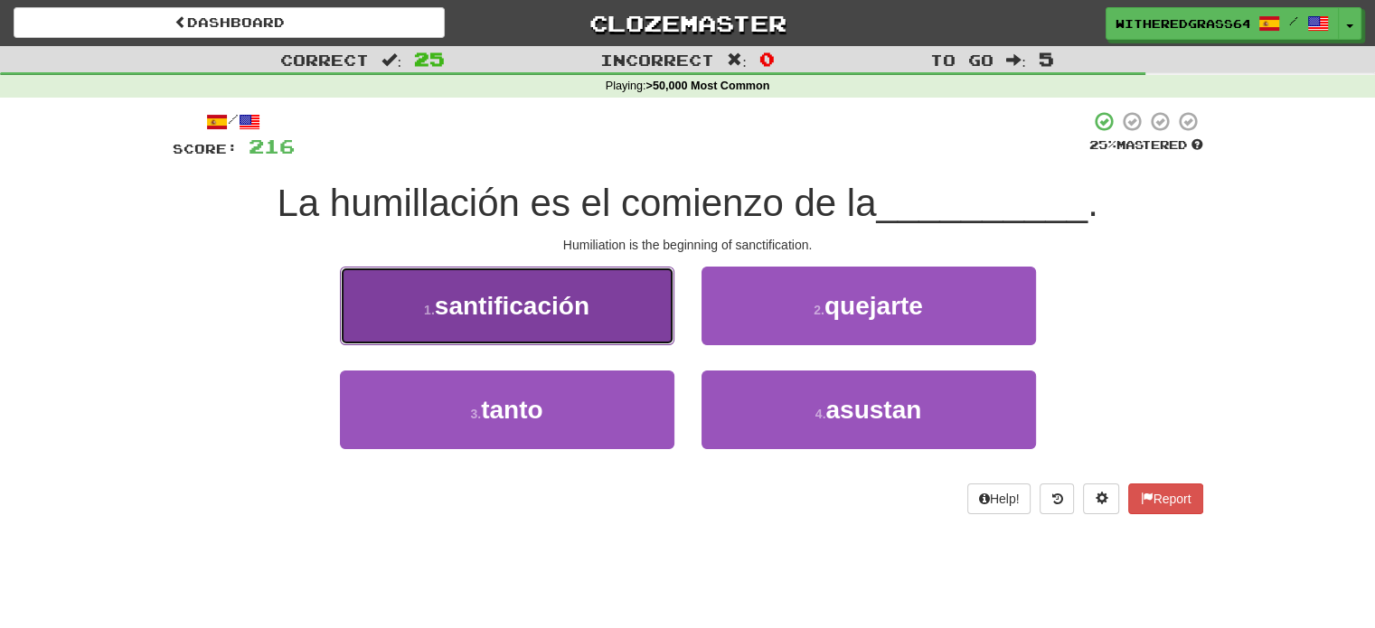
click at [587, 319] on span "santificación" at bounding box center [512, 306] width 155 height 28
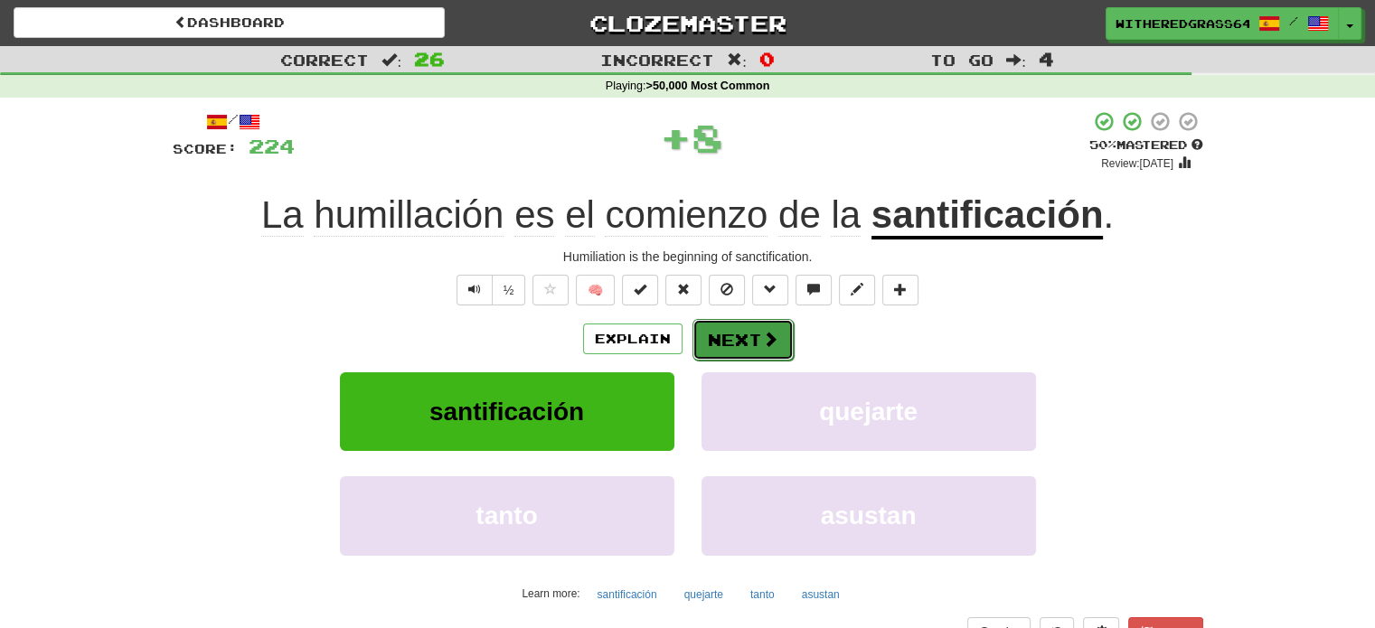
click at [759, 348] on button "Next" at bounding box center [742, 340] width 101 height 42
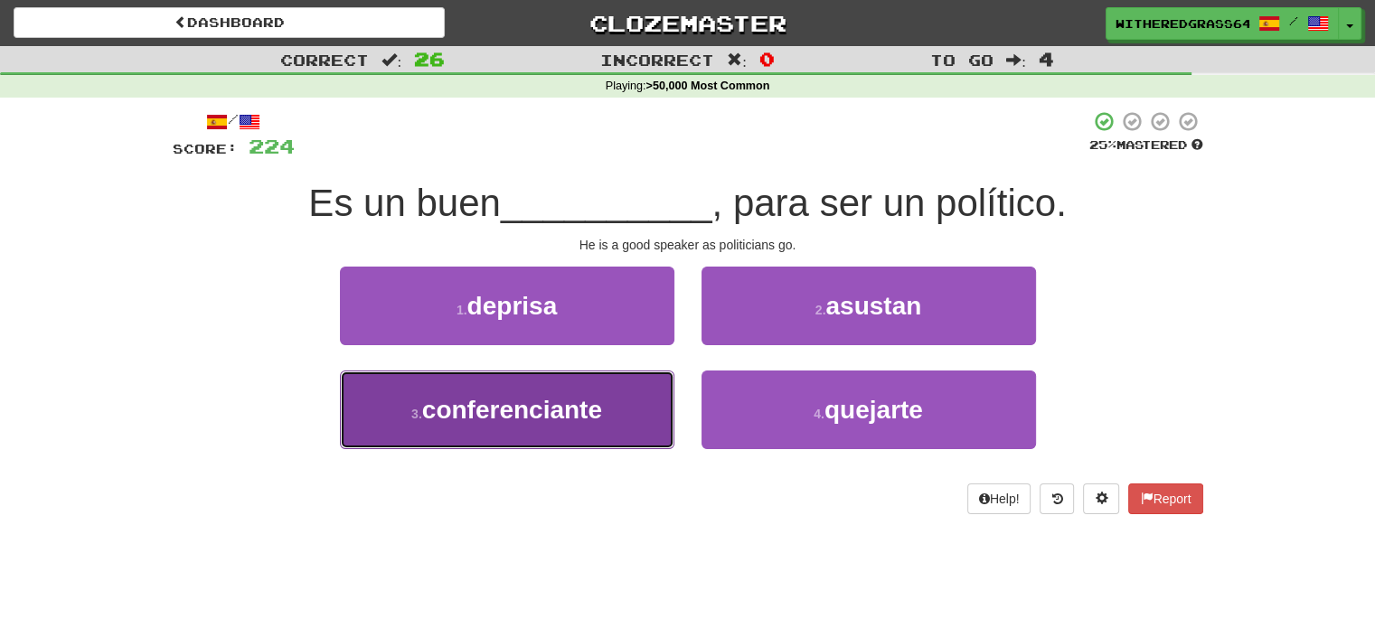
click at [631, 397] on button "3 . conferenciante" at bounding box center [507, 410] width 334 height 79
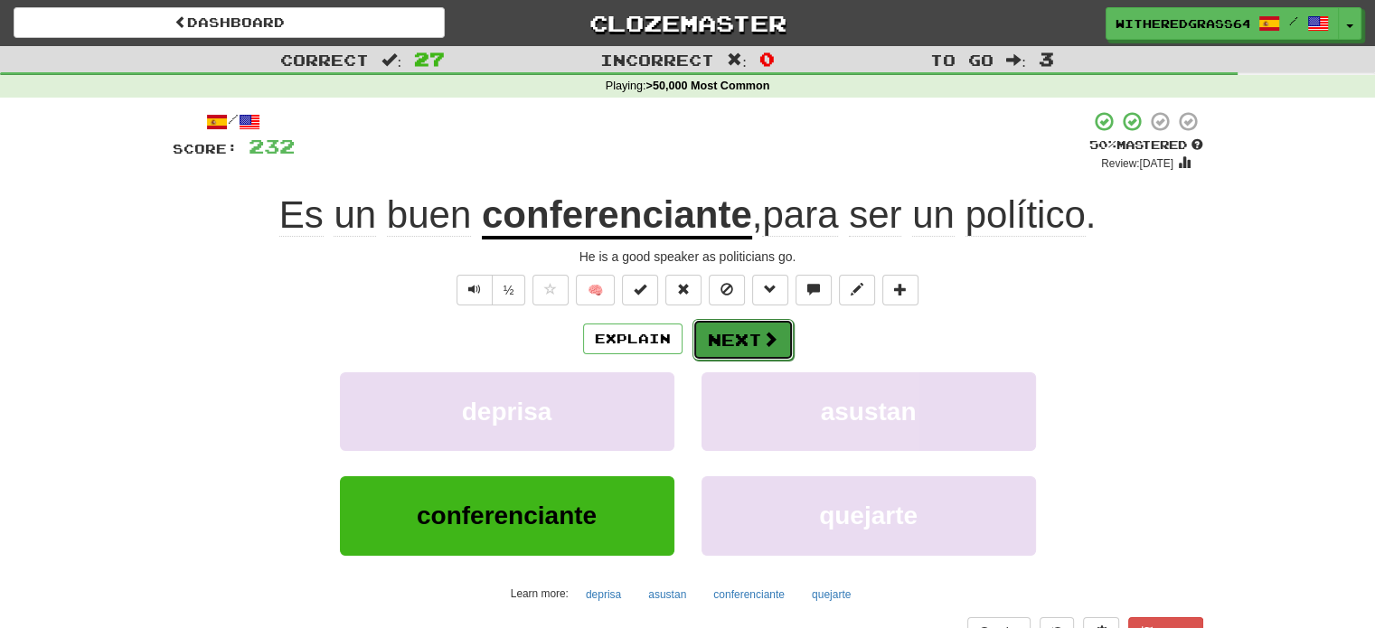
click at [733, 346] on button "Next" at bounding box center [742, 340] width 101 height 42
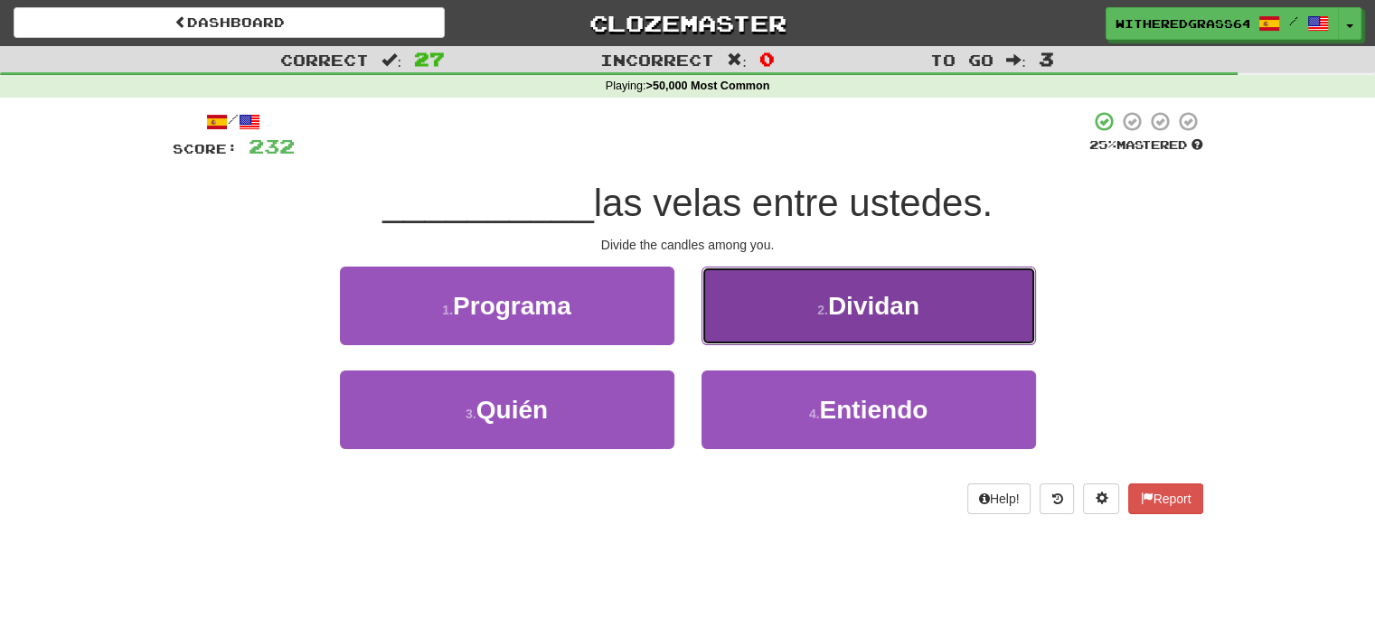
click at [748, 314] on button "2 . Dividan" at bounding box center [868, 306] width 334 height 79
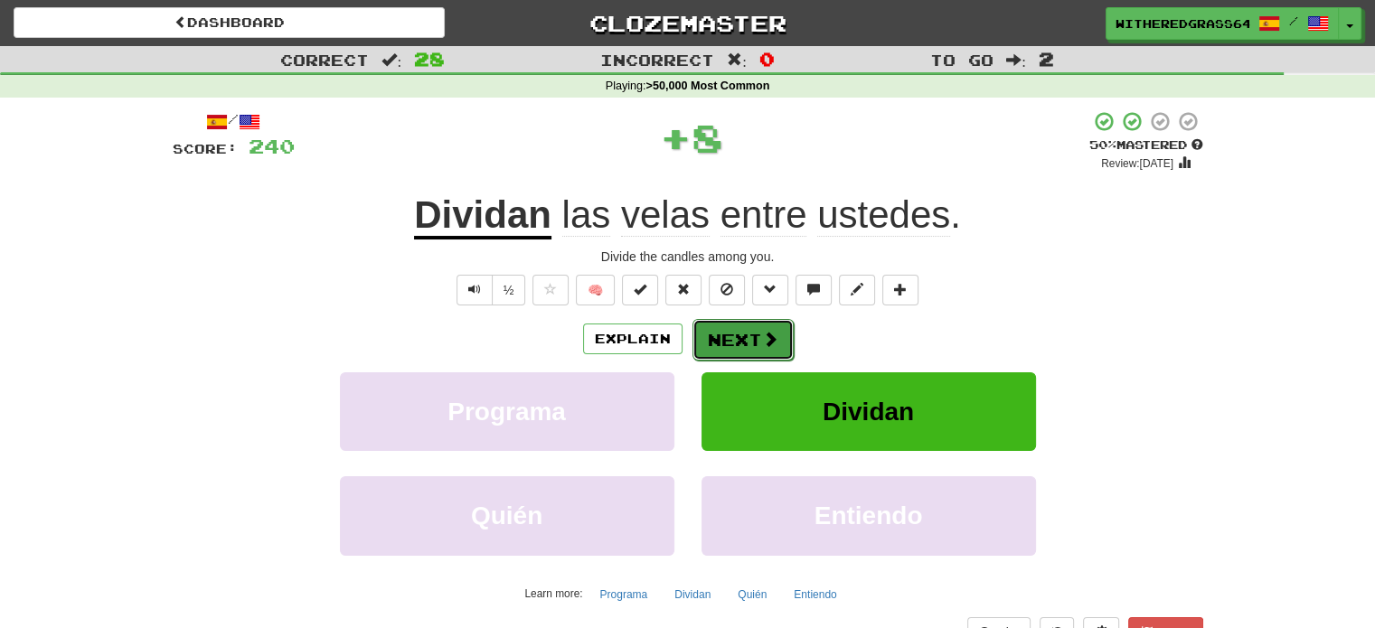
click at [745, 340] on button "Next" at bounding box center [742, 340] width 101 height 42
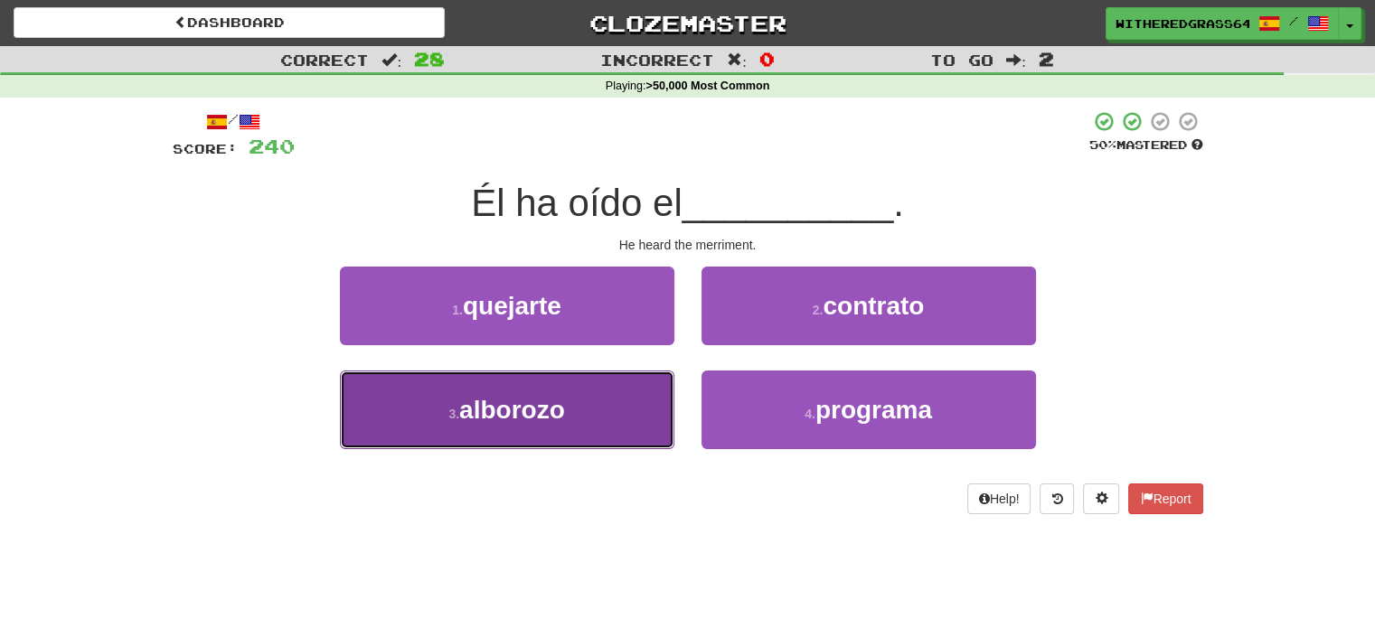
click at [642, 399] on button "3 . alborozo" at bounding box center [507, 410] width 334 height 79
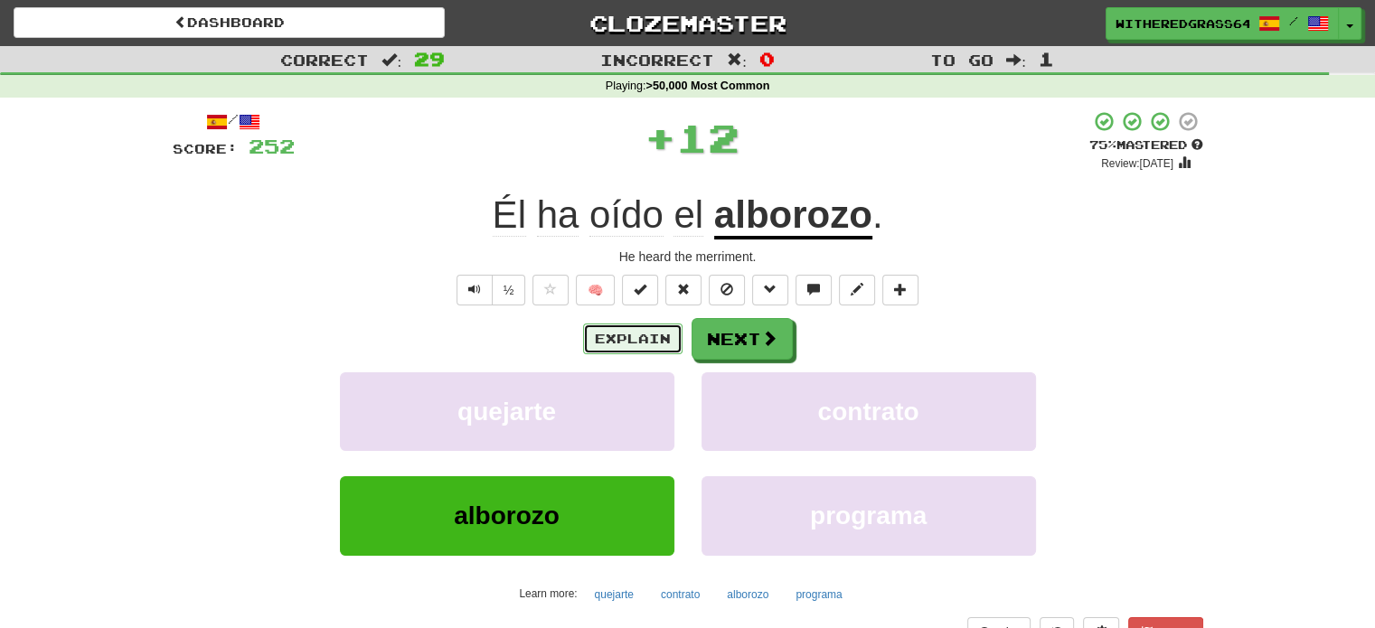
click at [644, 335] on button "Explain" at bounding box center [632, 339] width 99 height 31
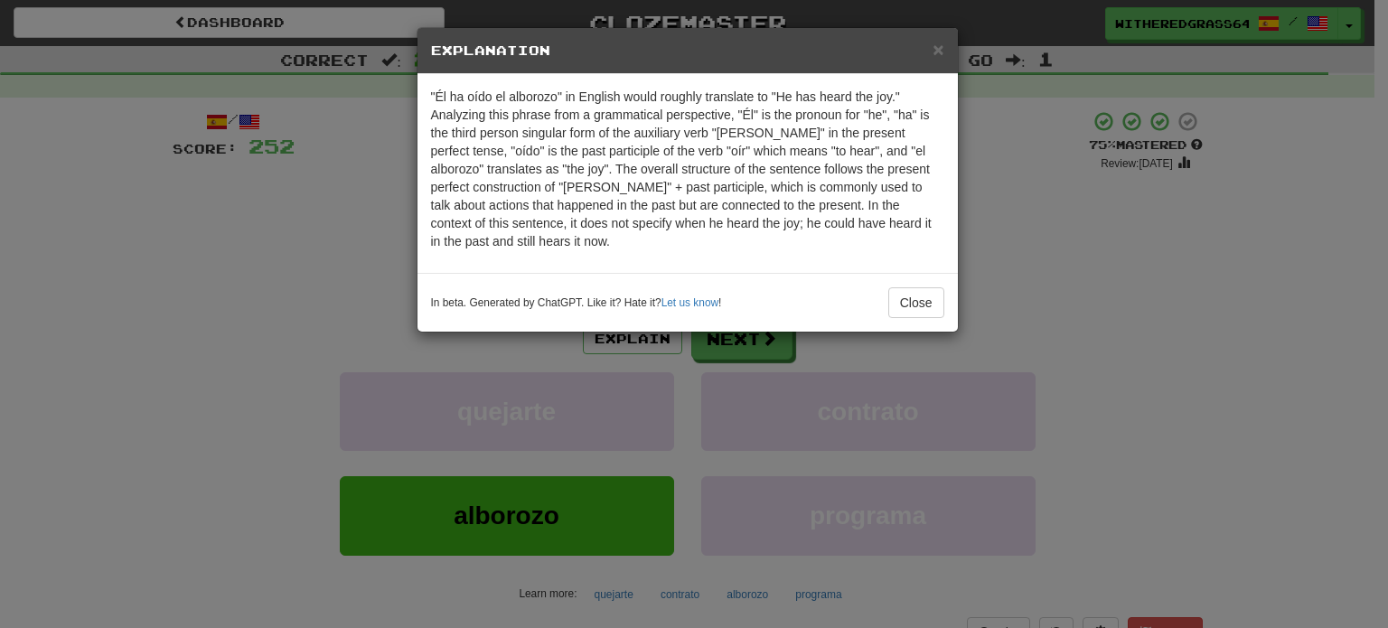
click at [296, 237] on div "× Explanation "Él ha oído el alborozo" in English would roughly translate to "H…" at bounding box center [694, 314] width 1388 height 628
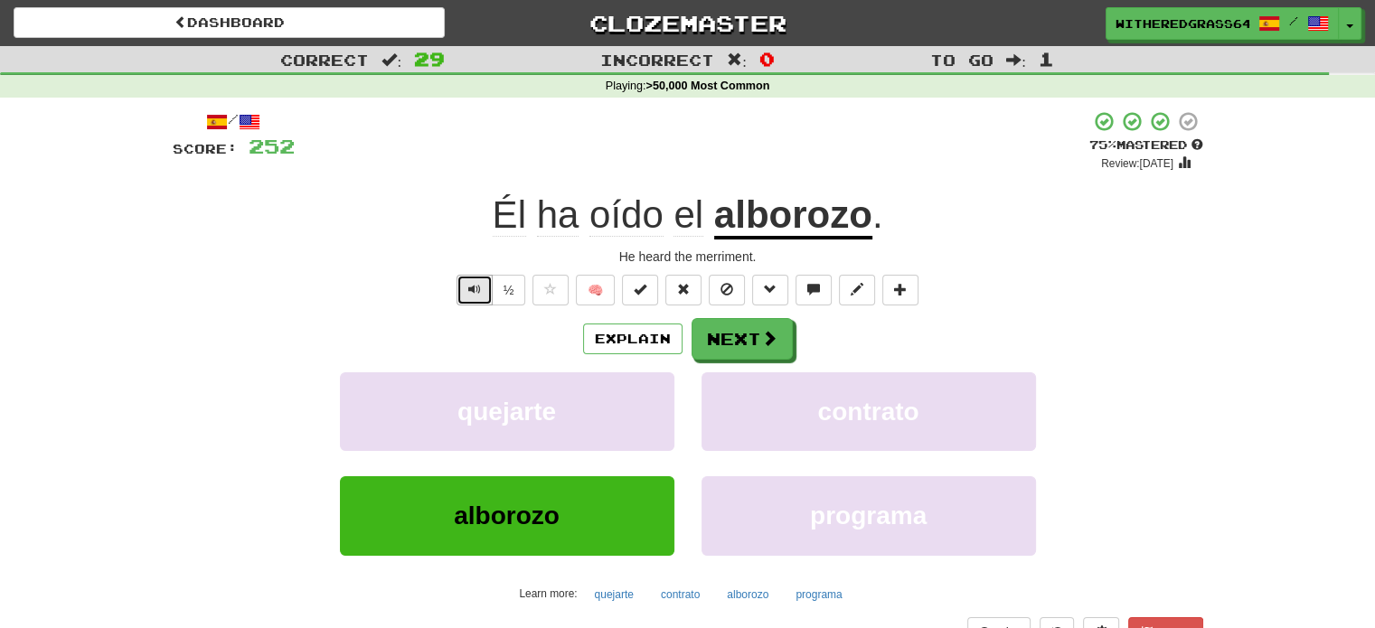
click at [474, 299] on button "Text-to-speech controls" at bounding box center [474, 290] width 36 height 31
click at [711, 345] on button "Next" at bounding box center [742, 340] width 101 height 42
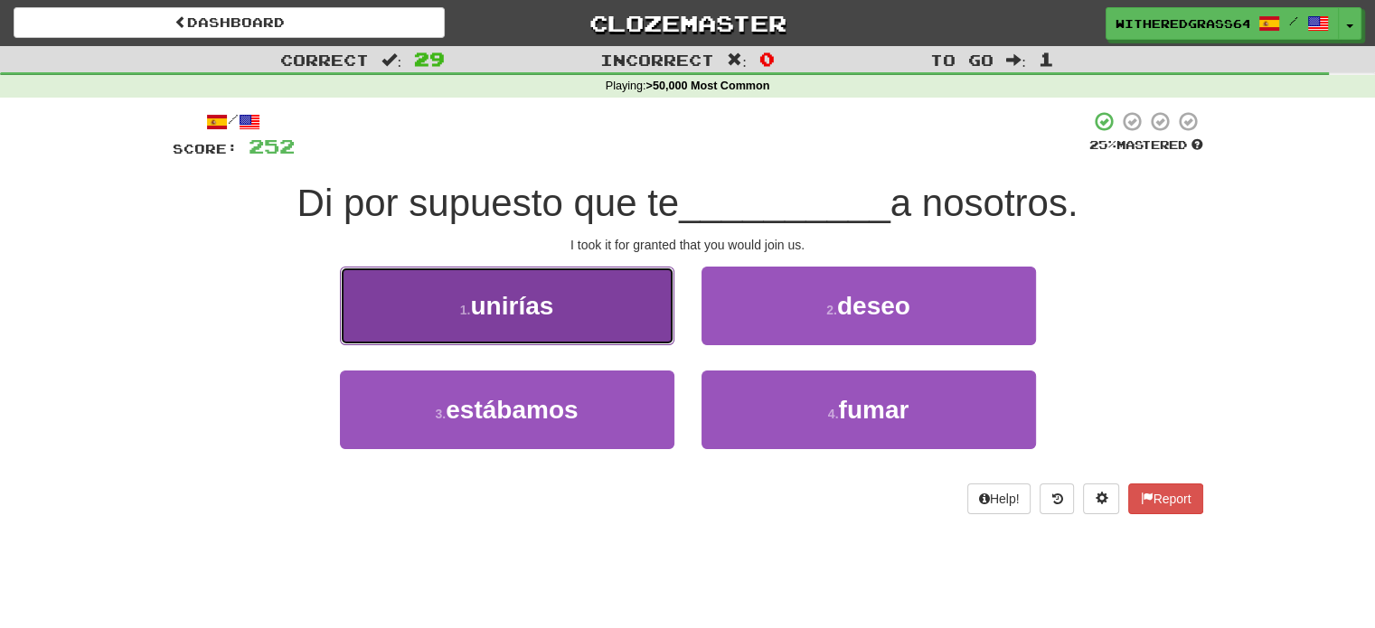
click at [579, 309] on button "1 . unirías" at bounding box center [507, 306] width 334 height 79
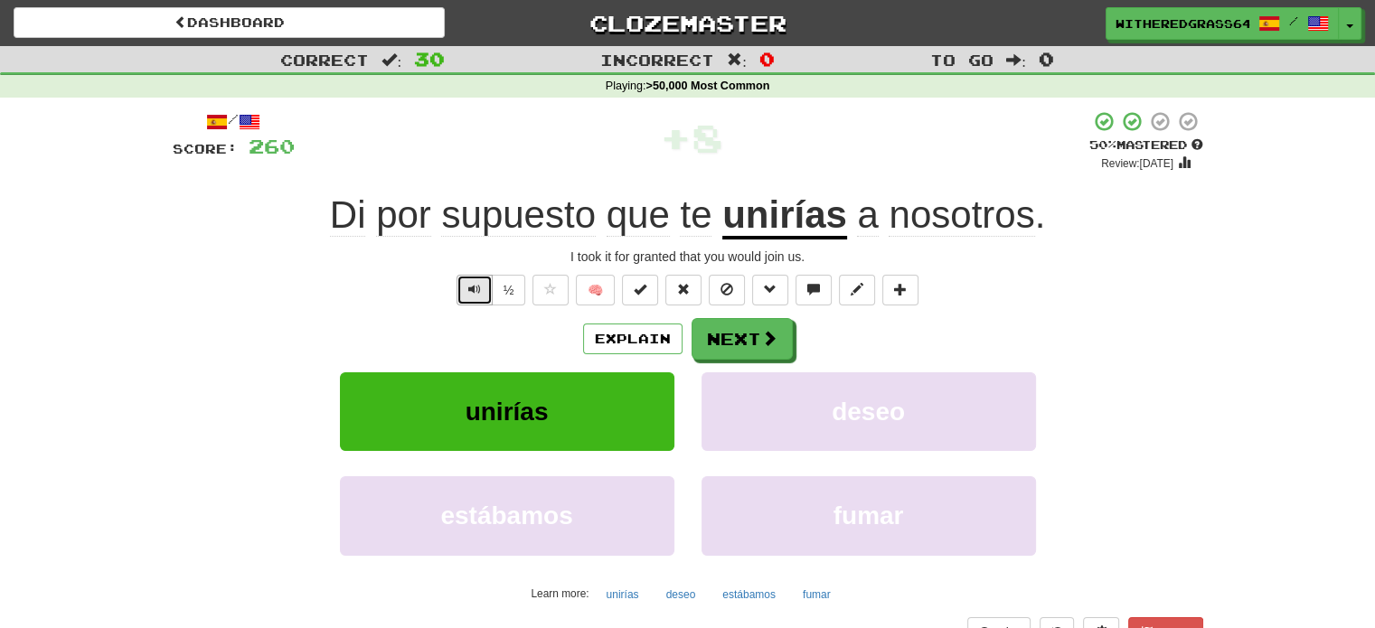
click at [465, 298] on button "Text-to-speech controls" at bounding box center [474, 290] width 36 height 31
click at [727, 332] on button "Next" at bounding box center [742, 340] width 101 height 42
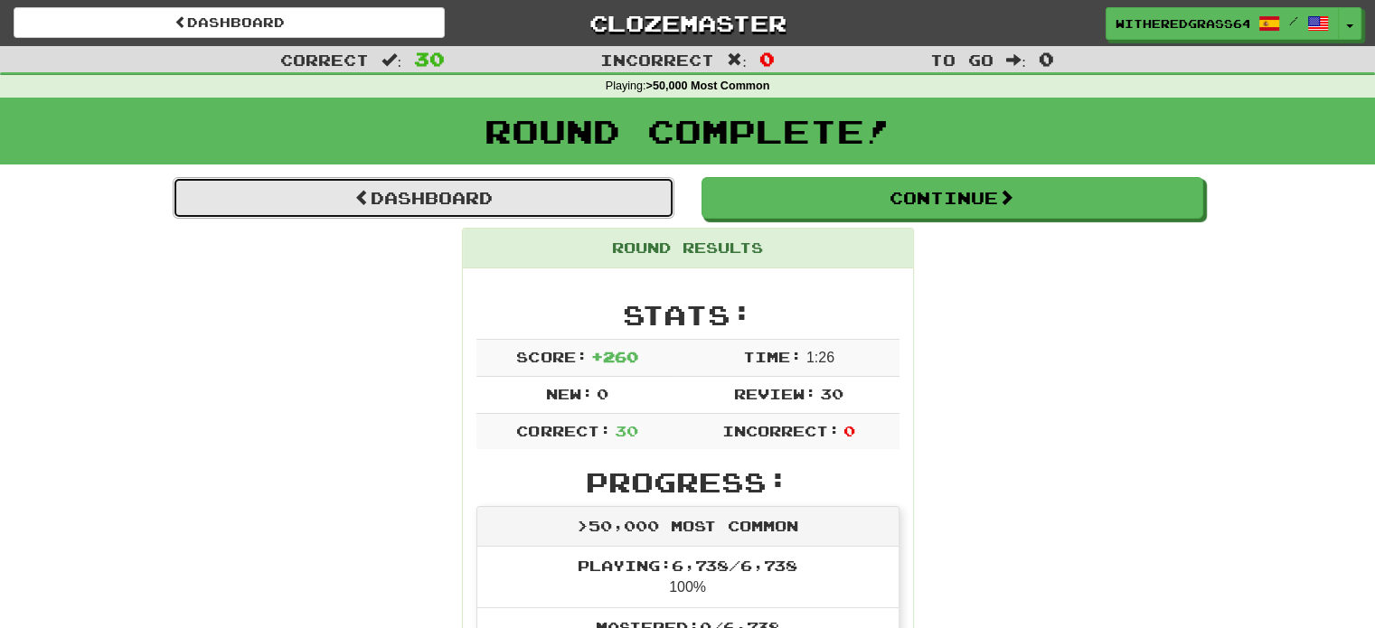
click at [556, 187] on link "Dashboard" at bounding box center [424, 198] width 502 height 42
